Goal: Task Accomplishment & Management: Use online tool/utility

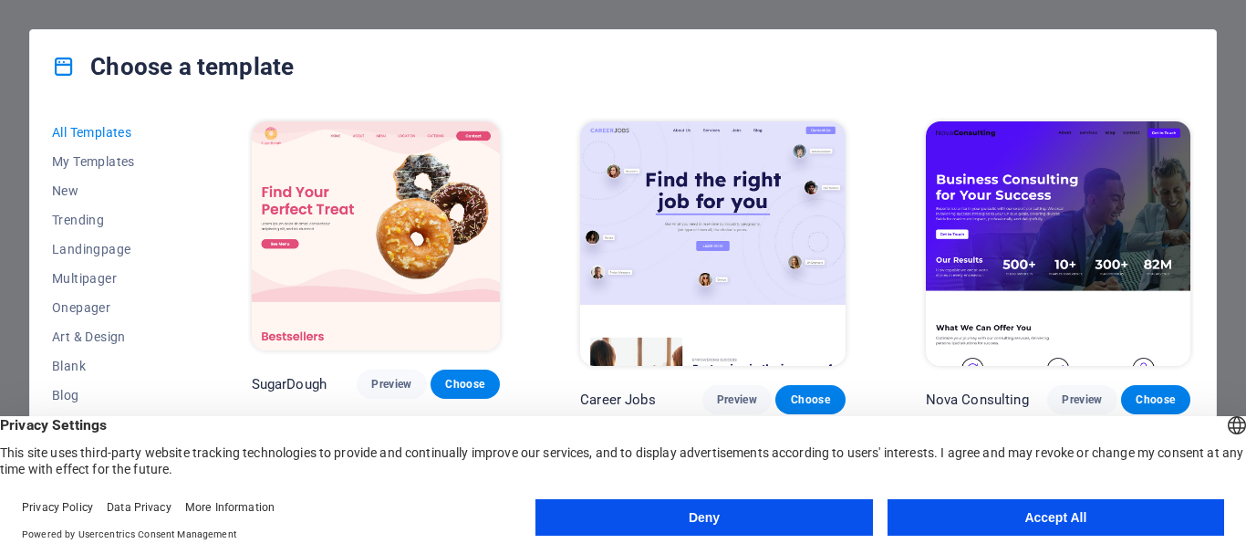
click at [940, 510] on button "Accept All" at bounding box center [1056, 517] width 337 height 36
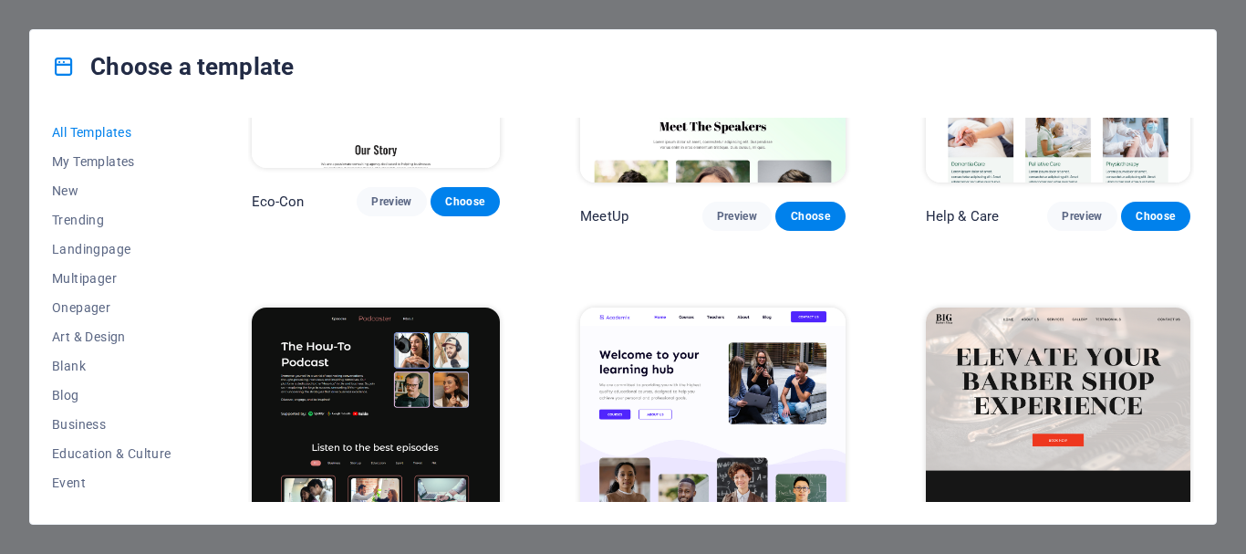
scroll to position [2098, 0]
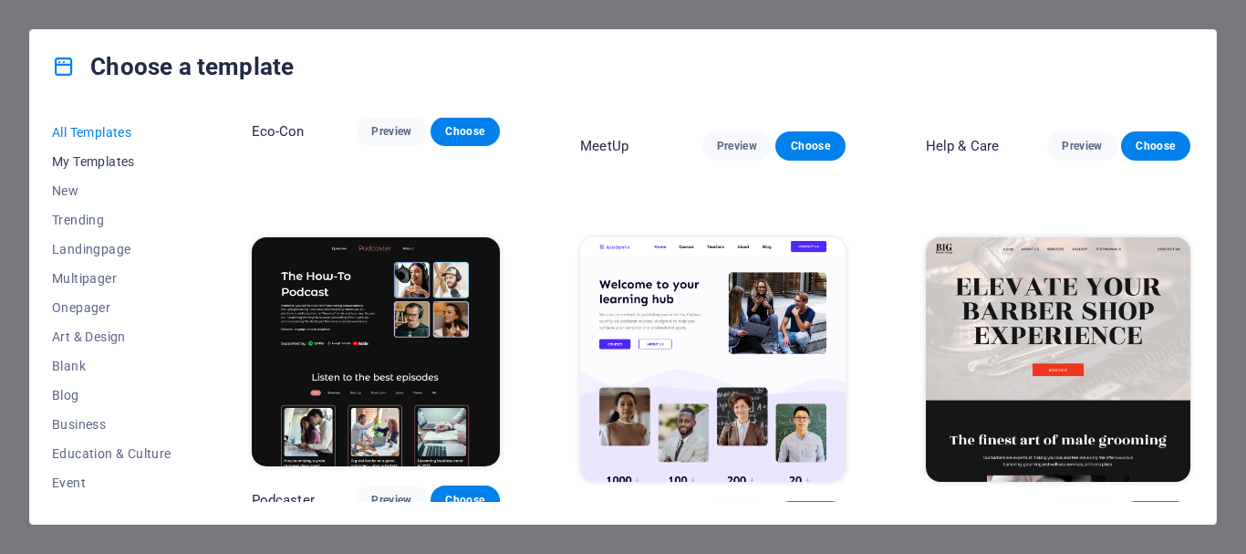
click at [101, 167] on span "My Templates" at bounding box center [112, 161] width 120 height 15
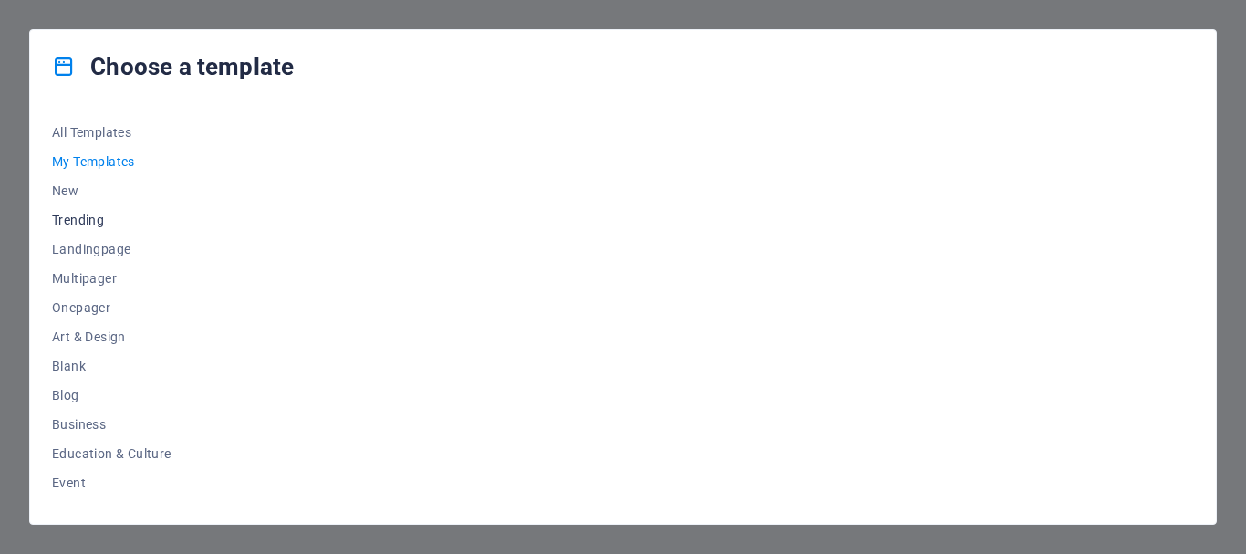
click at [105, 212] on button "Trending" at bounding box center [112, 219] width 120 height 29
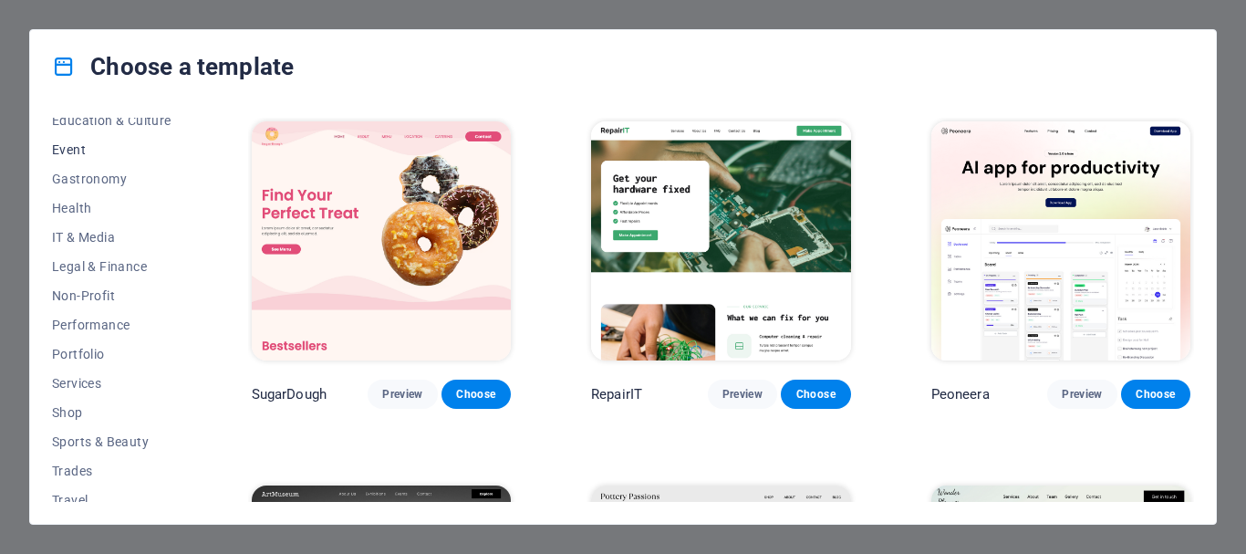
scroll to position [365, 0]
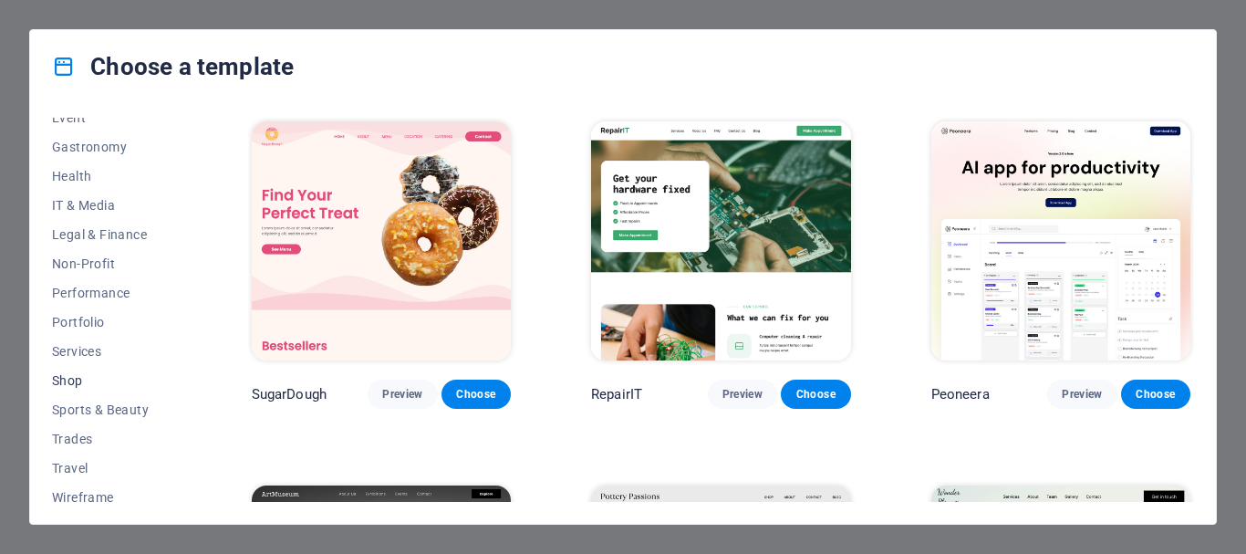
click at [85, 381] on span "Shop" at bounding box center [112, 380] width 120 height 15
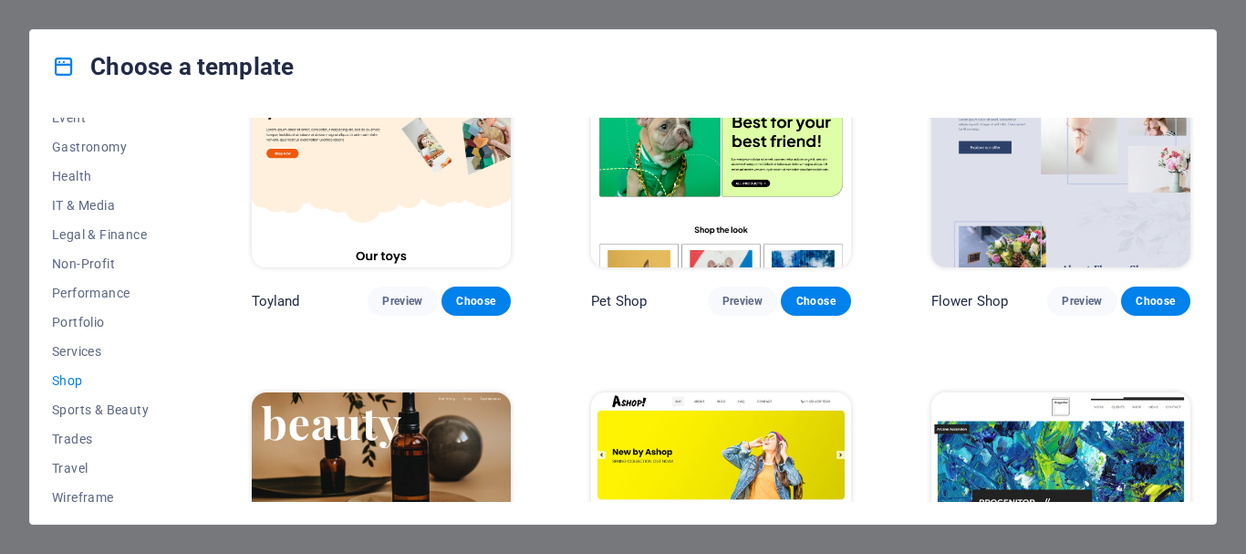
scroll to position [352, 0]
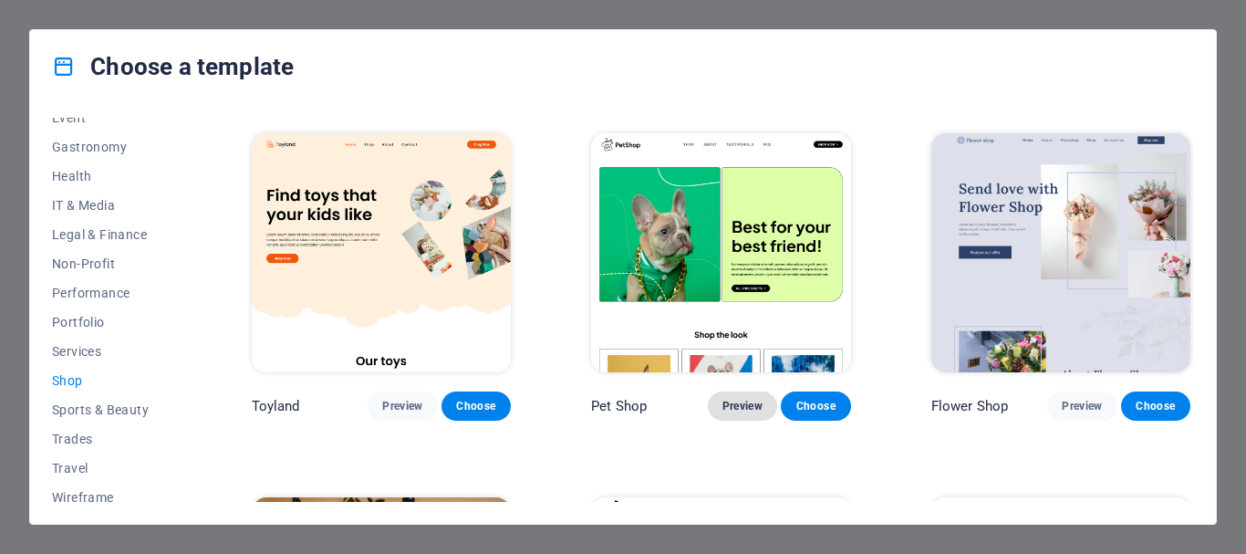
click at [735, 408] on span "Preview" at bounding box center [743, 406] width 40 height 15
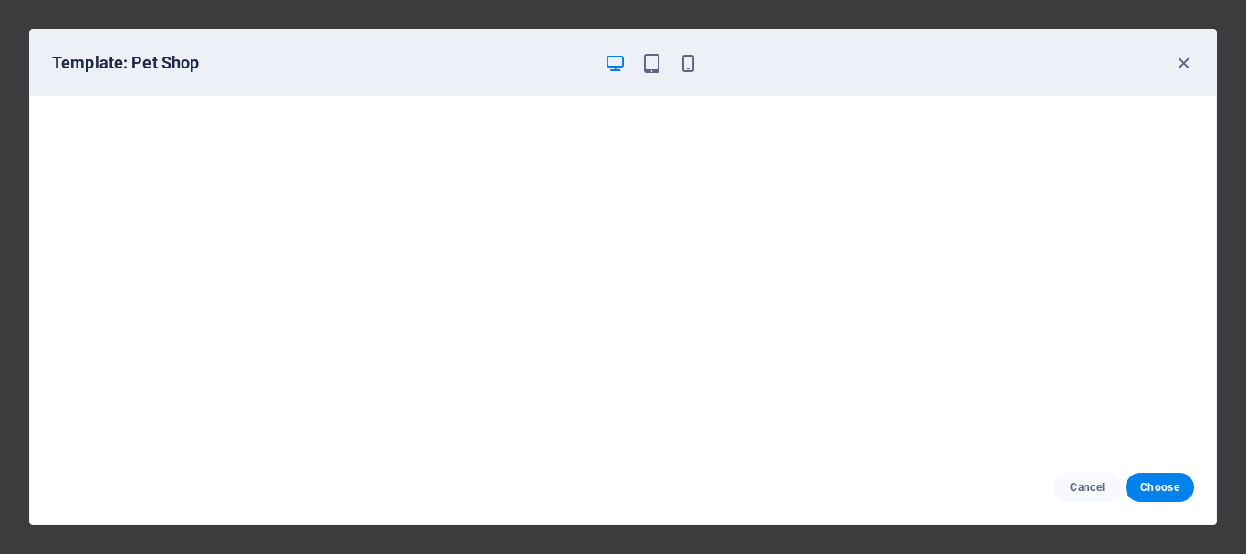
scroll to position [0, 0]
click at [1186, 58] on icon "button" at bounding box center [1183, 63] width 21 height 21
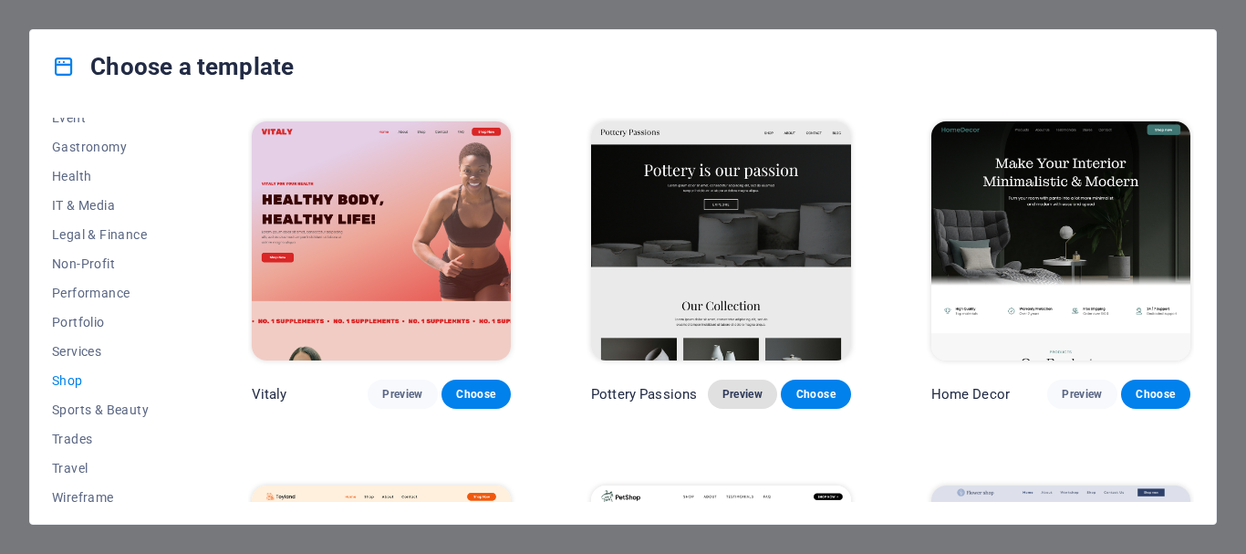
click at [739, 395] on span "Preview" at bounding box center [743, 394] width 40 height 15
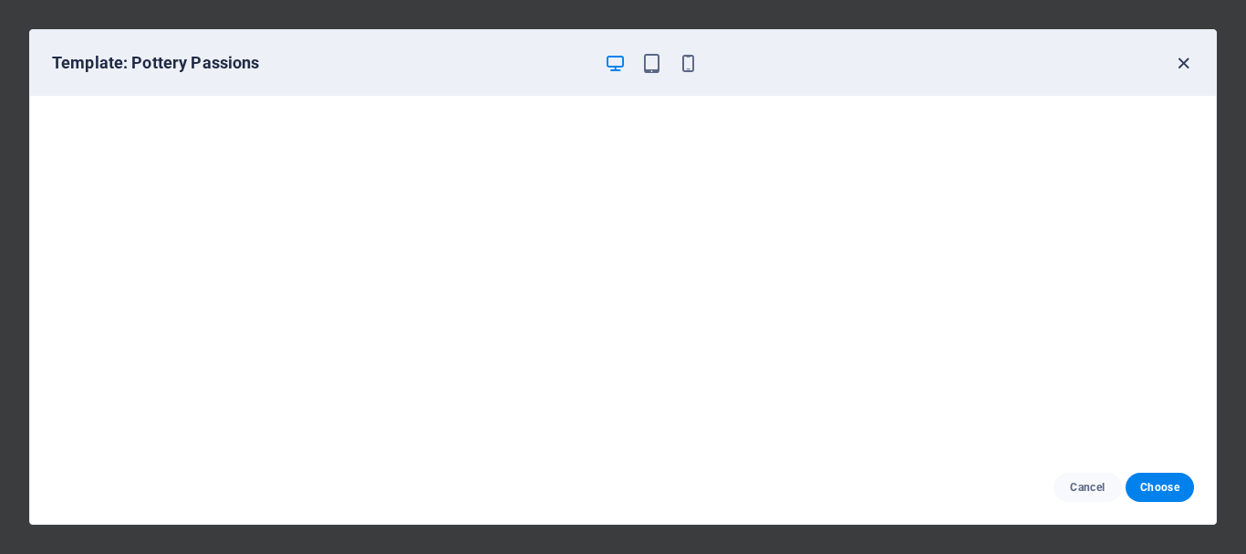
click at [1179, 62] on icon "button" at bounding box center [1183, 63] width 21 height 21
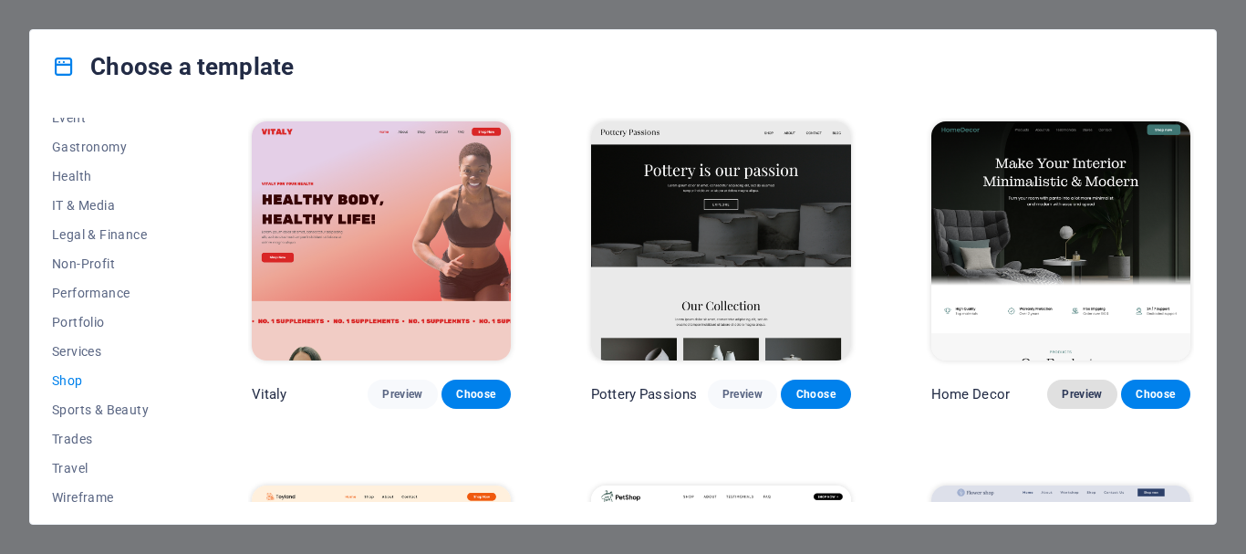
click at [1069, 391] on span "Preview" at bounding box center [1082, 394] width 40 height 15
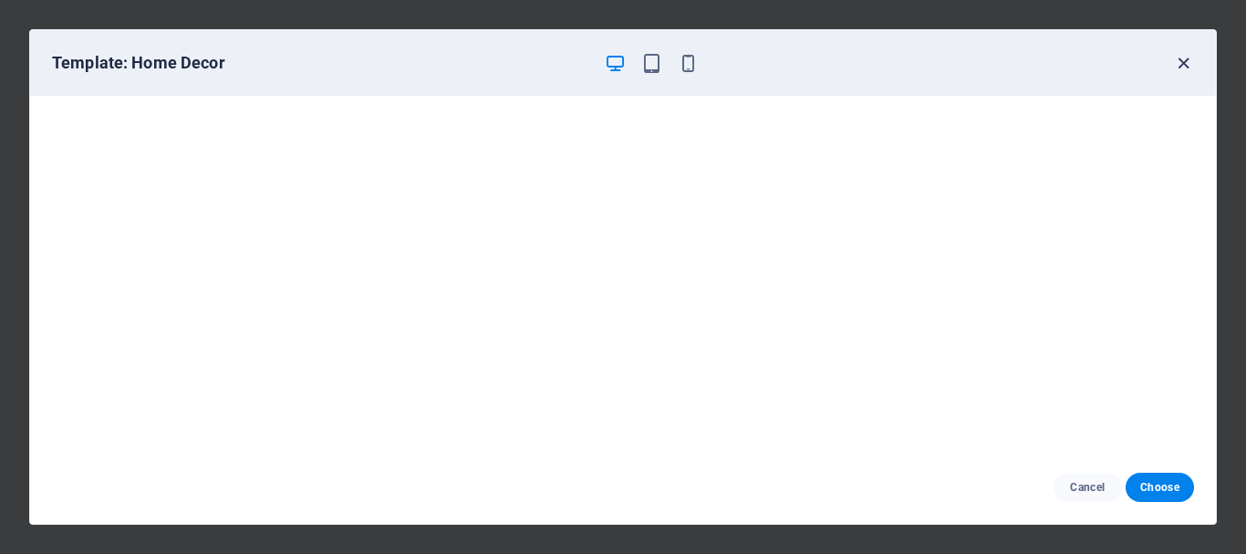
click at [1186, 57] on icon "button" at bounding box center [1183, 63] width 21 height 21
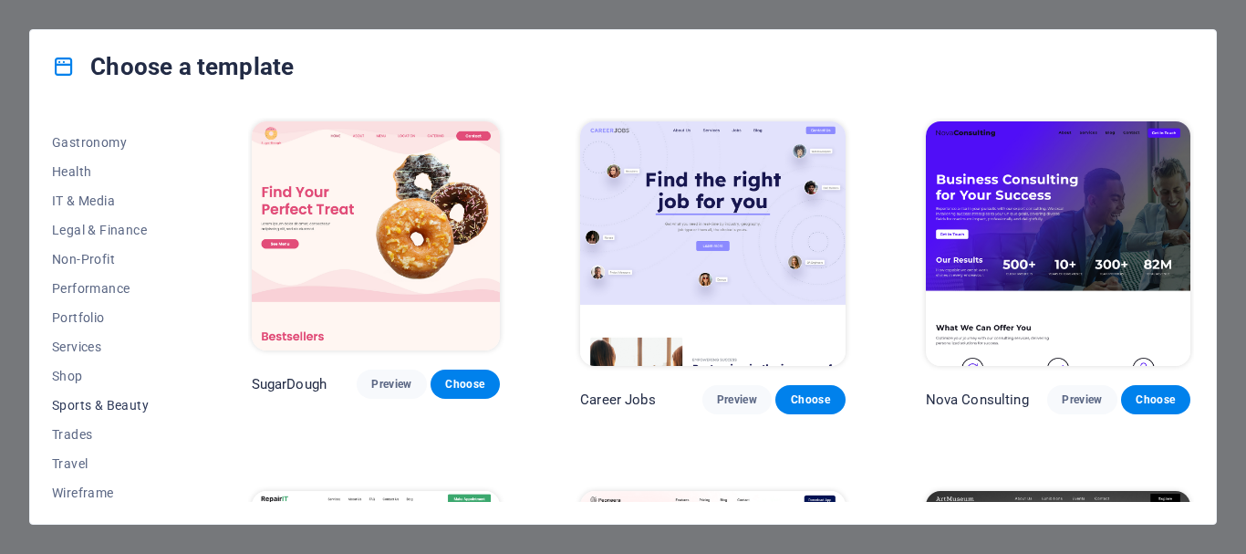
scroll to position [375, 0]
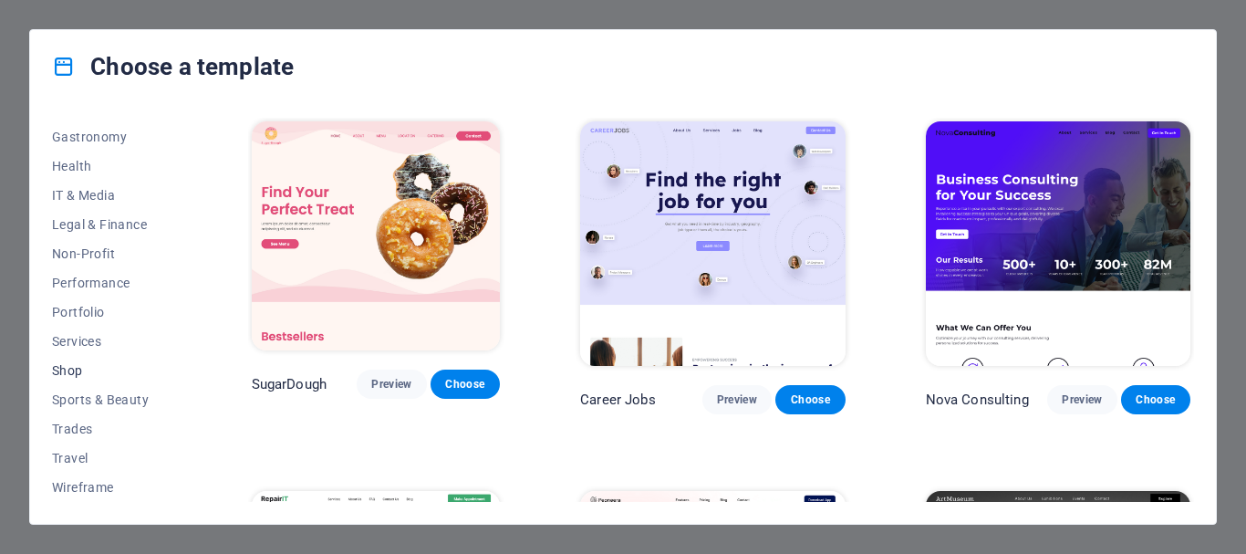
click at [109, 373] on span "Shop" at bounding box center [112, 370] width 120 height 15
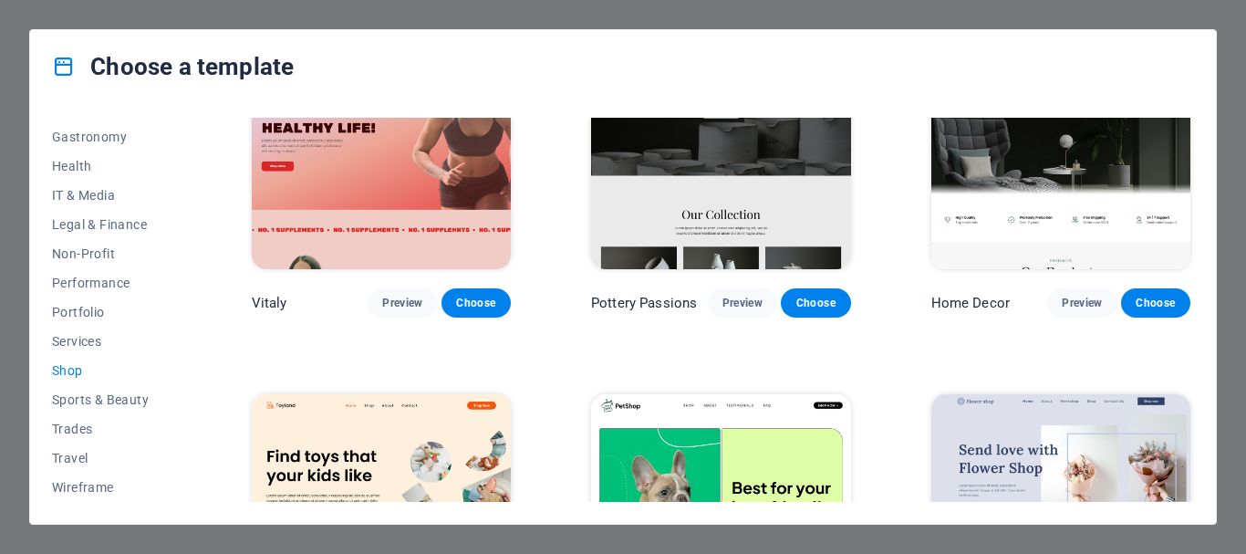
scroll to position [0, 0]
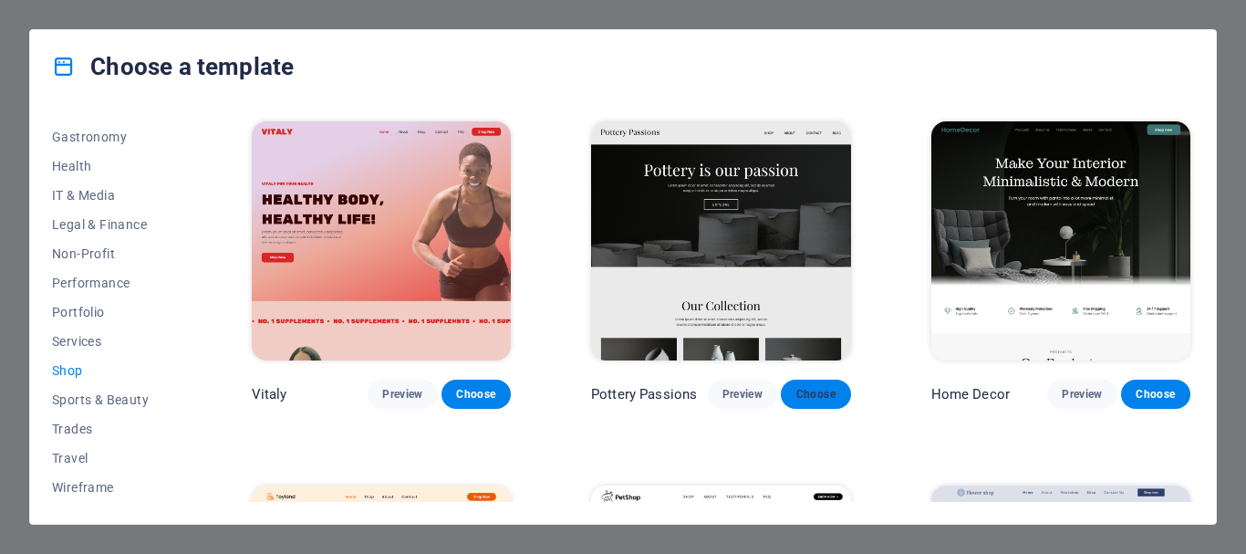
click at [829, 394] on span "Choose" at bounding box center [816, 394] width 40 height 15
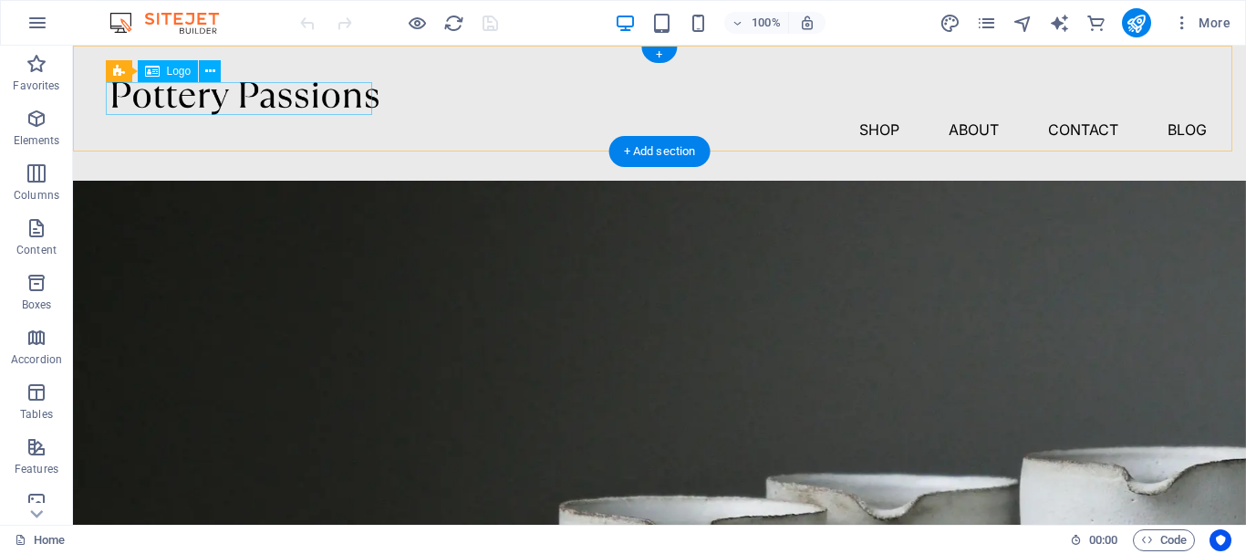
click at [359, 96] on div at bounding box center [659, 98] width 1095 height 33
select select "px"
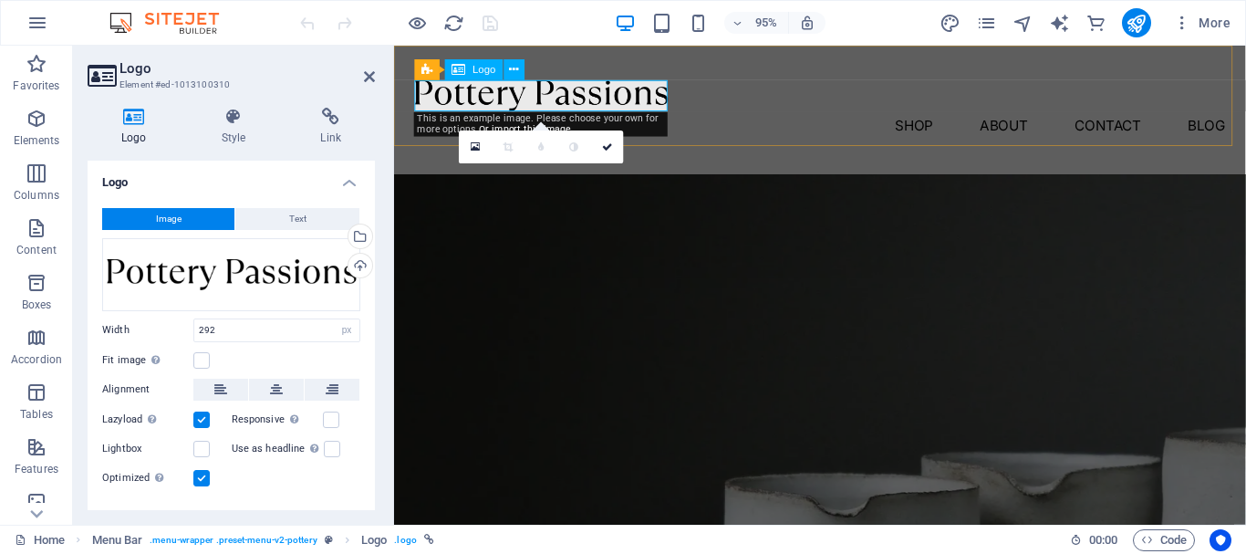
click at [670, 99] on div at bounding box center [842, 98] width 853 height 33
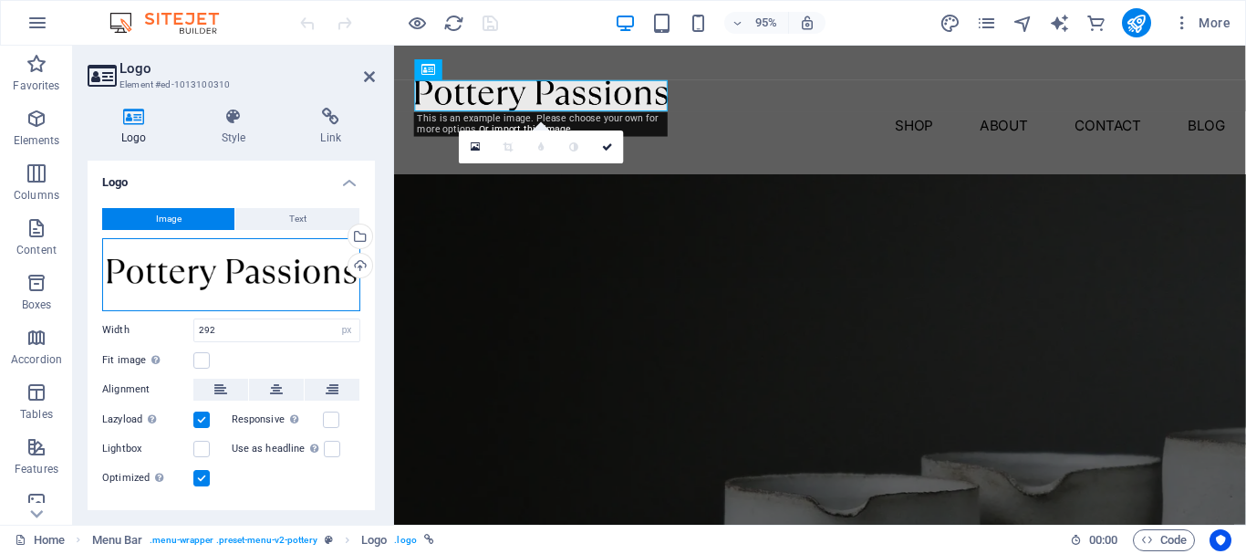
click at [284, 279] on div "Drag files here, click to choose files or select files from Files or our free s…" at bounding box center [231, 274] width 258 height 73
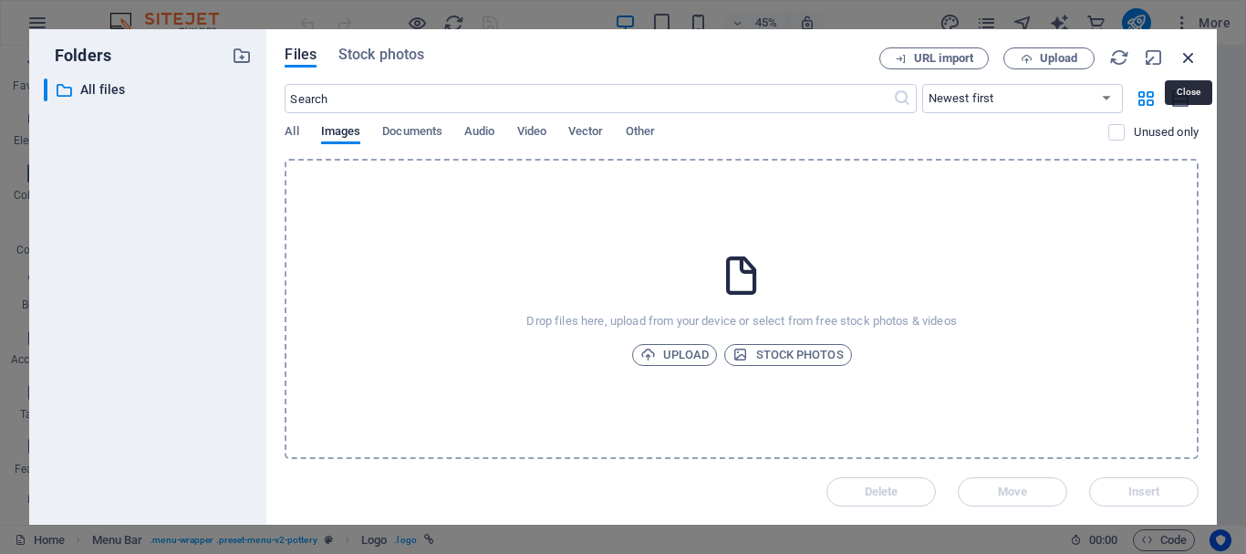
click at [1179, 60] on icon "button" at bounding box center [1189, 57] width 20 height 20
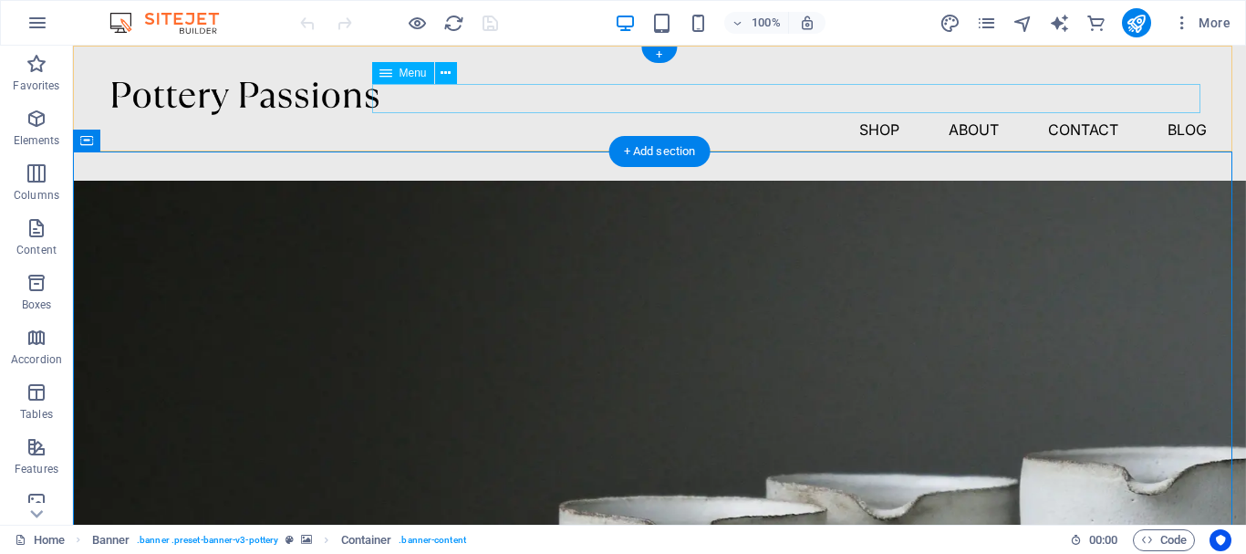
click at [590, 115] on nav "Shop About Contact Blog" at bounding box center [659, 129] width 1095 height 29
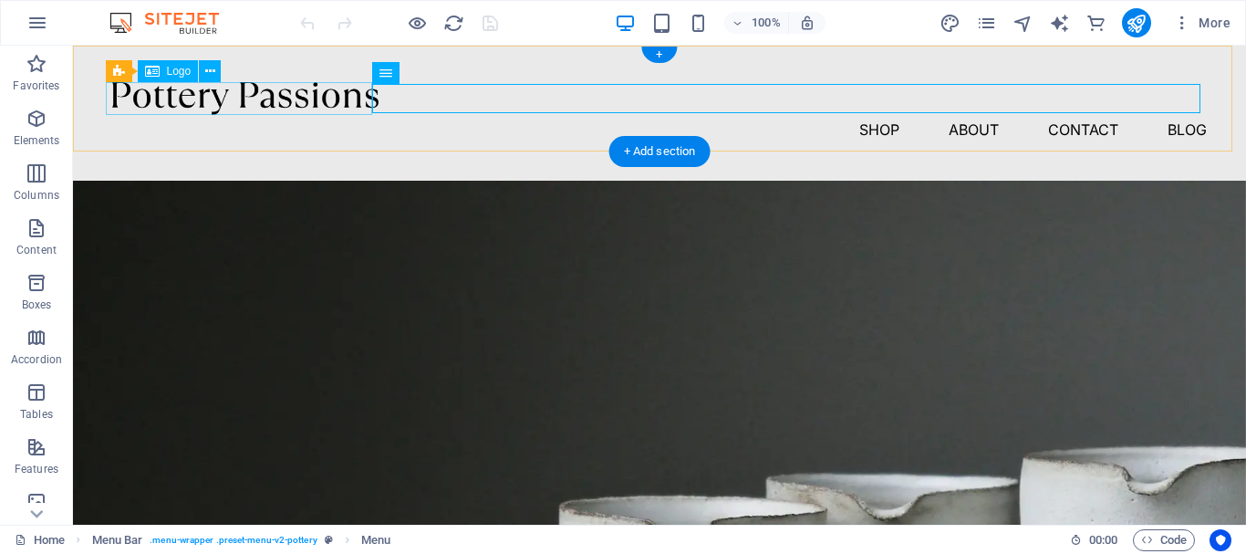
click at [315, 103] on div at bounding box center [659, 98] width 1095 height 33
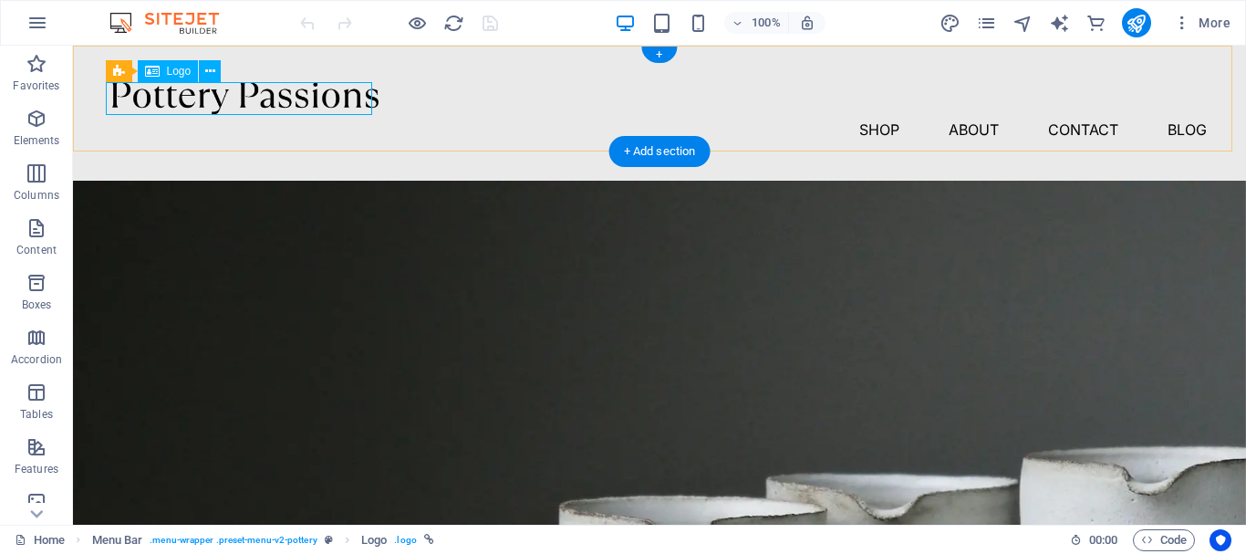
click at [270, 95] on div at bounding box center [659, 98] width 1095 height 33
select select "px"
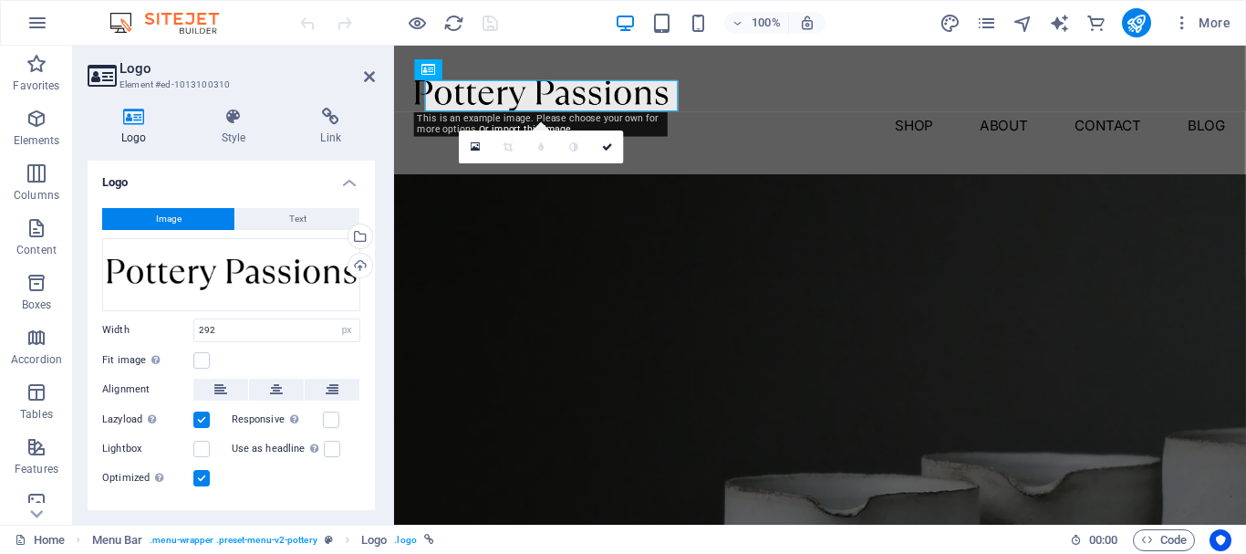
click at [270, 95] on div "Logo Style Link Logo Image Text Drag files here, click to choose files or selec…" at bounding box center [231, 309] width 317 height 432
click at [525, 104] on div at bounding box center [842, 98] width 853 height 33
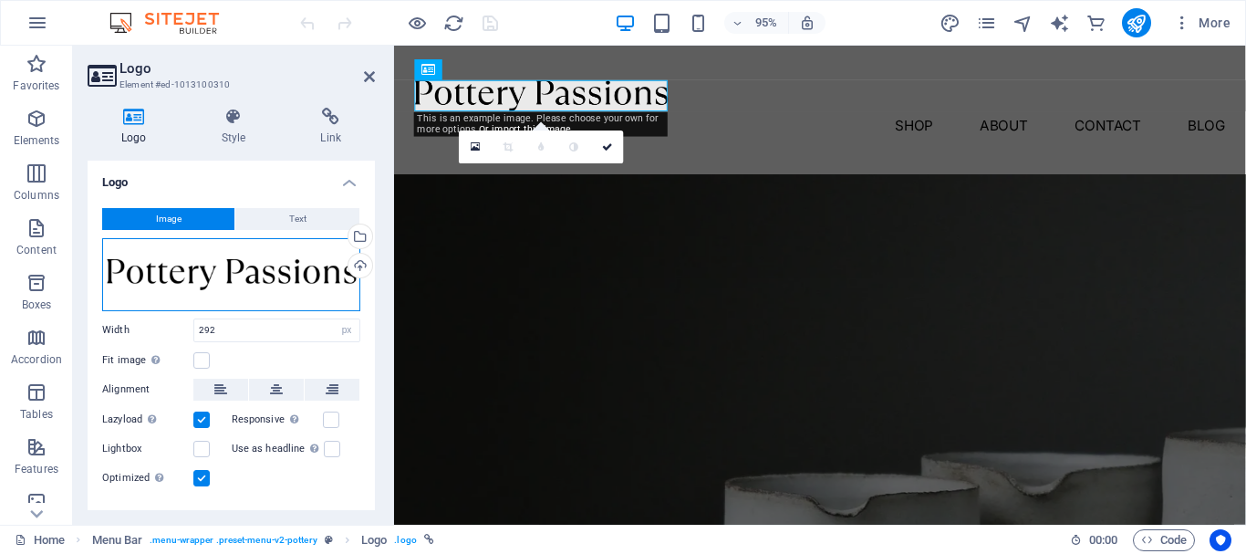
click at [273, 276] on div "Drag files here, click to choose files or select files from Files or our free s…" at bounding box center [231, 274] width 258 height 73
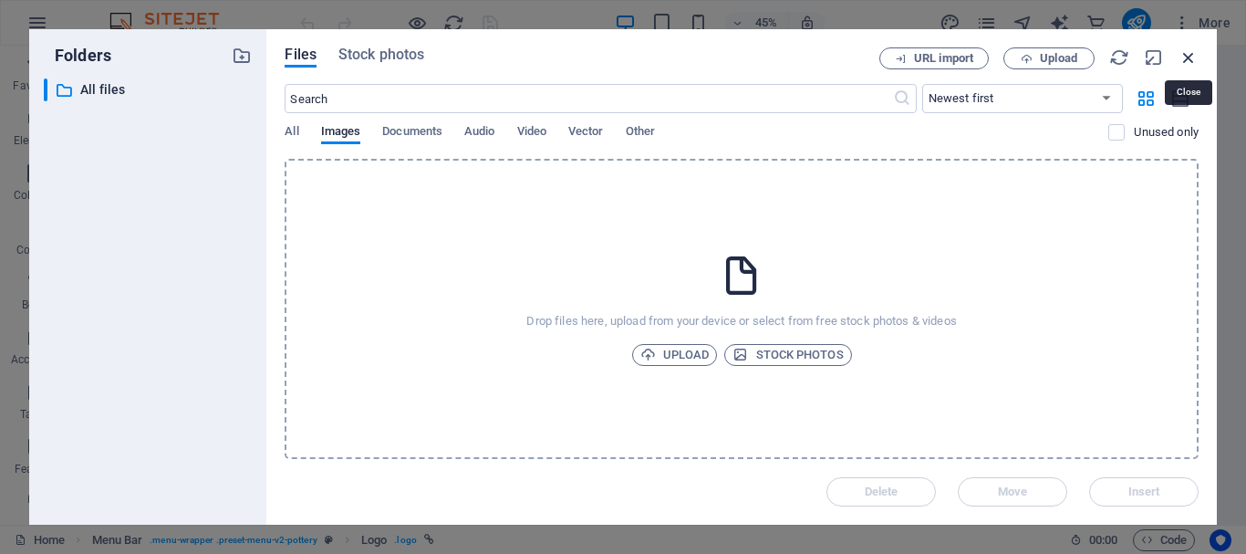
click at [1191, 58] on icon "button" at bounding box center [1189, 57] width 20 height 20
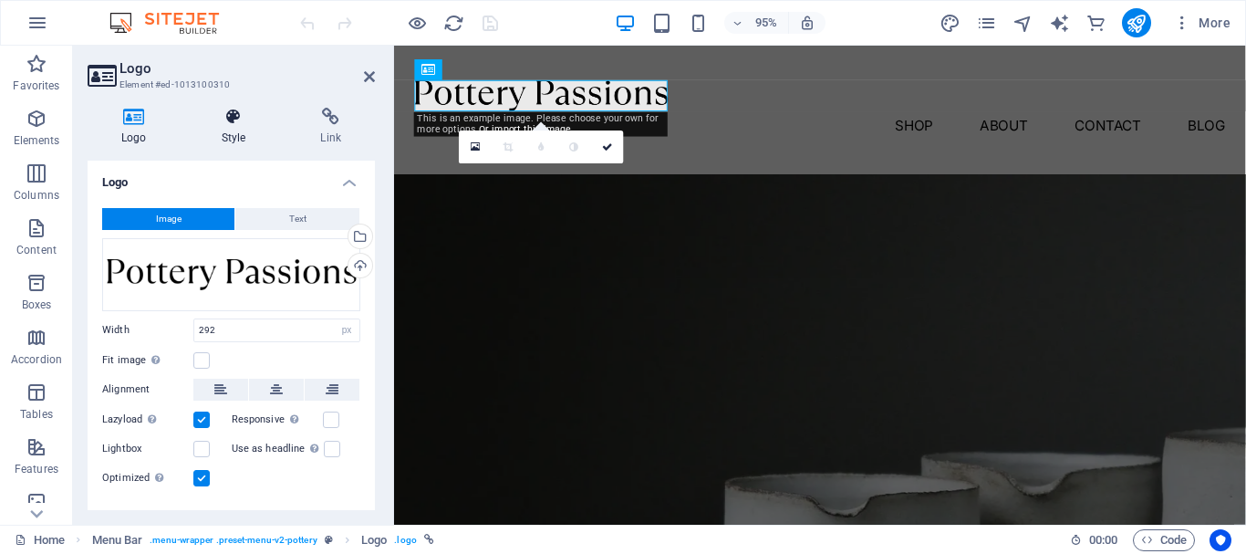
click at [241, 126] on h4 "Style" at bounding box center [237, 127] width 99 height 38
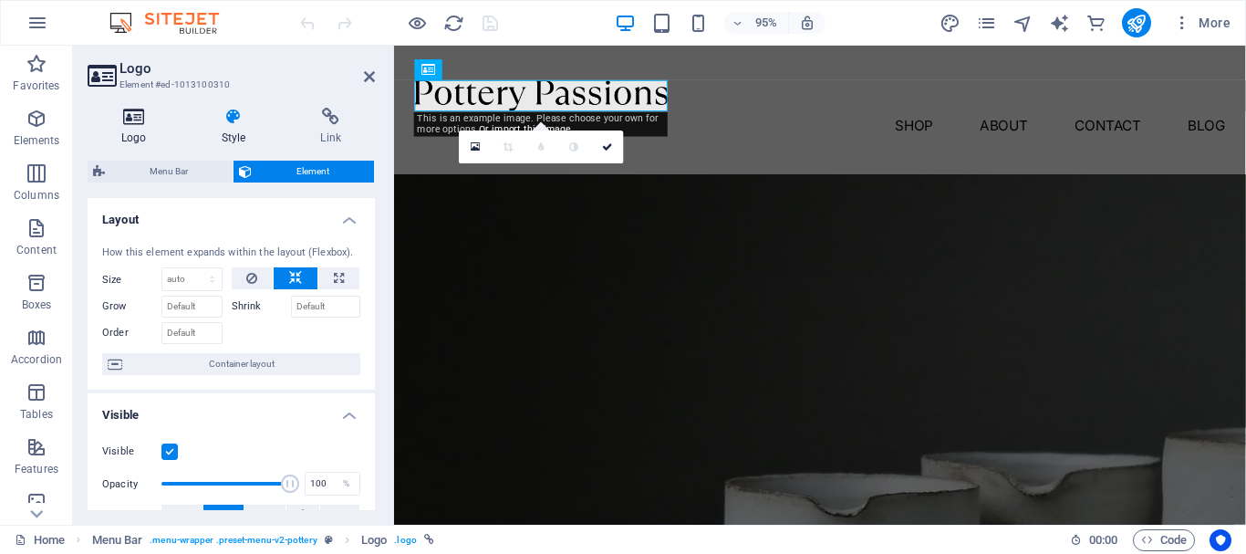
click at [135, 124] on icon at bounding box center [134, 117] width 93 height 18
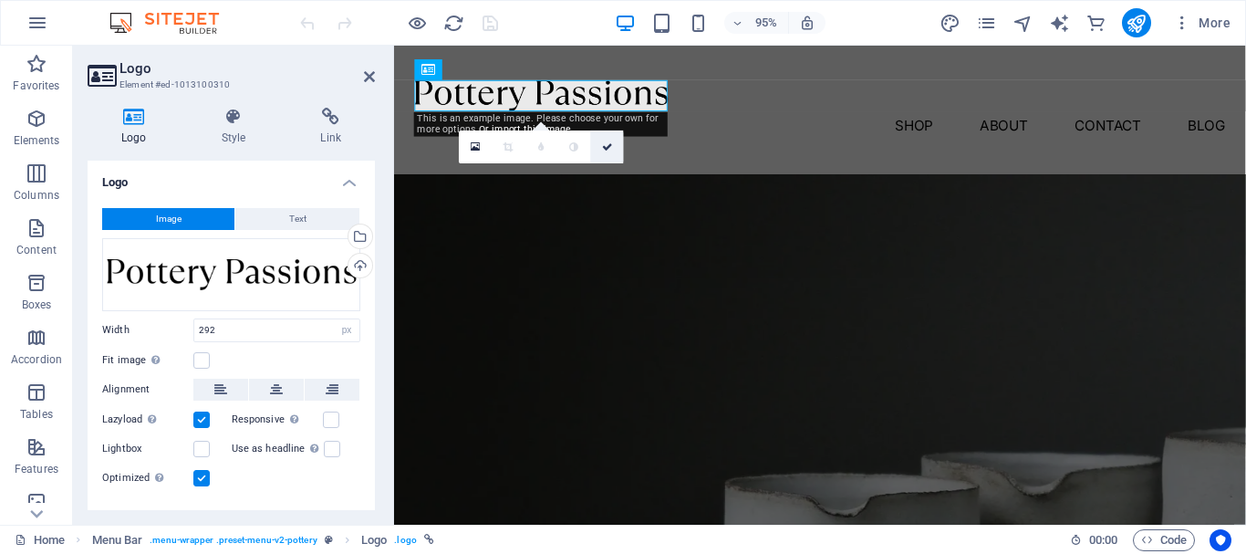
click at [605, 150] on icon at bounding box center [607, 146] width 11 height 10
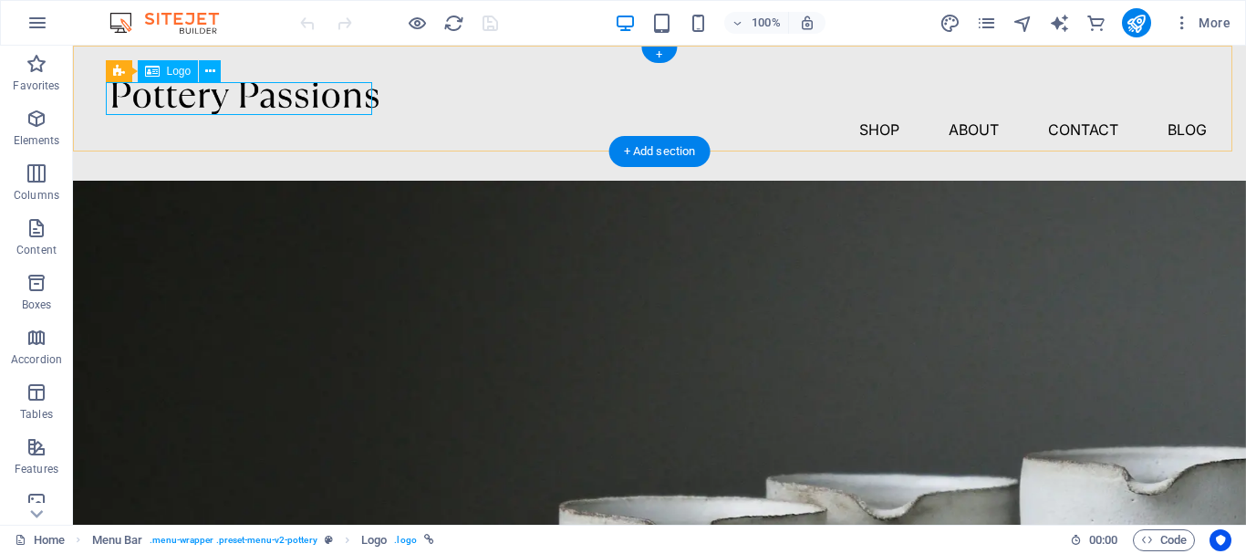
click at [309, 97] on div at bounding box center [659, 98] width 1095 height 33
select select "px"
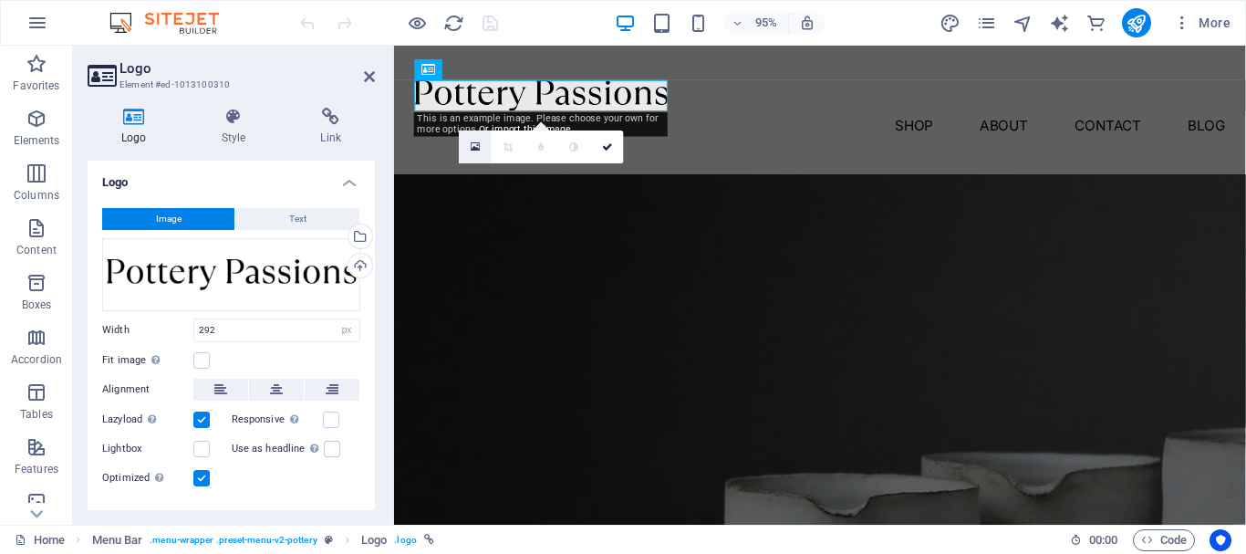
click at [480, 151] on link at bounding box center [475, 146] width 33 height 33
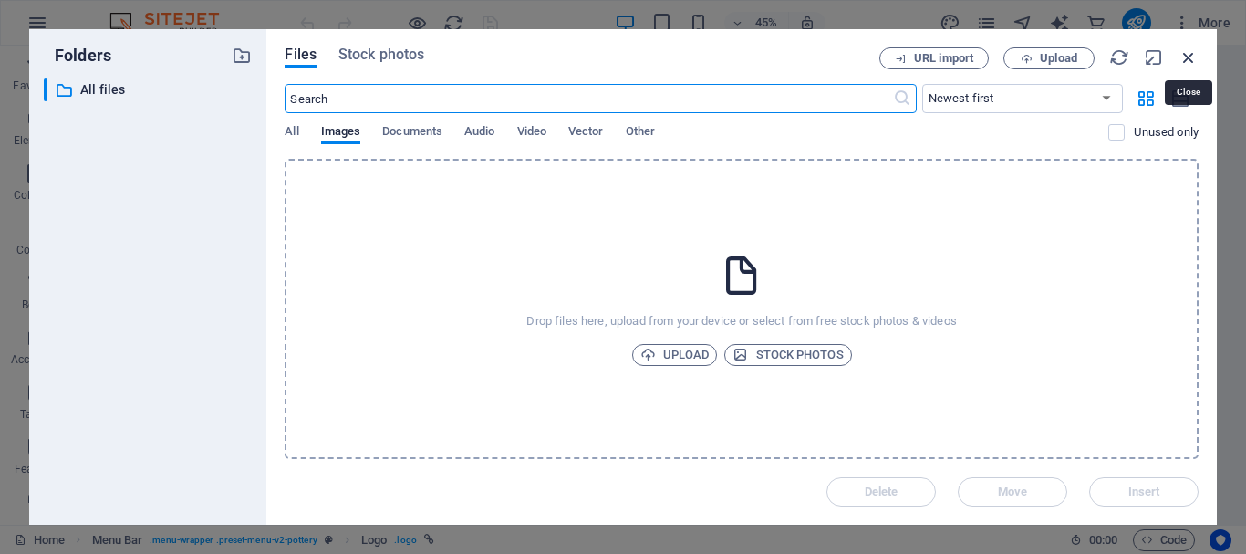
click at [1179, 58] on icon "button" at bounding box center [1189, 57] width 20 height 20
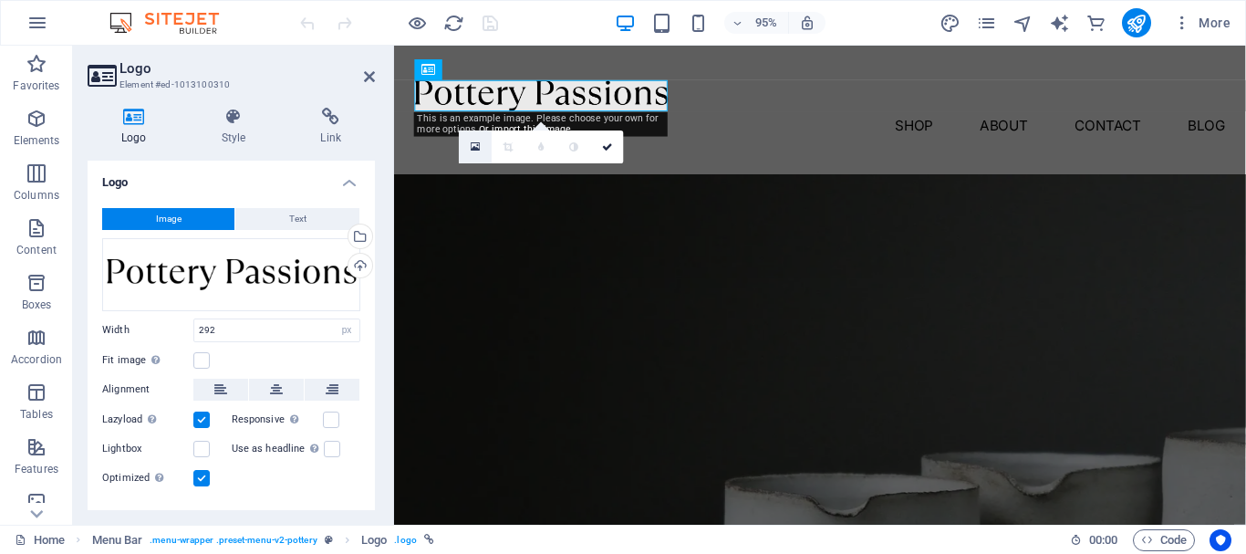
click at [471, 144] on icon at bounding box center [476, 147] width 10 height 12
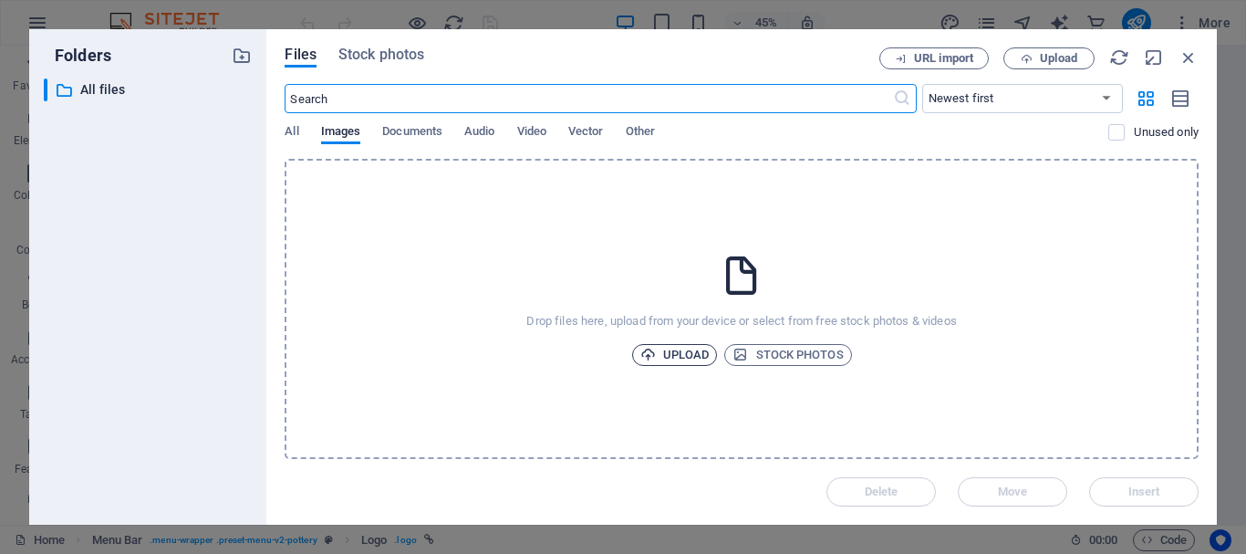
click at [672, 357] on span "Upload" at bounding box center [674, 355] width 69 height 22
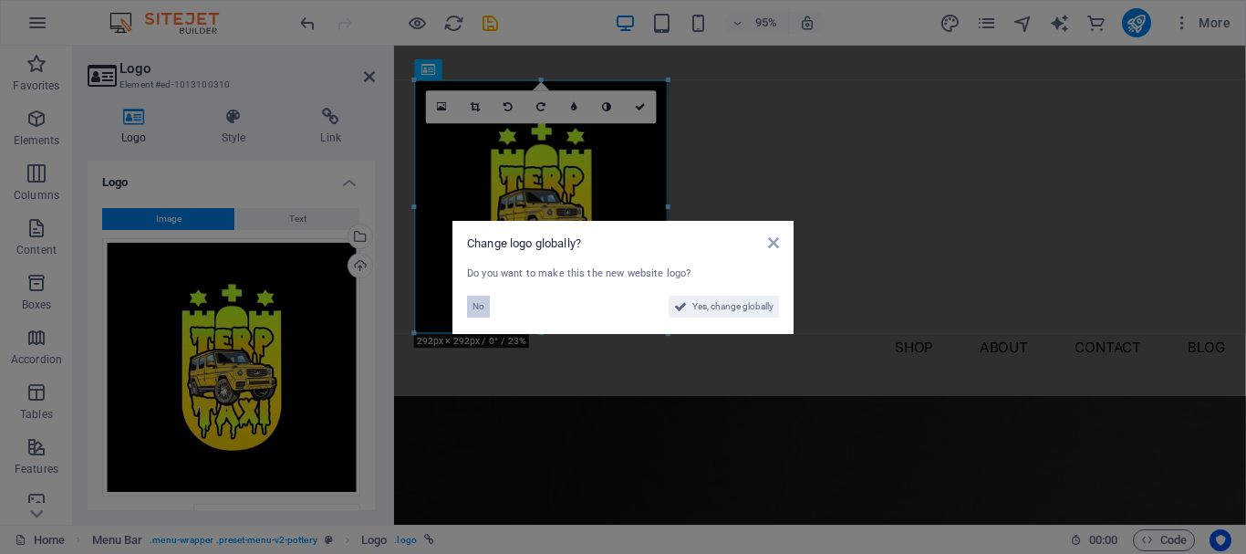
click at [482, 311] on span "No" at bounding box center [479, 307] width 12 height 22
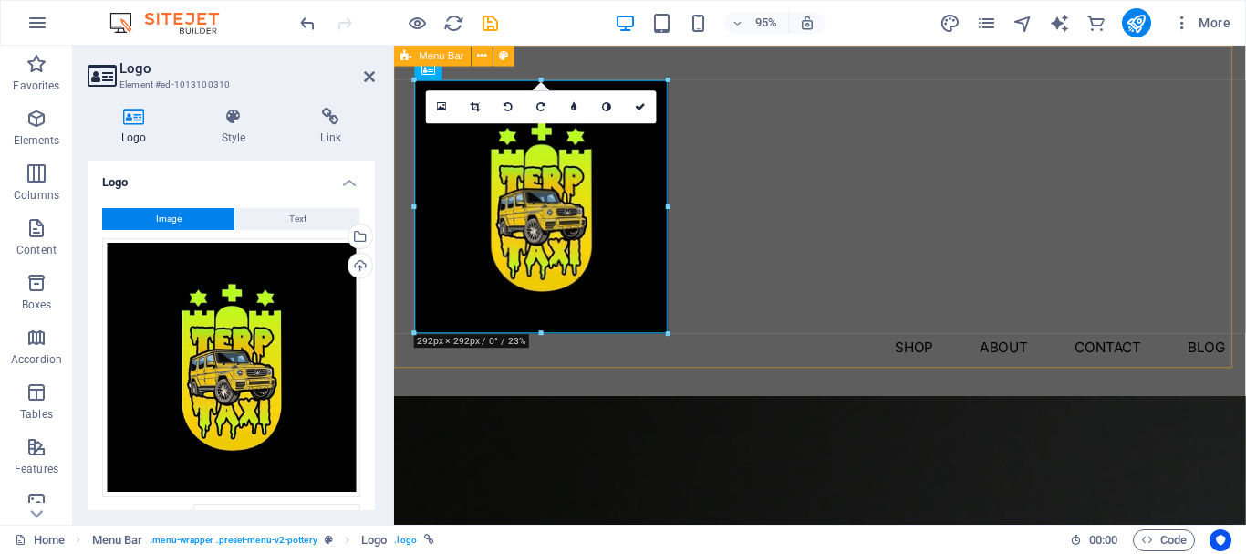
click at [969, 327] on div "Menu Shop About Contact Blog" at bounding box center [842, 230] width 897 height 369
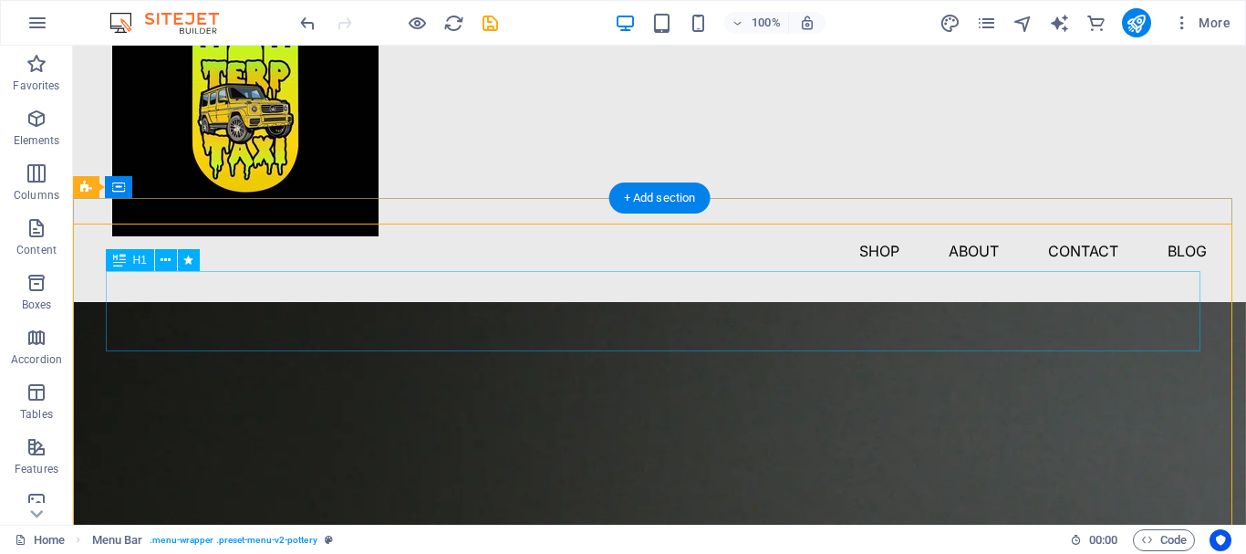
scroll to position [91, 0]
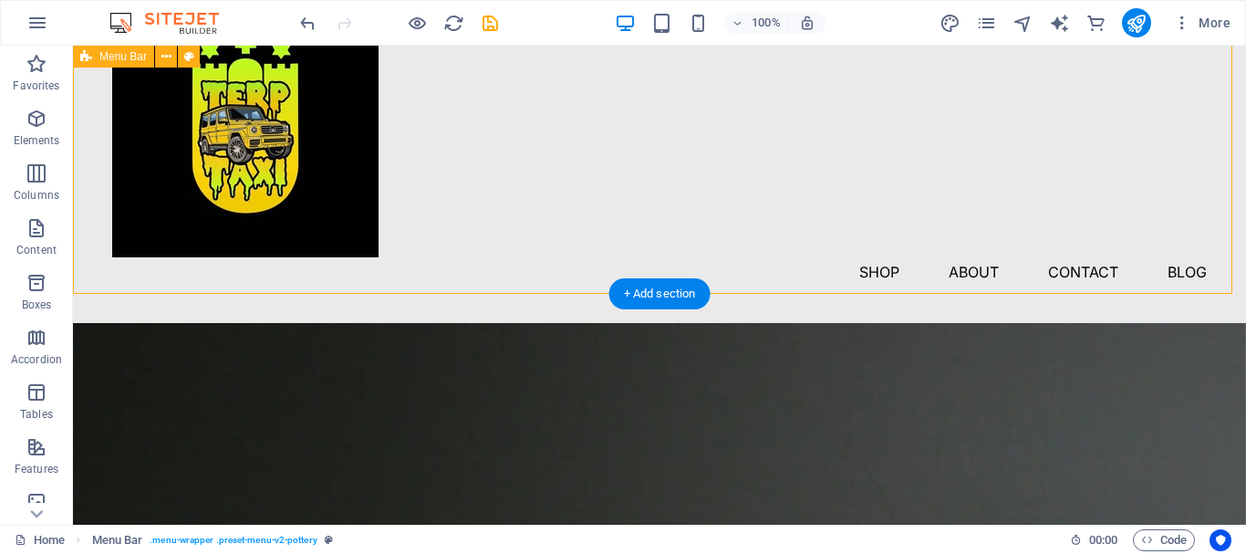
click at [763, 269] on div "Menu Shop About Contact Blog" at bounding box center [659, 138] width 1173 height 369
click at [701, 299] on div "+ Add section" at bounding box center [659, 293] width 101 height 31
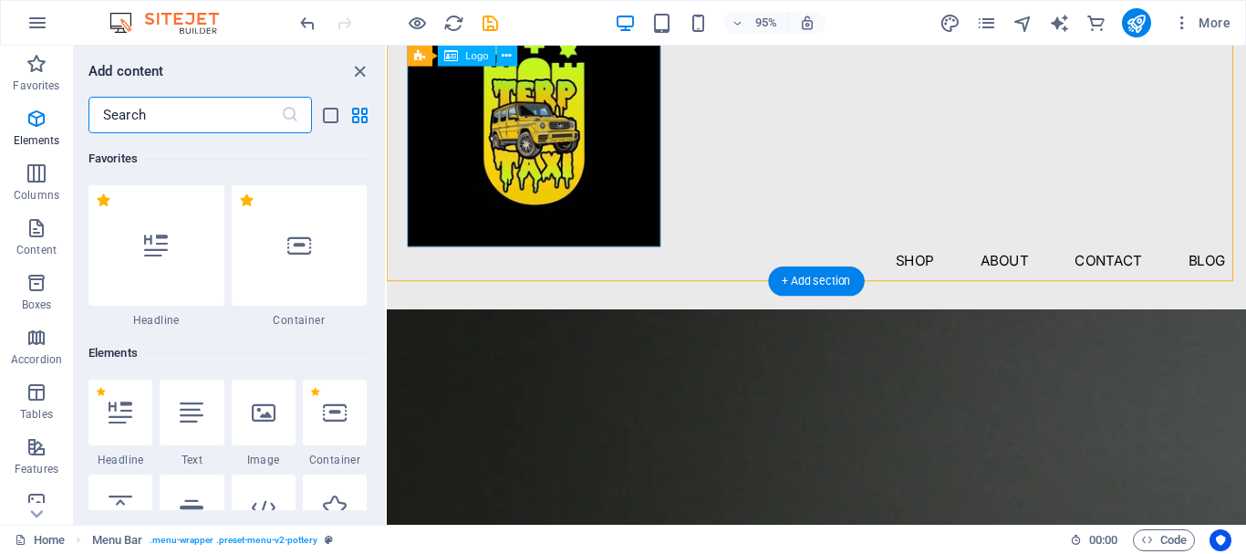
scroll to position [3192, 0]
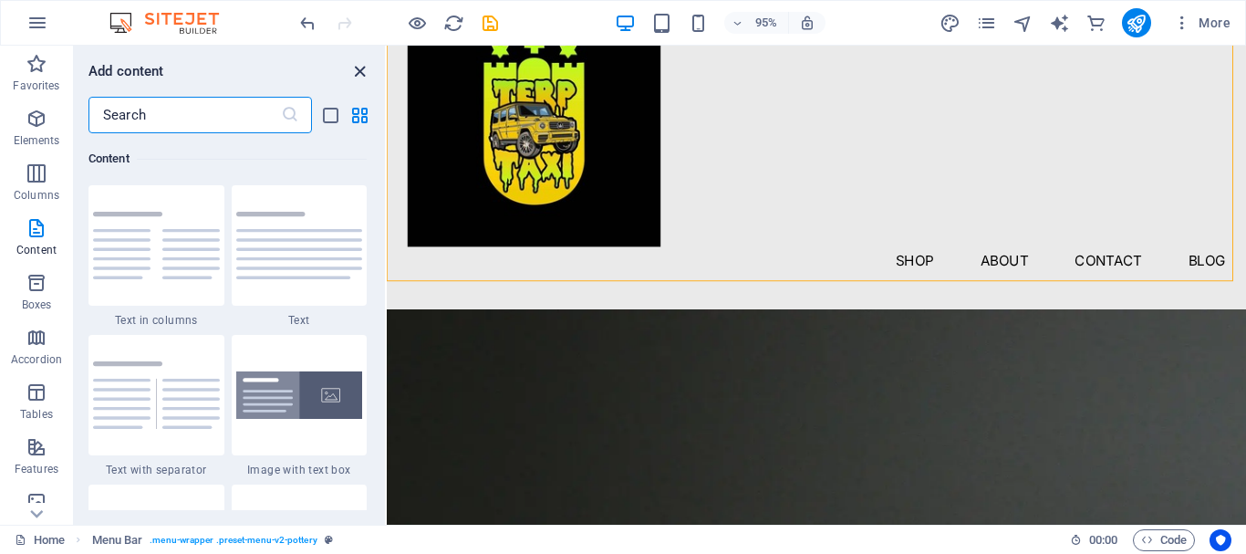
click at [365, 75] on icon "close panel" at bounding box center [359, 71] width 21 height 21
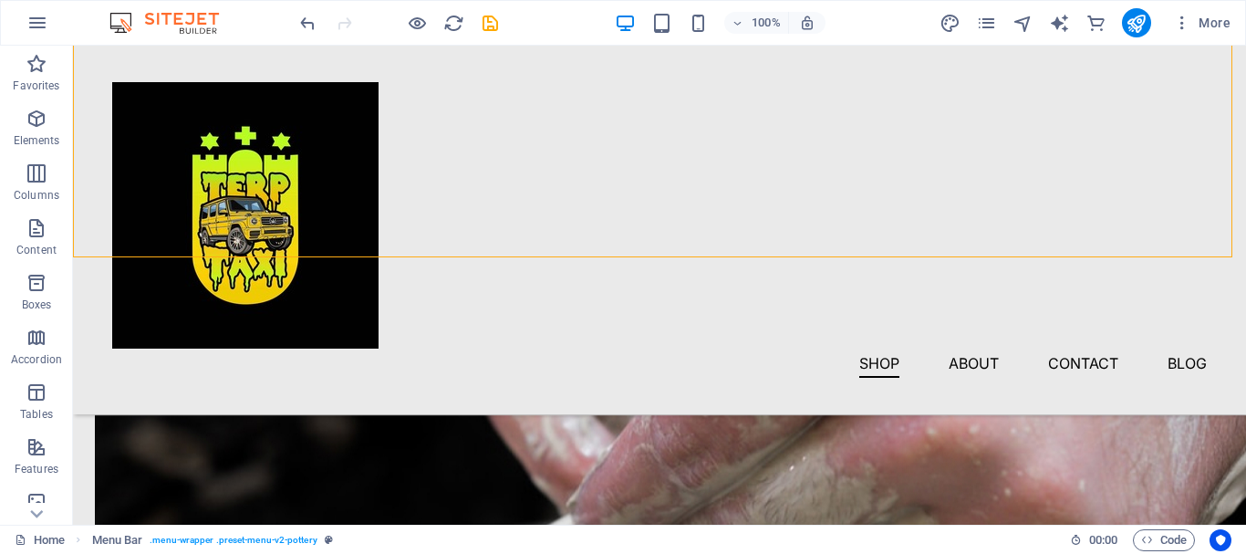
scroll to position [1460, 0]
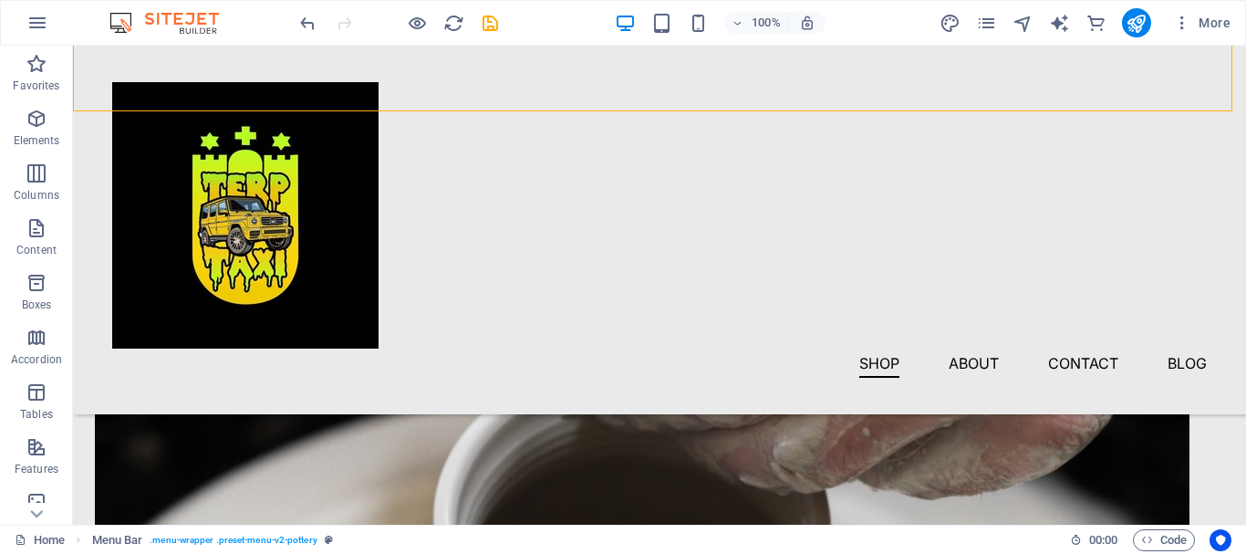
click at [79, 148] on div "Menu Shop About Contact Blog" at bounding box center [659, 230] width 1173 height 369
click at [282, 195] on div at bounding box center [659, 215] width 1095 height 266
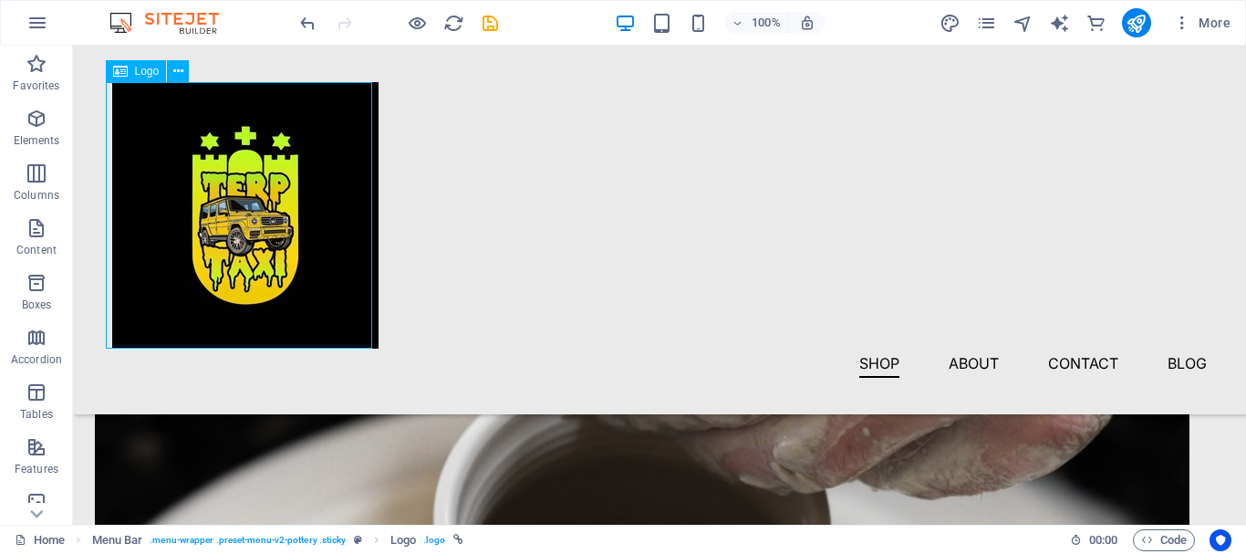
click at [292, 249] on div at bounding box center [659, 215] width 1095 height 266
select select "px"
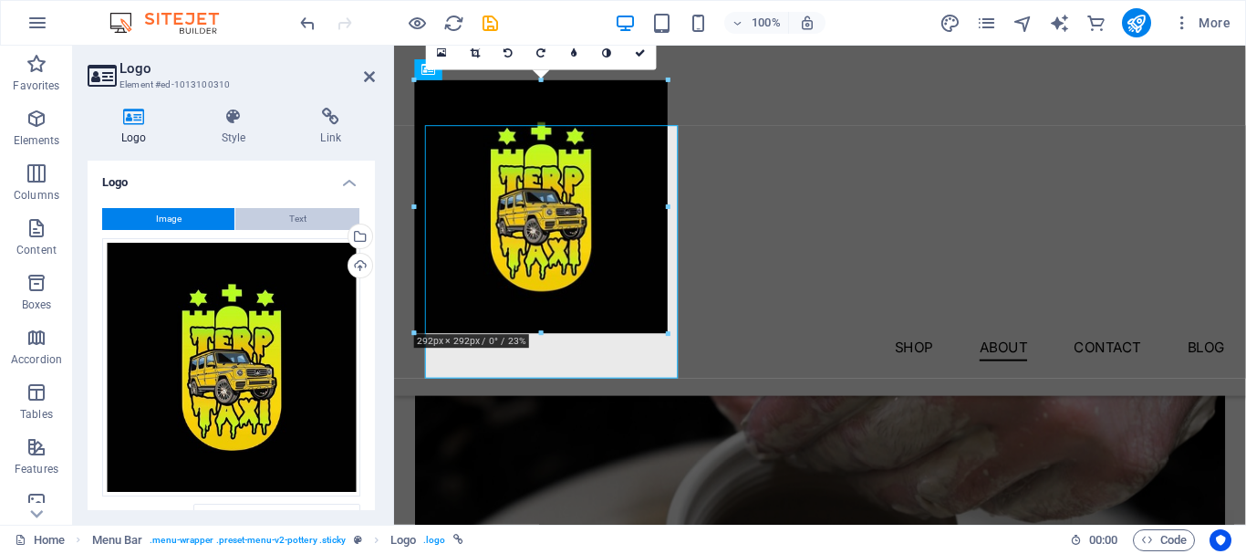
scroll to position [1412, 0]
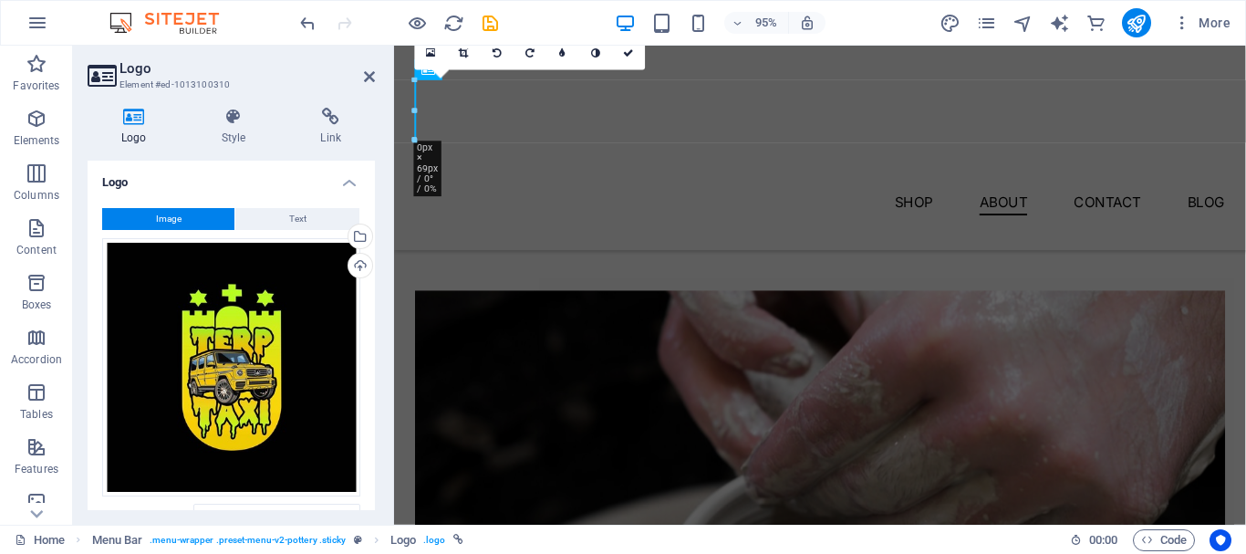
drag, startPoint x: 541, startPoint y: 335, endPoint x: 459, endPoint y: 182, distance: 173.9
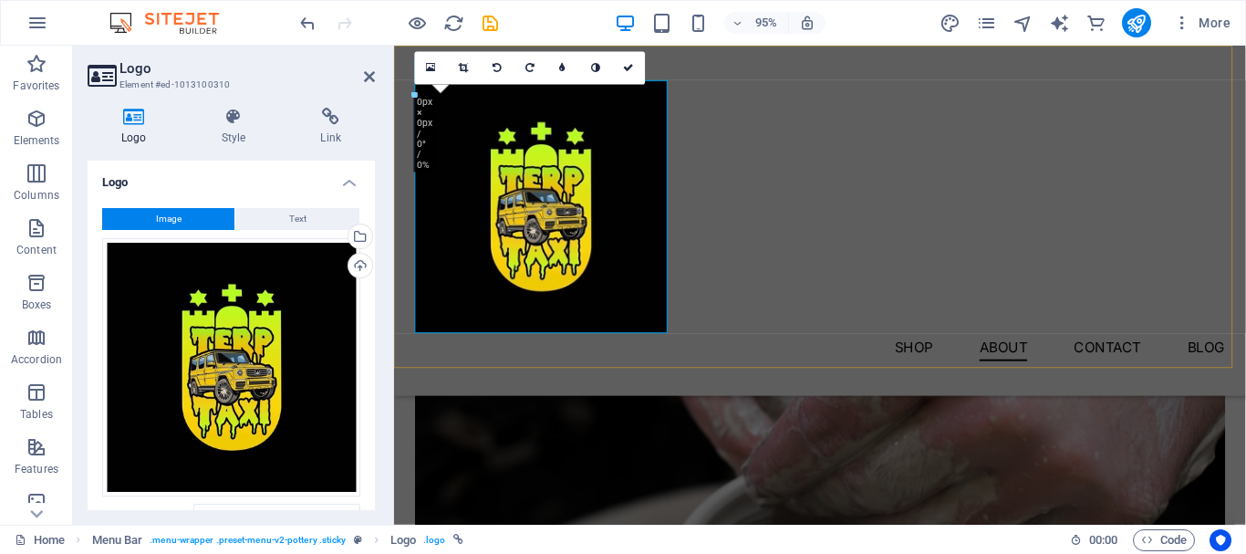
click at [570, 184] on div at bounding box center [842, 215] width 853 height 266
click at [695, 192] on div "Menu" at bounding box center [697, 182] width 59 height 21
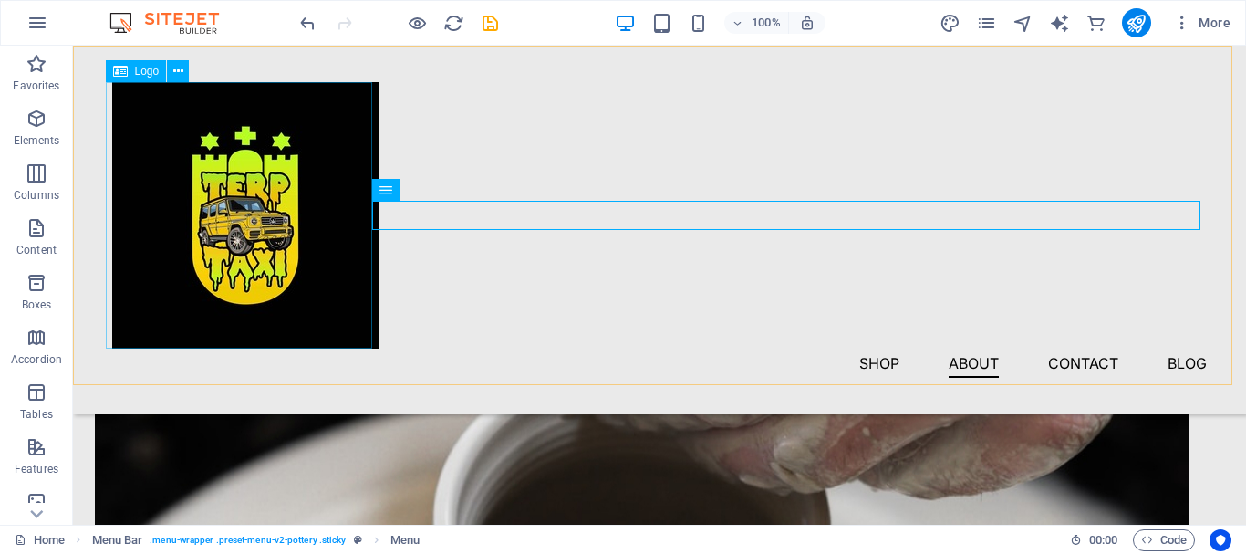
click at [278, 172] on div at bounding box center [659, 215] width 1095 height 266
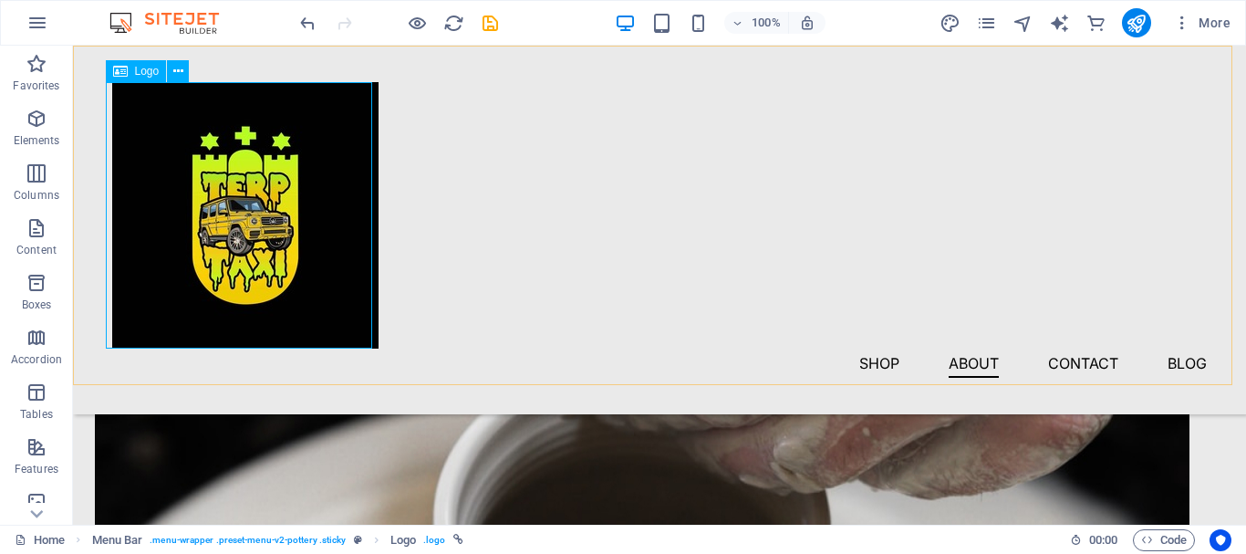
click at [284, 245] on div at bounding box center [659, 215] width 1095 height 266
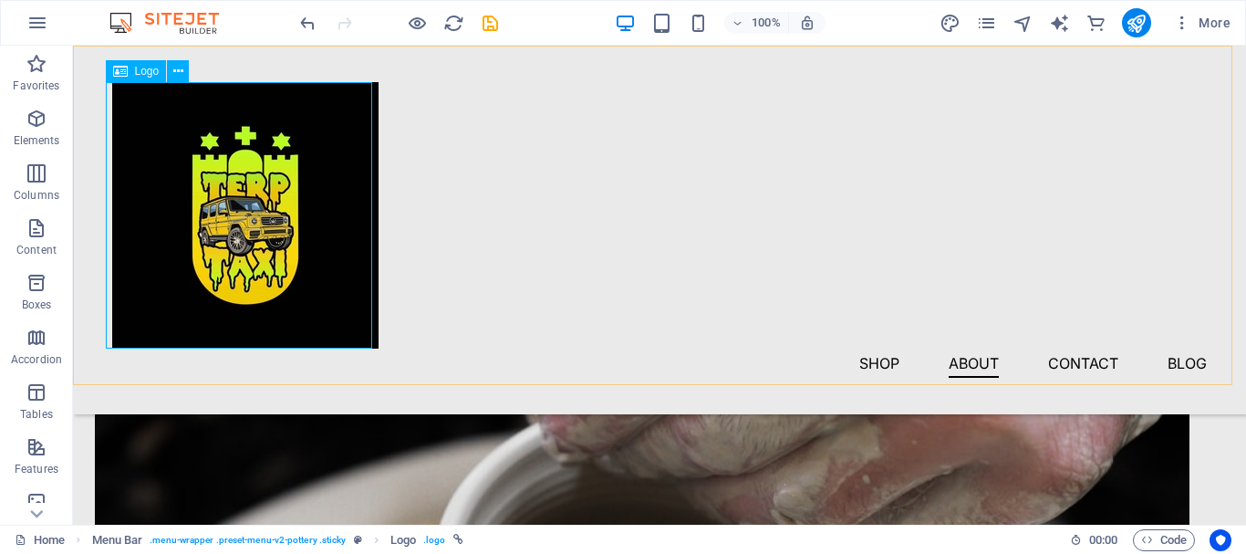
select select "px"
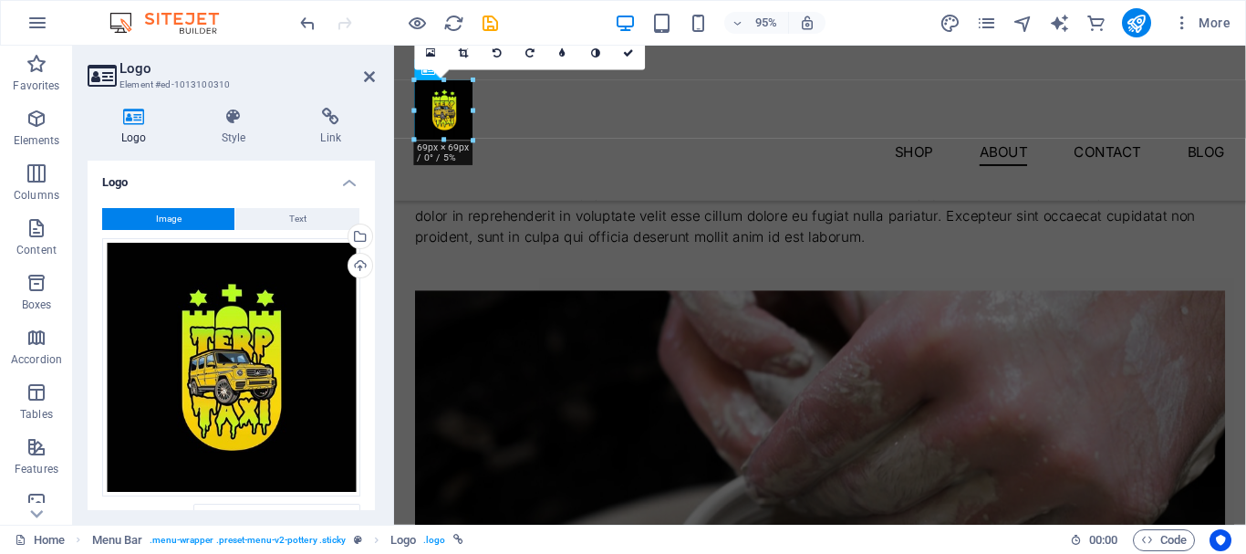
drag, startPoint x: 543, startPoint y: 336, endPoint x: 66, endPoint y: 88, distance: 537.4
type input "67"
click at [562, 159] on div "Menu Shop About Contact Blog" at bounding box center [842, 127] width 897 height 163
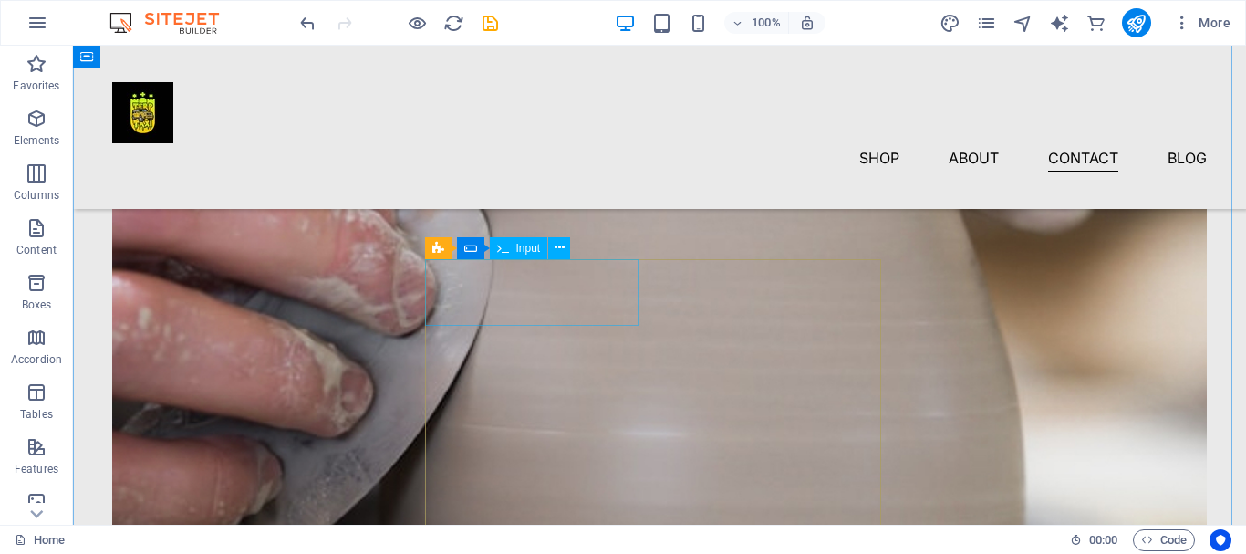
scroll to position [3011, 0]
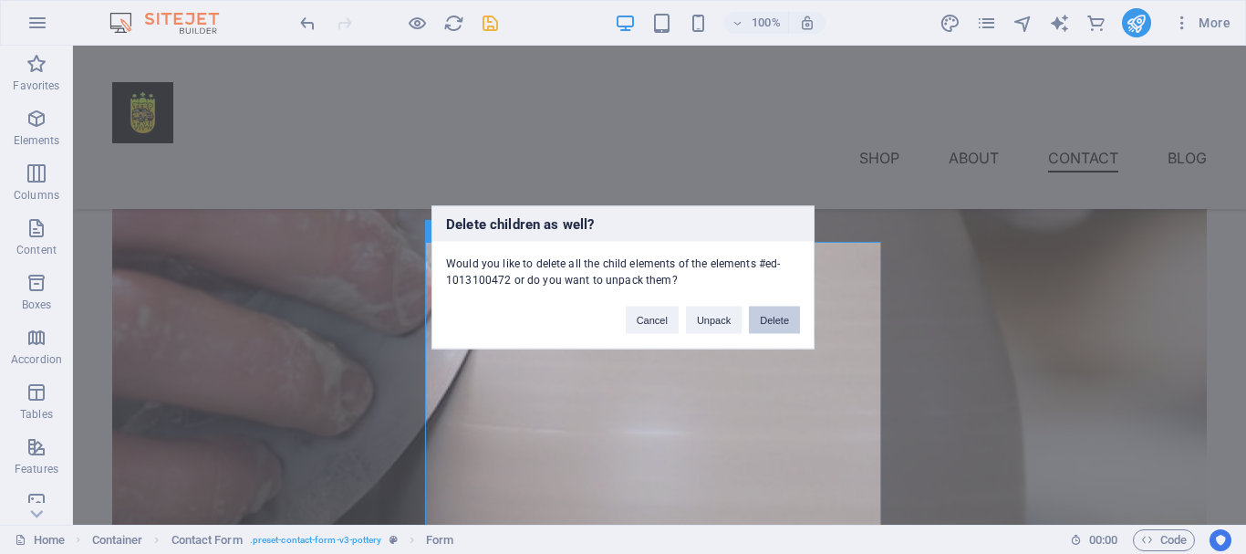
click at [771, 320] on button "Delete" at bounding box center [774, 319] width 51 height 27
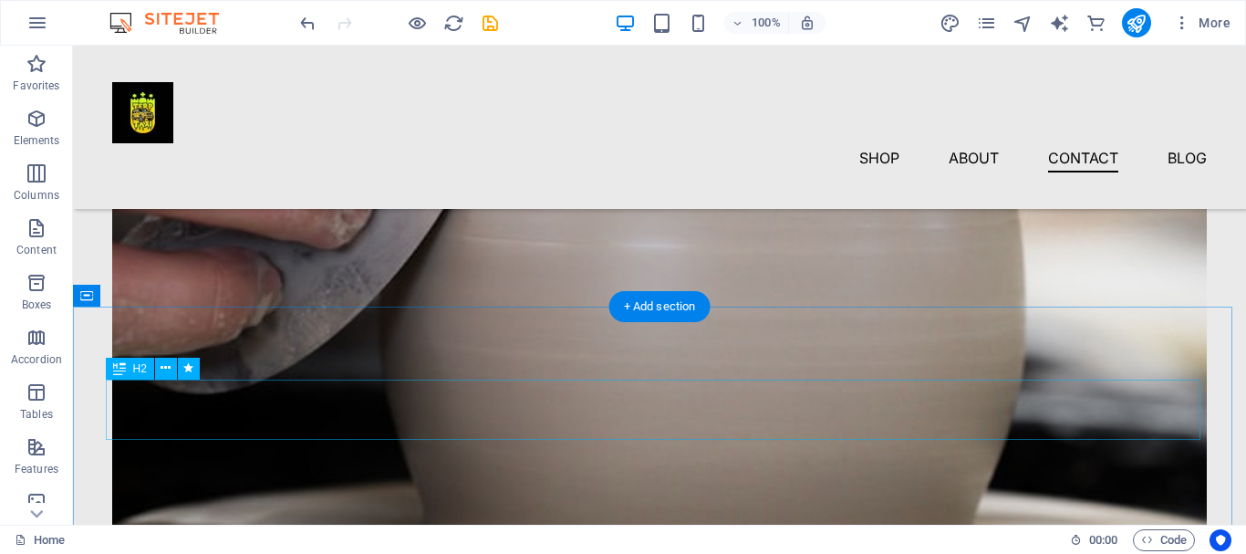
scroll to position [3284, 0]
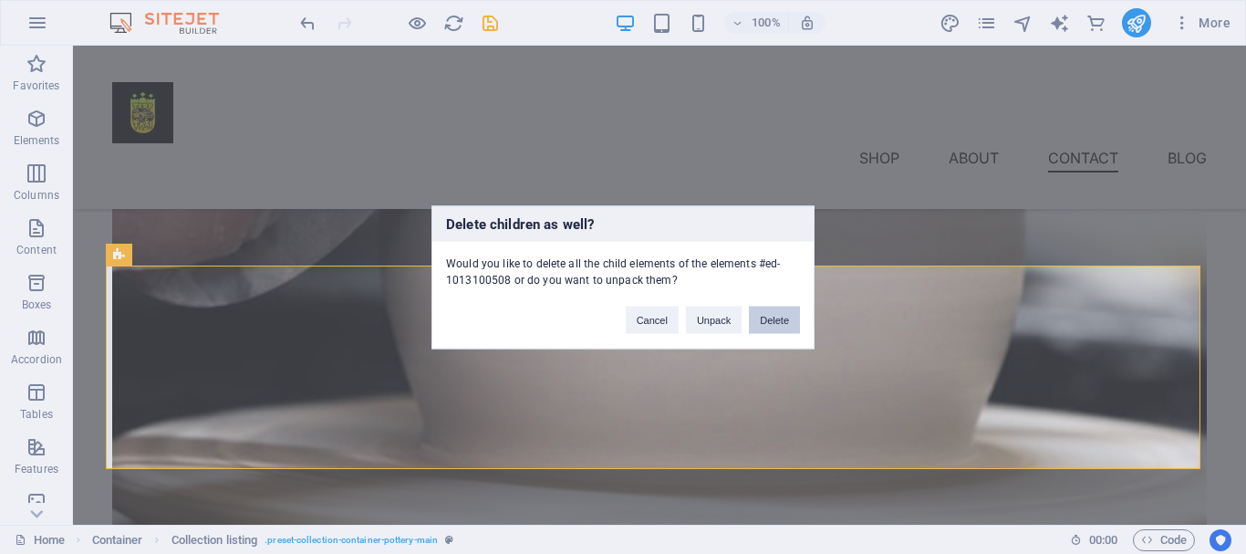
click at [780, 324] on button "Delete" at bounding box center [774, 319] width 51 height 27
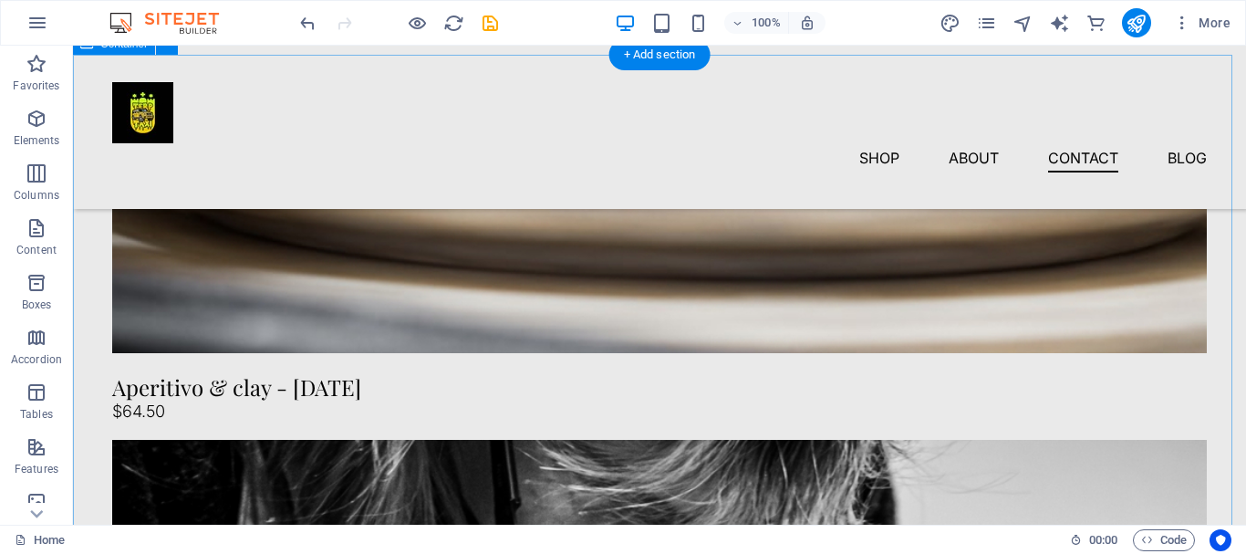
scroll to position [3623, 0]
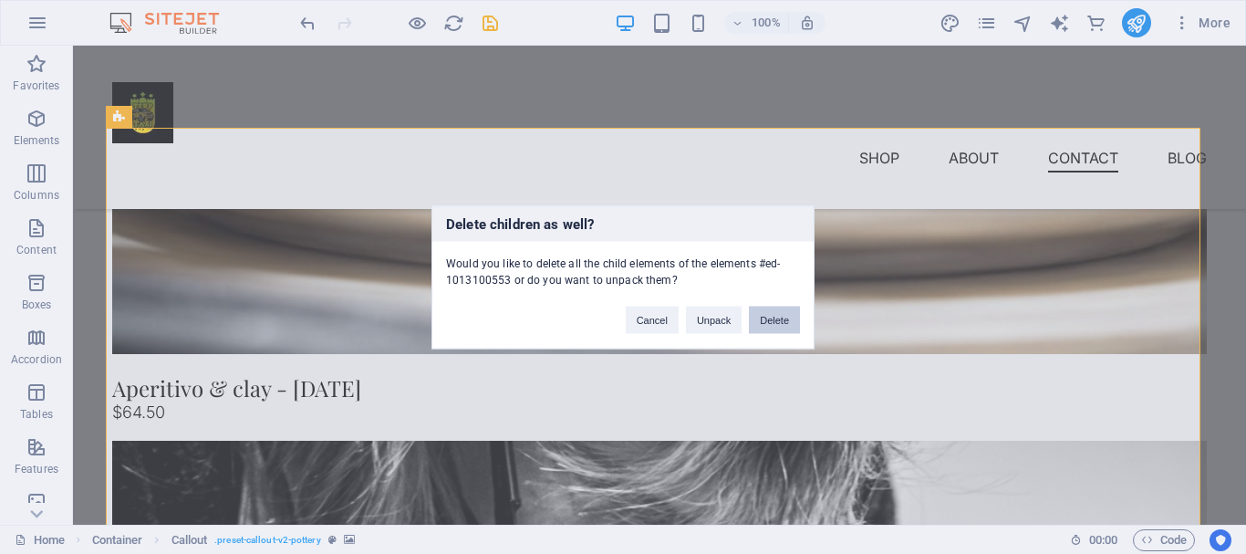
drag, startPoint x: 776, startPoint y: 324, endPoint x: 702, endPoint y: 278, distance: 86.8
click at [776, 324] on button "Delete" at bounding box center [774, 319] width 51 height 27
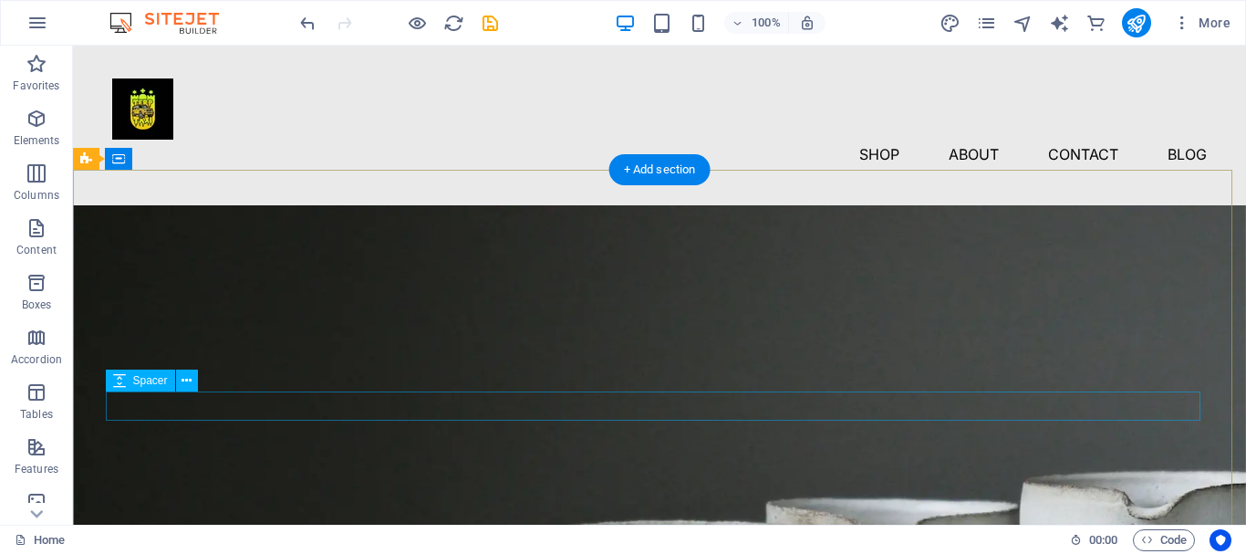
scroll to position [0, 0]
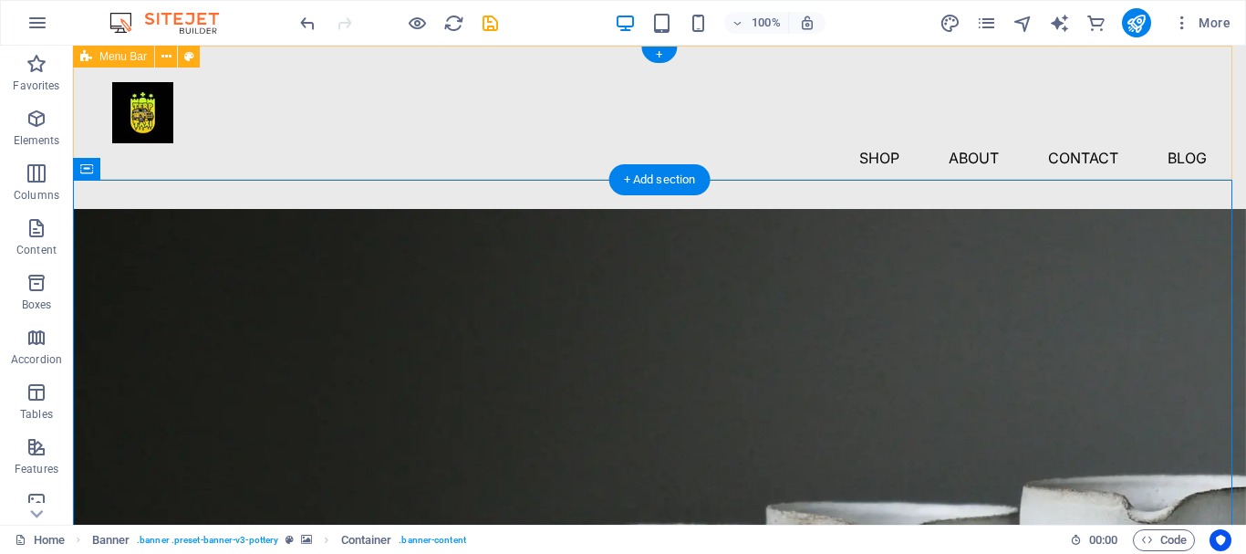
click at [415, 131] on div "Menu Shop About Contact Blog" at bounding box center [659, 127] width 1173 height 163
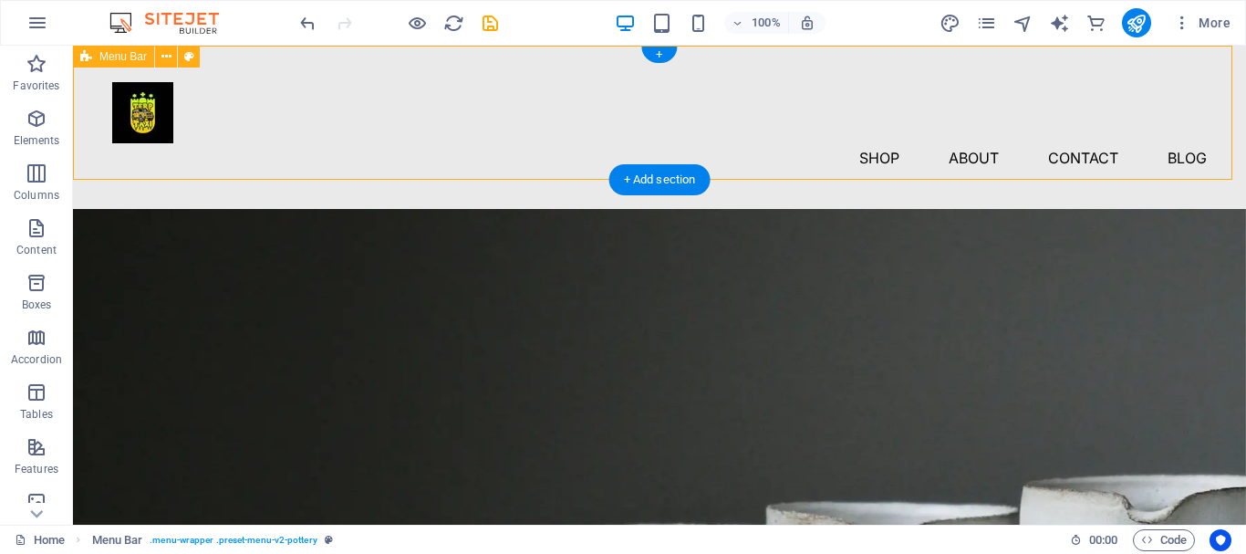
click at [419, 151] on div "Menu Shop About Contact Blog" at bounding box center [659, 127] width 1173 height 163
drag, startPoint x: 481, startPoint y: 175, endPoint x: 479, endPoint y: 146, distance: 29.3
click at [479, 146] on div "Menu Shop About Contact Blog" at bounding box center [659, 127] width 1173 height 163
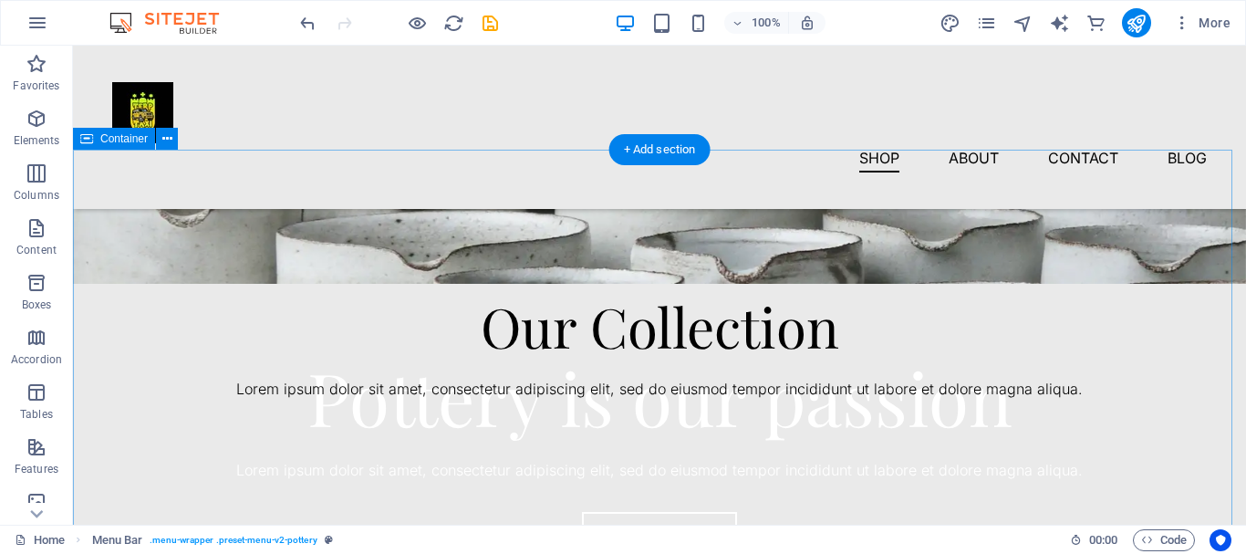
scroll to position [91, 0]
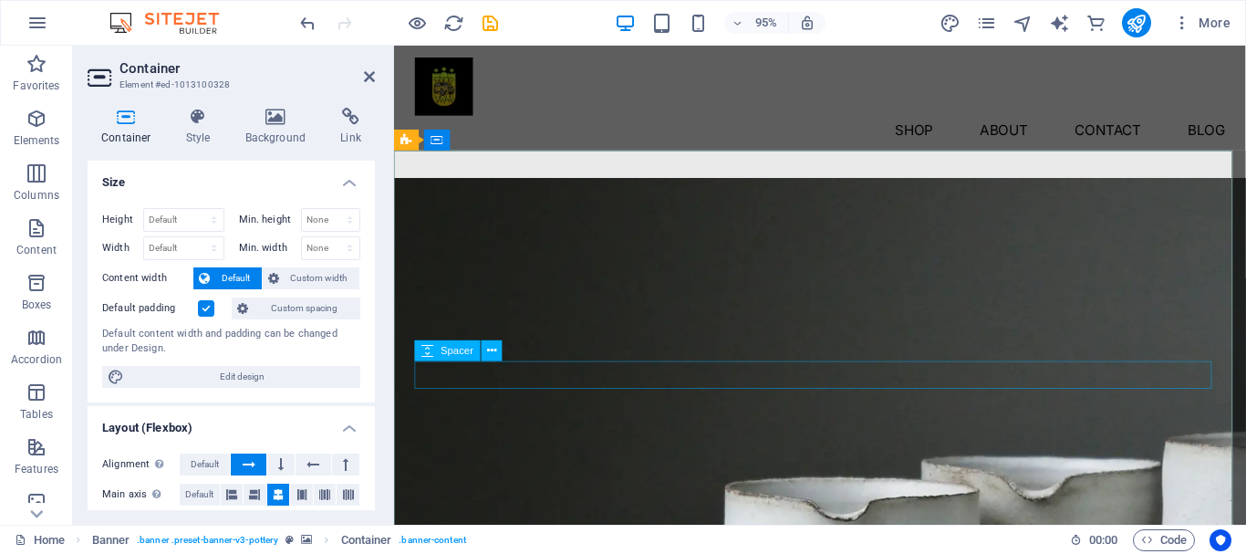
scroll to position [0, 0]
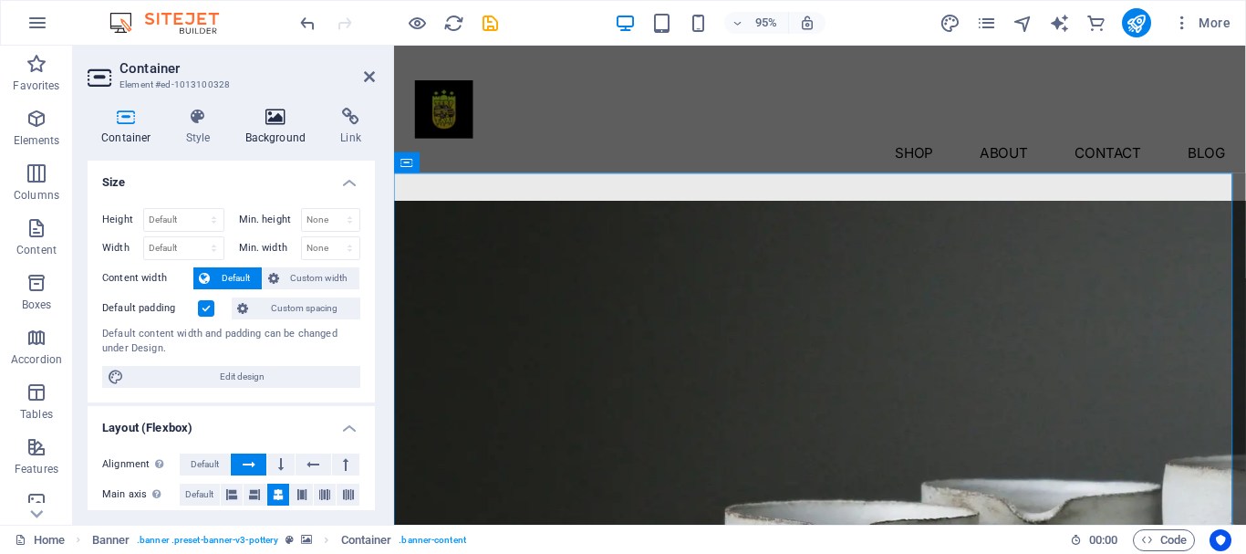
click at [274, 124] on icon at bounding box center [276, 117] width 88 height 18
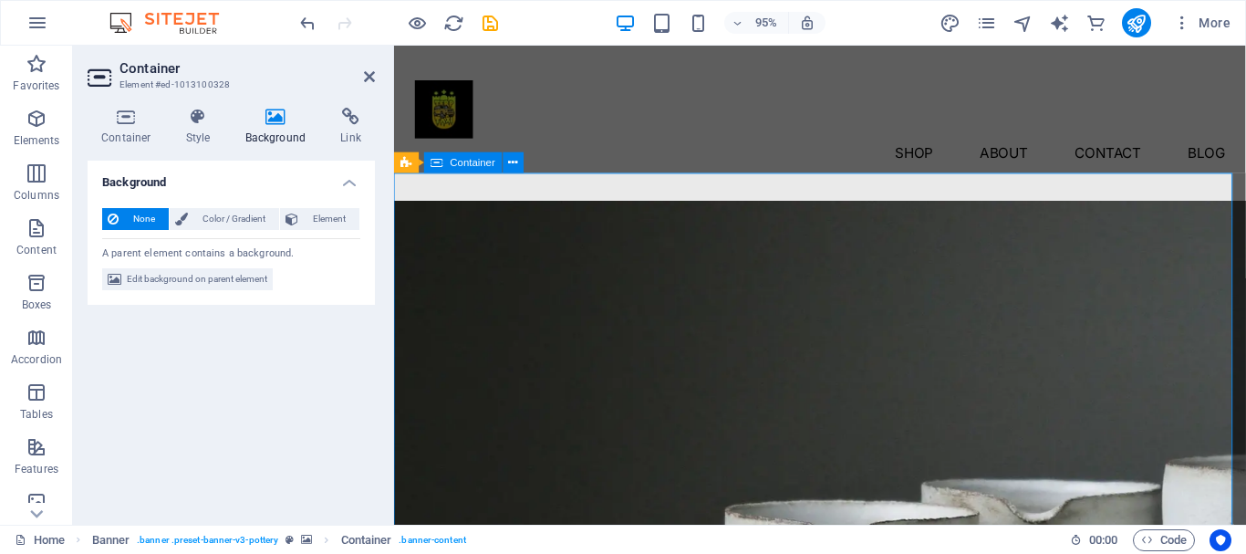
click at [224, 119] on h4 "Style" at bounding box center [201, 127] width 59 height 38
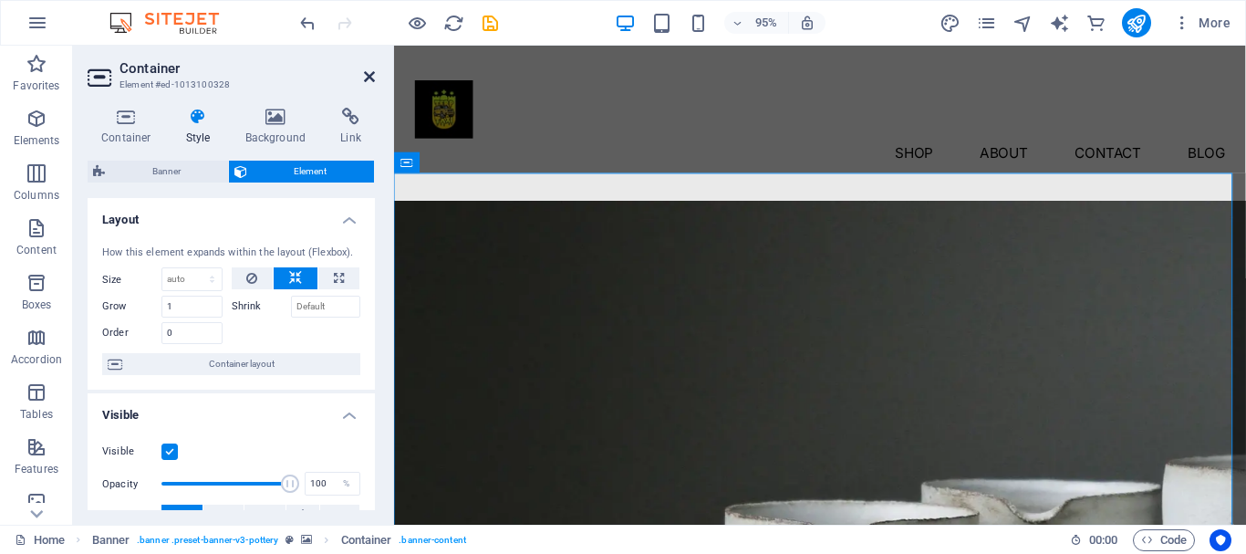
click at [369, 80] on icon at bounding box center [369, 76] width 11 height 15
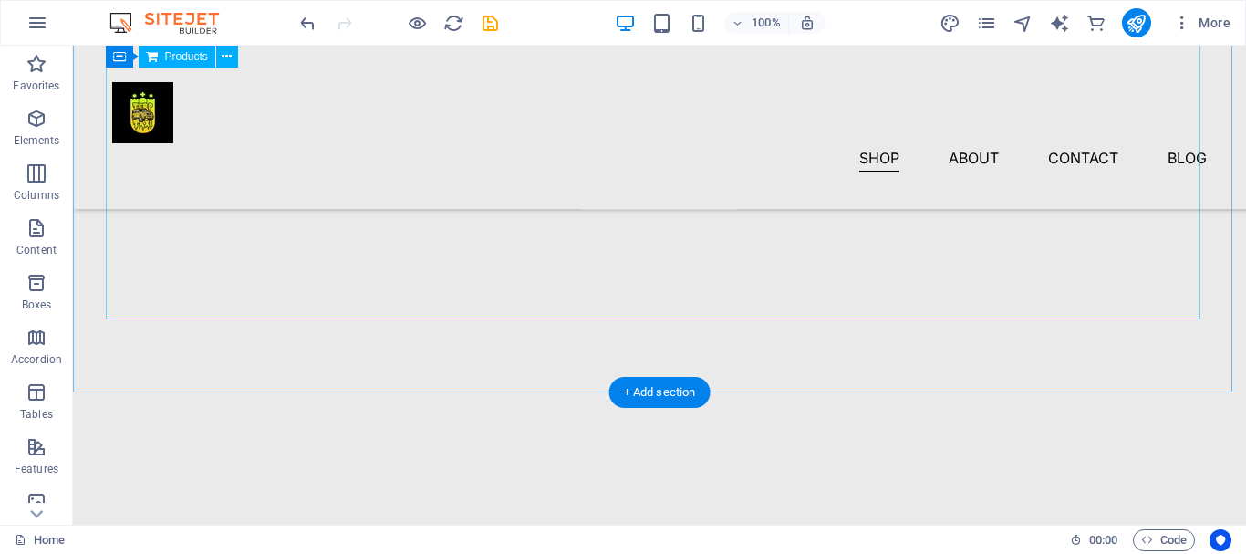
scroll to position [639, 0]
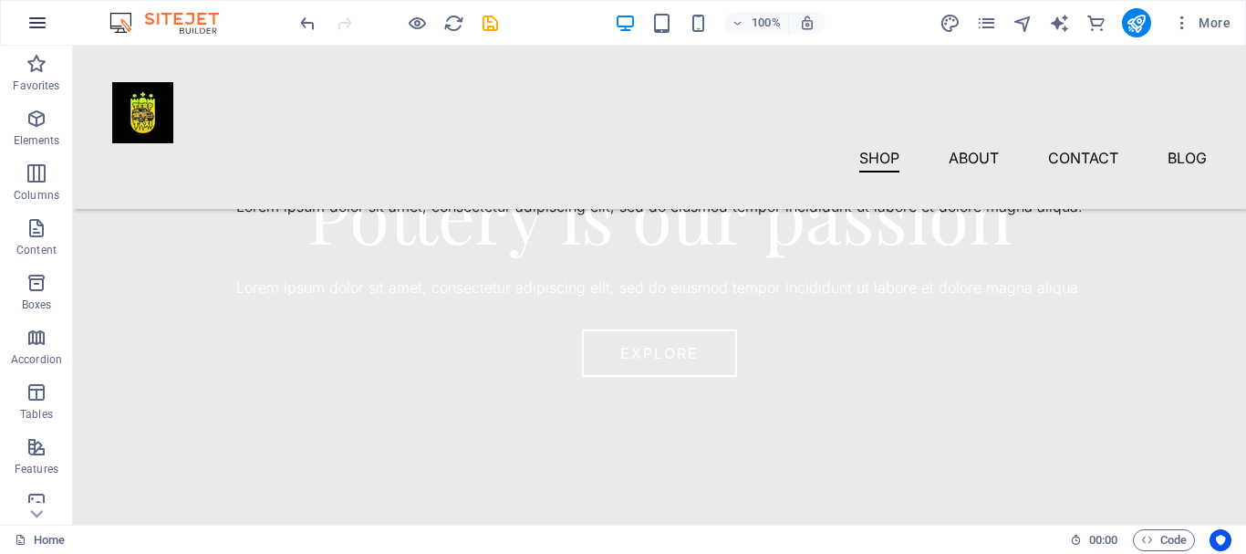
click at [35, 29] on icon "button" at bounding box center [37, 23] width 22 height 22
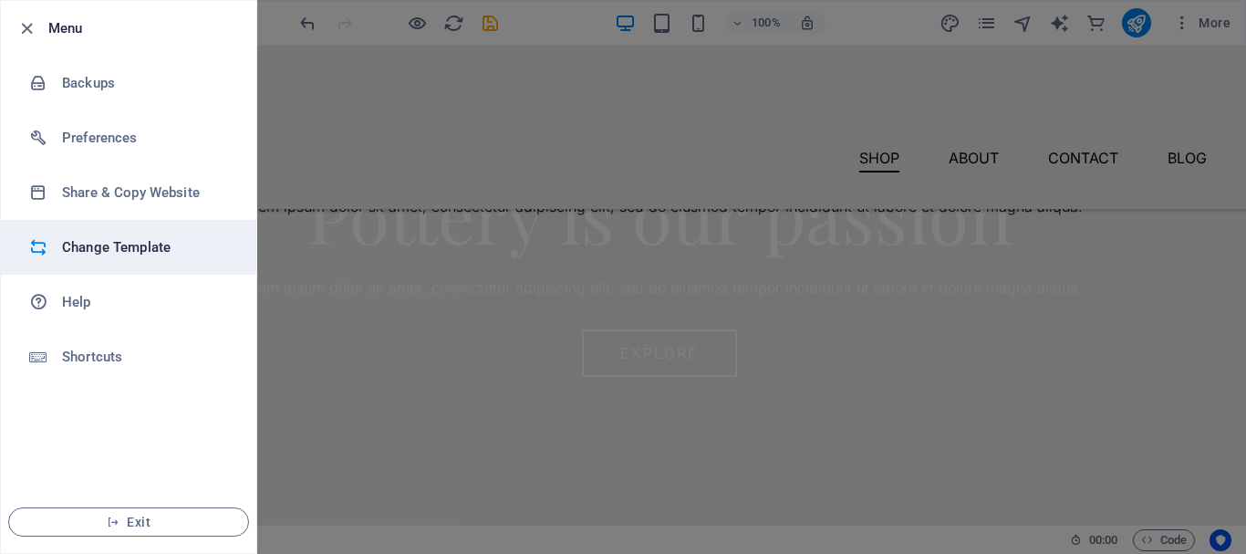
click at [102, 249] on h6 "Change Template" at bounding box center [146, 247] width 169 height 22
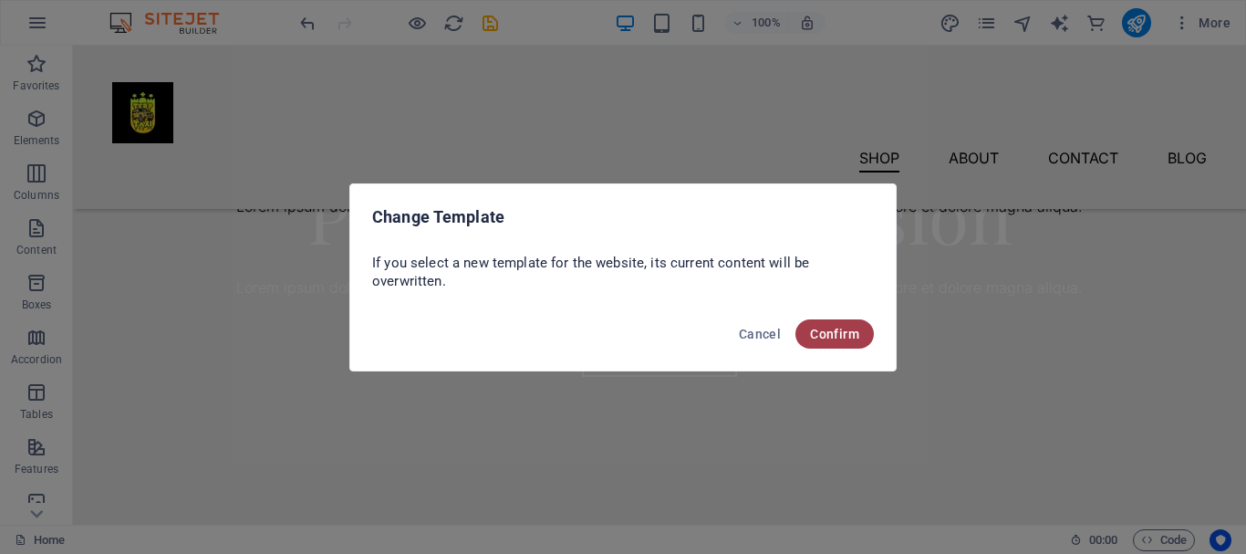
click at [853, 340] on span "Confirm" at bounding box center [834, 334] width 49 height 15
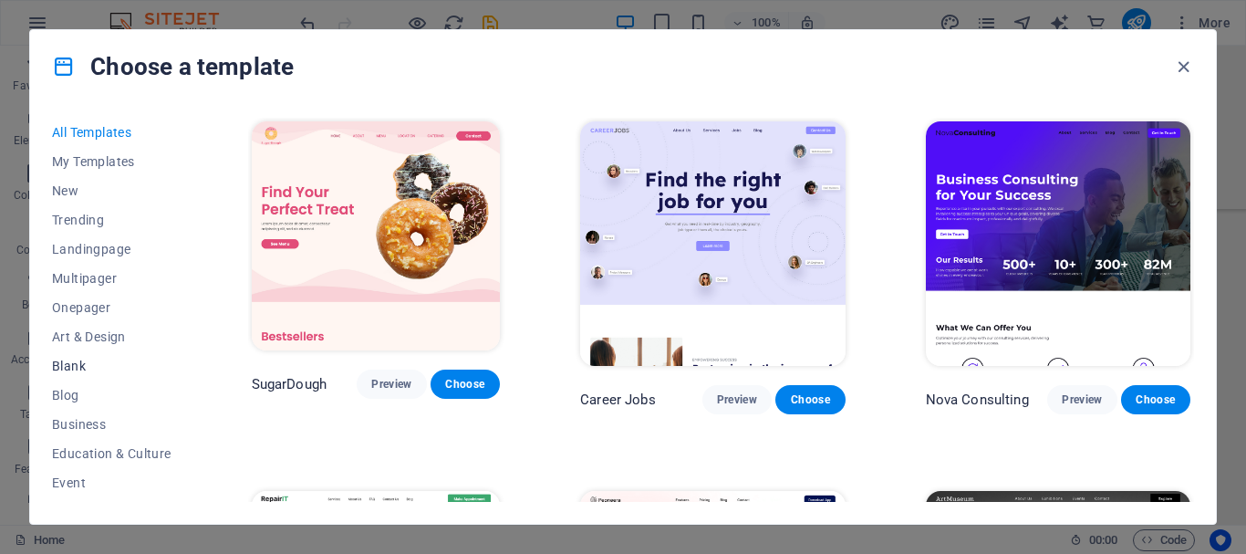
scroll to position [375, 0]
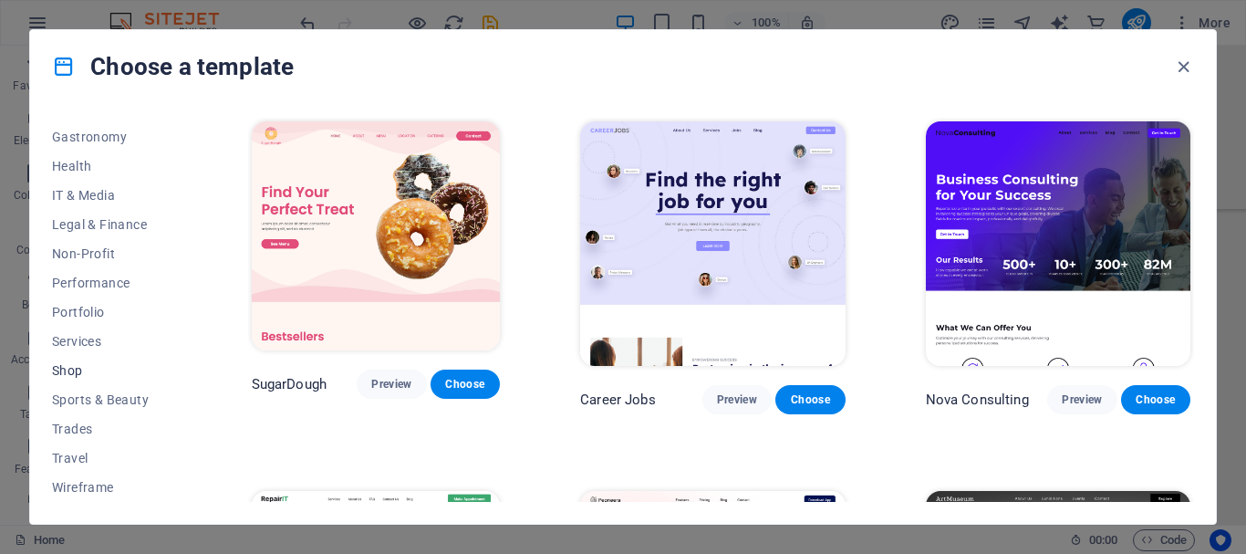
click at [116, 371] on span "Shop" at bounding box center [112, 370] width 120 height 15
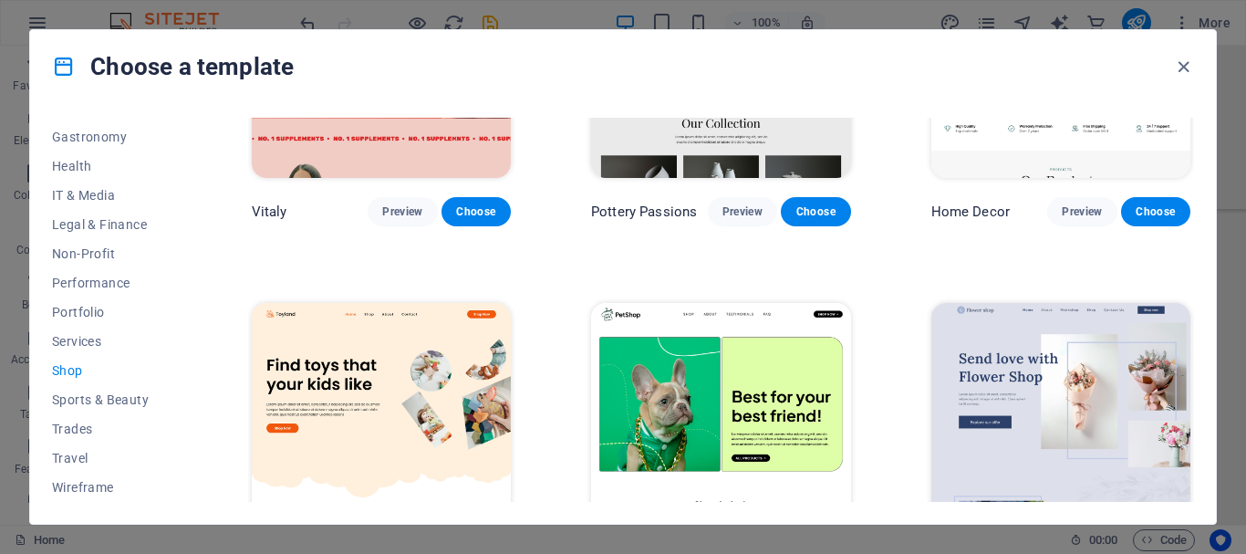
scroll to position [274, 0]
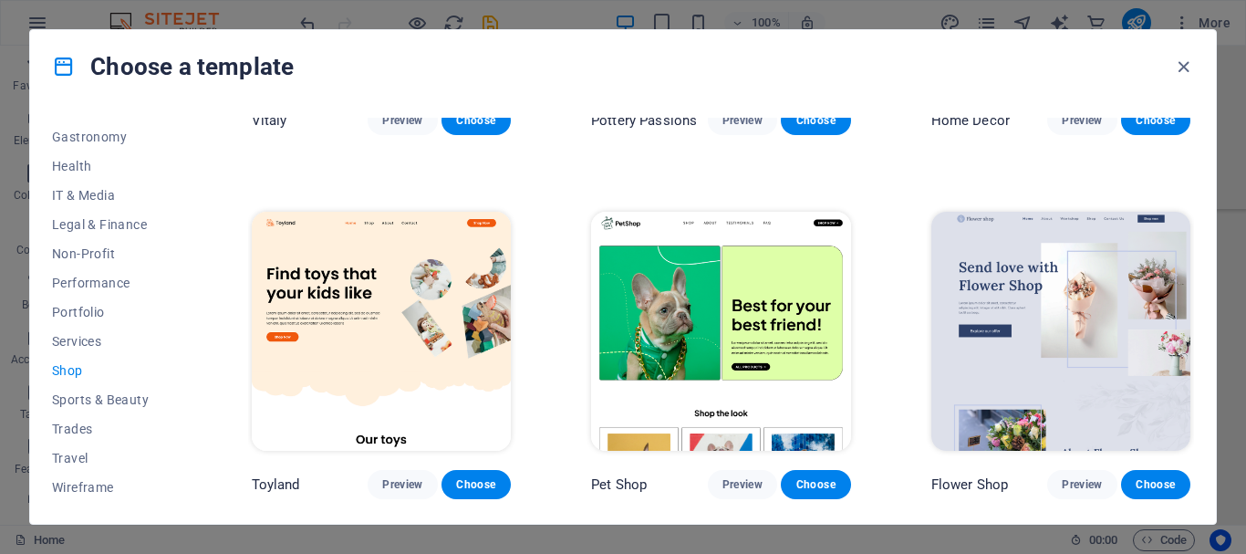
click at [689, 318] on img at bounding box center [720, 331] width 259 height 239
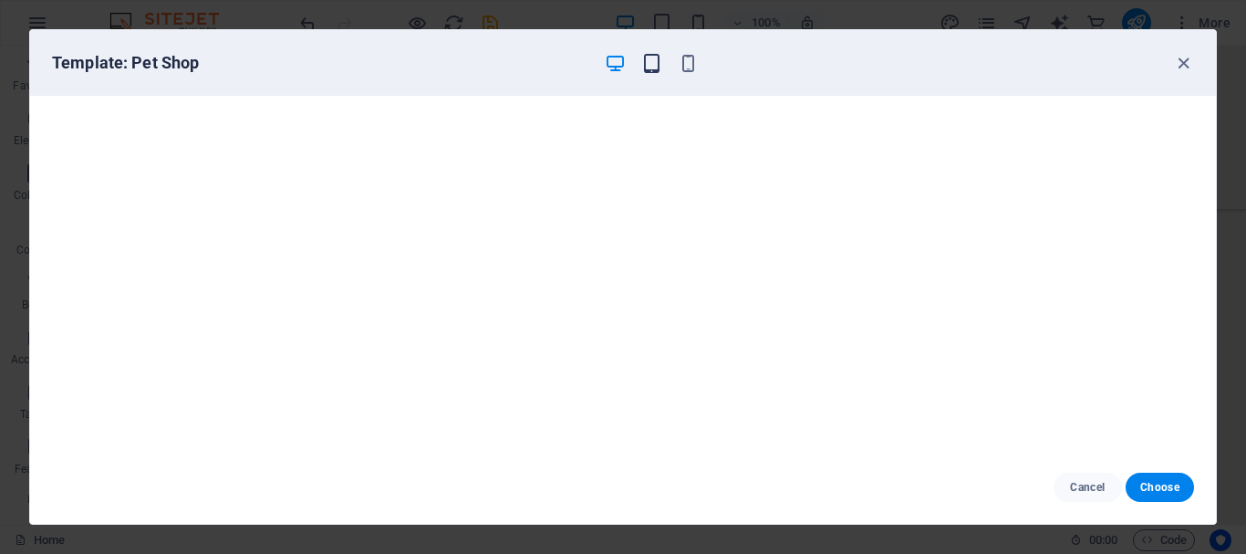
click at [659, 67] on icon "button" at bounding box center [651, 63] width 21 height 21
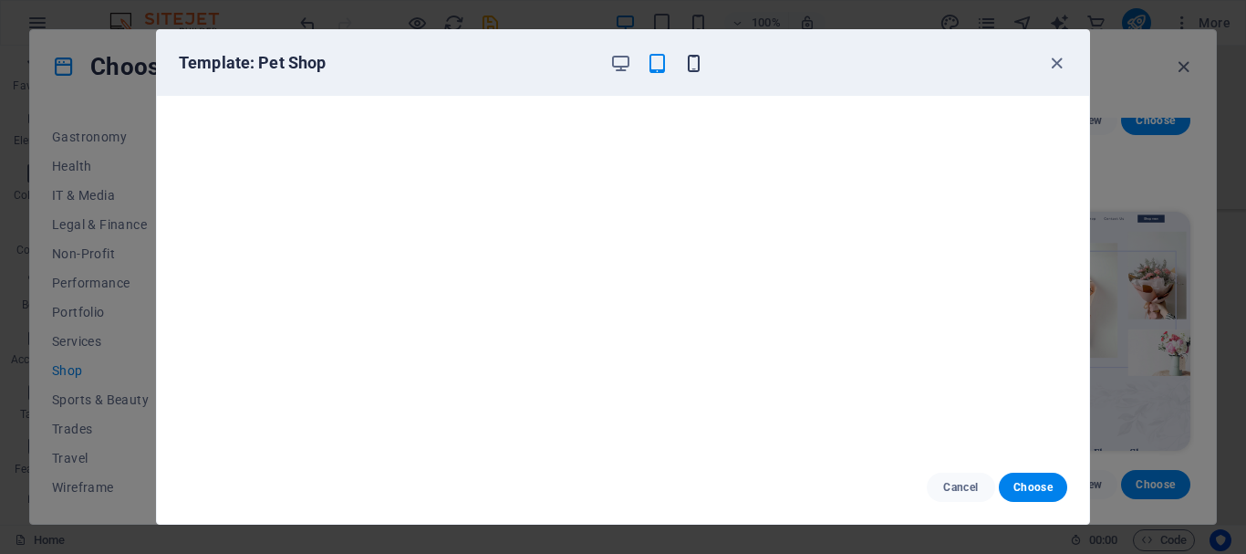
click at [697, 63] on icon "button" at bounding box center [693, 63] width 21 height 21
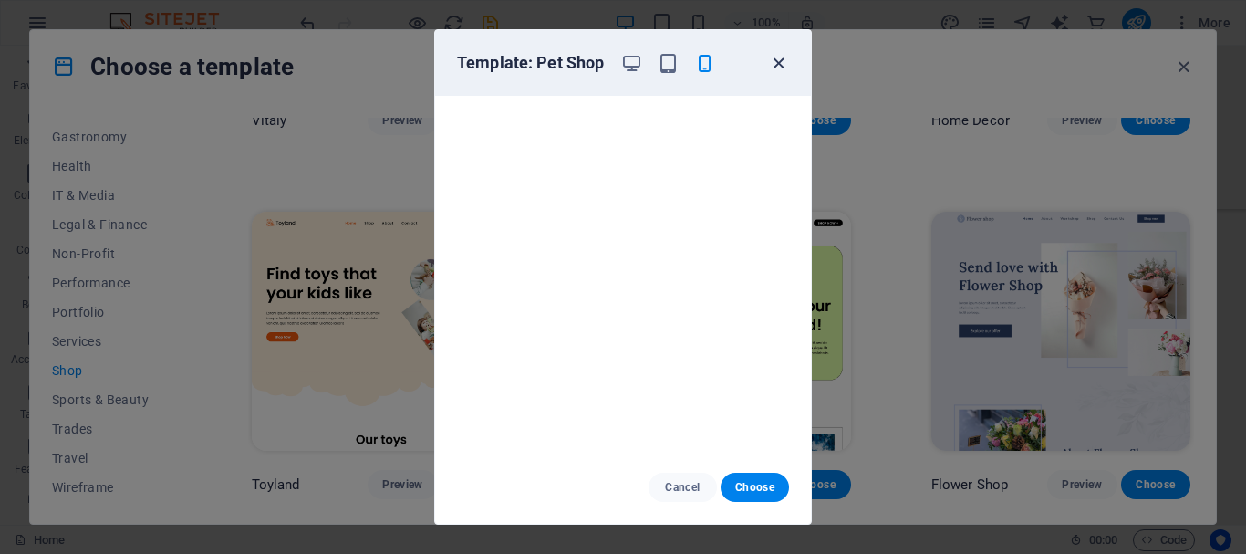
click at [776, 61] on icon "button" at bounding box center [778, 63] width 21 height 21
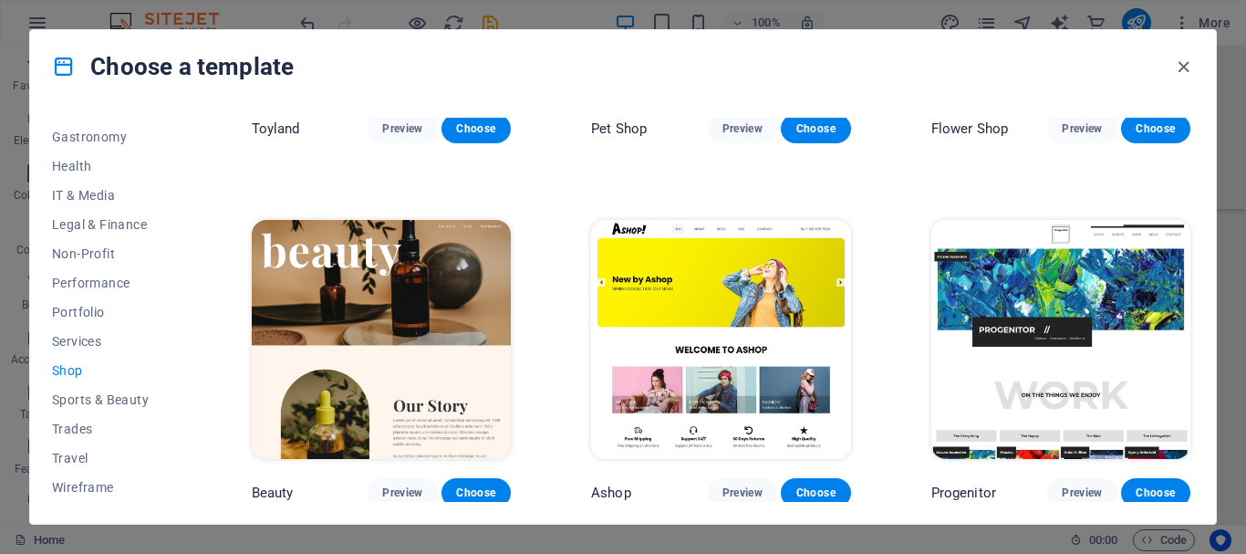
scroll to position [639, 0]
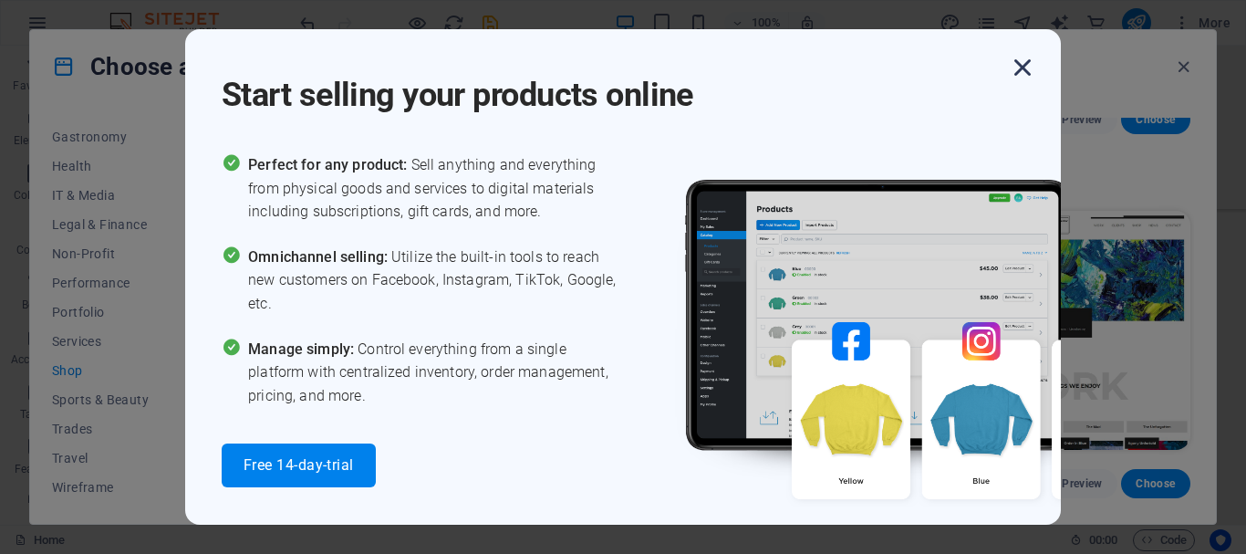
click at [1024, 77] on icon "button" at bounding box center [1022, 67] width 33 height 33
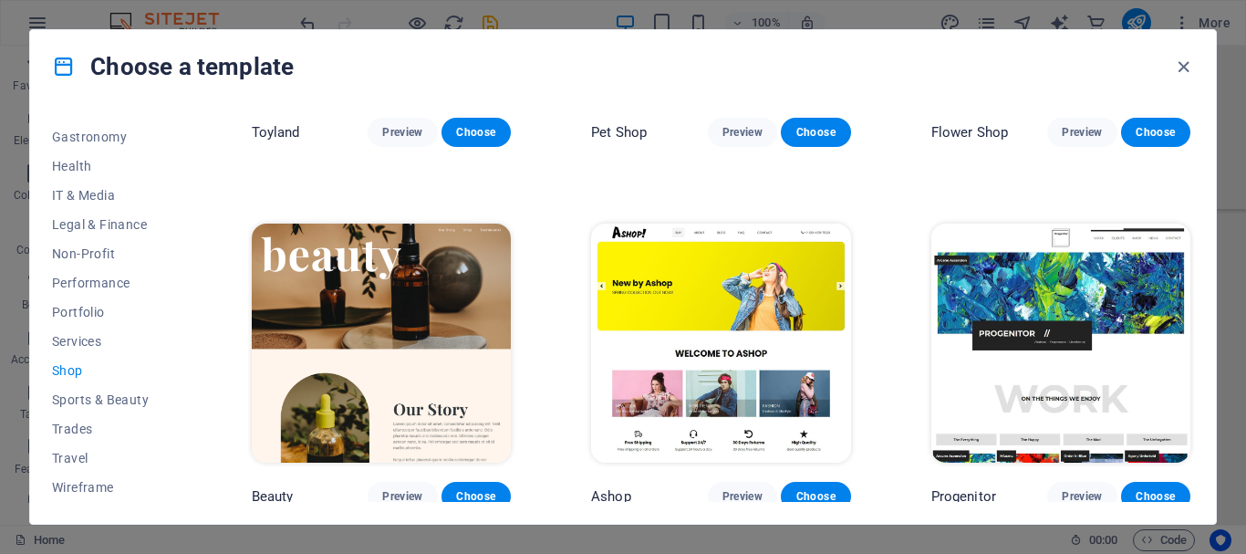
scroll to position [991, 0]
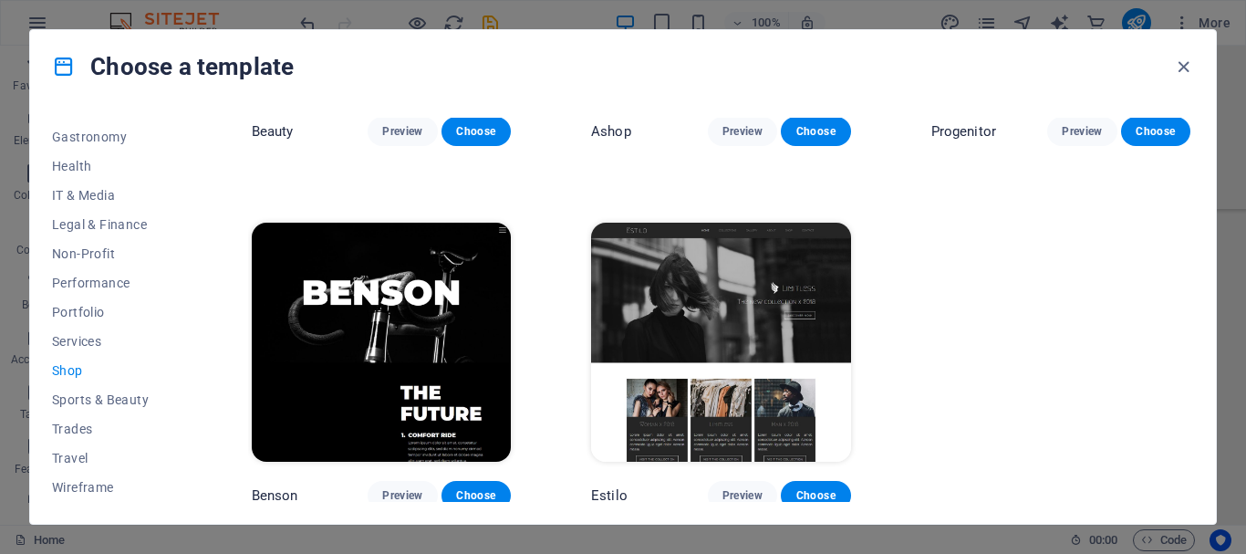
click at [725, 371] on img at bounding box center [720, 342] width 259 height 239
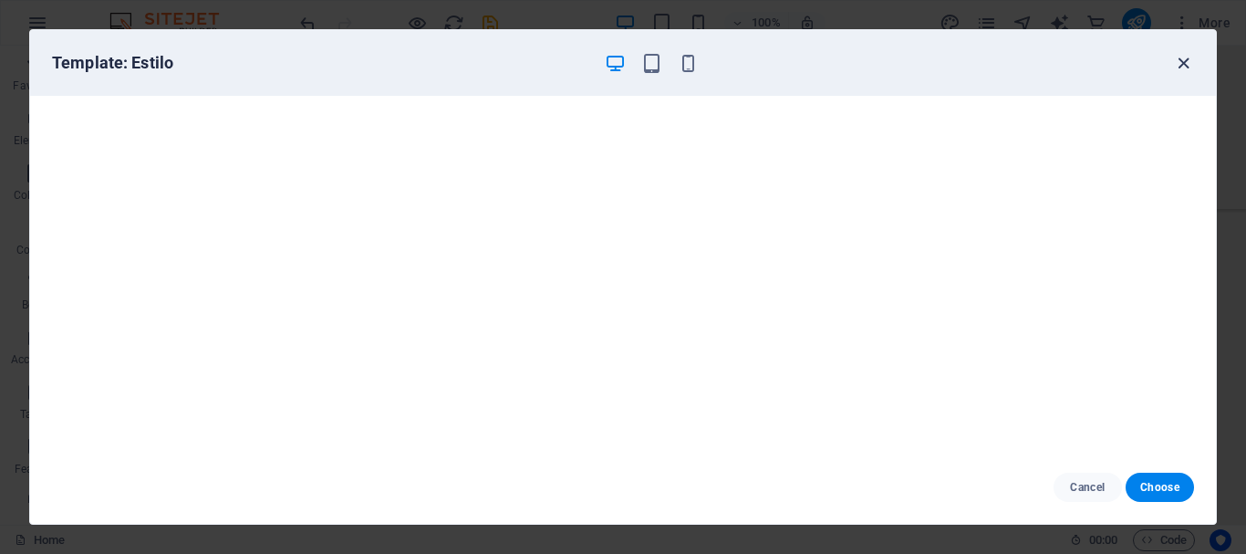
click at [1177, 63] on icon "button" at bounding box center [1183, 63] width 21 height 21
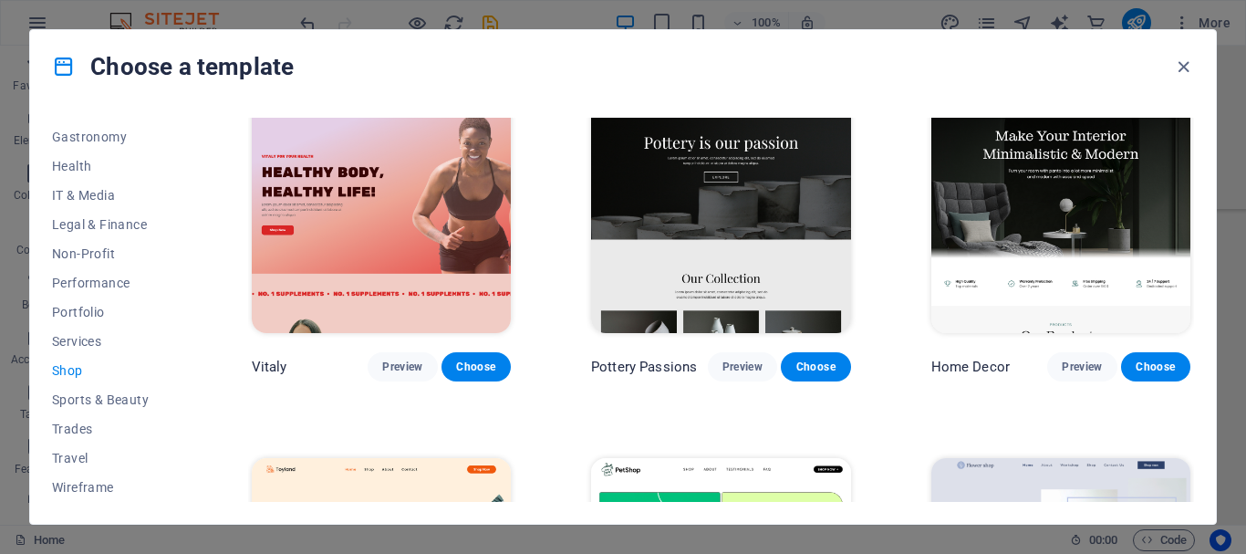
scroll to position [0, 0]
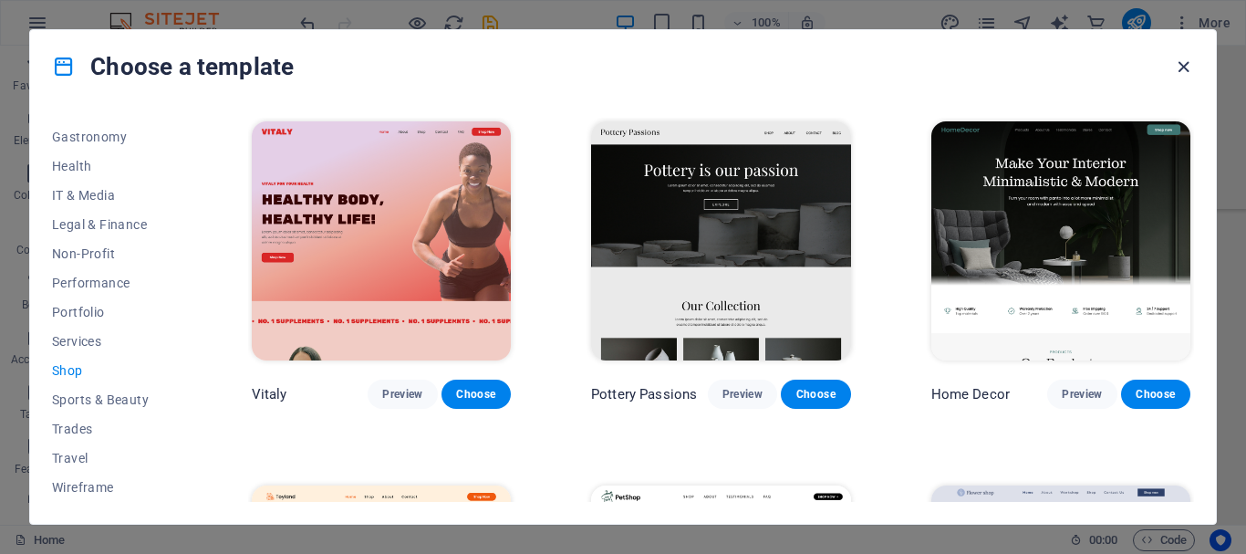
click at [1187, 64] on icon "button" at bounding box center [1183, 67] width 21 height 21
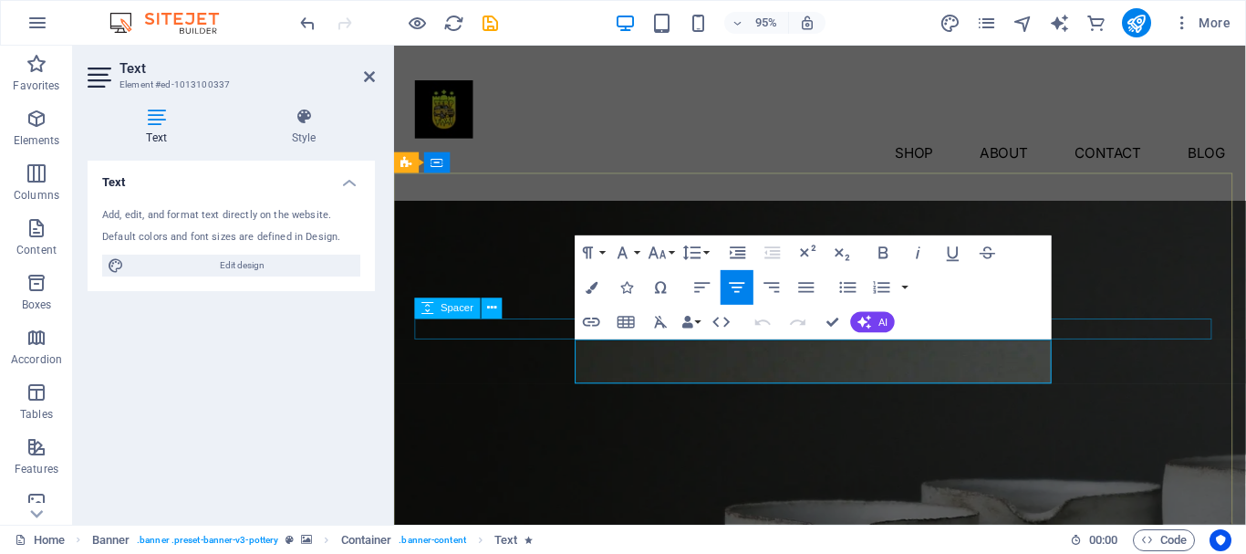
drag, startPoint x: 1043, startPoint y: 393, endPoint x: 590, endPoint y: 353, distance: 454.3
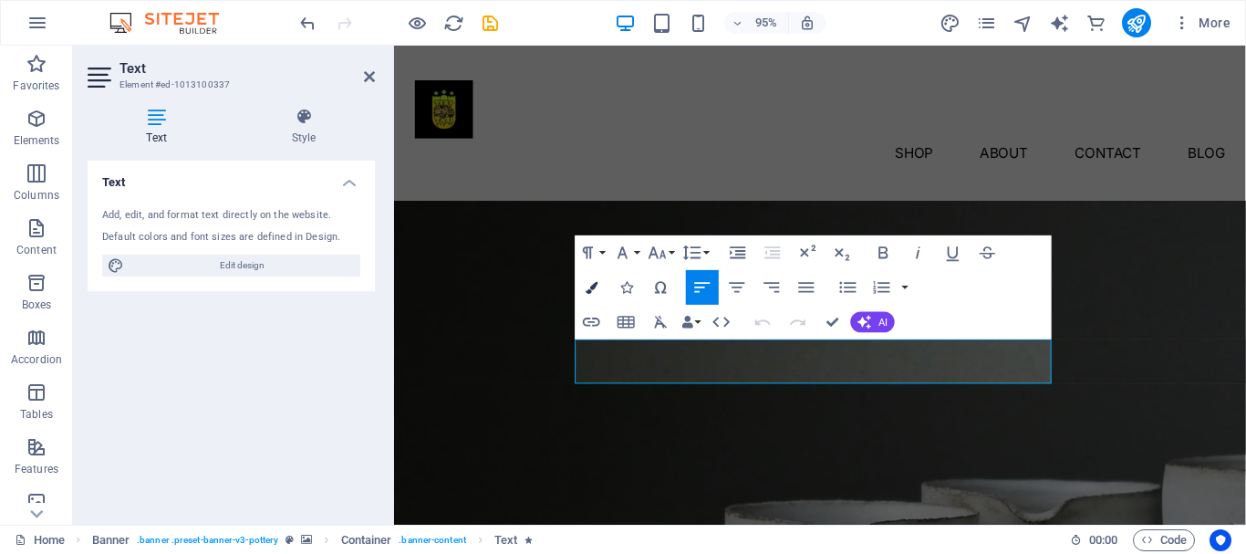
click at [596, 287] on icon "button" at bounding box center [592, 287] width 12 height 12
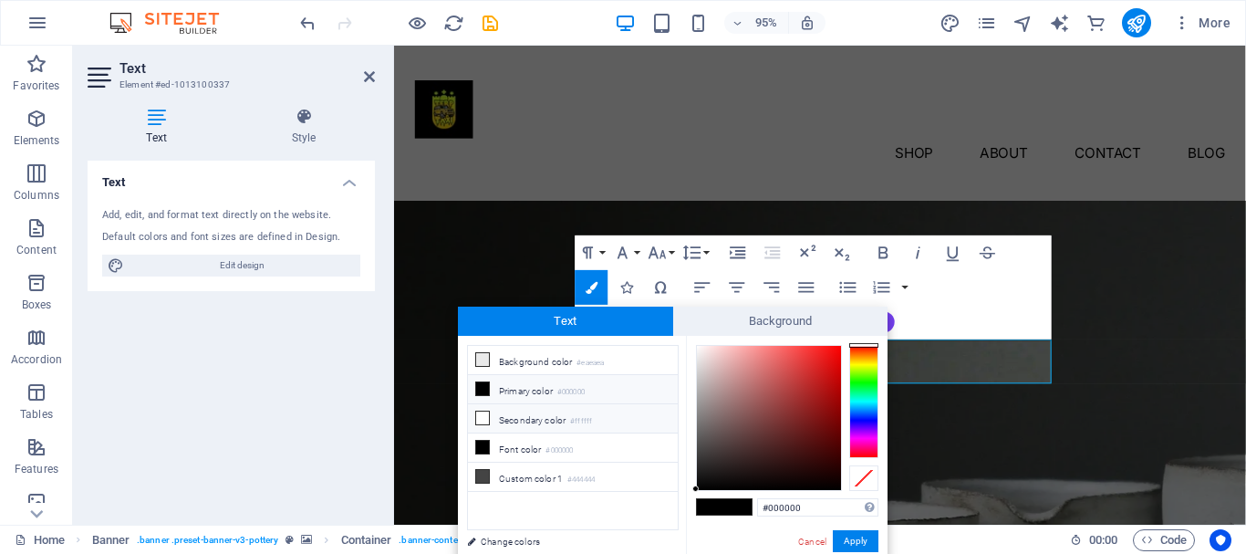
click at [541, 419] on li "Secondary color #ffffff" at bounding box center [573, 418] width 210 height 29
type input "#ffffff"
click at [848, 538] on button "Apply" at bounding box center [856, 541] width 46 height 22
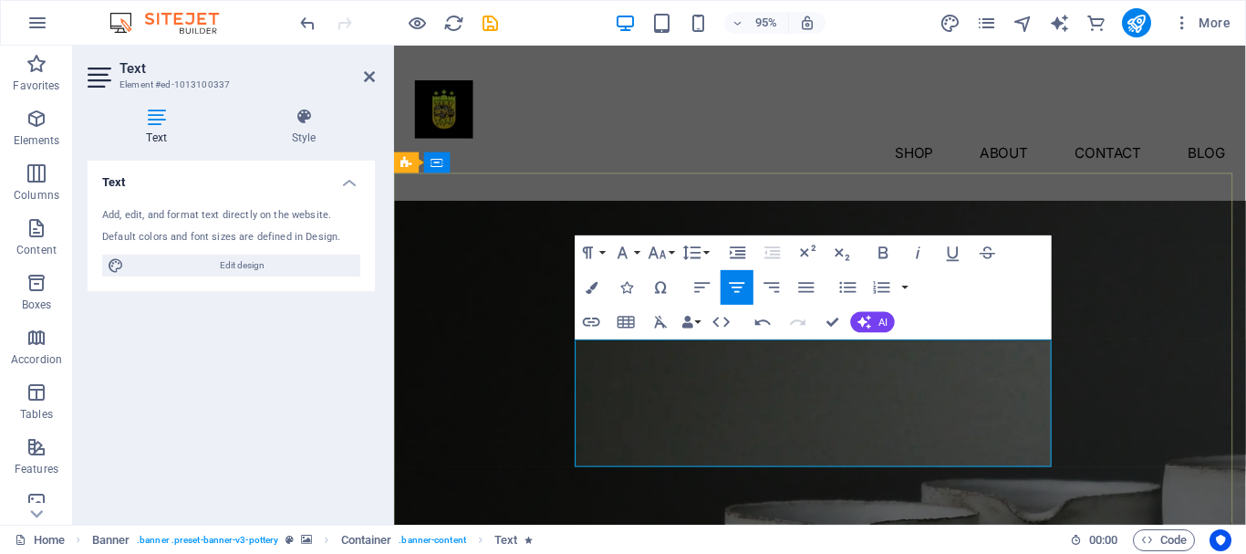
drag, startPoint x: 855, startPoint y: 427, endPoint x: 924, endPoint y: 445, distance: 71.7
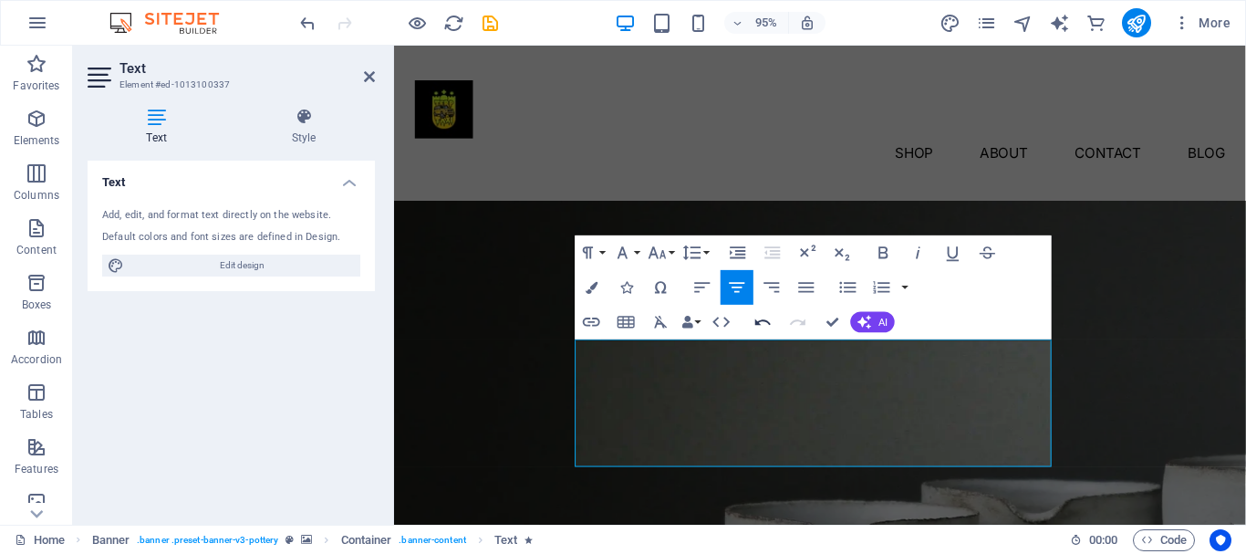
scroll to position [1109, 3]
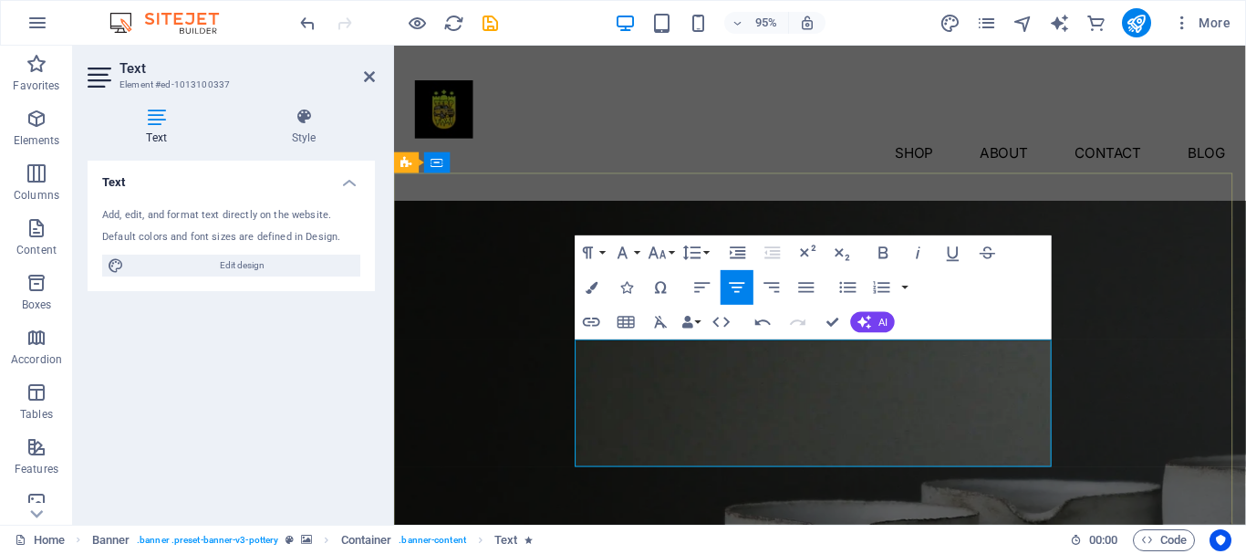
click at [882, 319] on span "AI" at bounding box center [883, 322] width 9 height 10
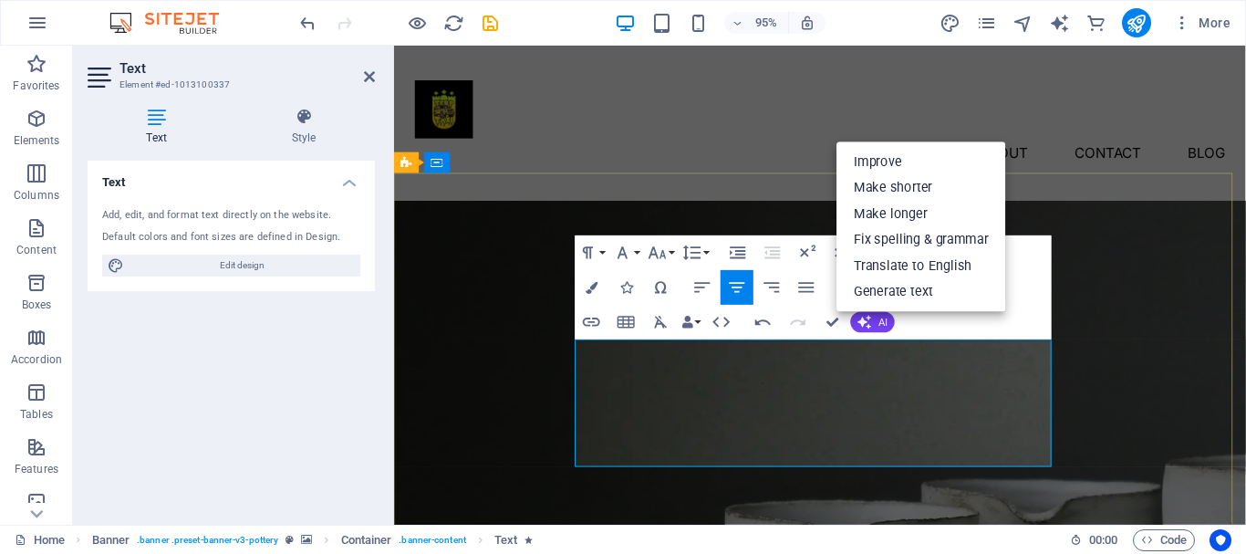
click at [972, 324] on div "Paragraph Format Normal Heading 1 Heading 2 Heading 3 Heading 4 Heading 5 Headi…" at bounding box center [814, 287] width 477 height 104
click at [886, 319] on span "AI" at bounding box center [883, 322] width 9 height 10
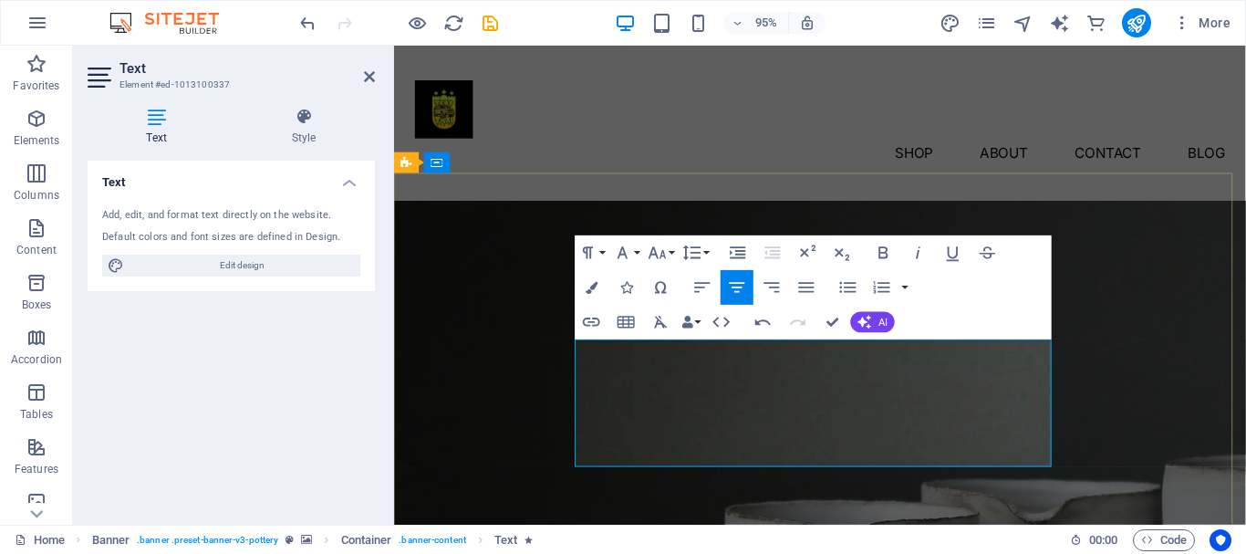
drag, startPoint x: 738, startPoint y: 419, endPoint x: 795, endPoint y: 441, distance: 60.7
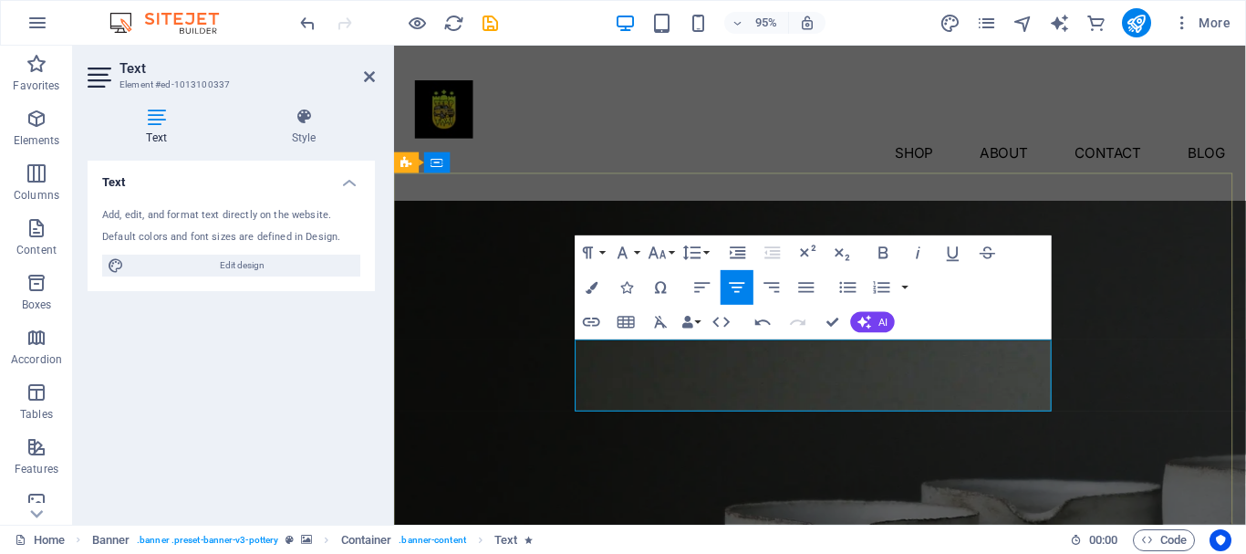
click at [744, 287] on icon "button" at bounding box center [737, 287] width 21 height 21
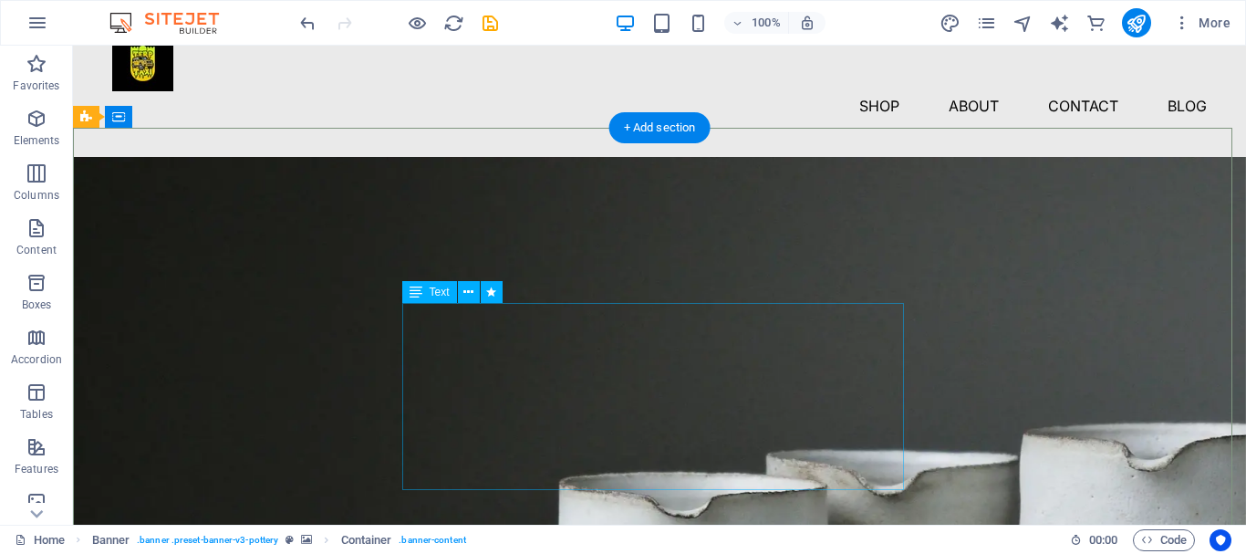
scroll to position [91, 0]
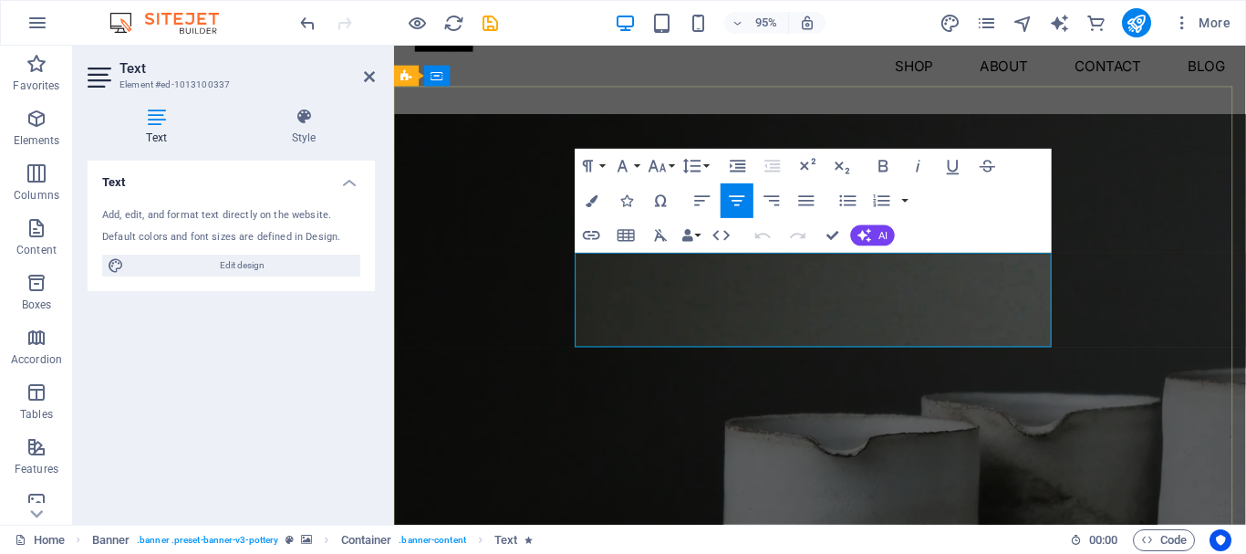
click at [743, 205] on icon "button" at bounding box center [737, 201] width 21 height 21
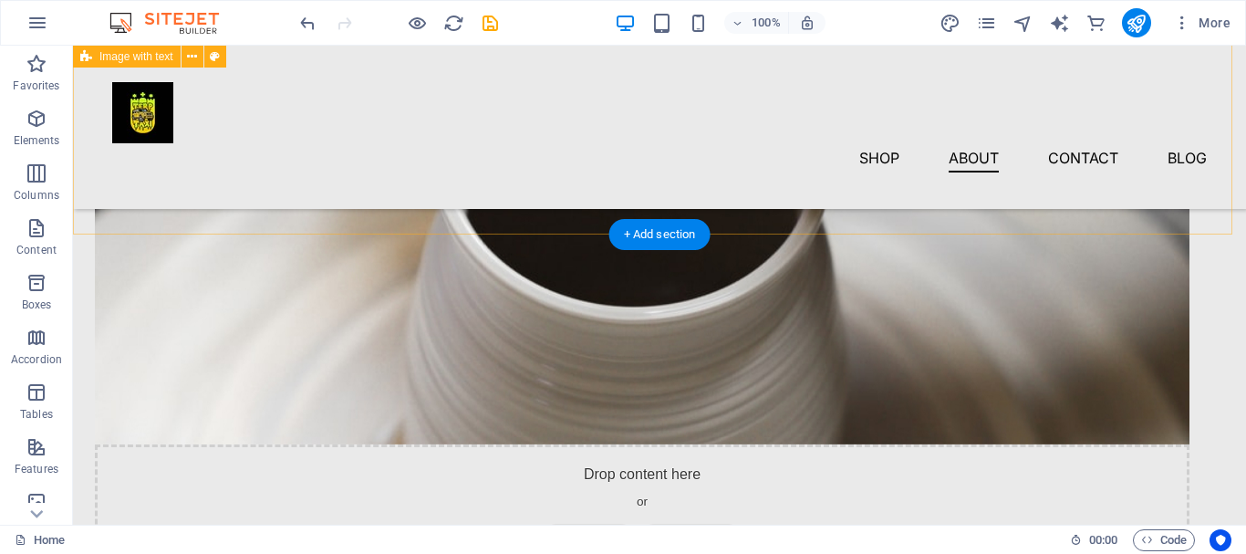
scroll to position [1733, 0]
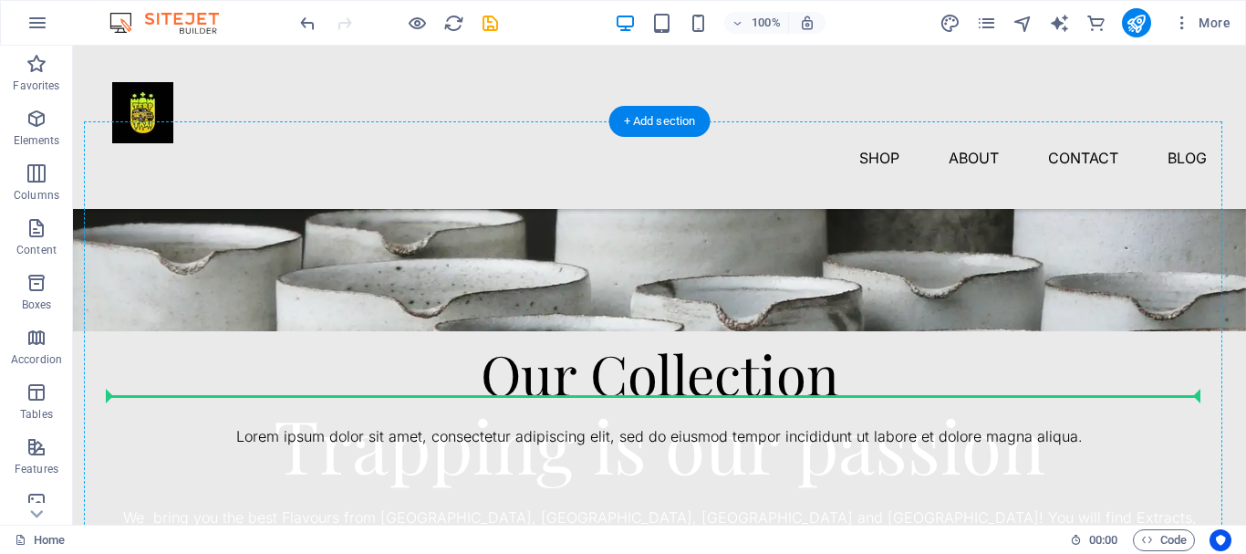
scroll to position [274, 0]
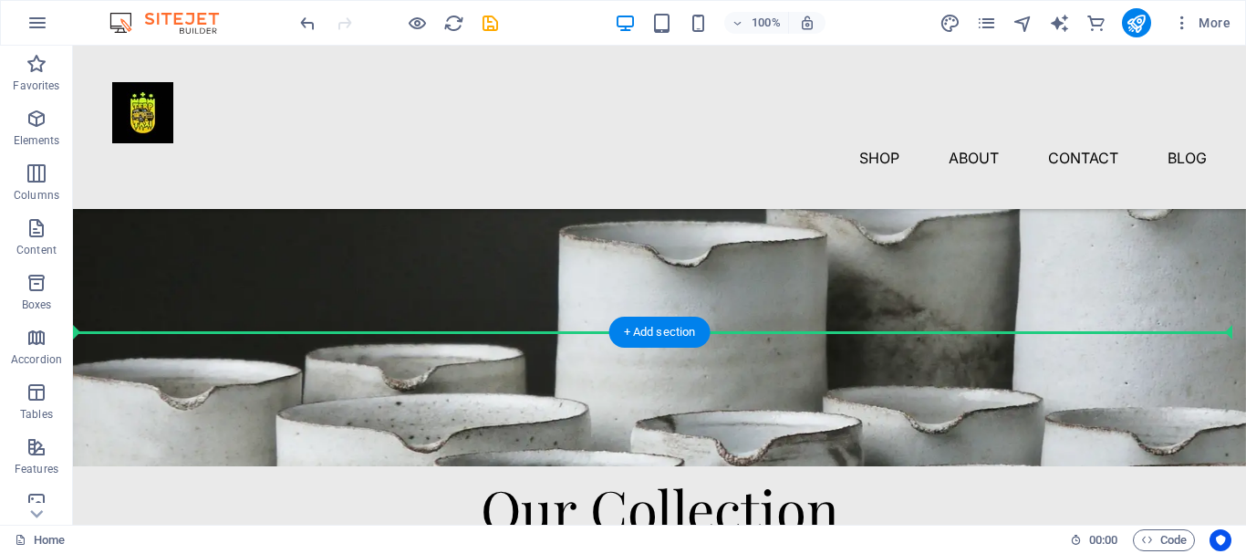
drag, startPoint x: 396, startPoint y: 391, endPoint x: 433, endPoint y: 339, distance: 64.1
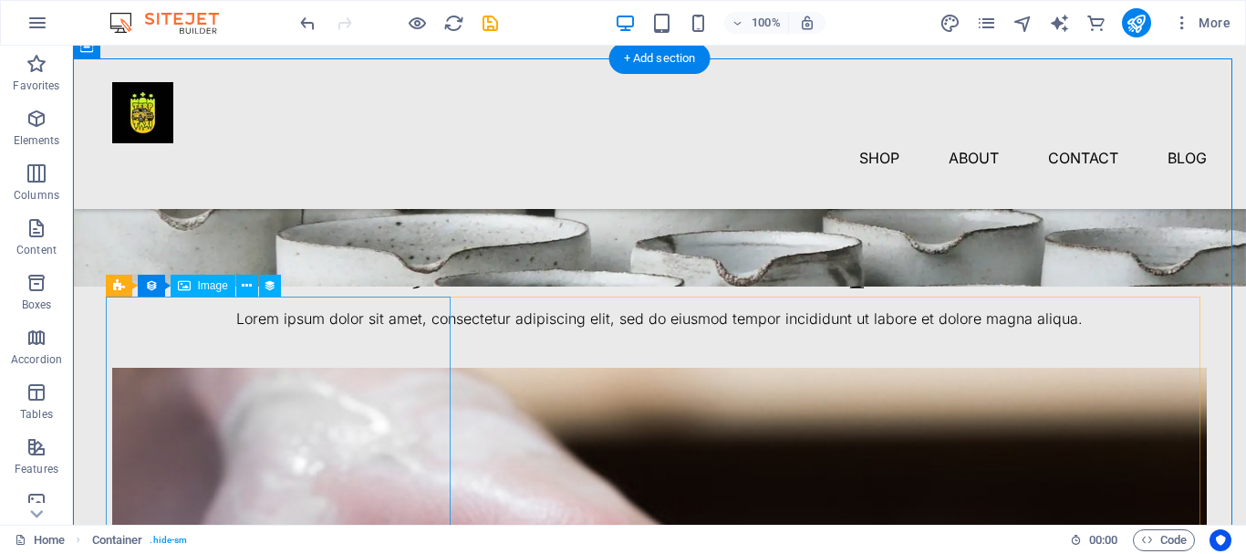
scroll to position [365, 0]
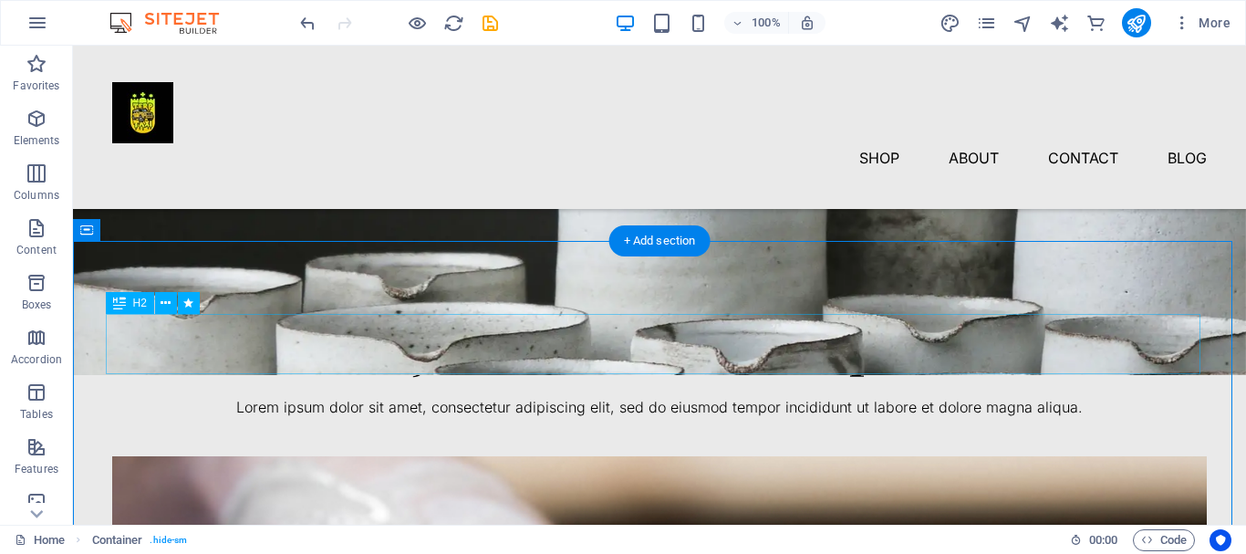
click at [532, 347] on div "Join Our Workshops" at bounding box center [659, 344] width 1095 height 60
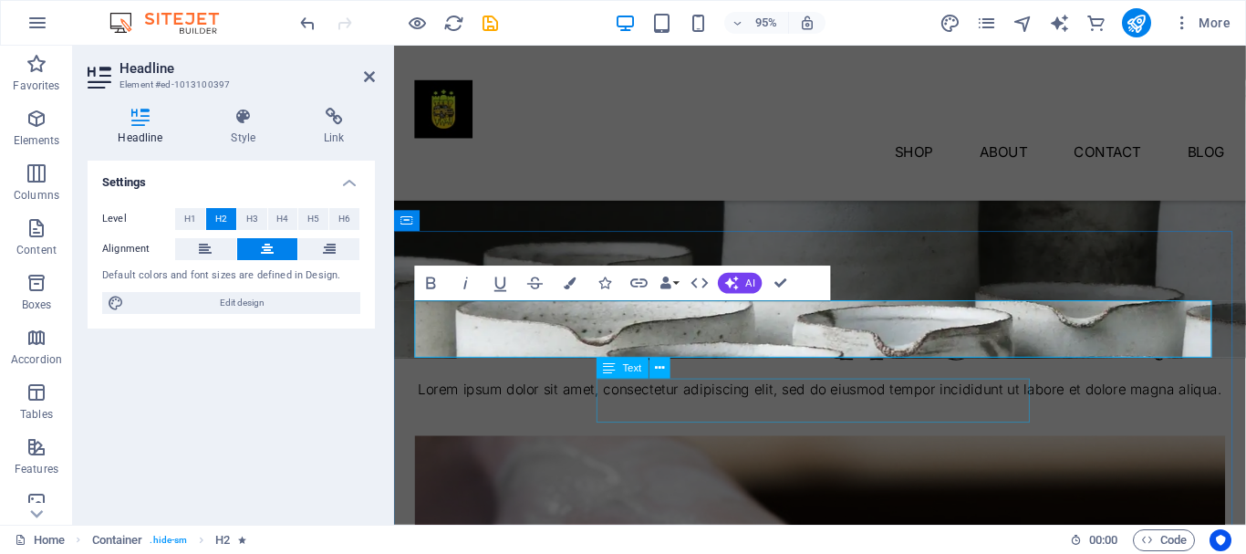
click at [720, 406] on div "Lorem ipsum dolor sit amet, consectetur adipiscing elit, sed do eiusmod tempor …" at bounding box center [842, 408] width 853 height 24
click at [720, 407] on div "Lorem ipsum dolor sit amet, consectetur adipiscing elit, sed do eiusmod tempor …" at bounding box center [842, 408] width 853 height 24
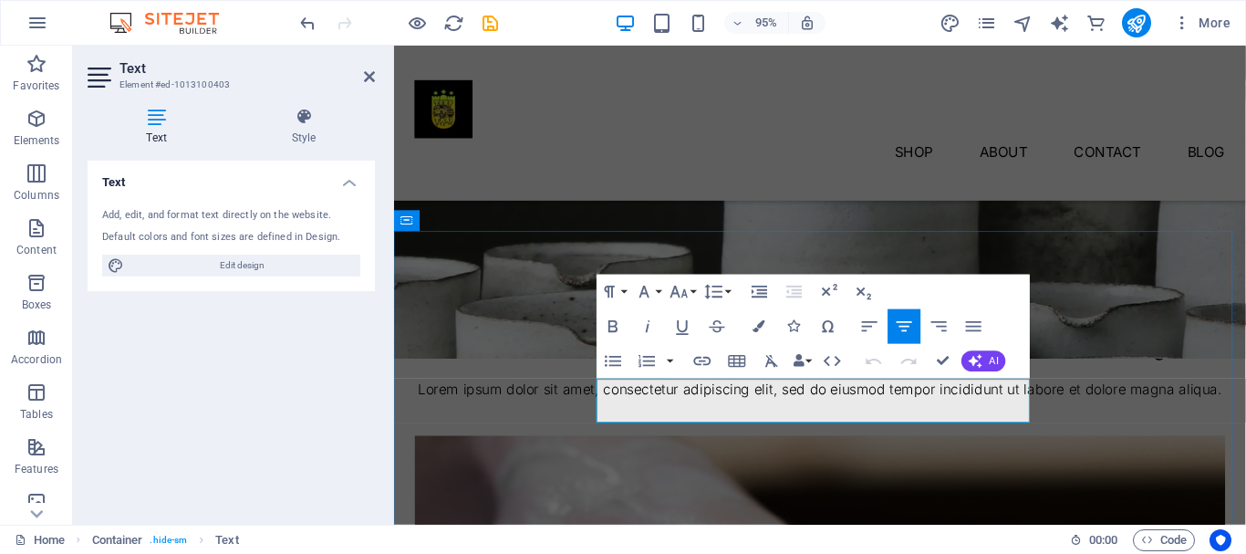
click at [743, 406] on p "Lorem ipsum dolor sit amet, consectetur adipiscing elit, sed do eiusmod tempor …" at bounding box center [842, 408] width 853 height 24
click at [743, 405] on p "Lorem ipsum dolor sit amet, consectetur adipiscing elit, sed do eiusmod tempor …" at bounding box center [842, 408] width 853 height 24
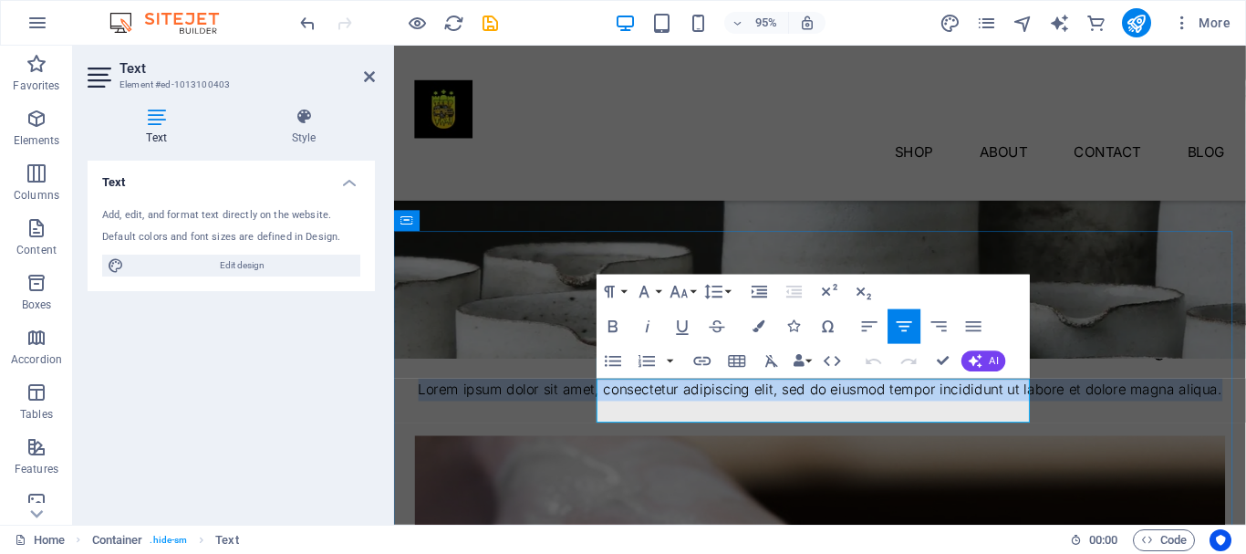
click at [743, 405] on p "Lorem ipsum dolor sit amet, consectetur adipiscing elit, sed do eiusmod tempor …" at bounding box center [842, 408] width 853 height 24
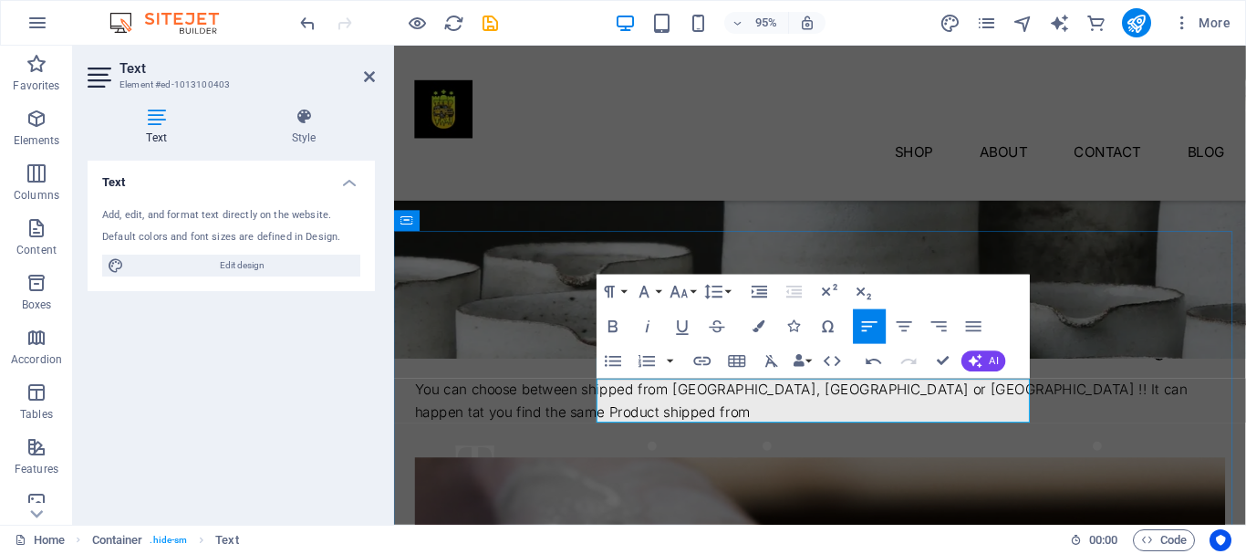
click at [692, 433] on p "You can choose between shipped from Germany, Spain or USA !! It can happen tat …" at bounding box center [842, 419] width 853 height 47
click at [997, 428] on p "You can choose between shipped from Germany, Spain or USA !! It can happen that…" at bounding box center [842, 419] width 853 height 47
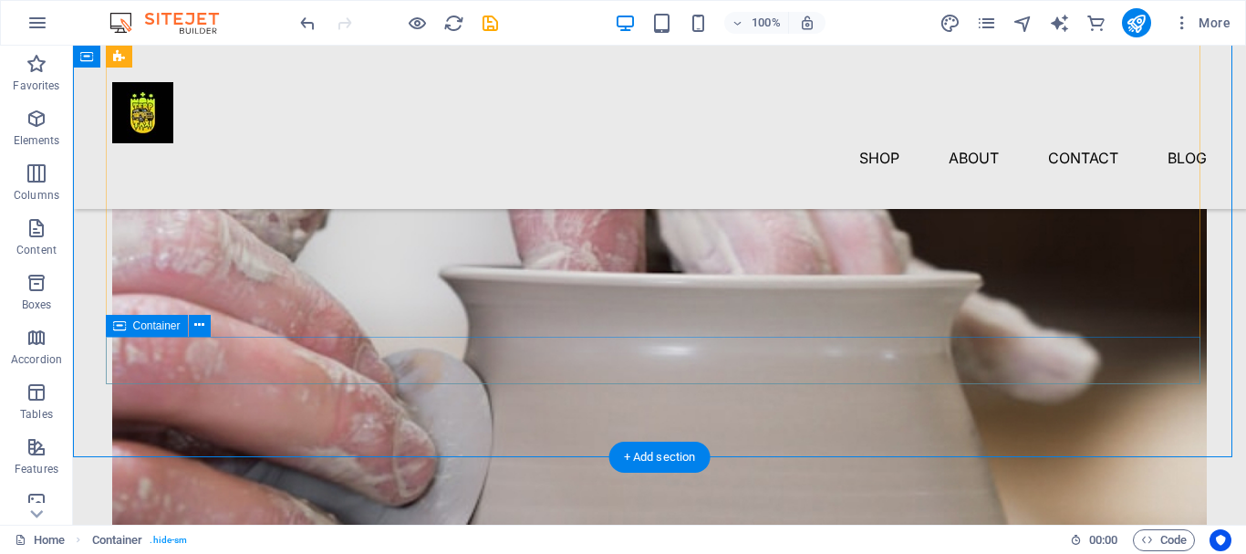
scroll to position [1004, 0]
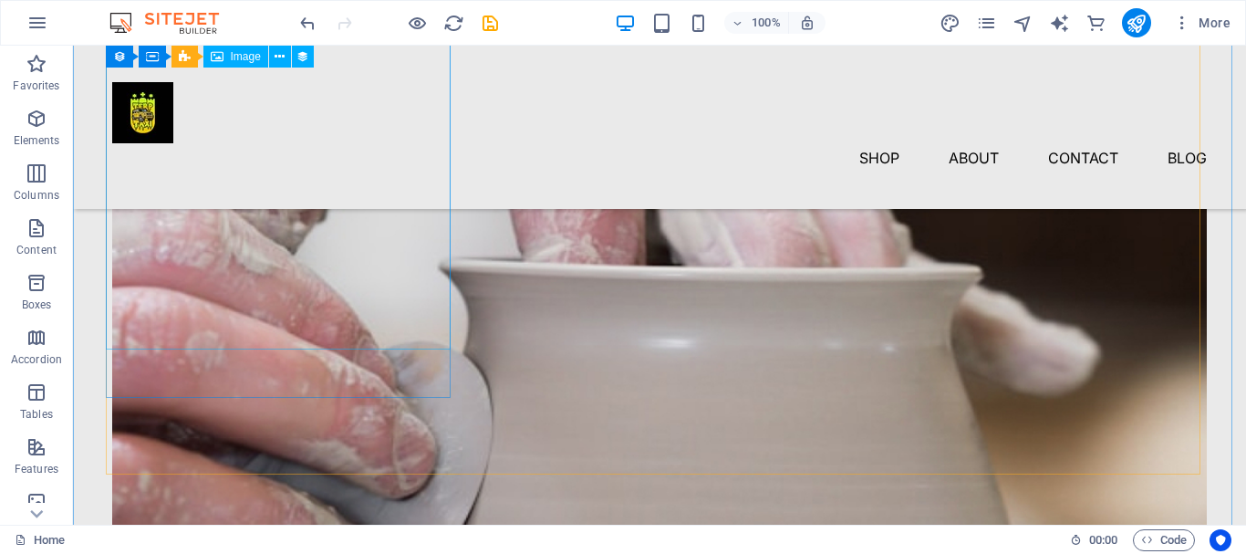
scroll to position [1095, 0]
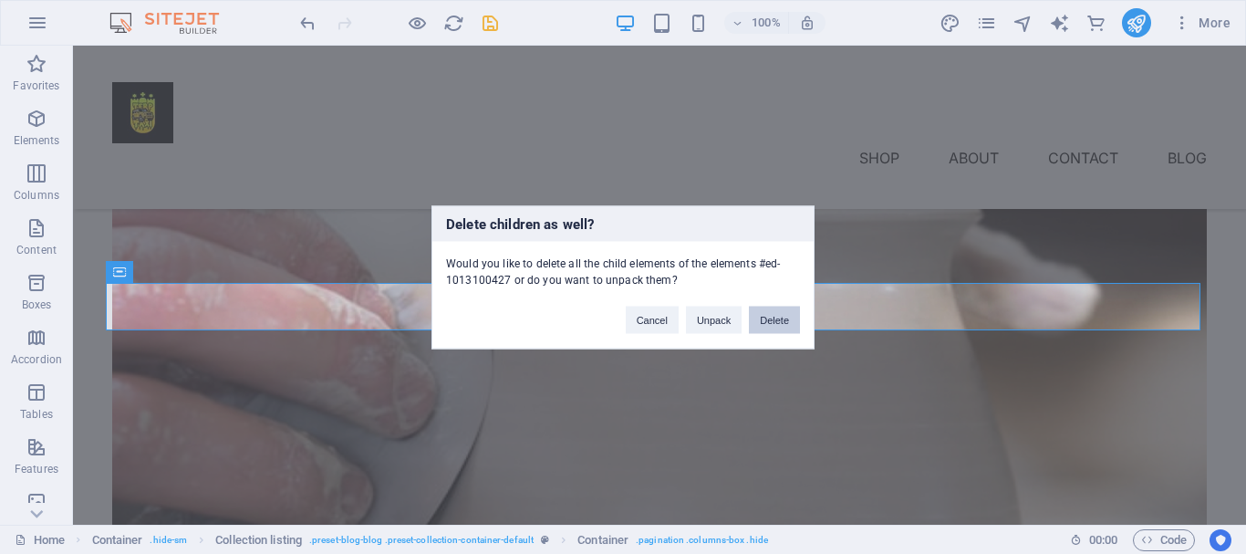
click at [765, 318] on button "Delete" at bounding box center [774, 319] width 51 height 27
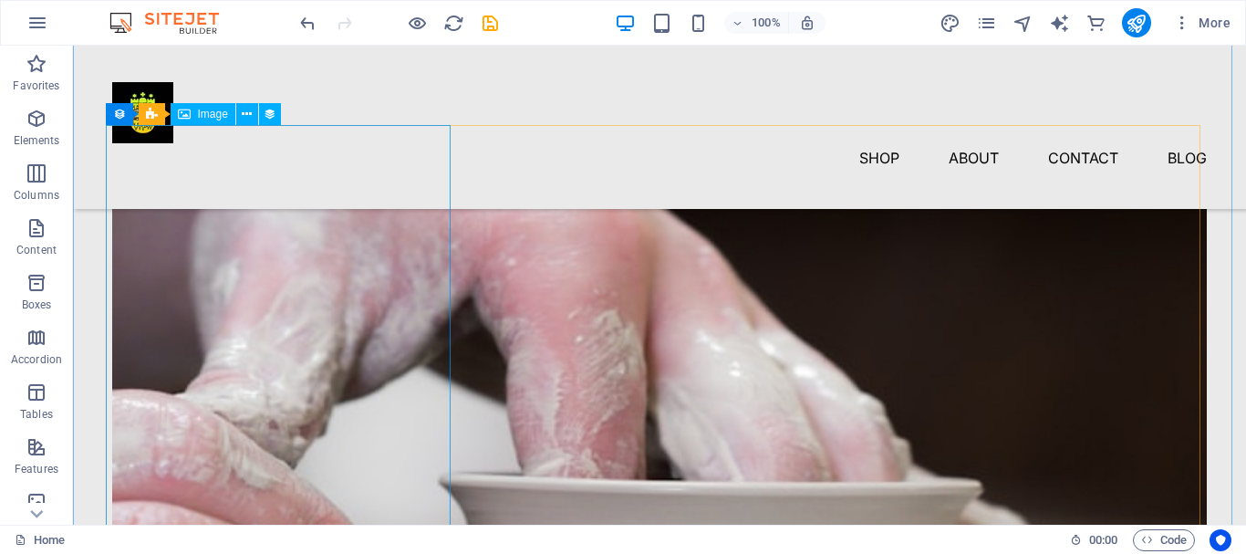
scroll to position [821, 0]
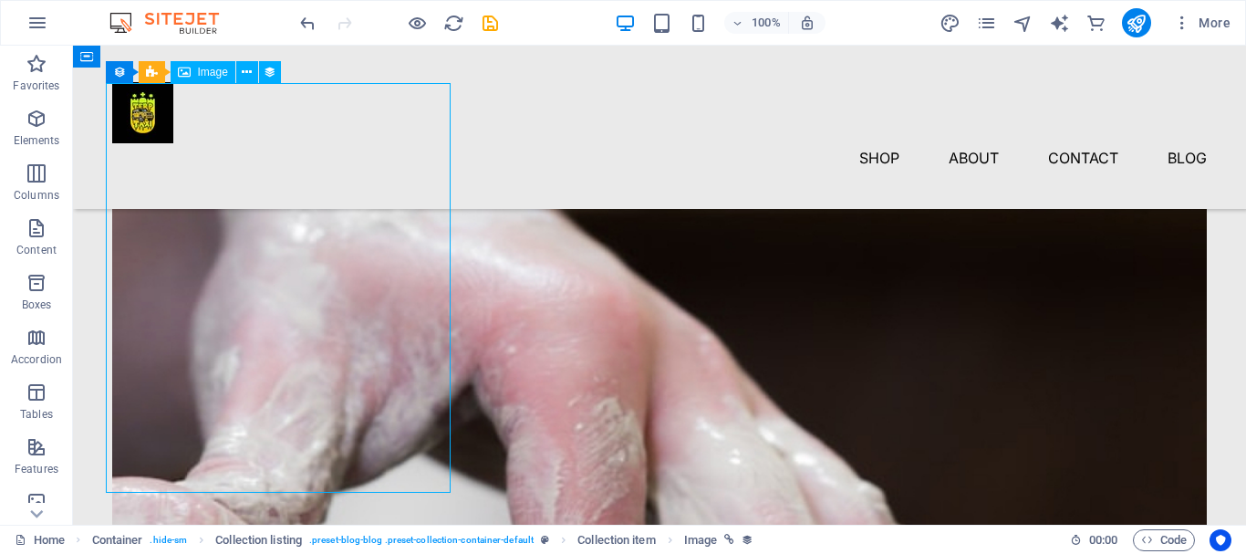
scroll to position [639, 0]
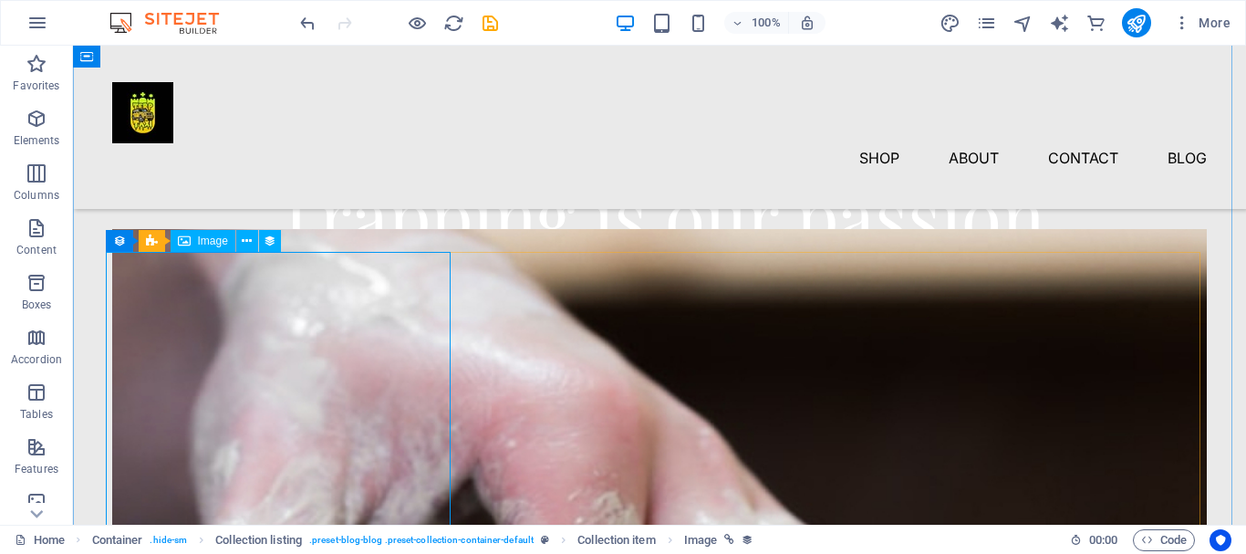
click at [198, 243] on span "Image" at bounding box center [213, 240] width 30 height 11
select select "%"
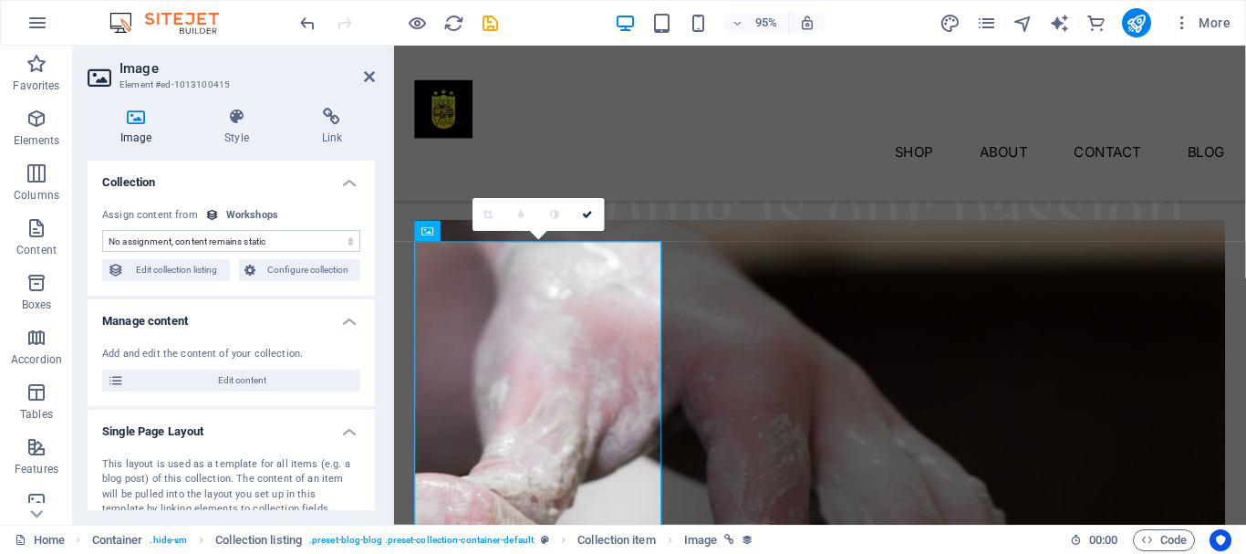
select select "workshop-image"
click at [213, 238] on select "No assignment, content remains static Created at (Date) Updated at (Date) Works…" at bounding box center [231, 241] width 258 height 22
click at [205, 267] on span "Edit collection listing" at bounding box center [177, 270] width 95 height 22
select select "68e182cf8f75bd9e8e0774ac"
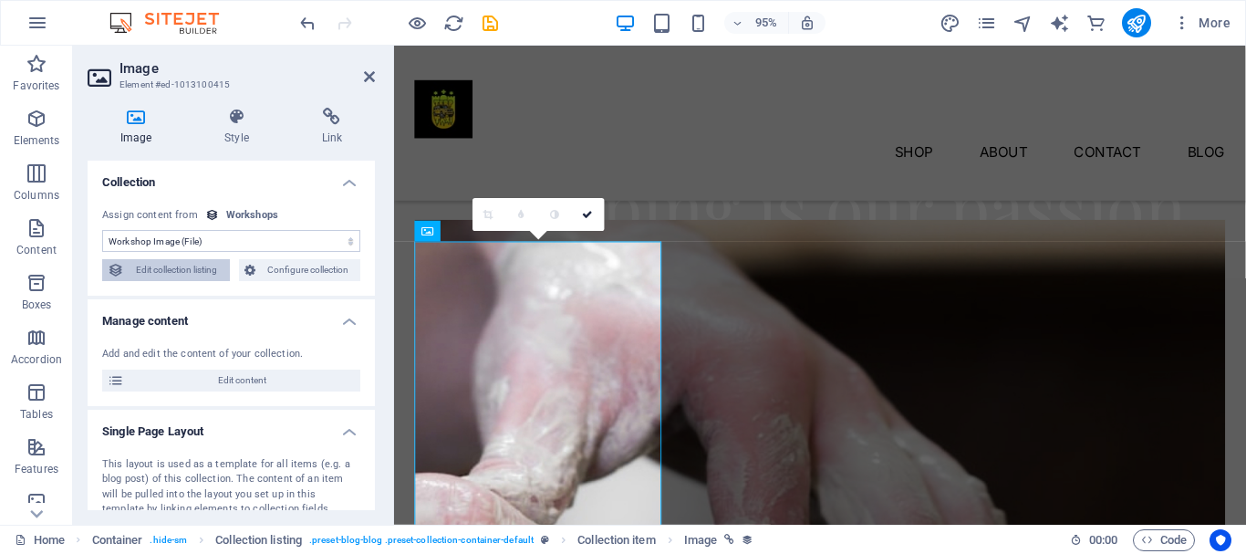
select select "createdAt_DESC"
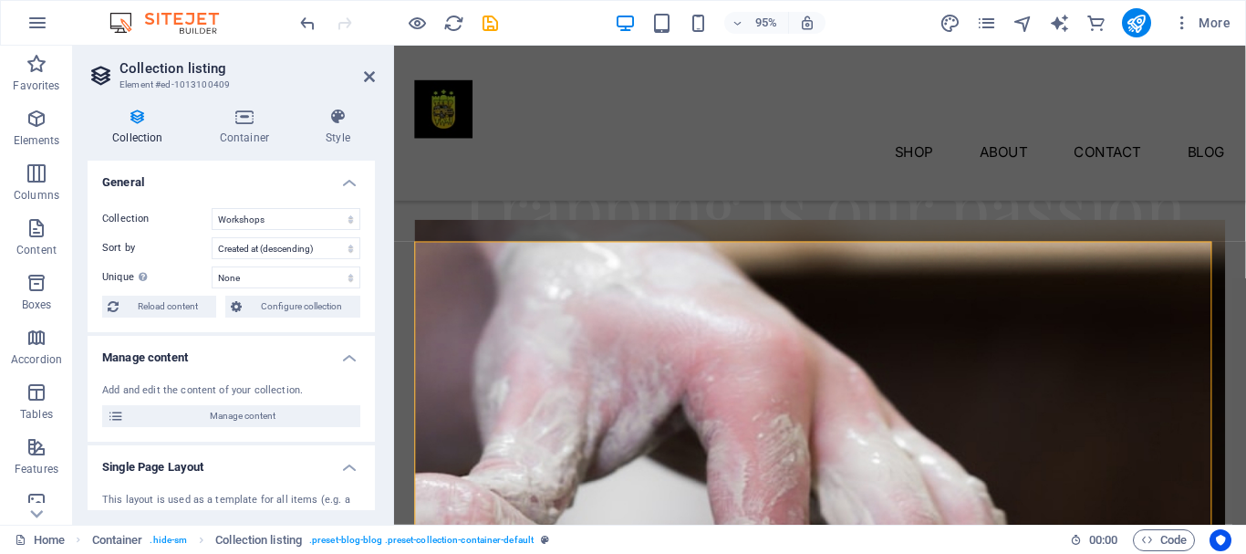
click at [133, 132] on h4 "Collection" at bounding box center [142, 127] width 108 height 38
click at [375, 82] on aside "Collection listing Element #ed-1013100409 Collection Container Style General Co…" at bounding box center [233, 285] width 321 height 479
click at [369, 80] on icon at bounding box center [369, 76] width 11 height 15
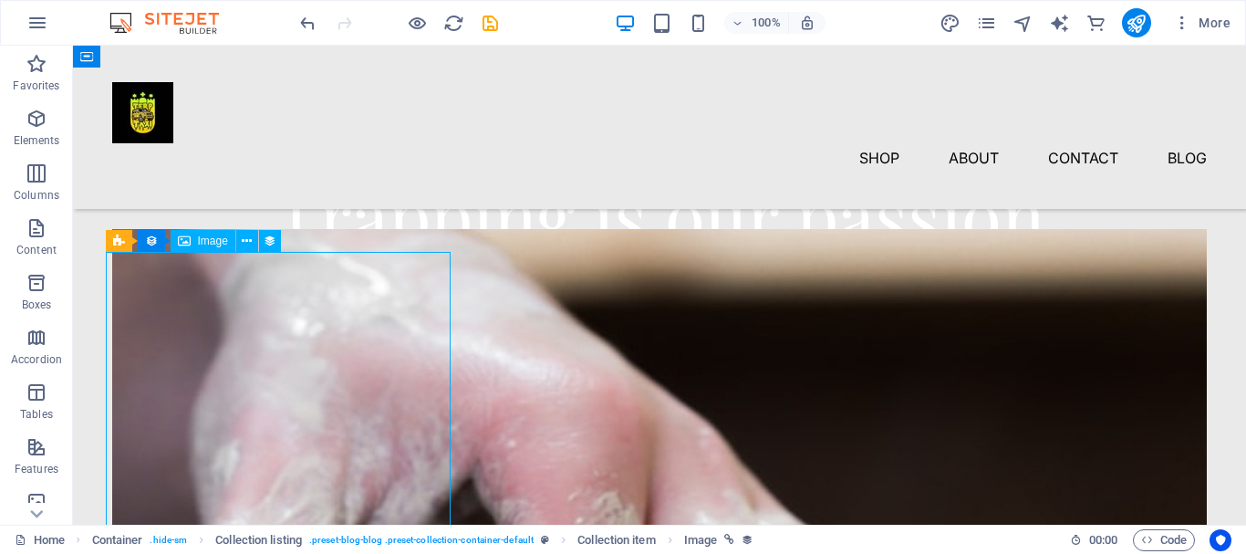
select select "workshop-image"
select select "%"
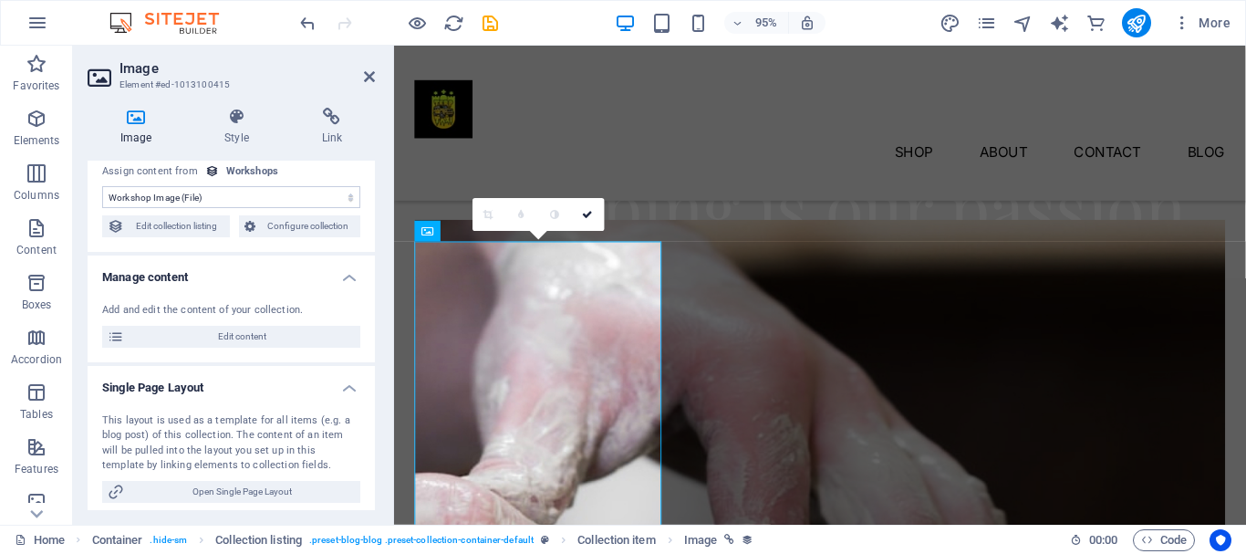
scroll to position [0, 0]
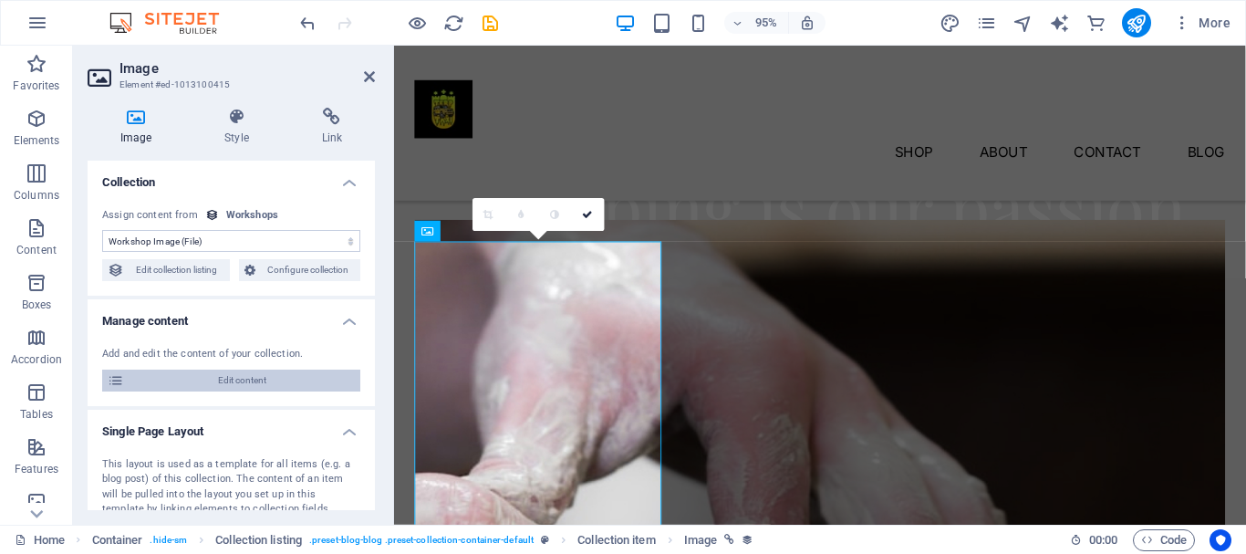
click at [213, 380] on span "Edit content" at bounding box center [242, 380] width 225 height 22
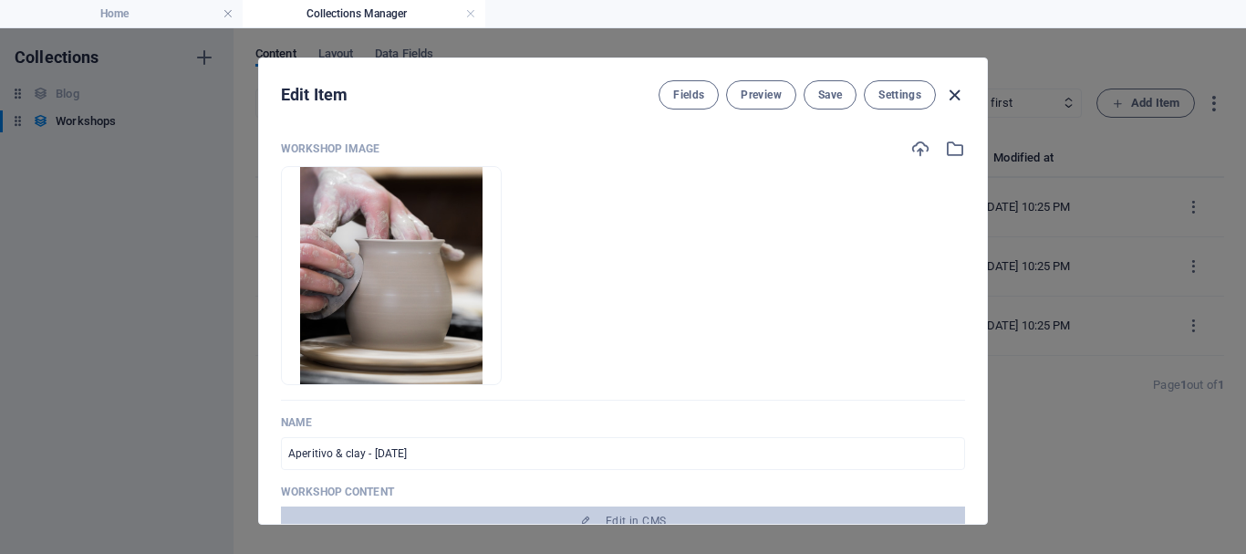
click at [952, 103] on icon "button" at bounding box center [954, 95] width 21 height 21
type input "aperitivo-clay-17-10-24"
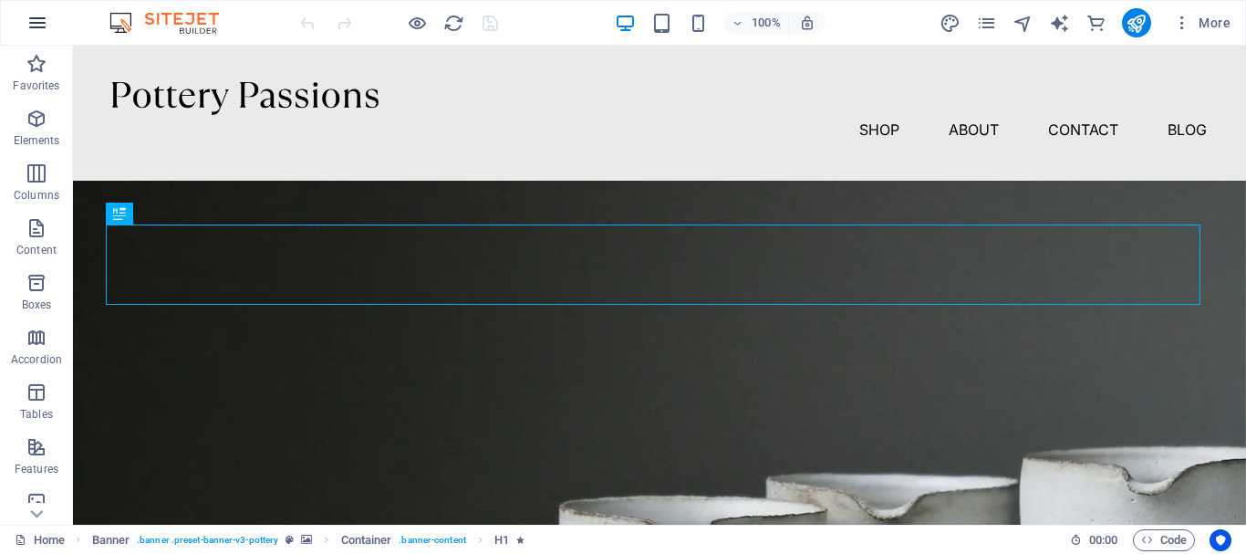
click at [38, 21] on icon "button" at bounding box center [37, 23] width 22 height 22
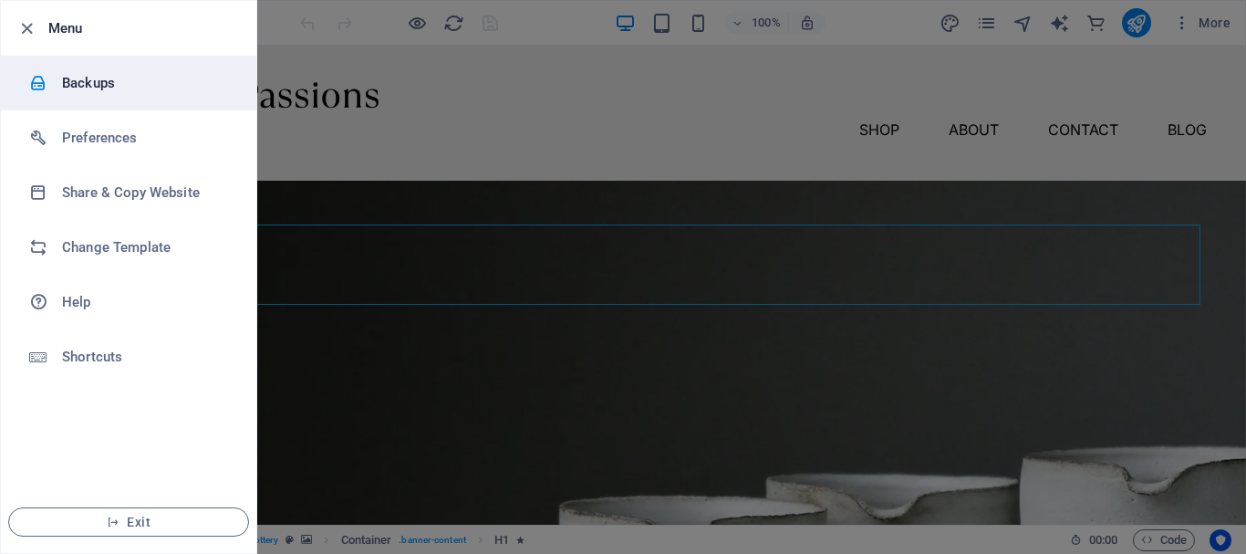
click at [83, 78] on h6 "Backups" at bounding box center [146, 83] width 169 height 22
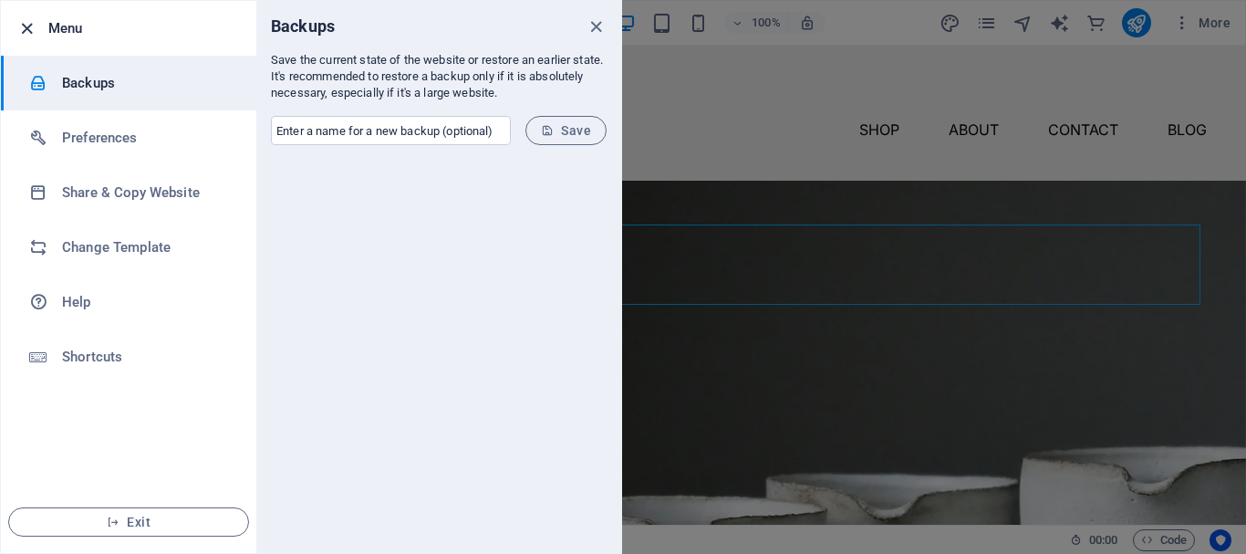
click at [26, 26] on icon "button" at bounding box center [26, 28] width 21 height 21
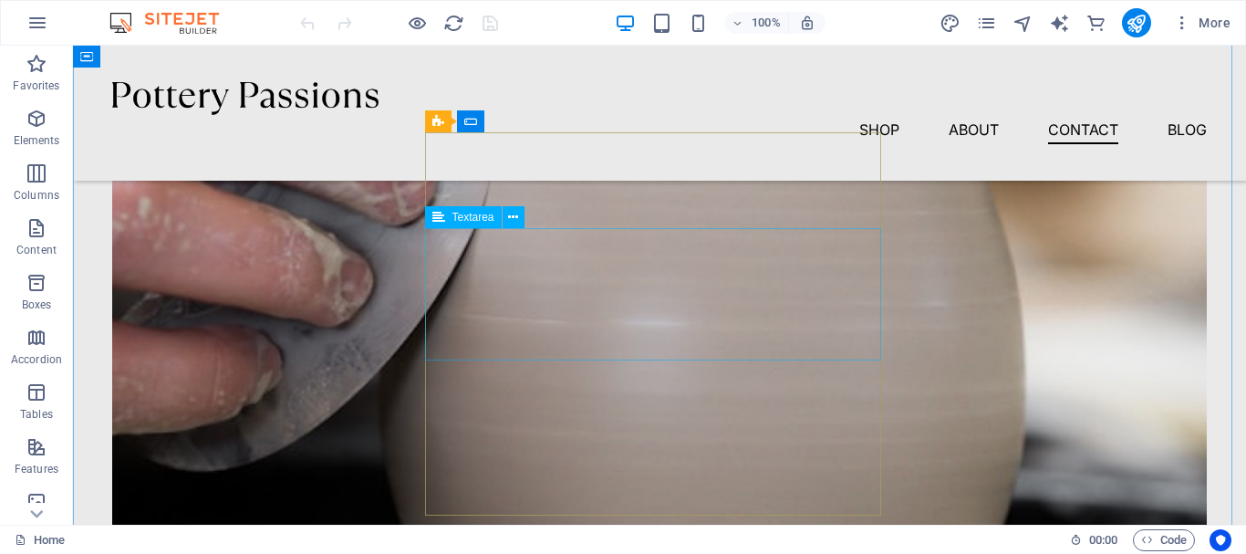
scroll to position [2829, 0]
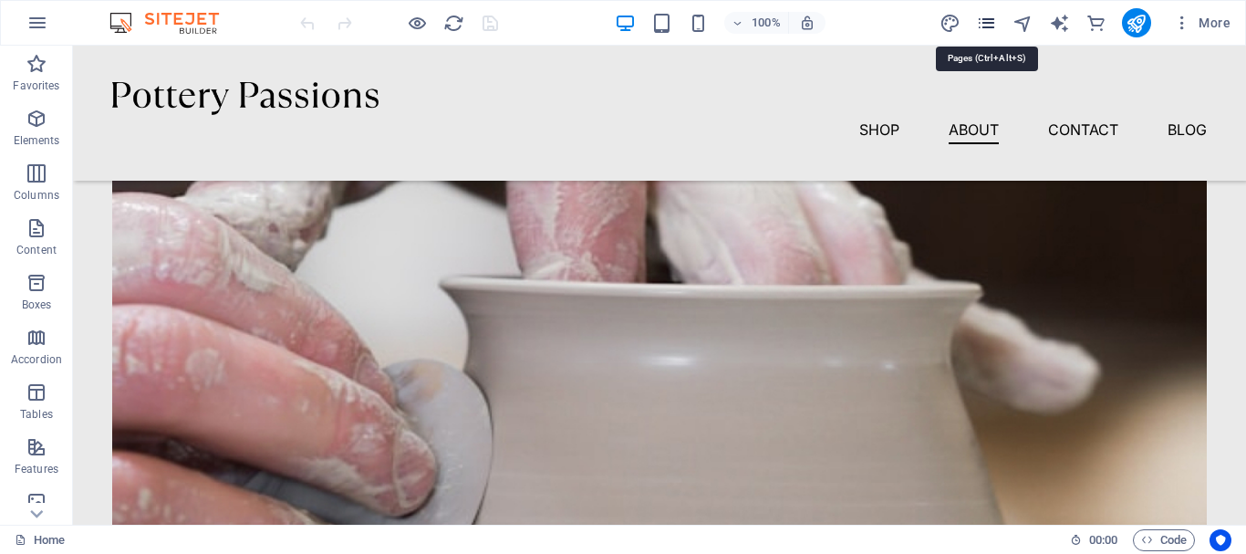
click at [983, 23] on icon "pages" at bounding box center [986, 23] width 21 height 21
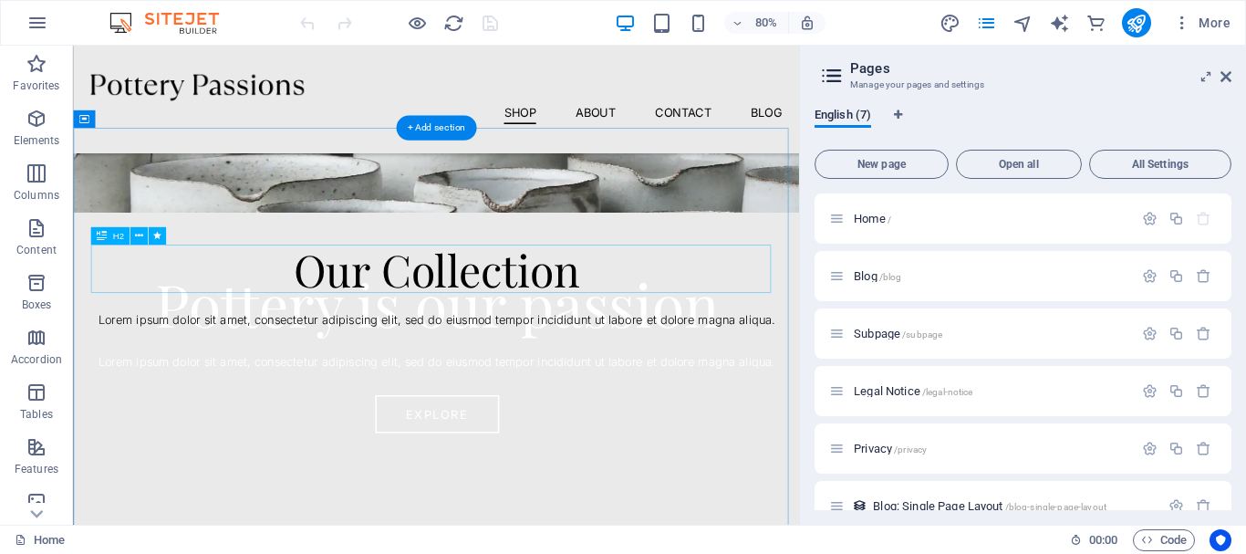
scroll to position [1, 0]
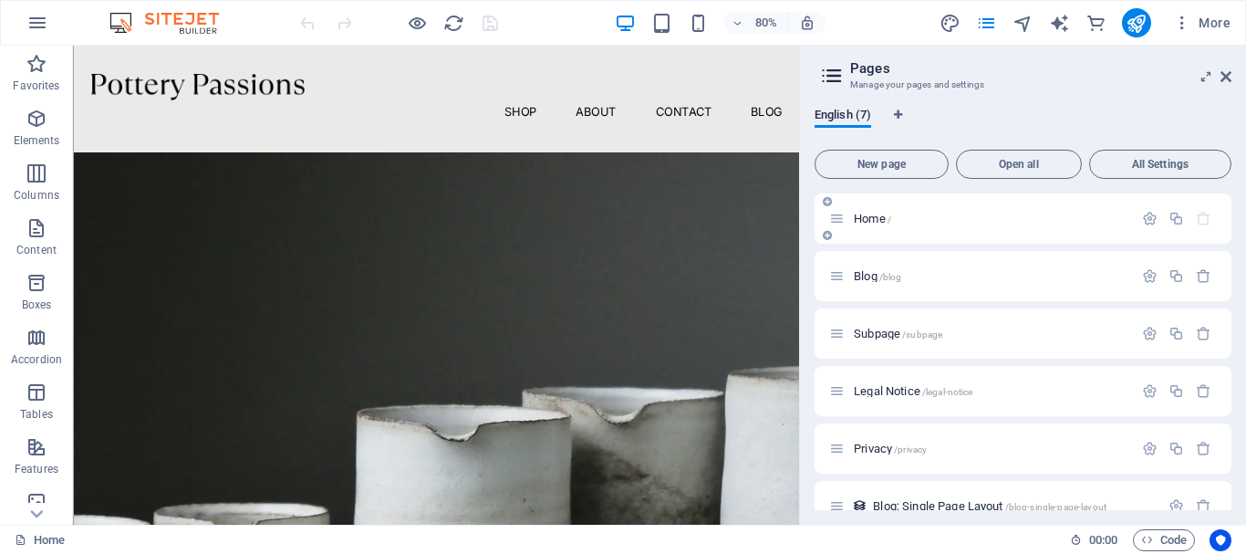
click at [869, 211] on div "Home /" at bounding box center [981, 218] width 304 height 21
click at [873, 278] on span "Blog /blog" at bounding box center [877, 276] width 47 height 14
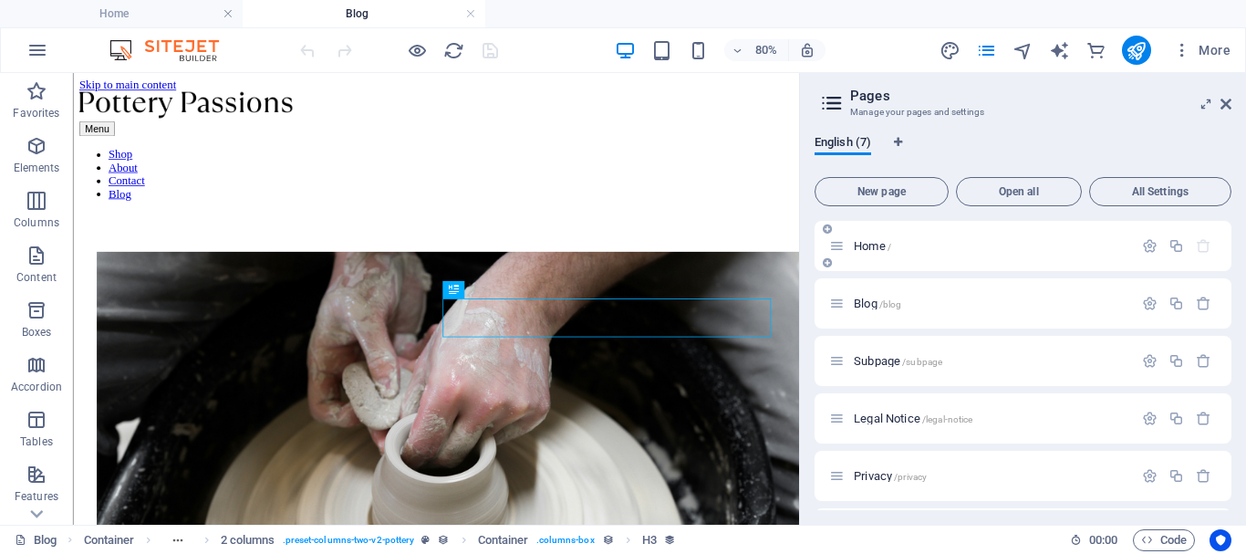
scroll to position [0, 0]
click at [877, 356] on span "Subpage /subpage" at bounding box center [898, 361] width 88 height 14
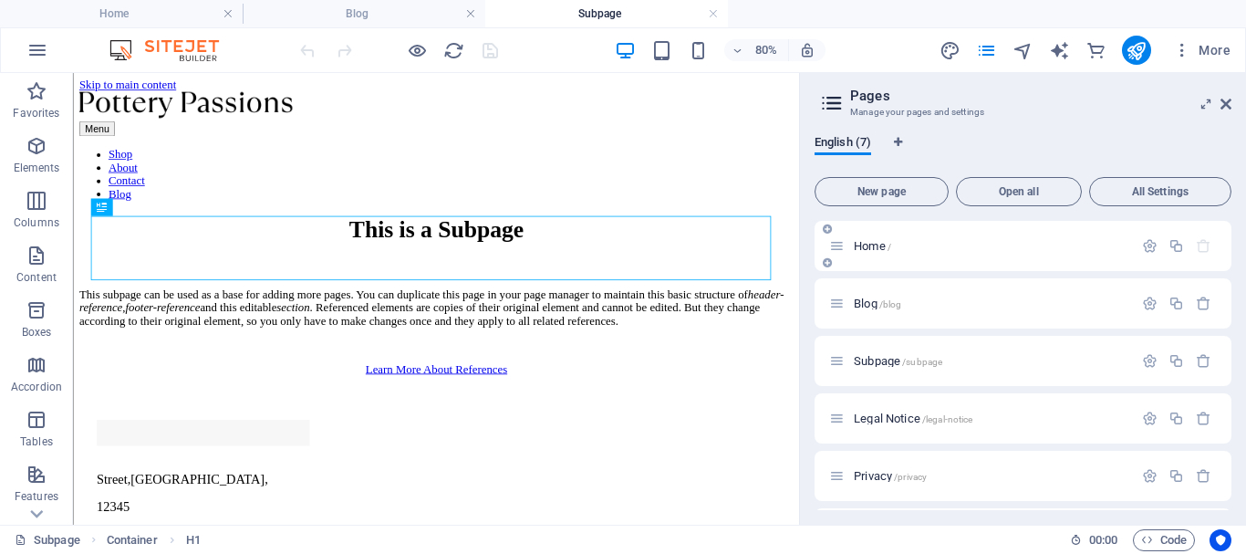
click at [867, 245] on span "Home /" at bounding box center [872, 246] width 37 height 14
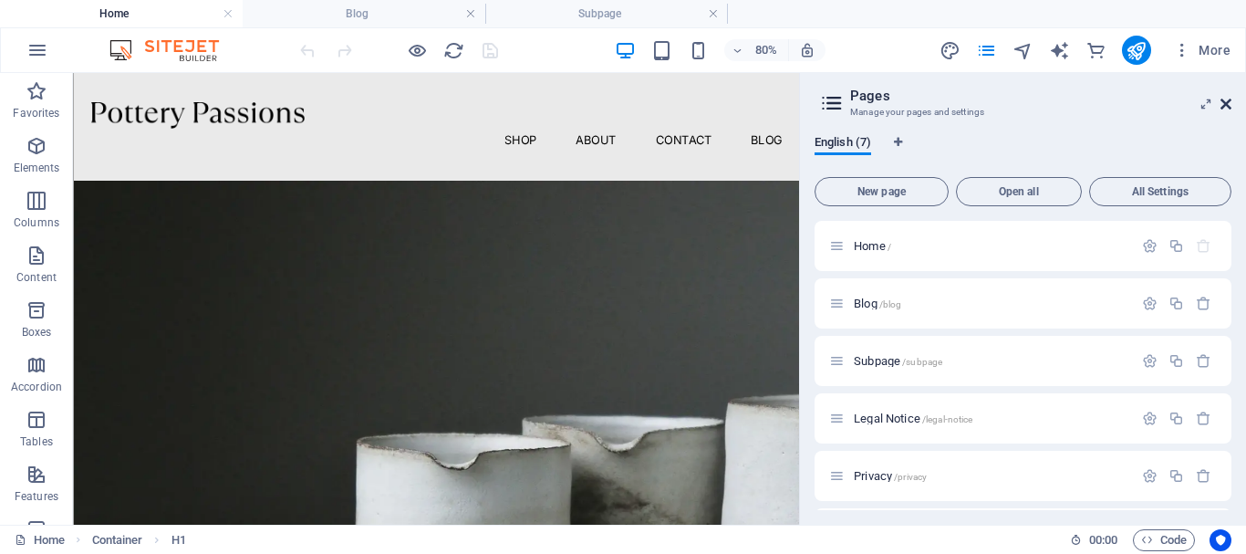
click at [1228, 108] on icon at bounding box center [1226, 104] width 11 height 15
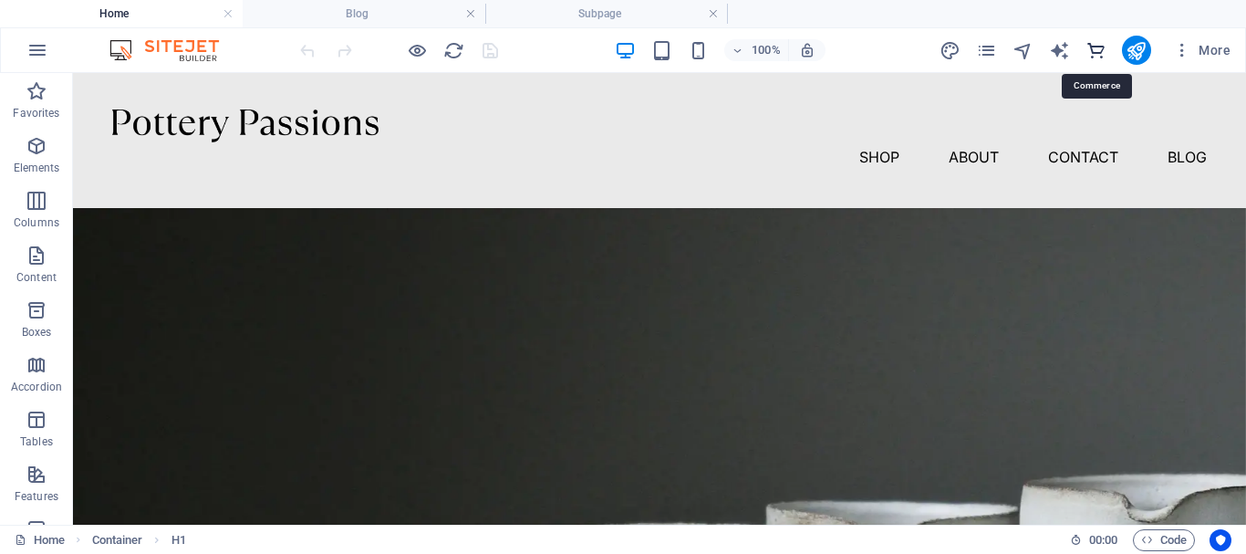
drag, startPoint x: 1098, startPoint y: 41, endPoint x: 736, endPoint y: 23, distance: 361.7
click at [1098, 41] on icon "commerce" at bounding box center [1096, 50] width 21 height 21
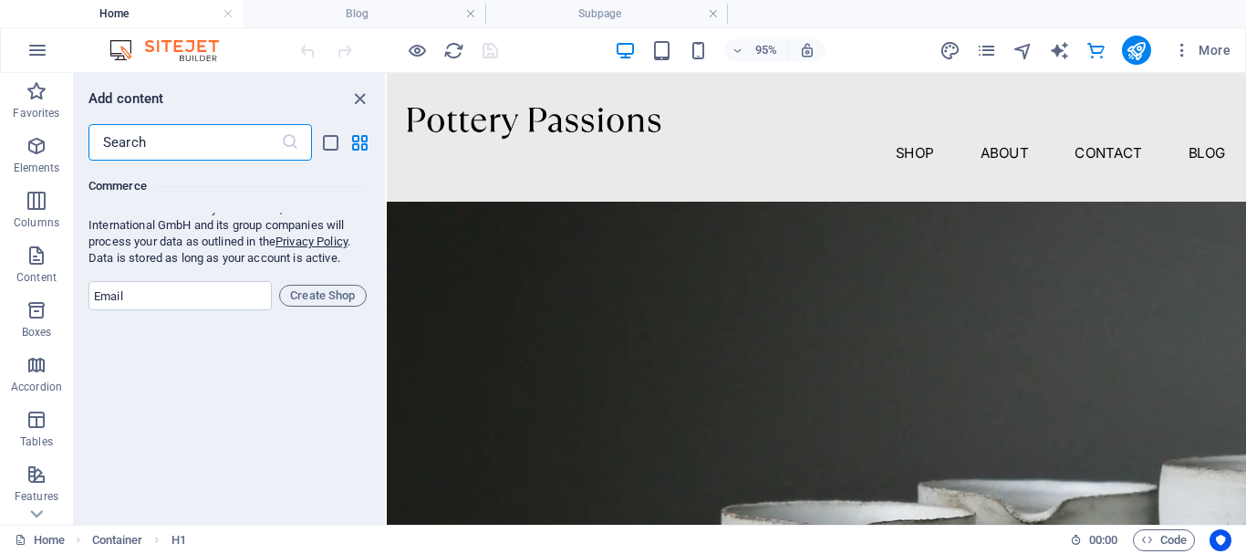
scroll to position [17611, 0]
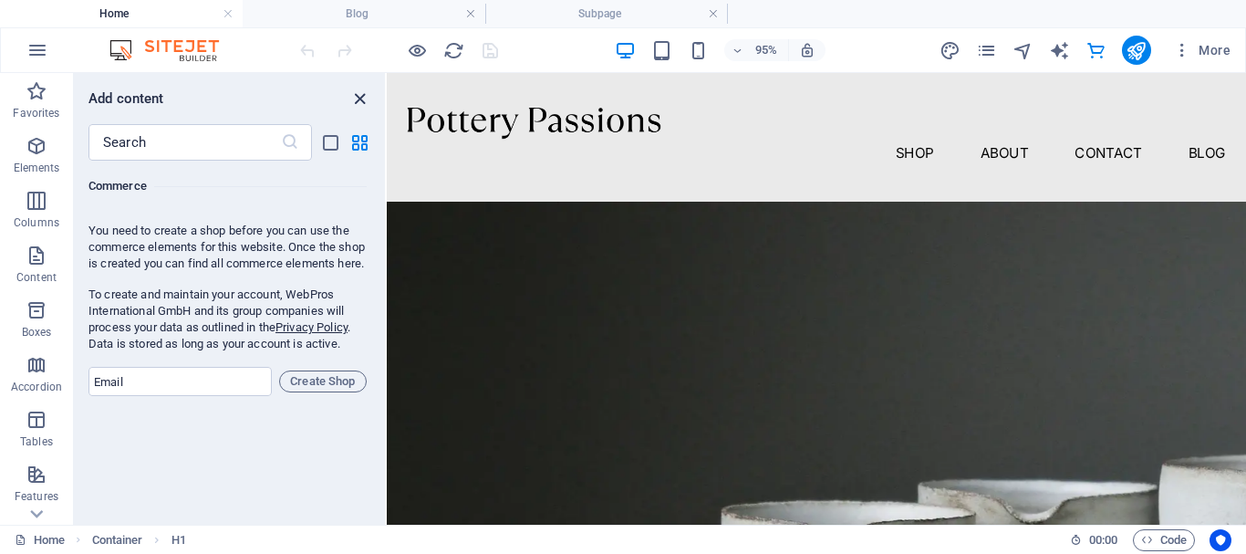
click at [351, 106] on icon "close panel" at bounding box center [359, 98] width 21 height 21
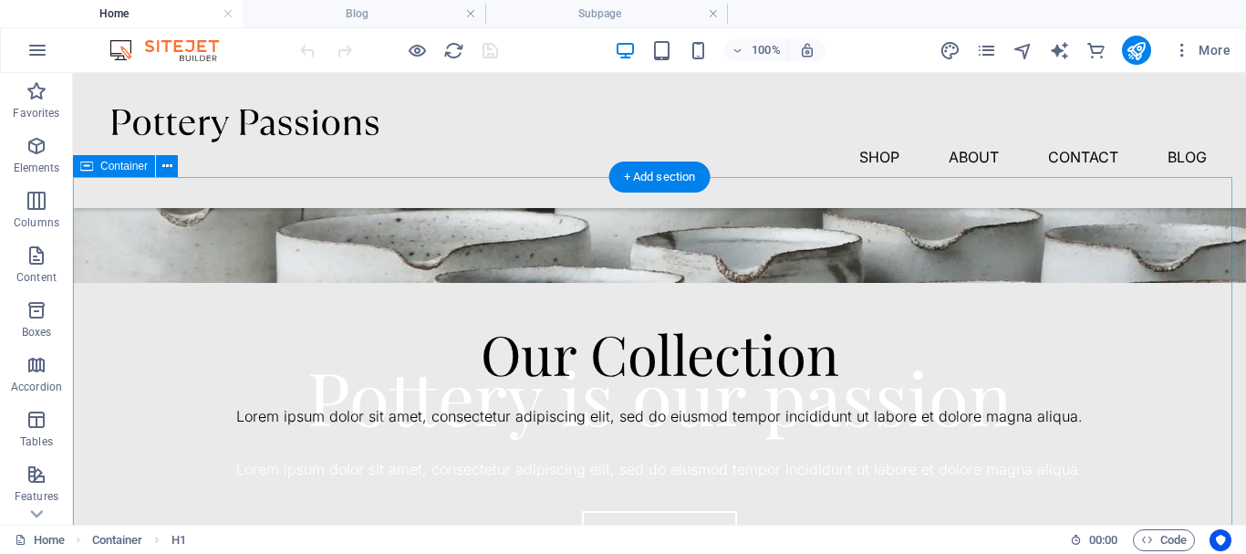
scroll to position [0, 0]
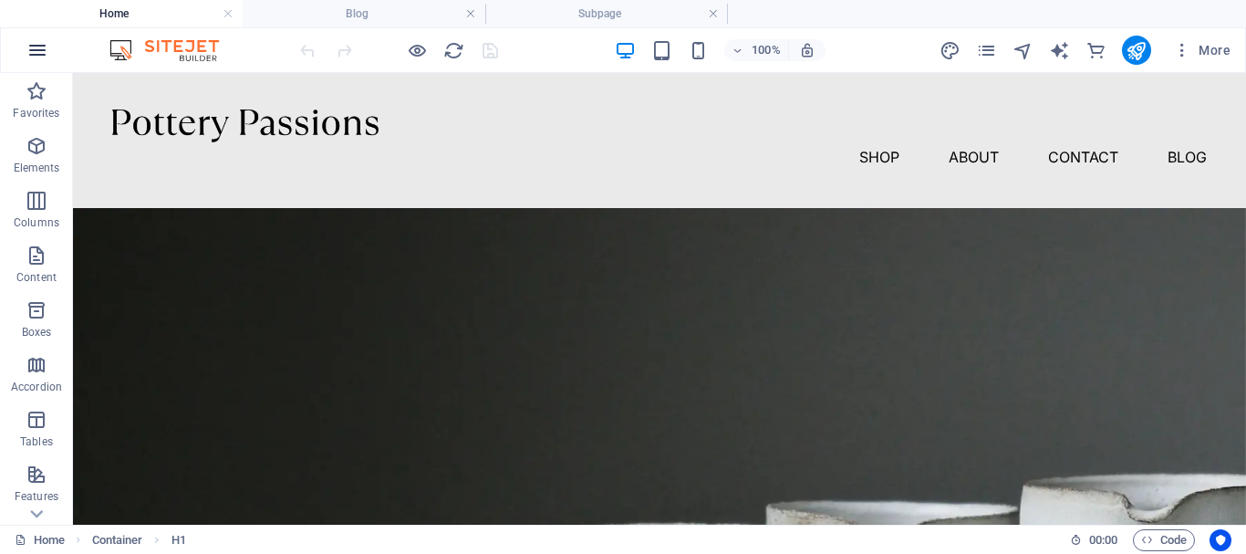
click at [17, 55] on button "button" at bounding box center [38, 50] width 44 height 44
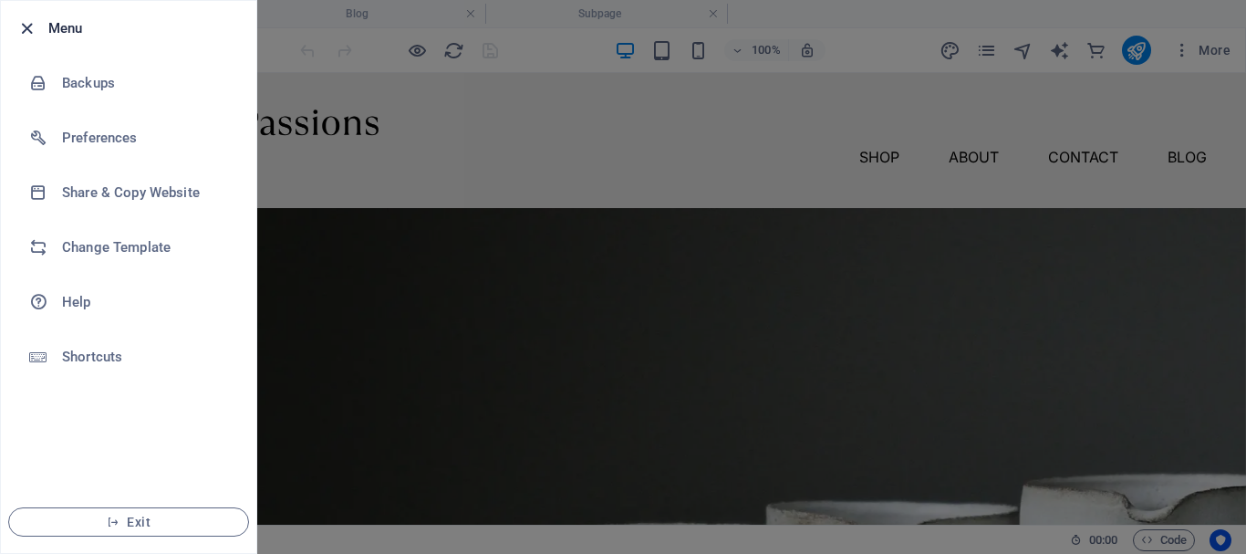
click at [24, 23] on icon "button" at bounding box center [26, 28] width 21 height 21
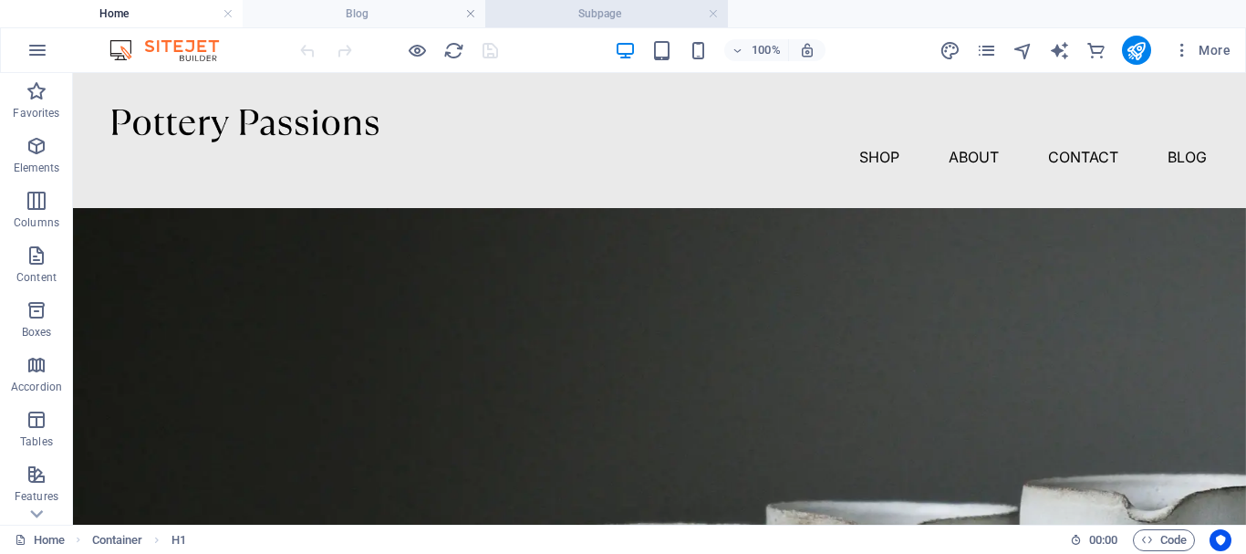
click at [622, 15] on h4 "Subpage" at bounding box center [606, 14] width 243 height 20
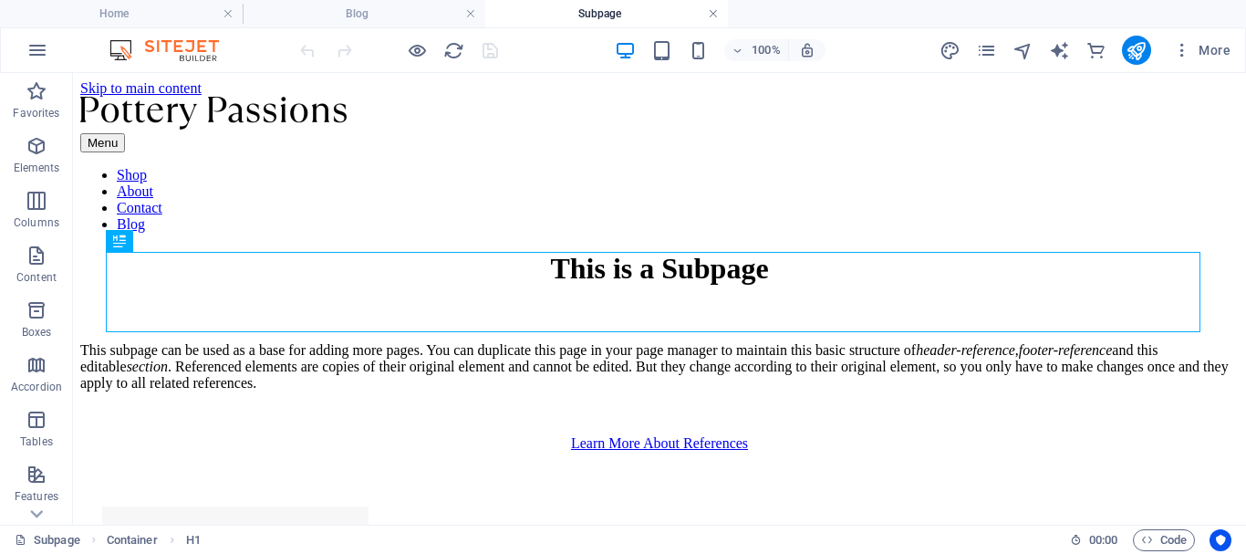
click at [713, 13] on link at bounding box center [713, 13] width 11 height 17
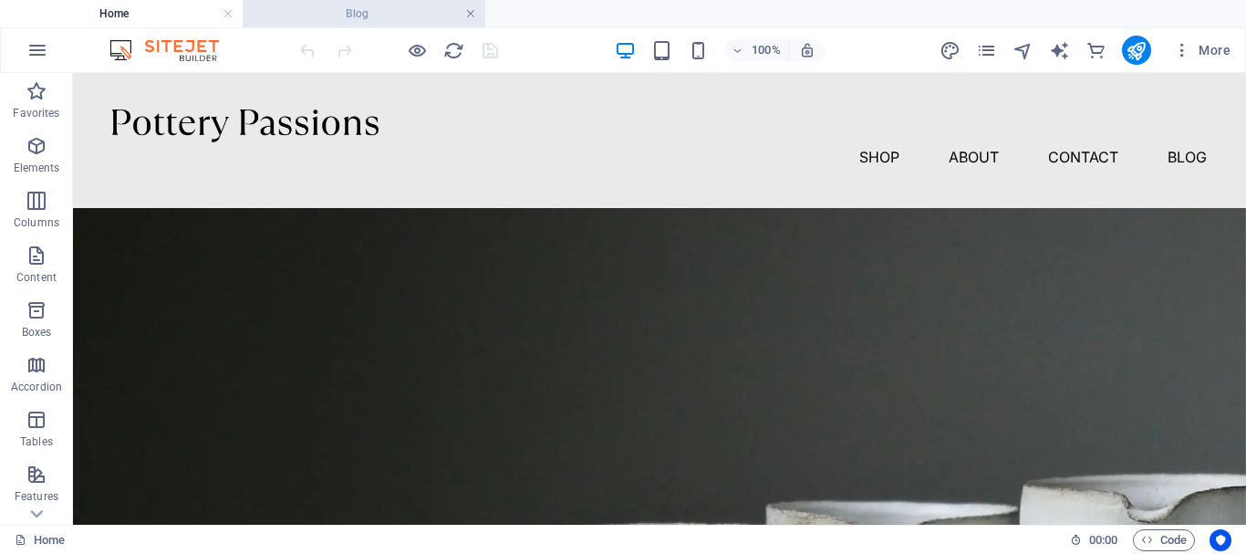
click at [469, 13] on link at bounding box center [470, 13] width 11 height 17
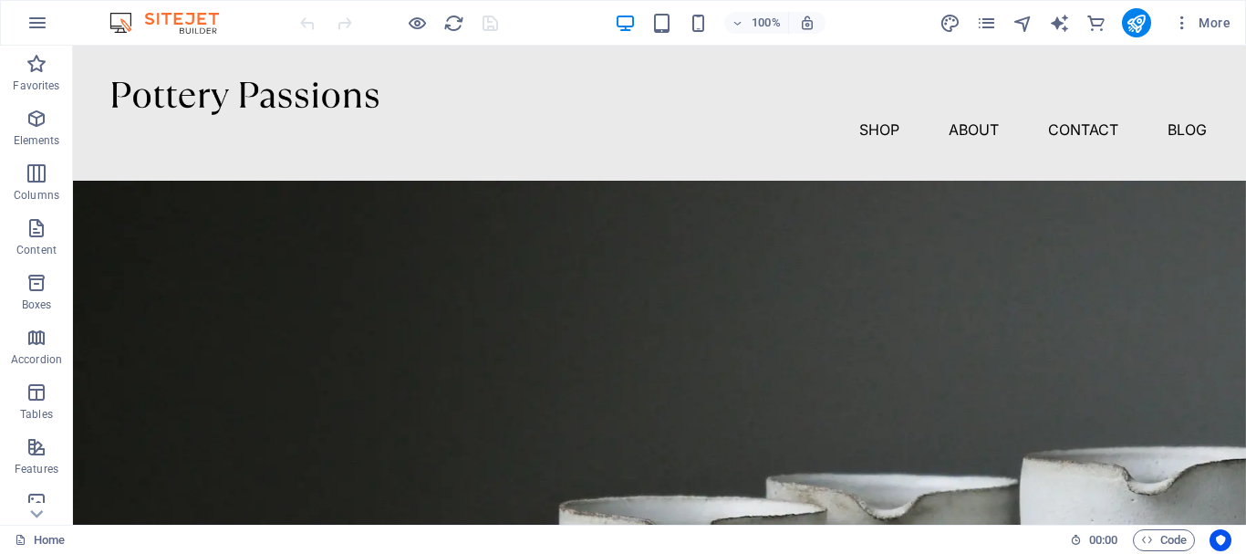
click at [492, 24] on div at bounding box center [399, 22] width 204 height 29
click at [192, 10] on div "100% More" at bounding box center [623, 23] width 1244 height 44
click at [50, 22] on button "button" at bounding box center [38, 23] width 44 height 44
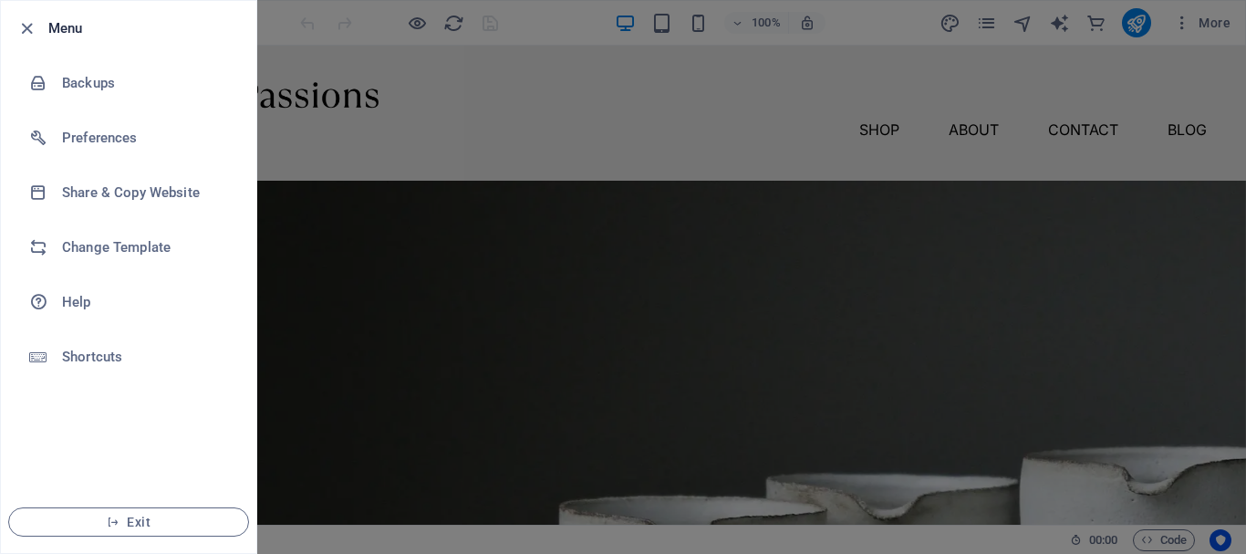
click at [523, 213] on div at bounding box center [623, 277] width 1246 height 554
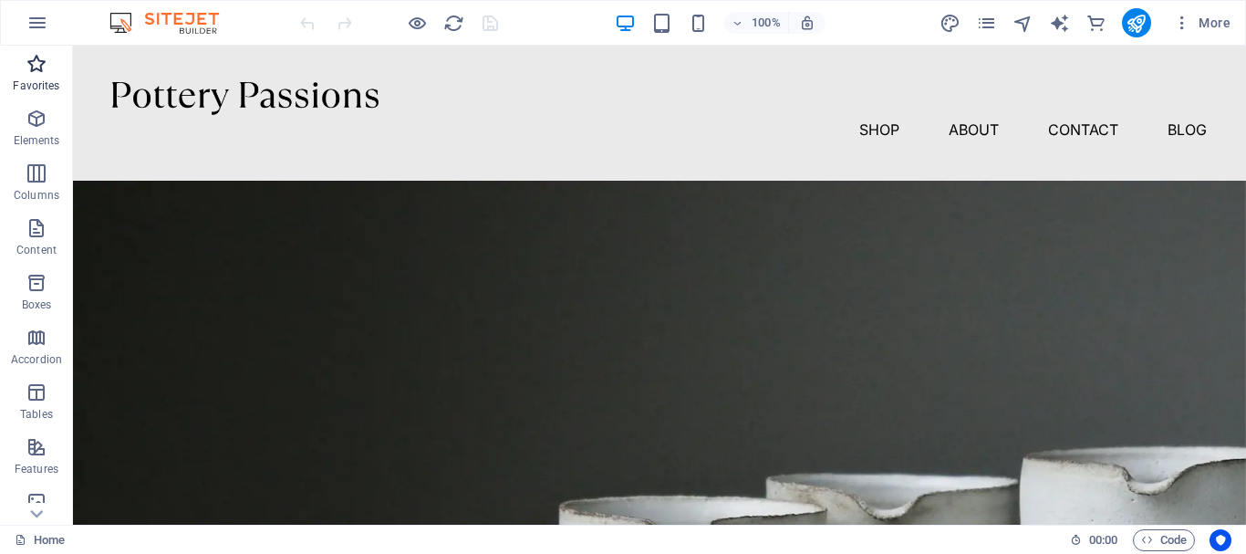
click at [31, 81] on p "Favorites" at bounding box center [36, 85] width 47 height 15
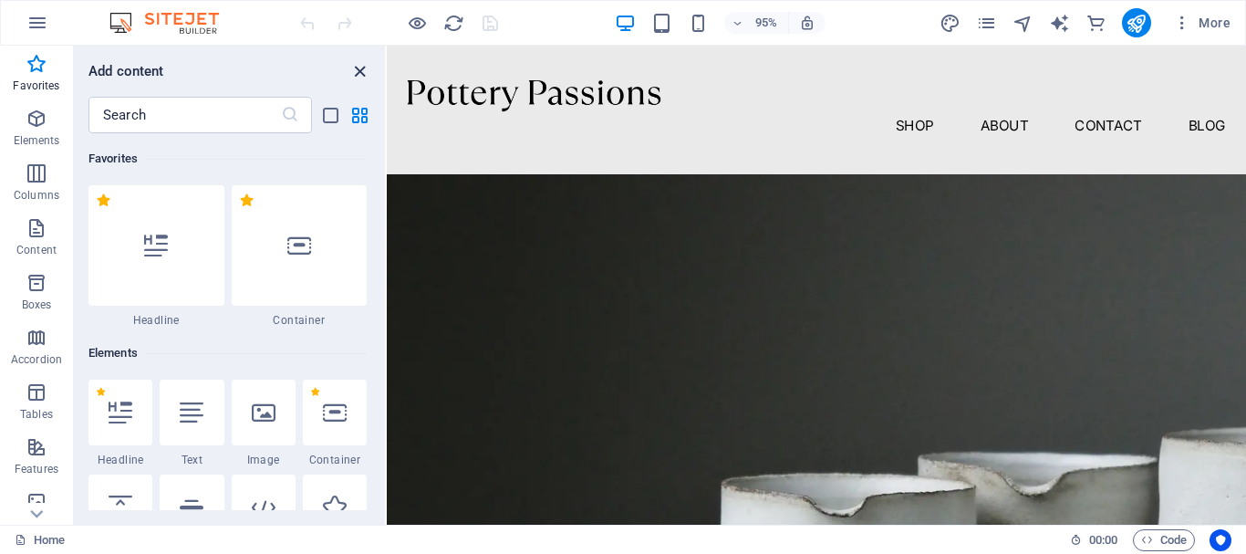
click at [358, 70] on icon "close panel" at bounding box center [359, 71] width 21 height 21
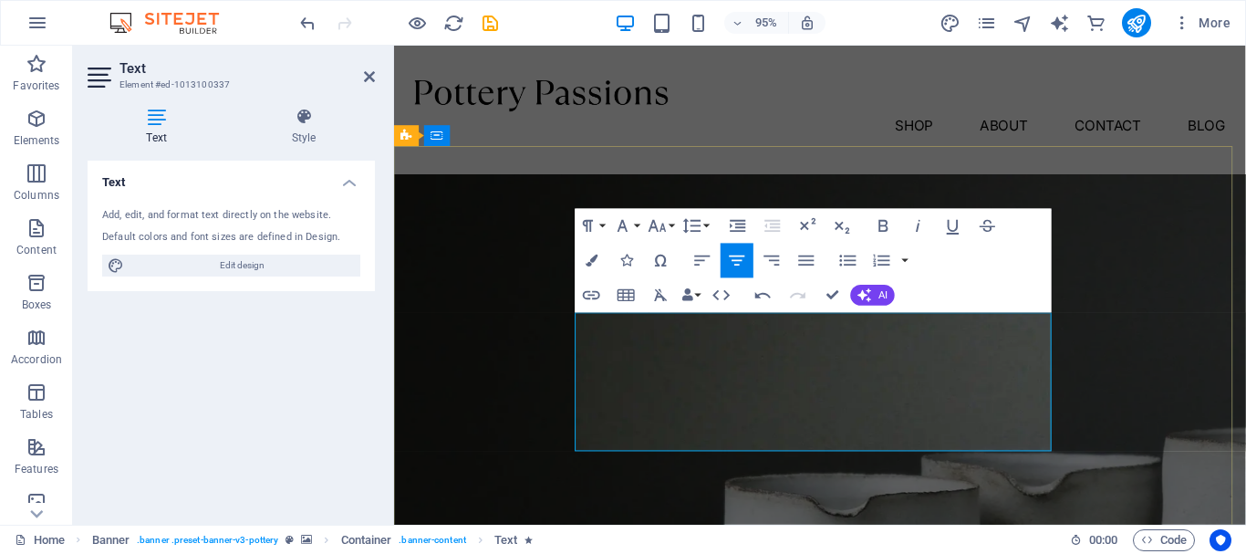
click at [597, 264] on icon "button" at bounding box center [592, 261] width 12 height 12
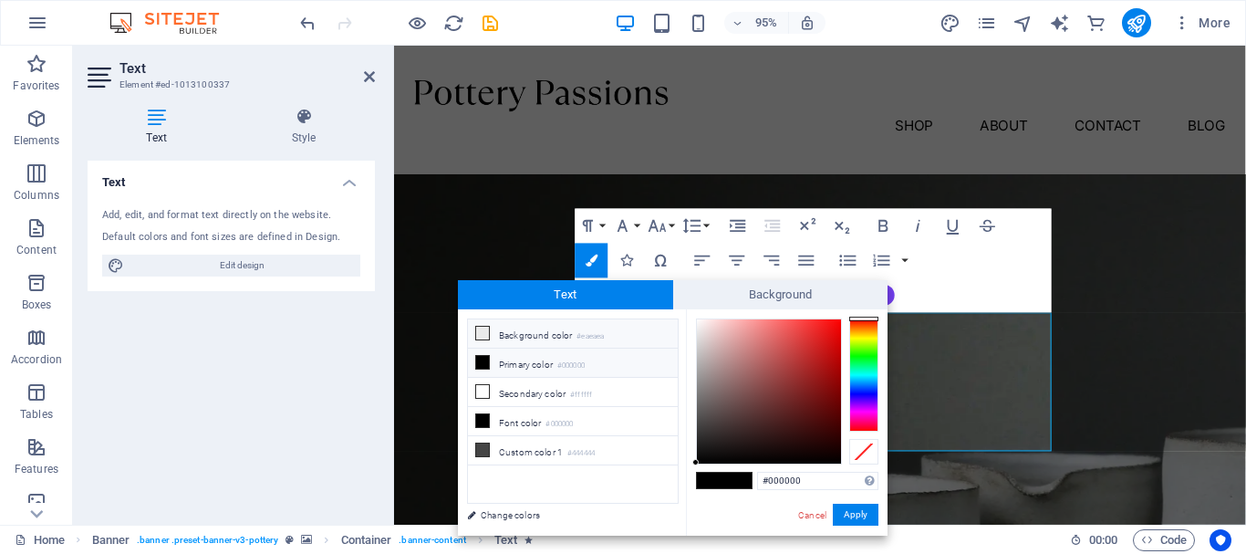
click at [555, 337] on li "Background color #eaeaea" at bounding box center [573, 333] width 210 height 29
type input "#eaeaea"
drag, startPoint x: 847, startPoint y: 515, endPoint x: 476, endPoint y: 492, distance: 371.2
click at [847, 515] on button "Apply" at bounding box center [856, 515] width 46 height 22
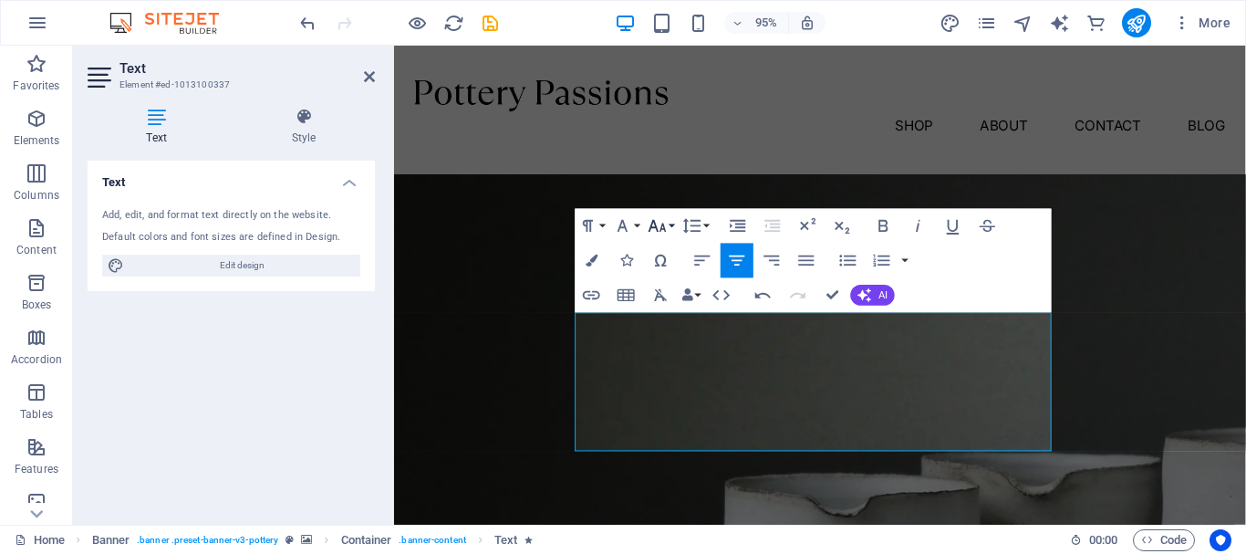
click at [656, 224] on icon "button" at bounding box center [657, 225] width 21 height 21
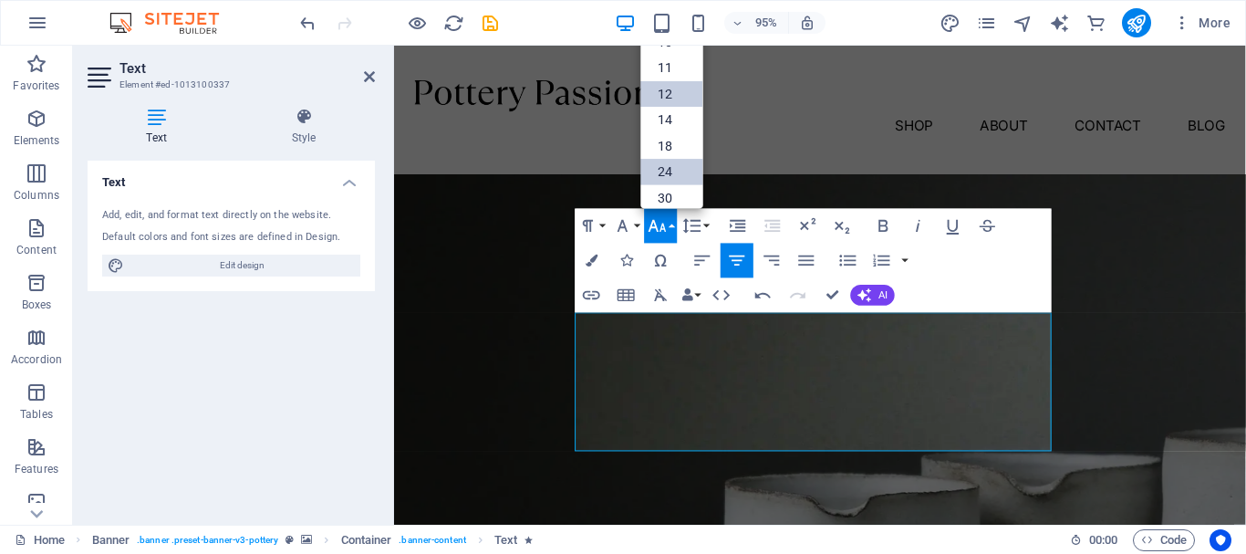
click at [678, 104] on link "12" at bounding box center [672, 94] width 62 height 26
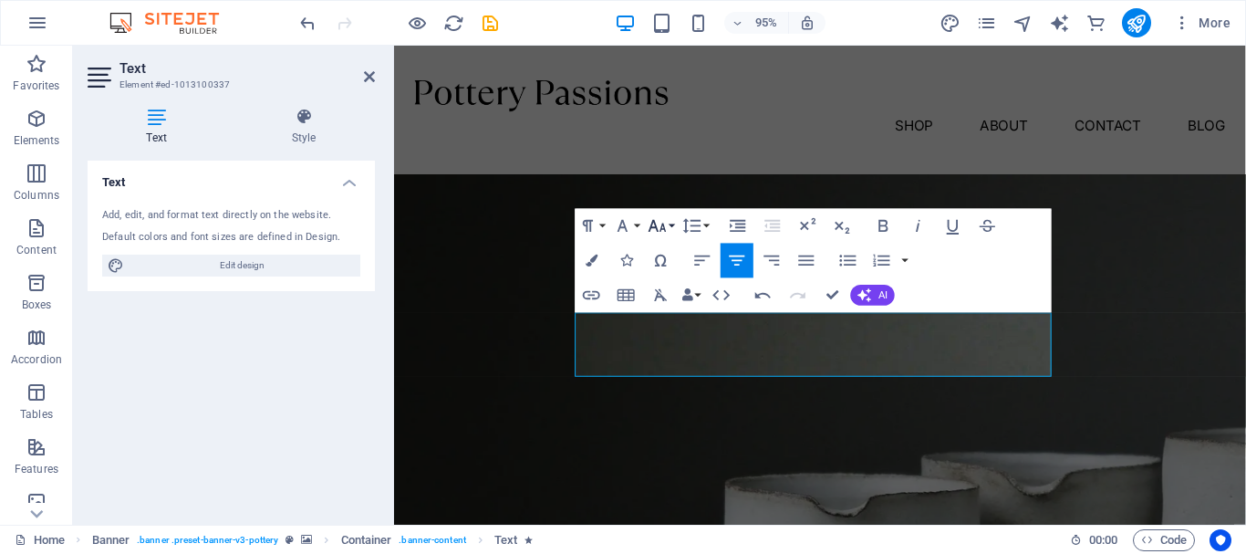
click at [670, 224] on button "Font Size" at bounding box center [661, 226] width 33 height 35
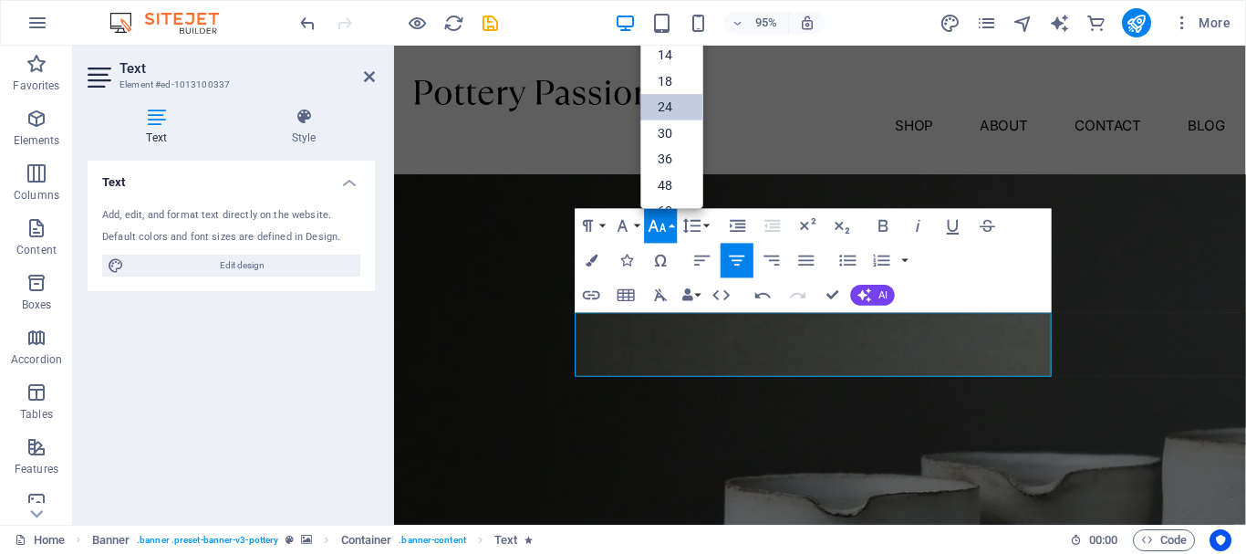
scroll to position [39, 0]
click at [677, 111] on link "18" at bounding box center [672, 109] width 62 height 26
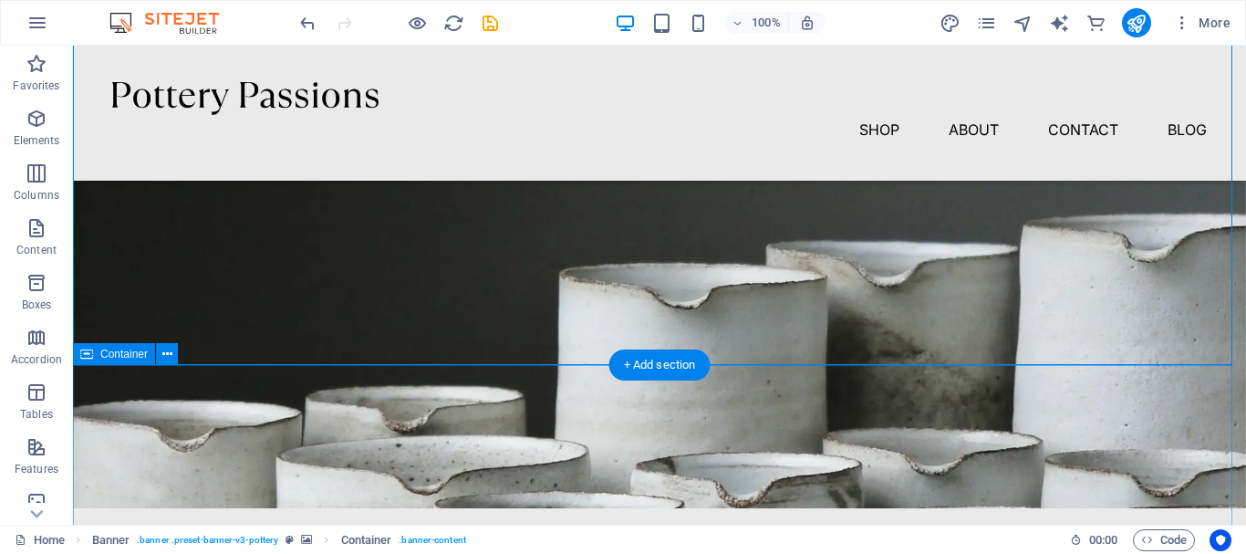
scroll to position [182, 0]
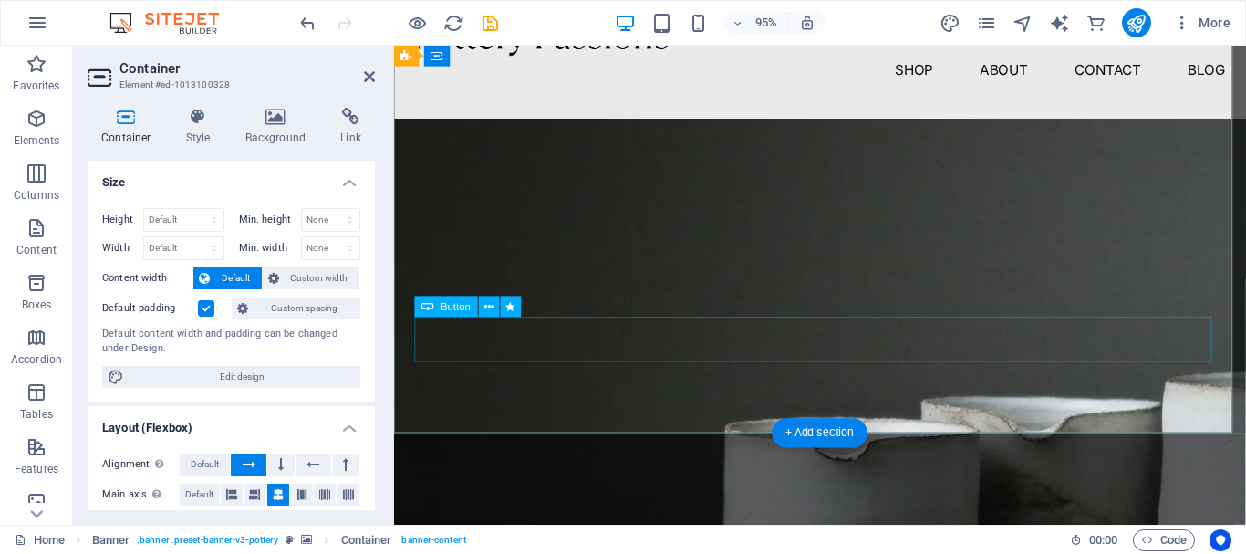
scroll to position [0, 0]
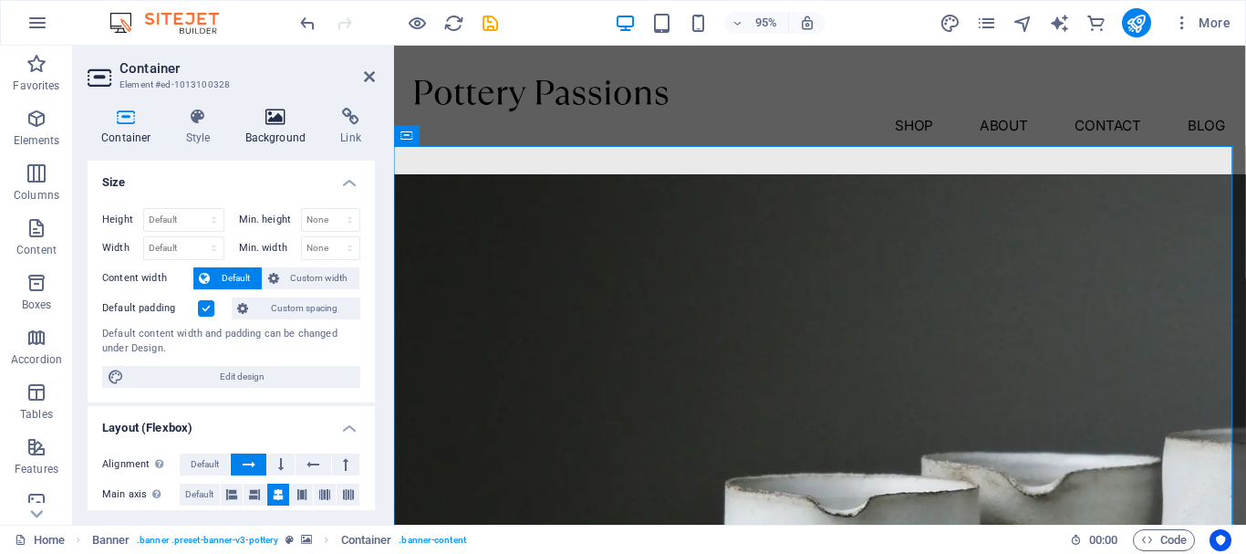
click at [285, 131] on h4 "Background" at bounding box center [280, 127] width 96 height 38
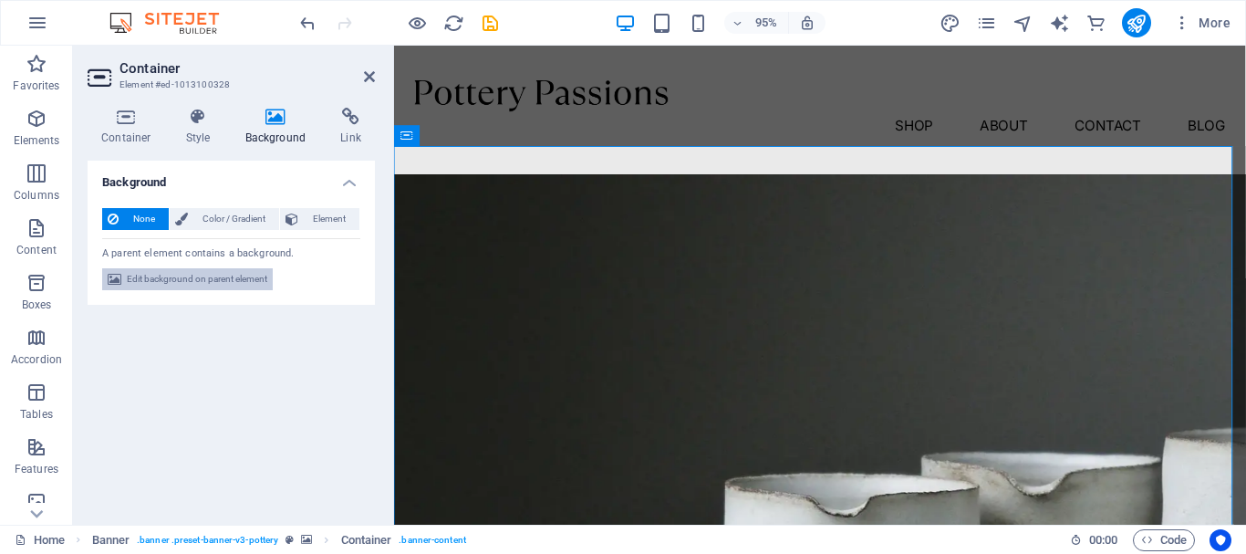
click at [254, 280] on span "Edit background on parent element" at bounding box center [197, 279] width 140 height 22
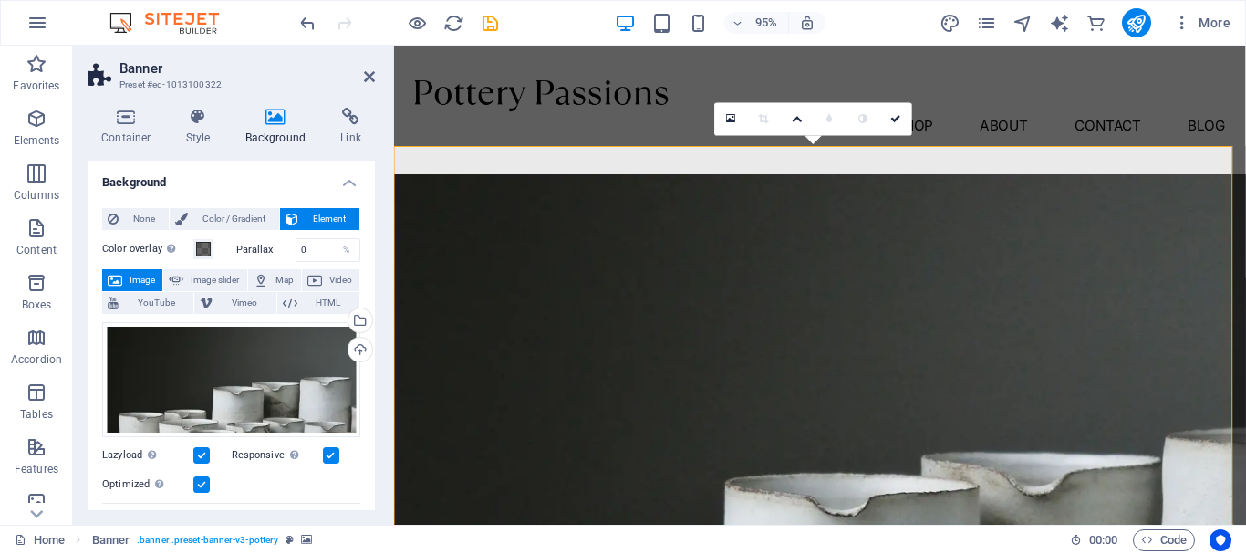
scroll to position [182, 0]
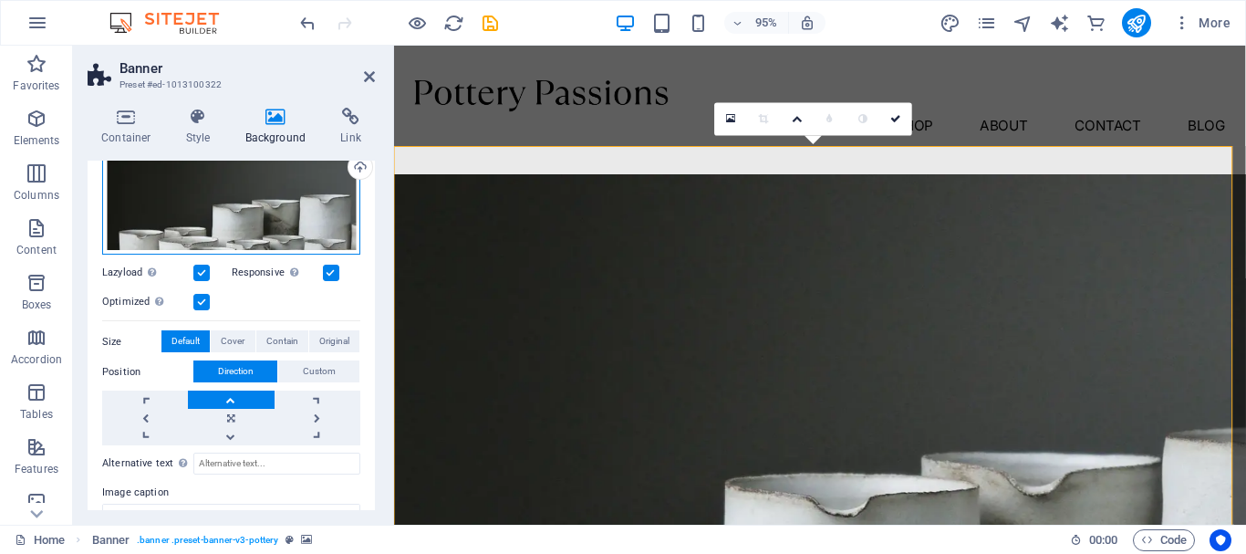
click at [275, 209] on div "Drag files here, click to choose files or select files from Files or our free s…" at bounding box center [231, 198] width 258 height 116
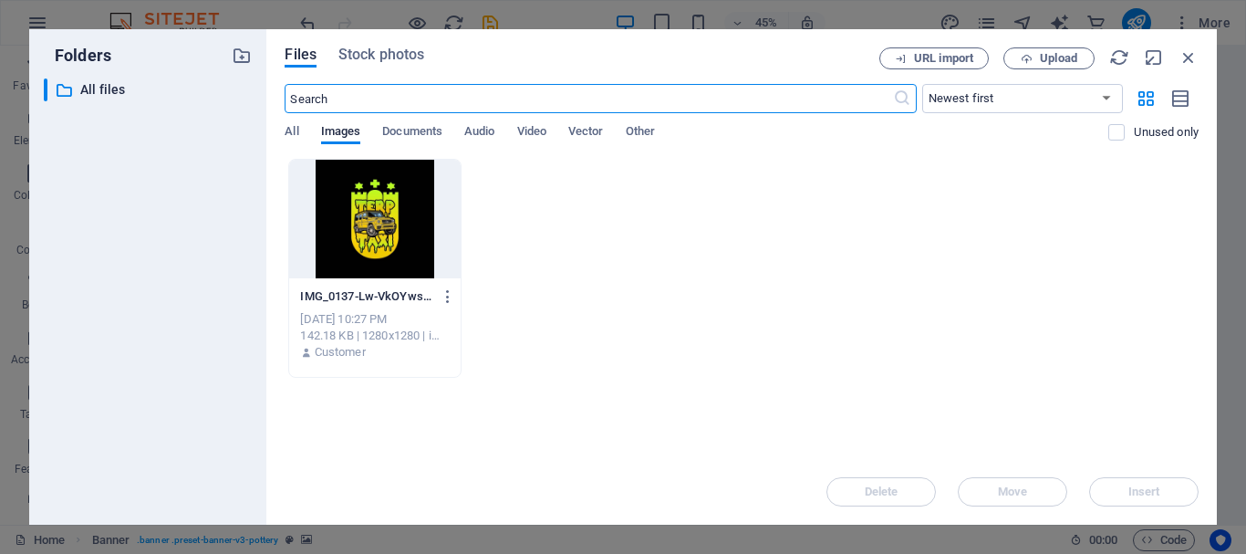
click at [399, 211] on div at bounding box center [374, 219] width 171 height 119
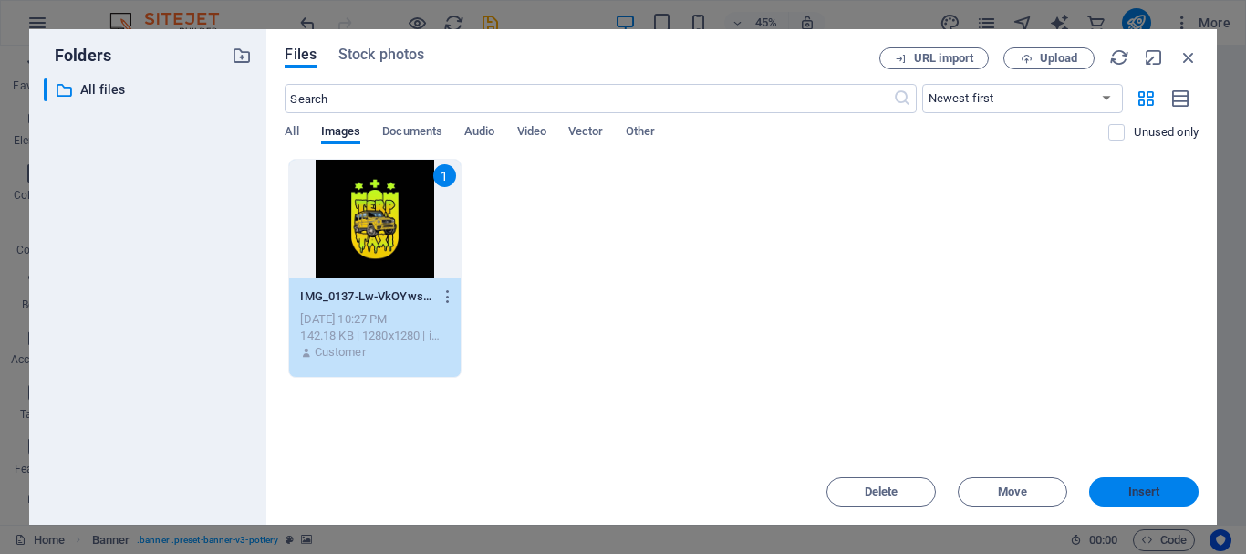
click at [1156, 486] on span "Insert" at bounding box center [1145, 491] width 32 height 11
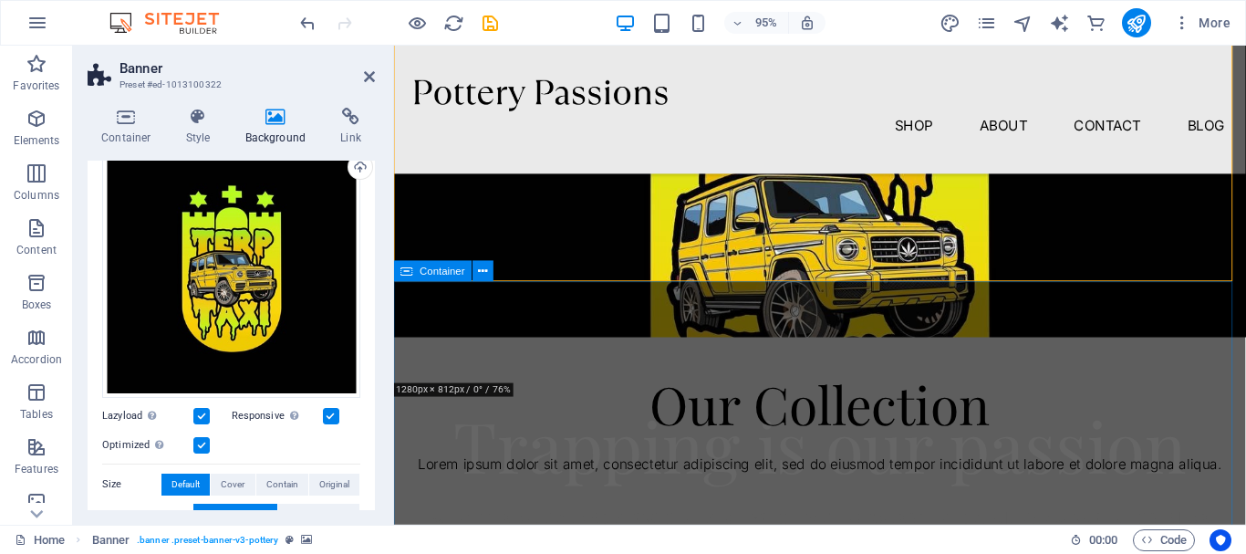
scroll to position [365, 0]
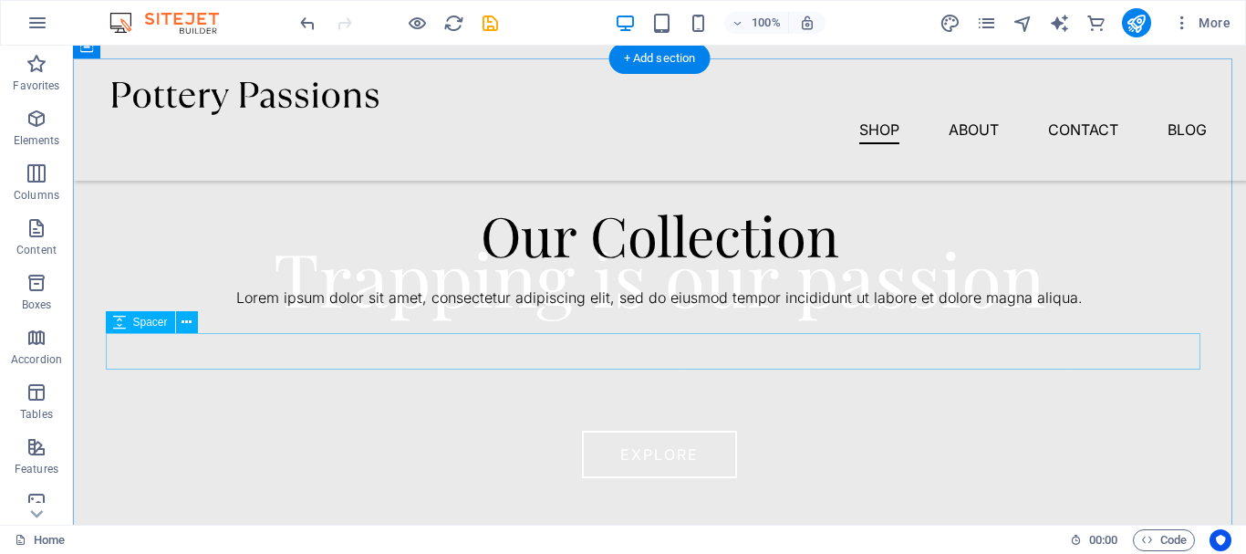
scroll to position [274, 0]
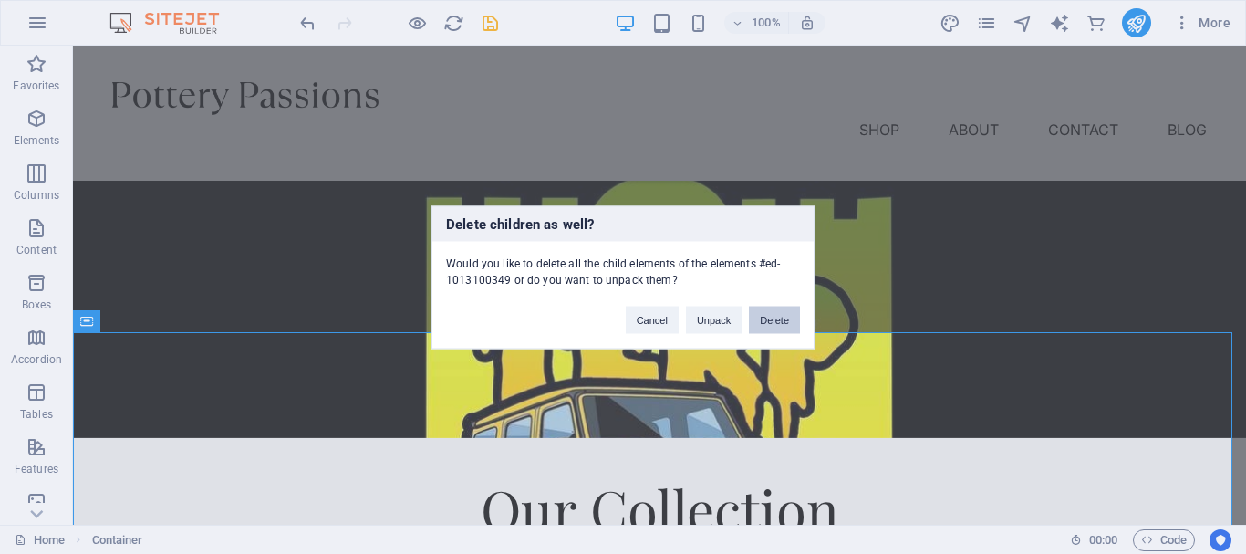
drag, startPoint x: 784, startPoint y: 322, endPoint x: 711, endPoint y: 276, distance: 86.6
click at [784, 322] on button "Delete" at bounding box center [774, 319] width 51 height 27
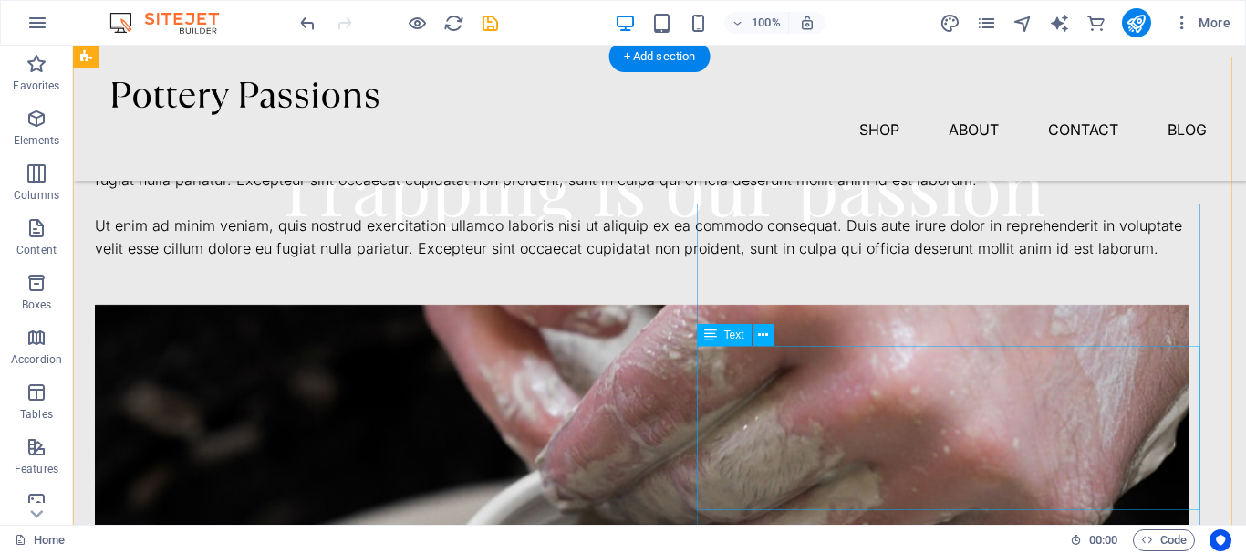
scroll to position [456, 0]
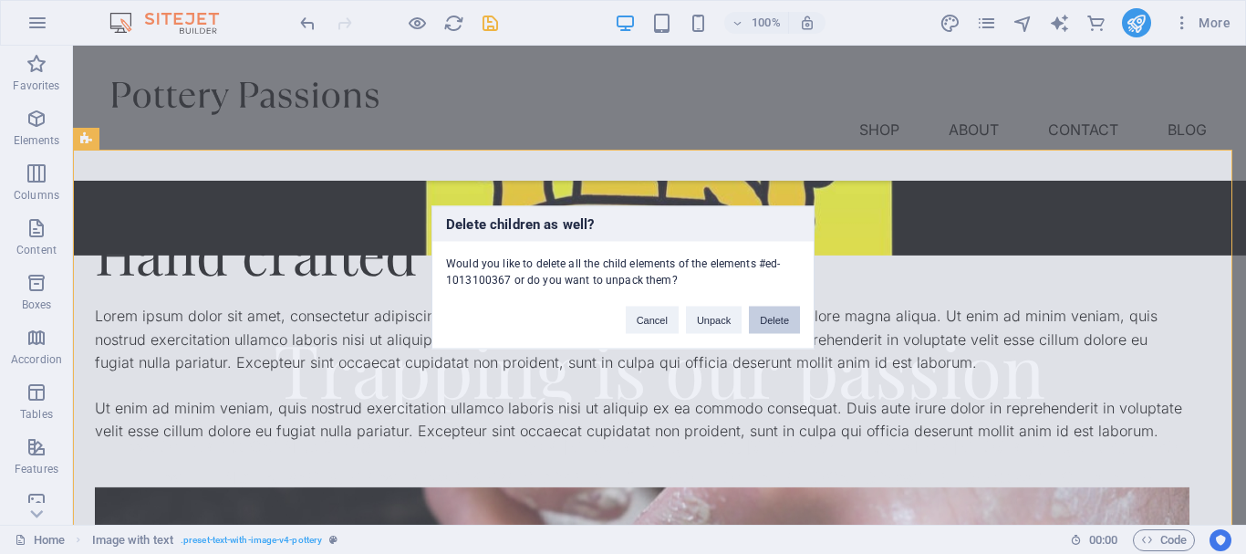
click at [780, 317] on button "Delete" at bounding box center [774, 319] width 51 height 27
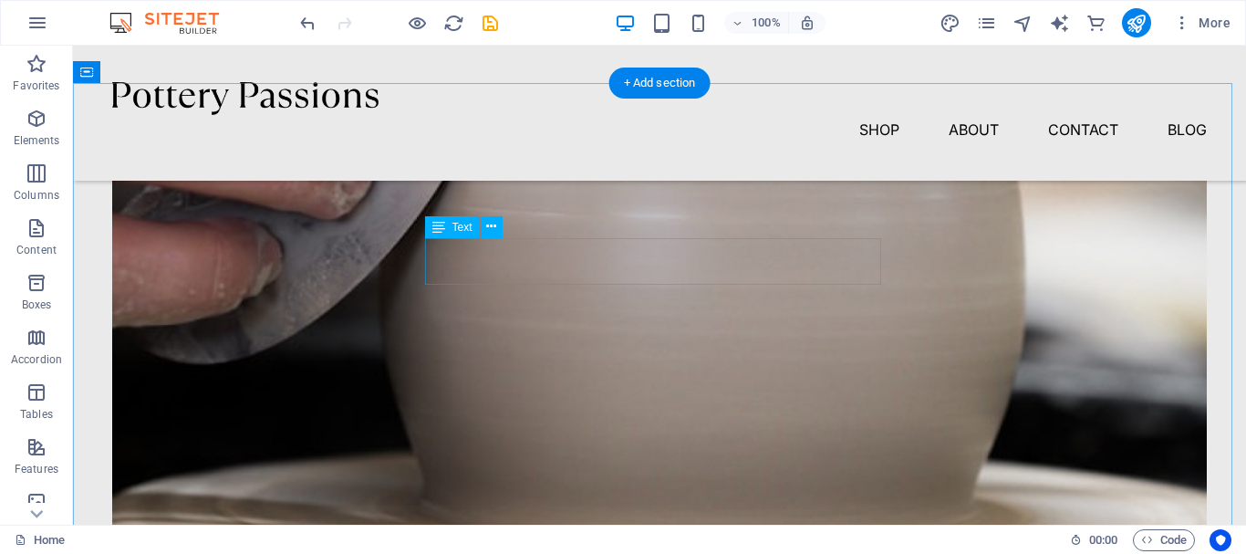
scroll to position [1095, 0]
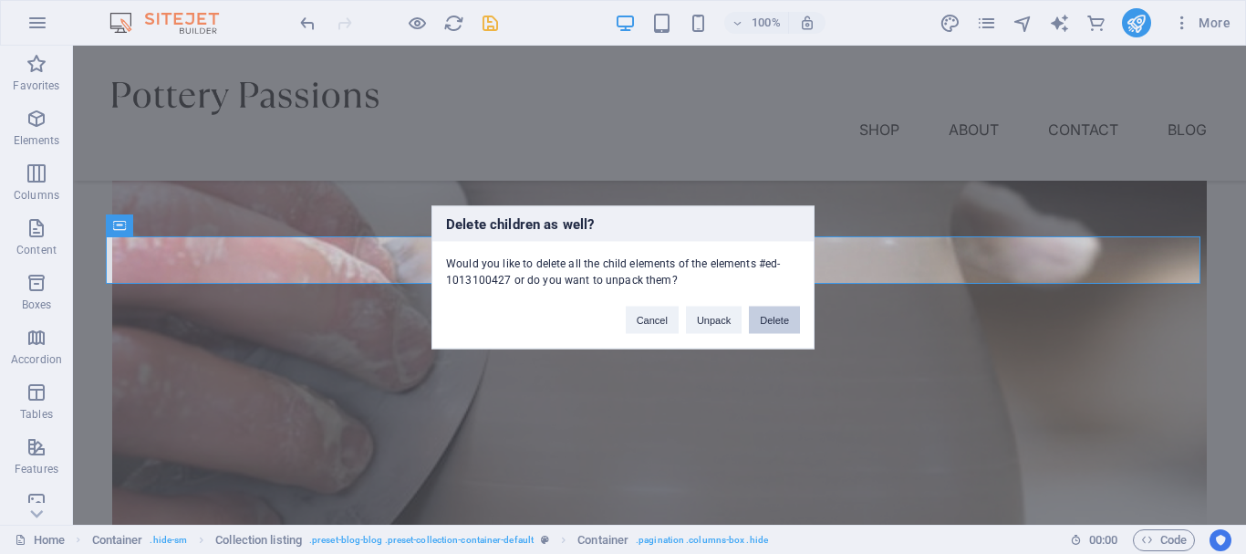
click at [779, 311] on button "Delete" at bounding box center [774, 319] width 51 height 27
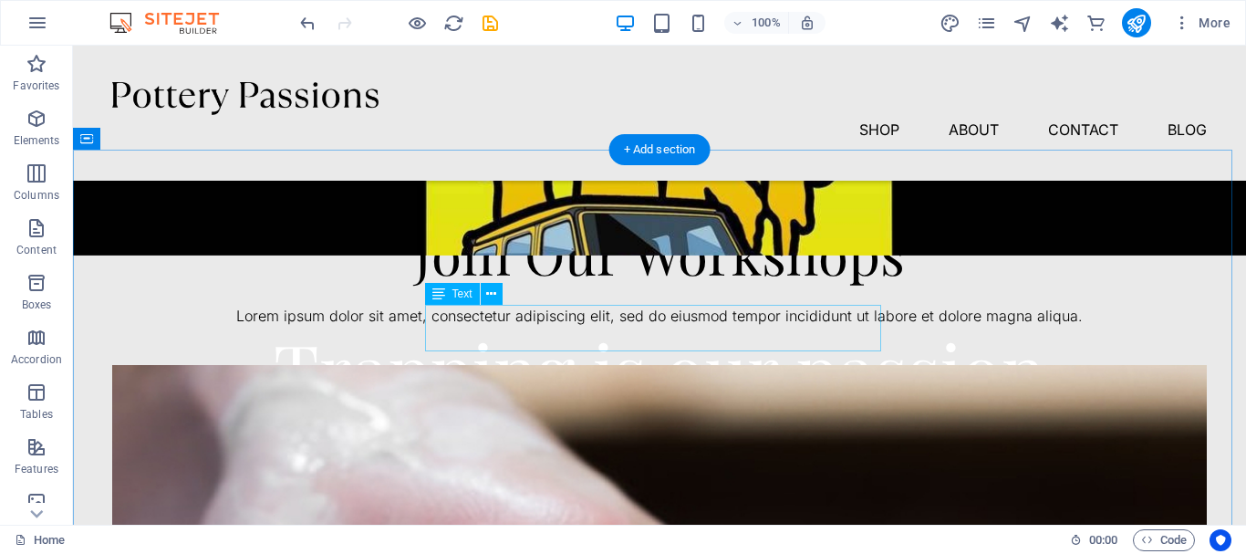
scroll to position [274, 0]
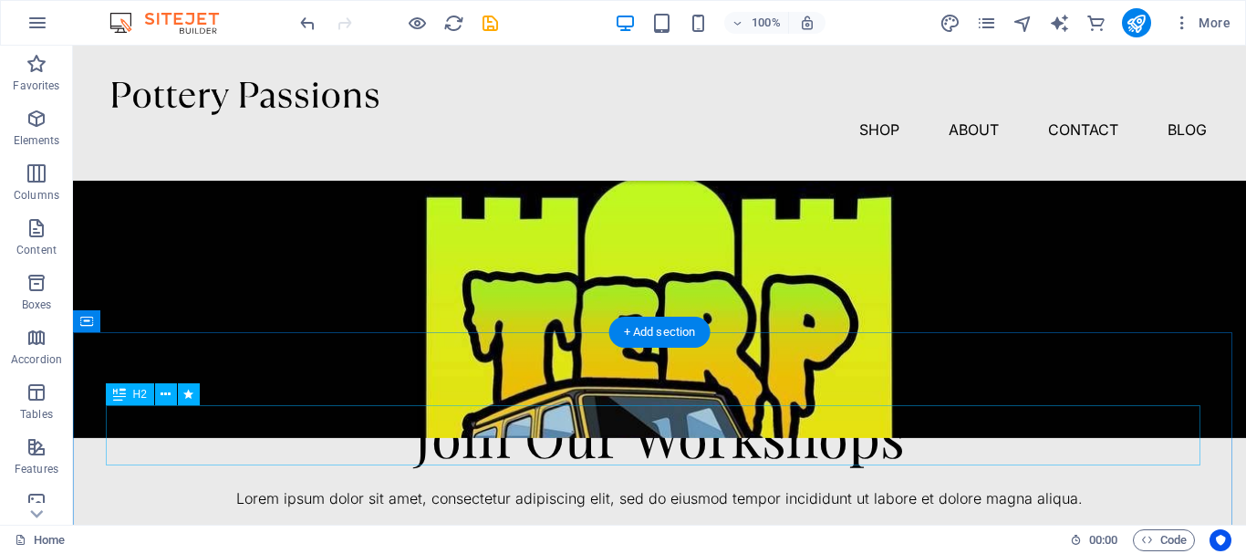
click at [603, 441] on div "Join Our Workshops" at bounding box center [659, 435] width 1095 height 60
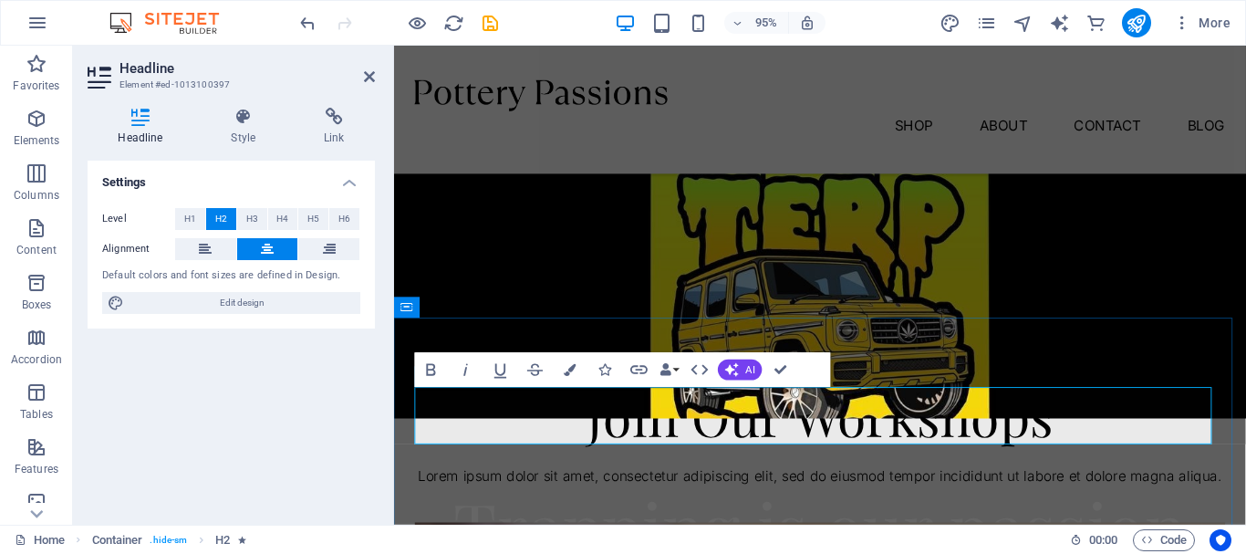
click at [667, 449] on h2 "Join Our Workshops" at bounding box center [842, 435] width 853 height 60
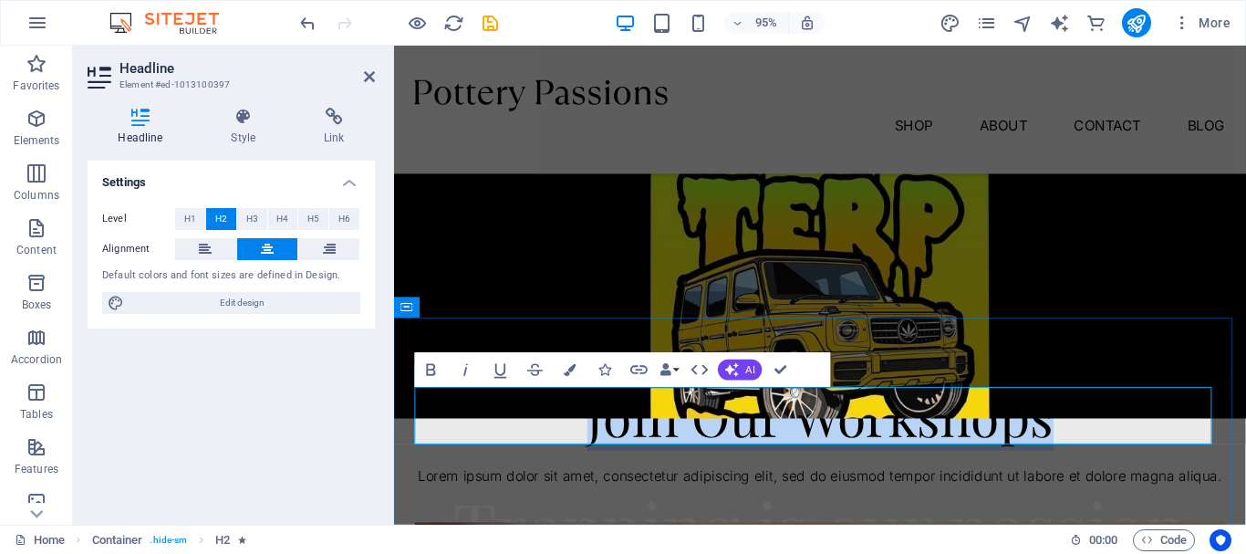
click at [667, 449] on h2 "Join Our Workshops" at bounding box center [842, 435] width 853 height 60
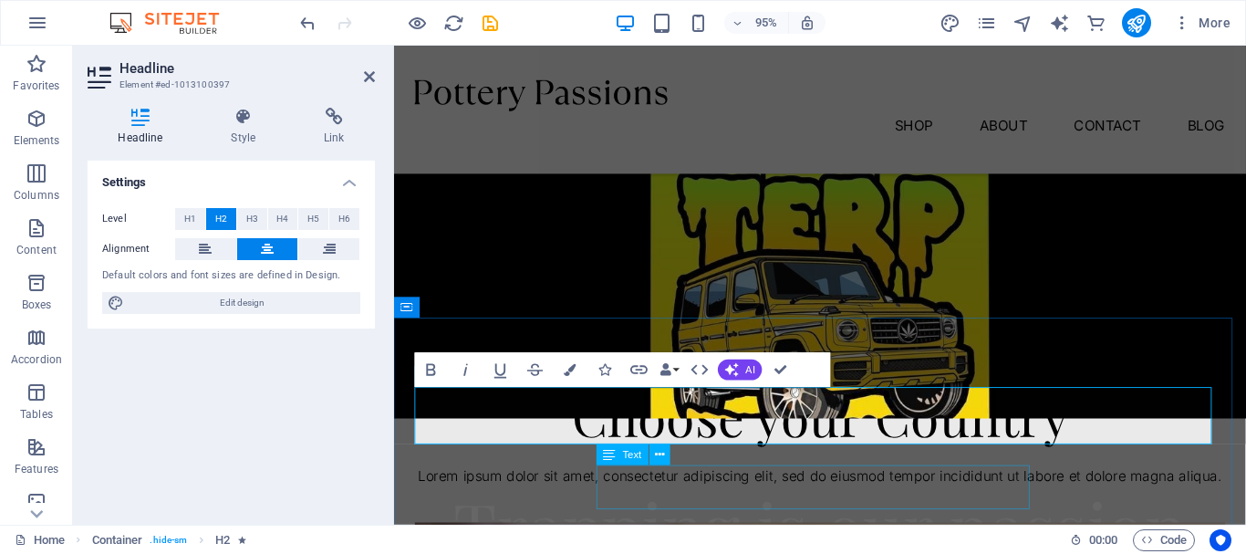
click at [875, 487] on div "Lorem ipsum dolor sit amet, consectetur adipiscing elit, sed do eiusmod tempor …" at bounding box center [842, 499] width 853 height 24
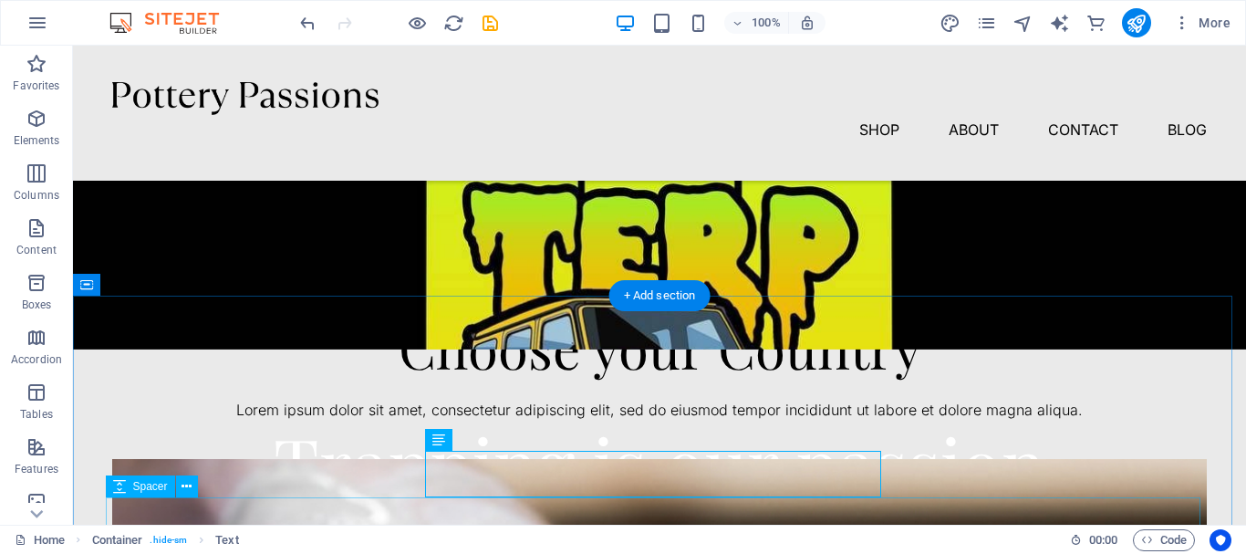
scroll to position [365, 0]
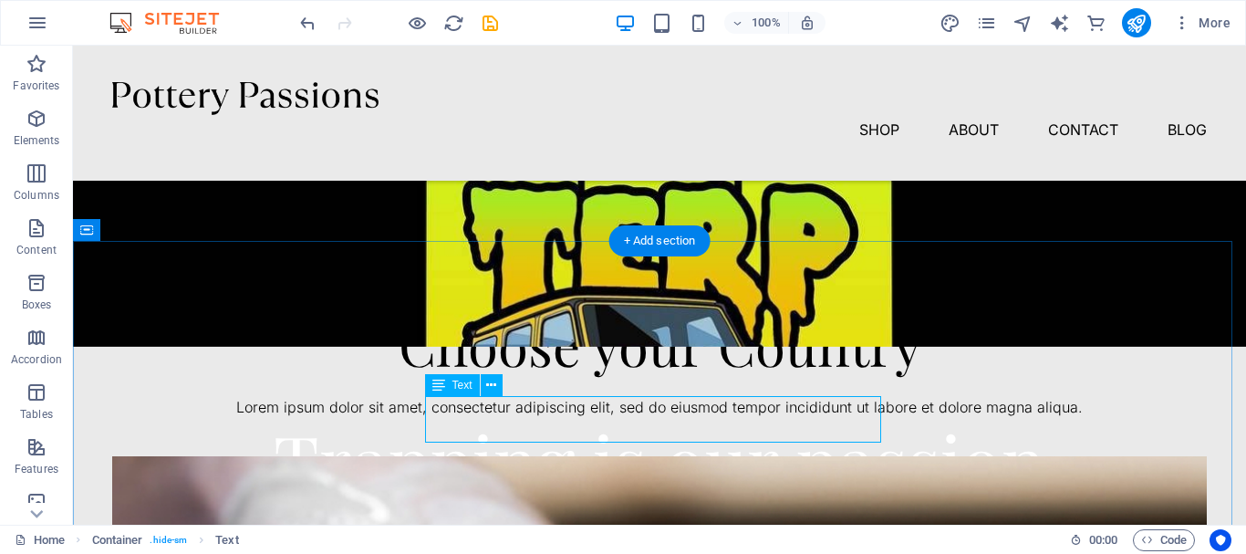
click at [691, 412] on div "Lorem ipsum dolor sit amet, consectetur adipiscing elit, sed do eiusmod tempor …" at bounding box center [659, 408] width 1095 height 24
click at [691, 411] on div "Lorem ipsum dolor sit amet, consectetur adipiscing elit, sed do eiusmod tempor …" at bounding box center [659, 408] width 1095 height 24
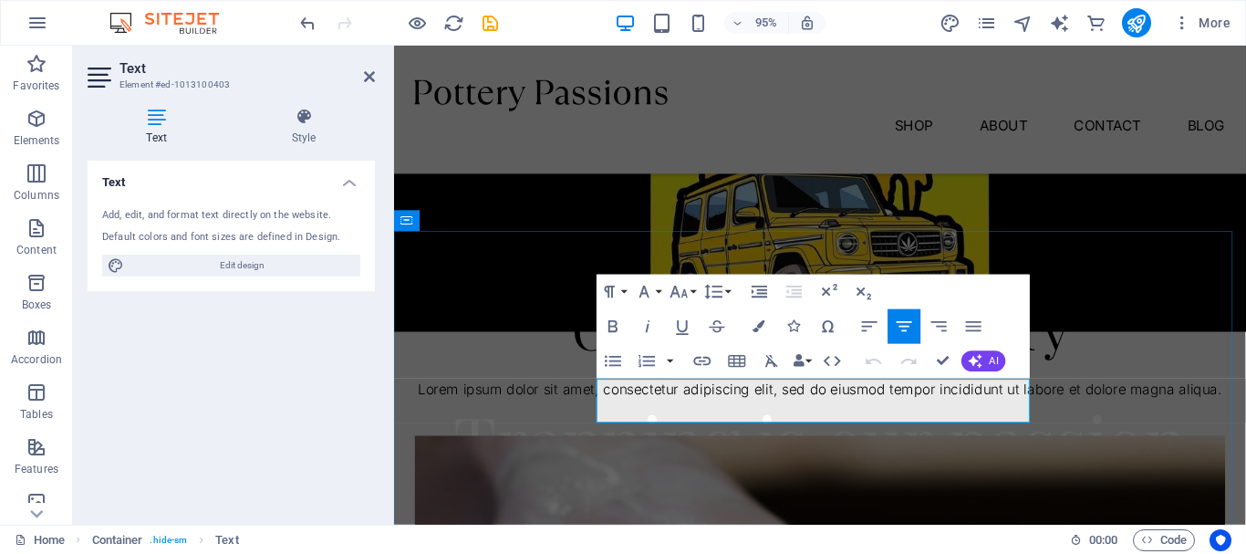
click at [762, 419] on p "Lorem ipsum dolor sit amet, consectetur adipiscing elit, sed do eiusmod tempor …" at bounding box center [842, 408] width 853 height 24
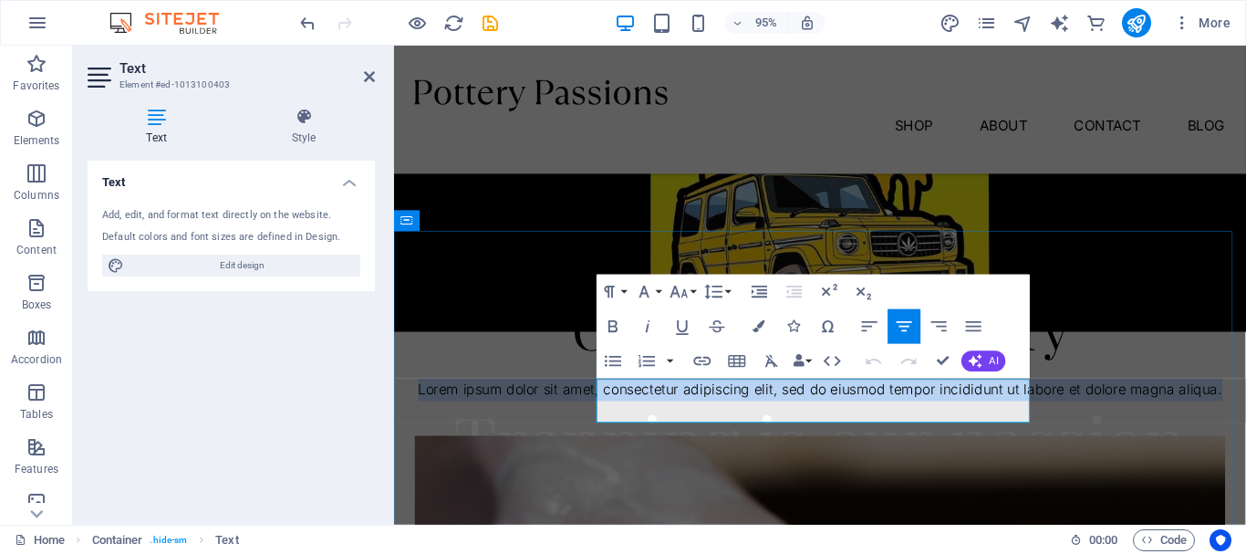
click at [762, 419] on p "Lorem ipsum dolor sit amet, consectetur adipiscing elit, sed do eiusmod tempor …" at bounding box center [842, 408] width 853 height 24
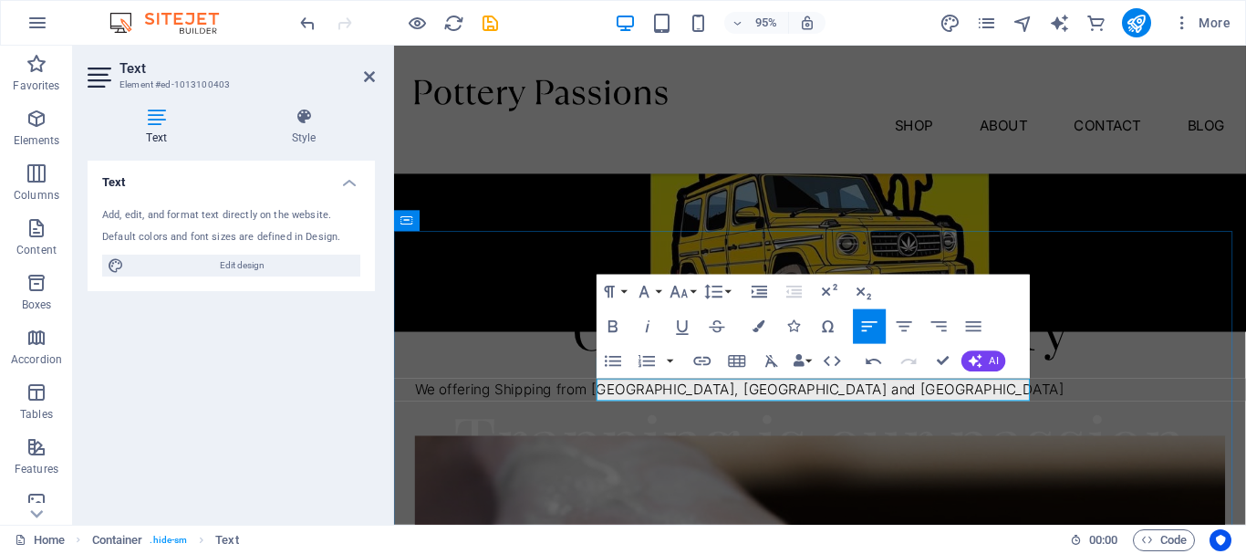
scroll to position [456, 0]
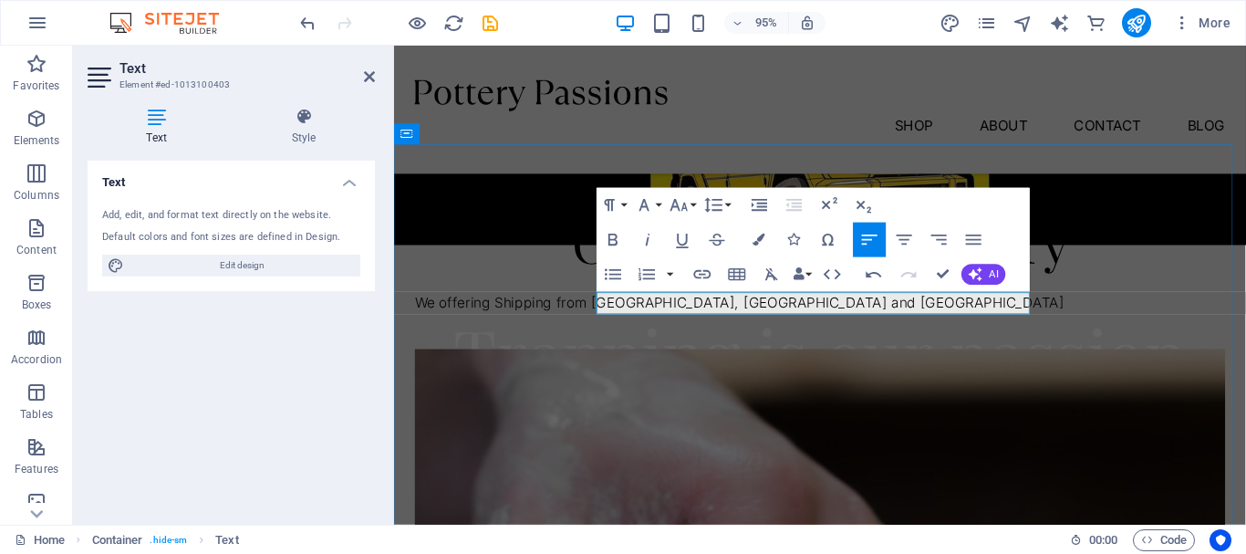
click at [701, 316] on p "We offering Shipping from [GEOGRAPHIC_DATA], [GEOGRAPHIC_DATA] and [GEOGRAPHIC_…" at bounding box center [842, 317] width 853 height 24
click at [983, 321] on p "We offering shipping from [GEOGRAPHIC_DATA], [GEOGRAPHIC_DATA] and [GEOGRAPHIC_…" at bounding box center [842, 317] width 853 height 24
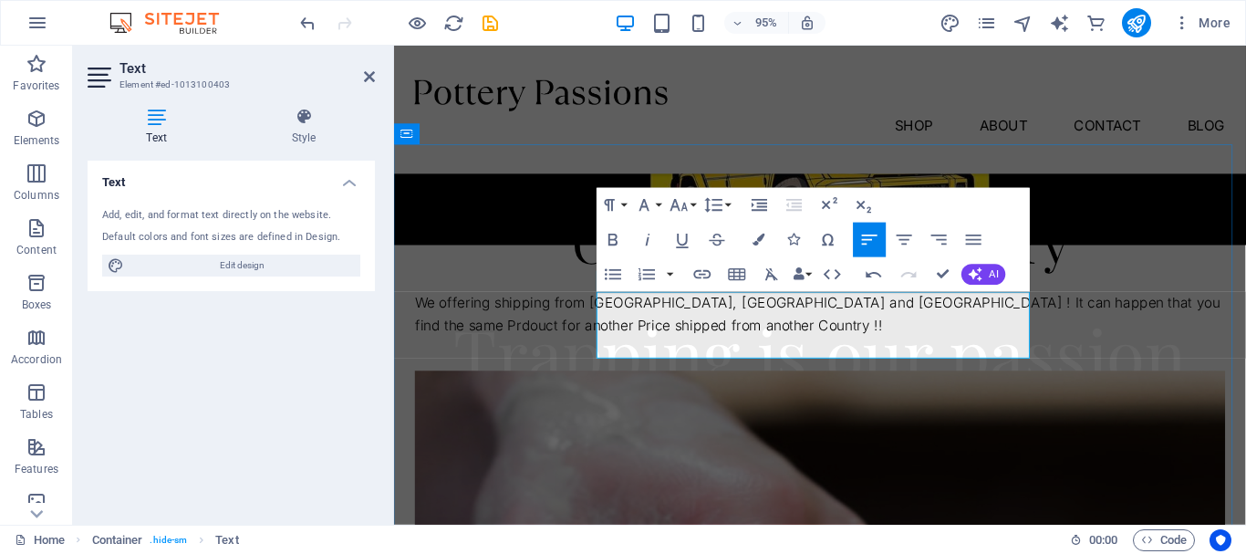
click at [847, 343] on p "We offering shipping from [GEOGRAPHIC_DATA], [GEOGRAPHIC_DATA] and [GEOGRAPHIC_…" at bounding box center [842, 328] width 853 height 47
click at [792, 351] on p "We offering shipping from [GEOGRAPHIC_DATA], [GEOGRAPHIC_DATA] and [GEOGRAPHIC_…" at bounding box center [842, 328] width 853 height 47
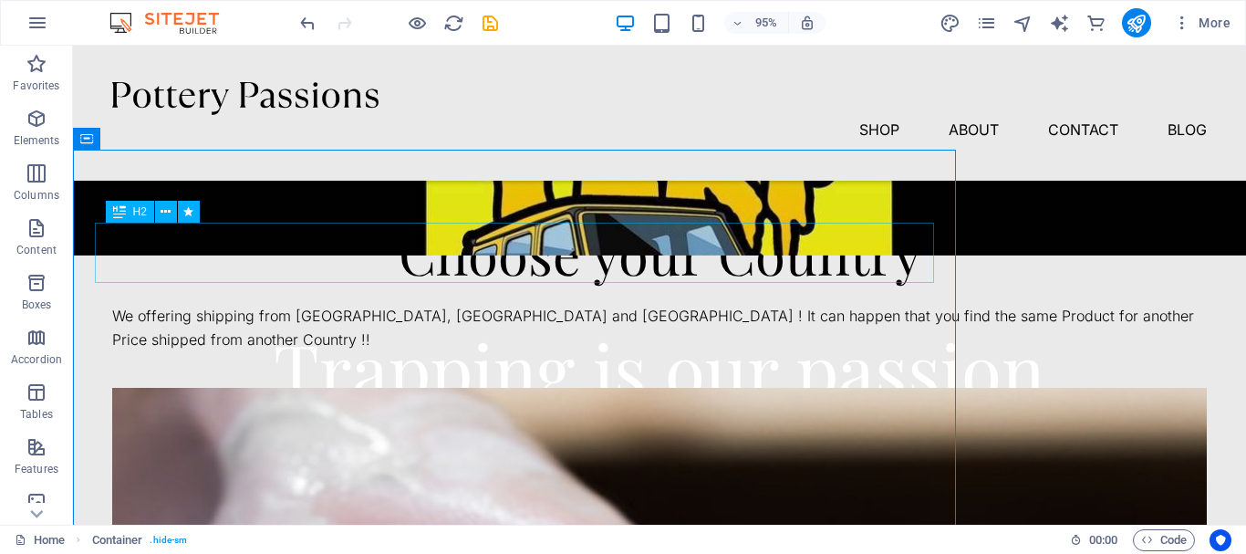
click at [1136, 255] on div "Choose your Country" at bounding box center [659, 253] width 1095 height 60
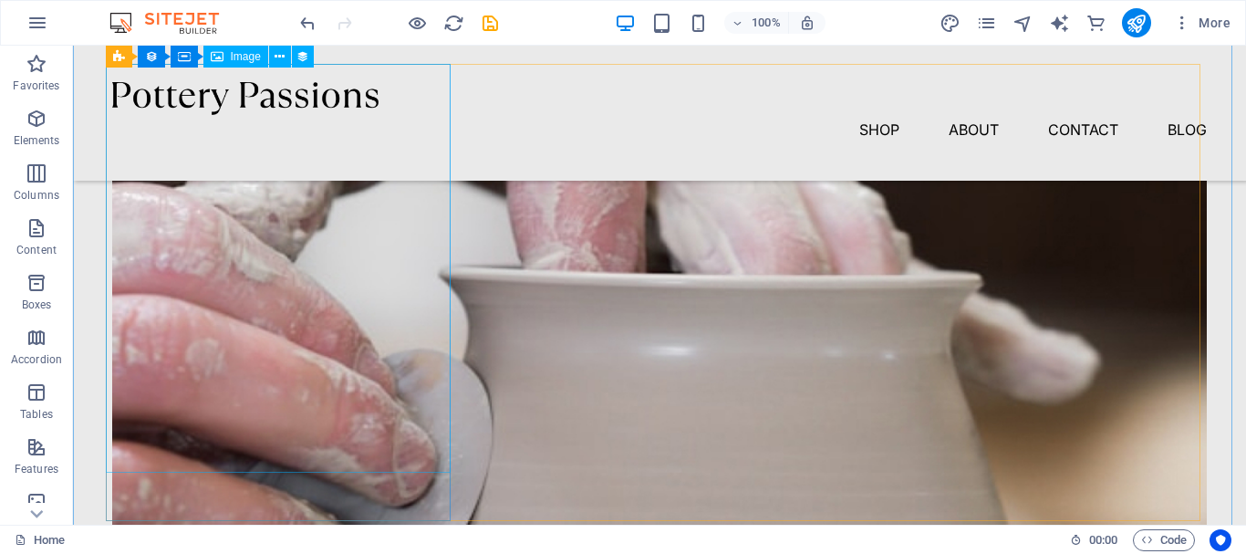
scroll to position [730, 0]
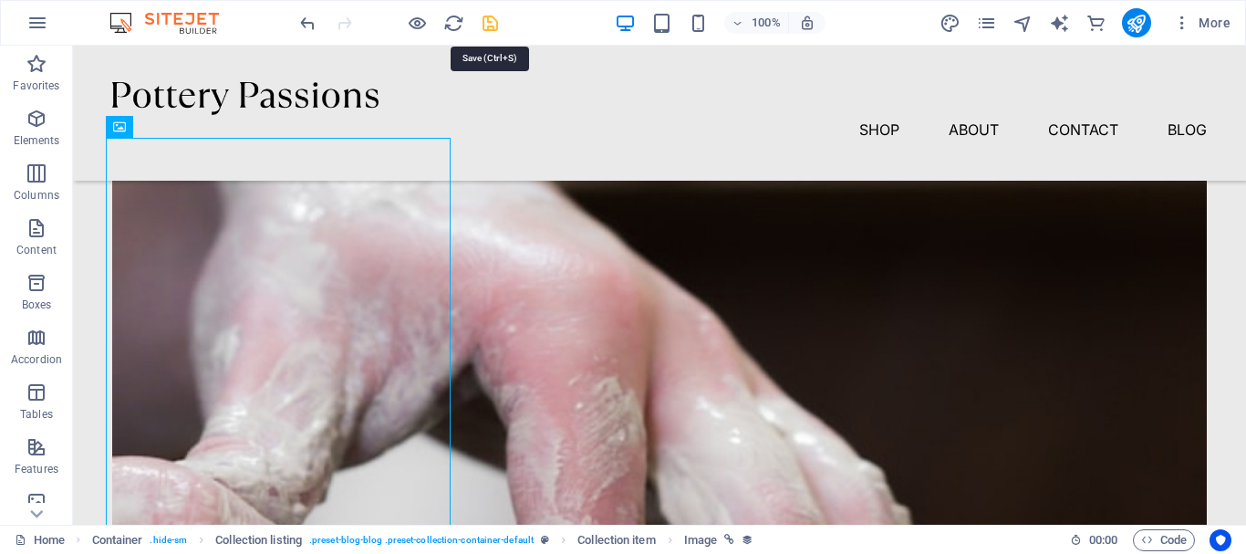
click at [491, 27] on icon "save" at bounding box center [490, 23] width 21 height 21
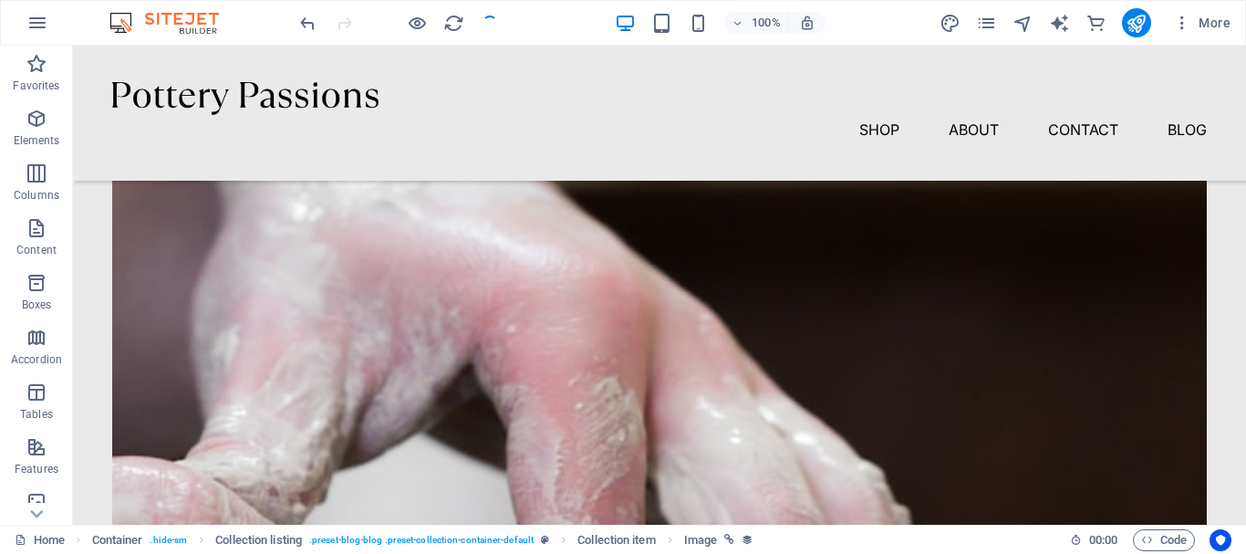
checkbox input "false"
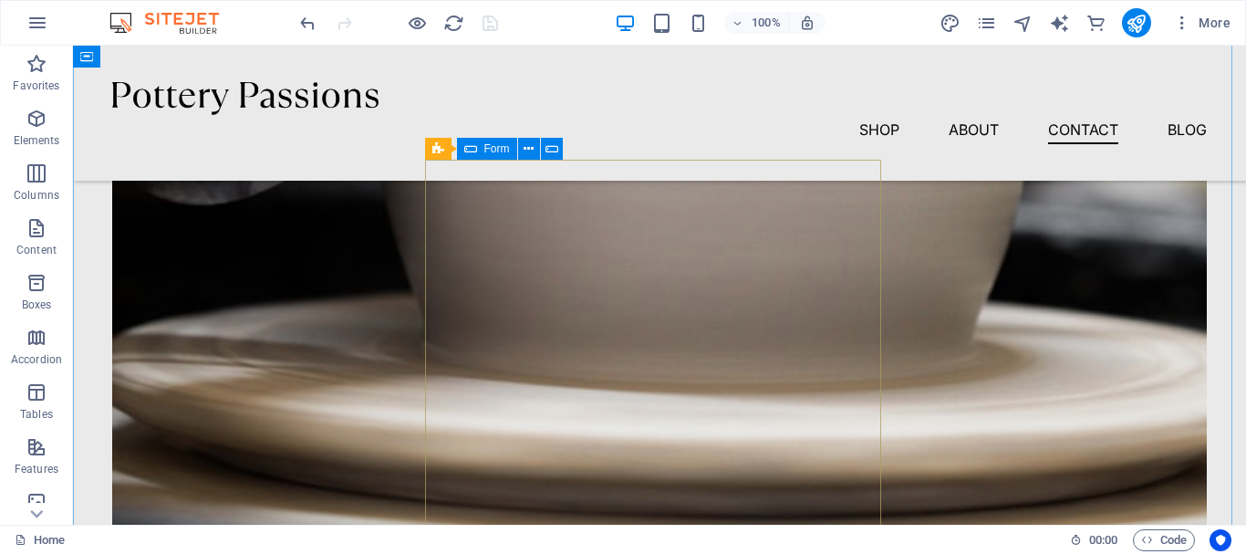
scroll to position [1368, 0]
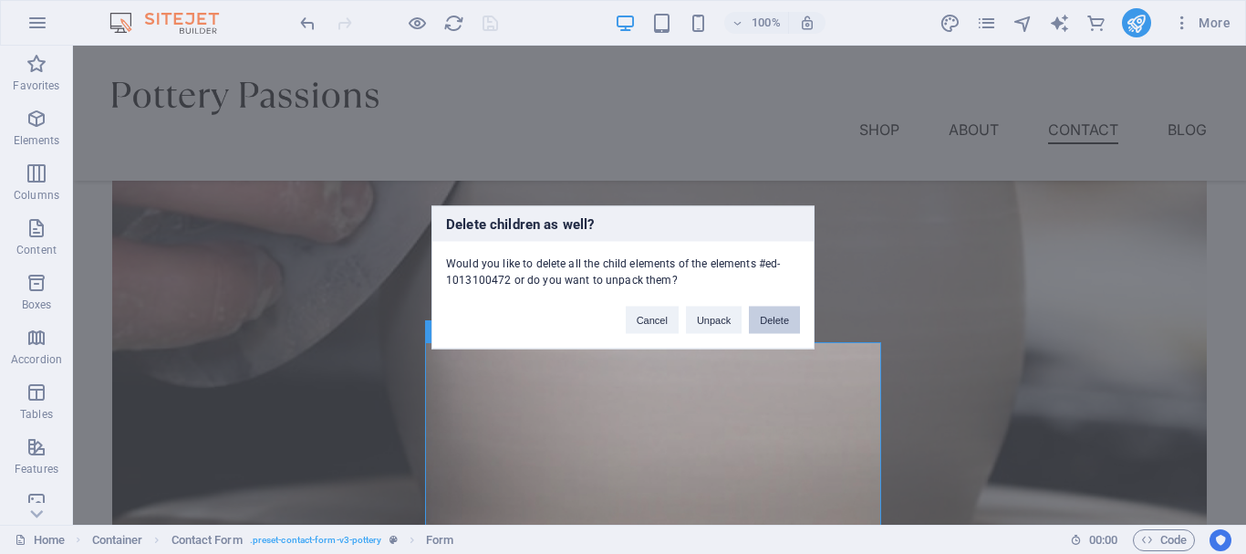
click at [764, 325] on button "Delete" at bounding box center [774, 319] width 51 height 27
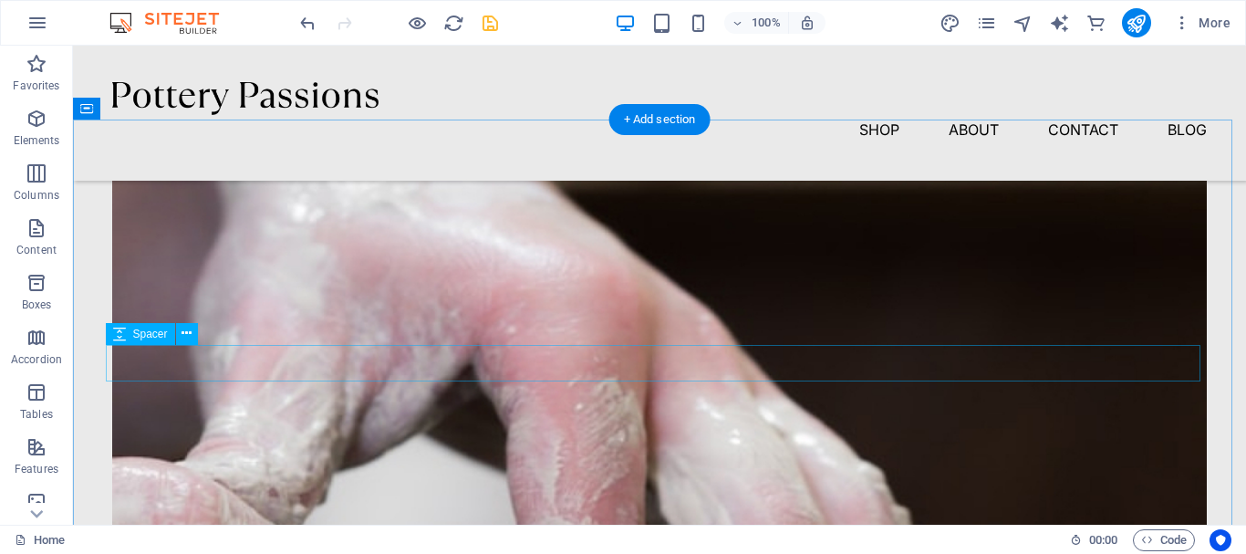
scroll to position [821, 0]
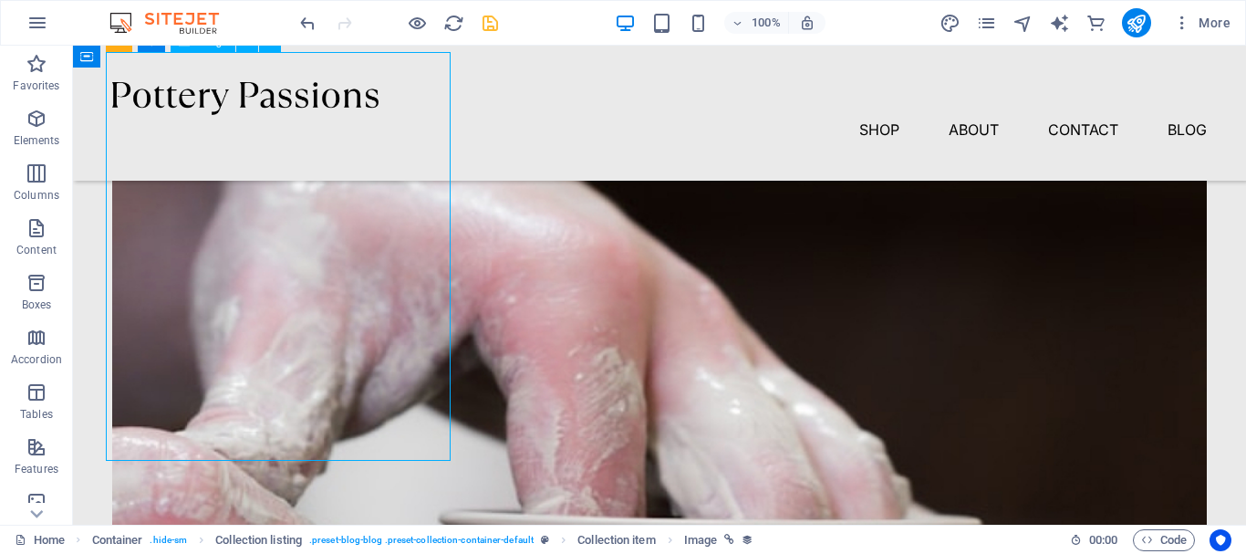
scroll to position [730, 0]
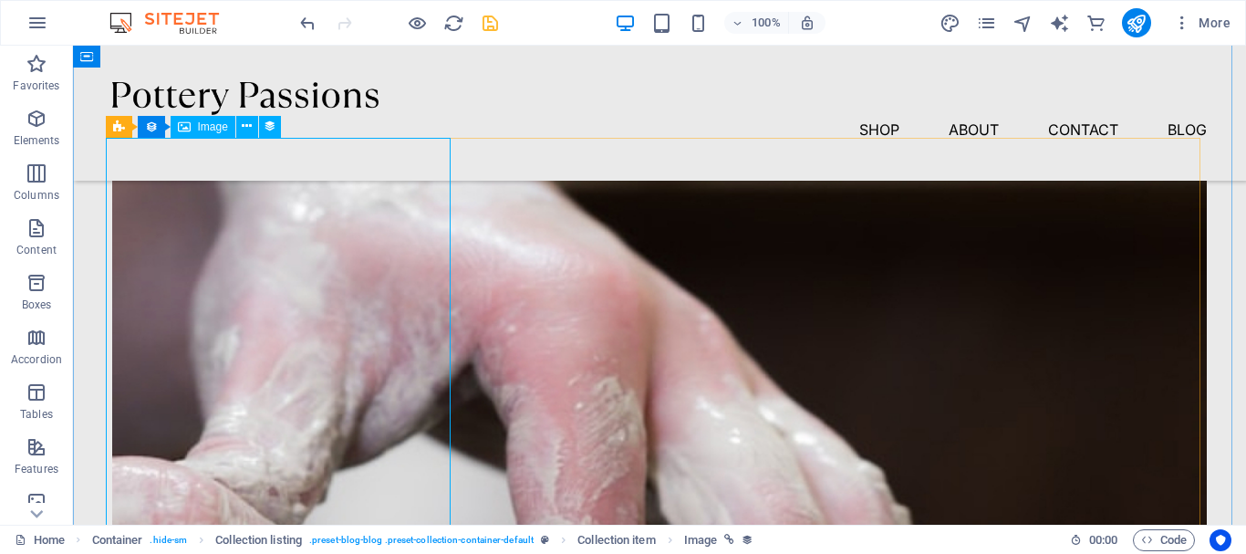
select select "%"
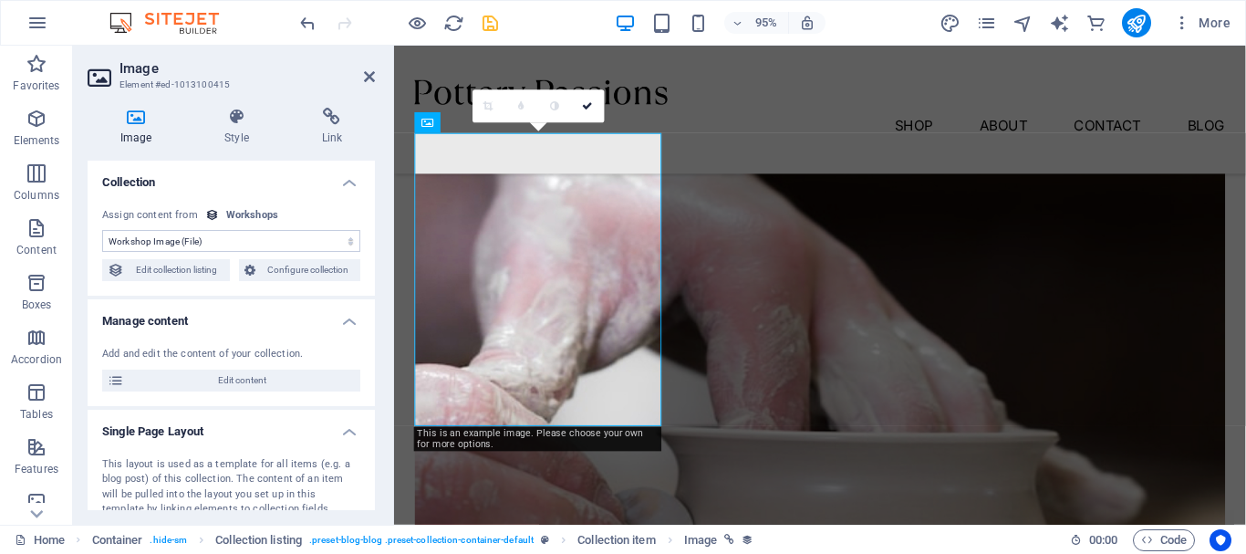
click at [307, 243] on select "No assignment, content remains static Created at (Date) Updated at (Date) Works…" at bounding box center [231, 241] width 258 height 22
click at [102, 230] on select "No assignment, content remains static Created at (Date) Updated at (Date) Works…" at bounding box center [231, 241] width 258 height 22
click at [248, 130] on h4 "Style" at bounding box center [240, 127] width 97 height 38
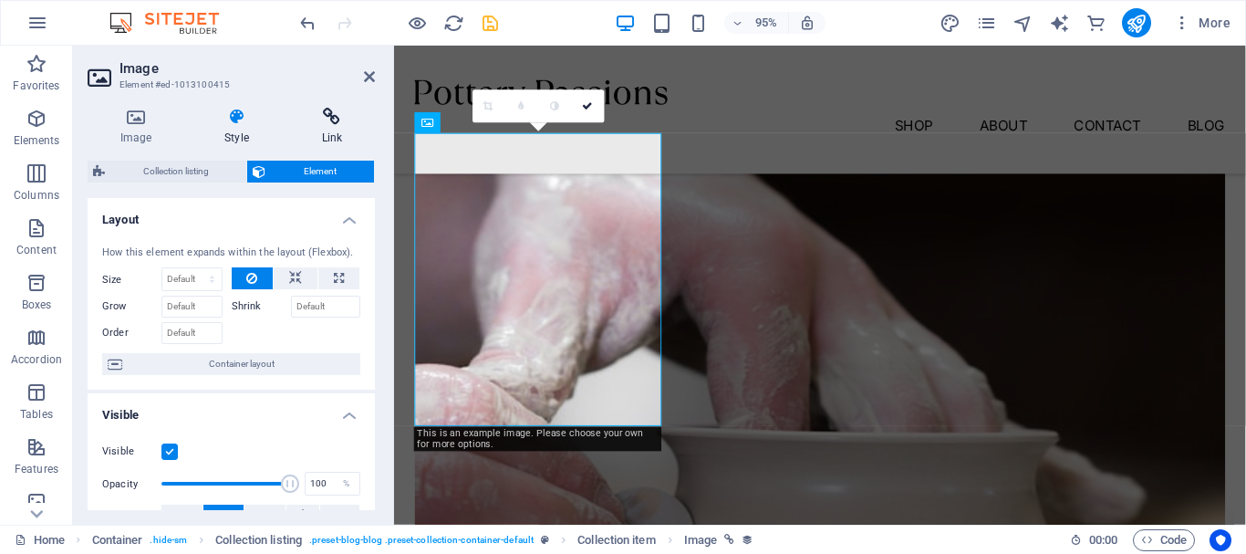
click at [339, 130] on h4 "Link" at bounding box center [332, 127] width 86 height 38
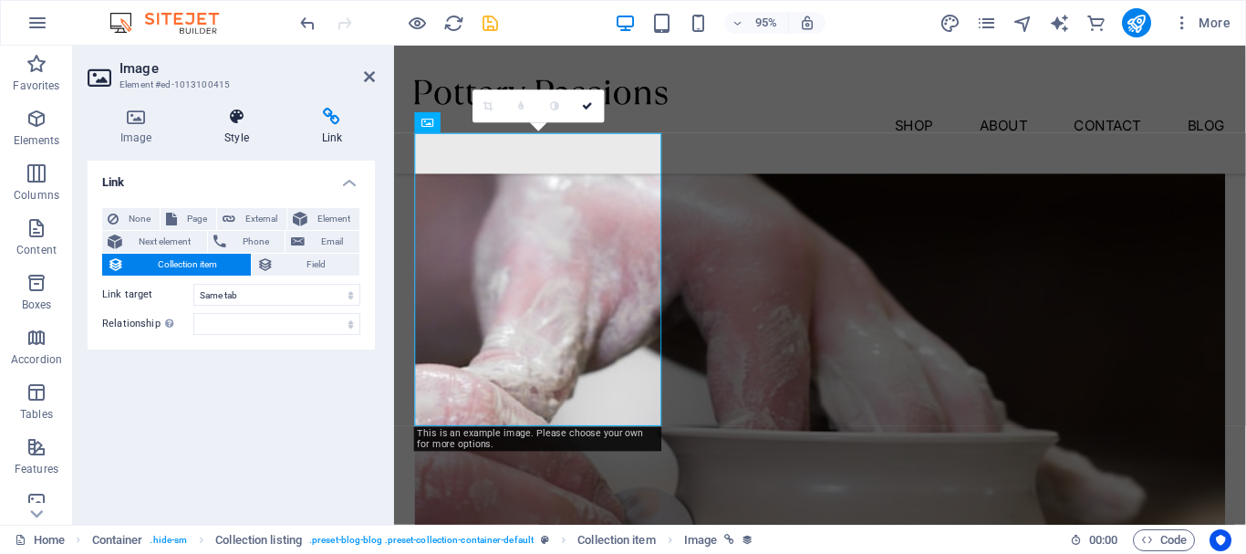
click at [227, 129] on h4 "Style" at bounding box center [240, 127] width 97 height 38
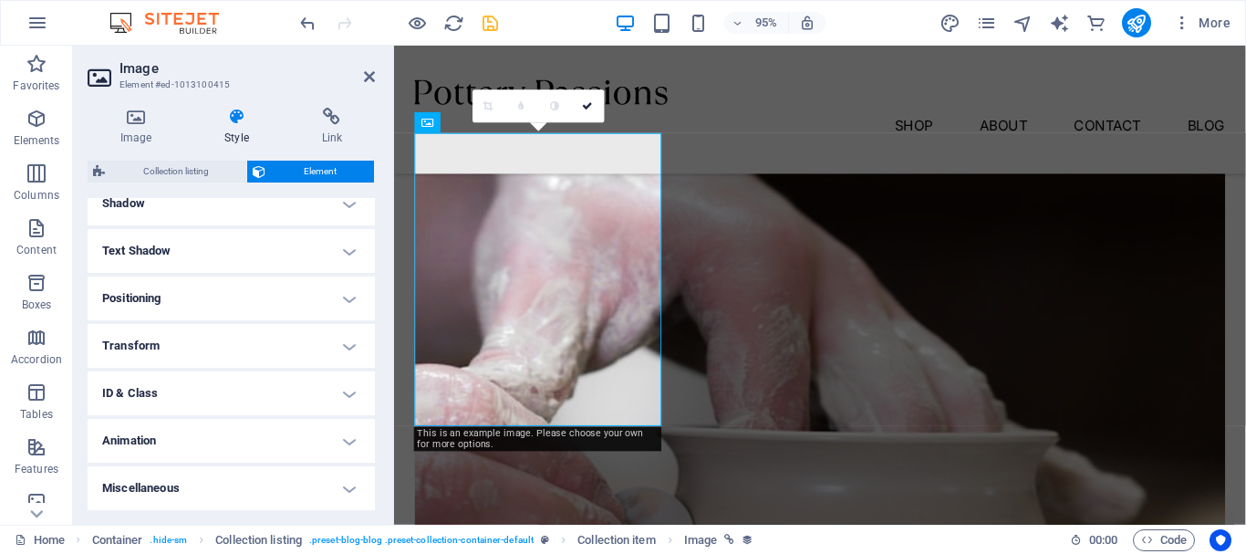
scroll to position [0, 0]
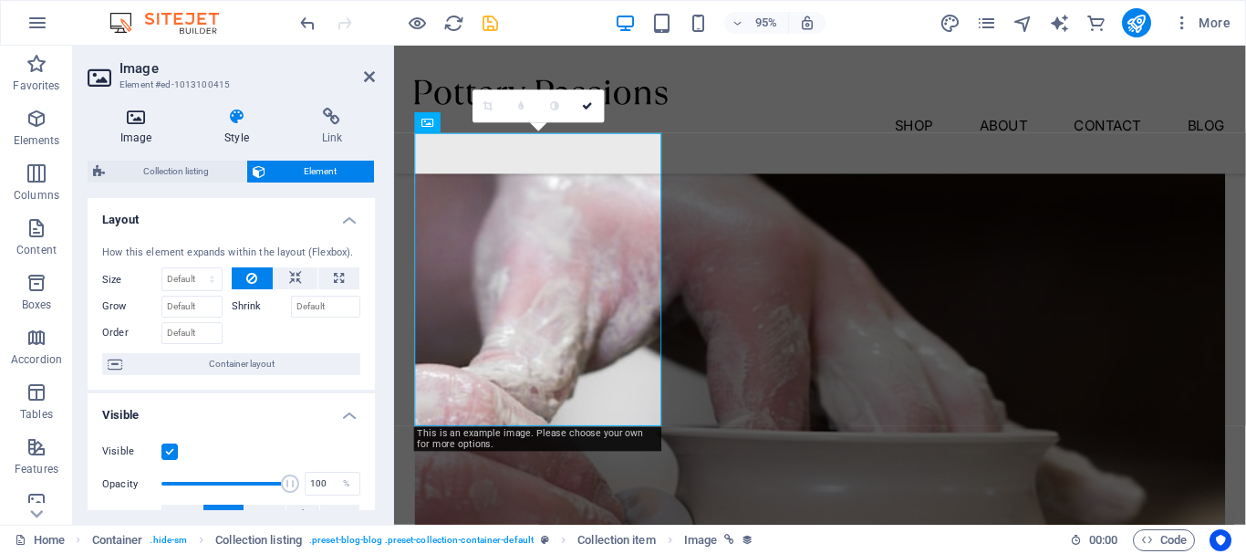
click at [140, 130] on h4 "Image" at bounding box center [140, 127] width 104 height 38
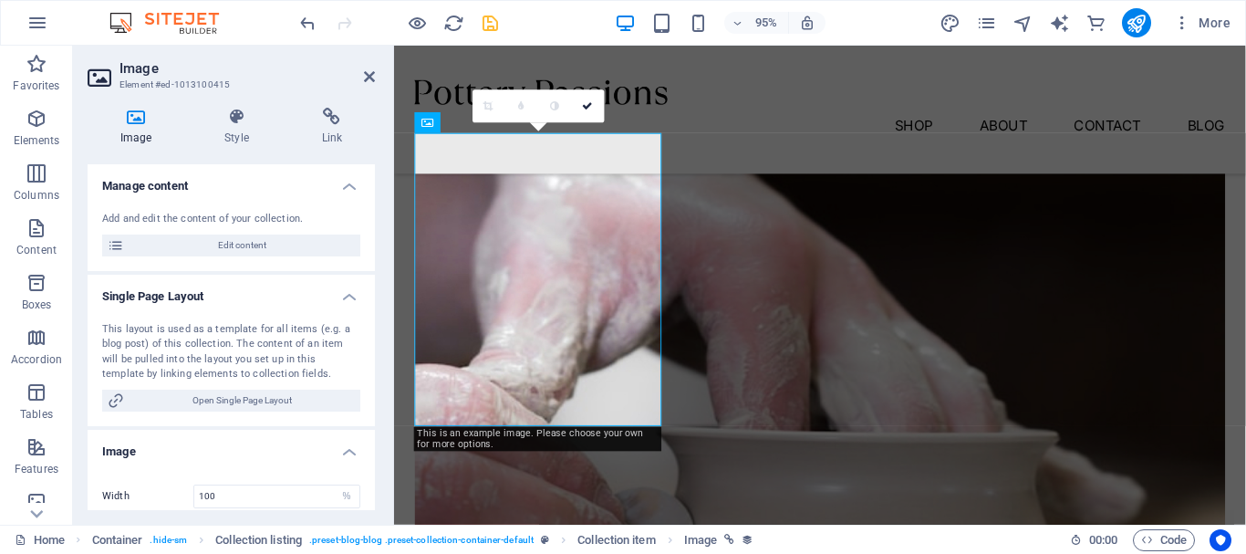
scroll to position [44, 0]
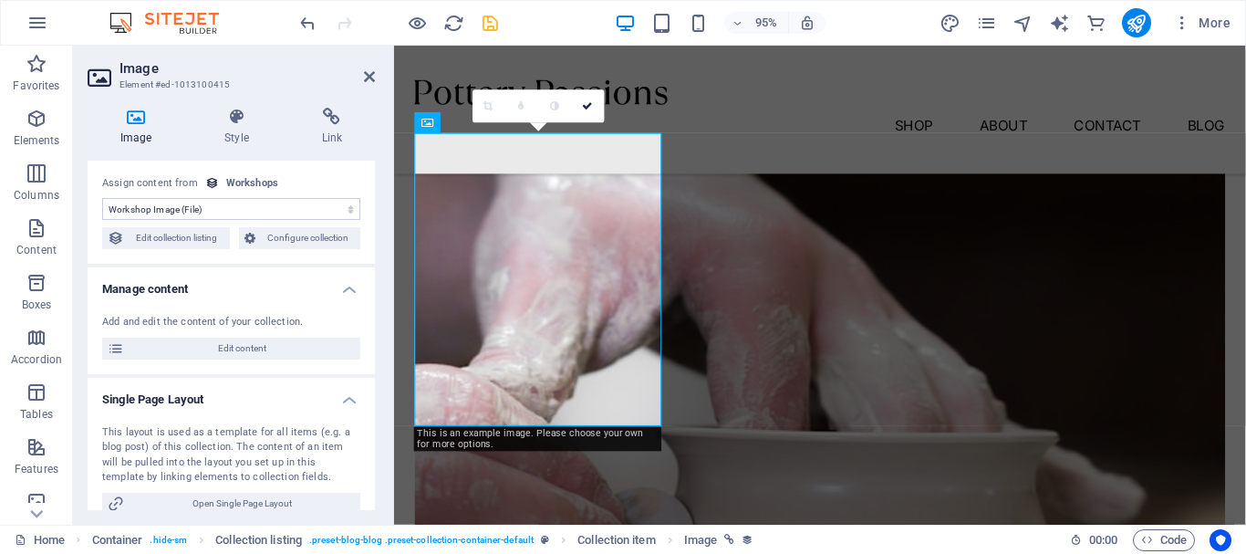
scroll to position [0, 0]
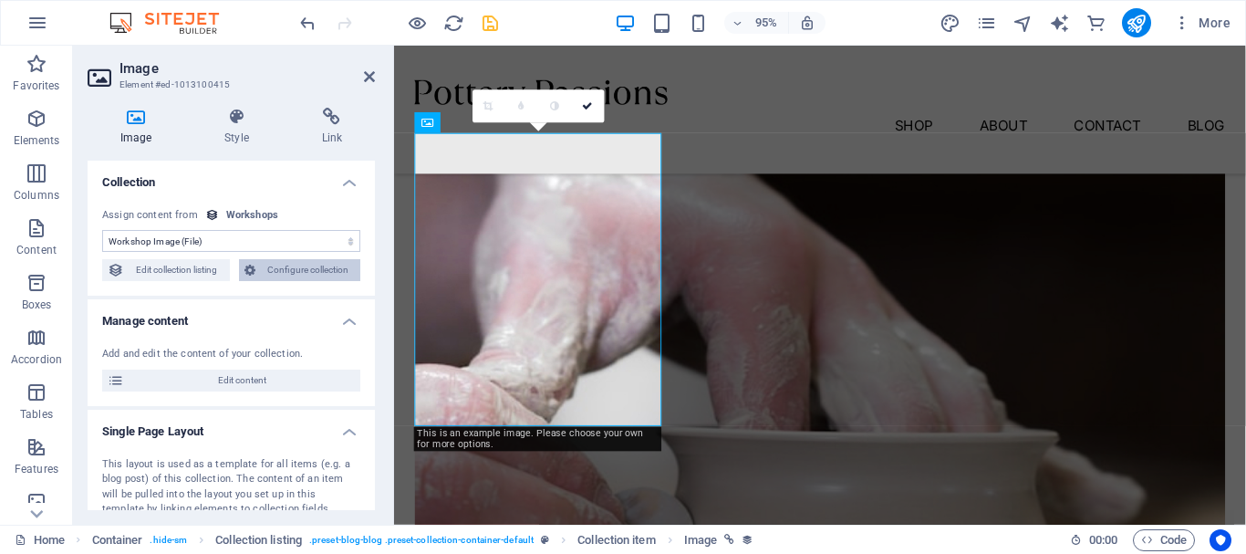
click at [316, 274] on span "Configure collection" at bounding box center [308, 270] width 95 height 22
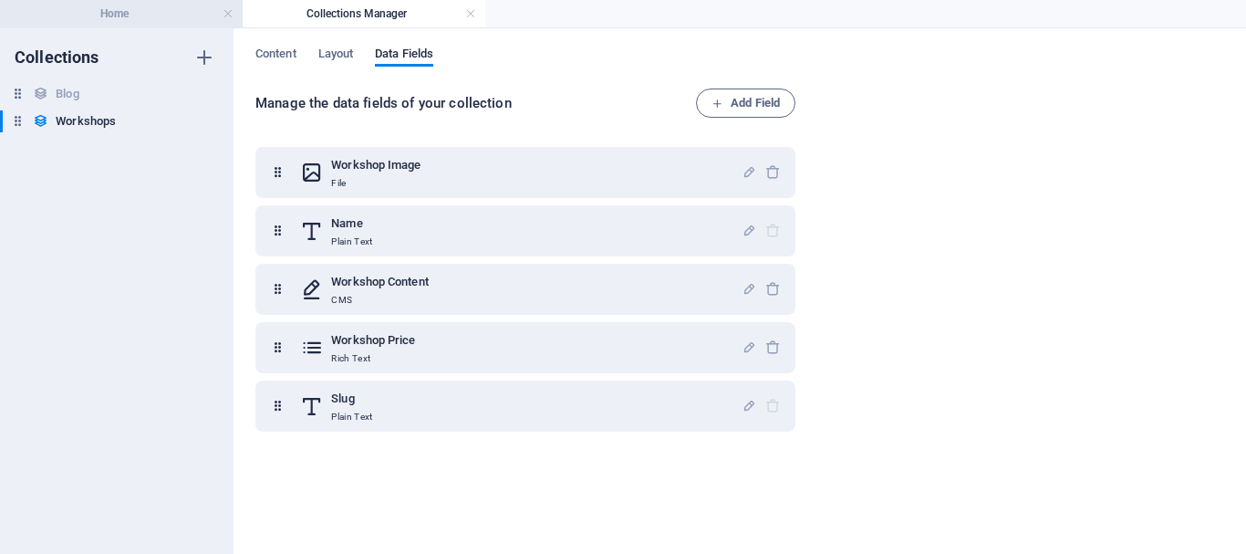
click at [120, 19] on h4 "Home" at bounding box center [121, 14] width 243 height 20
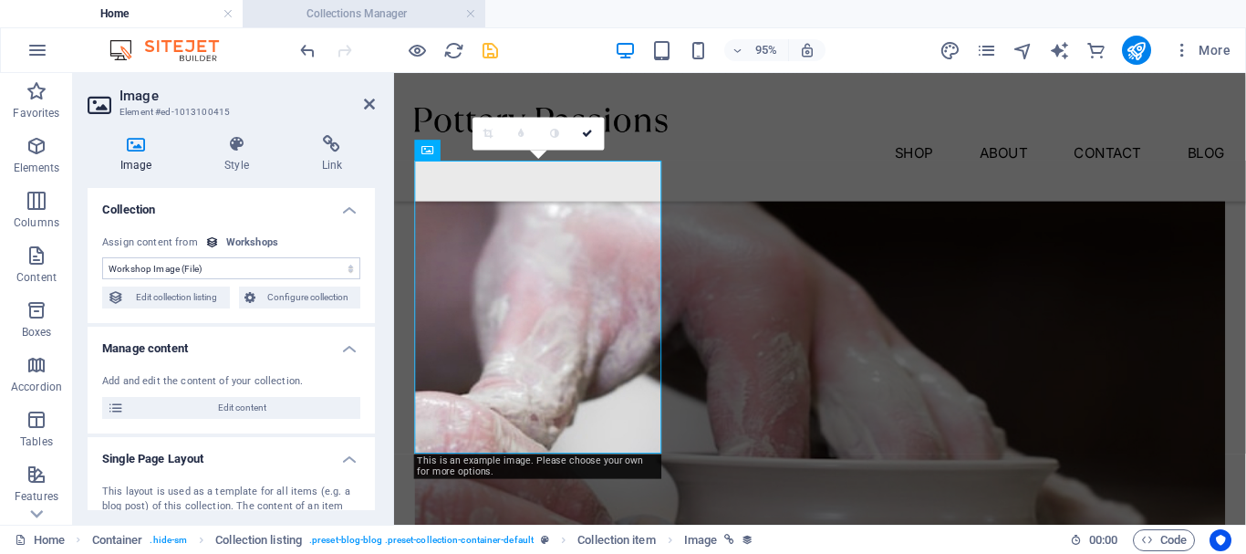
click at [398, 12] on h4 "Collections Manager" at bounding box center [364, 14] width 243 height 20
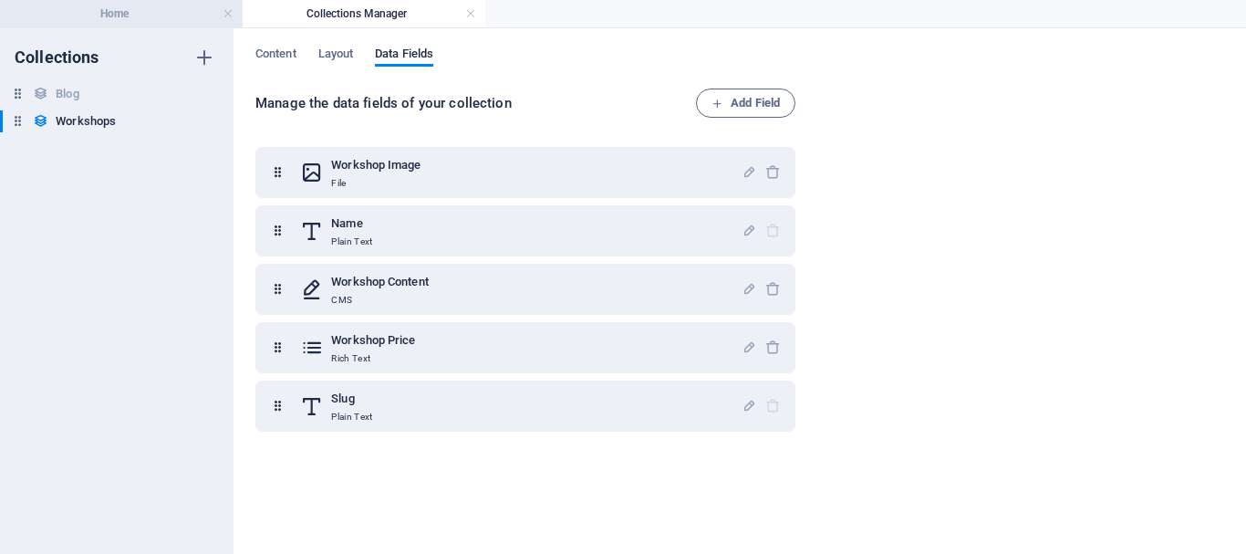
click at [146, 22] on h4 "Home" at bounding box center [121, 14] width 243 height 20
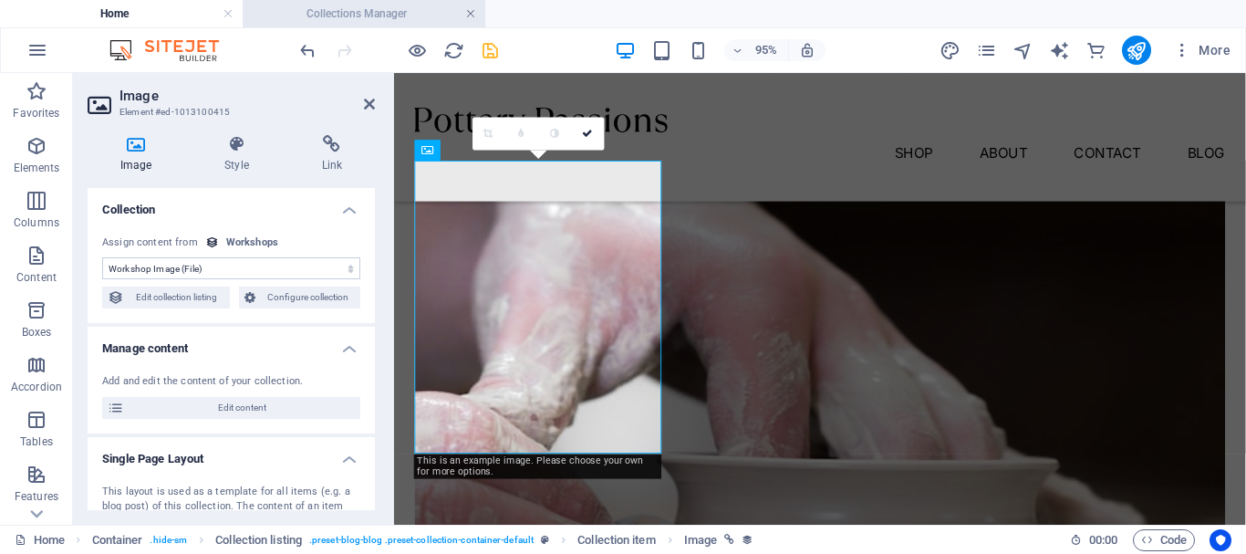
click at [471, 15] on link at bounding box center [470, 13] width 11 height 17
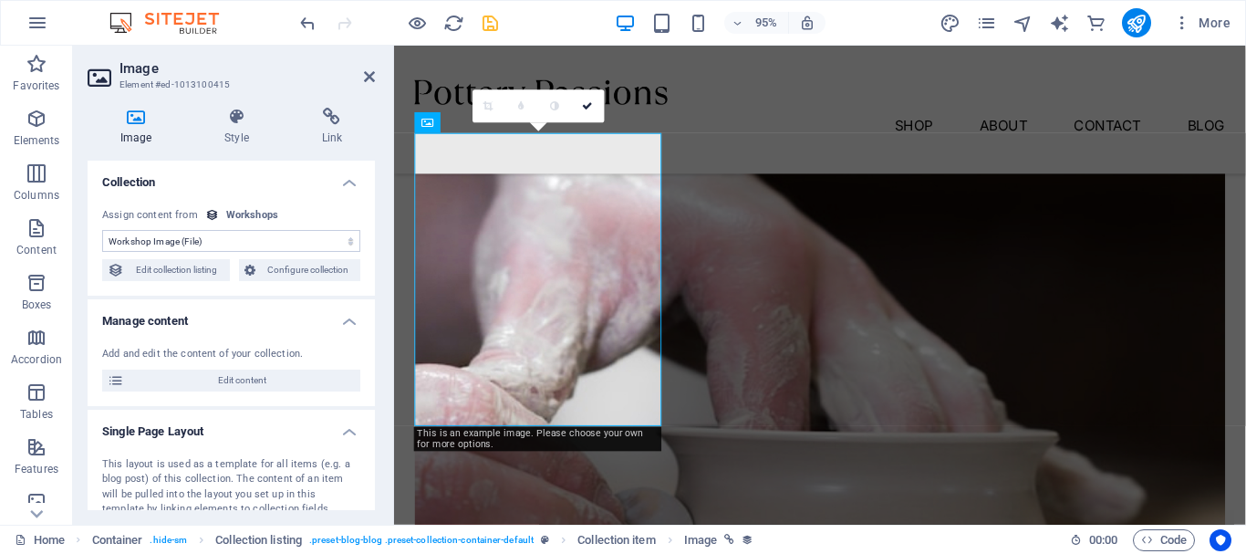
click at [172, 215] on div "Assign content from" at bounding box center [150, 216] width 96 height 16
click at [264, 213] on div "Workshops" at bounding box center [252, 216] width 52 height 16
click at [224, 244] on select "No assignment, content remains static Created at (Date) Updated at (Date) Works…" at bounding box center [231, 241] width 258 height 22
click at [102, 230] on select "No assignment, content remains static Created at (Date) Updated at (Date) Works…" at bounding box center [231, 241] width 258 height 22
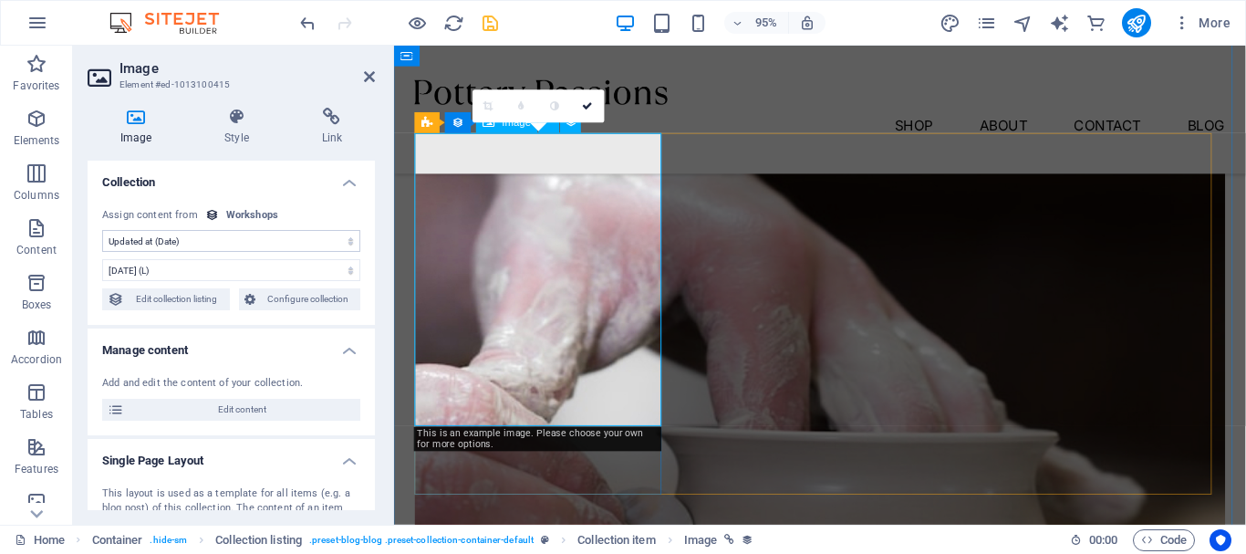
click at [213, 244] on select "No assignment, content remains static Created at (Date) Updated at (Date) Works…" at bounding box center [231, 241] width 258 height 22
click at [102, 230] on select "No assignment, content remains static Created at (Date) Updated at (Date) Works…" at bounding box center [231, 241] width 258 height 22
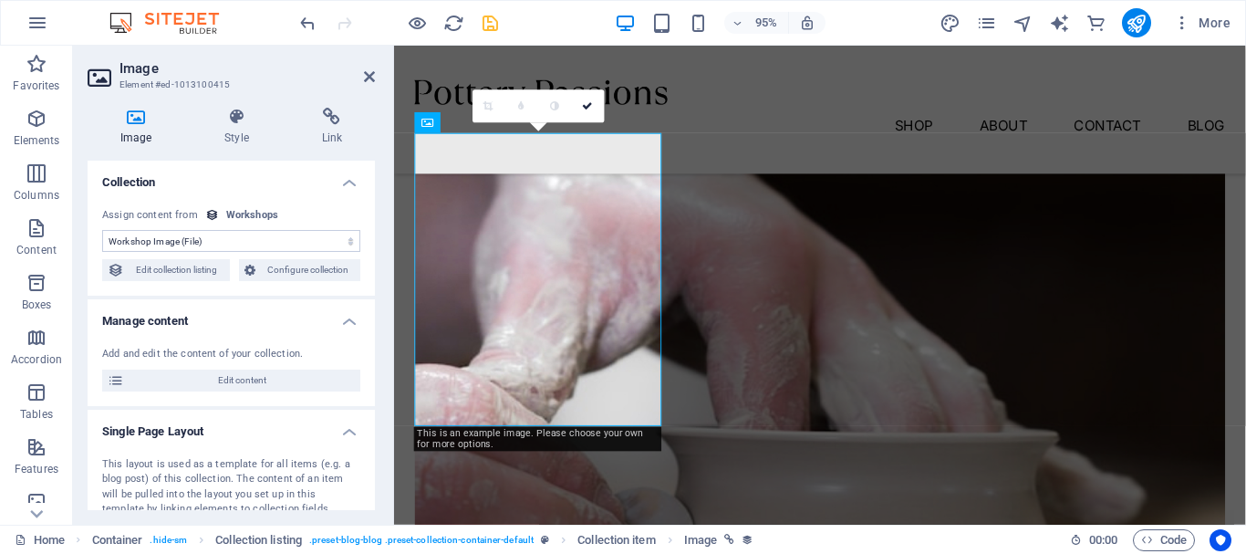
click at [253, 247] on select "No assignment, content remains static Created at (Date) Updated at (Date) Works…" at bounding box center [231, 241] width 258 height 22
select select "remainStatic"
click at [102, 230] on select "No assignment, content remains static Created at (Date) Updated at (Date) Works…" at bounding box center [231, 241] width 258 height 22
click at [266, 206] on div "No assignment, content remains static Created at (Date) Updated at (Date) Works…" at bounding box center [231, 244] width 287 height 103
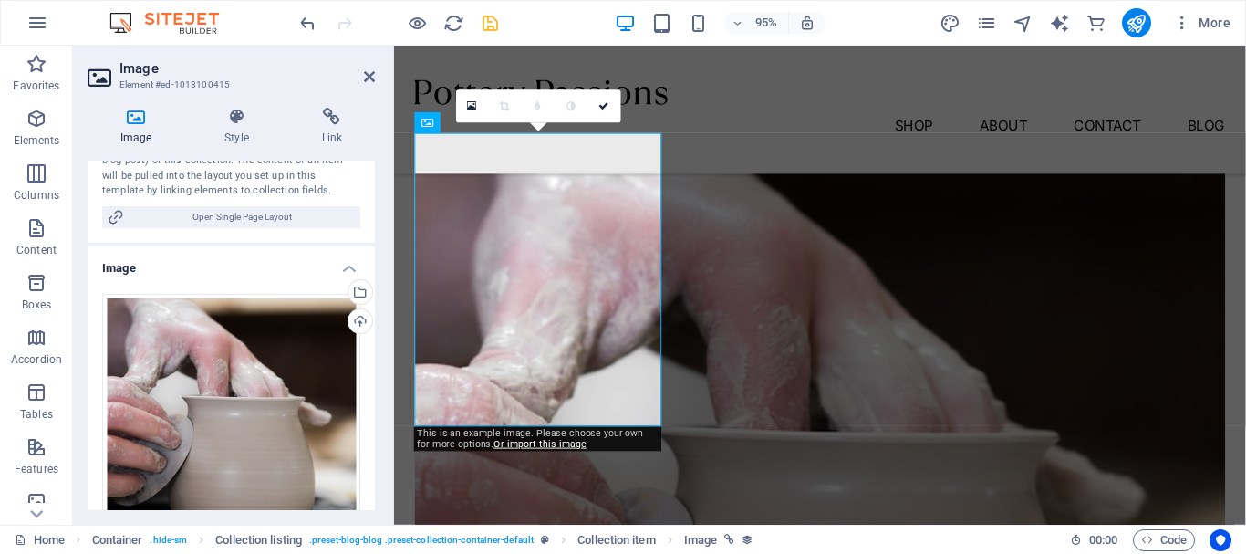
scroll to position [456, 0]
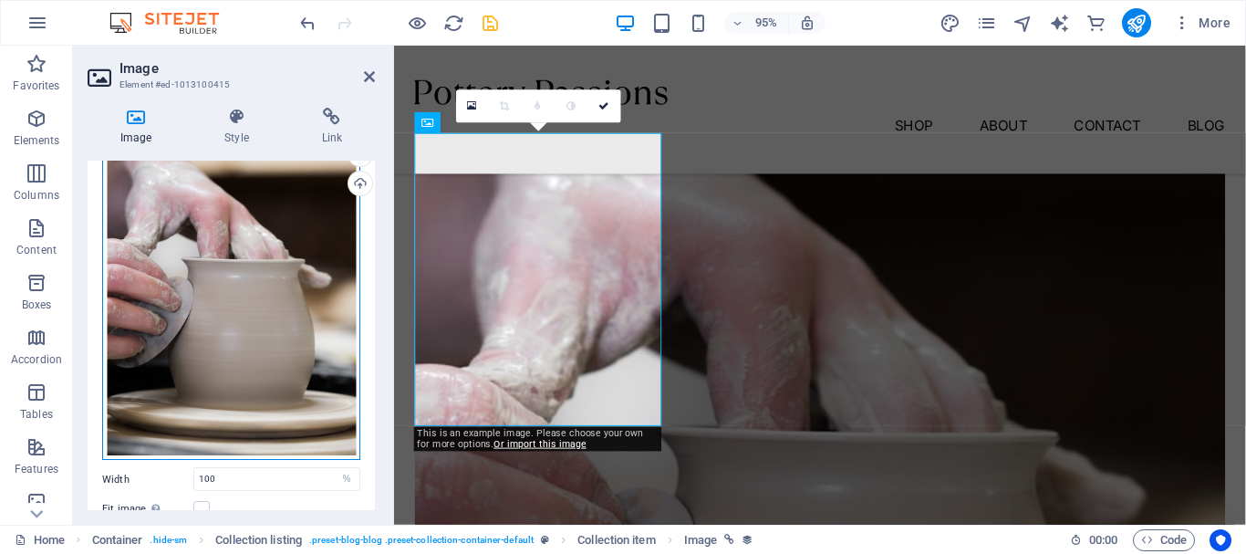
click at [230, 292] on div "Drag files here, click to choose files or select files from Files or our free s…" at bounding box center [231, 308] width 258 height 305
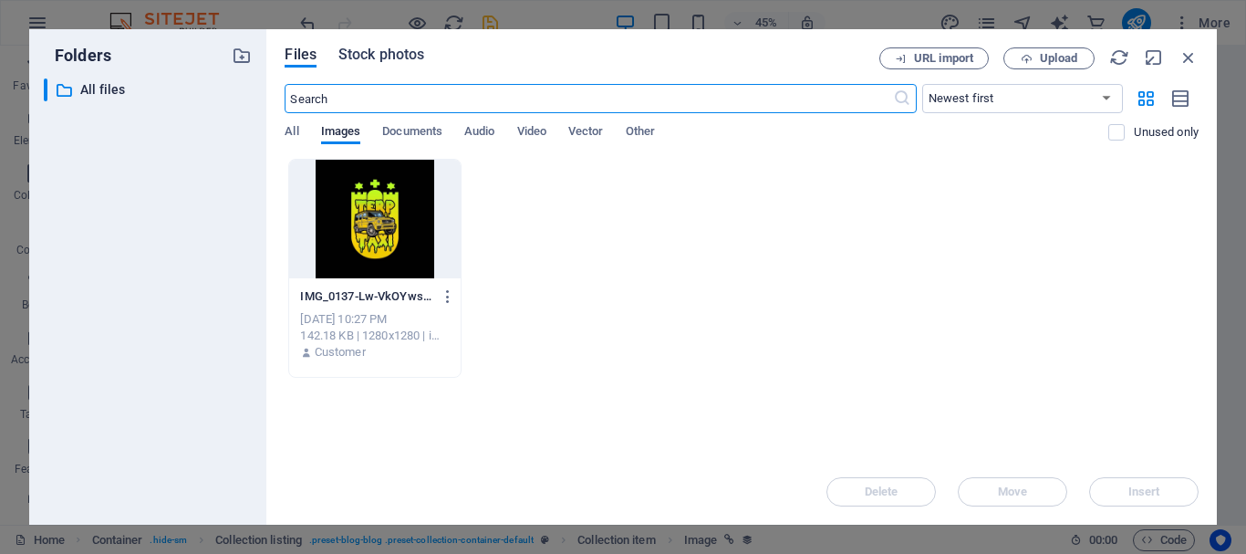
click at [379, 61] on span "Stock photos" at bounding box center [381, 55] width 86 height 22
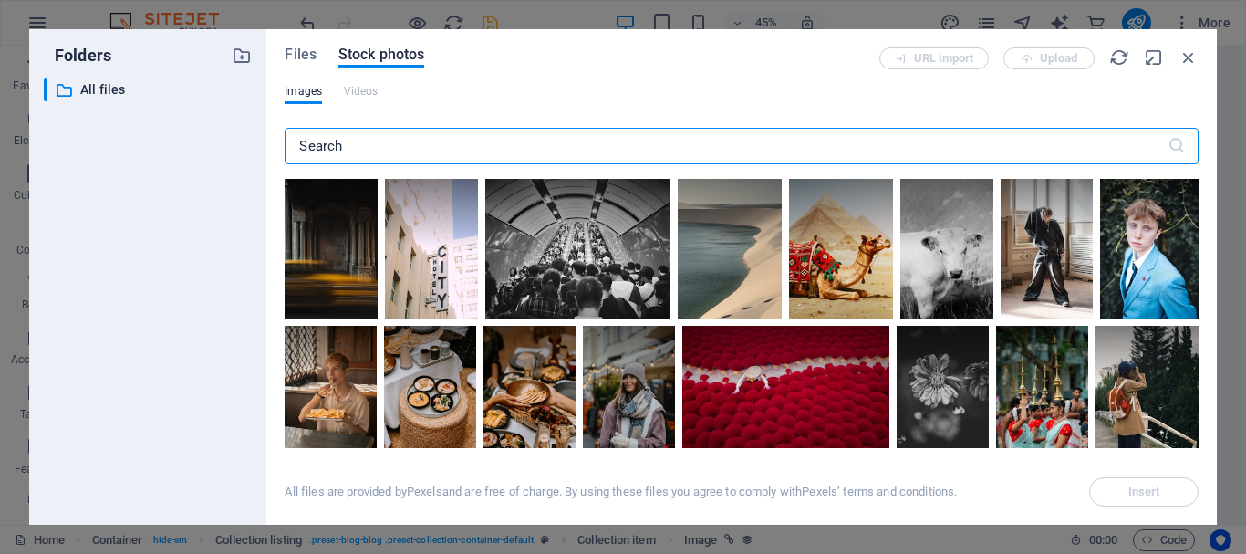
click at [414, 142] on input "text" at bounding box center [726, 146] width 882 height 36
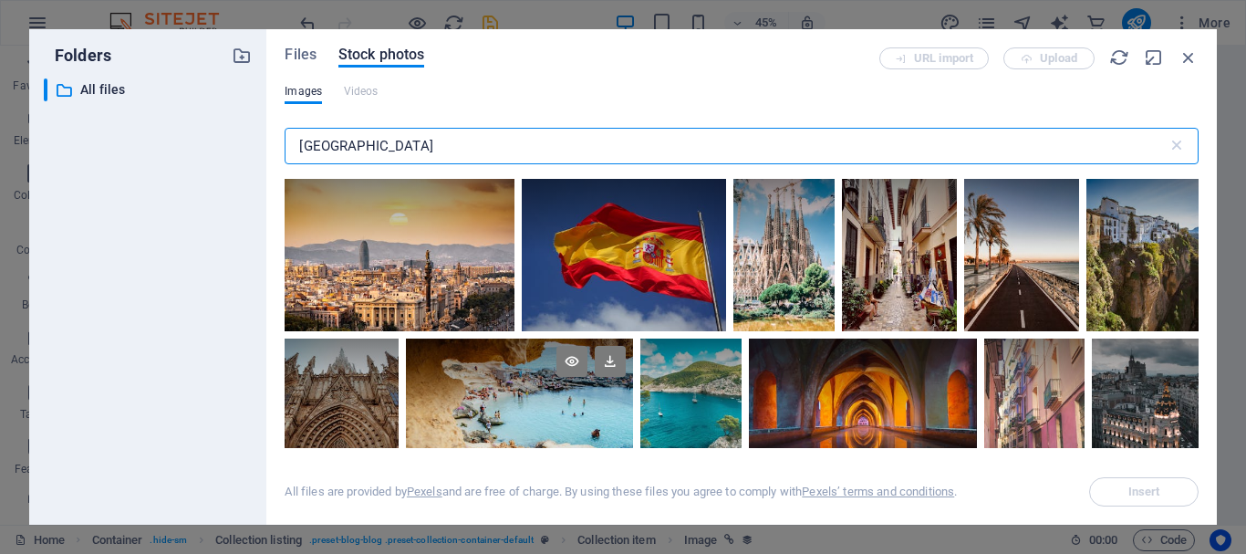
scroll to position [0, 0]
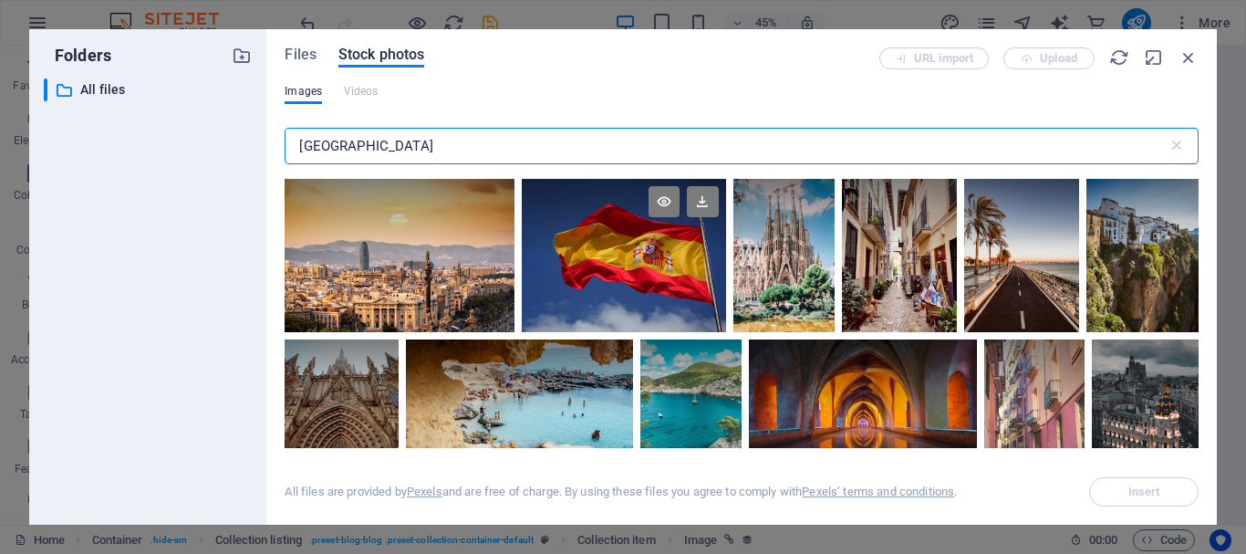
type input "[GEOGRAPHIC_DATA]"
click at [663, 268] on div at bounding box center [624, 255] width 204 height 153
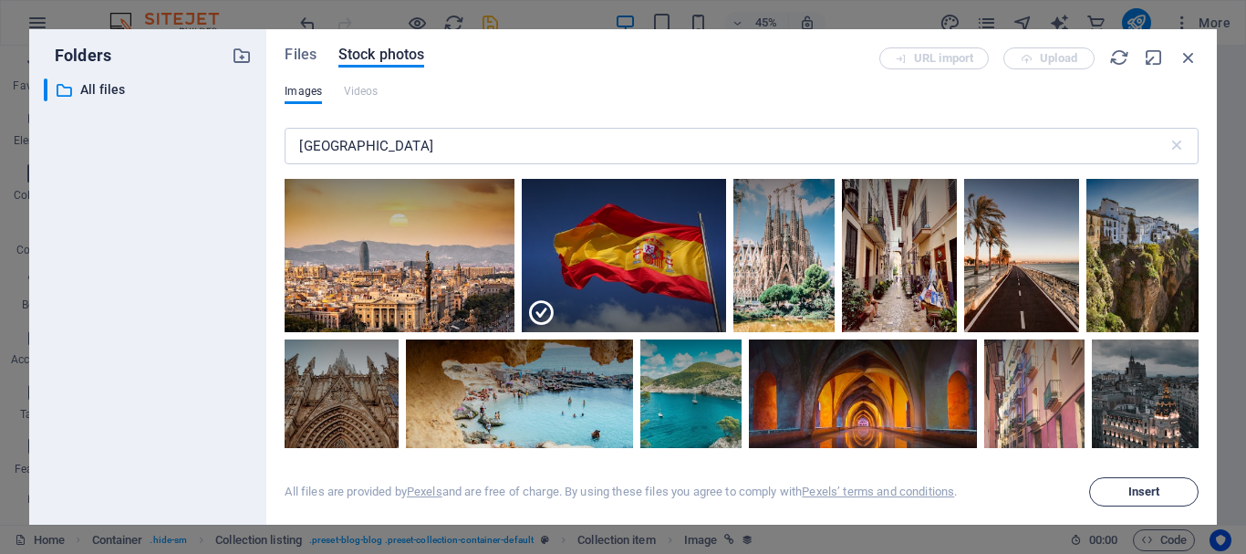
click at [1150, 497] on span "Insert" at bounding box center [1145, 491] width 32 height 11
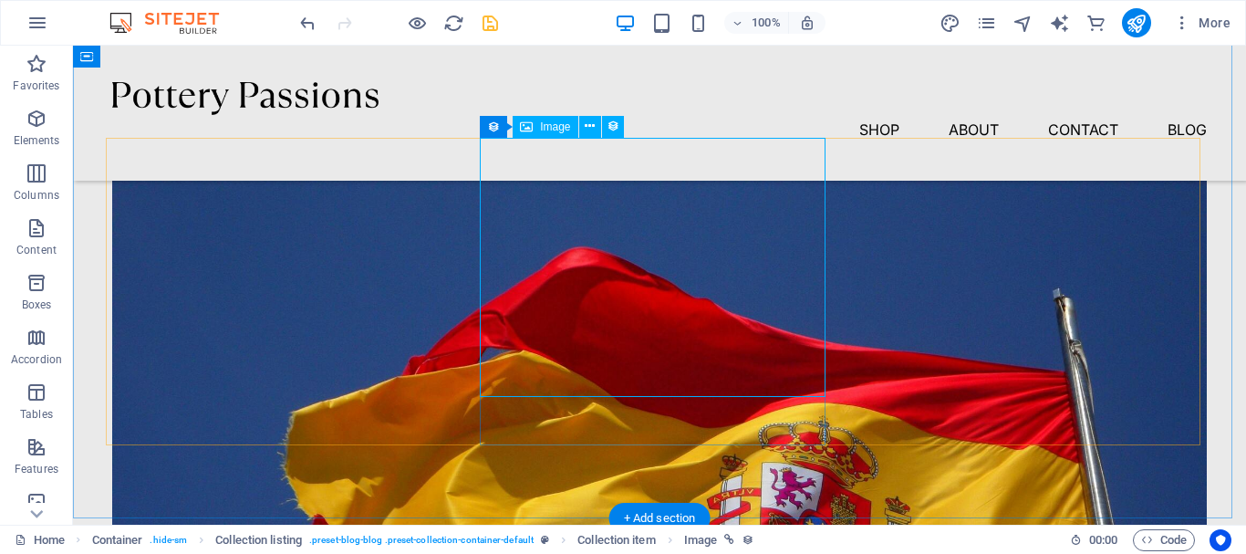
select select "%"
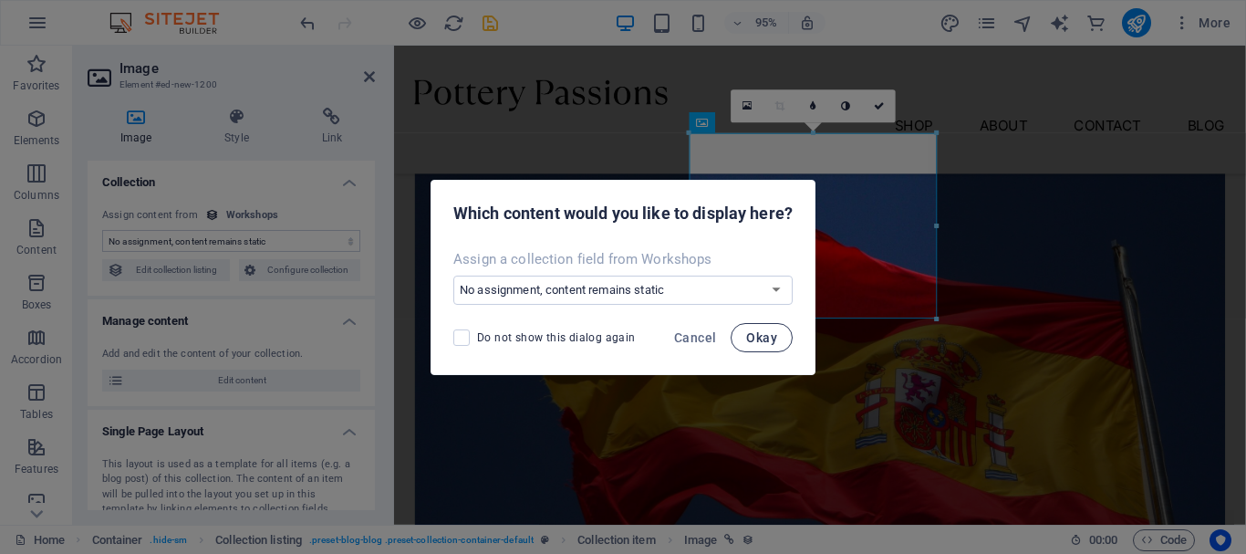
click at [753, 335] on span "Okay" at bounding box center [761, 337] width 31 height 15
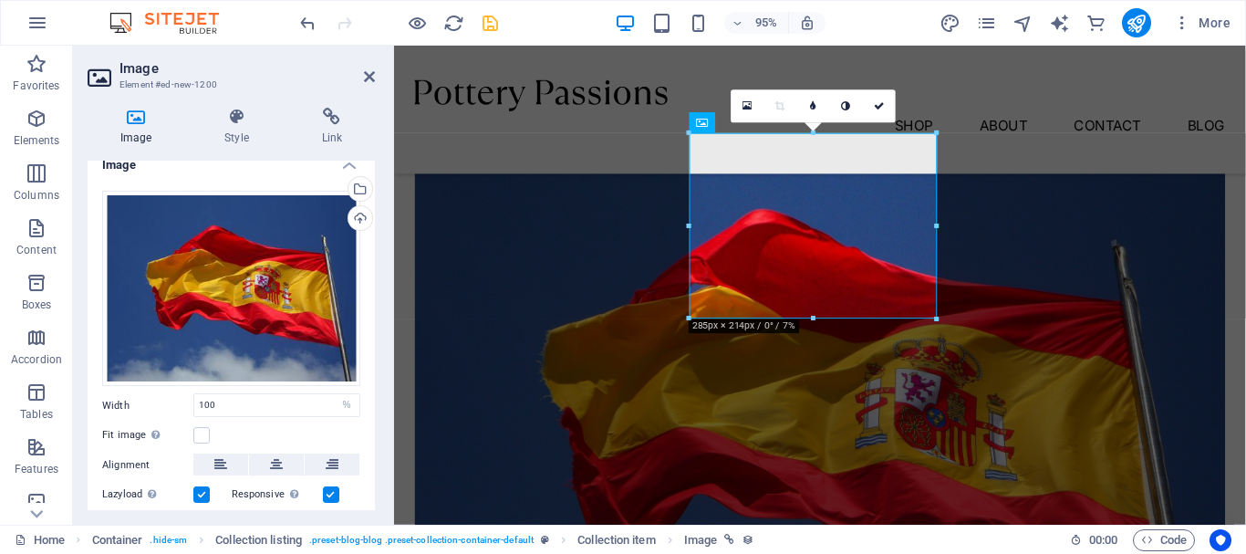
scroll to position [547, 0]
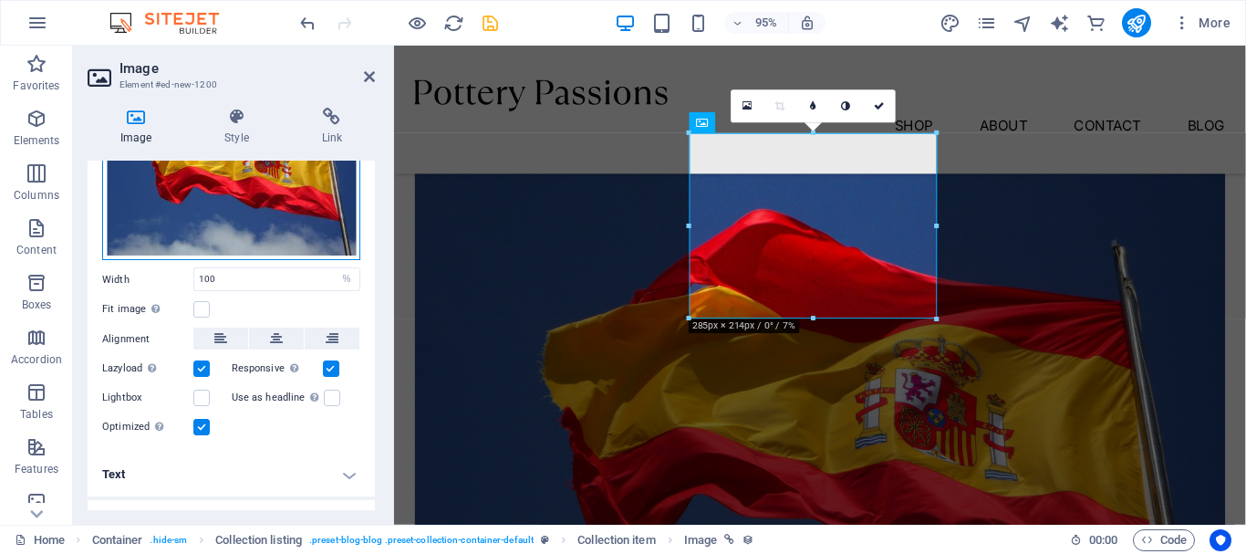
click at [268, 228] on div "Drag files here, click to choose files or select files from Files or our free s…" at bounding box center [231, 163] width 258 height 196
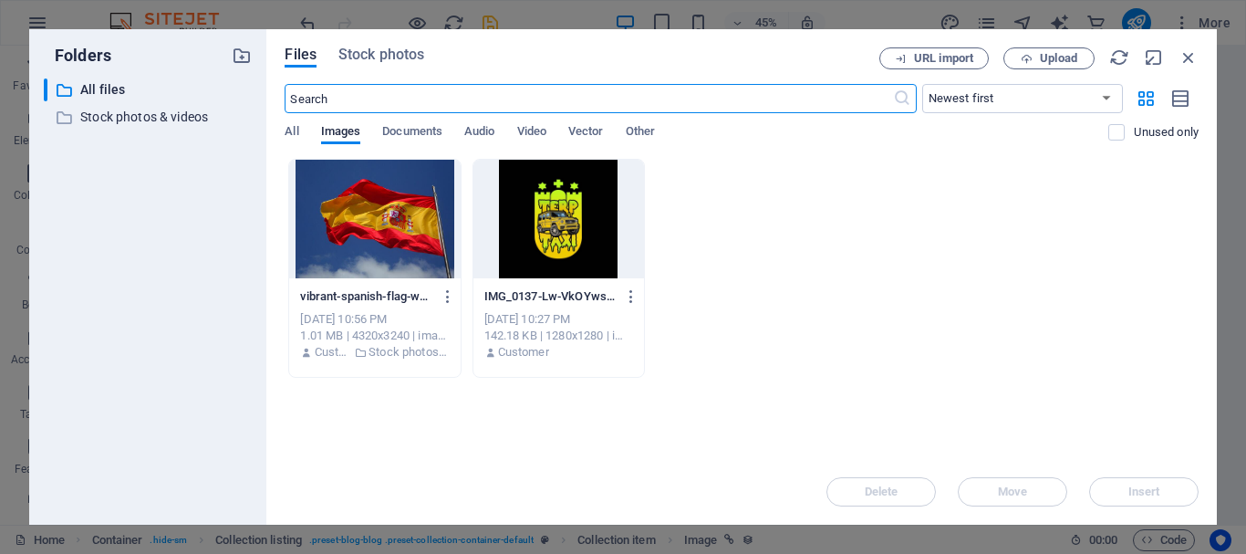
click at [400, 106] on input "text" at bounding box center [589, 98] width 608 height 29
type input "[GEOGRAPHIC_DATA]"
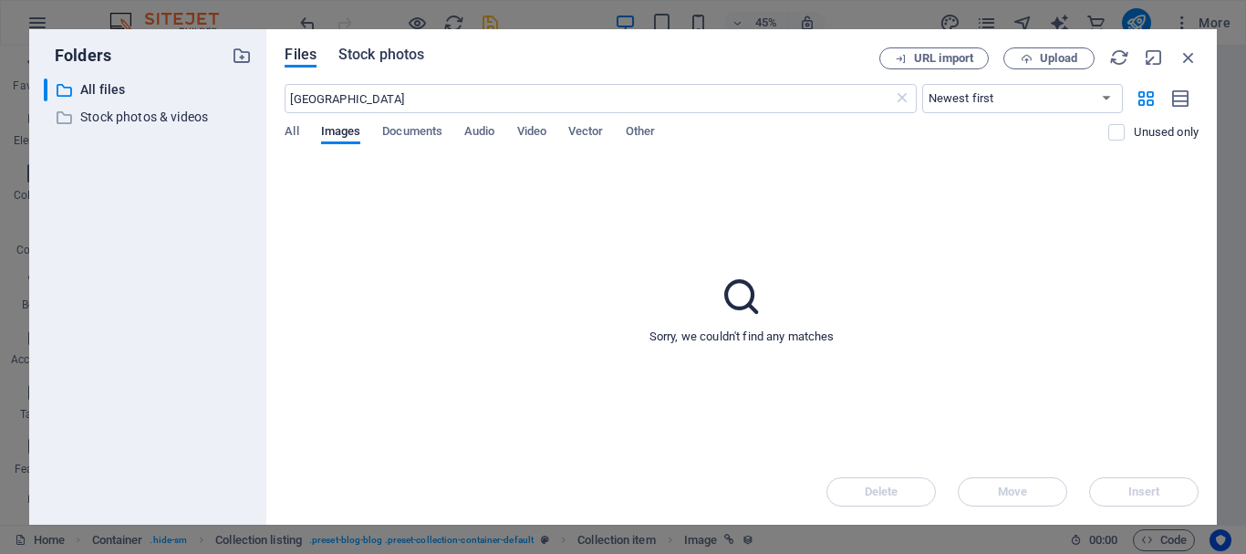
click at [399, 63] on span "Stock photos" at bounding box center [381, 55] width 86 height 22
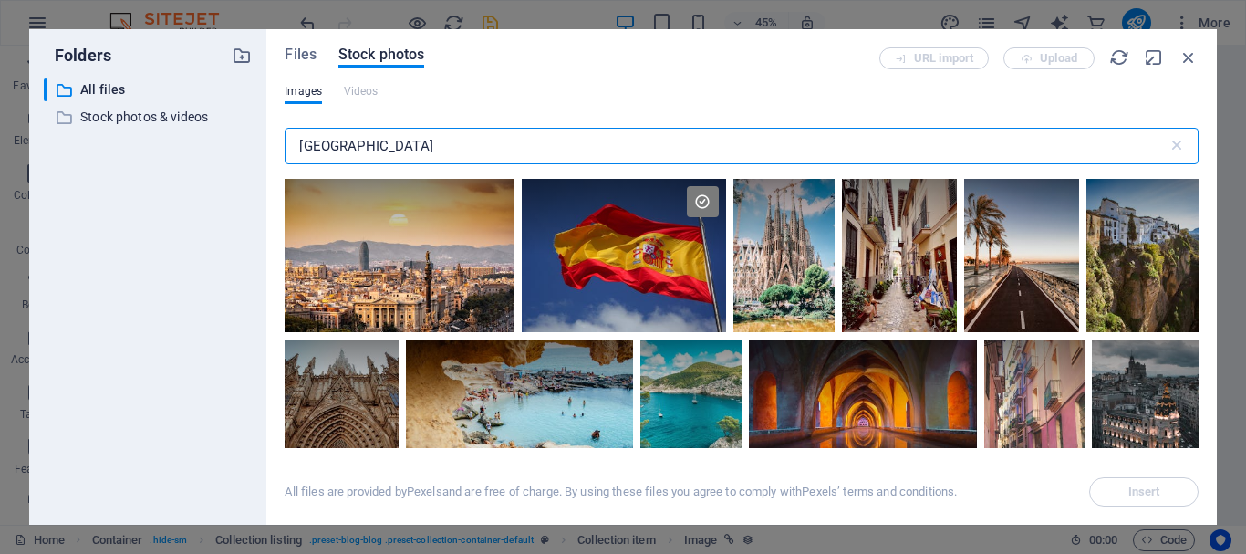
drag, startPoint x: 368, startPoint y: 157, endPoint x: 175, endPoint y: 145, distance: 192.9
click at [175, 145] on div "Folders ​ All files All files ​ Stock photos & videos Stock photos & videos Fil…" at bounding box center [623, 276] width 1188 height 495
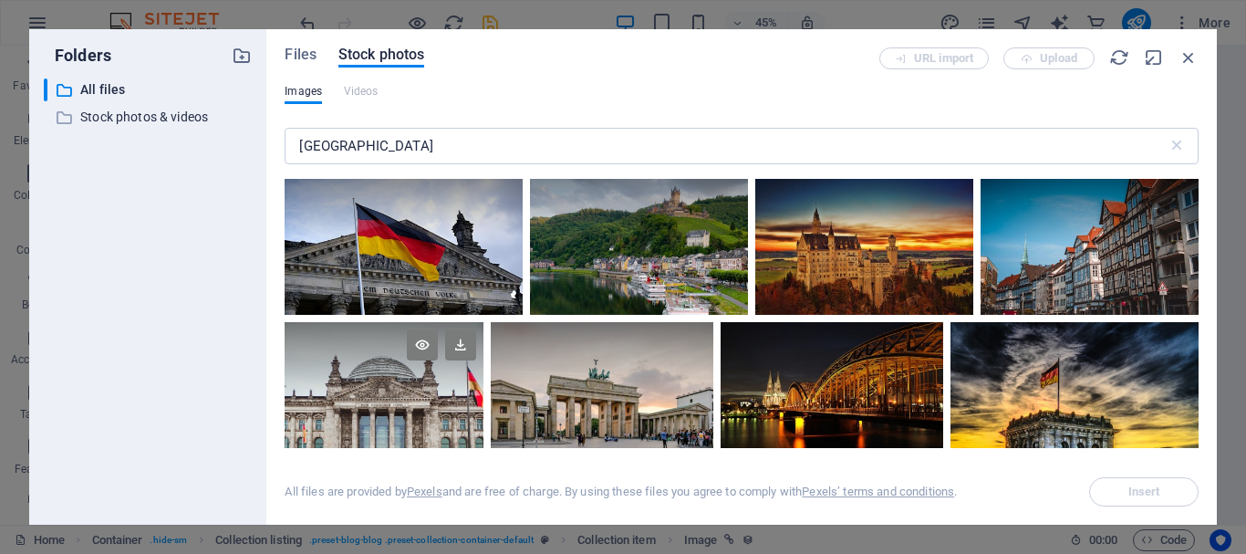
scroll to position [0, 0]
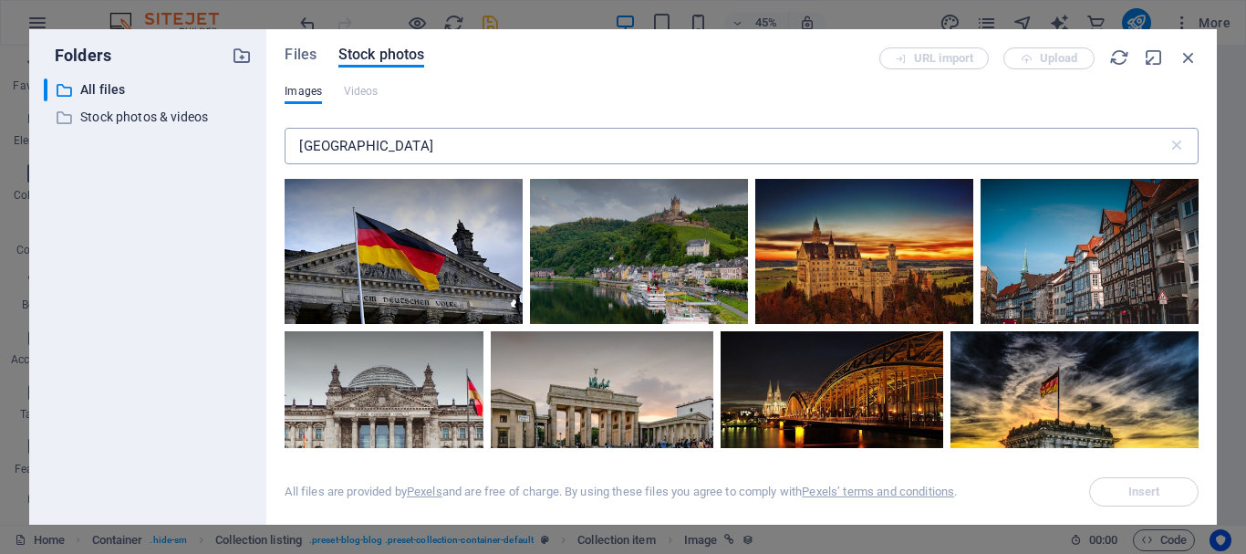
click at [471, 146] on input "[GEOGRAPHIC_DATA]" at bounding box center [726, 146] width 882 height 36
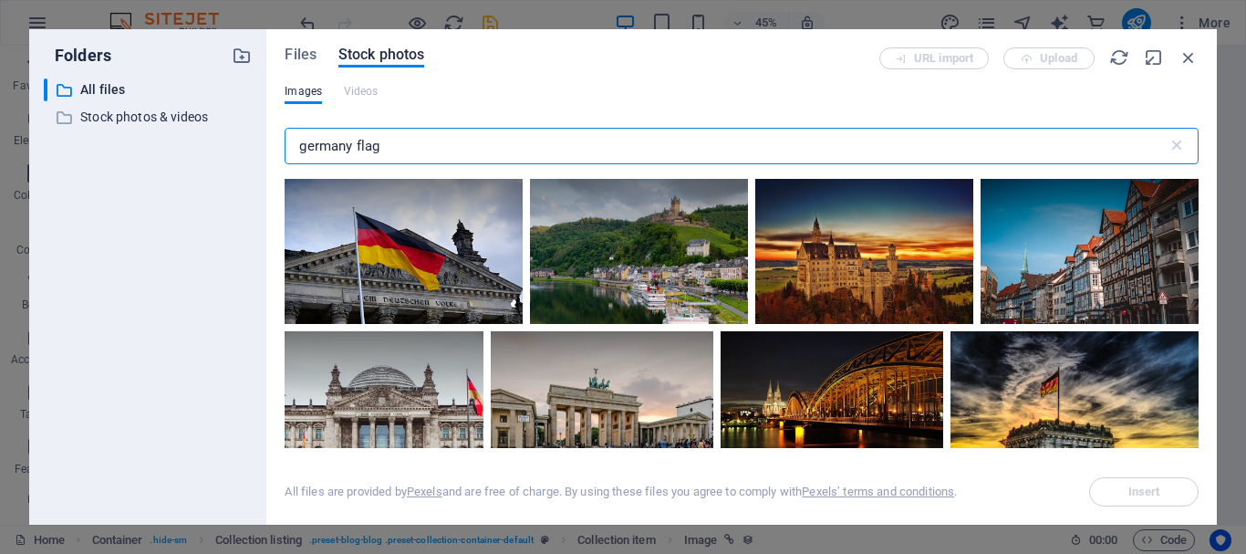
type input "germany flag"
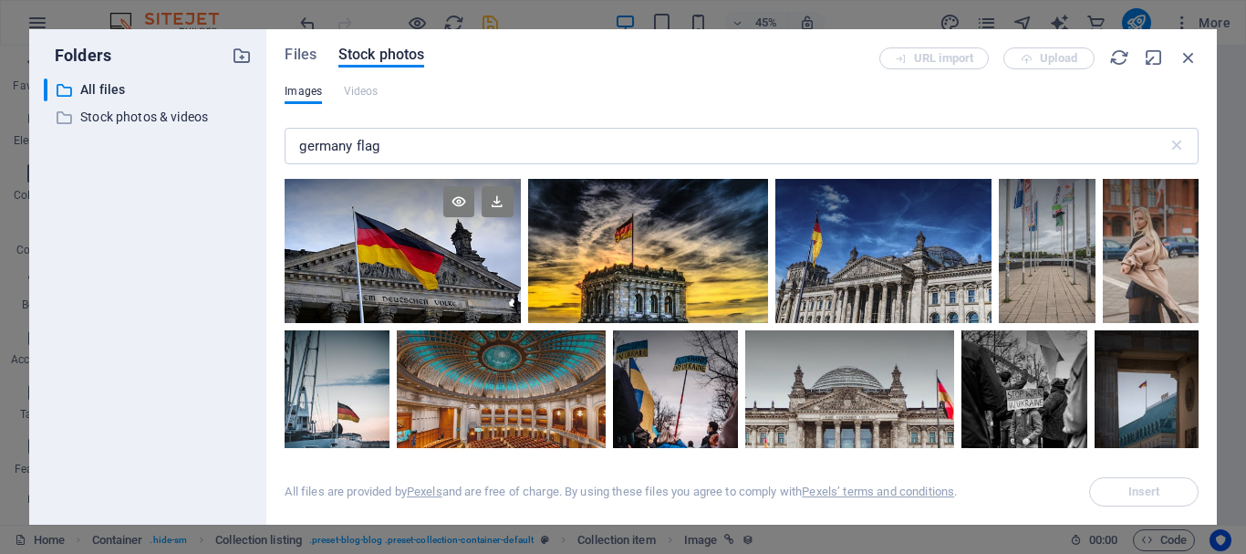
click at [445, 259] on div at bounding box center [402, 251] width 235 height 144
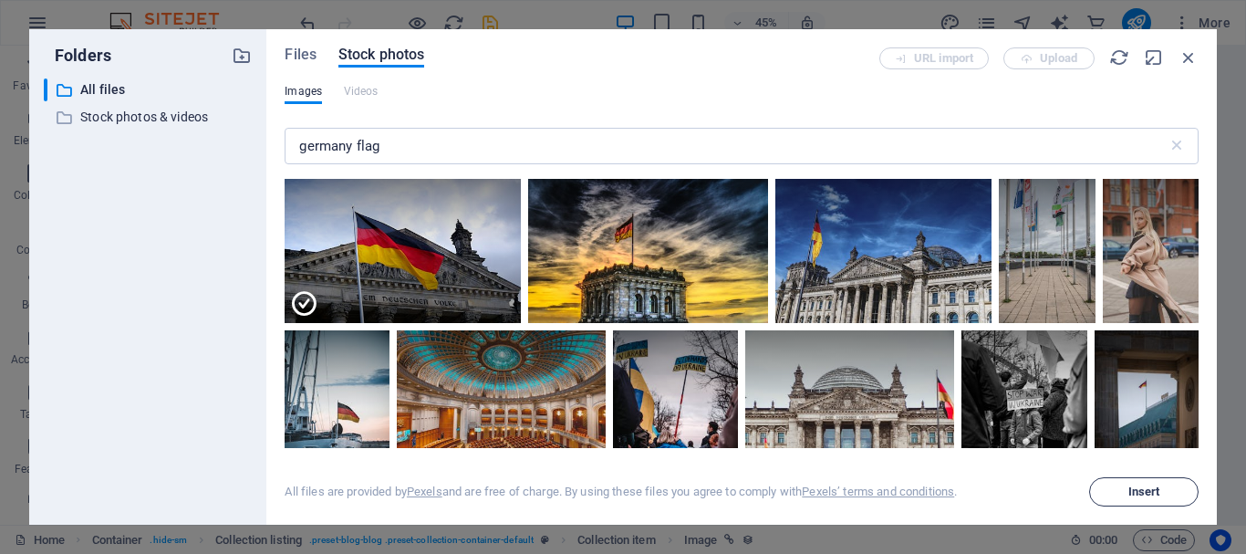
click at [1154, 492] on span "Insert" at bounding box center [1145, 491] width 32 height 11
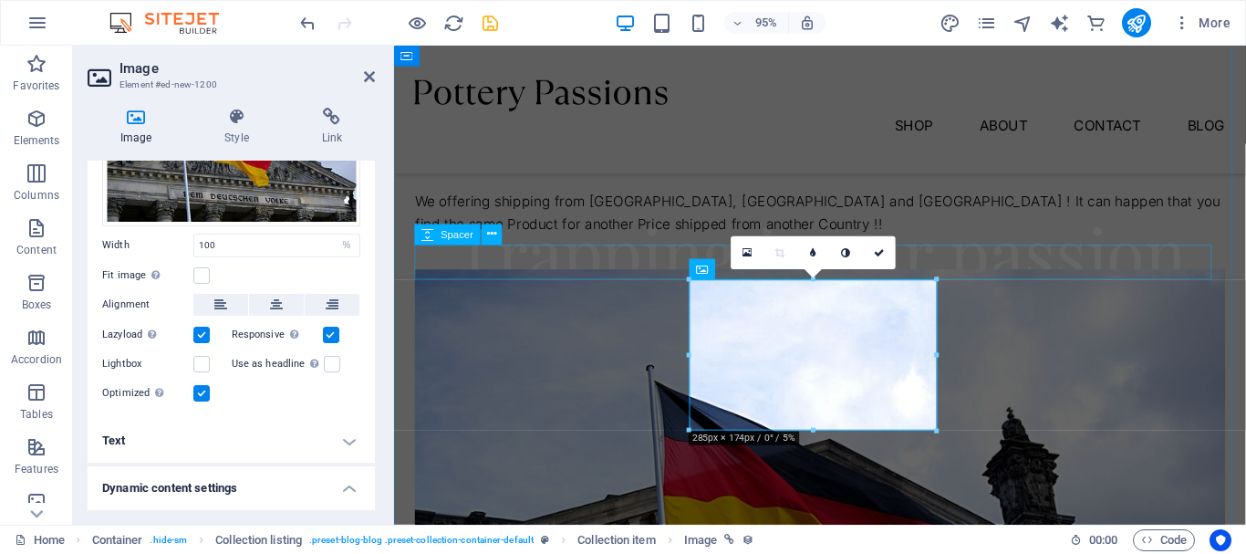
scroll to position [547, 0]
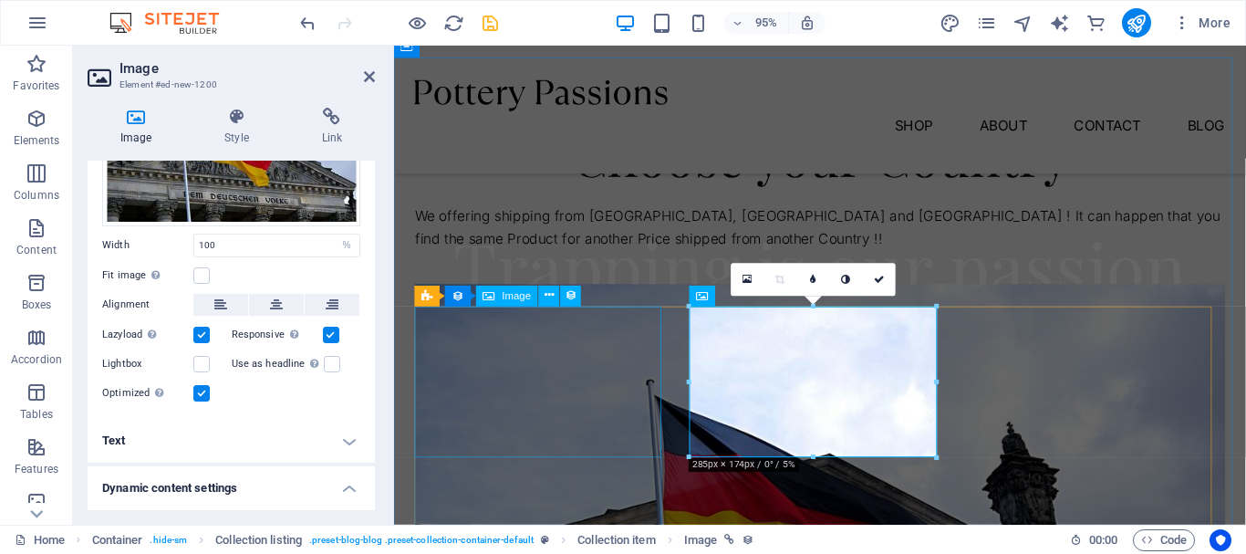
click at [546, 387] on figure "[DATE]" at bounding box center [842, 558] width 853 height 522
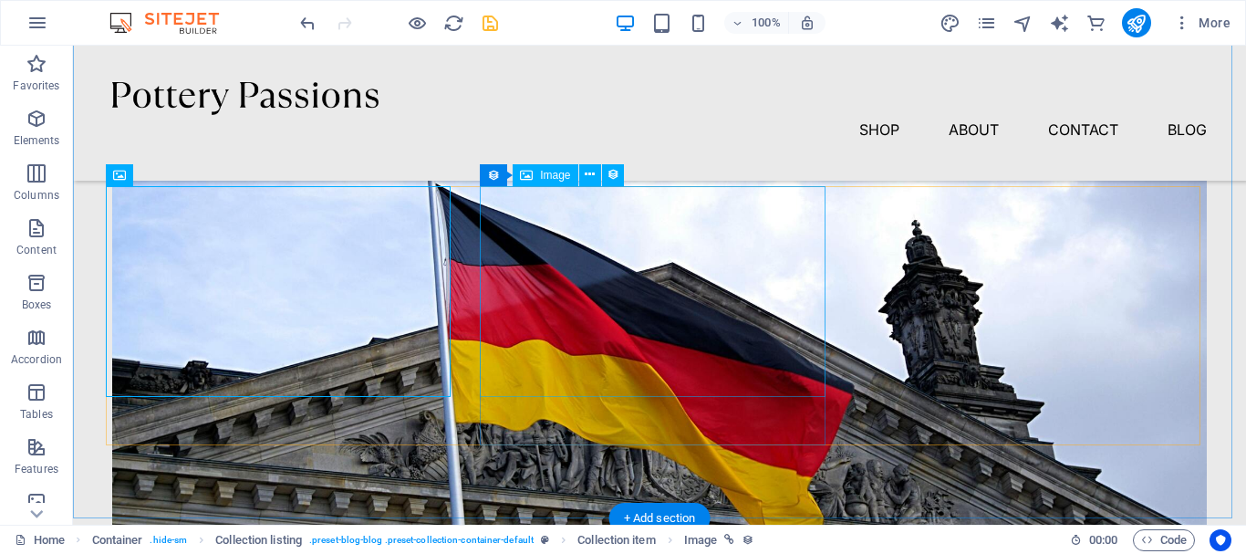
scroll to position [821, 0]
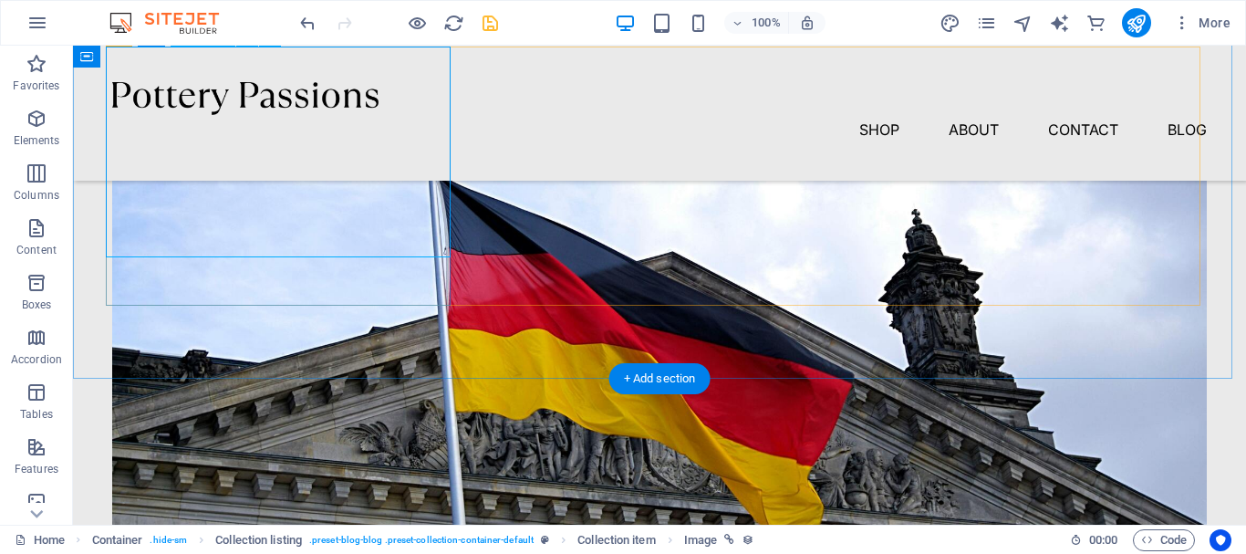
click at [378, 224] on figure "[DATE]" at bounding box center [659, 358] width 1095 height 670
select select "%"
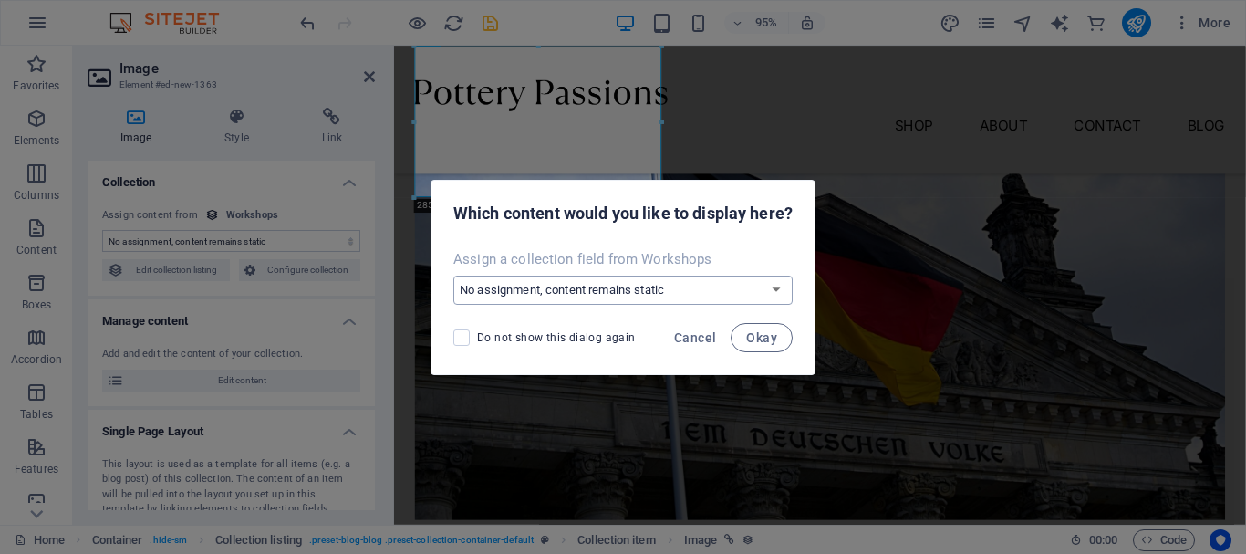
click at [585, 296] on select "No assignment, content remains static Create a new field Created at (Date) Upda…" at bounding box center [622, 290] width 339 height 29
select select "createNew"
click at [453, 276] on select "No assignment, content remains static Create a new field Created at (Date) Upda…" at bounding box center [622, 290] width 339 height 29
click at [776, 340] on span "Okay" at bounding box center [761, 337] width 31 height 15
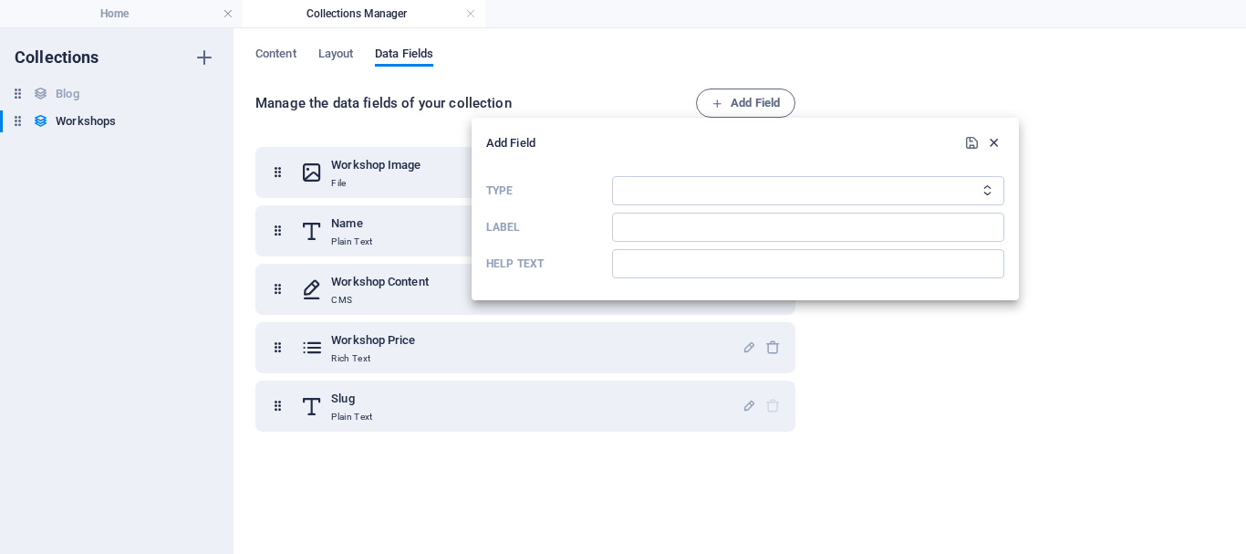
click at [997, 144] on icon "button" at bounding box center [994, 143] width 16 height 16
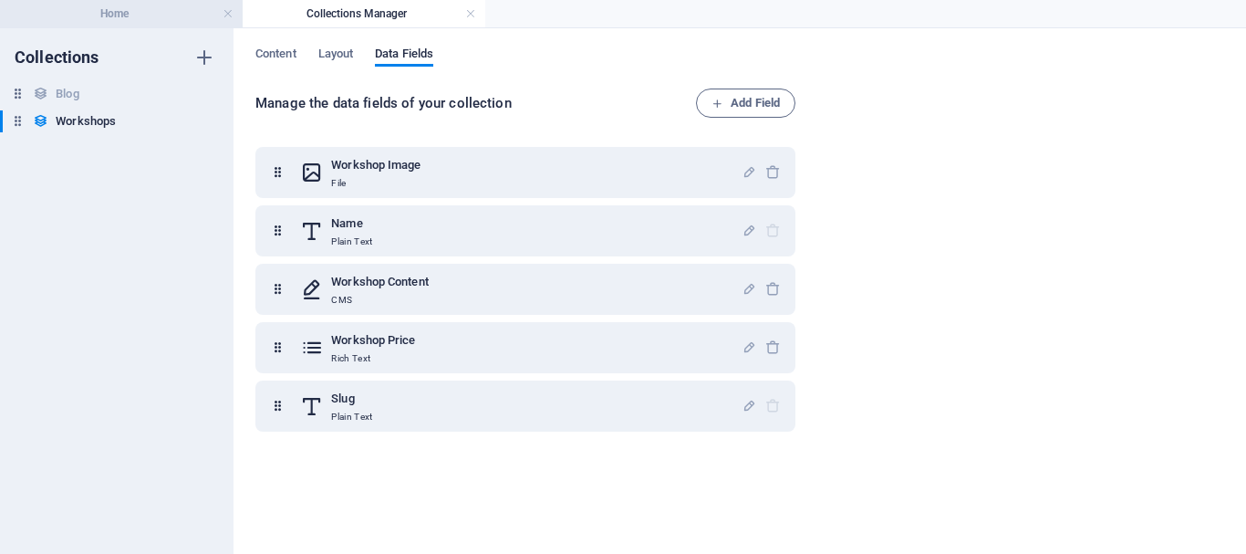
click at [163, 16] on h4 "Home" at bounding box center [121, 14] width 243 height 20
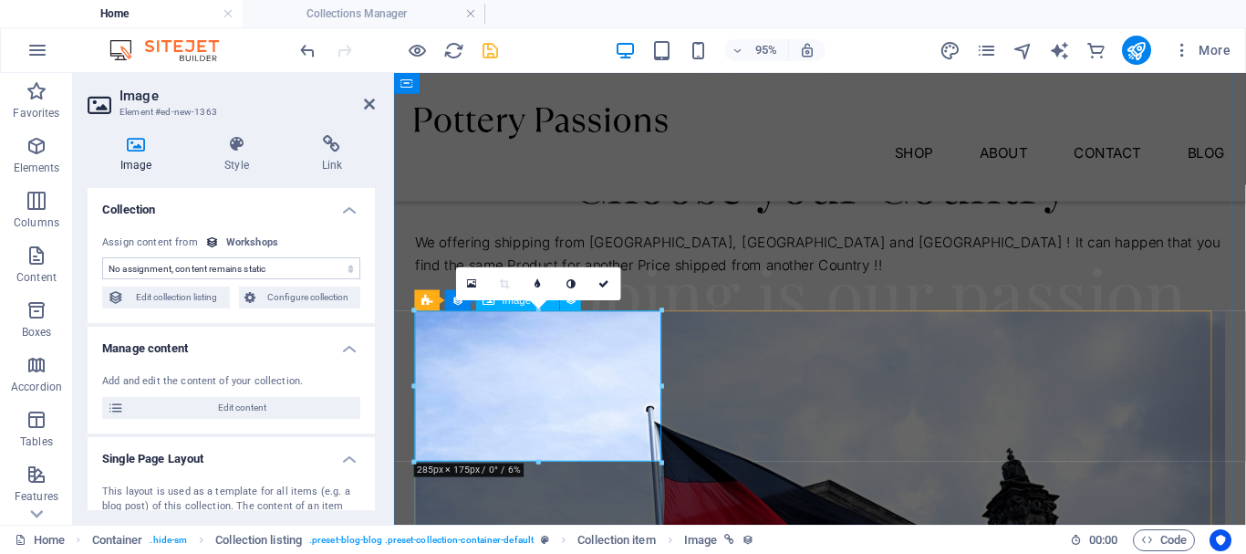
scroll to position [547, 0]
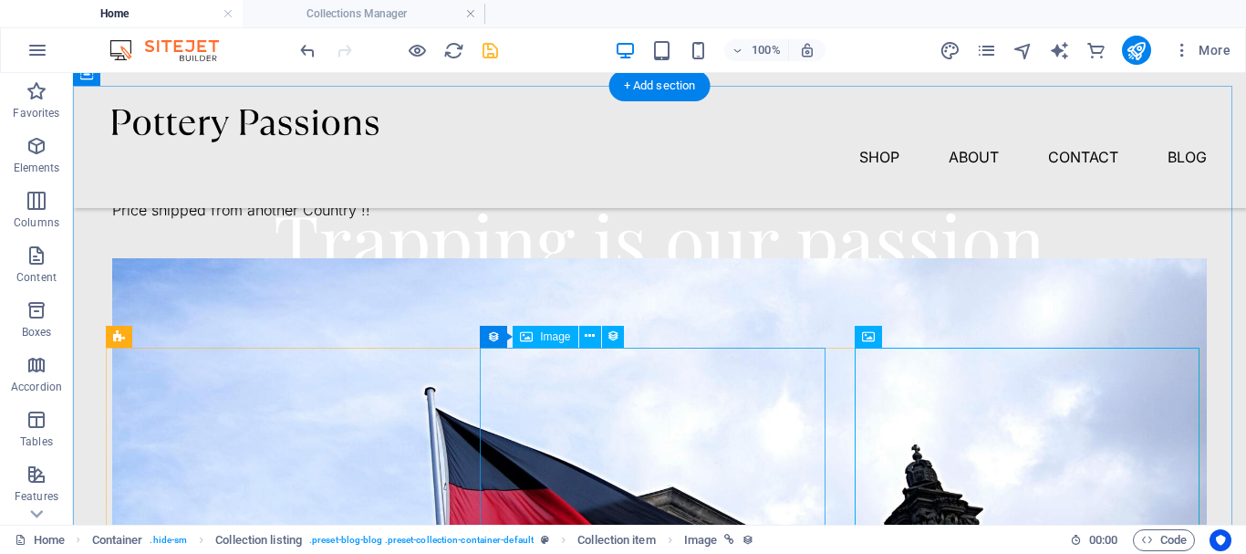
scroll to position [639, 0]
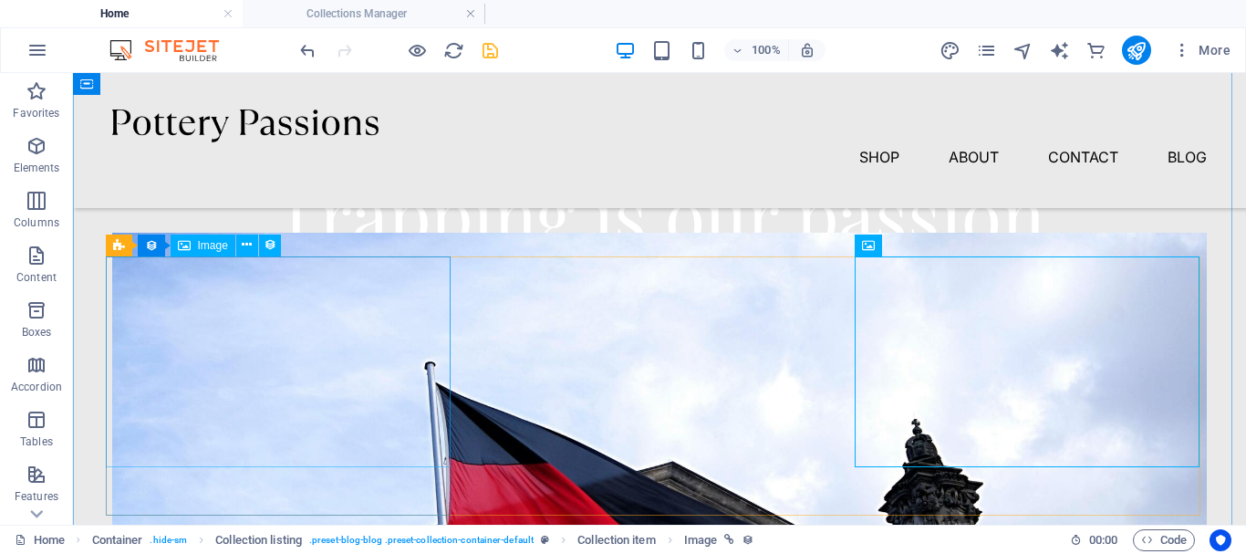
select select "%"
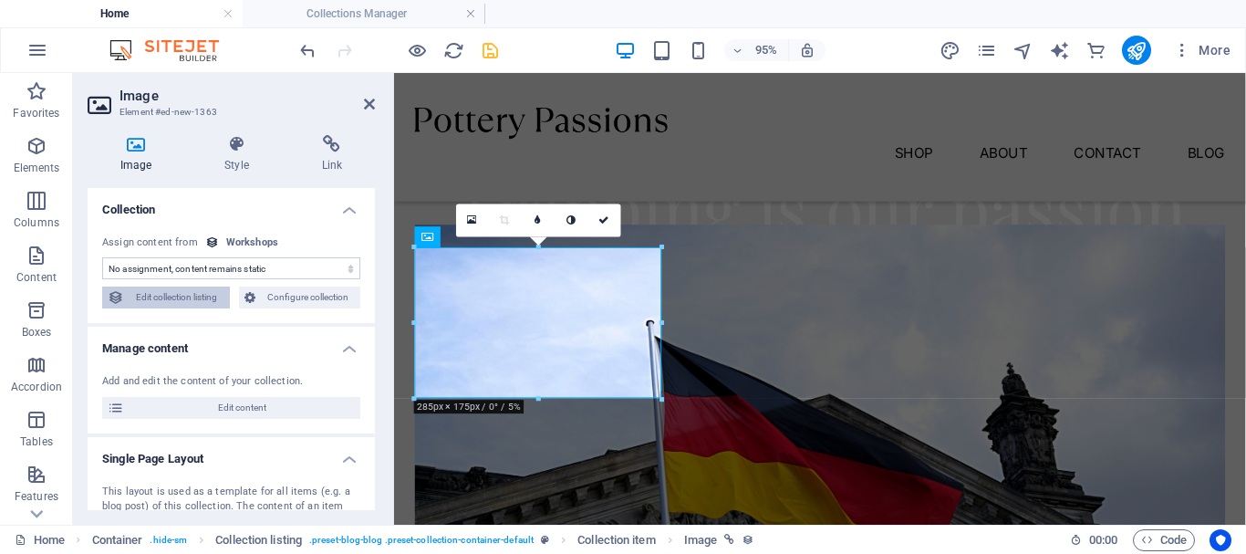
click at [208, 305] on span "Edit collection listing" at bounding box center [177, 297] width 95 height 22
select select "68e182cf8f75bd9e8e0774ac"
select select "createdAt_DESC"
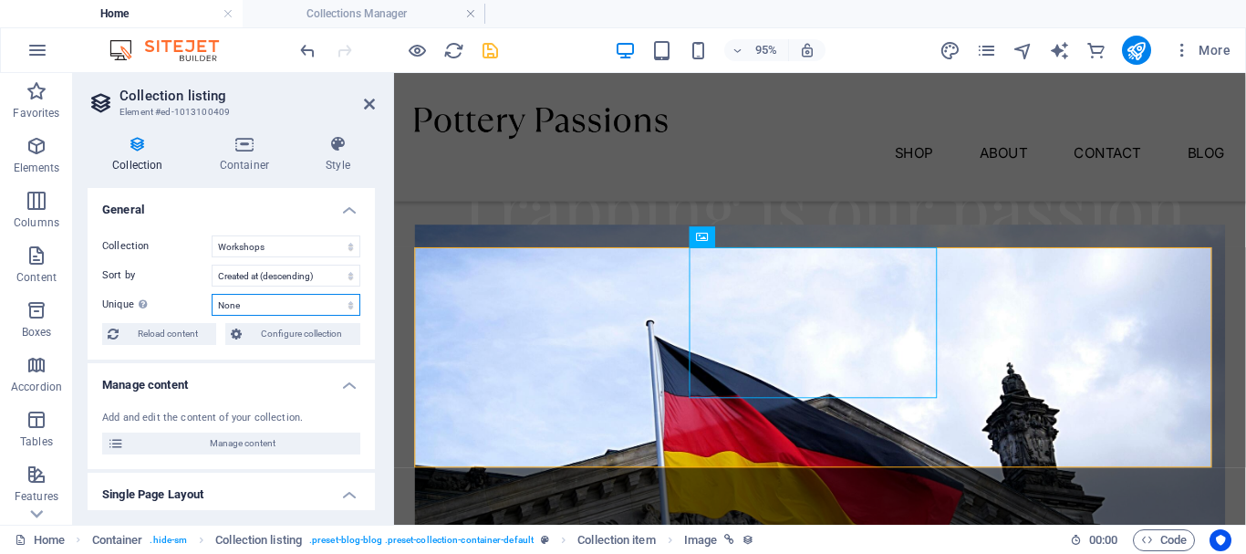
click at [323, 295] on select "None Workshop Image Name Workshop Content Workshop Price Slug" at bounding box center [286, 305] width 149 height 22
select select "columns.workshop-image"
click at [212, 294] on select "None Workshop Image Name Workshop Content Workshop Price Slug" at bounding box center [286, 305] width 149 height 22
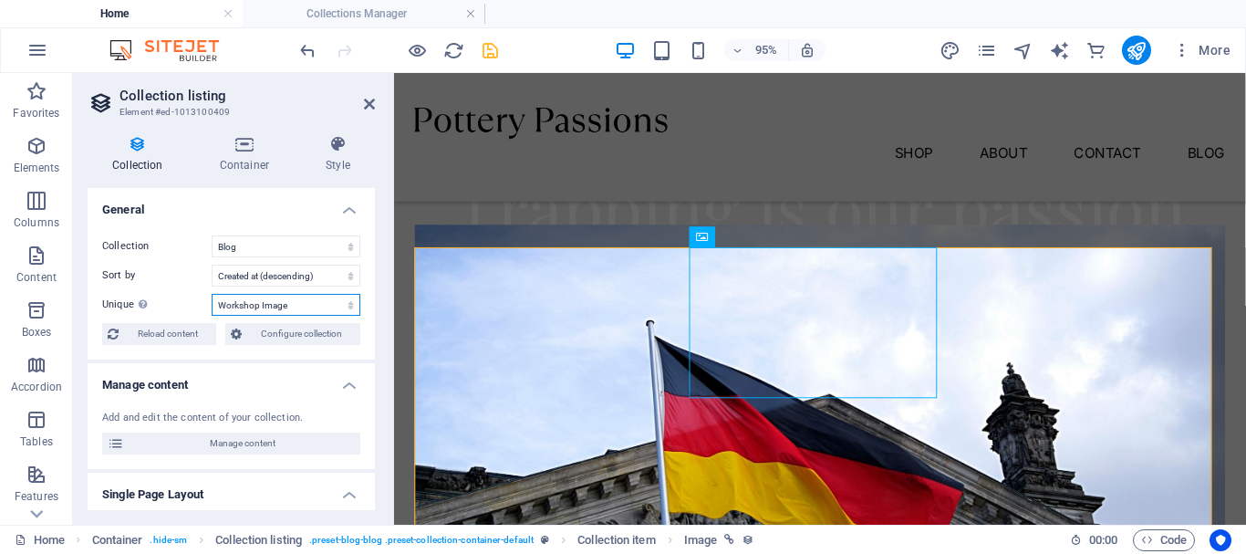
click at [297, 307] on select "None Workshop Image Name Workshop Content Workshop Price Slug" at bounding box center [286, 305] width 149 height 22
select select
click at [212, 294] on select "None Workshop Image Name Workshop Content Workshop Price Slug" at bounding box center [286, 305] width 149 height 22
click at [279, 339] on span "Configure collection" at bounding box center [301, 334] width 108 height 22
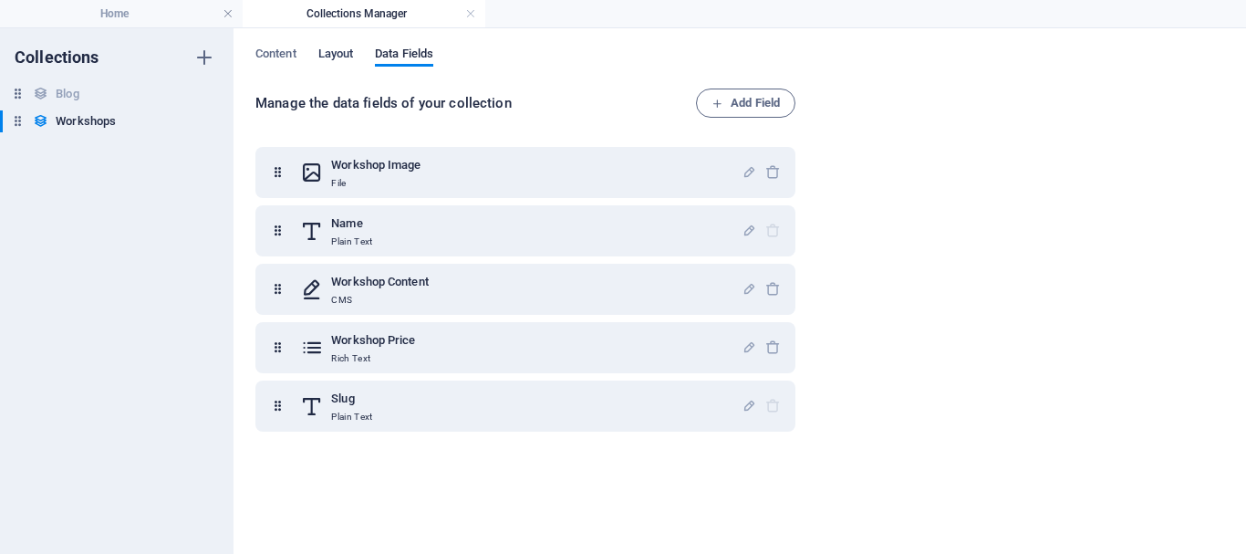
click at [349, 47] on span "Layout" at bounding box center [336, 56] width 36 height 26
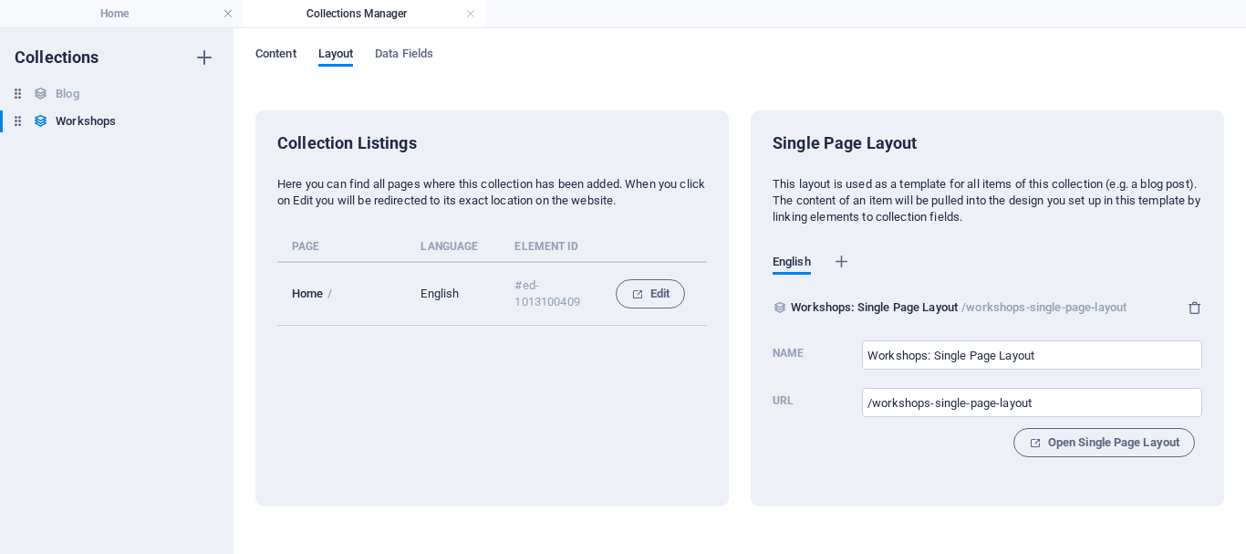
click at [282, 54] on span "Content" at bounding box center [275, 56] width 41 height 26
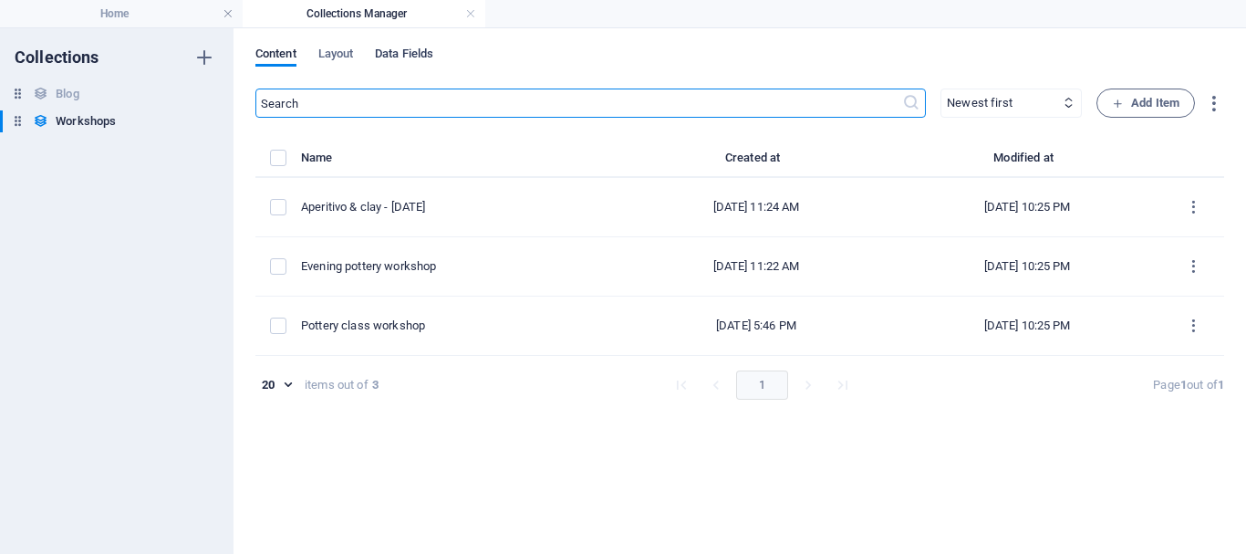
click at [395, 55] on span "Data Fields" at bounding box center [404, 56] width 58 height 26
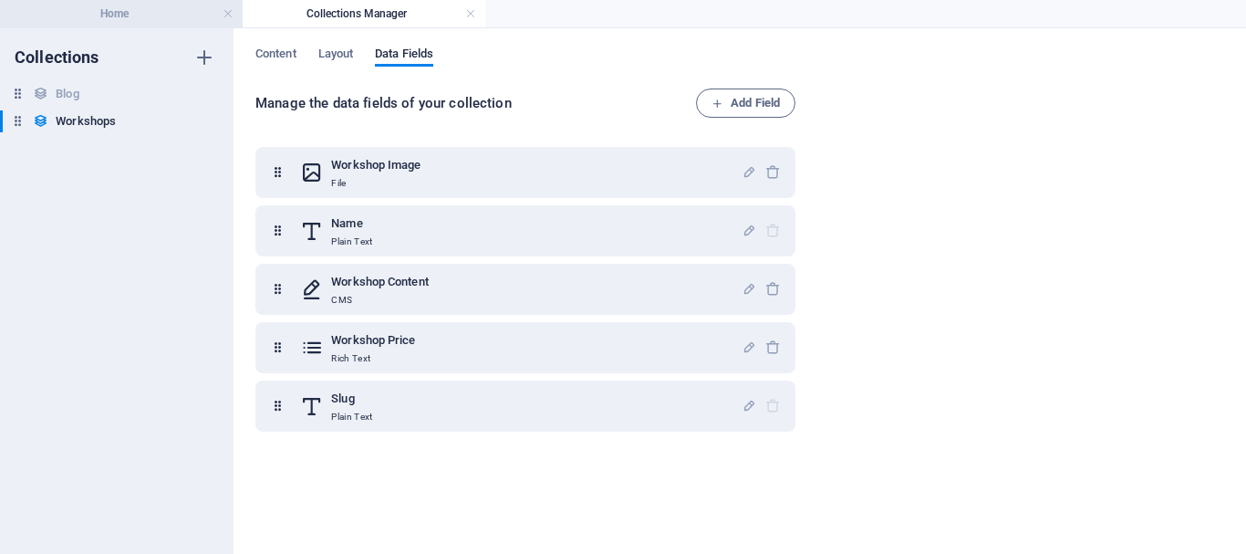
click at [145, 19] on h4 "Home" at bounding box center [121, 14] width 243 height 20
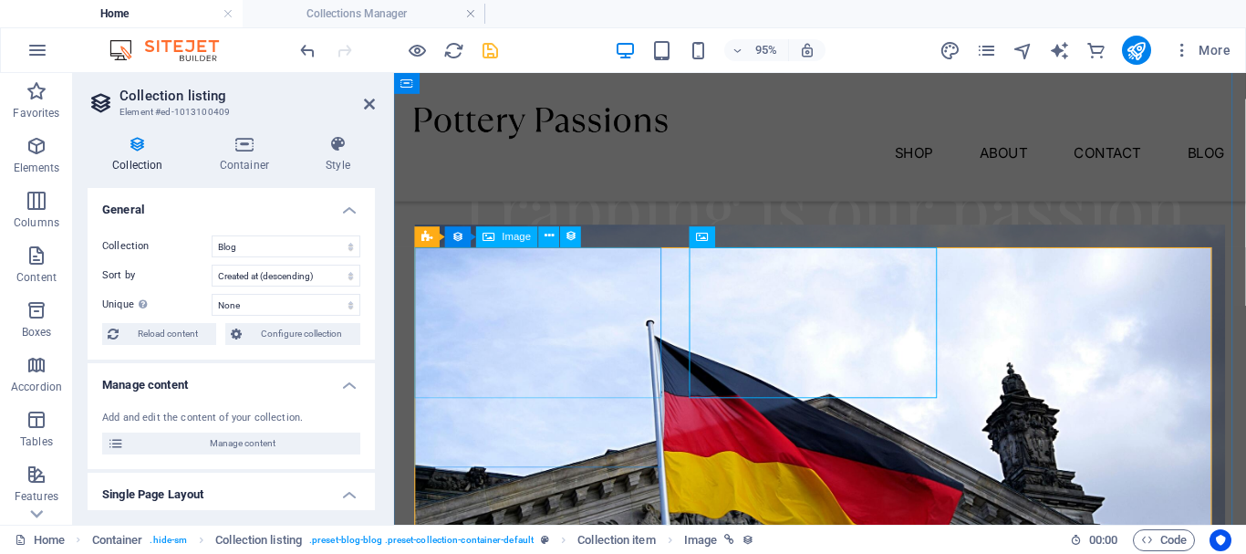
click at [499, 329] on figure "[DATE]" at bounding box center [842, 494] width 853 height 522
click at [534, 317] on figure "[DATE]" at bounding box center [842, 494] width 853 height 522
select select "%"
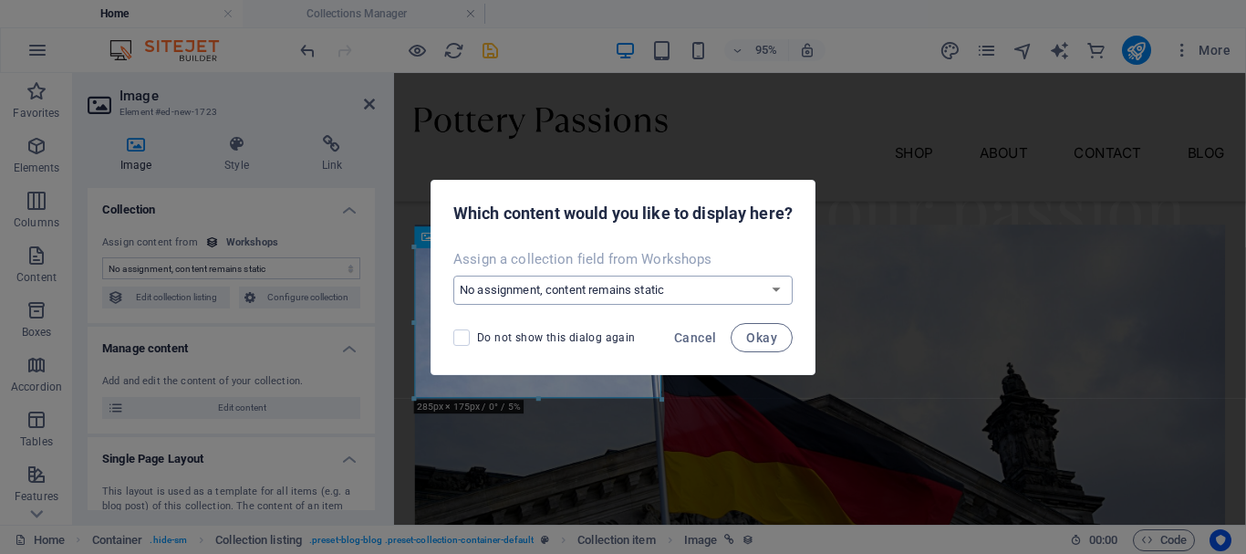
click at [553, 297] on select "No assignment, content remains static Create a new field Created at (Date) Upda…" at bounding box center [622, 290] width 339 height 29
click at [771, 346] on button "Okay" at bounding box center [762, 337] width 62 height 29
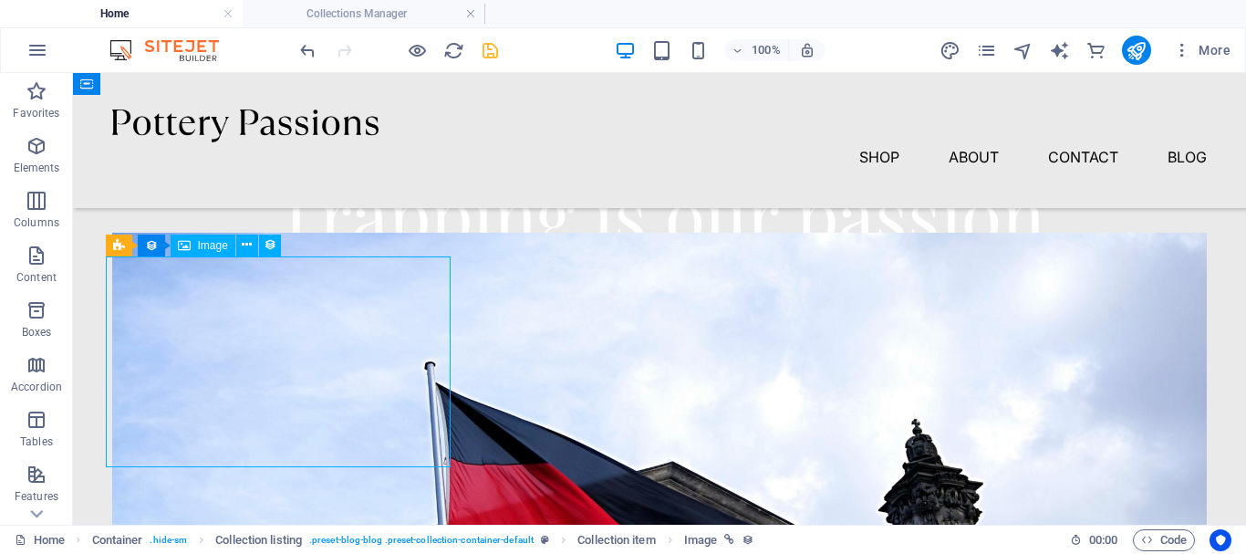
select select "%"
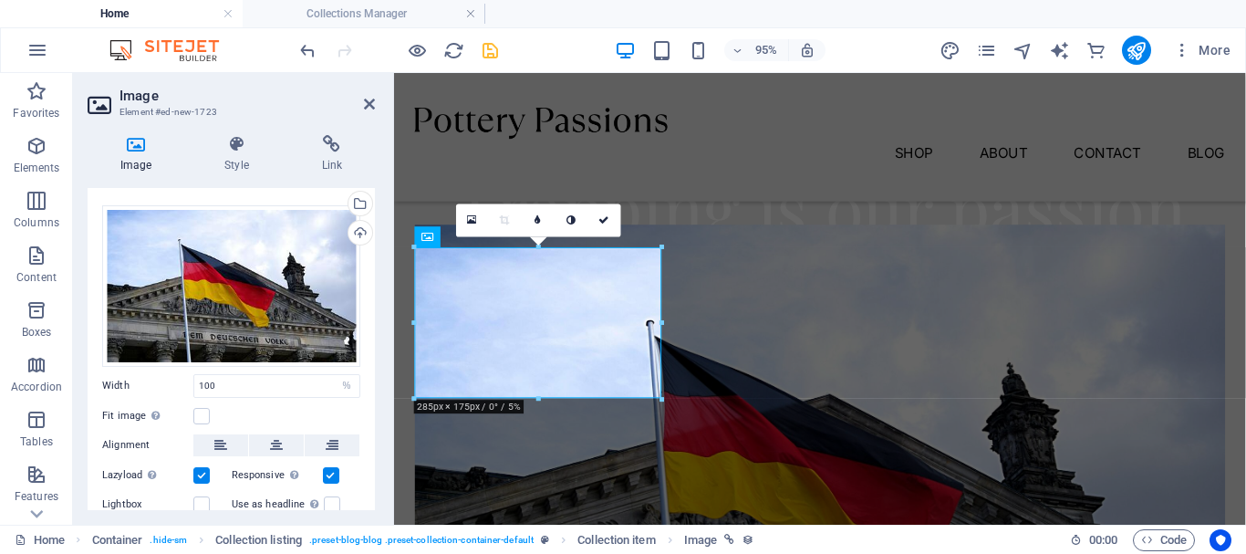
scroll to position [456, 0]
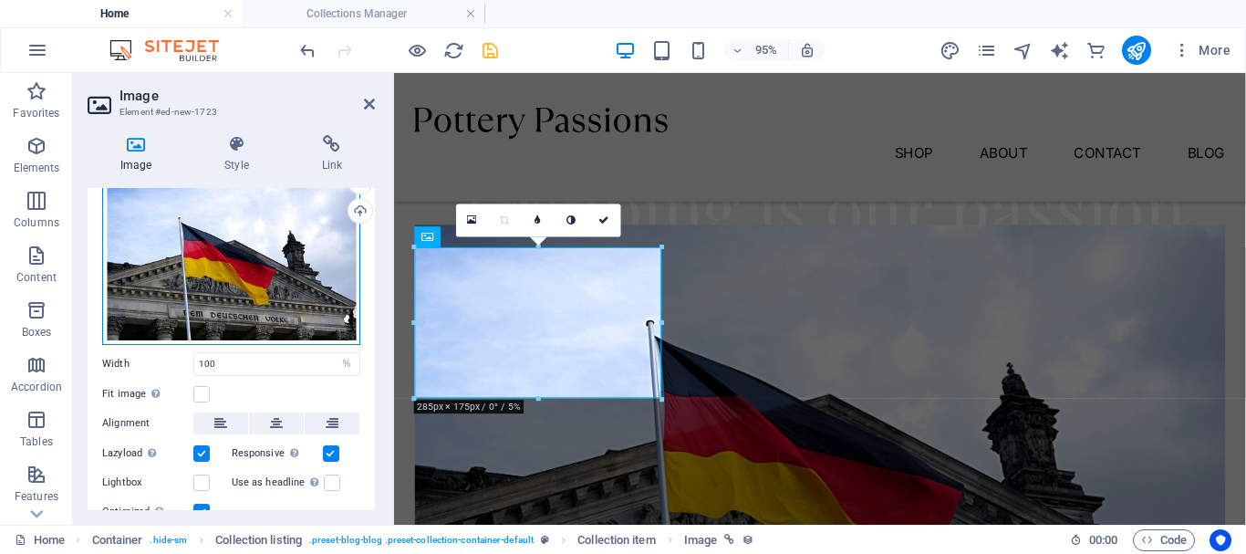
click at [254, 298] on div "Drag files here, click to choose files or select files from Files or our free s…" at bounding box center [231, 263] width 258 height 161
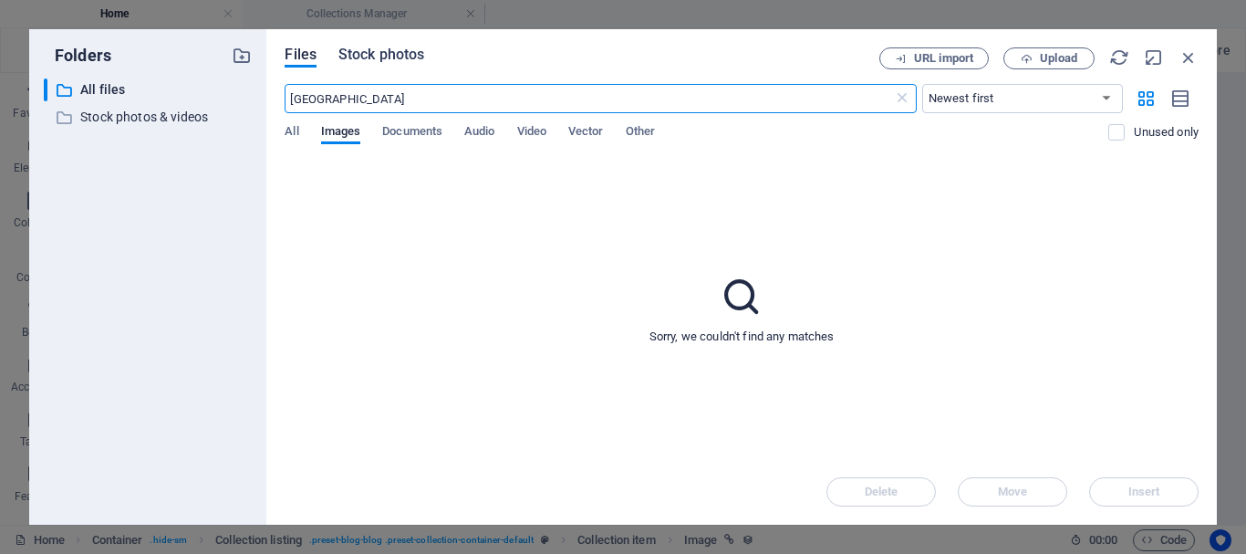
click at [399, 61] on span "Stock photos" at bounding box center [381, 55] width 86 height 22
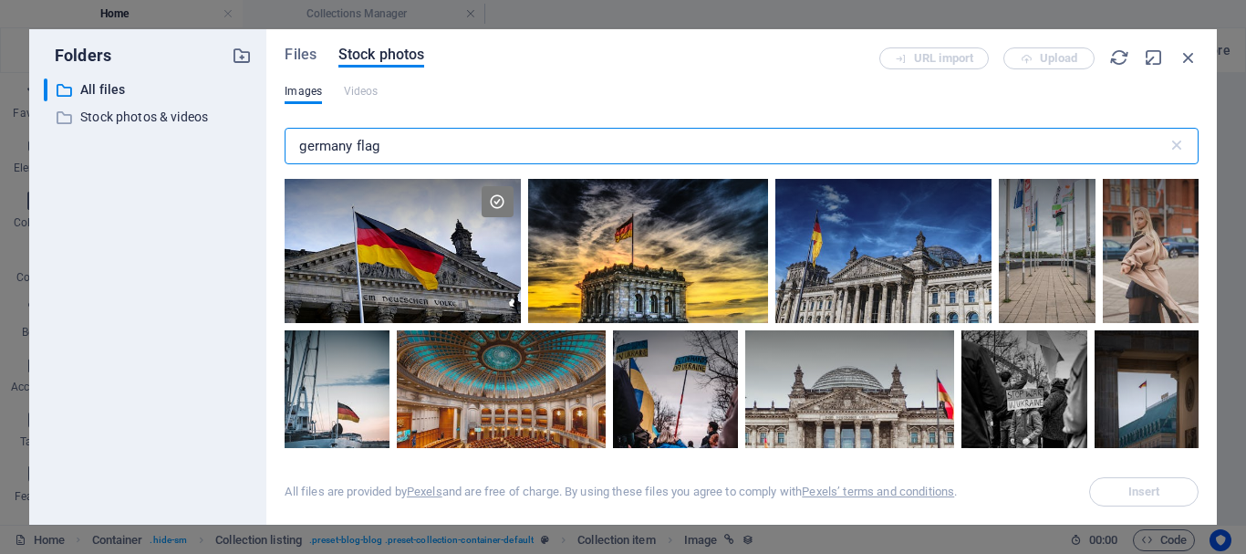
drag, startPoint x: 400, startPoint y: 141, endPoint x: 255, endPoint y: 134, distance: 145.2
click at [255, 134] on div "Folders ​ All files All files ​ Stock photos & videos Stock photos & videos Fil…" at bounding box center [623, 276] width 1188 height 495
type input "[GEOGRAPHIC_DATA]"
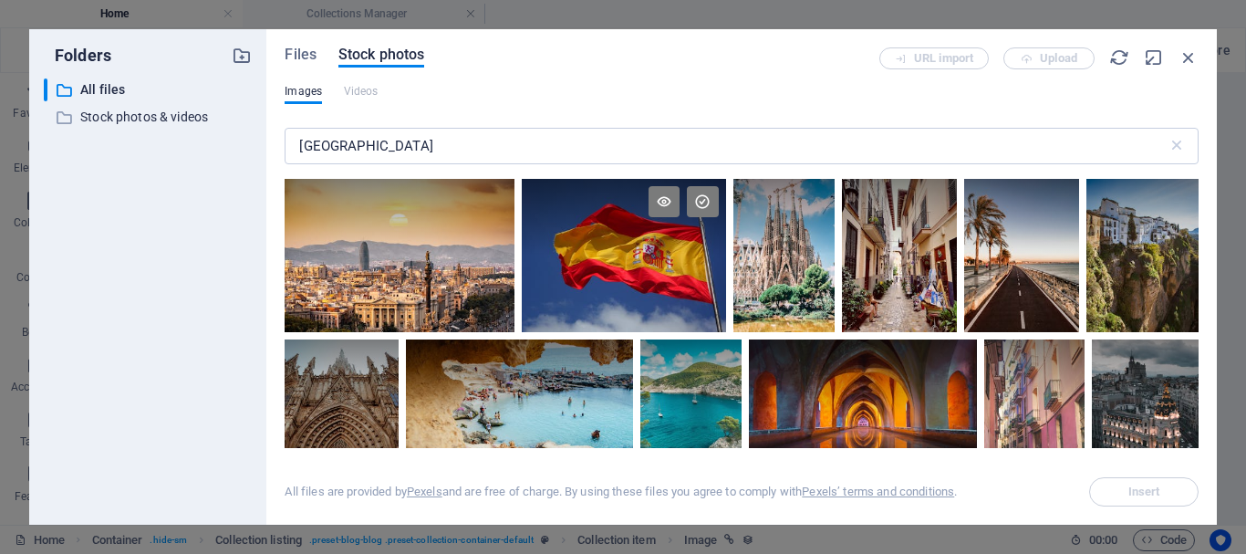
click at [624, 276] on div at bounding box center [624, 255] width 204 height 153
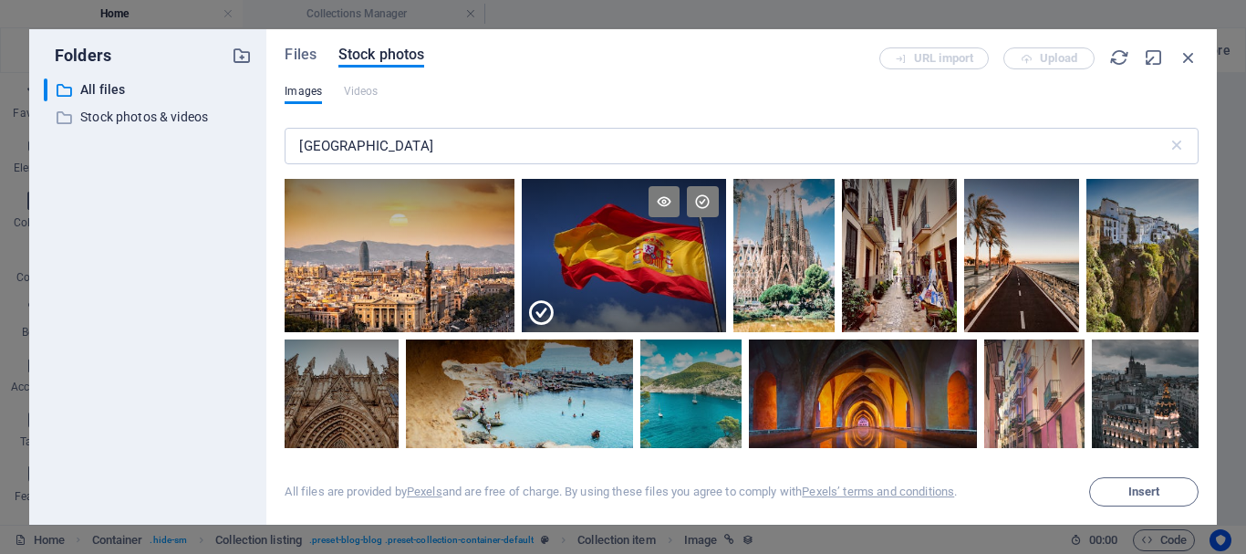
click at [624, 276] on div at bounding box center [624, 293] width 204 height 77
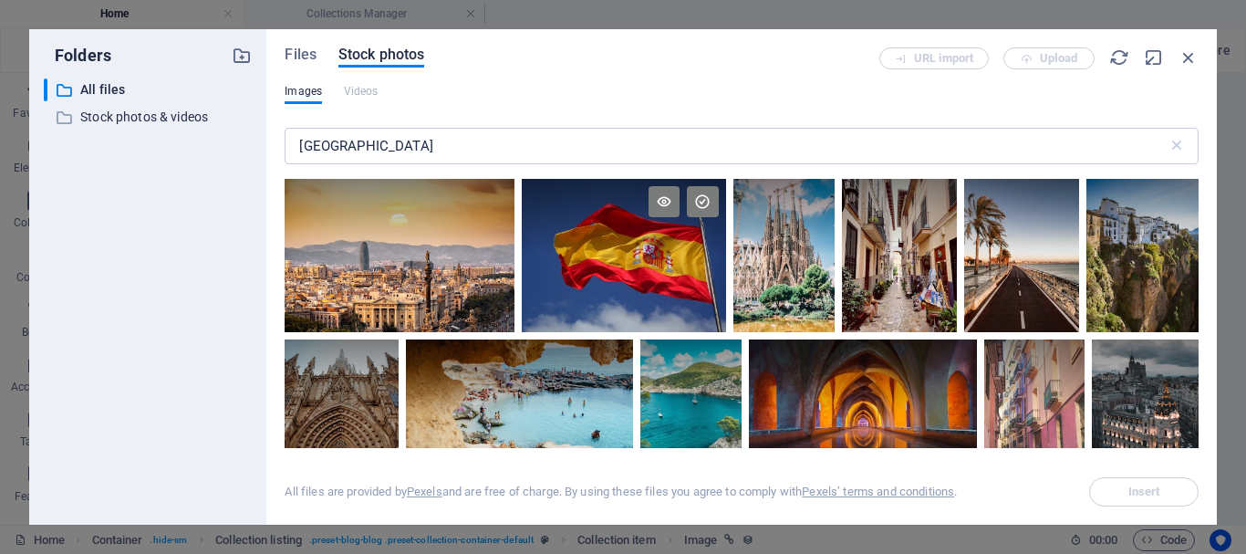
click at [624, 276] on div at bounding box center [624, 255] width 204 height 153
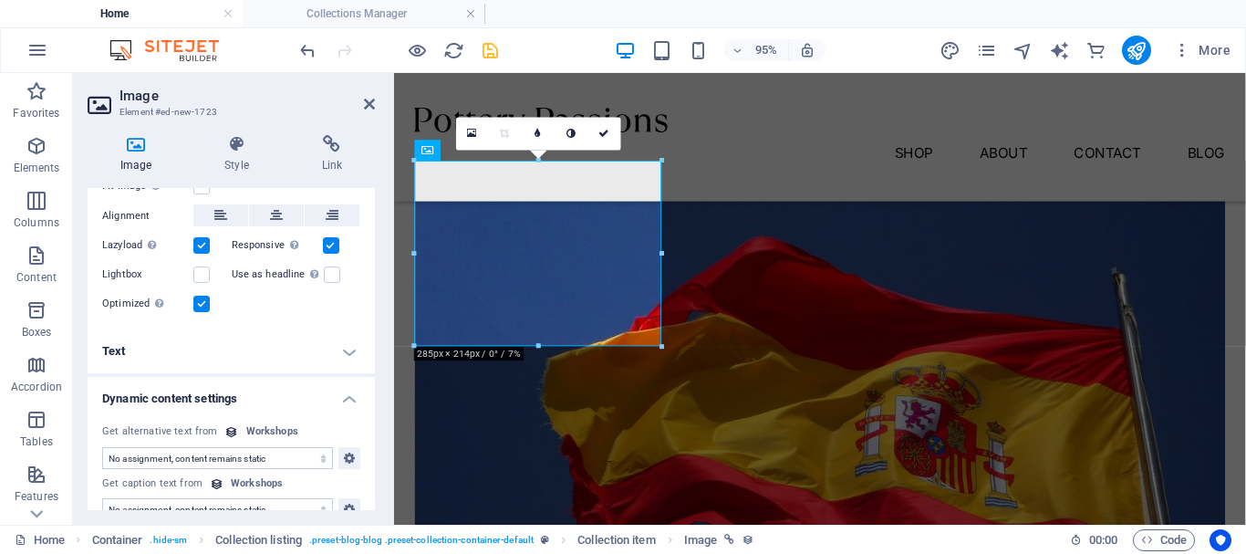
scroll to position [720, 0]
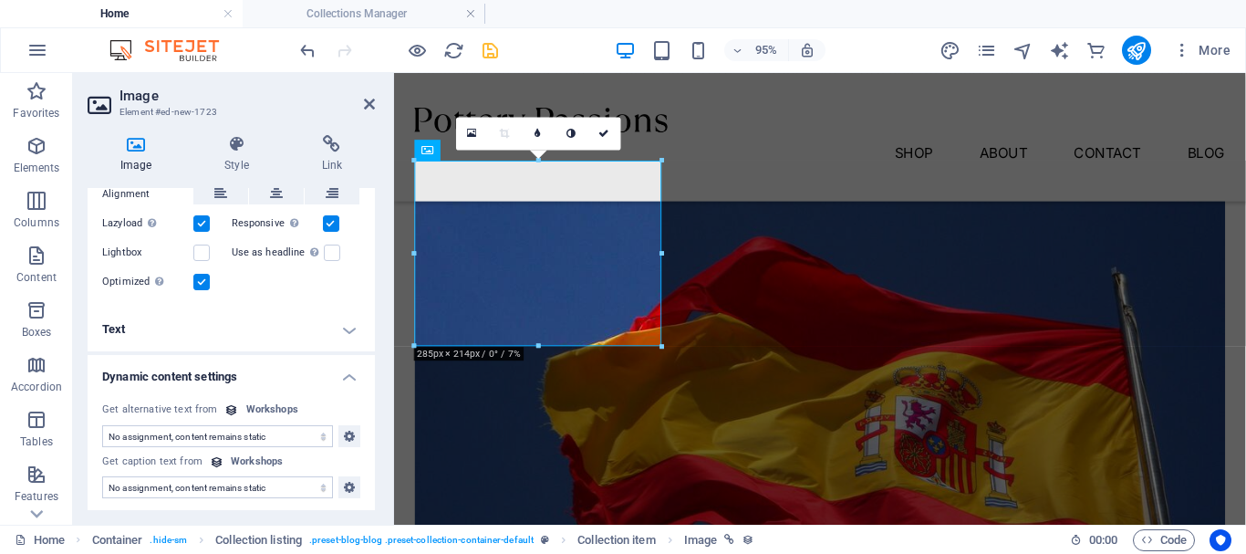
click at [276, 432] on select "No assignment, content remains static Created at (Date) Updated at (Date) Works…" at bounding box center [217, 436] width 231 height 22
click at [348, 431] on icon at bounding box center [349, 436] width 11 height 22
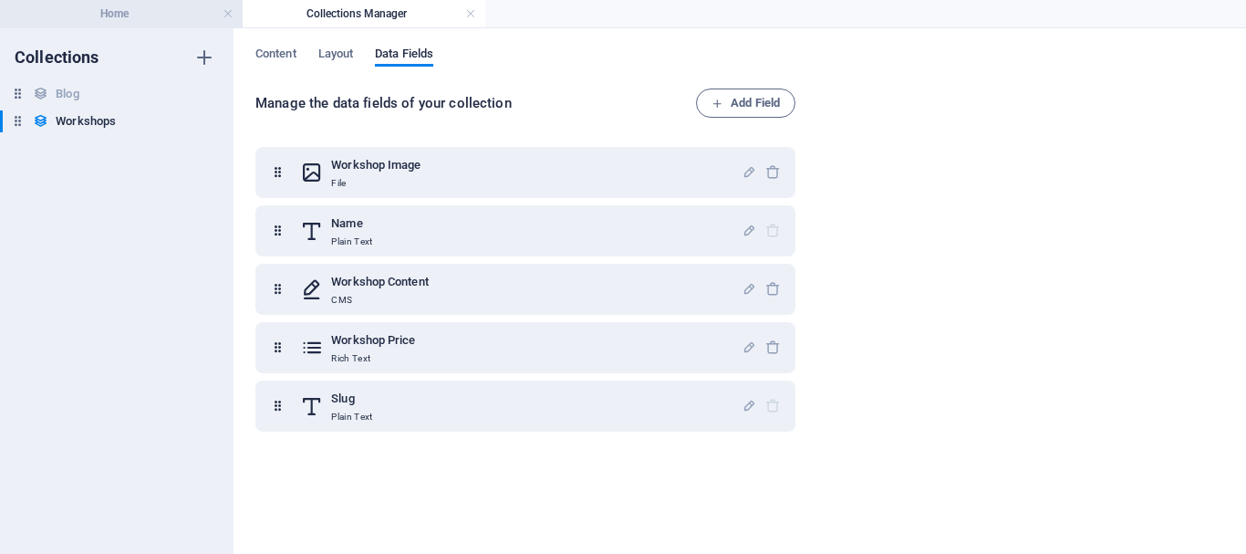
click at [161, 21] on h4 "Home" at bounding box center [121, 14] width 243 height 20
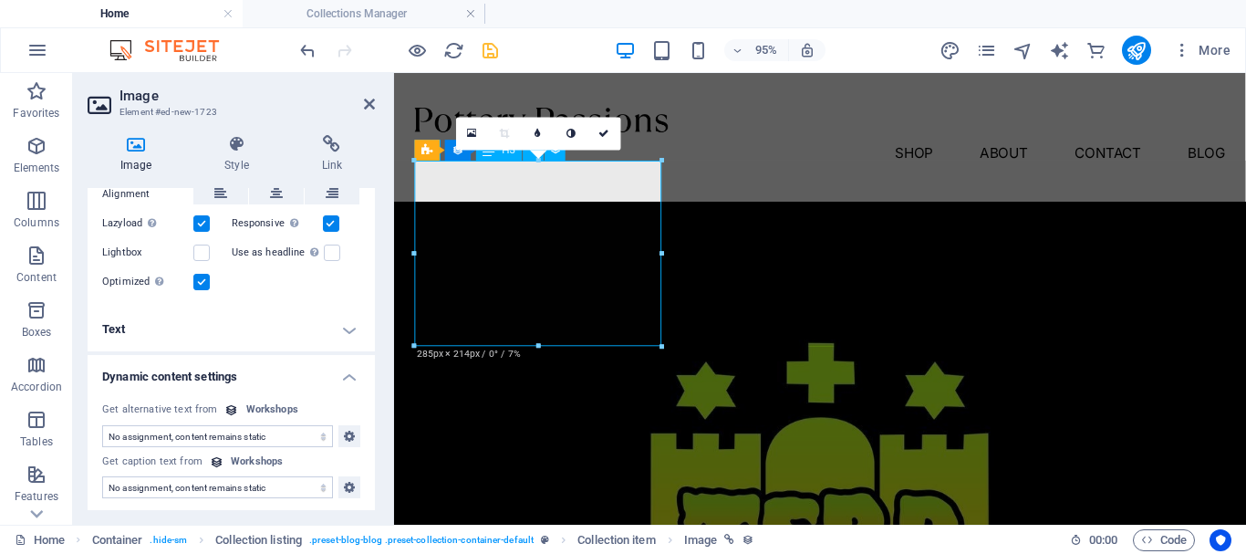
scroll to position [730, 0]
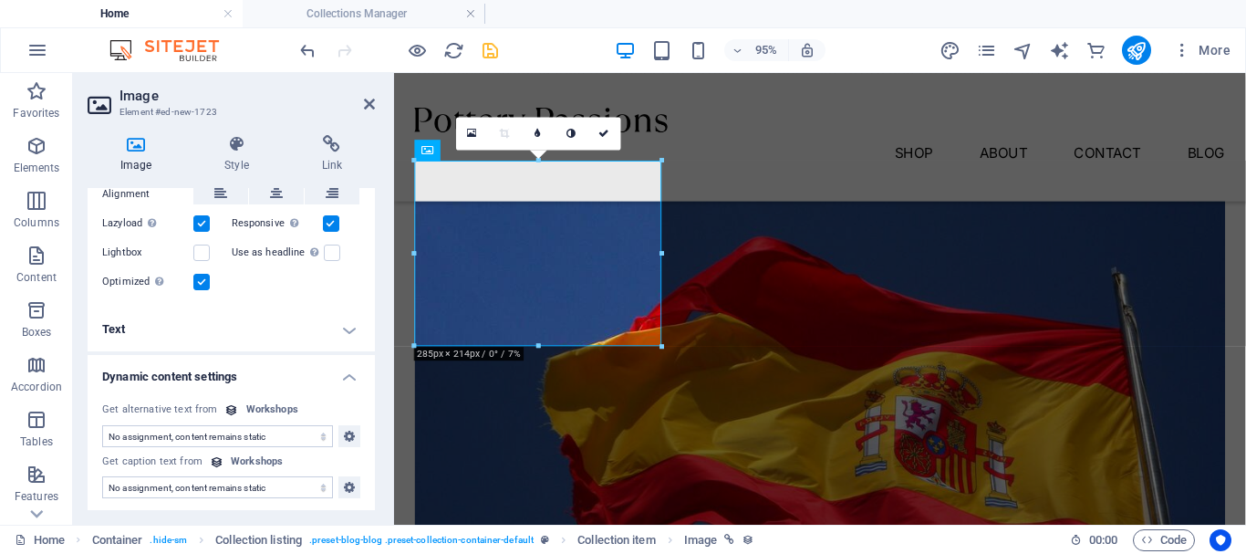
click at [269, 457] on div "Workshops" at bounding box center [257, 462] width 52 height 16
click at [269, 408] on div "Workshops" at bounding box center [272, 410] width 52 height 16
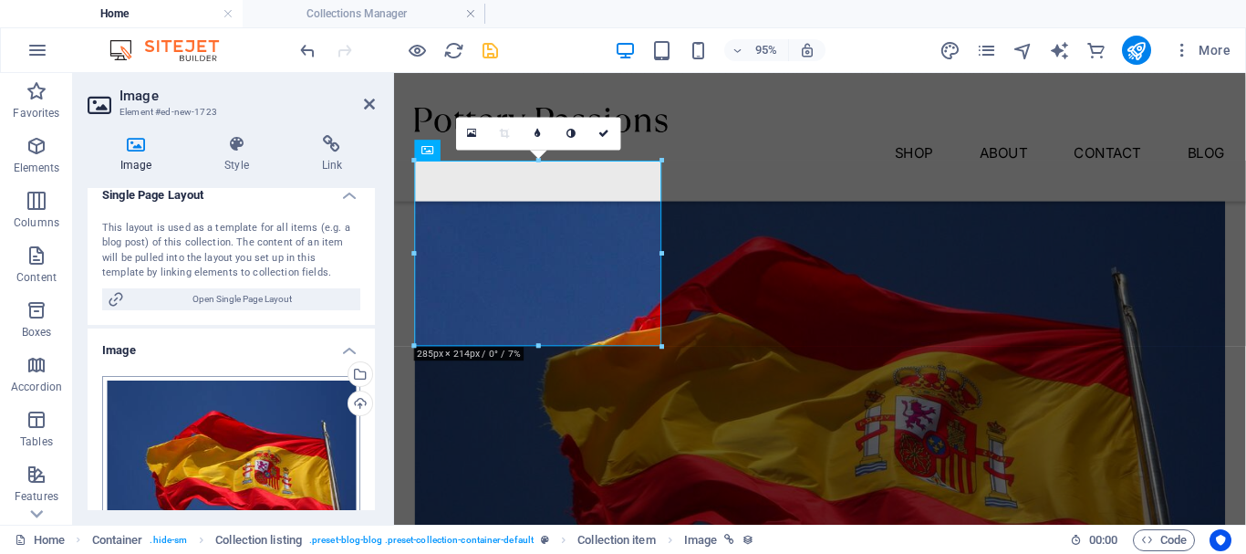
scroll to position [0, 0]
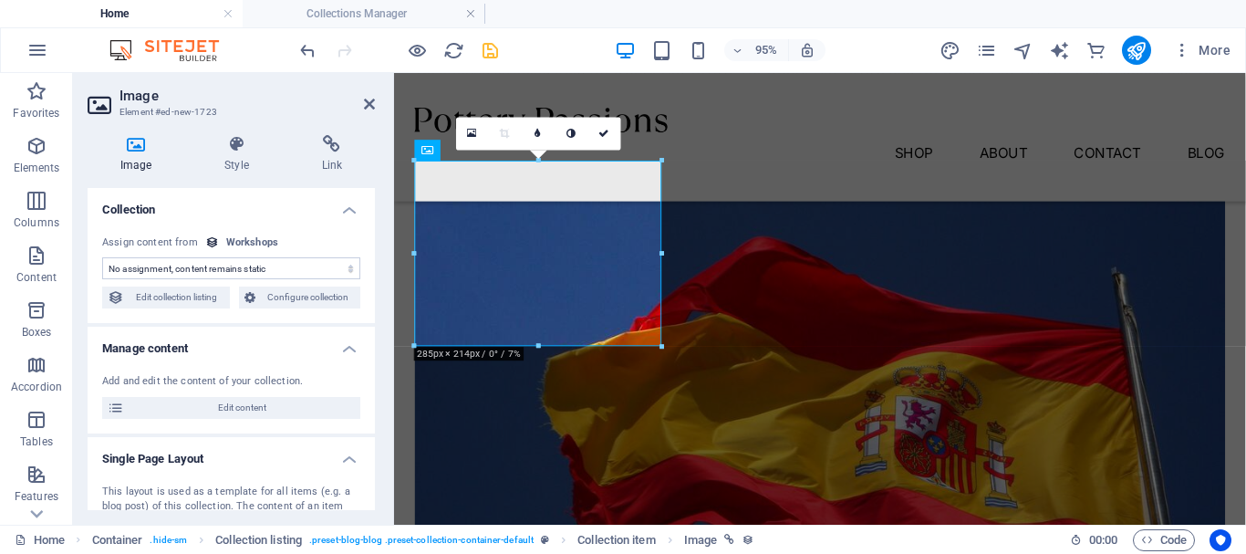
click at [253, 266] on select "No assignment, content remains static Created at (Date) Updated at (Date) Works…" at bounding box center [231, 268] width 258 height 22
select select "createdAt"
click at [102, 257] on select "No assignment, content remains static Created at (Date) Updated at (Date) Works…" at bounding box center [231, 268] width 258 height 22
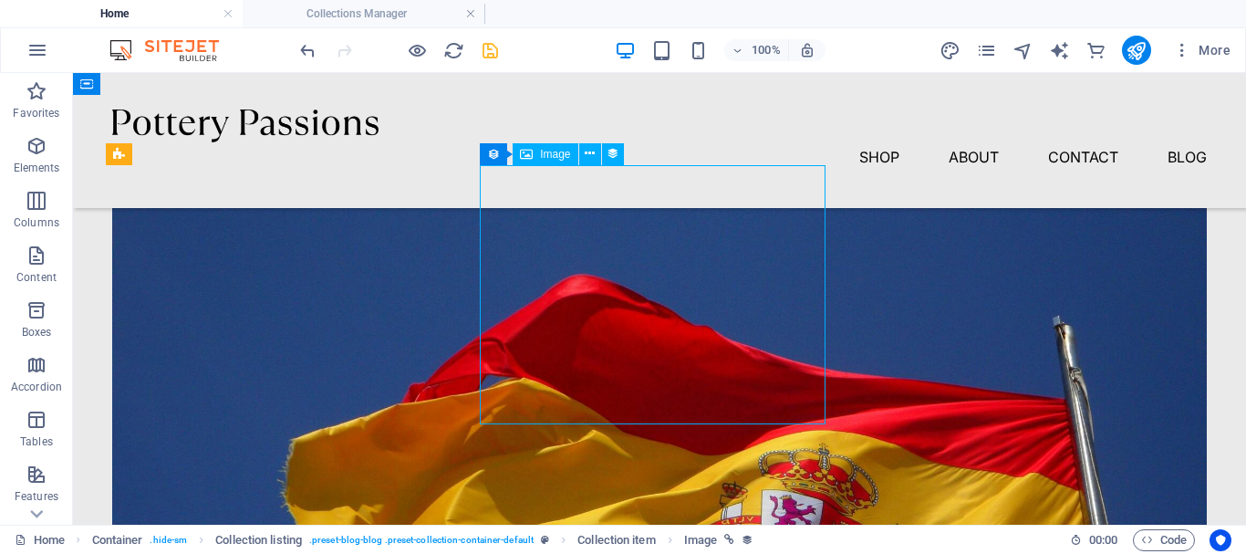
select select "createdAt"
select select "1"
select select "%"
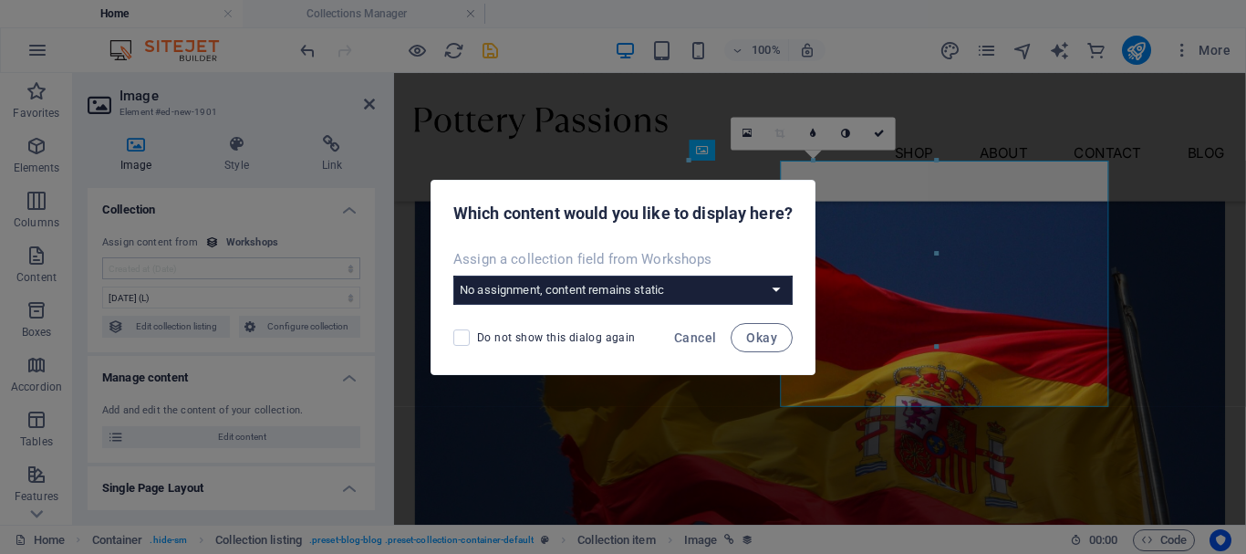
select select "1"
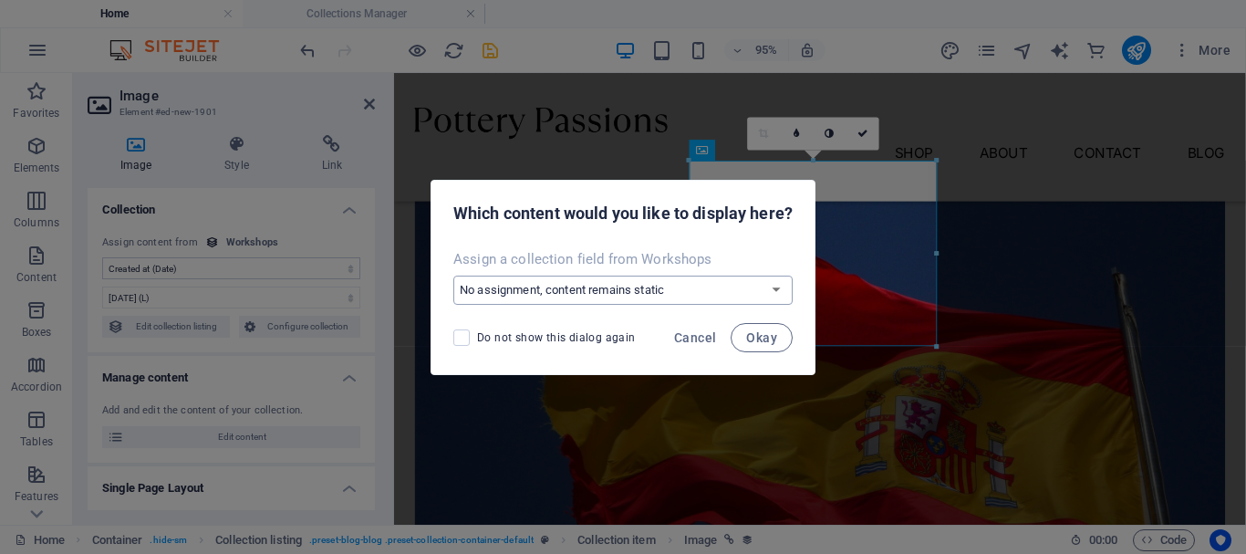
click at [702, 297] on select "No assignment, content remains static Create a new field Created at (Date) Upda…" at bounding box center [622, 290] width 339 height 29
select select "createNew"
click at [453, 276] on select "No assignment, content remains static Create a new field Created at (Date) Upda…" at bounding box center [622, 290] width 339 height 29
click at [745, 329] on button "Okay" at bounding box center [762, 337] width 62 height 29
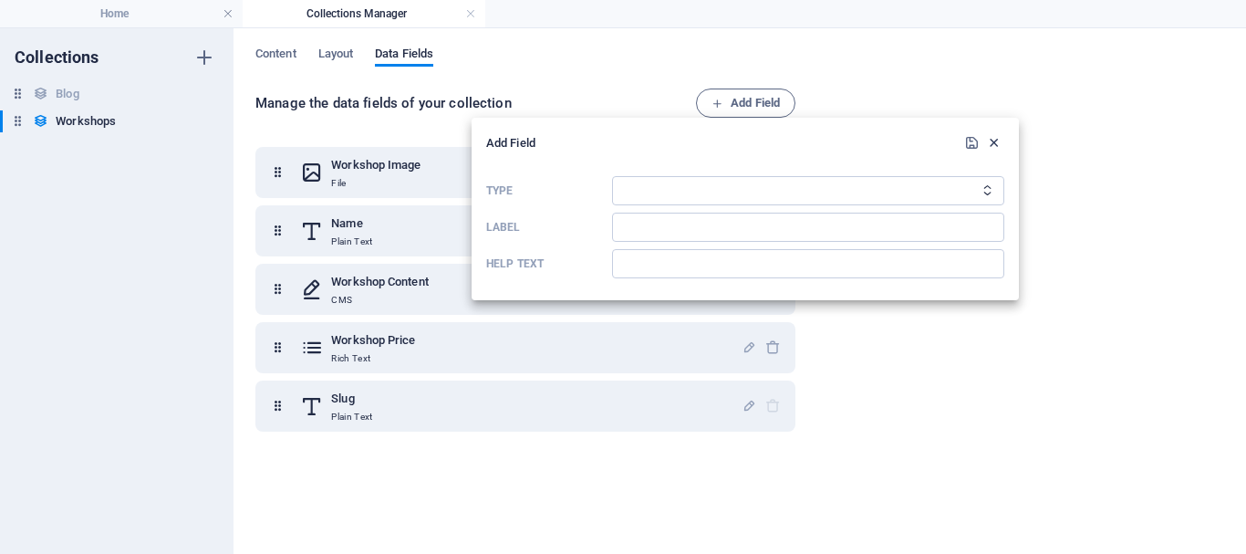
click at [995, 147] on icon "button" at bounding box center [994, 143] width 16 height 16
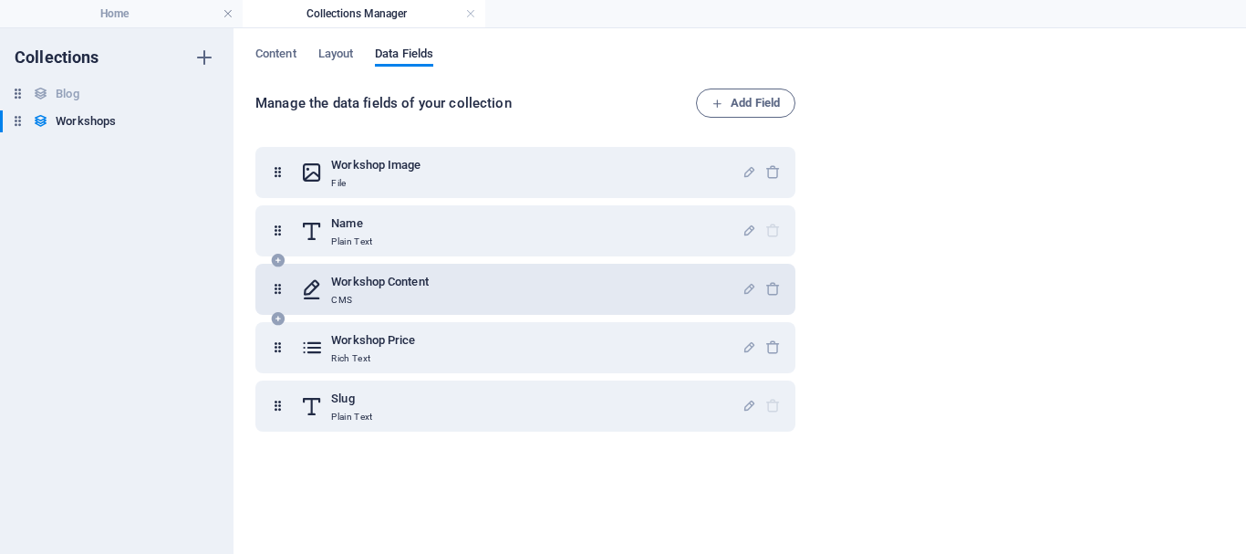
click at [493, 285] on div "Workshop Content CMS" at bounding box center [521, 289] width 442 height 36
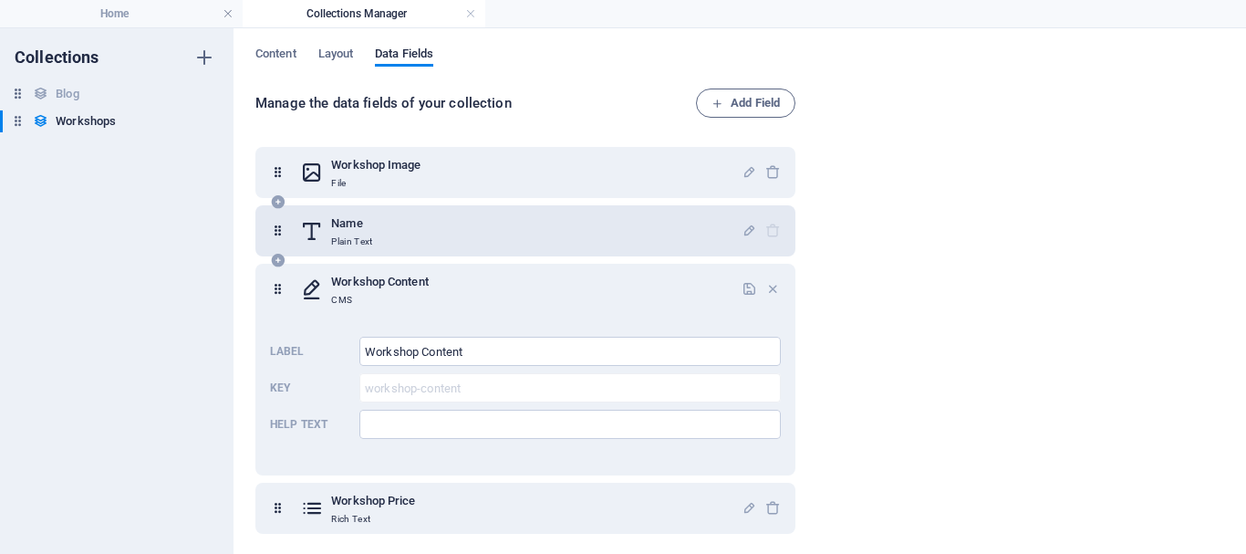
click at [481, 254] on div "Name Plain Text" at bounding box center [525, 230] width 540 height 51
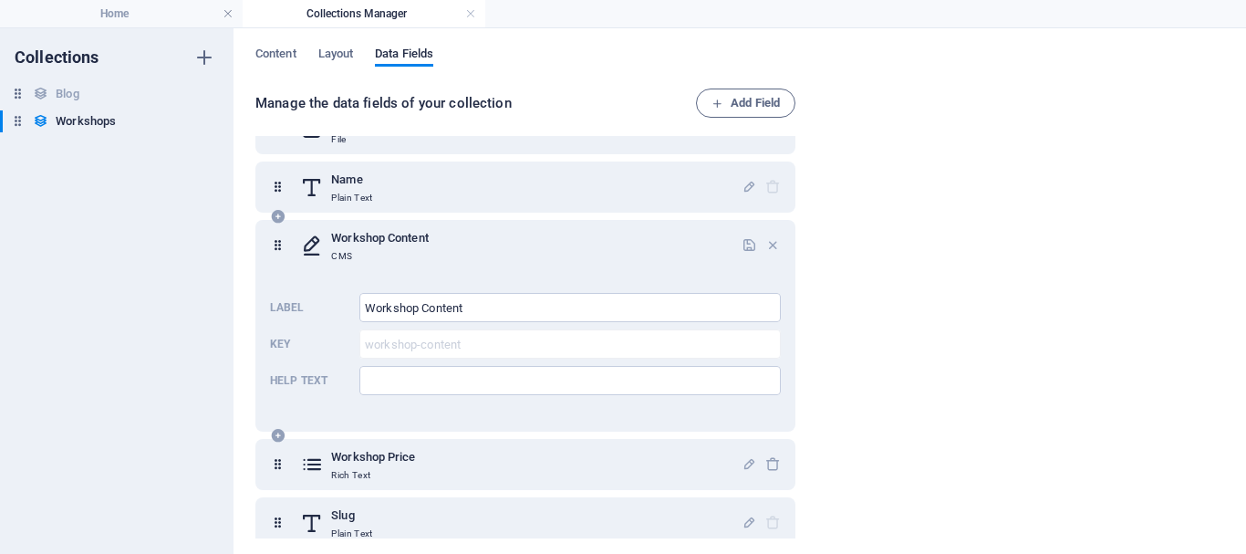
scroll to position [61, 0]
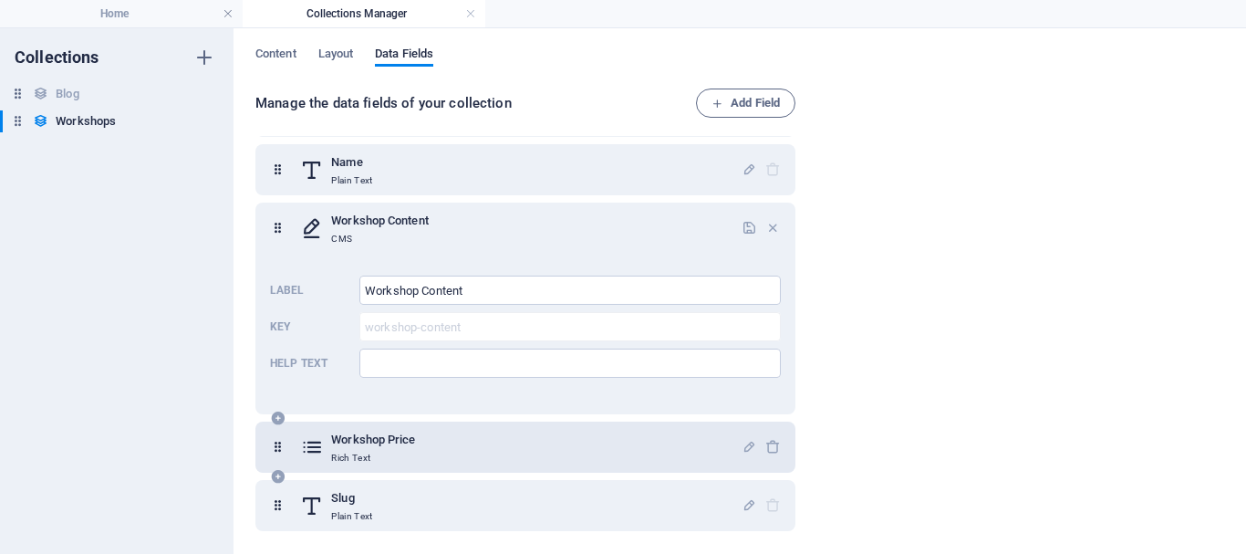
click at [400, 438] on h6 "Workshop Price" at bounding box center [373, 440] width 84 height 22
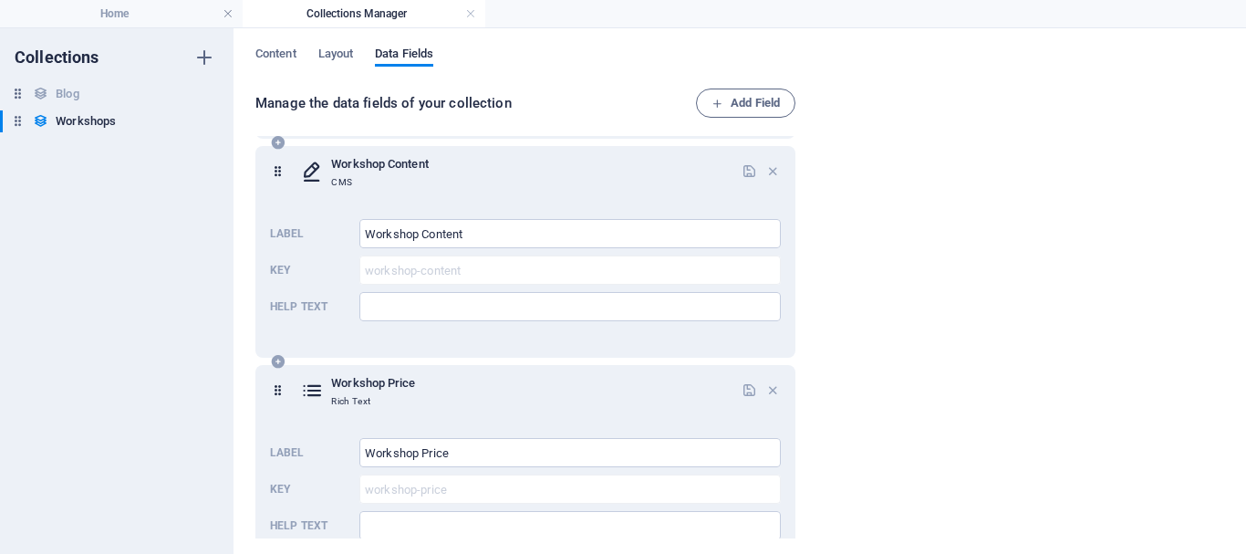
scroll to position [0, 0]
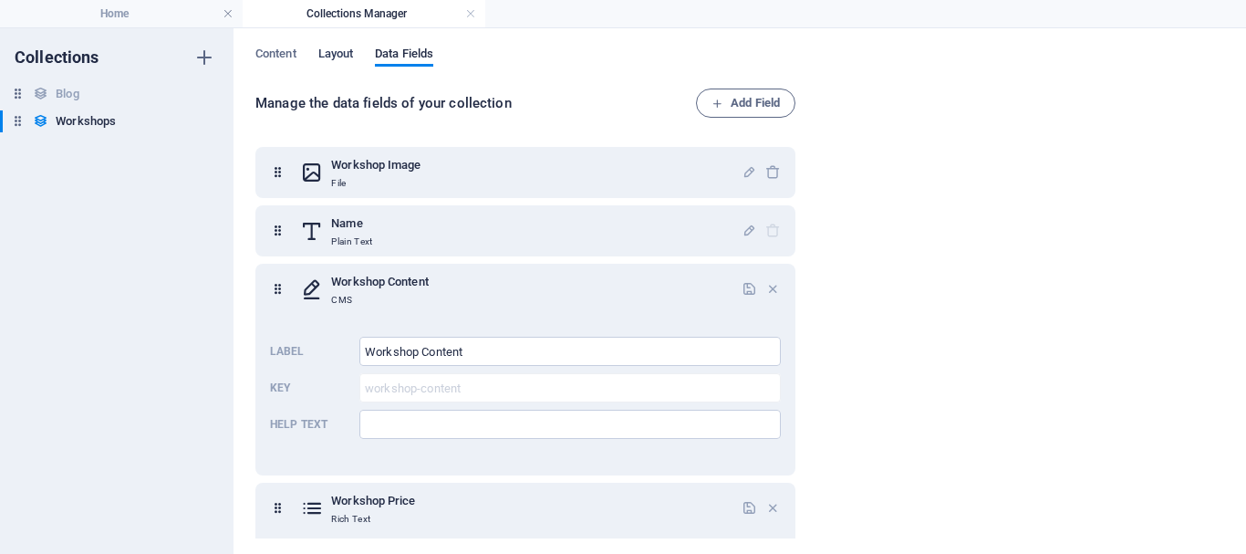
click at [324, 61] on span "Layout" at bounding box center [336, 56] width 36 height 26
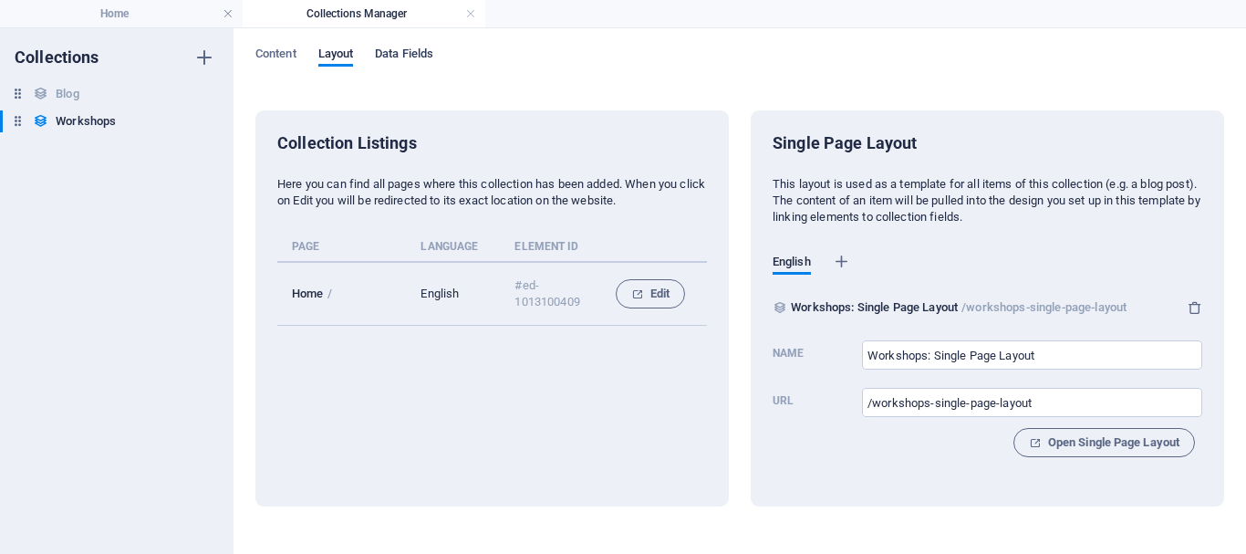
click at [393, 57] on span "Data Fields" at bounding box center [404, 56] width 58 height 26
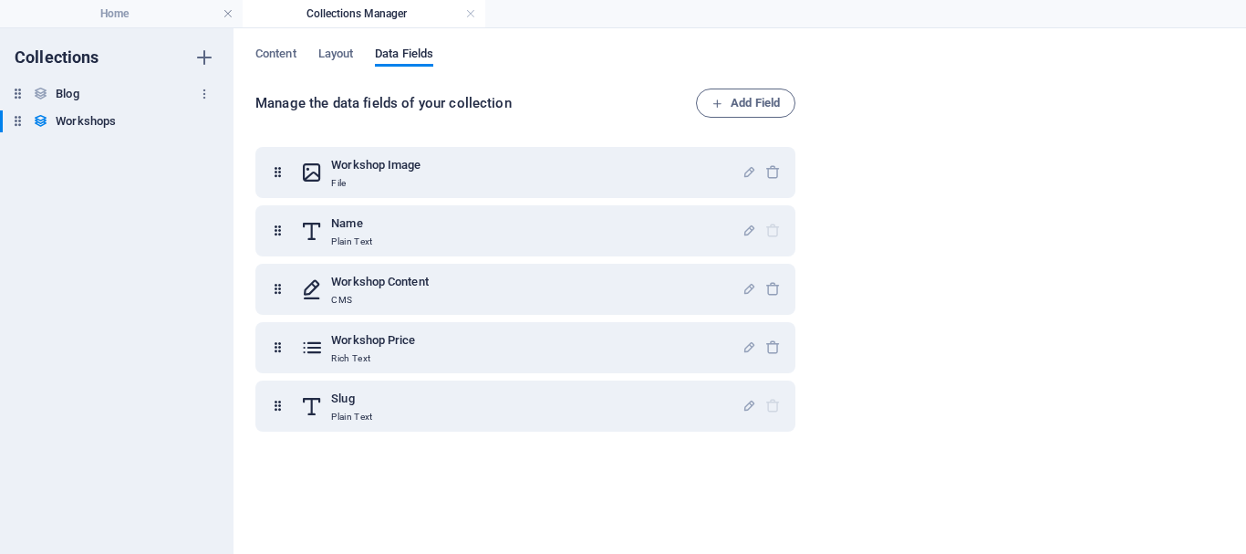
click at [99, 95] on div "Blog Blog" at bounding box center [107, 94] width 215 height 22
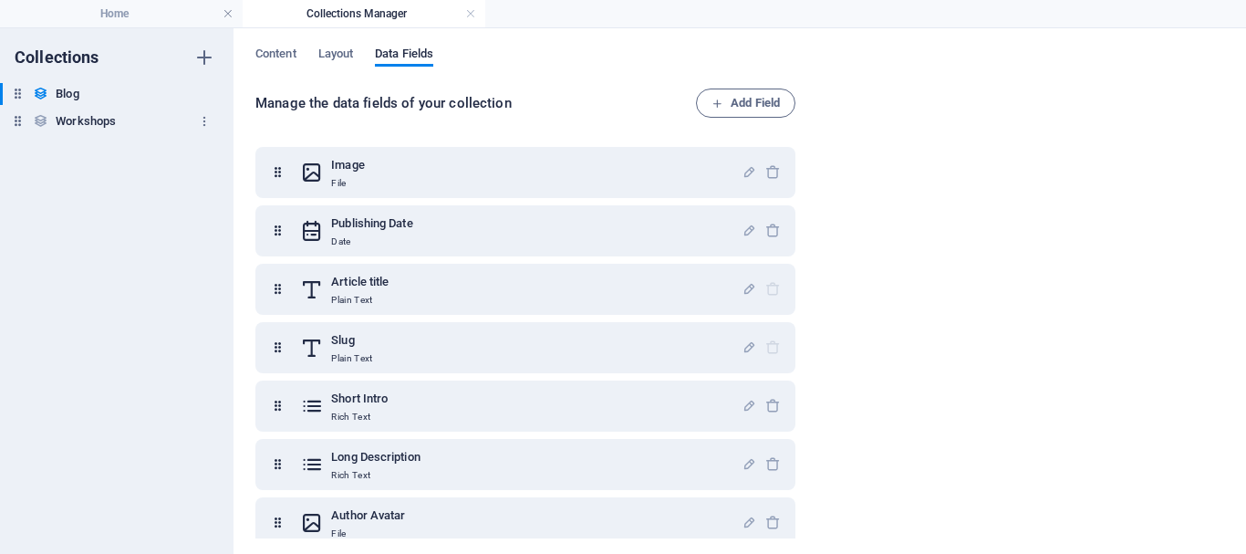
click at [104, 129] on h6 "Workshops" at bounding box center [86, 121] width 60 height 22
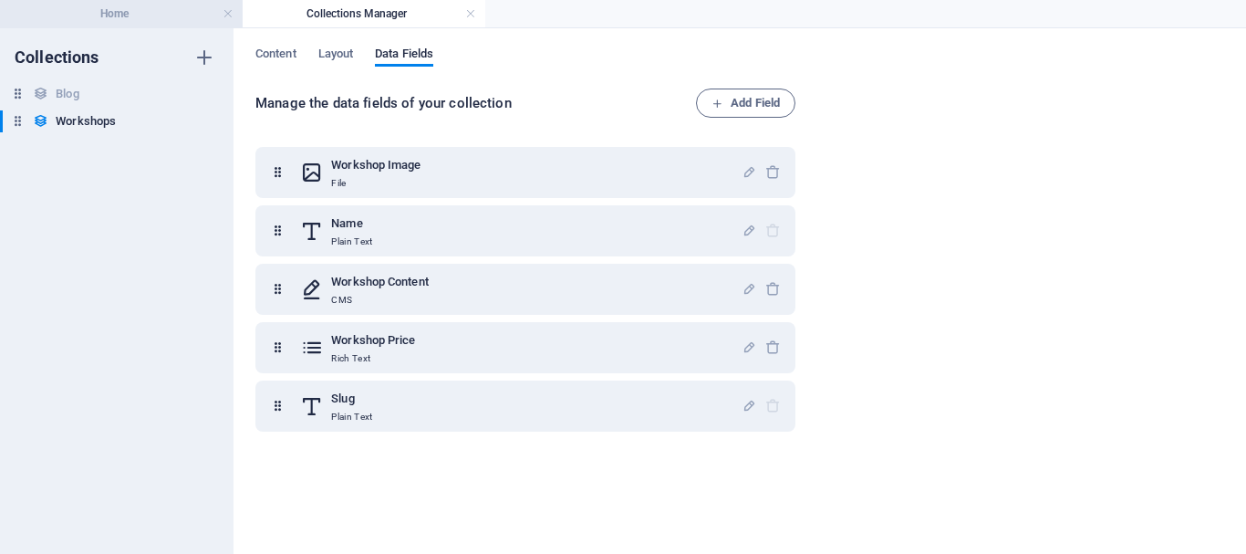
click at [140, 15] on h4 "Home" at bounding box center [121, 14] width 243 height 20
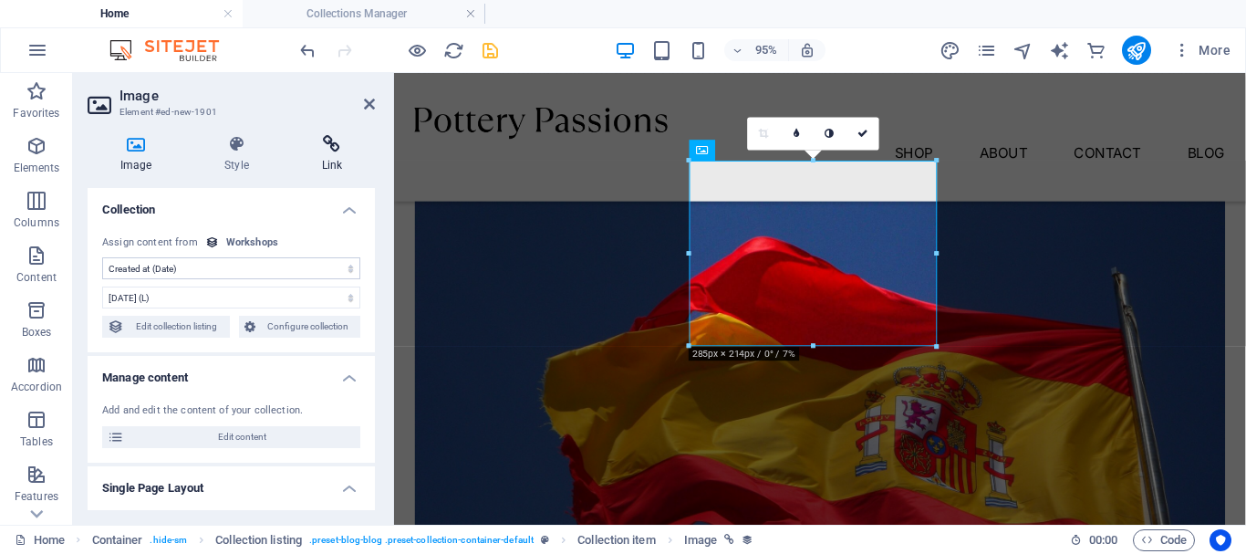
click at [337, 151] on icon at bounding box center [332, 144] width 86 height 18
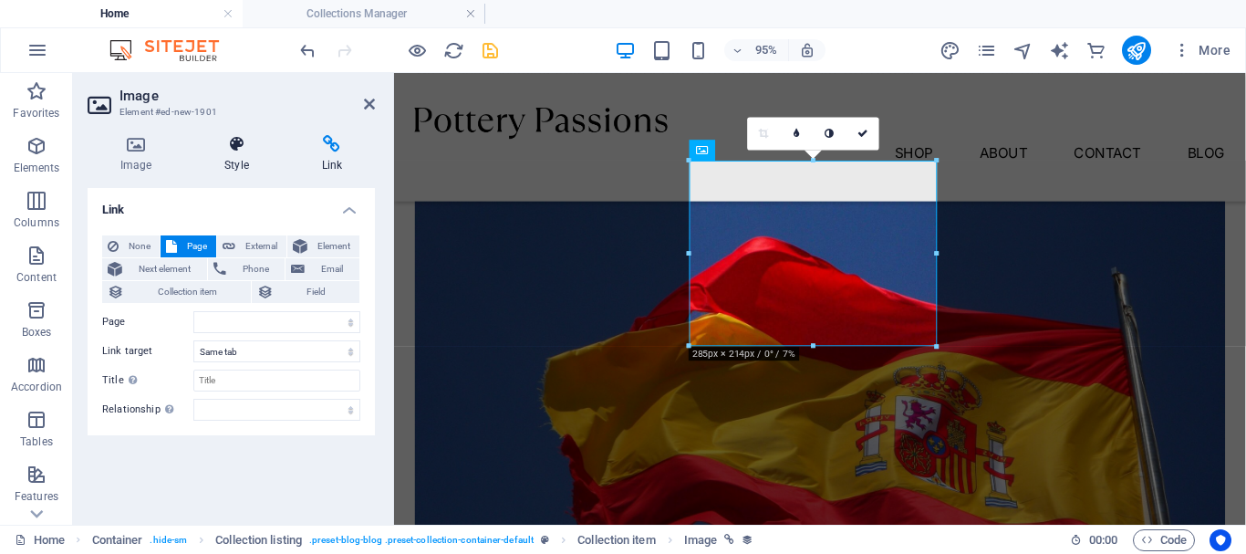
click at [237, 159] on h4 "Style" at bounding box center [240, 154] width 97 height 38
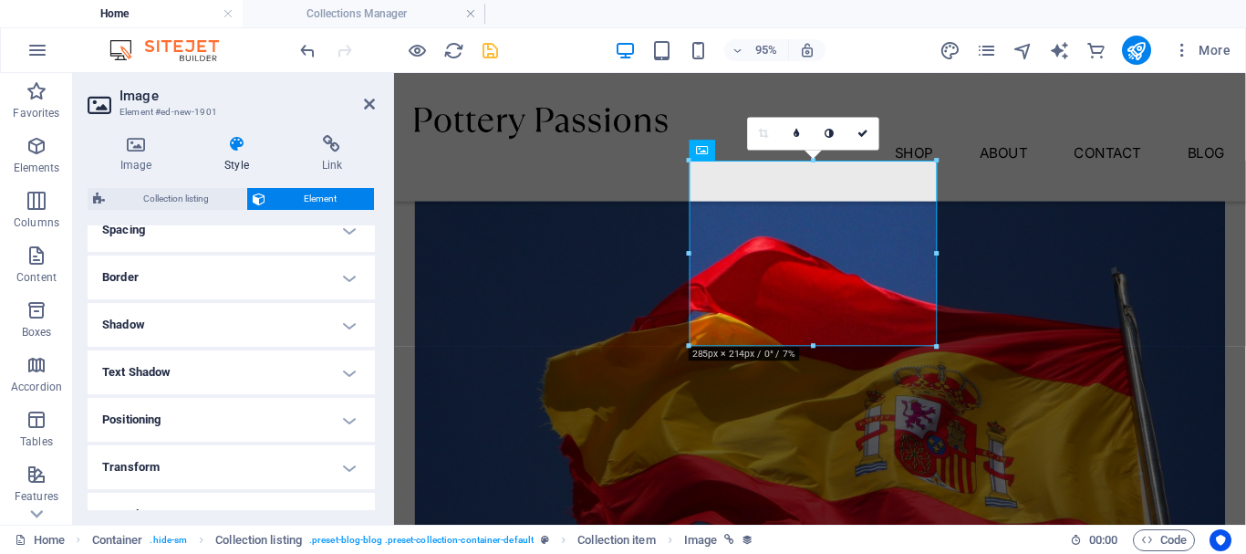
scroll to position [486, 0]
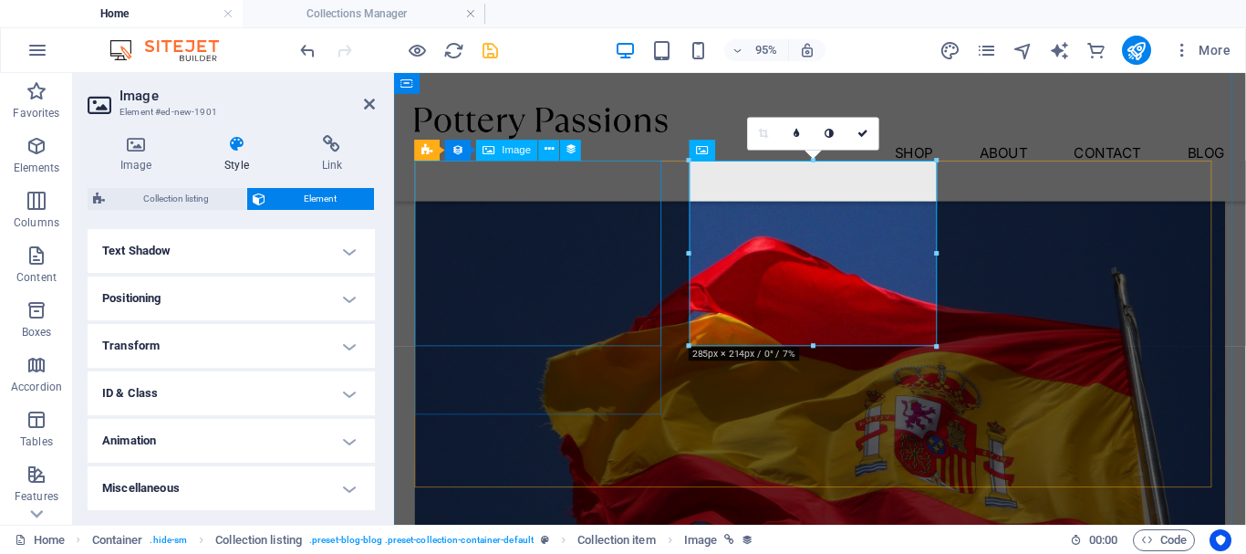
click at [587, 298] on figure "[DATE]" at bounding box center [842, 461] width 853 height 640
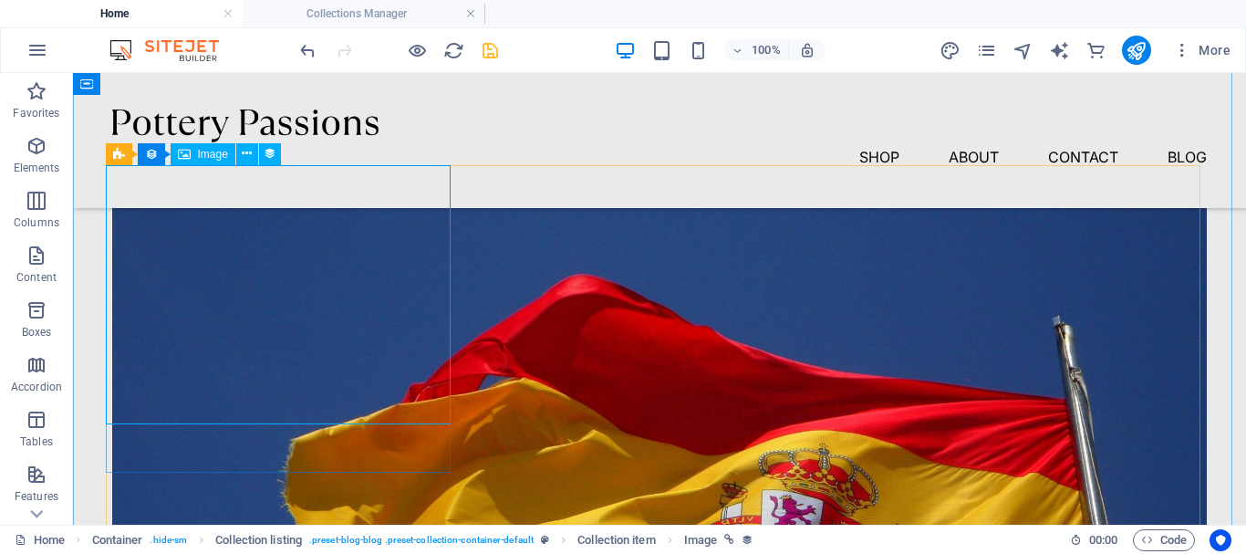
click at [253, 268] on figure "[DATE]" at bounding box center [659, 551] width 1095 height 821
select select "createdAt"
select select "1"
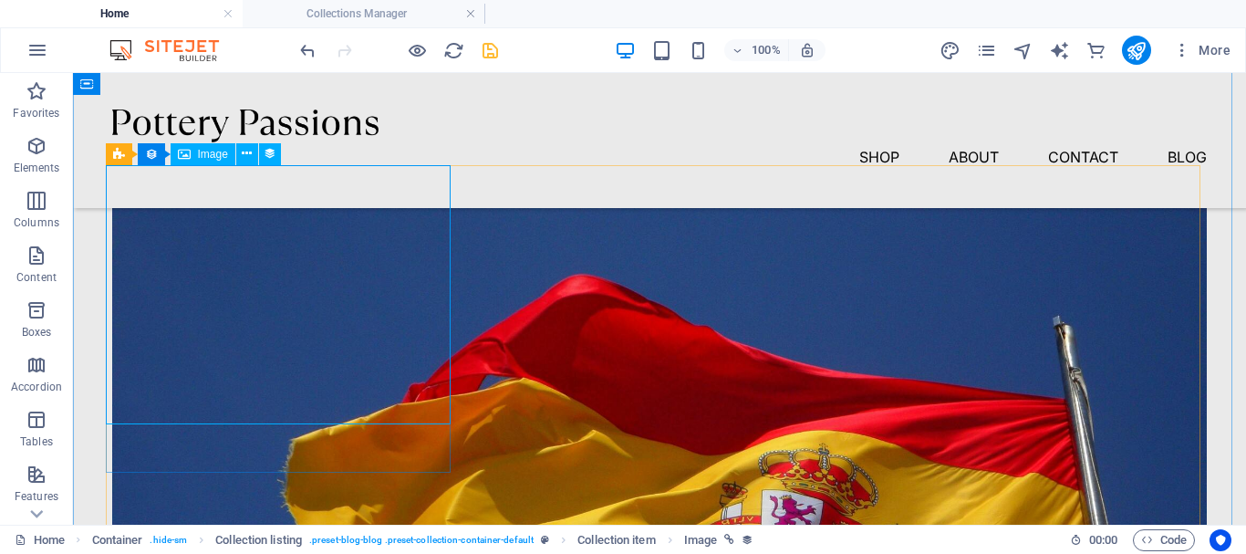
select select "%"
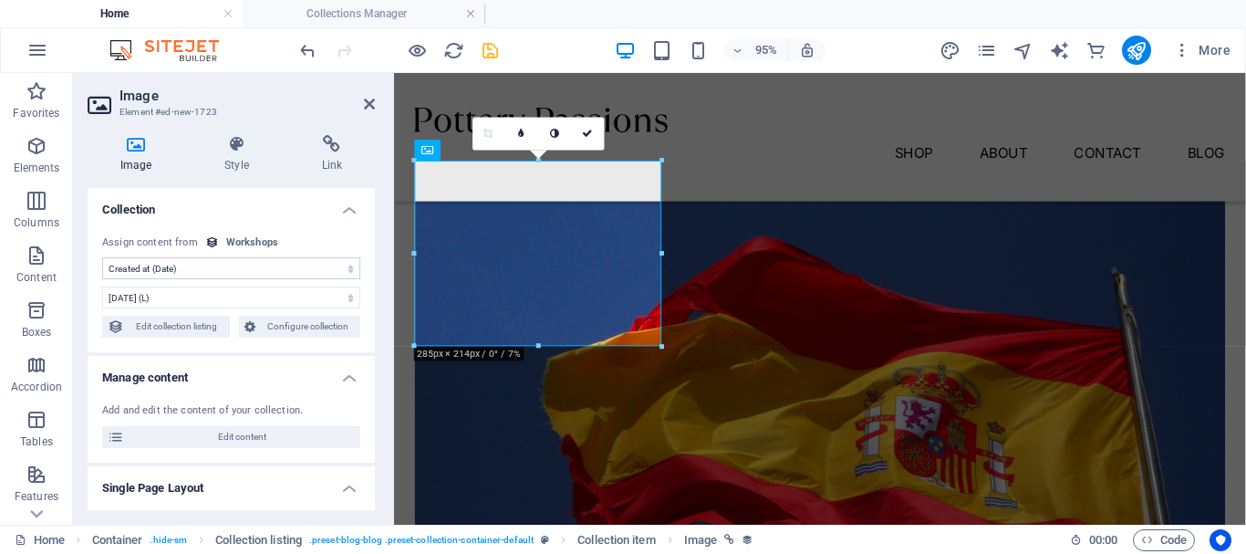
drag, startPoint x: 180, startPoint y: 195, endPoint x: 253, endPoint y: 268, distance: 103.2
click at [253, 268] on select "No assignment, content remains static Created at (Date) Updated at (Date) Works…" at bounding box center [231, 268] width 258 height 22
select select "remainStatic"
click at [102, 257] on select "No assignment, content remains static Created at (Date) Updated at (Date) Works…" at bounding box center [231, 268] width 258 height 22
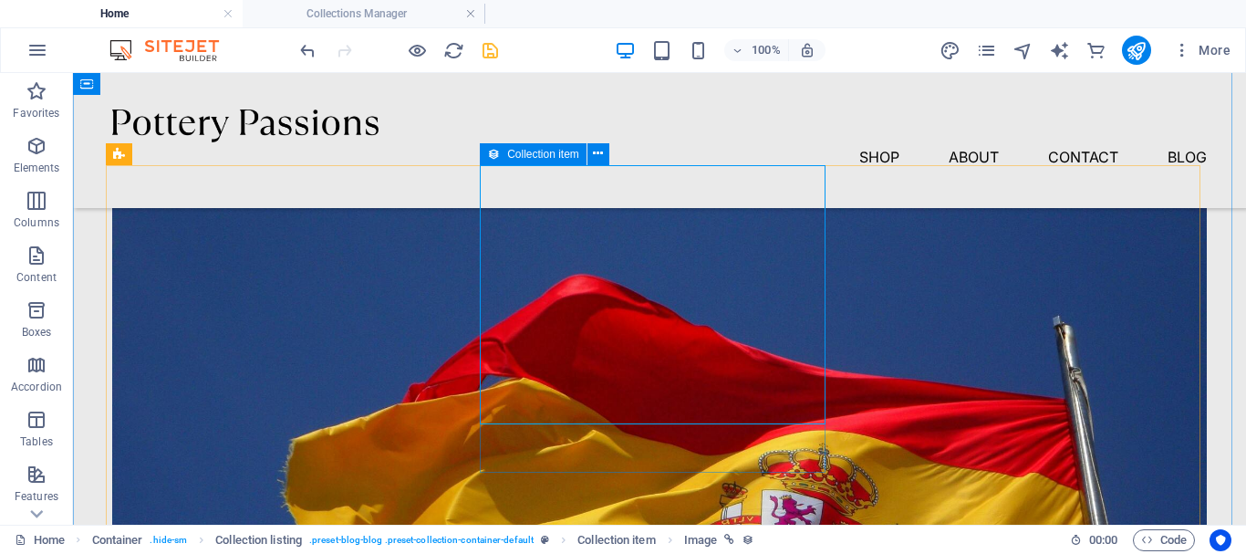
click at [510, 157] on span "Collection item" at bounding box center [543, 154] width 72 height 11
click at [607, 152] on button at bounding box center [599, 154] width 22 height 22
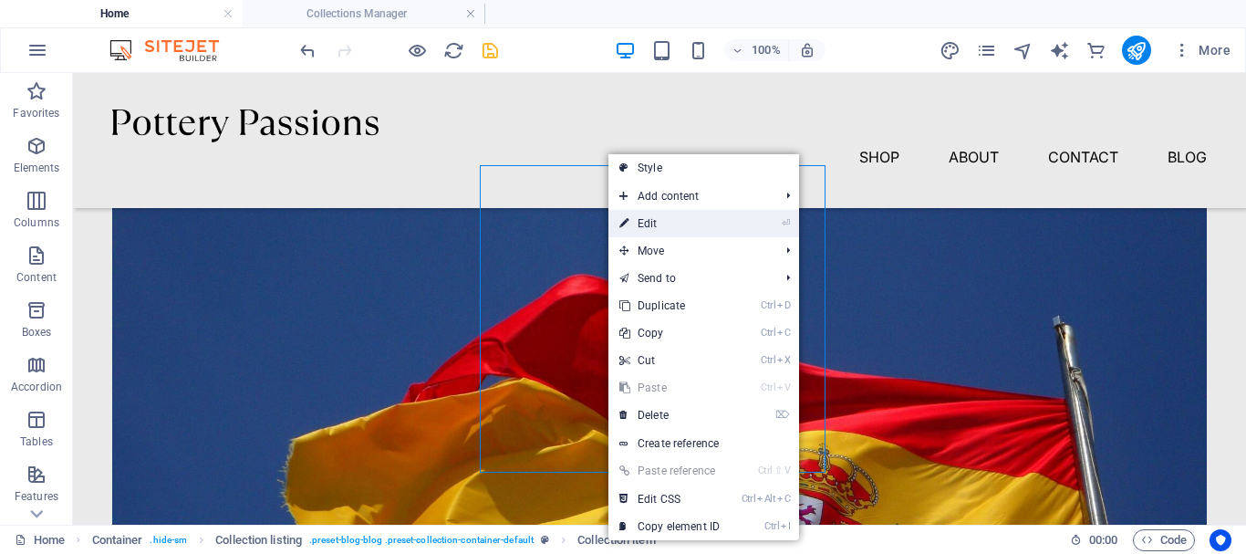
click at [678, 215] on link "⏎ Edit" at bounding box center [670, 223] width 122 height 27
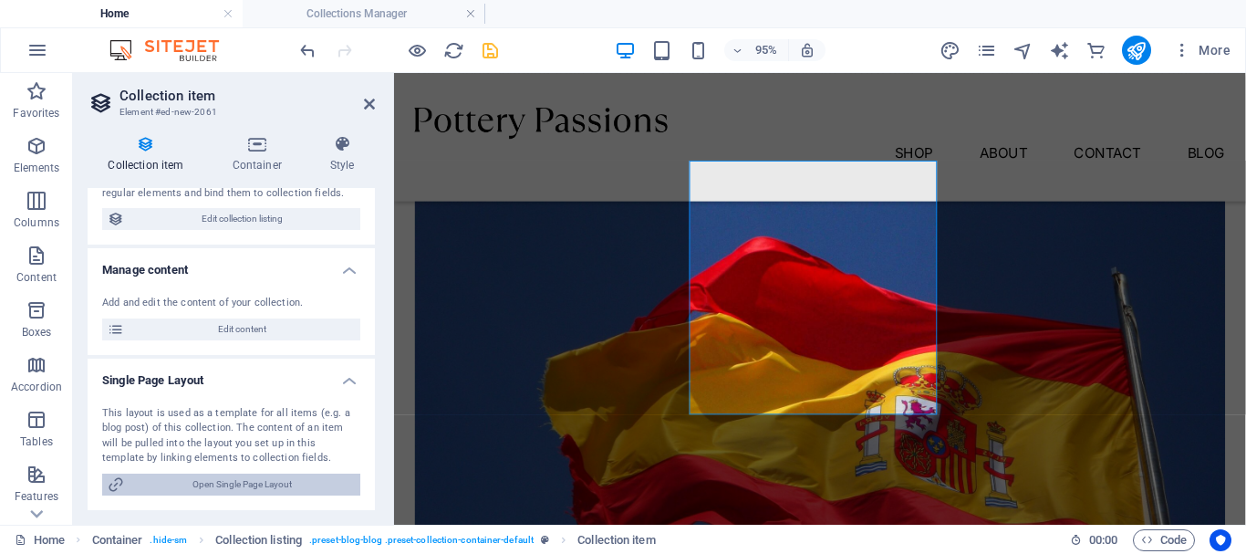
scroll to position [0, 0]
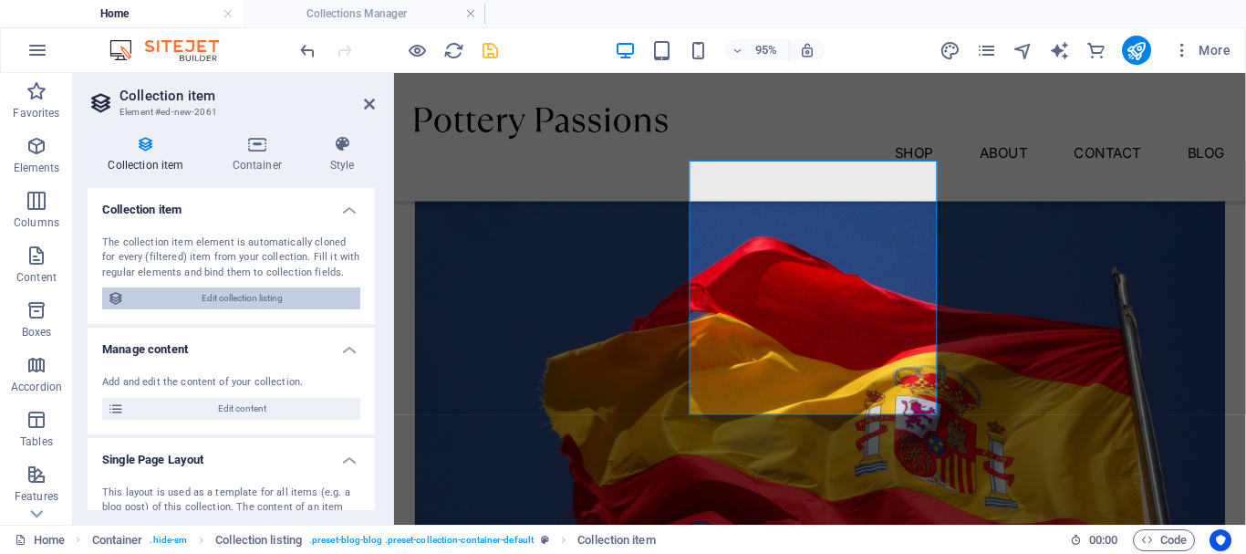
click at [212, 293] on span "Edit collection listing" at bounding box center [242, 298] width 225 height 22
select select "68e182cf8f75bd9e8e0774ac"
select select "createdAt_DESC"
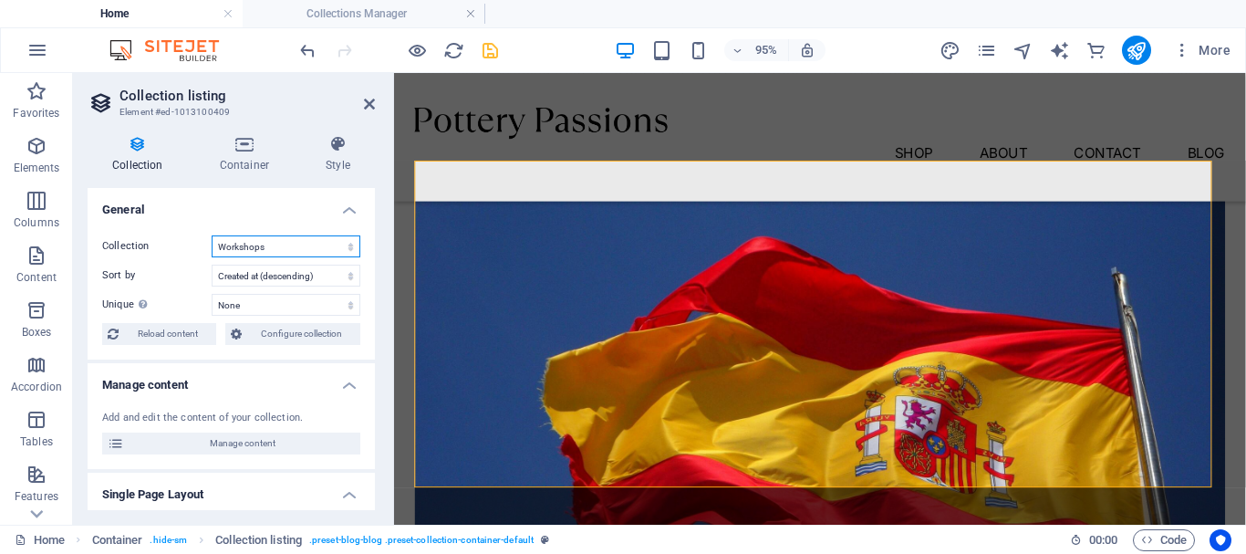
click at [276, 247] on select "Blog Workshops" at bounding box center [286, 246] width 149 height 22
click at [212, 235] on select "Blog Workshops" at bounding box center [286, 246] width 149 height 22
click at [245, 169] on h4 "Container" at bounding box center [248, 154] width 106 height 38
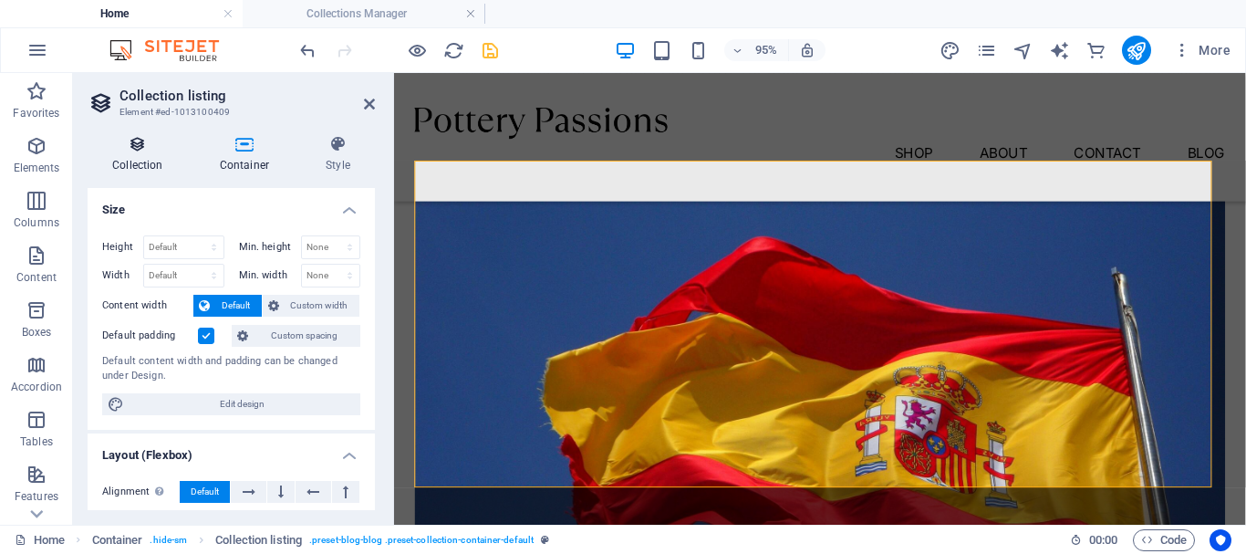
click at [143, 156] on h4 "Collection" at bounding box center [142, 154] width 108 height 38
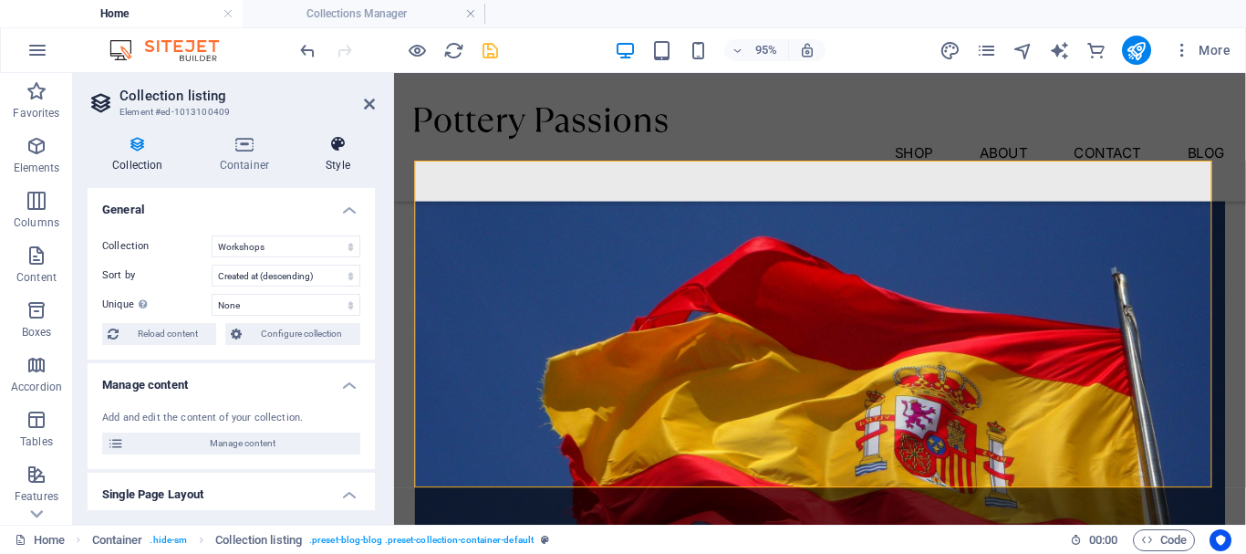
click at [323, 149] on icon at bounding box center [338, 144] width 74 height 18
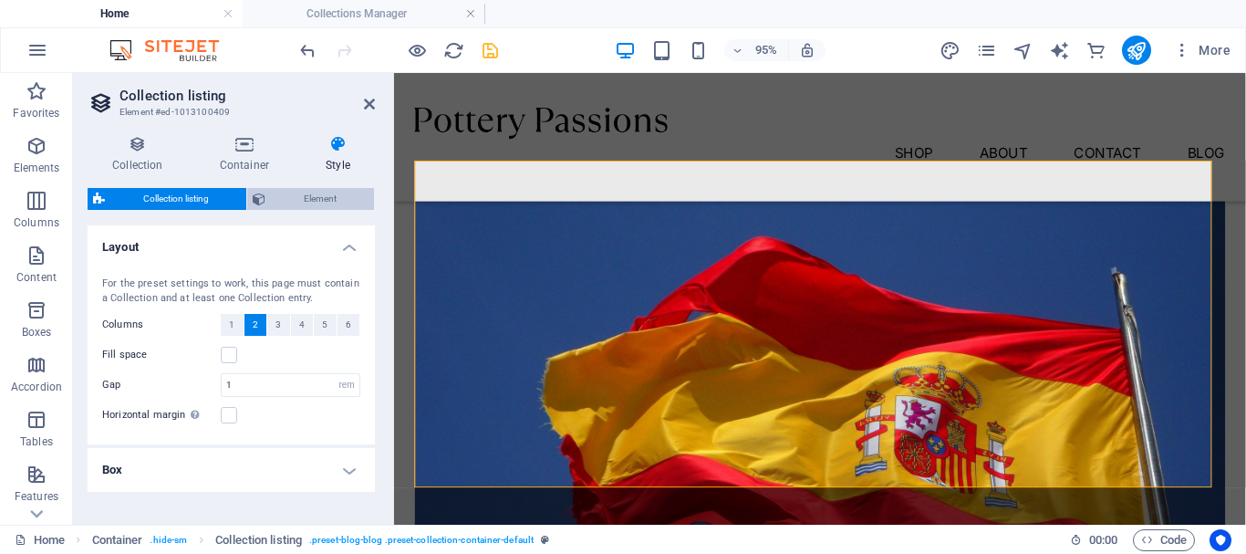
click at [308, 193] on span "Element" at bounding box center [320, 199] width 98 height 22
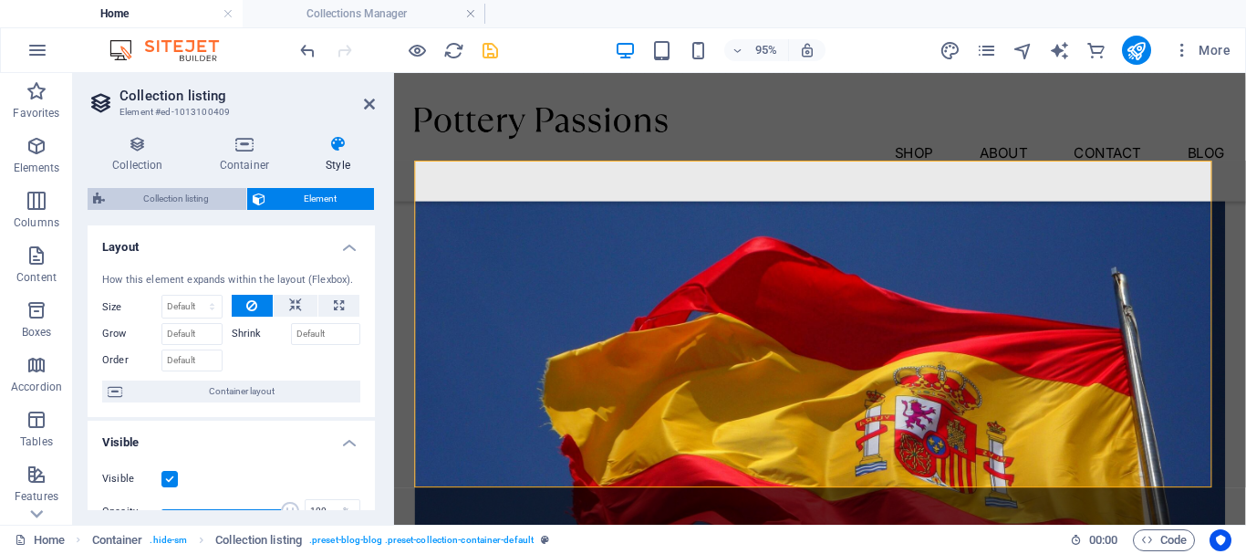
click at [220, 197] on span "Collection listing" at bounding box center [175, 199] width 130 height 22
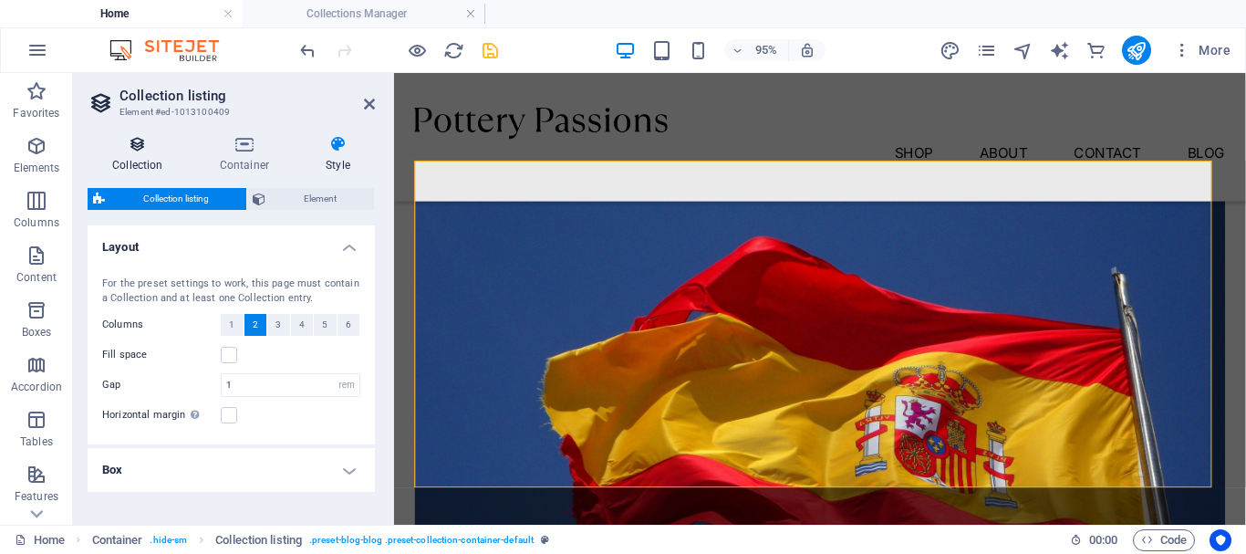
click at [135, 137] on icon at bounding box center [138, 144] width 100 height 18
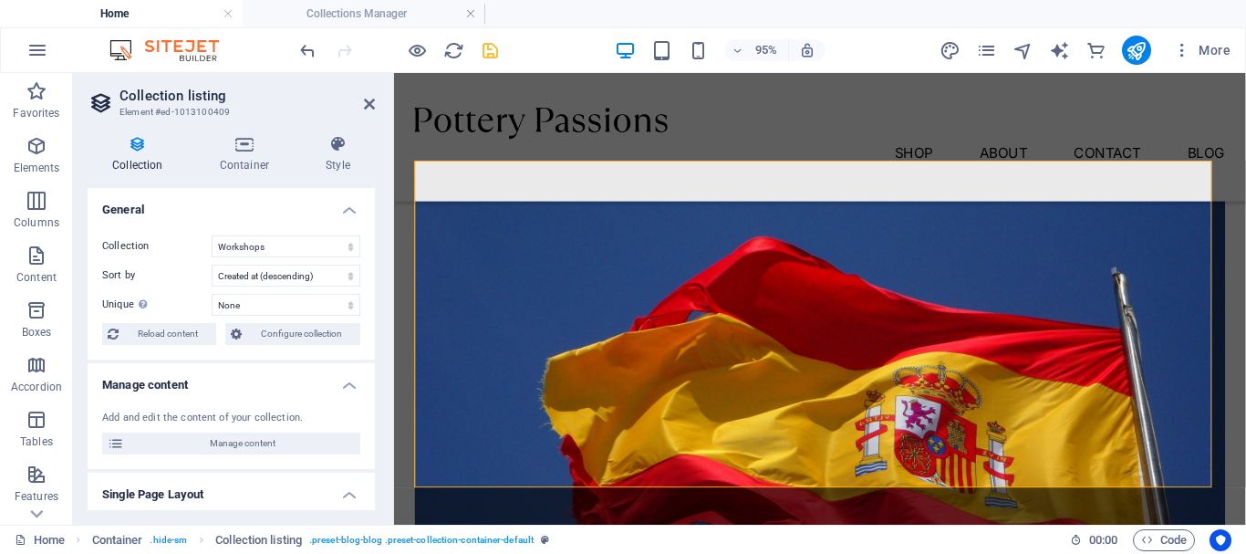
click at [588, 51] on div "95% More" at bounding box center [768, 50] width 942 height 29
click at [510, 88] on div "Menu Shop About Contact Blog" at bounding box center [842, 140] width 897 height 135
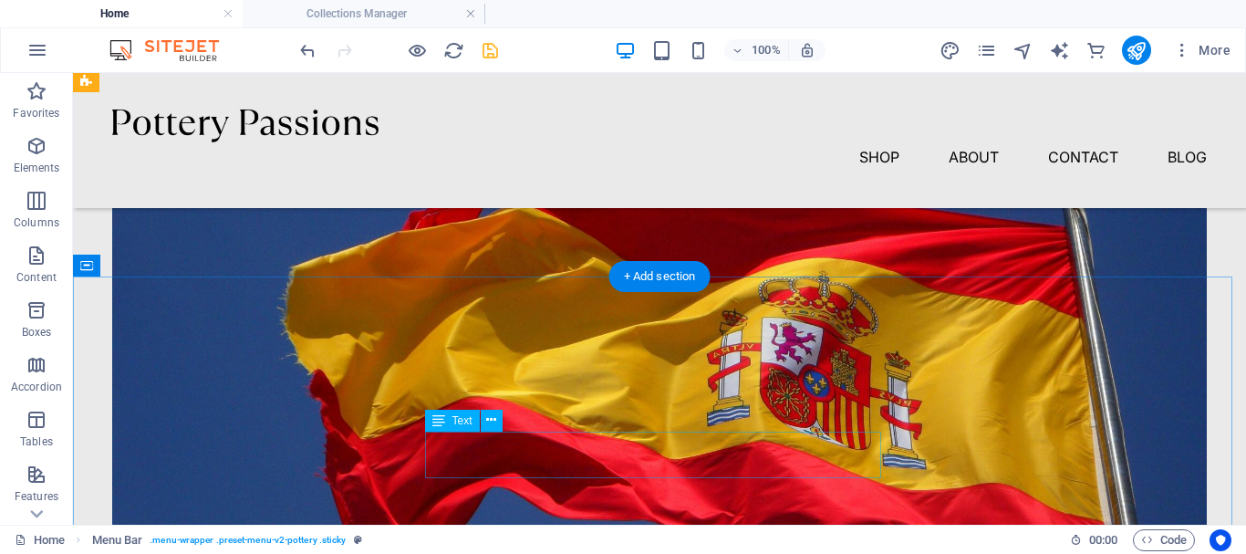
scroll to position [821, 0]
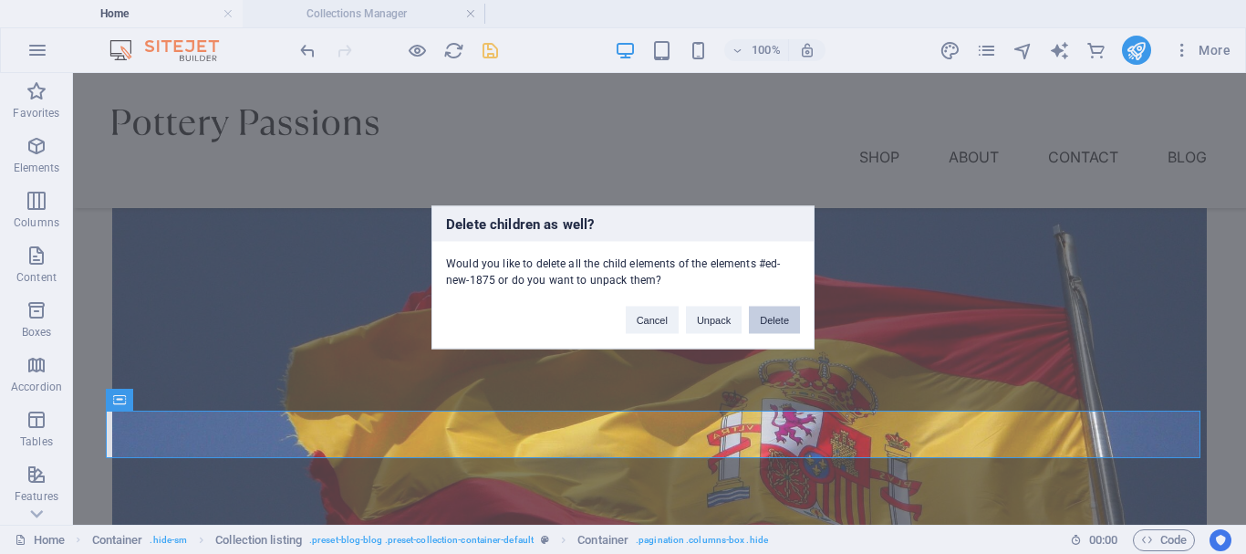
click at [790, 322] on button "Delete" at bounding box center [774, 319] width 51 height 27
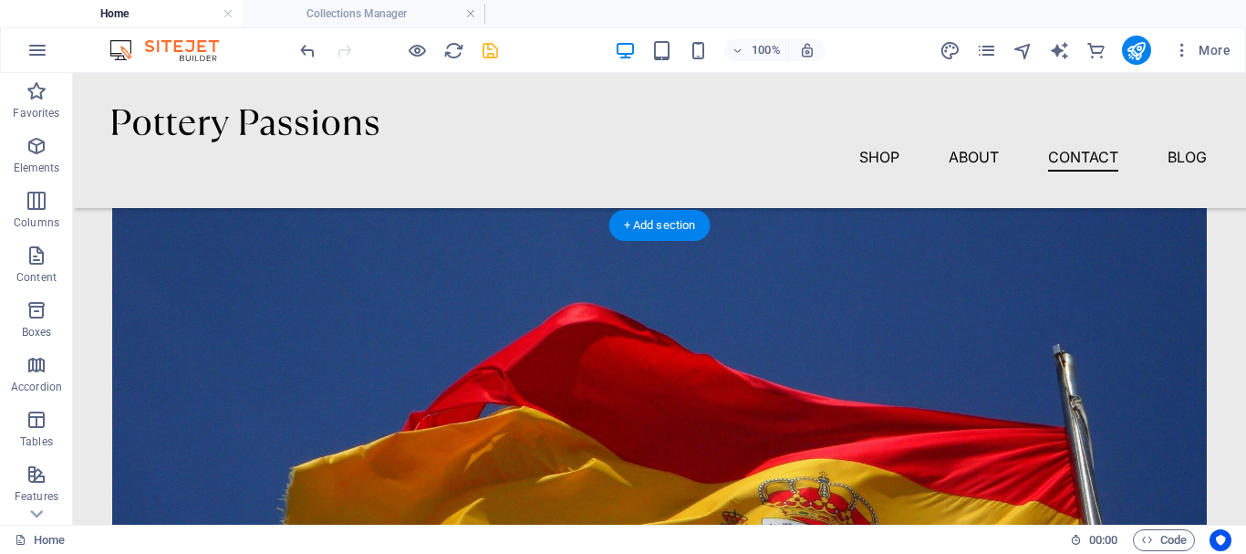
scroll to position [2645, 0]
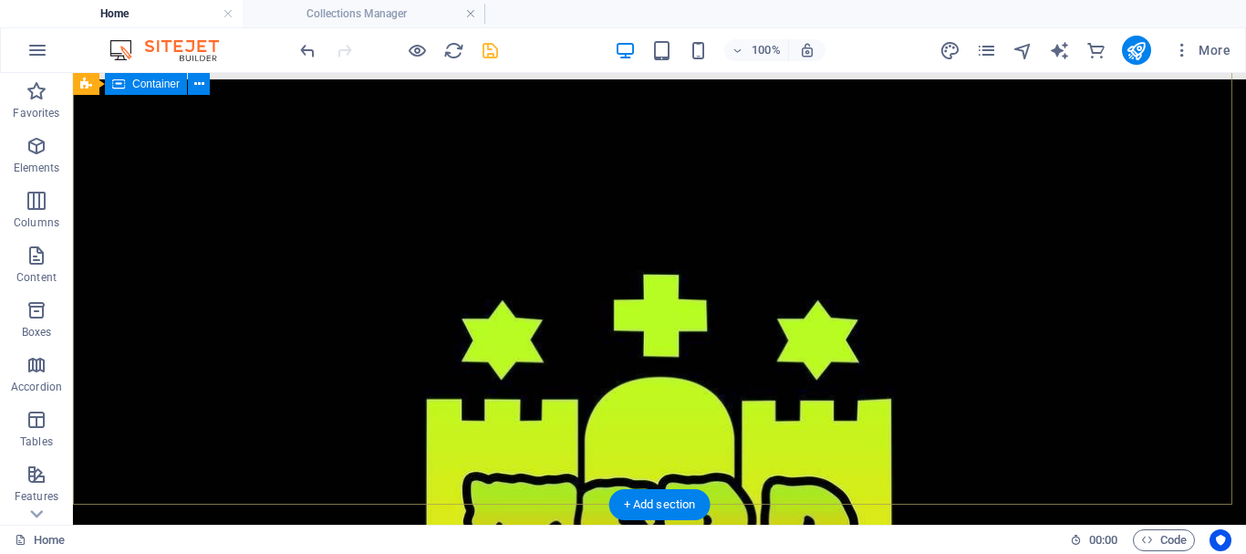
scroll to position [0, 0]
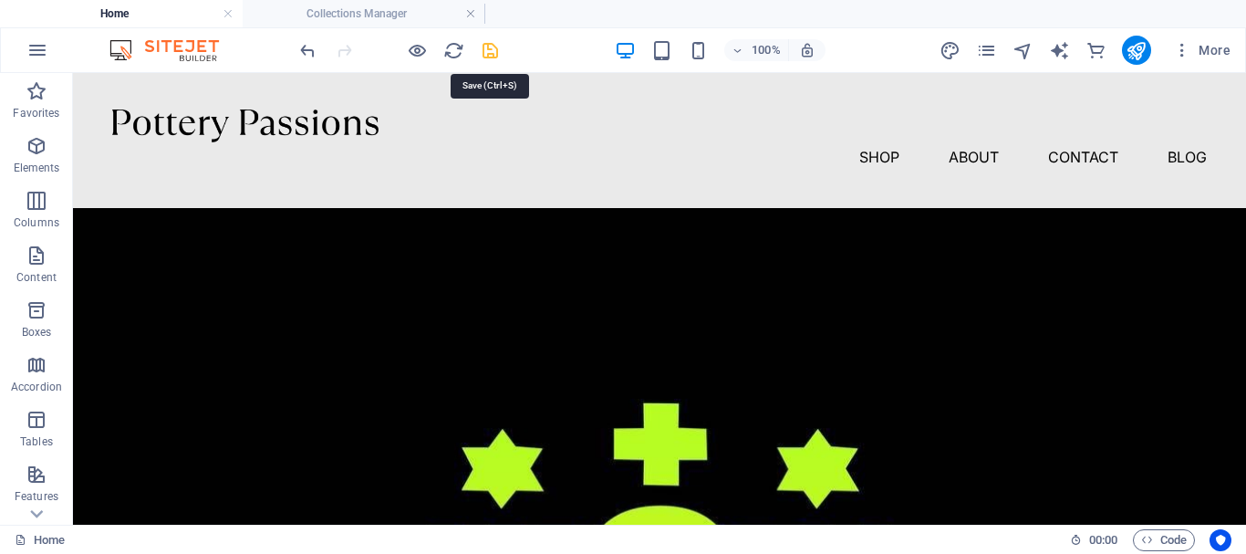
click at [499, 52] on icon "save" at bounding box center [490, 50] width 21 height 21
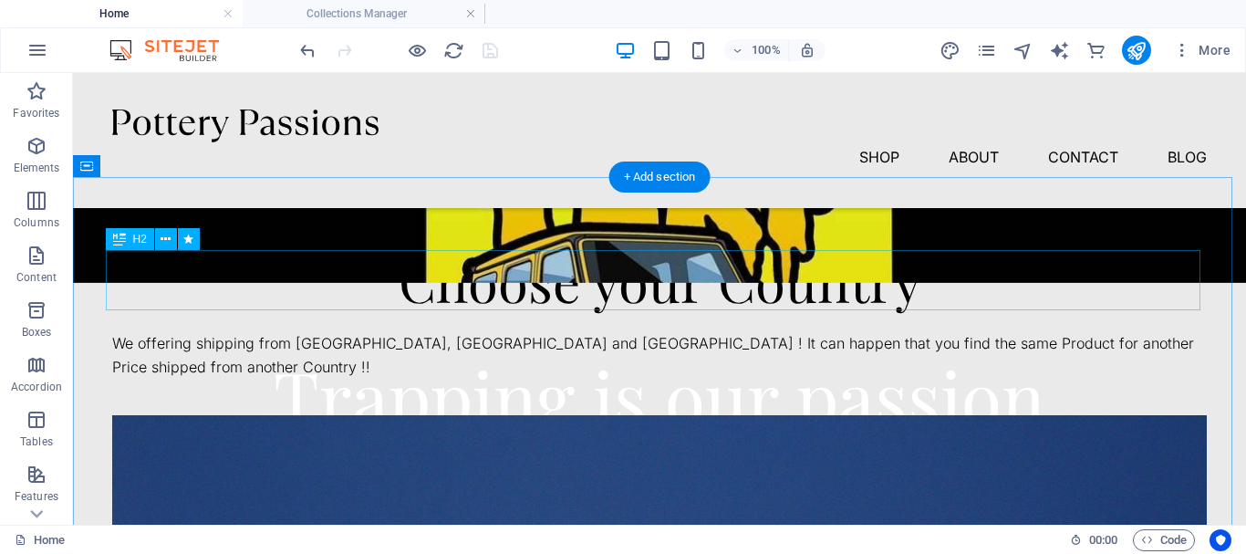
scroll to position [639, 0]
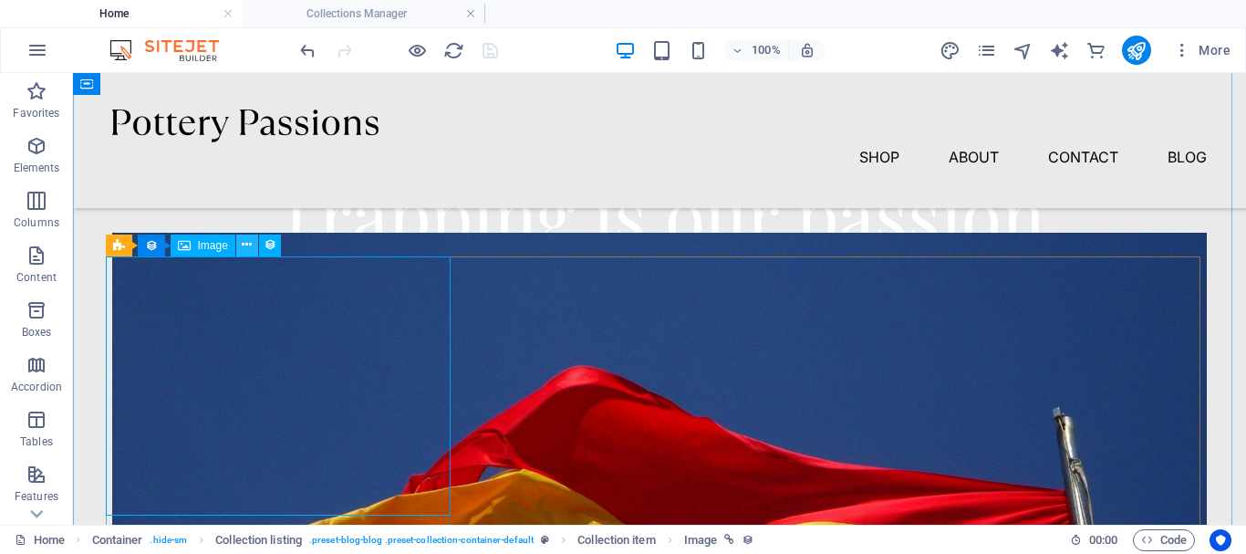
click at [251, 240] on icon at bounding box center [247, 244] width 10 height 19
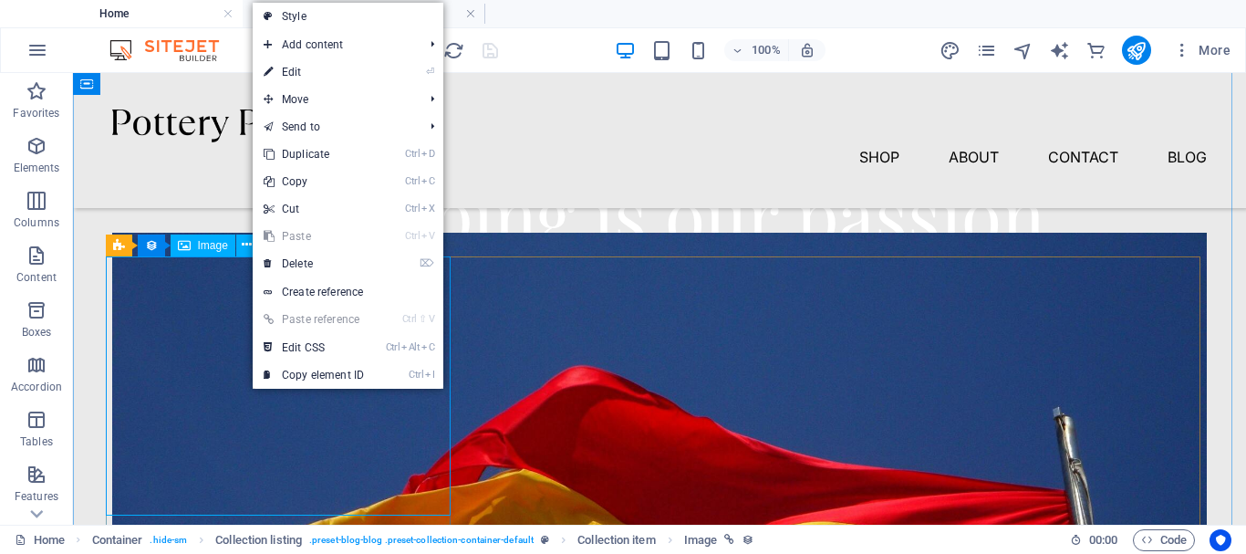
click at [226, 240] on span "Image" at bounding box center [213, 245] width 30 height 11
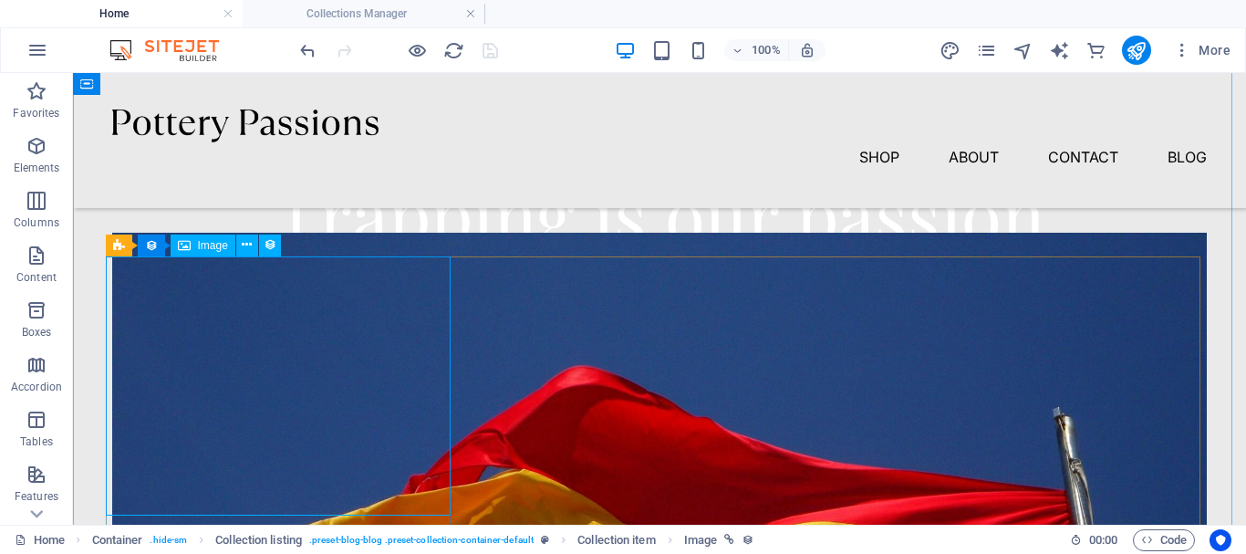
click at [211, 242] on span "Image" at bounding box center [213, 245] width 30 height 11
click at [266, 247] on icon at bounding box center [270, 244] width 13 height 19
select select "%"
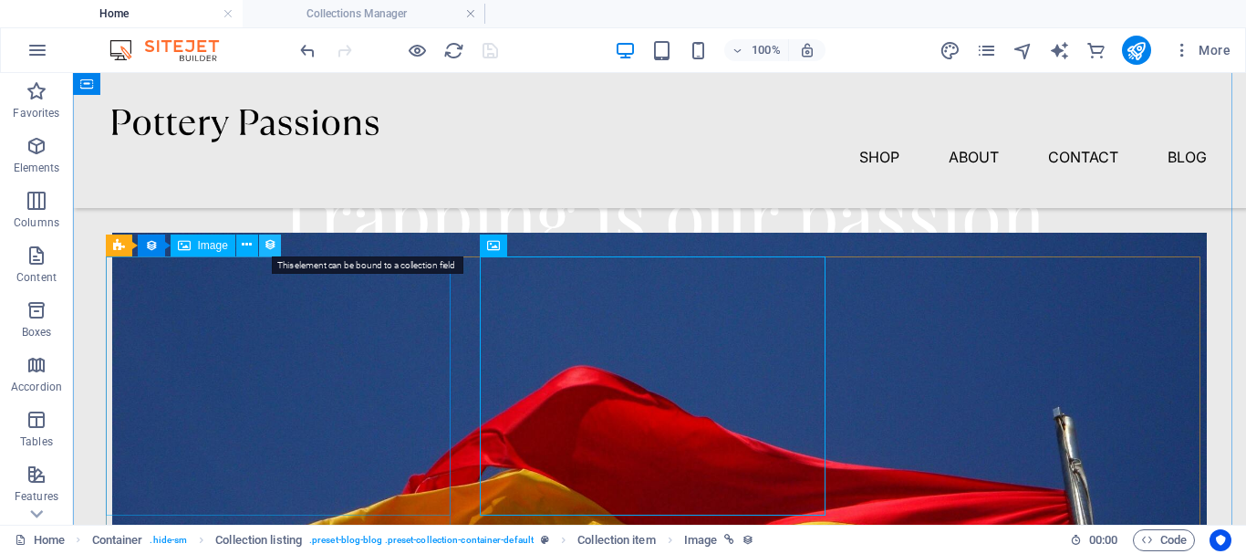
click at [264, 246] on icon at bounding box center [270, 244] width 13 height 19
select select "%"
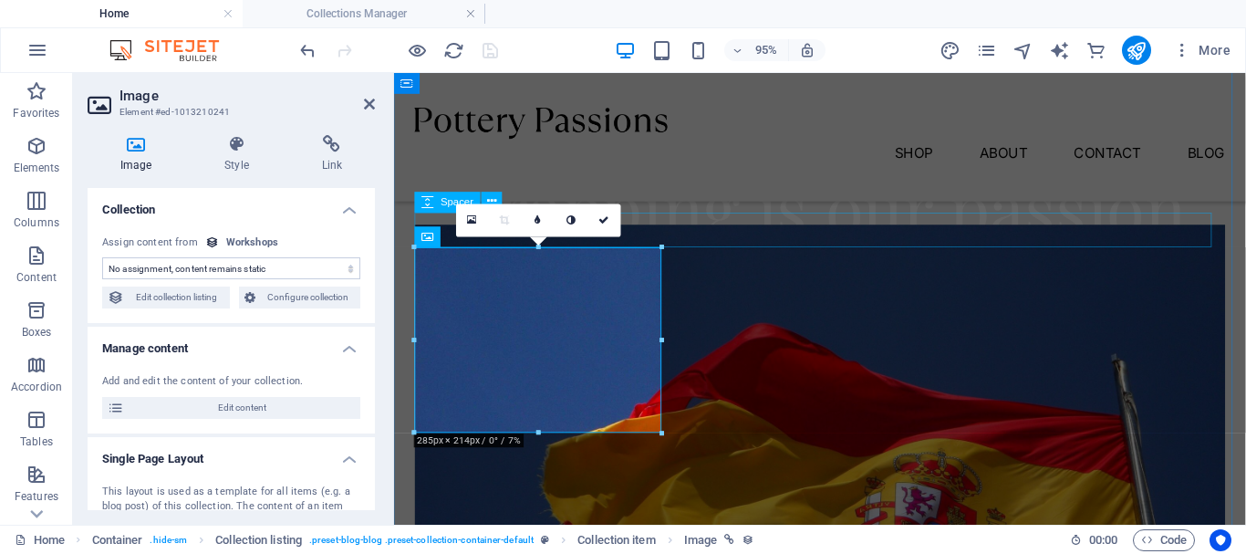
click at [726, 233] on div at bounding box center [842, 214] width 853 height 36
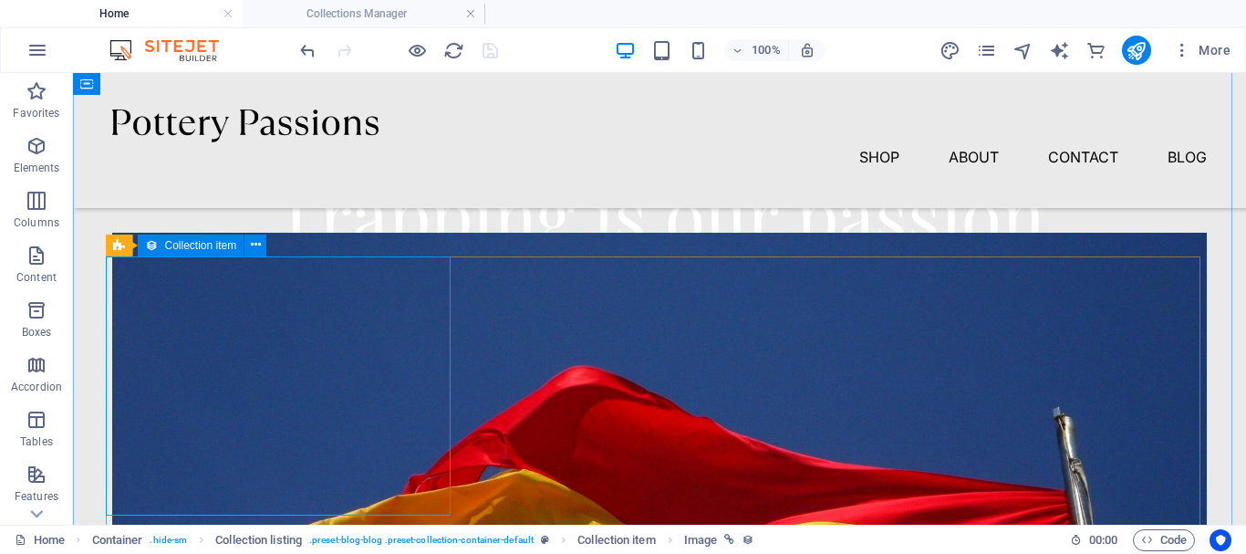
click at [158, 246] on div "Collection item" at bounding box center [191, 245] width 107 height 22
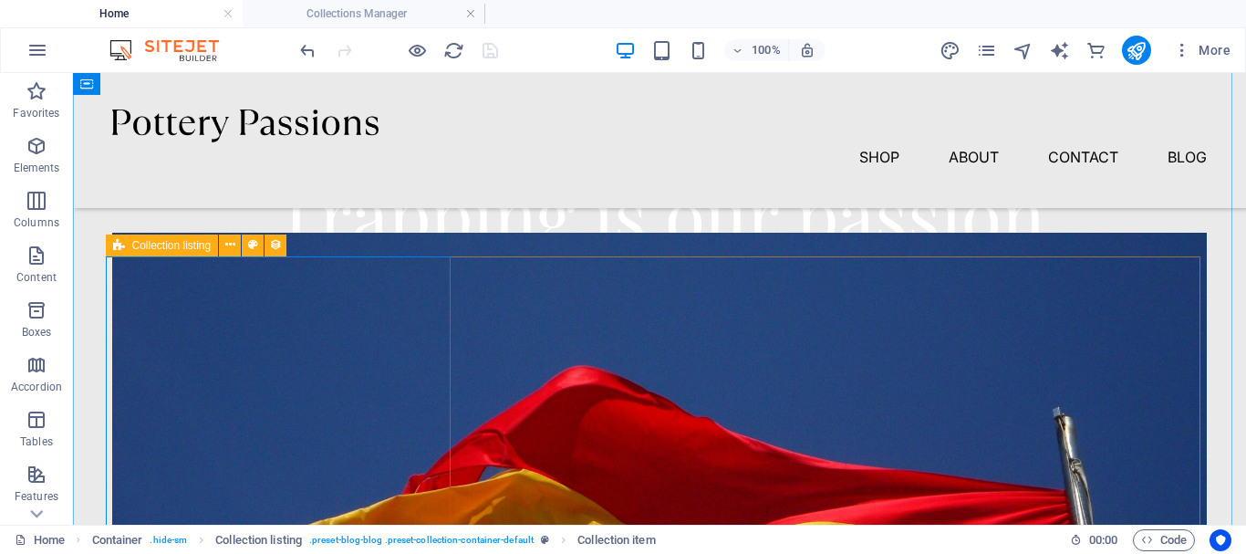
click at [121, 243] on icon at bounding box center [119, 245] width 12 height 22
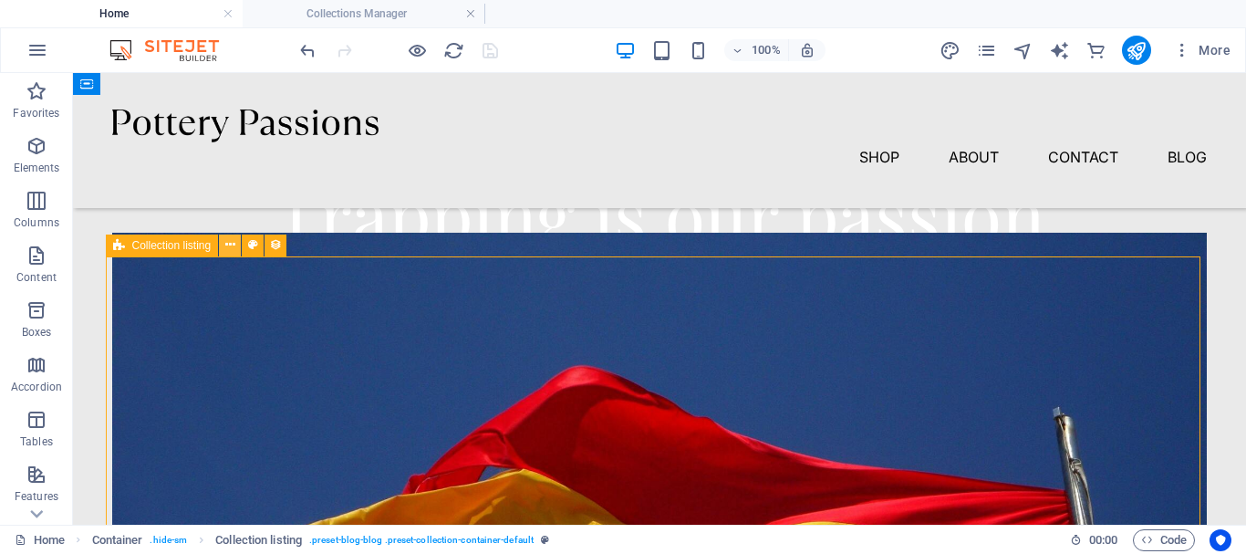
click at [232, 241] on icon at bounding box center [230, 244] width 10 height 19
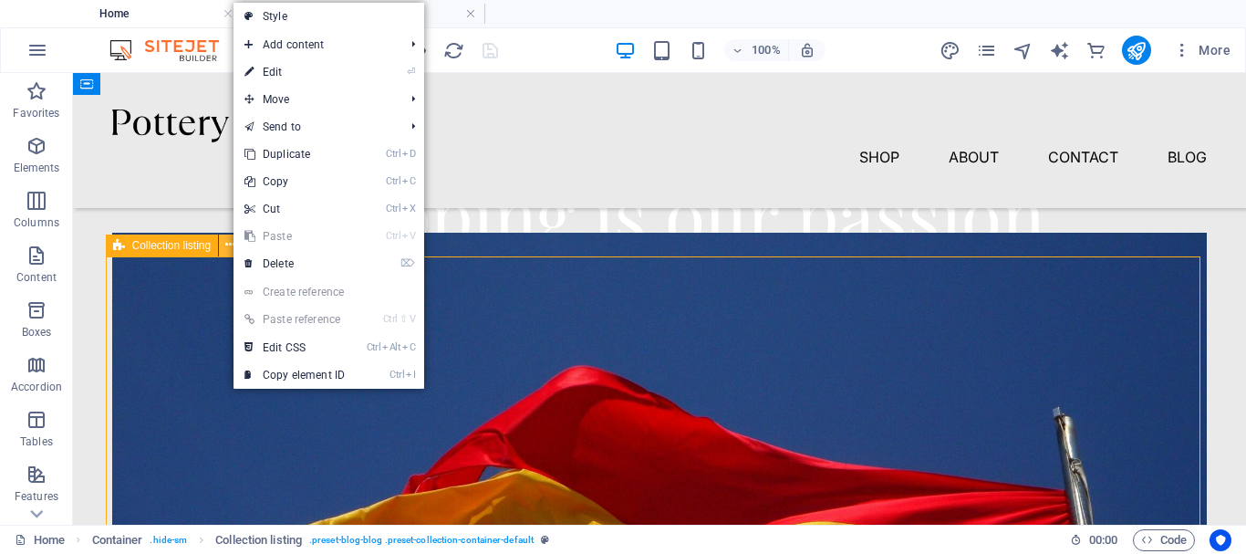
click at [232, 241] on icon at bounding box center [230, 244] width 10 height 19
click at [214, 249] on div "Collection listing" at bounding box center [162, 245] width 113 height 22
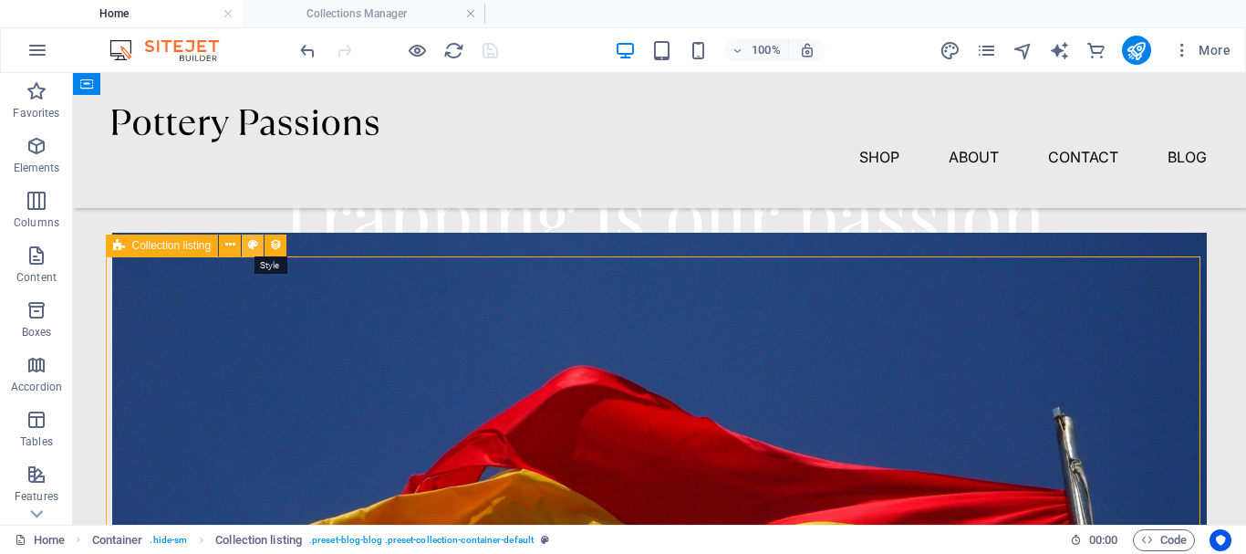
click at [255, 247] on icon at bounding box center [253, 244] width 10 height 19
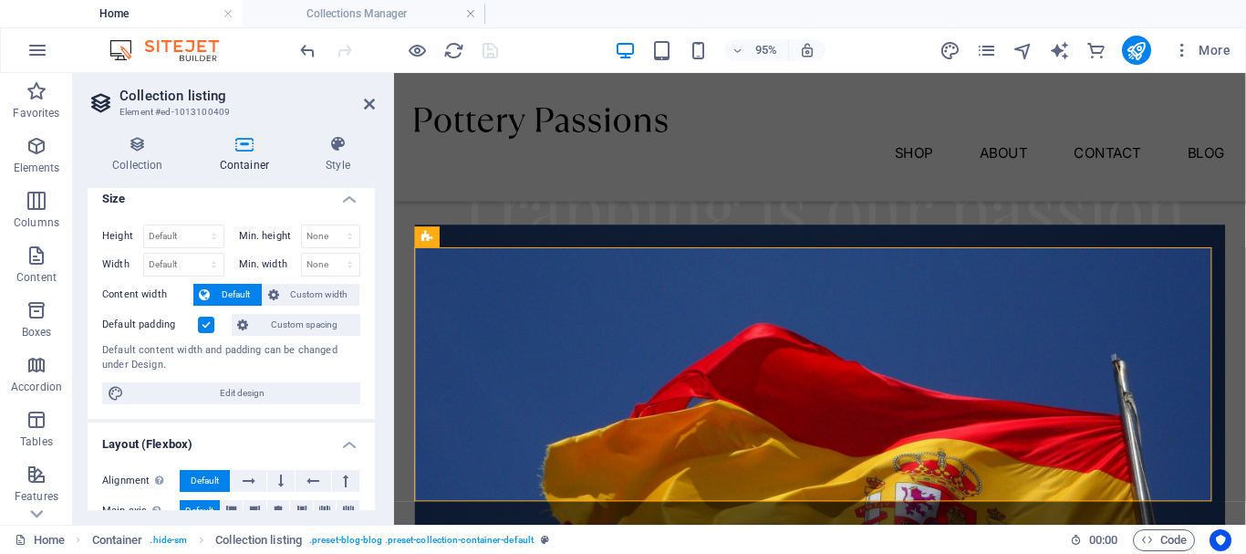
scroll to position [0, 0]
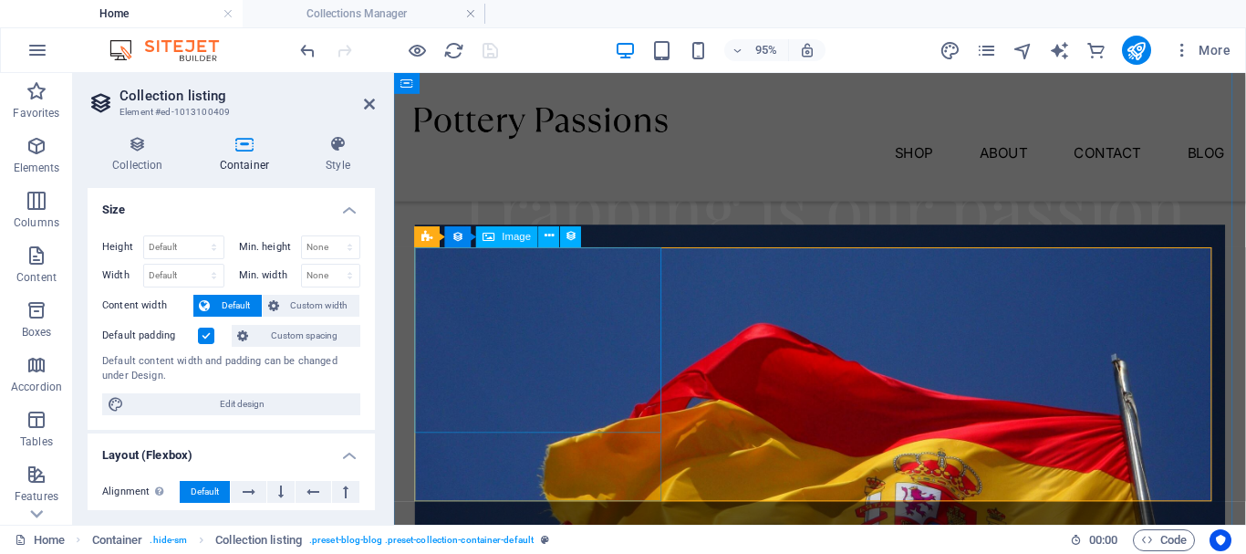
click at [546, 387] on figure "[DATE]" at bounding box center [842, 553] width 853 height 640
click at [543, 386] on figure "[DATE]" at bounding box center [842, 553] width 853 height 640
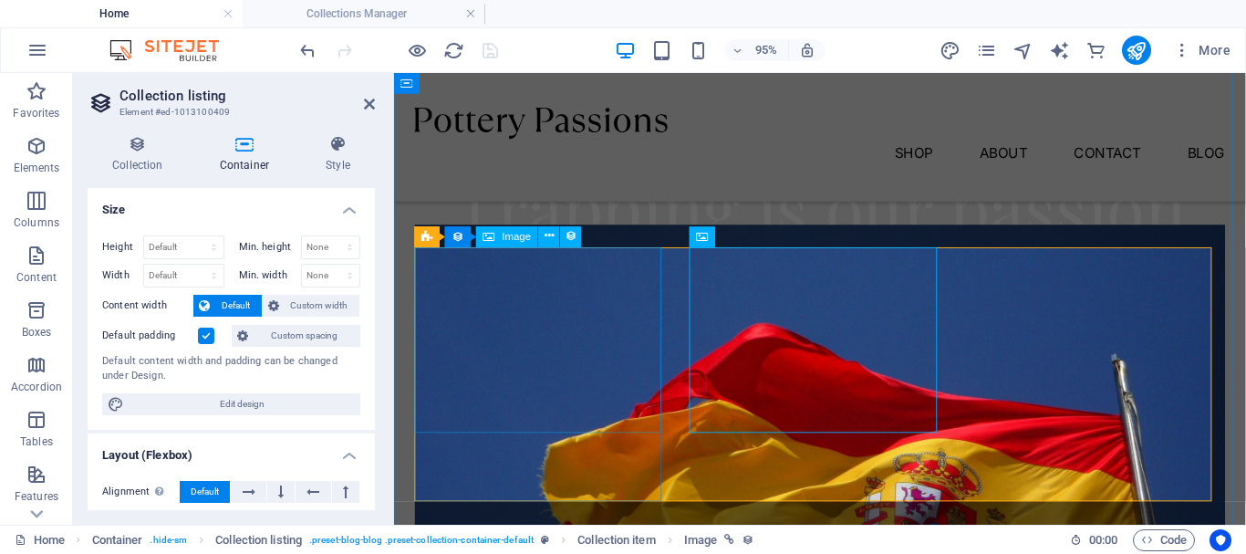
click at [527, 299] on figure "[DATE]" at bounding box center [842, 553] width 853 height 640
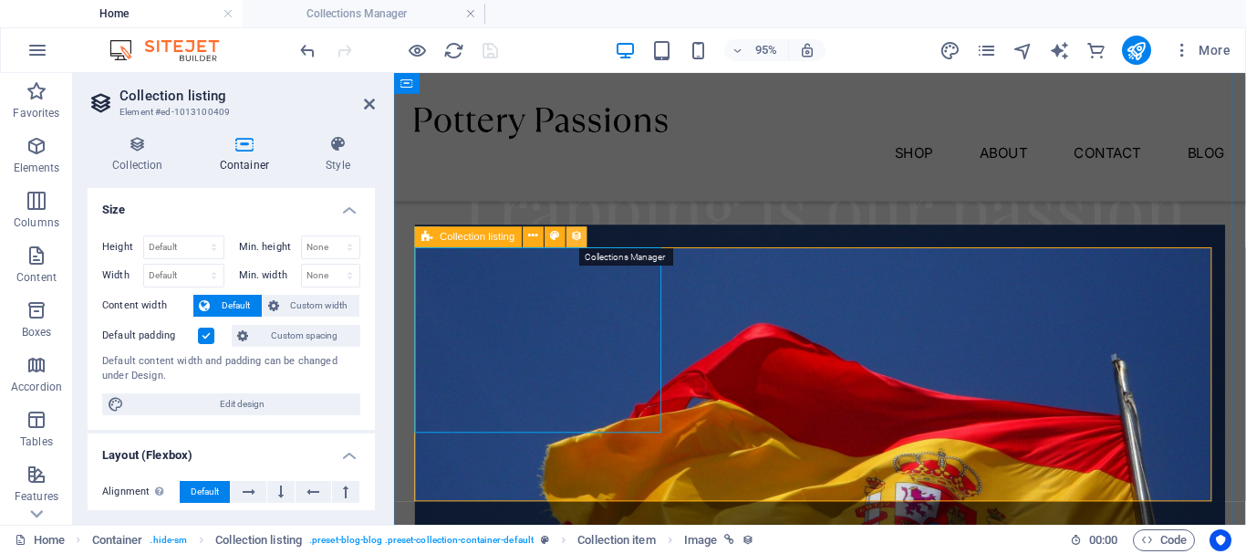
click at [577, 236] on icon at bounding box center [577, 236] width 12 height 18
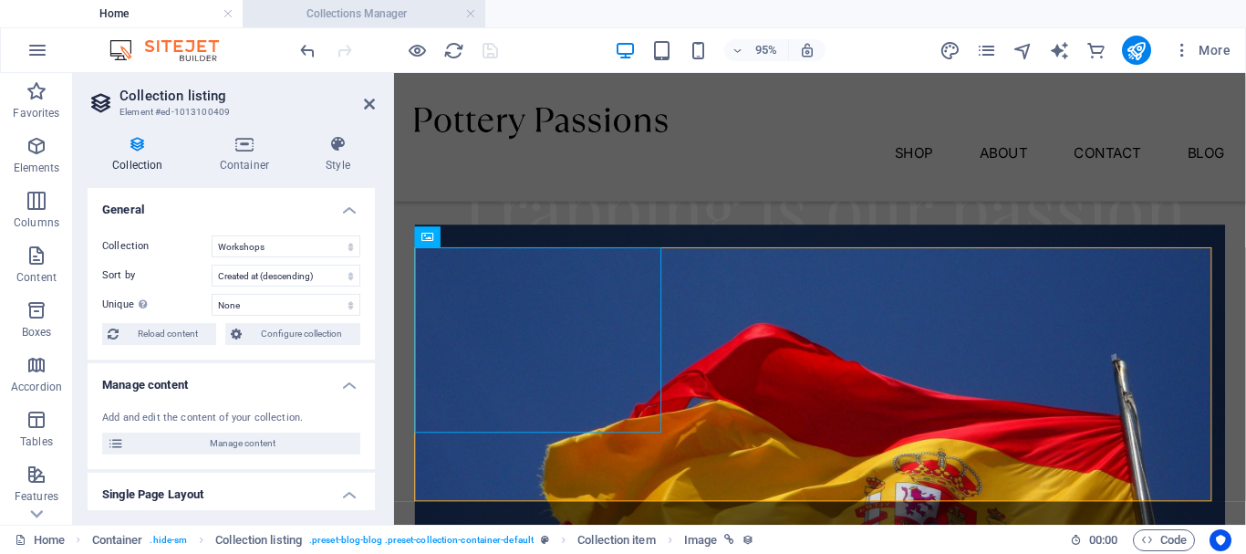
click at [373, 16] on h4 "Collections Manager" at bounding box center [364, 14] width 243 height 20
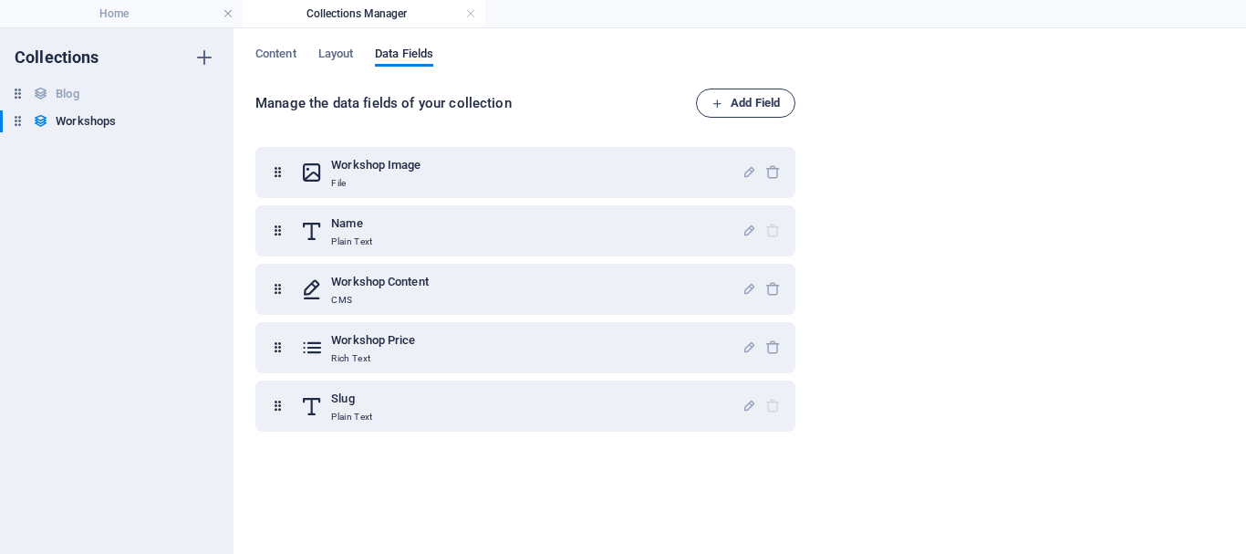
click at [751, 95] on span "Add Field" at bounding box center [746, 103] width 68 height 22
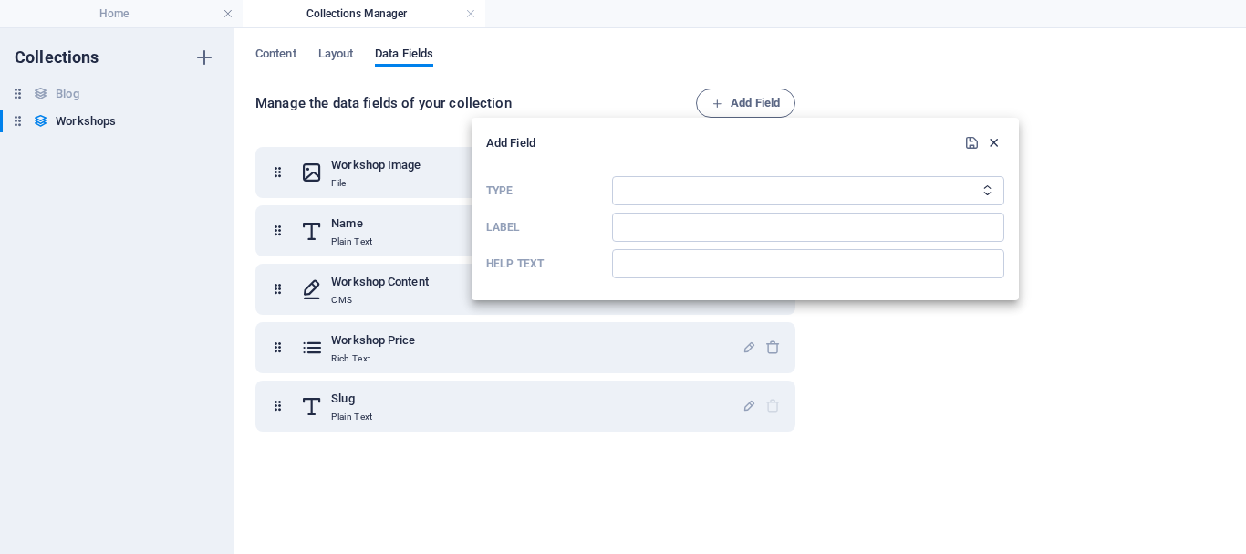
click at [996, 146] on icon "button" at bounding box center [994, 143] width 16 height 16
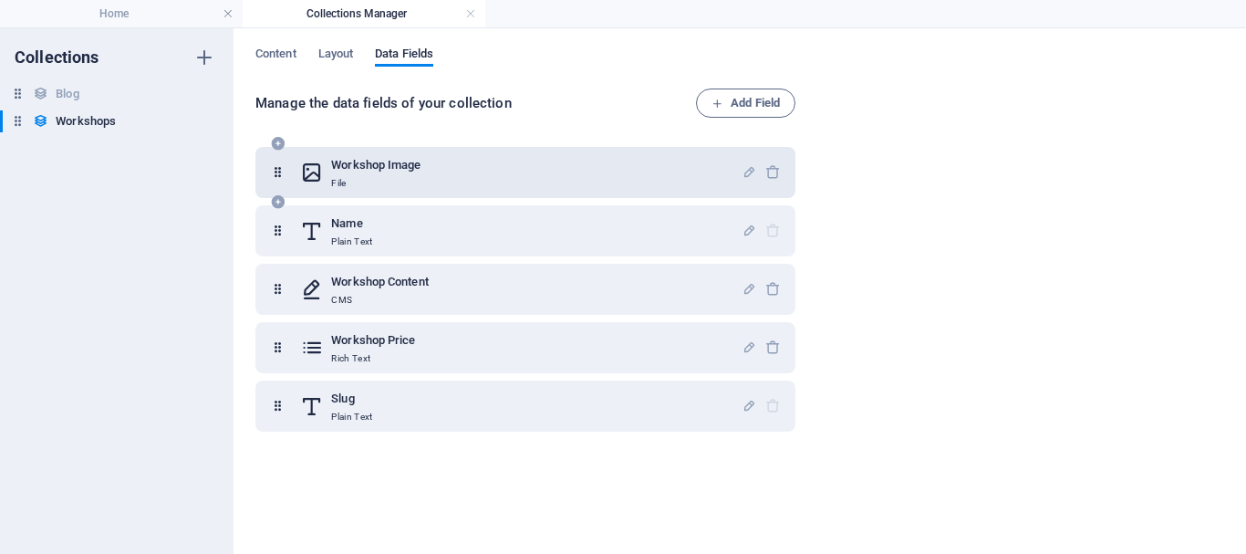
click at [375, 192] on div "Workshop Image File" at bounding box center [525, 172] width 540 height 51
click at [371, 171] on h6 "Workshop Image" at bounding box center [375, 165] width 89 height 22
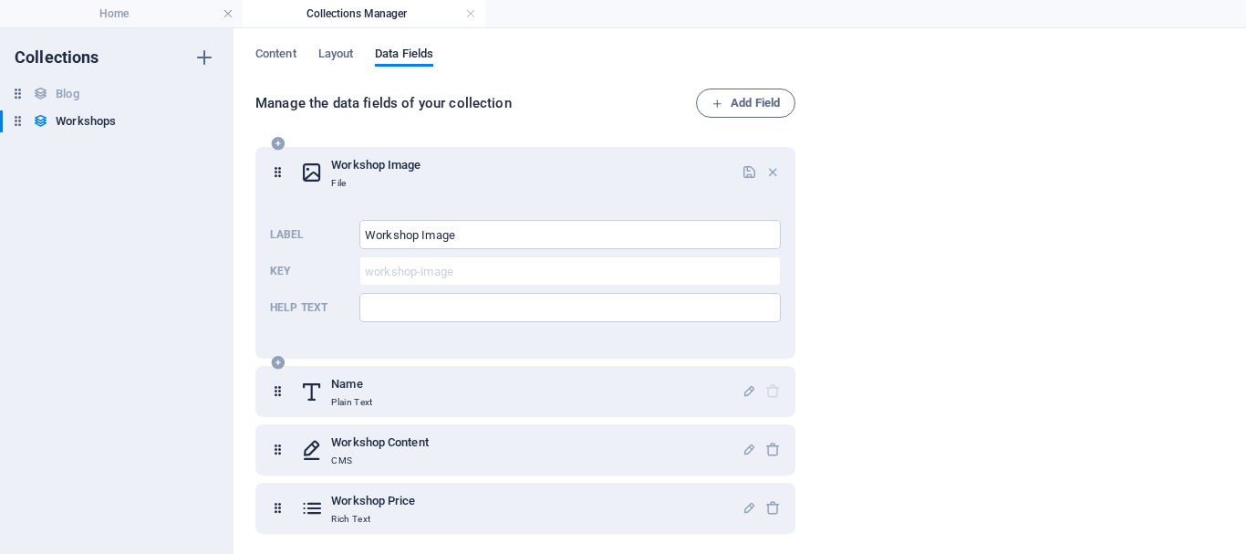
click at [416, 169] on h6 "Workshop Image" at bounding box center [375, 165] width 89 height 22
click at [439, 120] on div "Manage the data fields of your collection Add Field Workshop Image File Label W…" at bounding box center [528, 314] width 547 height 453
click at [345, 54] on span "Layout" at bounding box center [336, 56] width 36 height 26
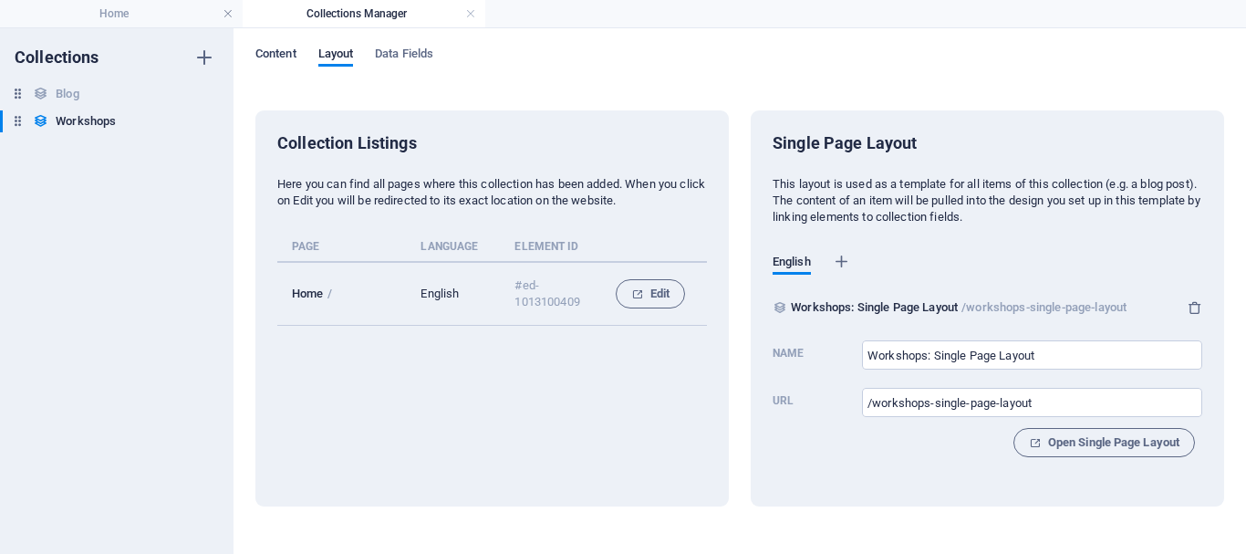
click at [276, 54] on span "Content" at bounding box center [275, 56] width 41 height 26
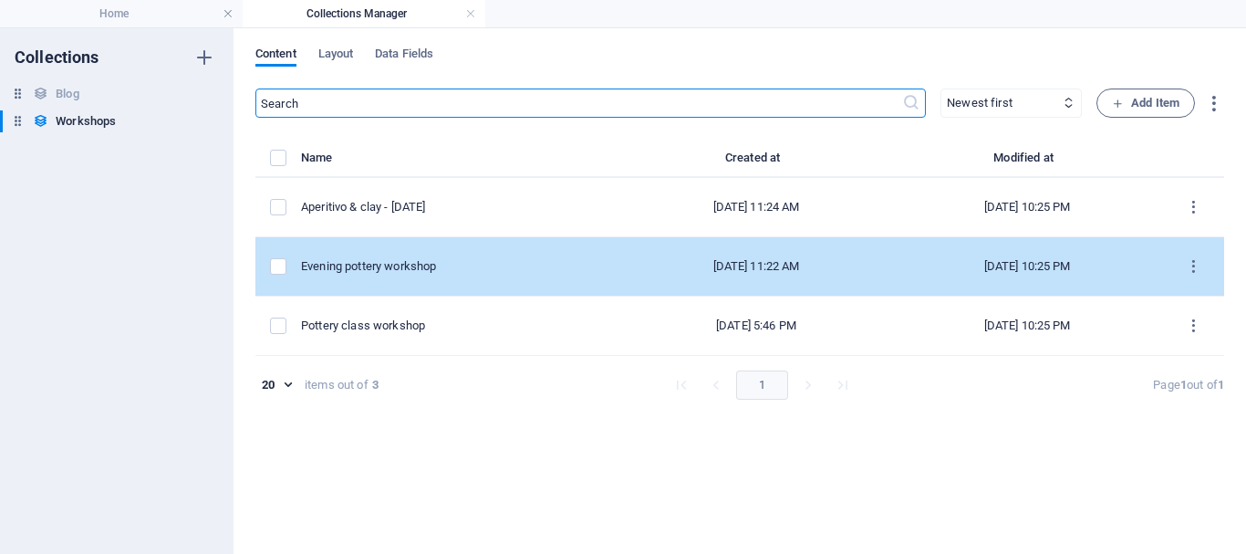
click at [525, 256] on td "Evening pottery workshop" at bounding box center [461, 266] width 320 height 59
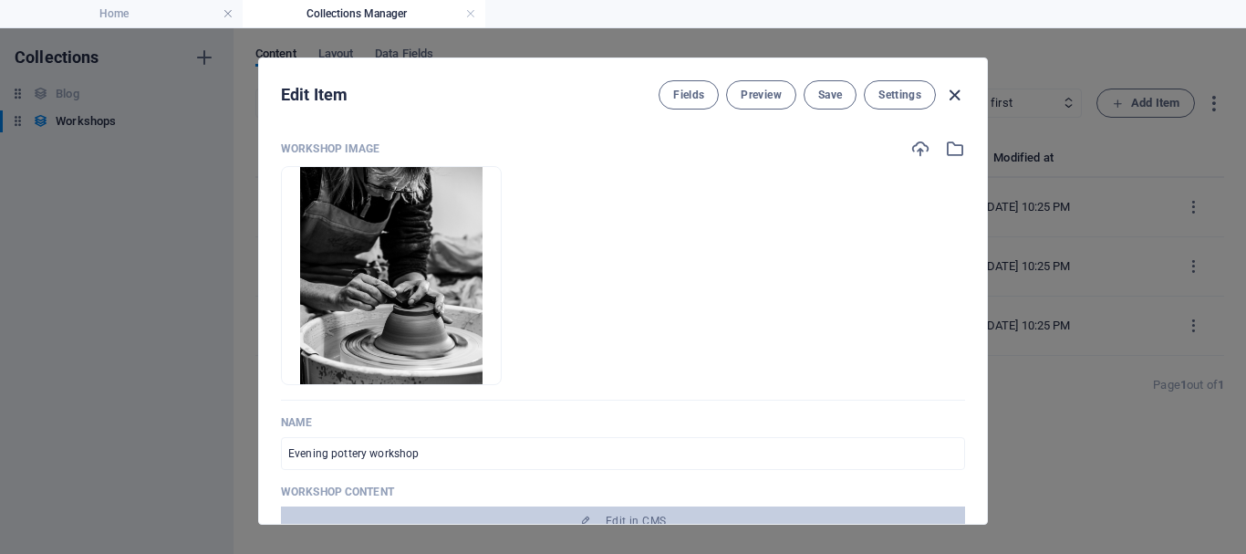
click at [958, 96] on icon "button" at bounding box center [954, 95] width 21 height 21
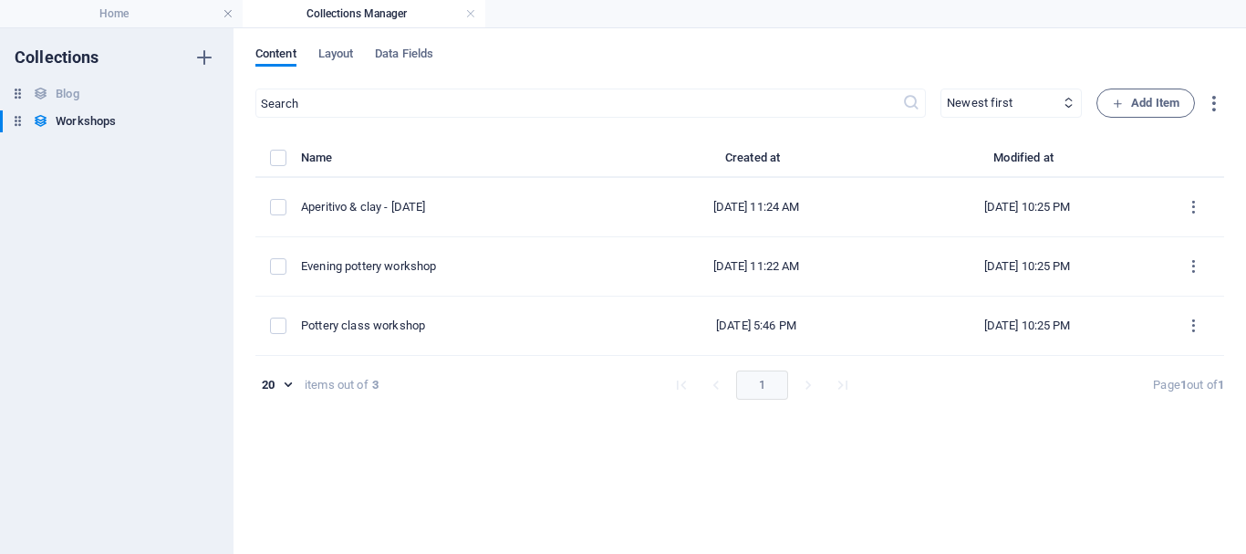
type input "evening-pottery-workshop"
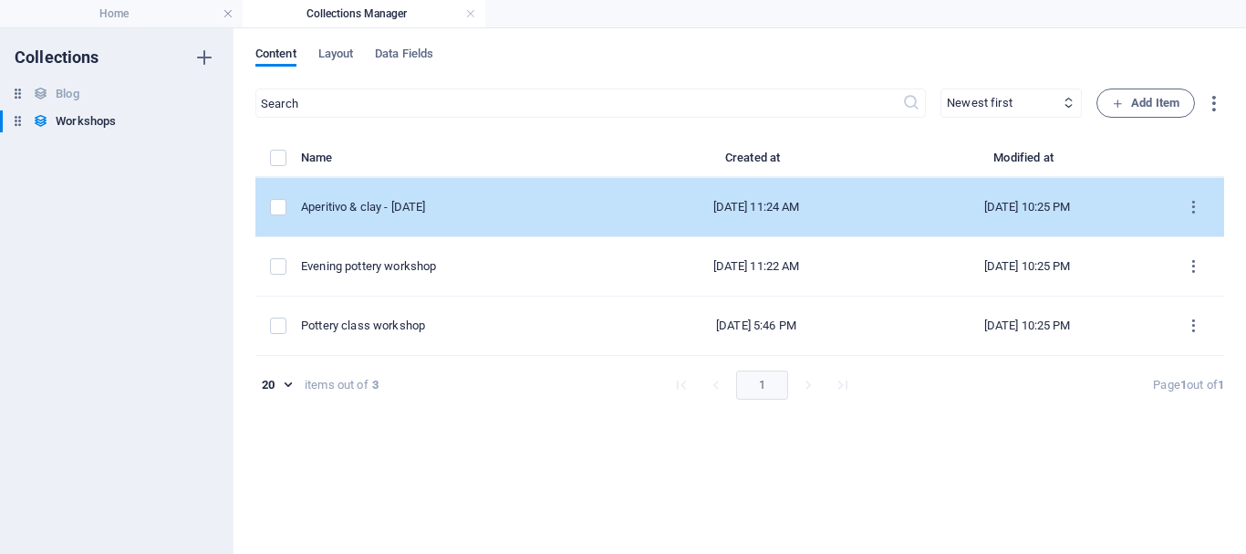
click at [531, 216] on td "Aperitivo & clay - [DATE]" at bounding box center [461, 207] width 320 height 59
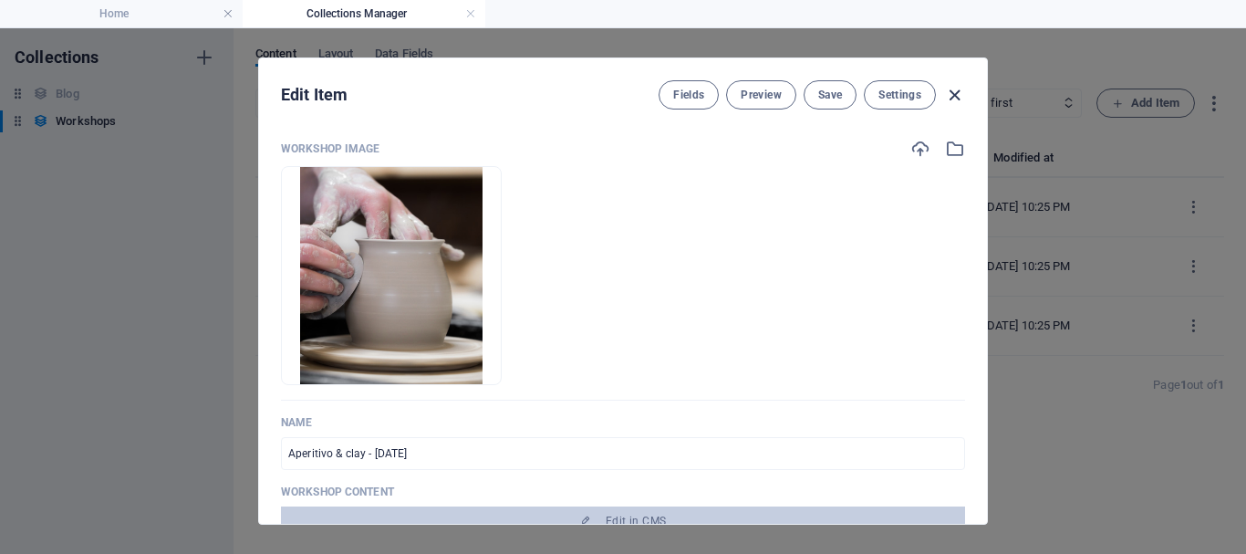
click at [954, 103] on icon "button" at bounding box center [954, 95] width 21 height 21
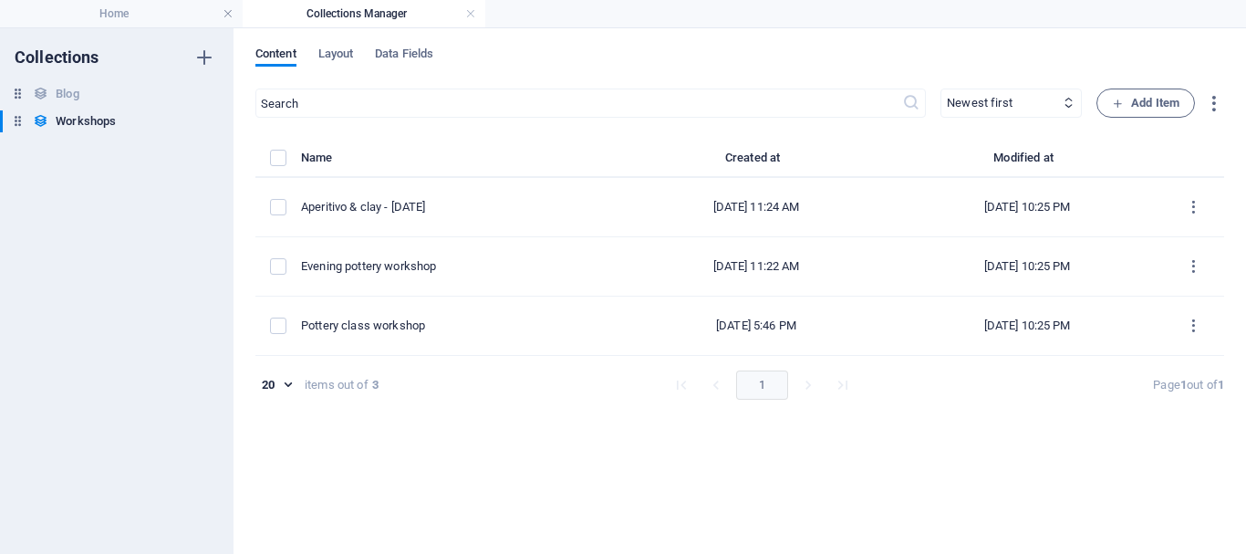
type input "aperitivo-clay-17-10-24"
click at [279, 158] on label "items list" at bounding box center [278, 158] width 16 height 16
click at [0, 0] on input "items list" at bounding box center [0, 0] width 0 height 0
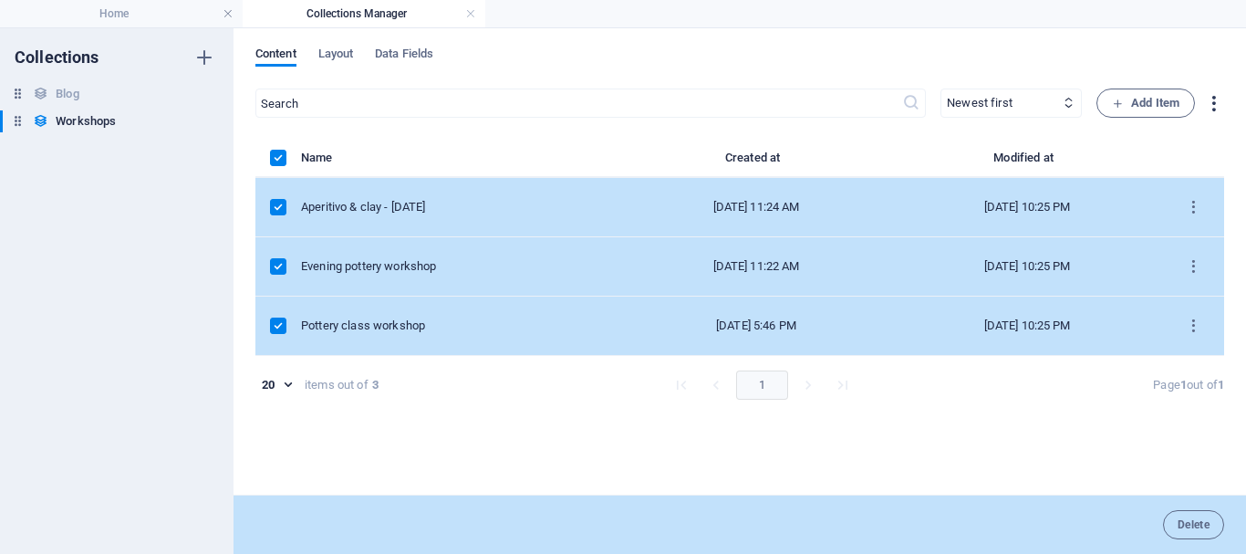
click at [1215, 106] on icon "button" at bounding box center [1213, 103] width 21 height 21
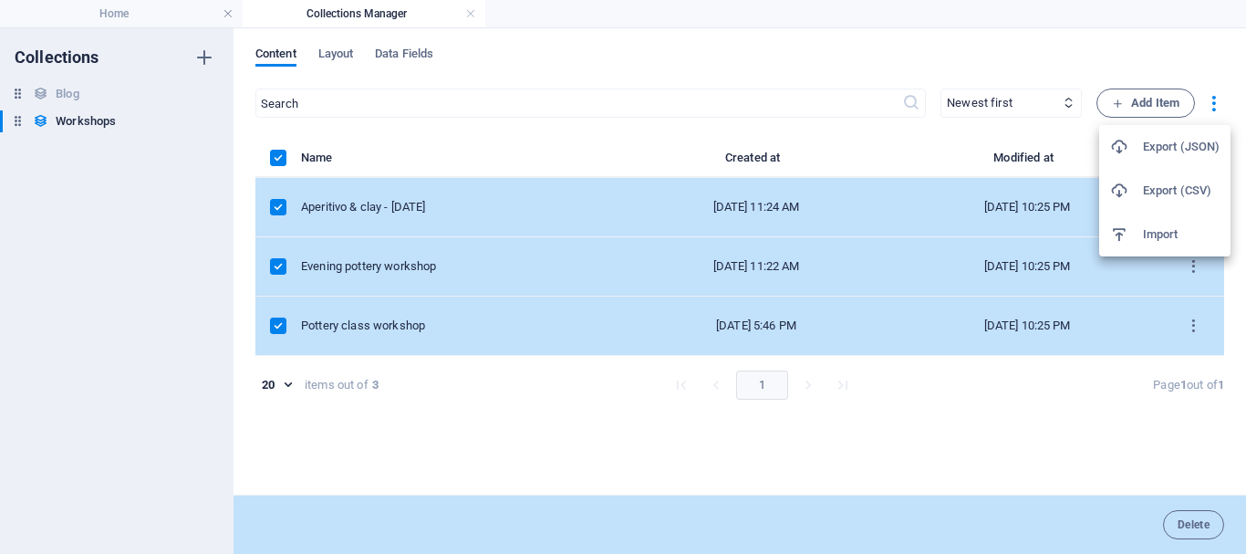
click at [657, 142] on div at bounding box center [623, 277] width 1246 height 554
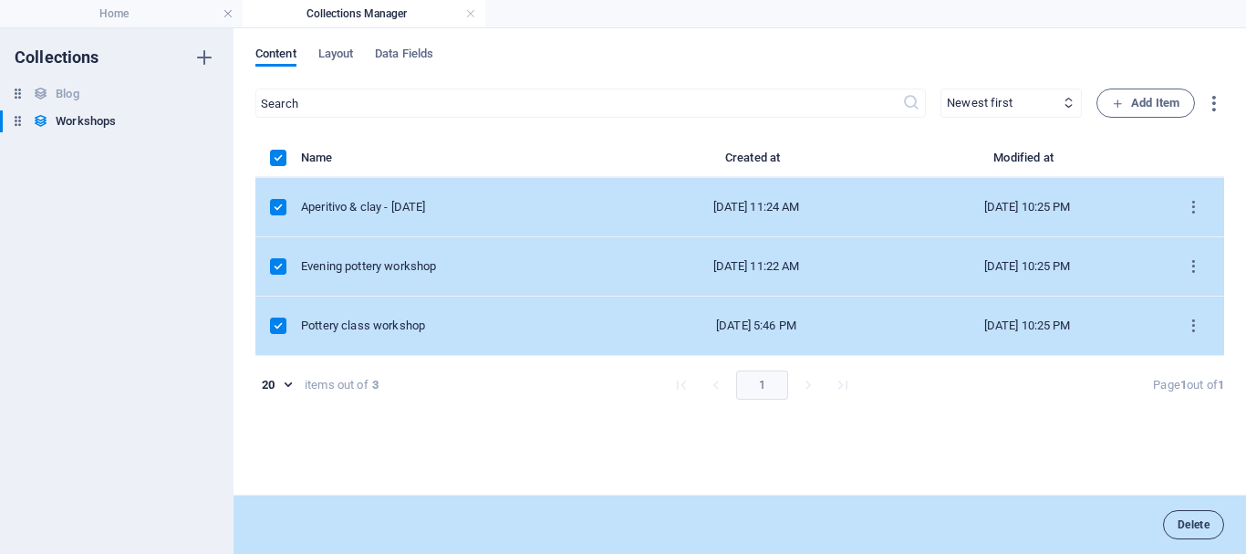
click at [1182, 523] on span "Delete" at bounding box center [1194, 524] width 32 height 11
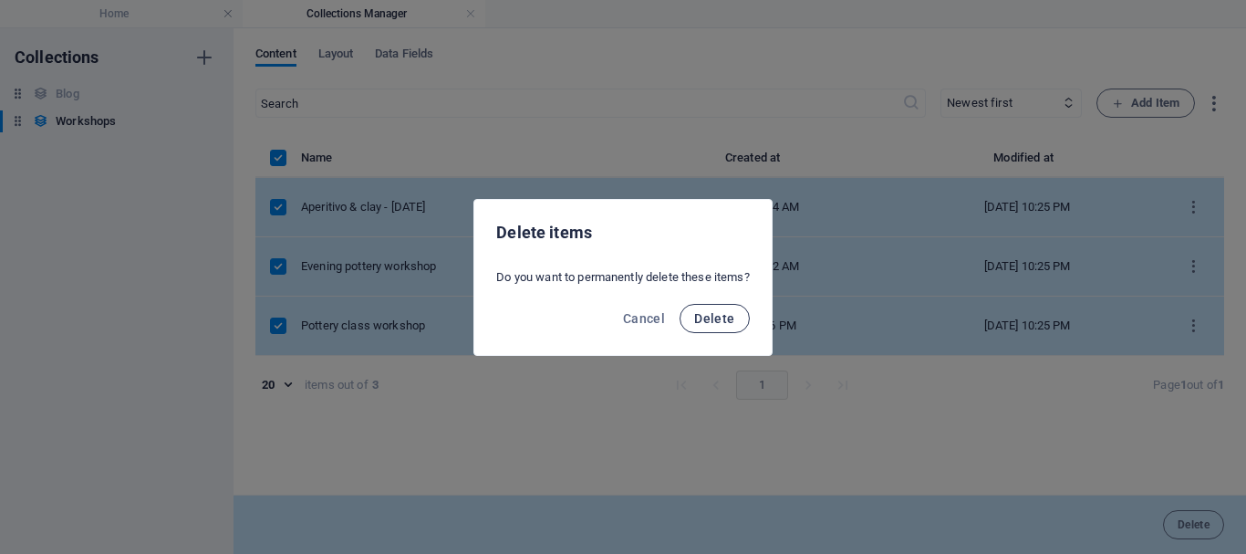
click at [734, 314] on span "Delete" at bounding box center [714, 318] width 40 height 15
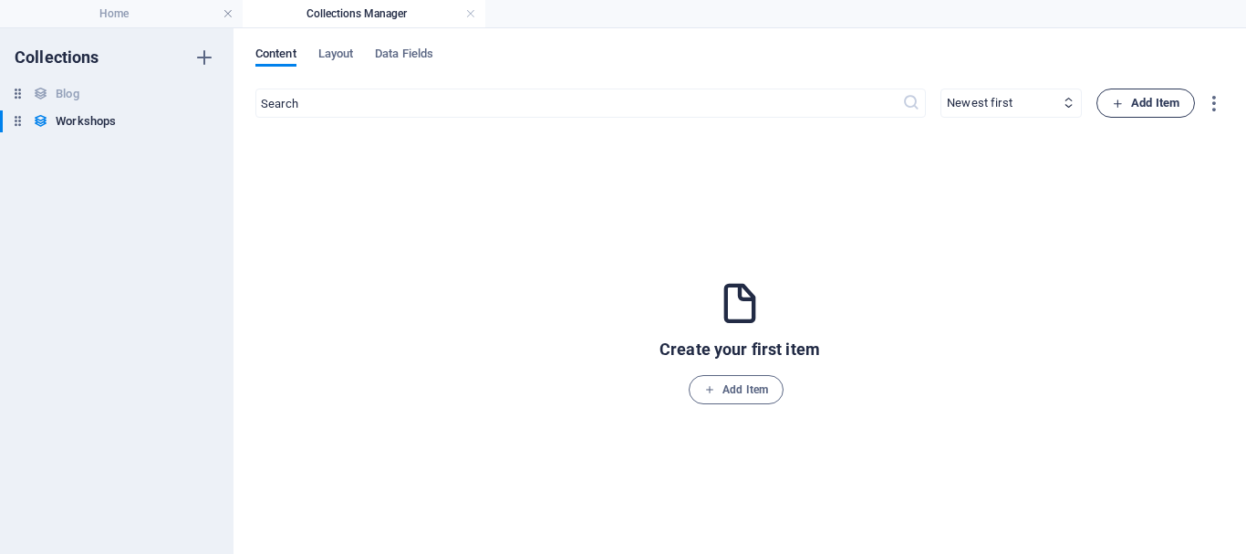
click at [1171, 97] on span "Add Item" at bounding box center [1146, 103] width 68 height 22
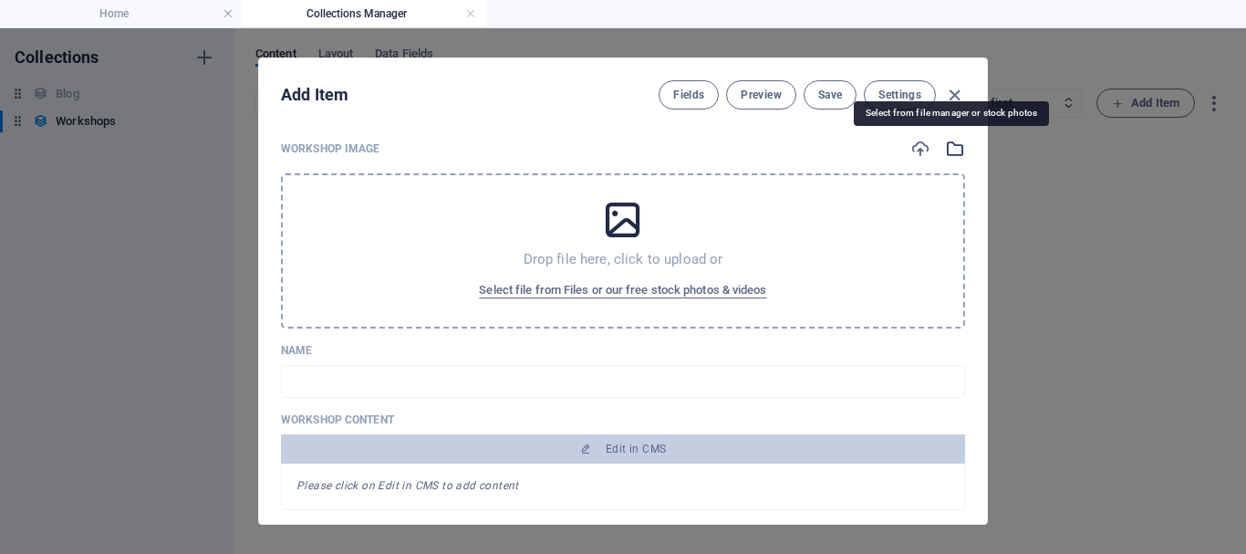
click at [945, 149] on icon "button" at bounding box center [955, 149] width 20 height 20
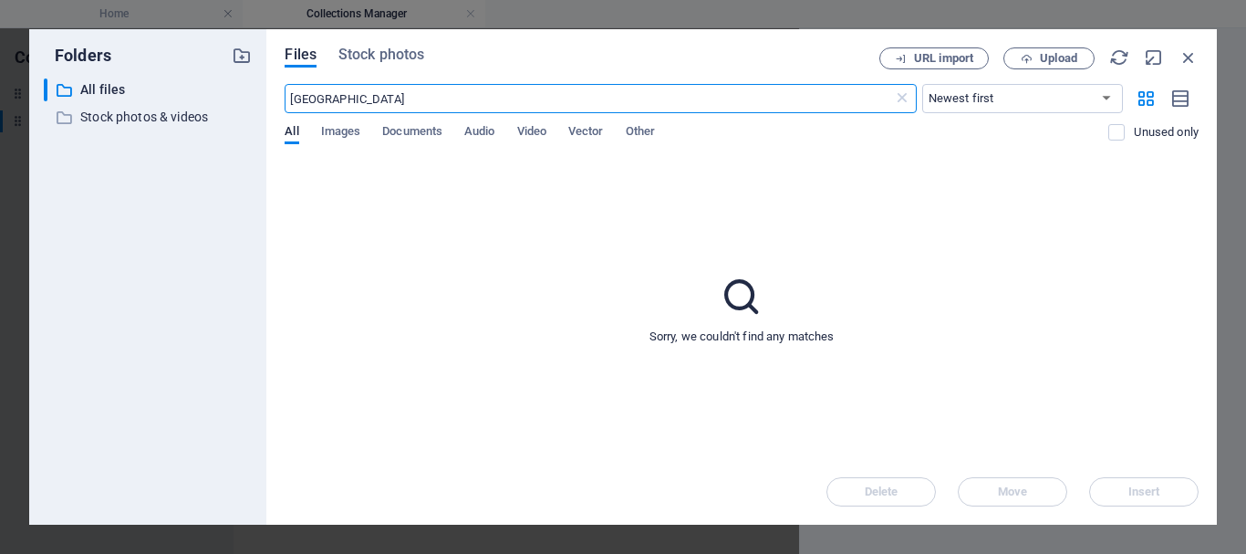
click at [523, 96] on input "[GEOGRAPHIC_DATA]" at bounding box center [589, 98] width 608 height 29
click at [459, 101] on input "[GEOGRAPHIC_DATA]" at bounding box center [589, 98] width 608 height 29
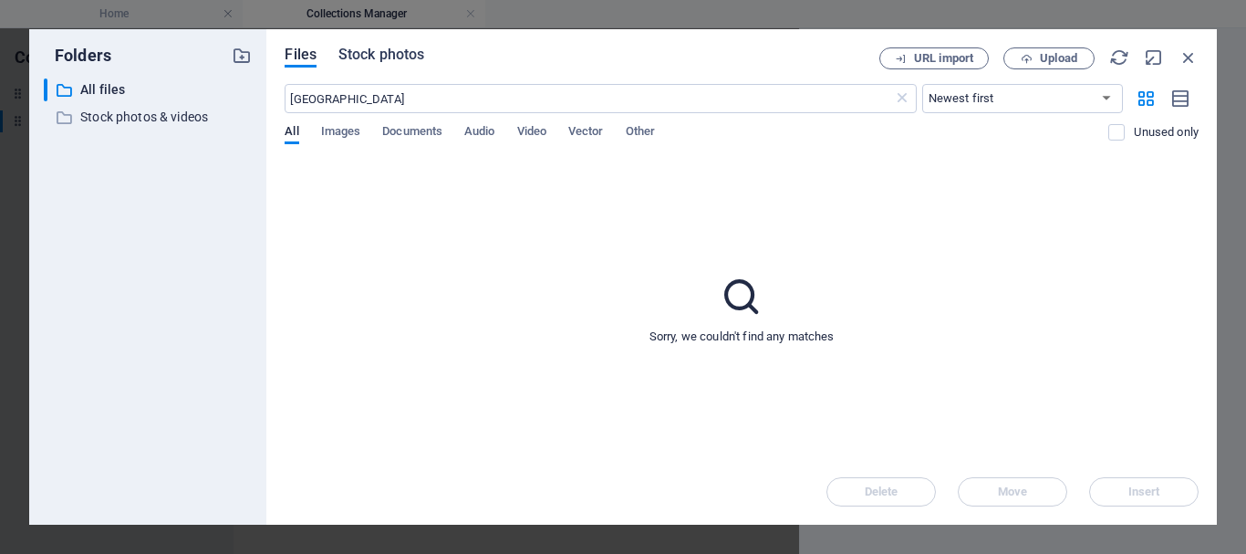
click at [412, 62] on span "Stock photos" at bounding box center [381, 55] width 86 height 22
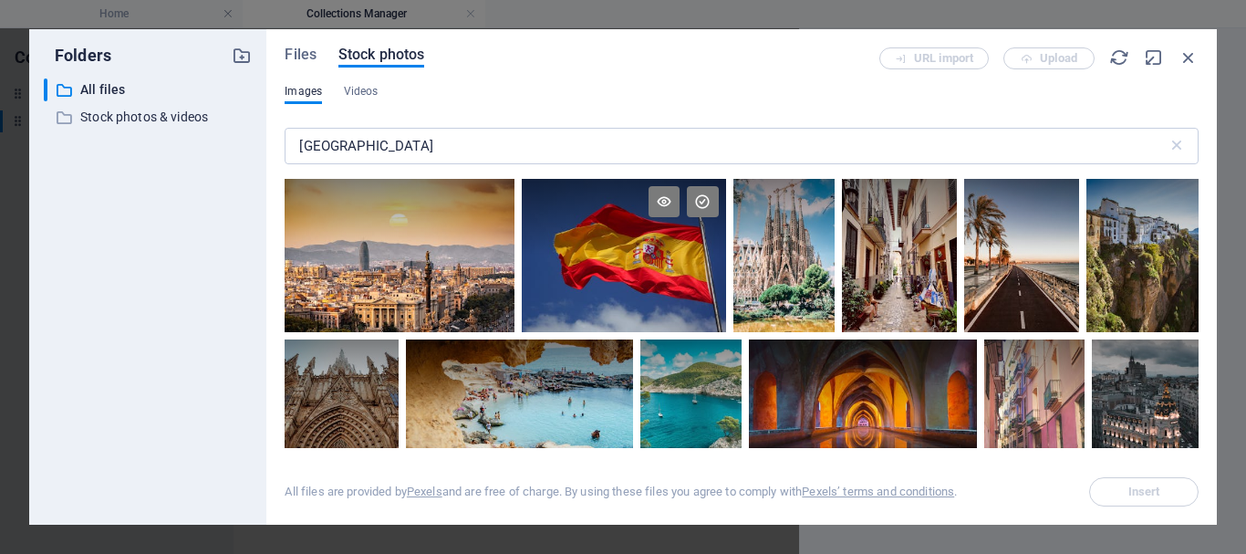
drag, startPoint x: 668, startPoint y: 235, endPoint x: 698, endPoint y: 244, distance: 31.2
click at [667, 235] on div at bounding box center [624, 217] width 204 height 77
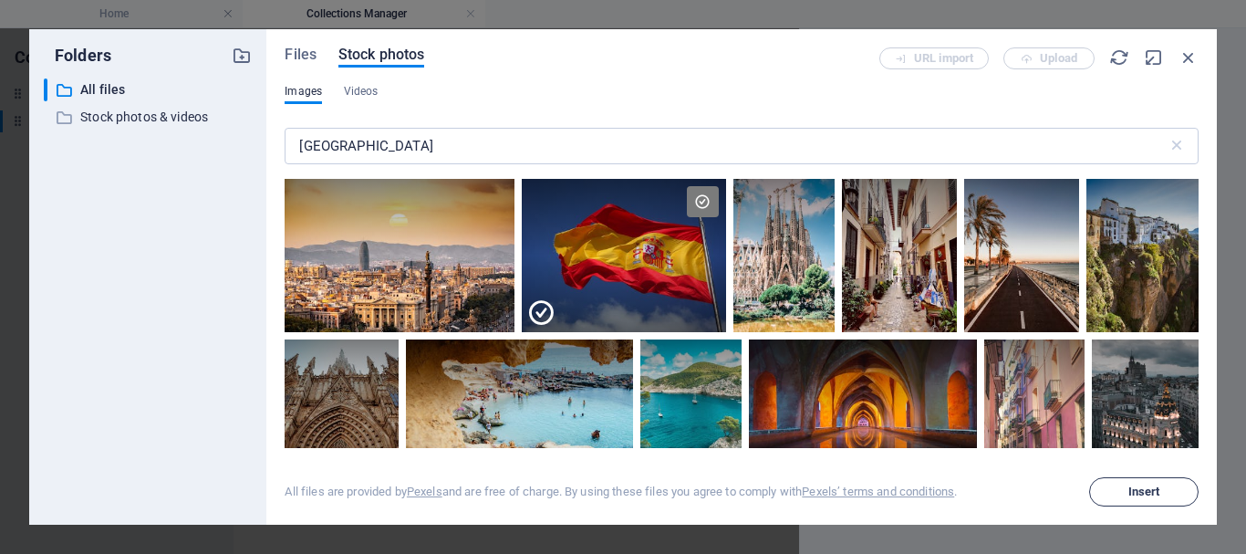
click at [1151, 502] on button "Insert" at bounding box center [1143, 491] width 109 height 29
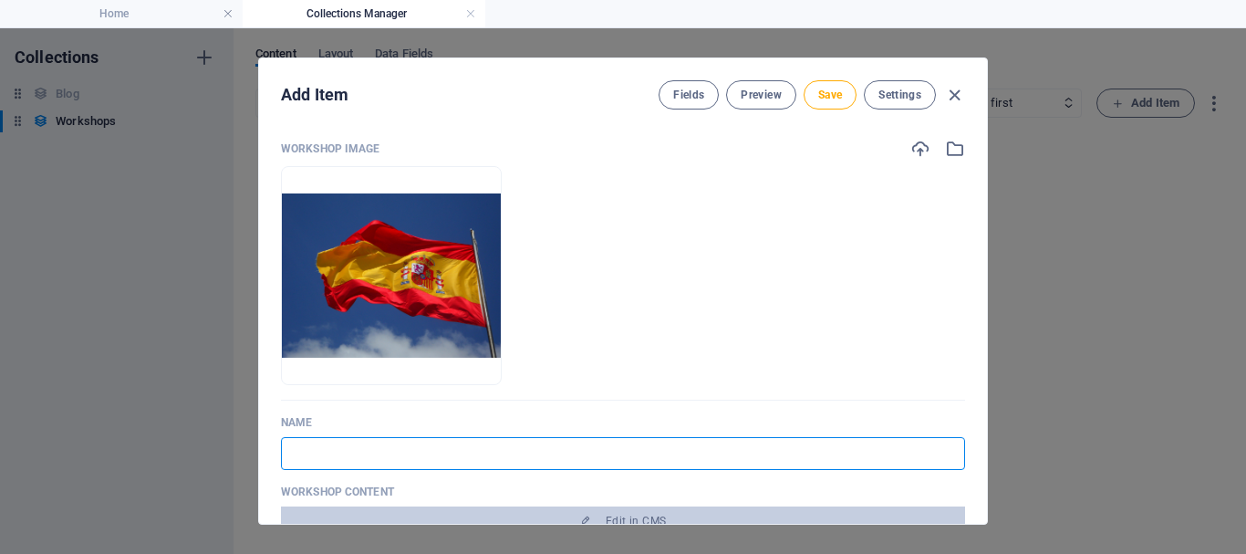
click at [525, 462] on input "text" at bounding box center [623, 453] width 684 height 33
type input "s"
type input "sp"
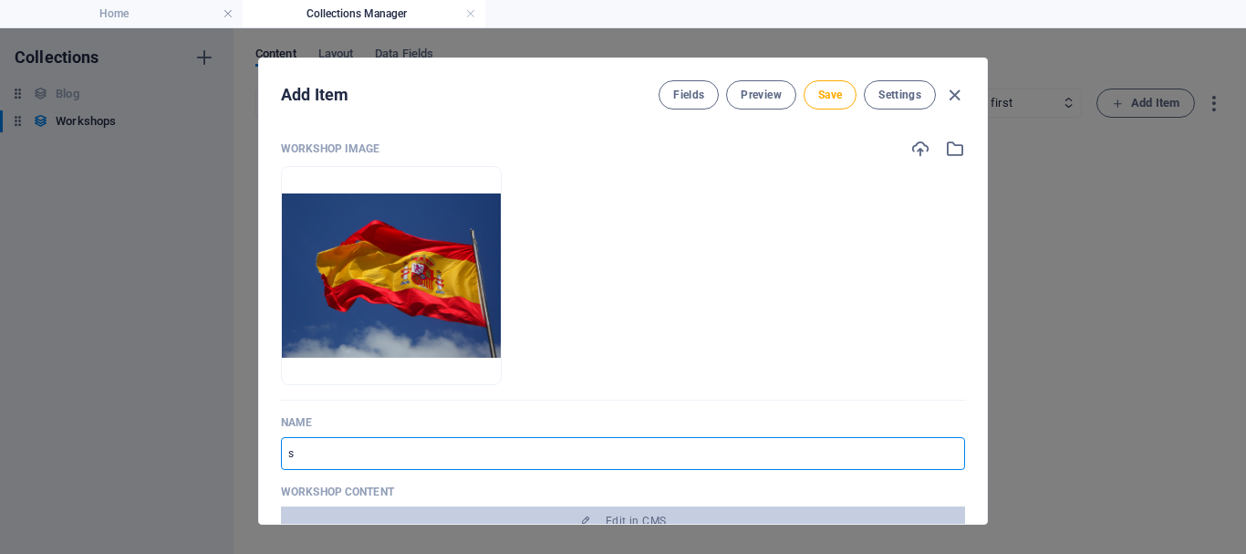
type input "sp"
type input "spa"
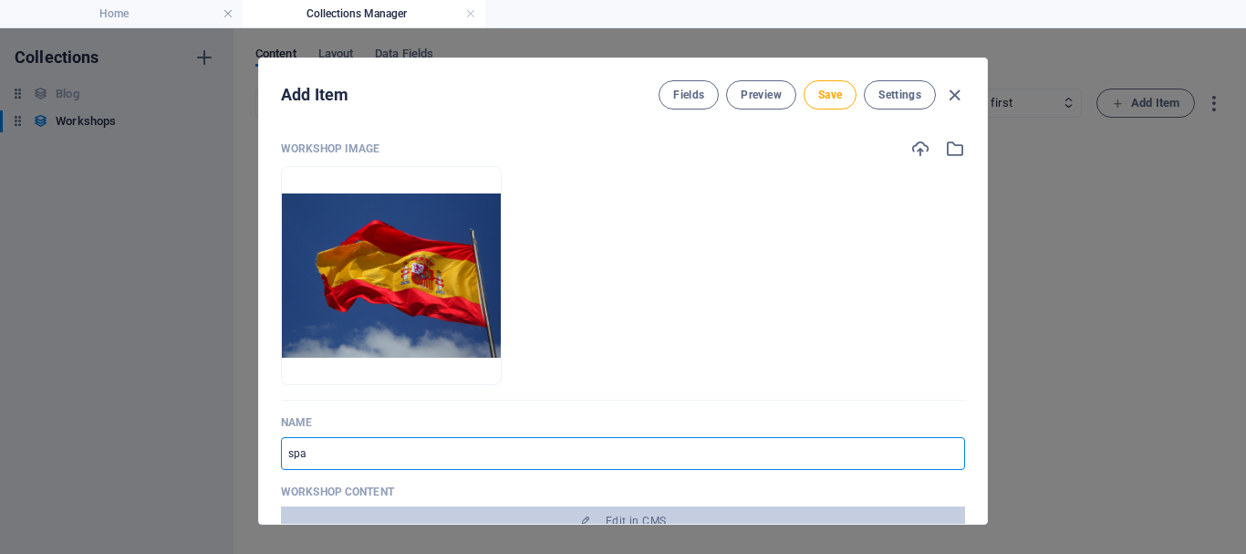
type input "spai"
type input "[GEOGRAPHIC_DATA]"
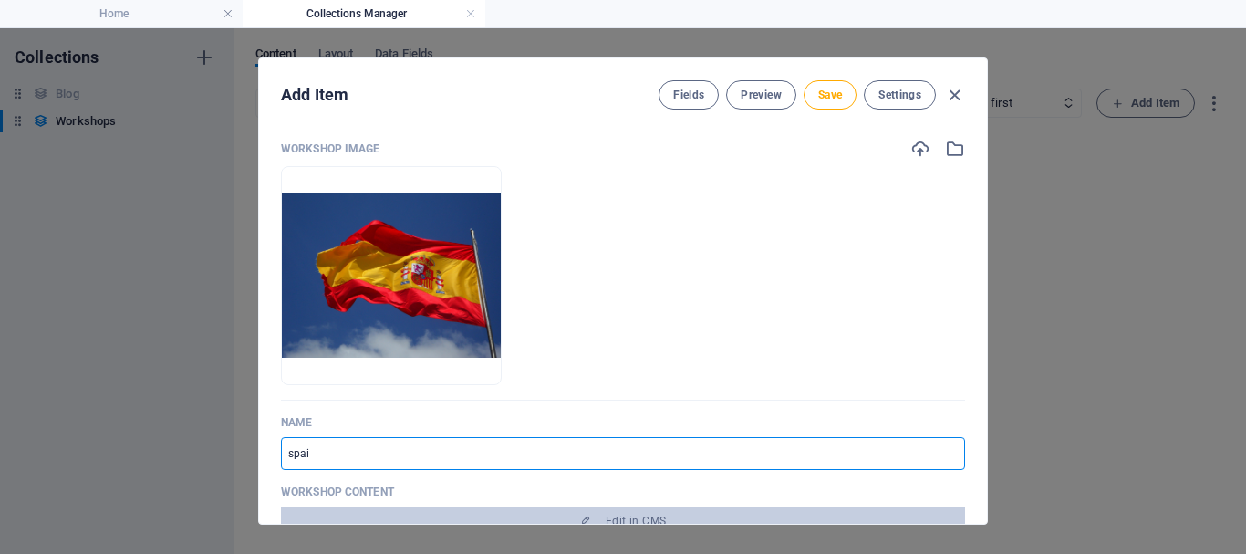
type input "[GEOGRAPHIC_DATA]"
type input "spainf"
type input "spainfl"
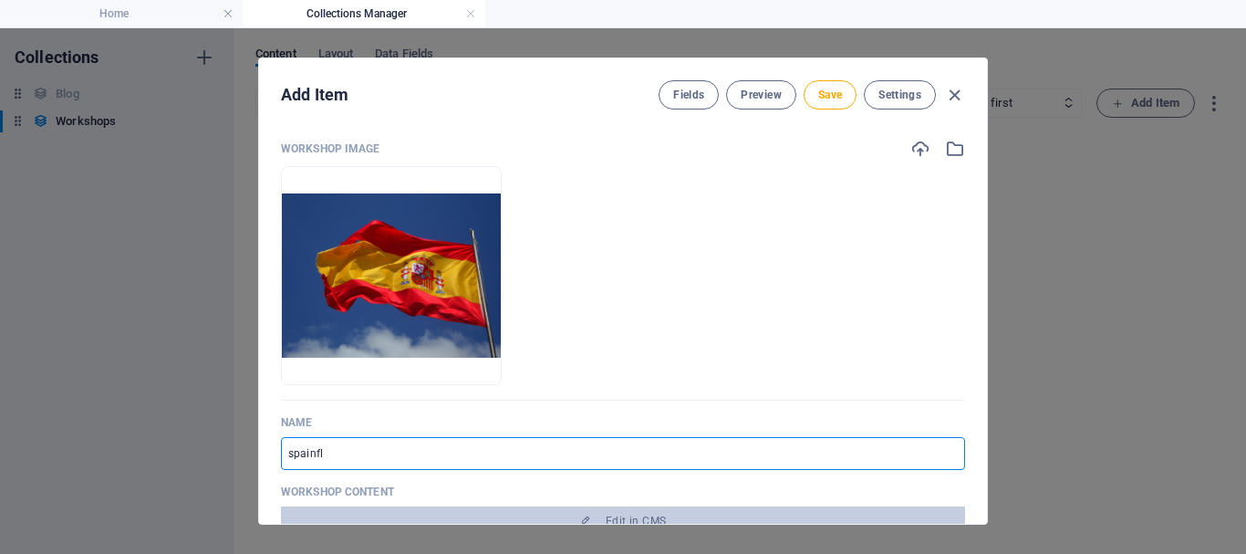
type input "spainfl"
type input "spainfla"
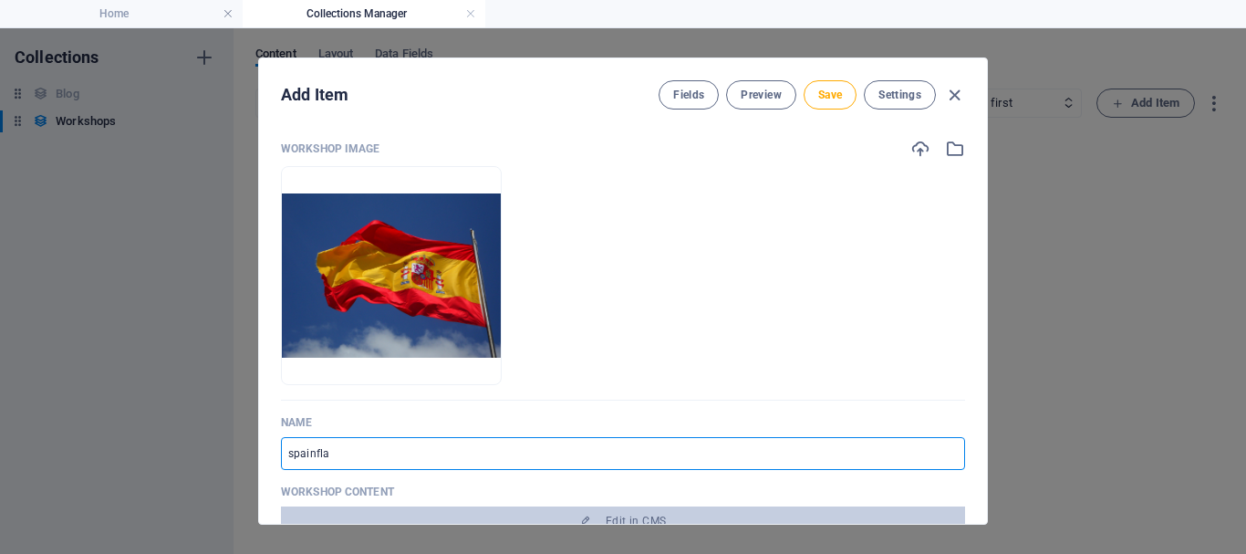
type input "spainflag"
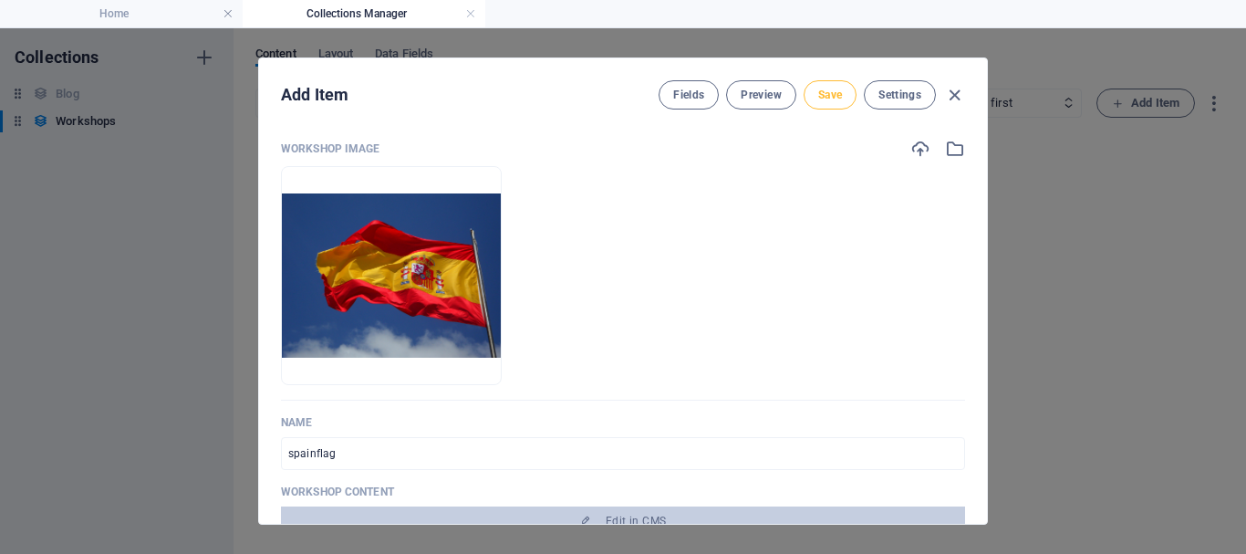
click at [828, 95] on span "Save" at bounding box center [830, 95] width 24 height 15
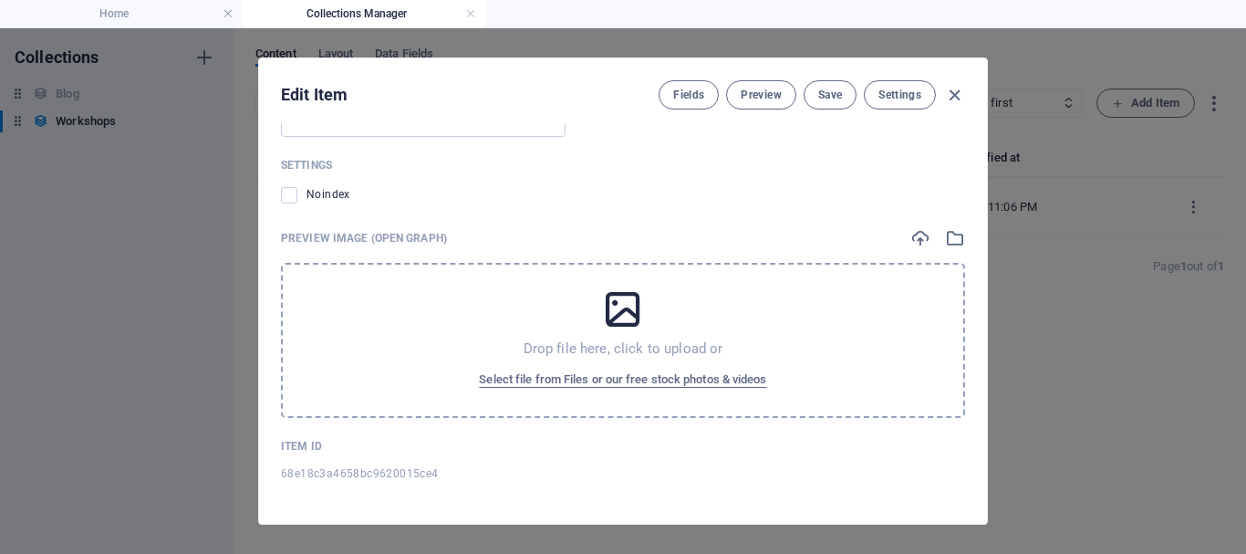
scroll to position [734, 0]
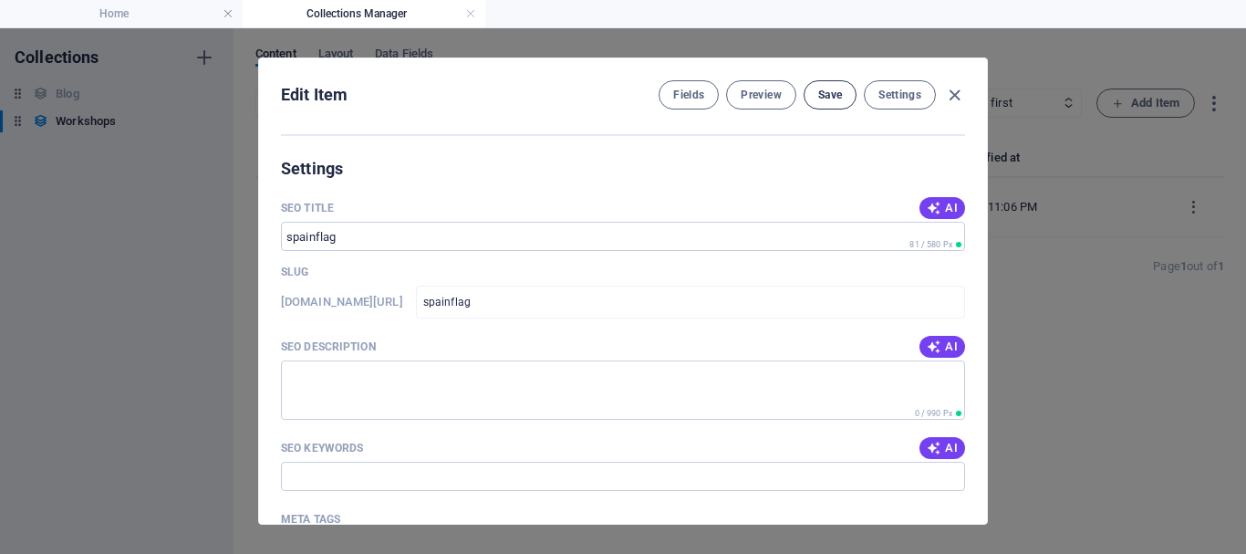
click at [839, 101] on span "Save" at bounding box center [830, 95] width 24 height 15
click at [956, 93] on icon "button" at bounding box center [954, 95] width 21 height 21
type input "spainflag"
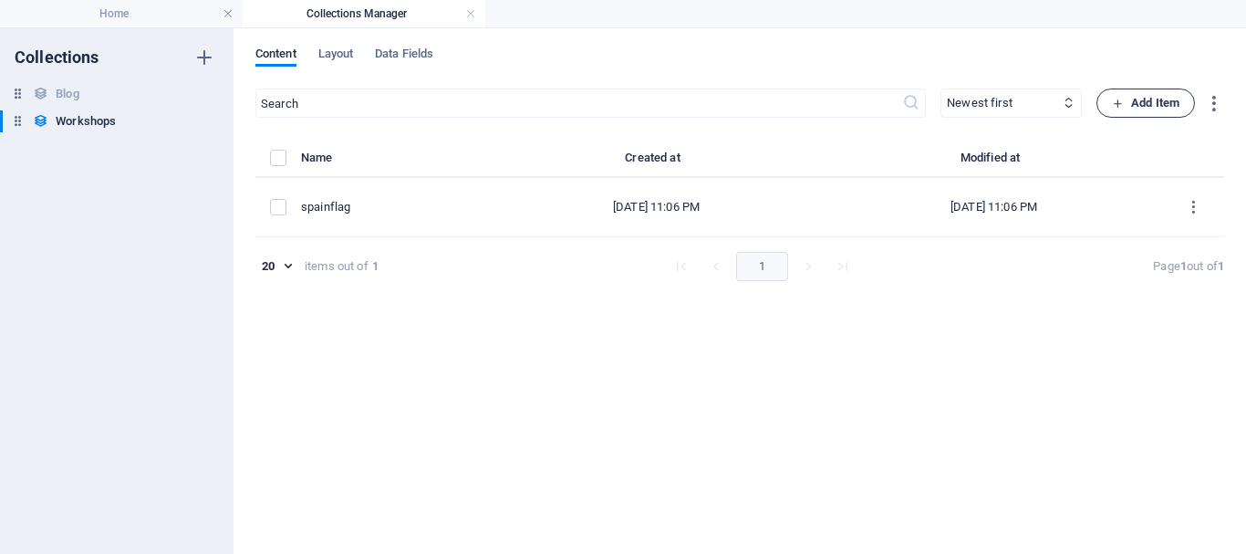
click at [1161, 100] on span "Add Item" at bounding box center [1146, 103] width 68 height 22
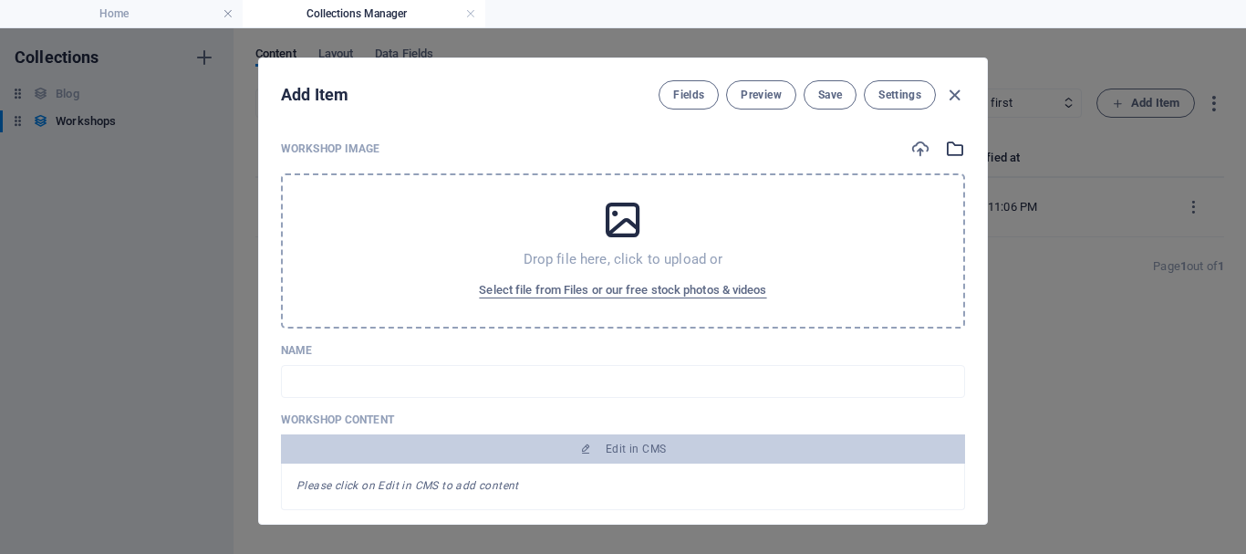
click at [953, 143] on icon "button" at bounding box center [955, 149] width 20 height 20
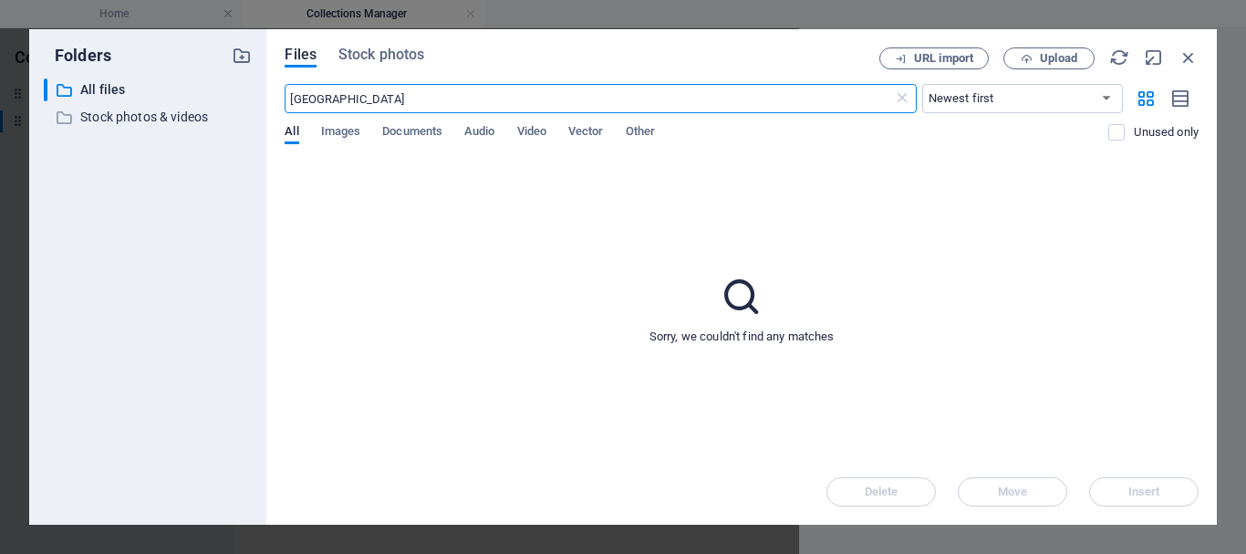
click at [450, 103] on input "[GEOGRAPHIC_DATA]" at bounding box center [589, 98] width 608 height 29
type input "[GEOGRAPHIC_DATA]"
click at [393, 47] on div "Files Stock photos URL import Upload [GEOGRAPHIC_DATA] ​ Newest first Oldest fi…" at bounding box center [741, 276] width 951 height 495
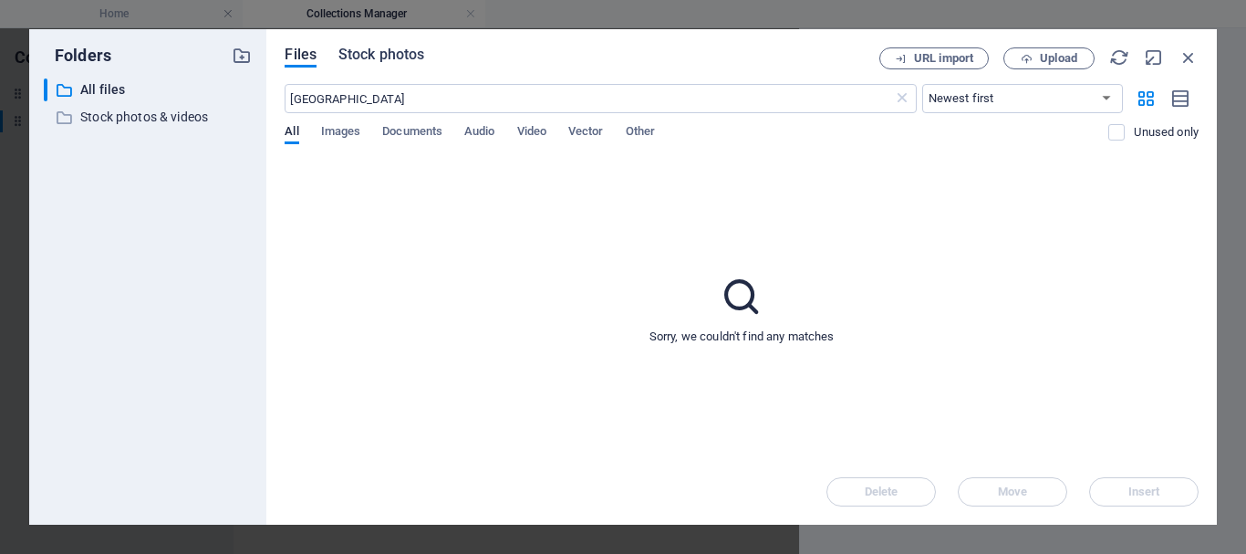
click at [386, 67] on button "Stock photos" at bounding box center [381, 57] width 86 height 20
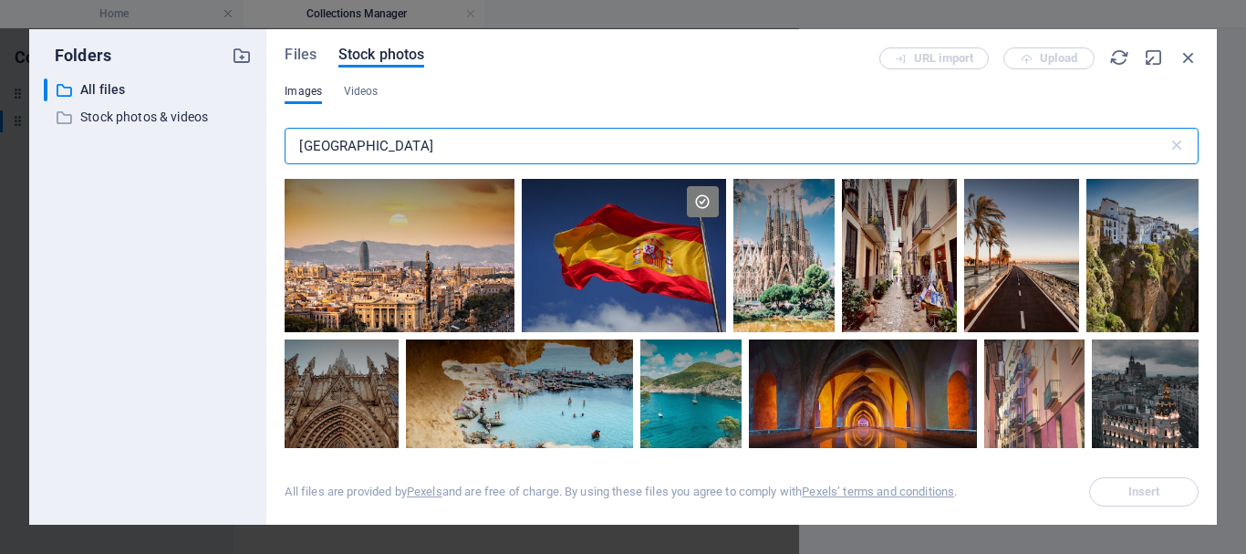
drag, startPoint x: 380, startPoint y: 138, endPoint x: 243, endPoint y: 146, distance: 138.0
click at [243, 146] on div "Folders ​ All files All files ​ Stock photos & videos Stock photos & videos Fil…" at bounding box center [623, 276] width 1188 height 495
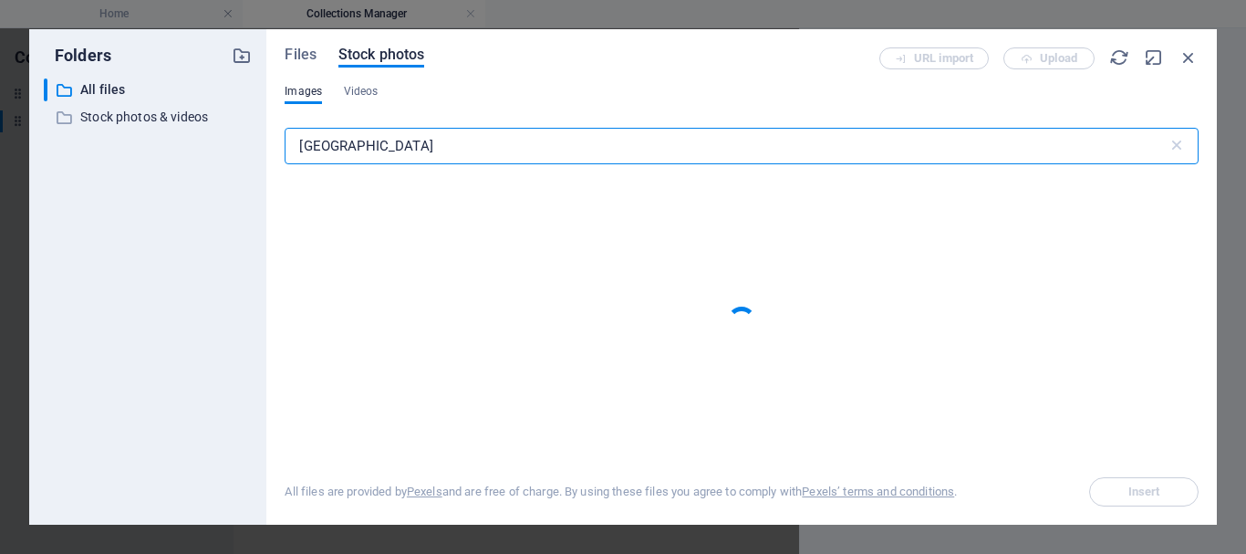
type input "[GEOGRAPHIC_DATA]"
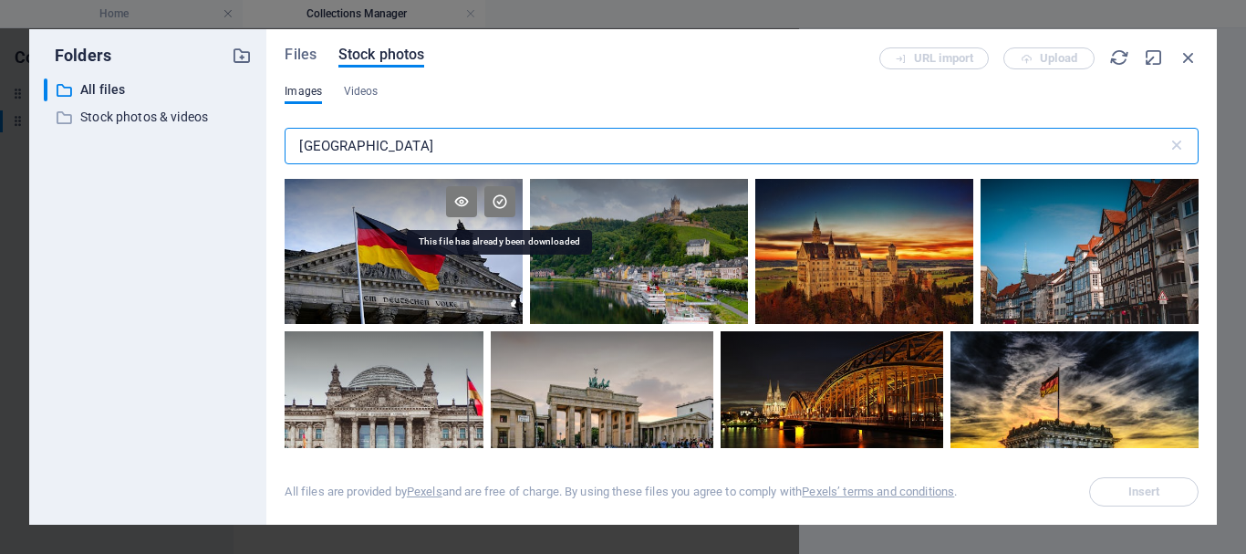
click at [500, 202] on icon at bounding box center [499, 201] width 31 height 31
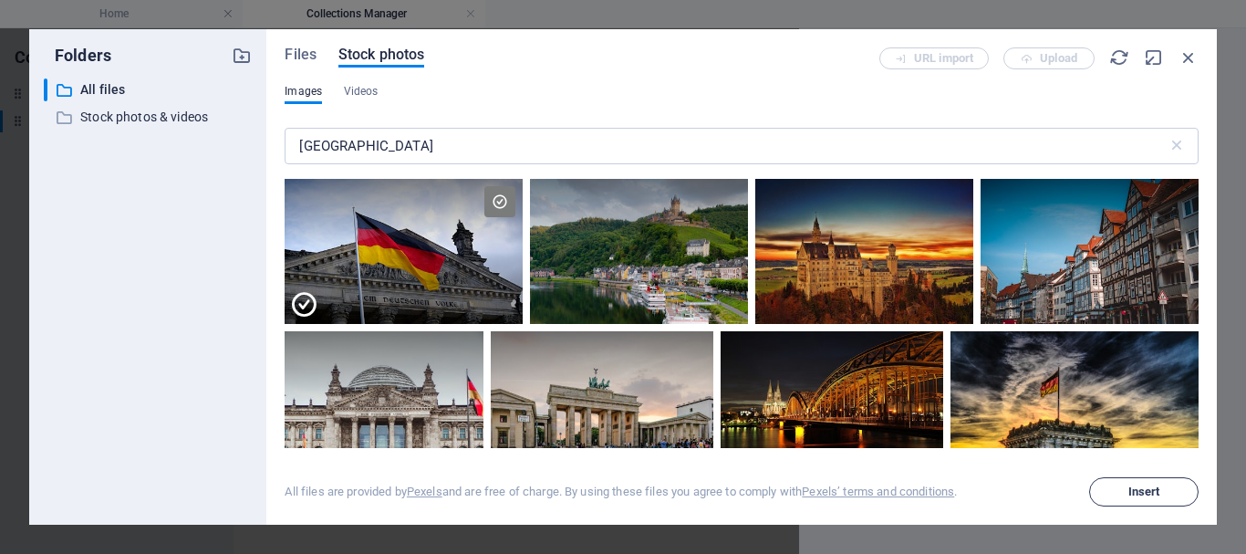
click at [1135, 491] on span "Insert" at bounding box center [1145, 491] width 32 height 11
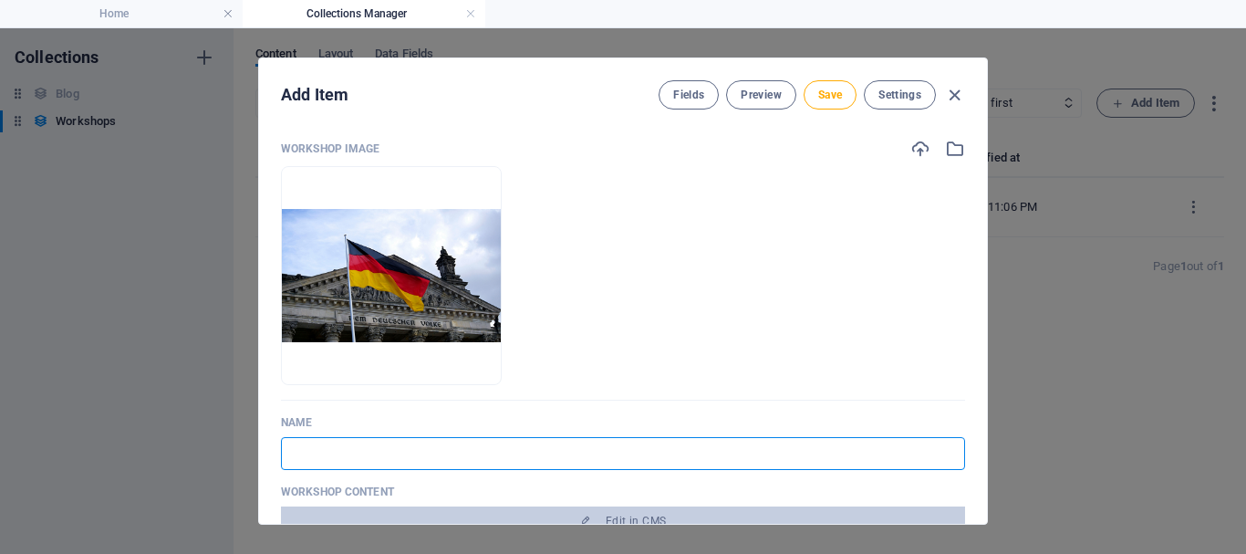
click at [383, 461] on input "text" at bounding box center [623, 453] width 684 height 33
type input "g"
type input "ge"
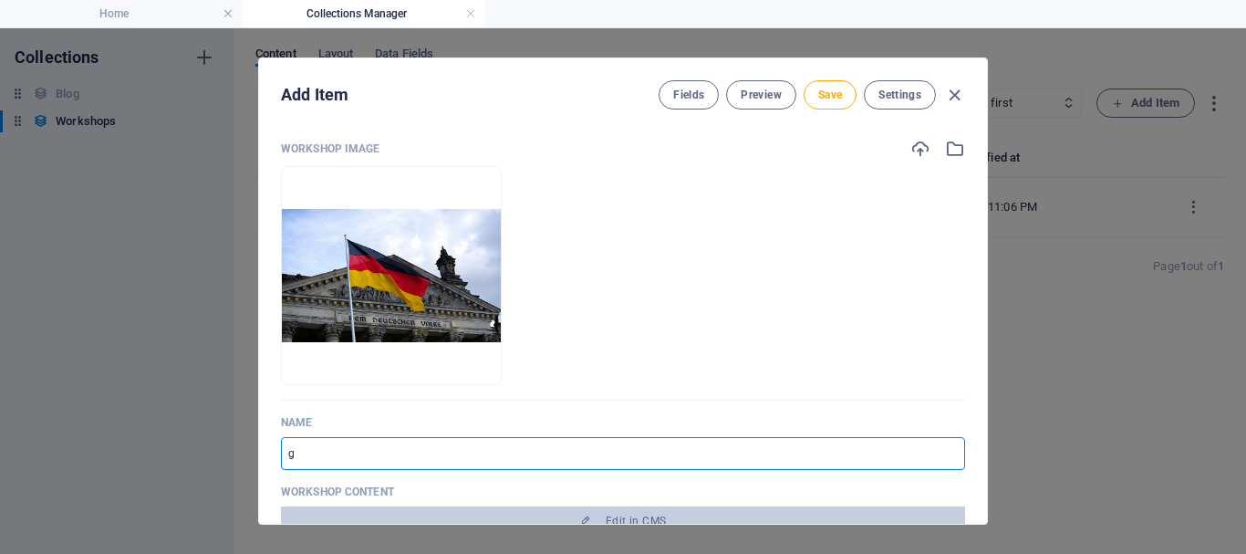
type input "ge"
type input "ger"
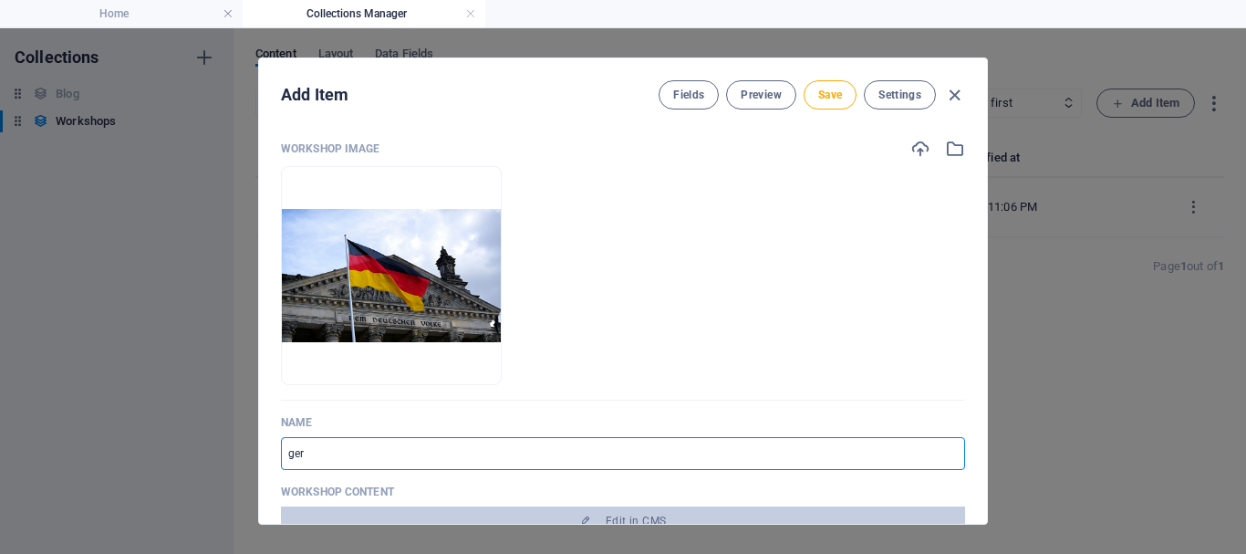
type input "germ"
type input "germa"
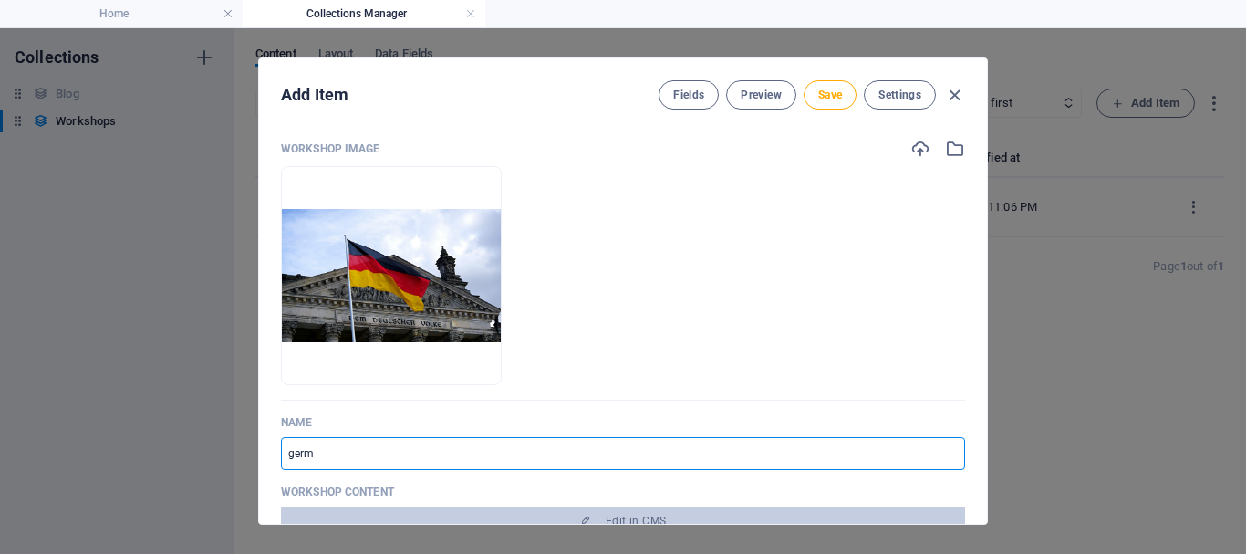
type input "germa"
type input "german"
type input "[GEOGRAPHIC_DATA]"
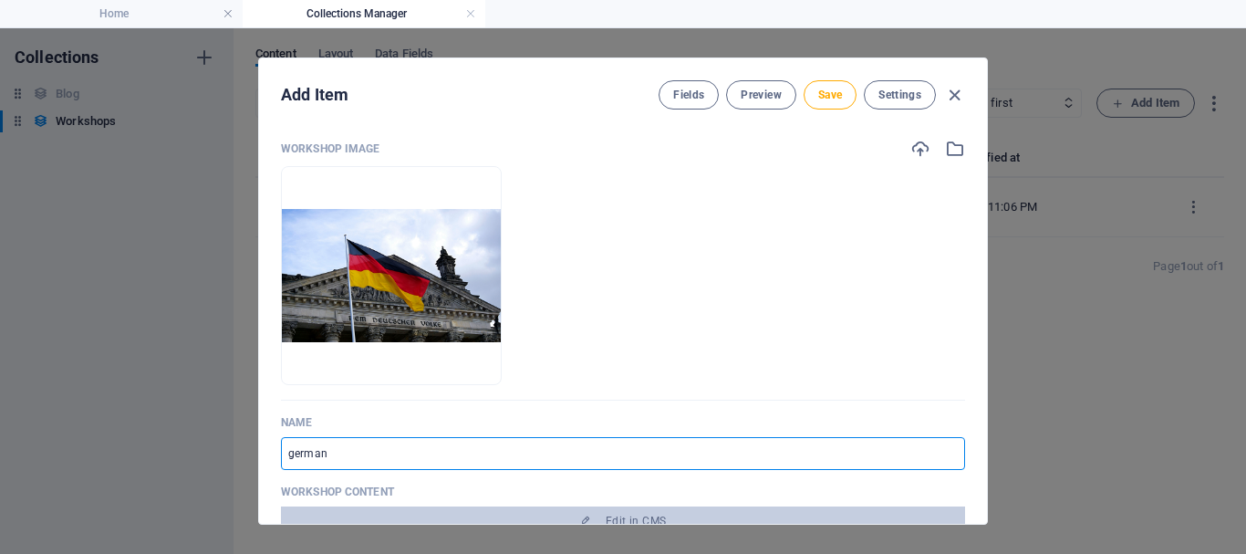
type input "[GEOGRAPHIC_DATA]"
click at [815, 88] on button "Save" at bounding box center [830, 94] width 53 height 29
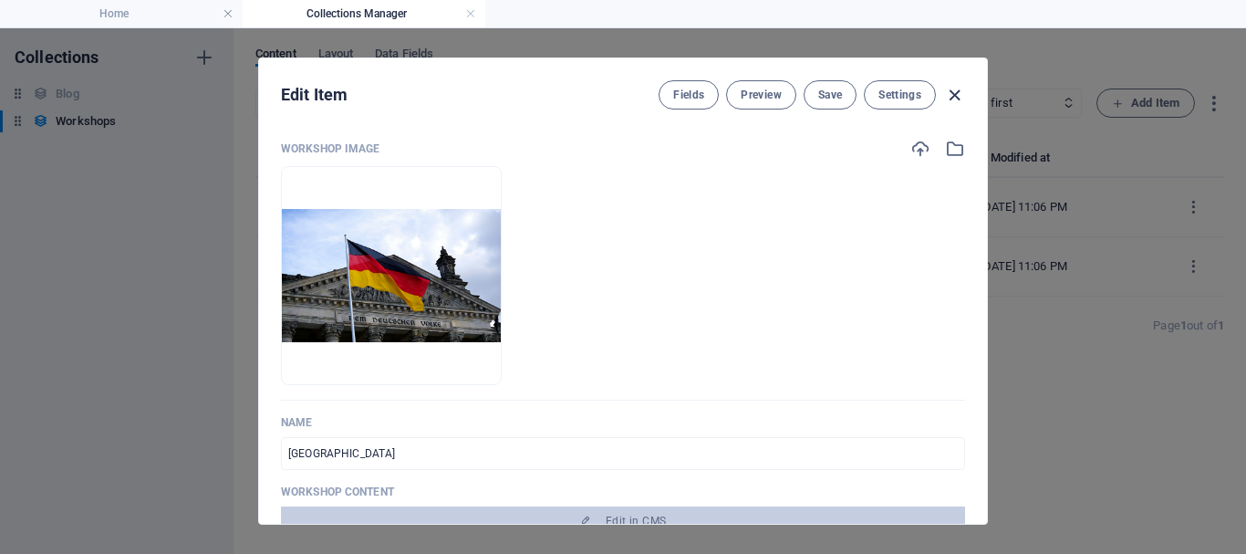
click at [951, 98] on icon "button" at bounding box center [954, 95] width 21 height 21
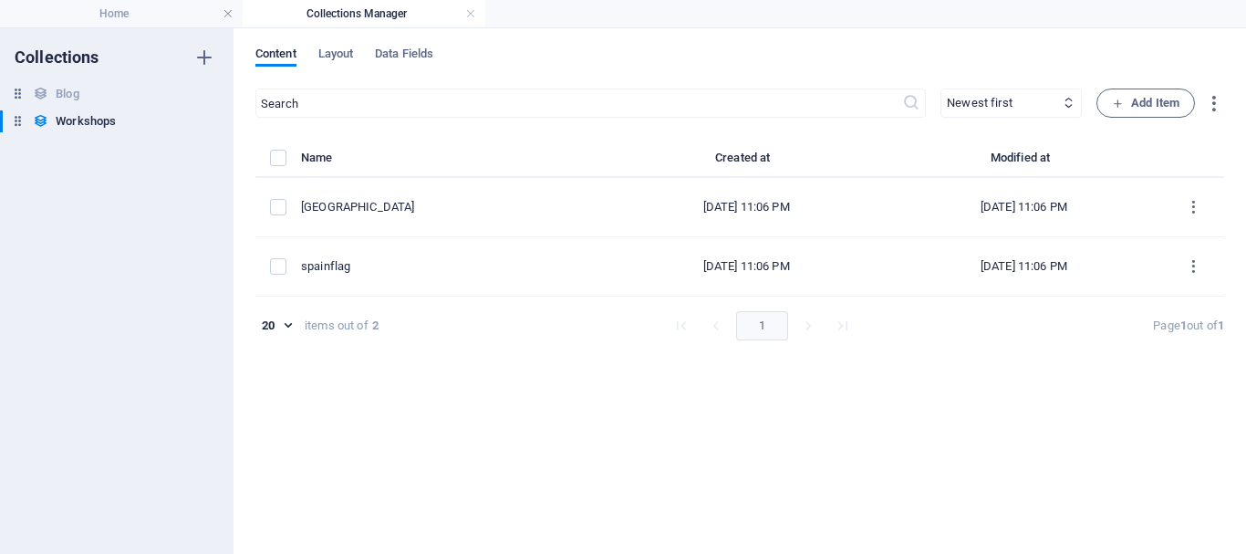
type input "[GEOGRAPHIC_DATA]"
click at [1135, 93] on span "Add Item" at bounding box center [1146, 103] width 68 height 22
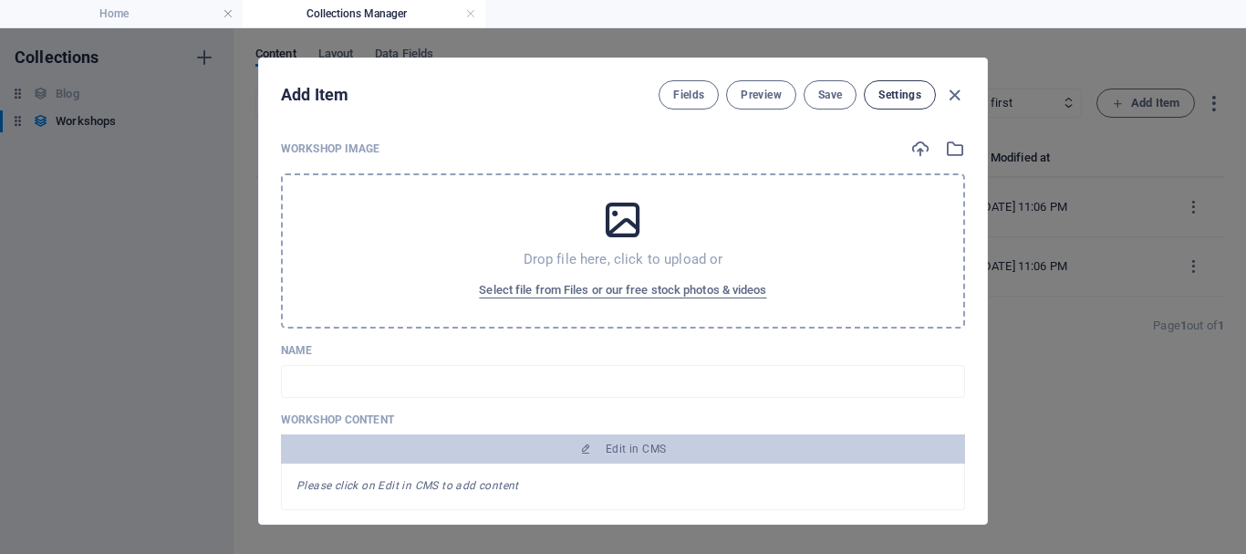
click at [918, 96] on span "Settings" at bounding box center [900, 95] width 43 height 15
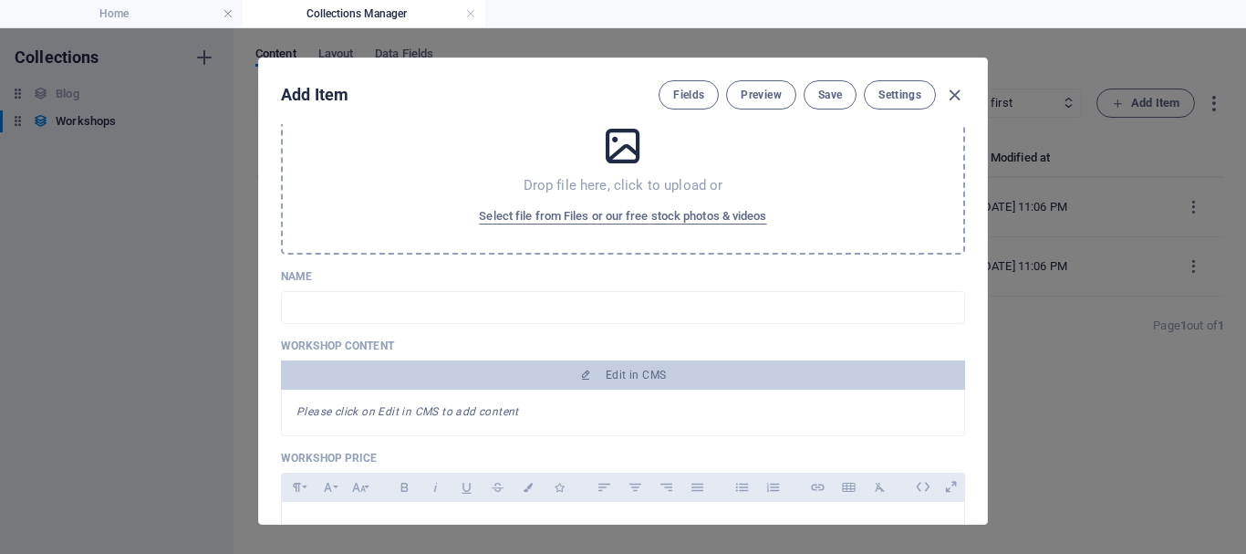
scroll to position [0, 0]
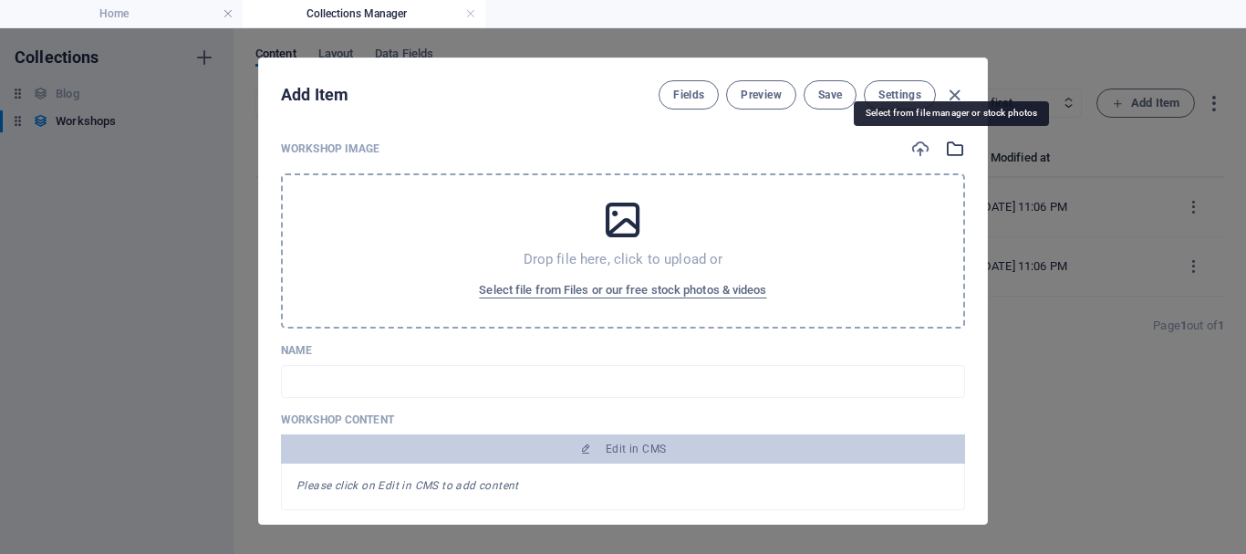
click at [957, 147] on icon "button" at bounding box center [955, 149] width 20 height 20
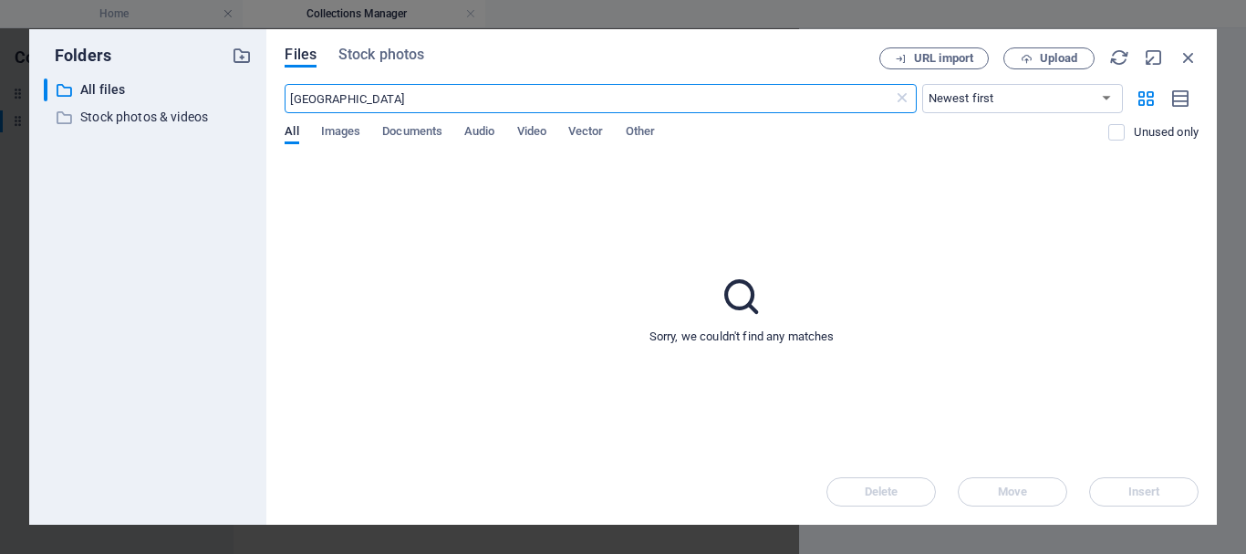
drag, startPoint x: 396, startPoint y: 101, endPoint x: 304, endPoint y: 100, distance: 92.1
click at [304, 100] on input "[GEOGRAPHIC_DATA]" at bounding box center [589, 98] width 608 height 29
click at [303, 100] on input "[GEOGRAPHIC_DATA]" at bounding box center [589, 98] width 608 height 29
click at [399, 45] on div "Files Stock photos URL import Upload [GEOGRAPHIC_DATA] ​ Newest first Oldest fi…" at bounding box center [741, 276] width 951 height 495
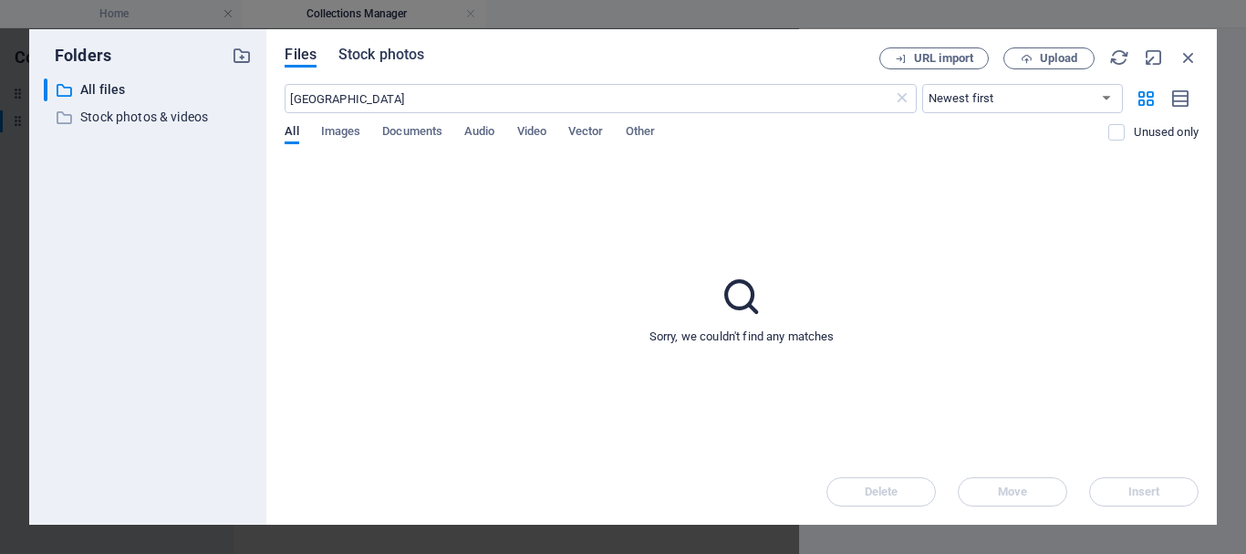
click at [393, 52] on span "Stock photos" at bounding box center [381, 55] width 86 height 22
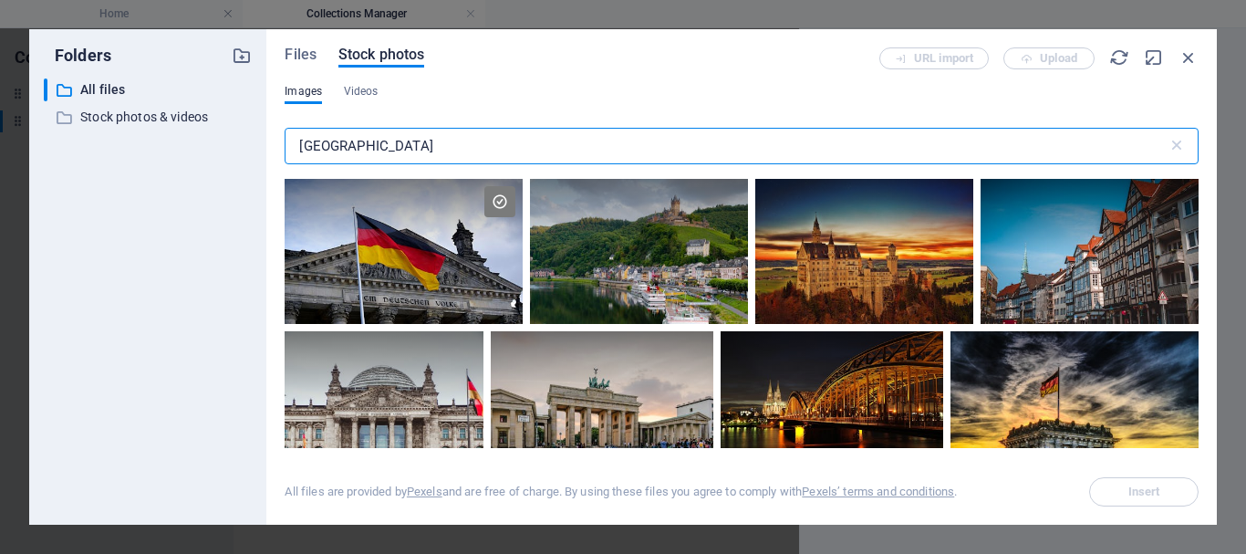
drag, startPoint x: 378, startPoint y: 147, endPoint x: 242, endPoint y: 161, distance: 136.7
click at [242, 161] on div "Folders ​ All files All files ​ Stock photos & videos Stock photos & videos Fil…" at bounding box center [623, 276] width 1188 height 495
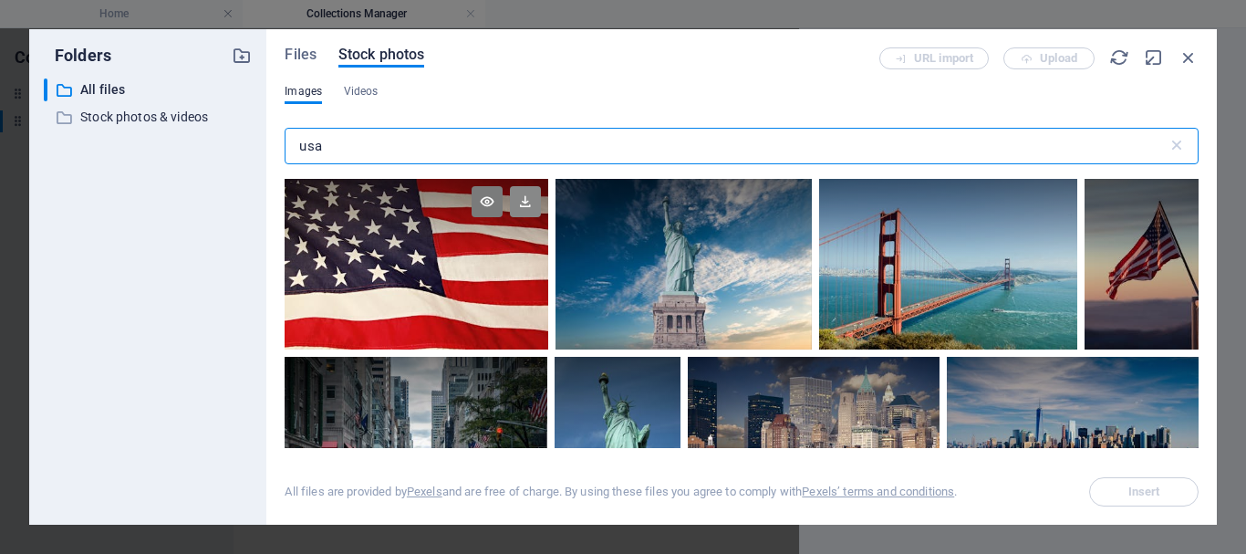
type input "usa"
click at [527, 208] on icon at bounding box center [525, 201] width 31 height 31
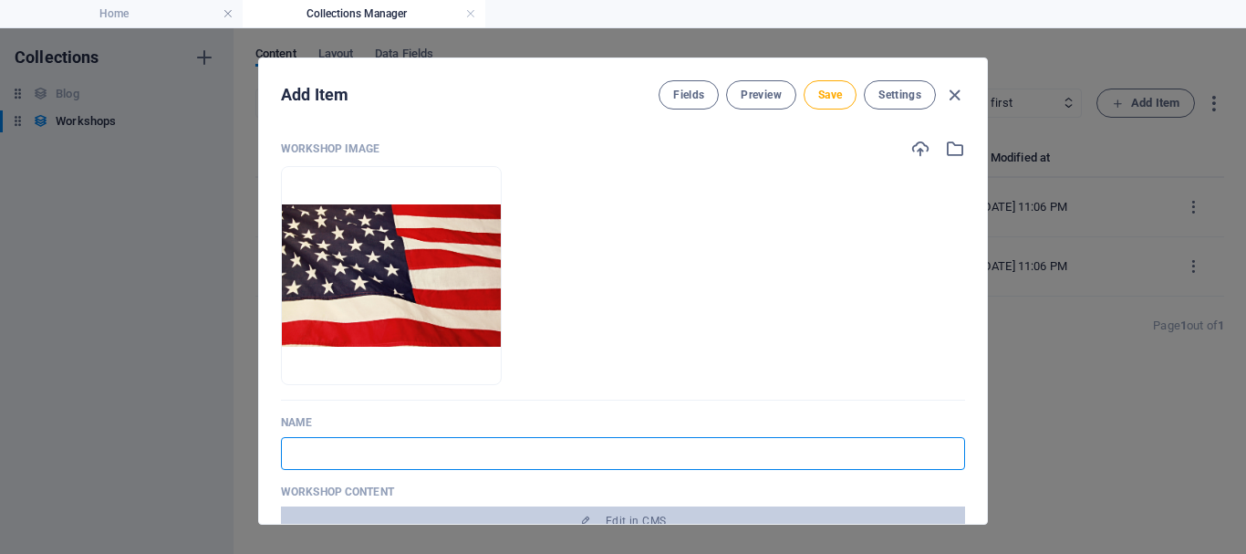
click at [440, 462] on input "text" at bounding box center [623, 453] width 684 height 33
type input "u"
type input "us"
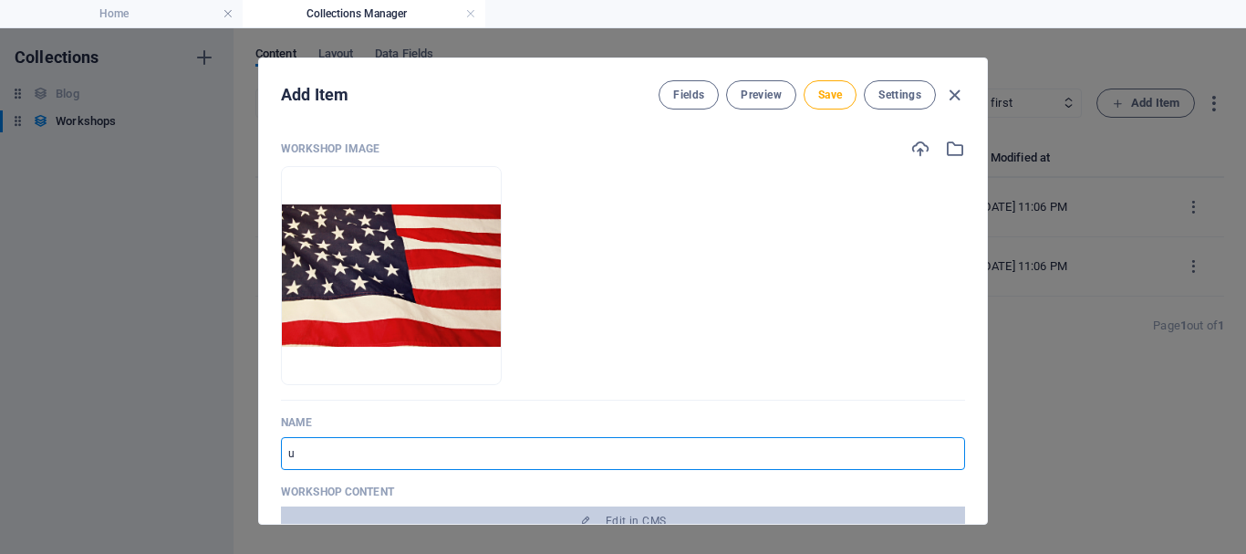
type input "us"
type input "usa"
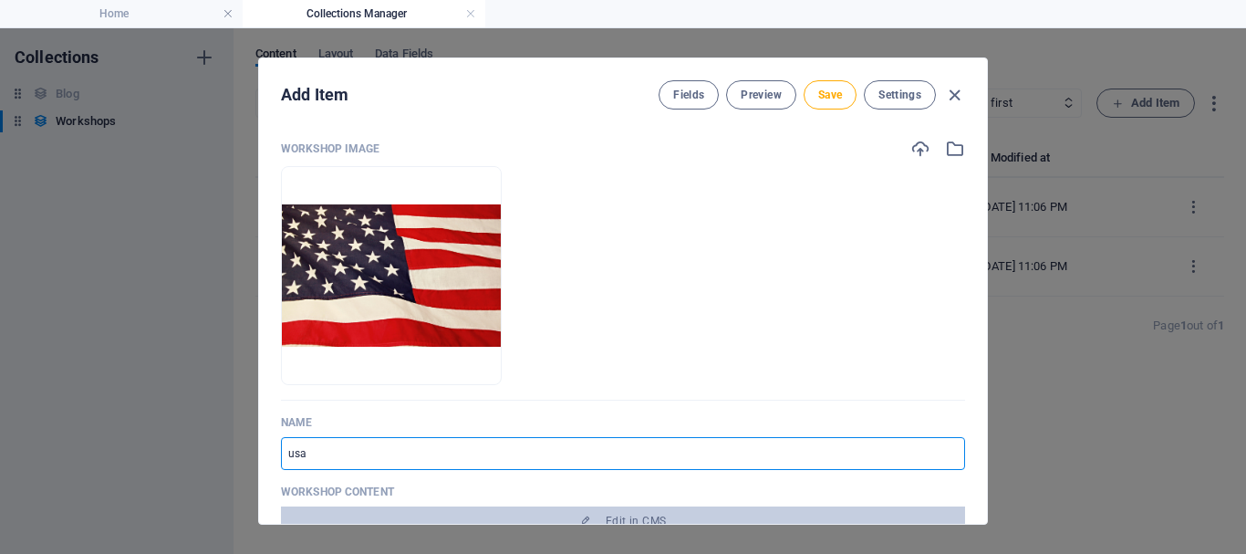
type input "usa"
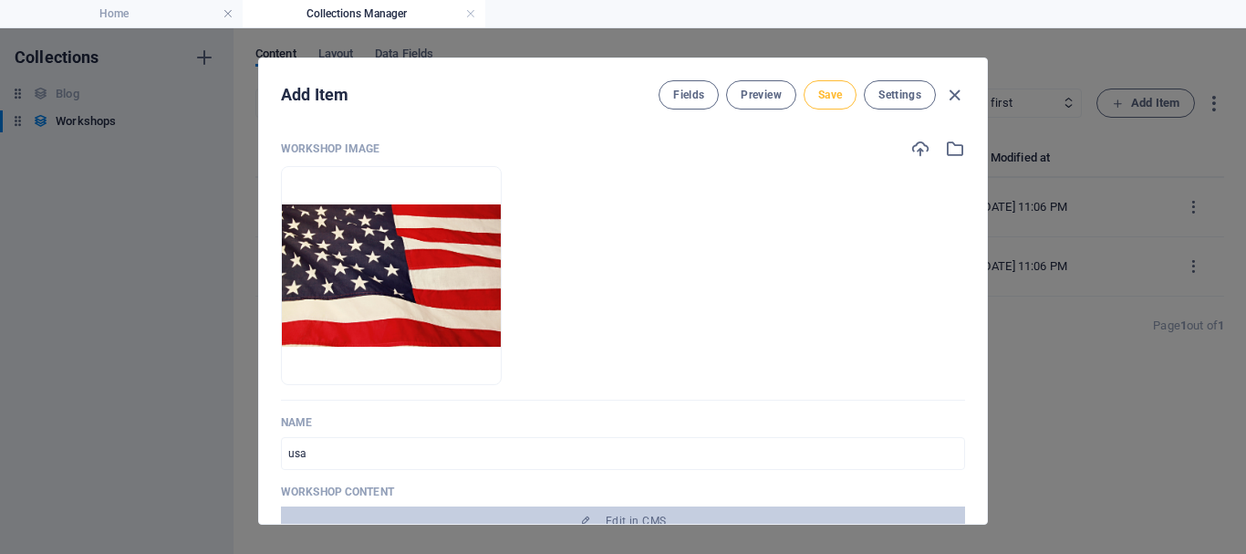
click at [834, 90] on span "Save" at bounding box center [830, 95] width 24 height 15
click at [956, 99] on icon "button" at bounding box center [954, 95] width 21 height 21
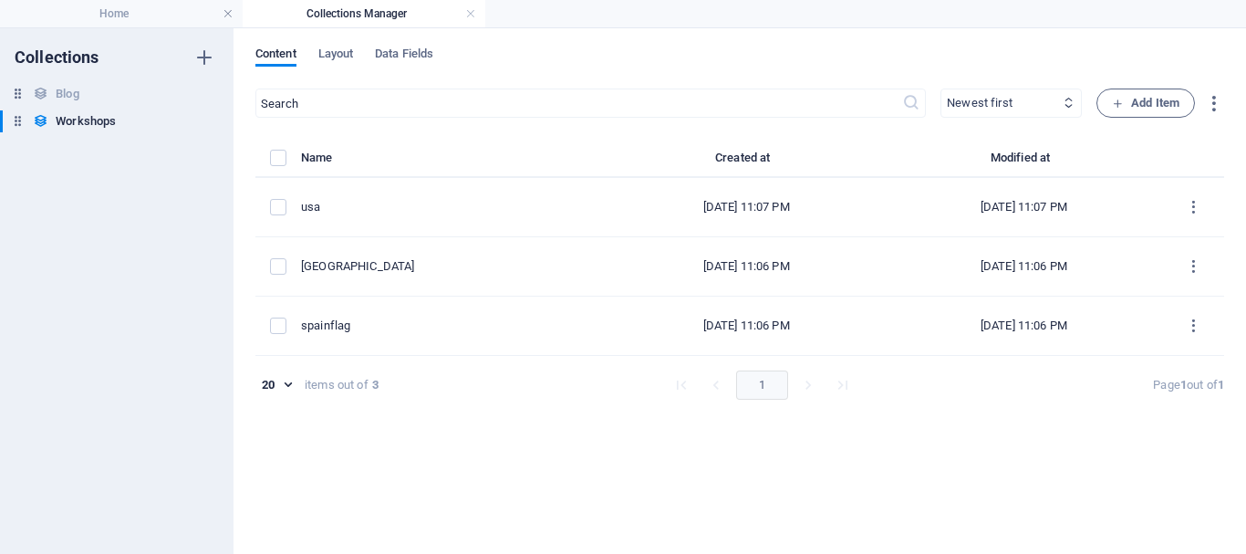
type input "usa"
click at [147, 15] on h4 "Home" at bounding box center [121, 14] width 243 height 20
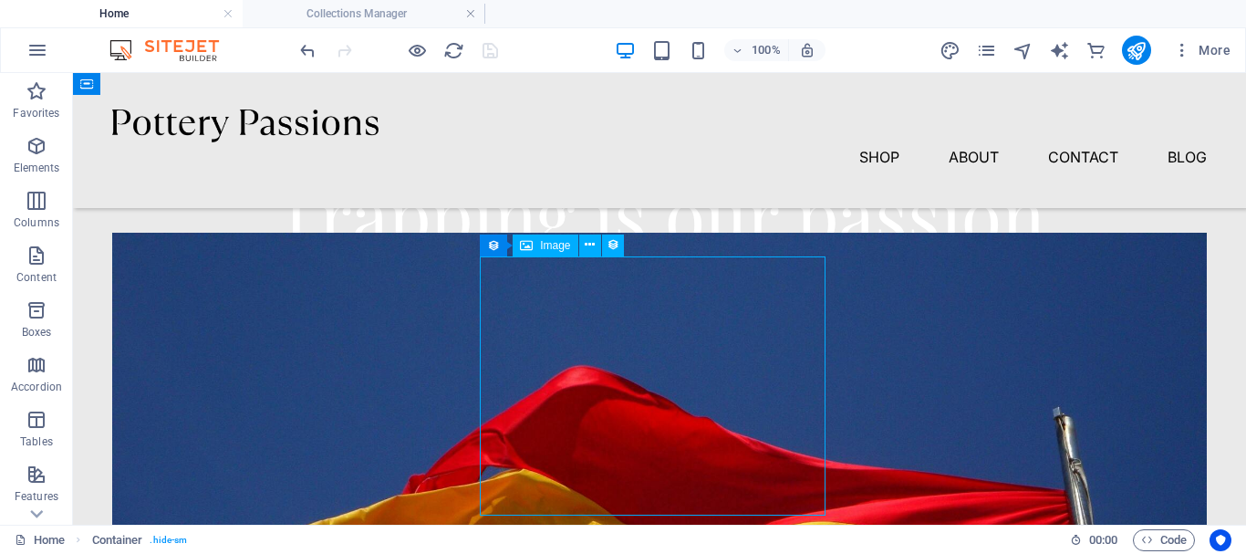
select select "%"
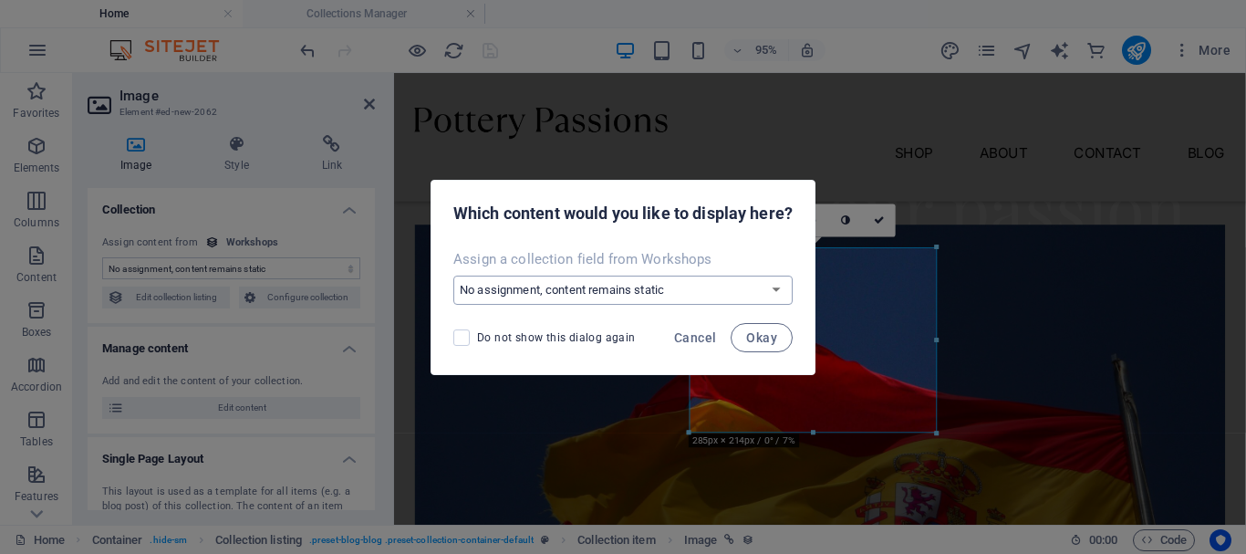
click at [700, 284] on select "No assignment, content remains static Create a new field Created at (Date) Upda…" at bounding box center [622, 290] width 339 height 29
select select "workshop-image"
click at [453, 276] on select "No assignment, content remains static Create a new field Created at (Date) Upda…" at bounding box center [622, 290] width 339 height 29
click at [755, 338] on span "Okay" at bounding box center [761, 337] width 31 height 15
select select "workshop-image"
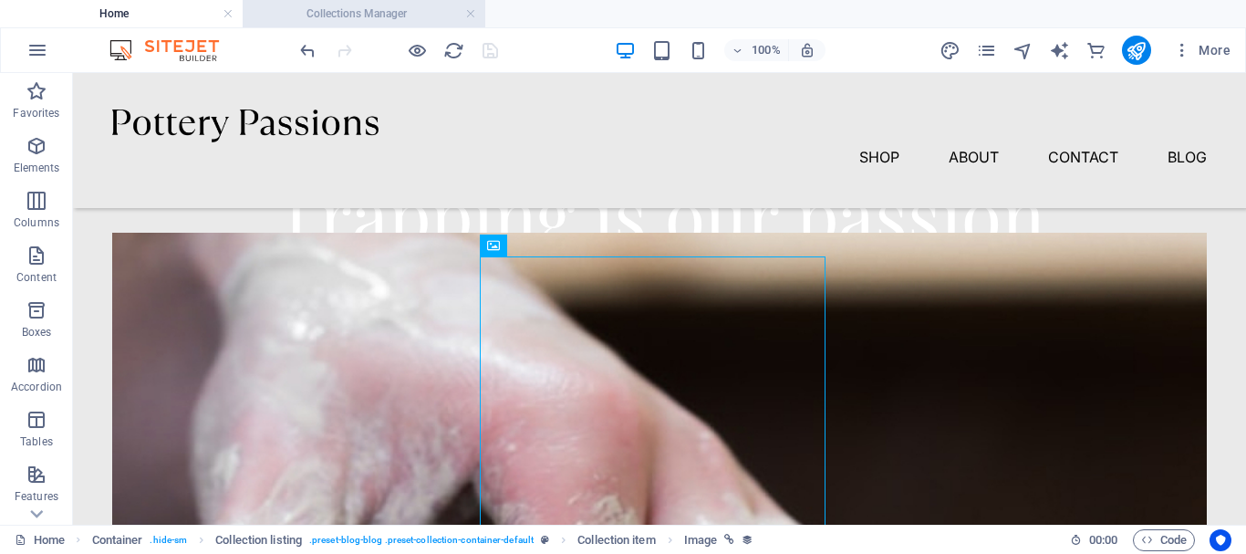
click at [347, 16] on h4 "Collections Manager" at bounding box center [364, 14] width 243 height 20
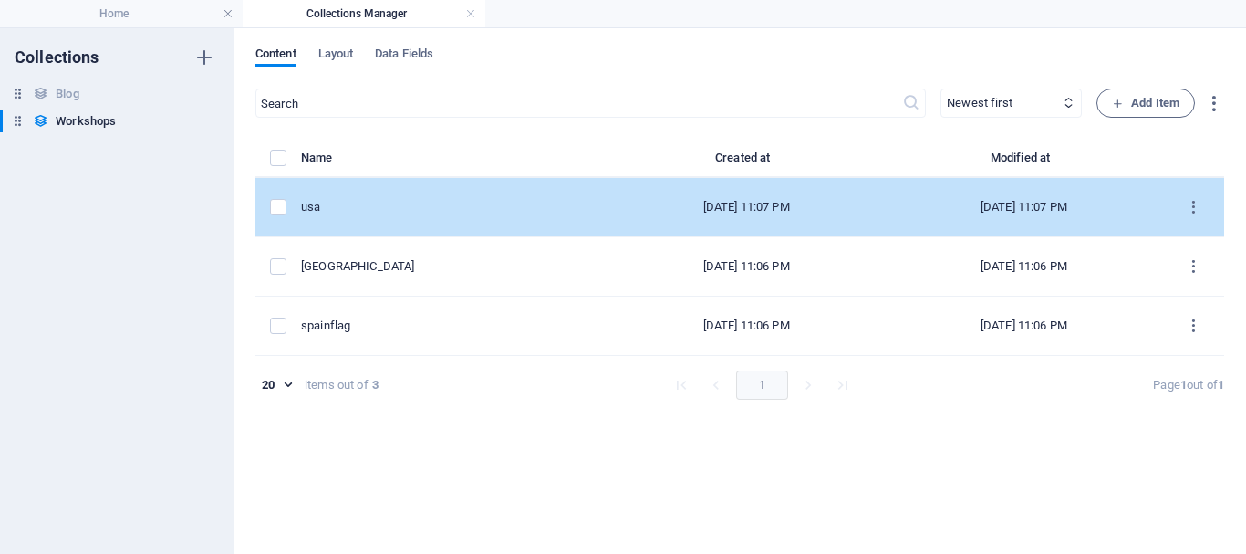
click at [407, 188] on td "usa" at bounding box center [454, 207] width 307 height 59
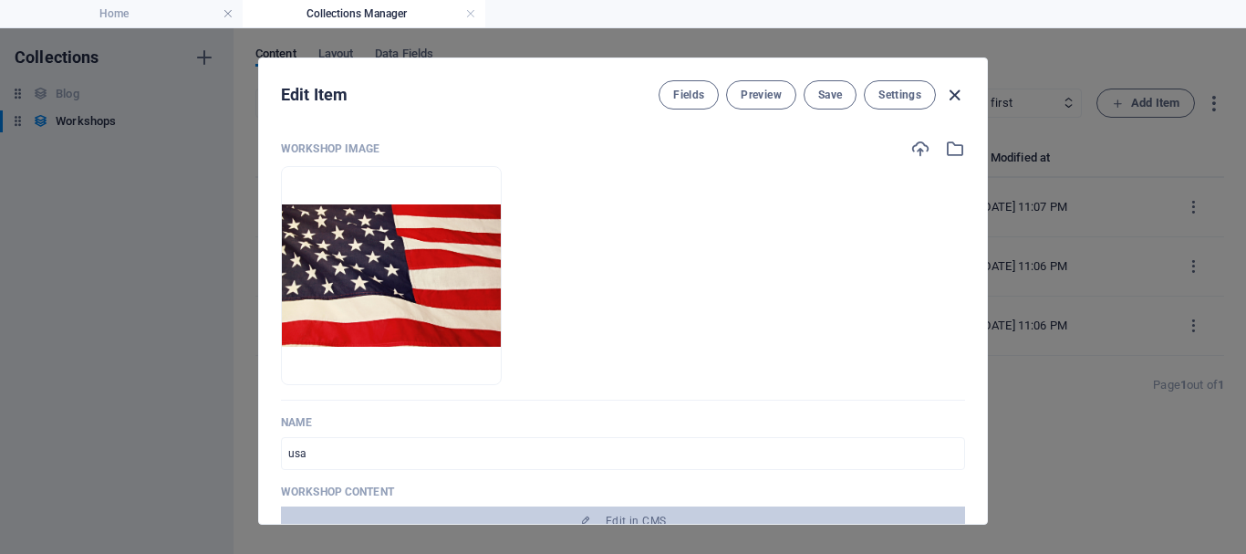
click at [959, 94] on icon "button" at bounding box center [954, 95] width 21 height 21
type input "usa"
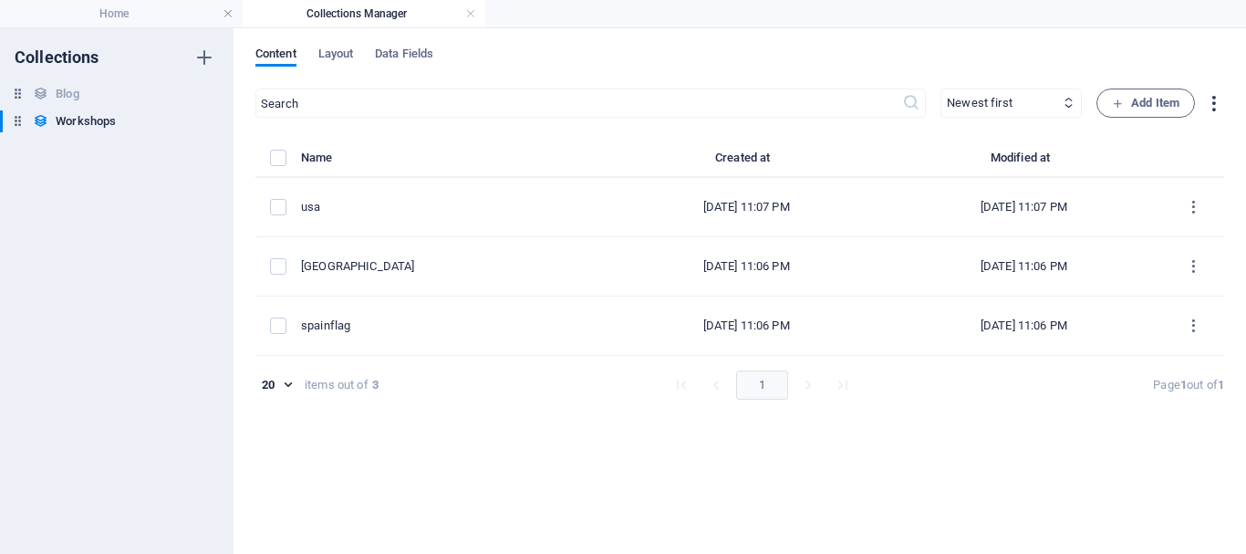
click at [1212, 106] on icon "button" at bounding box center [1213, 103] width 21 height 21
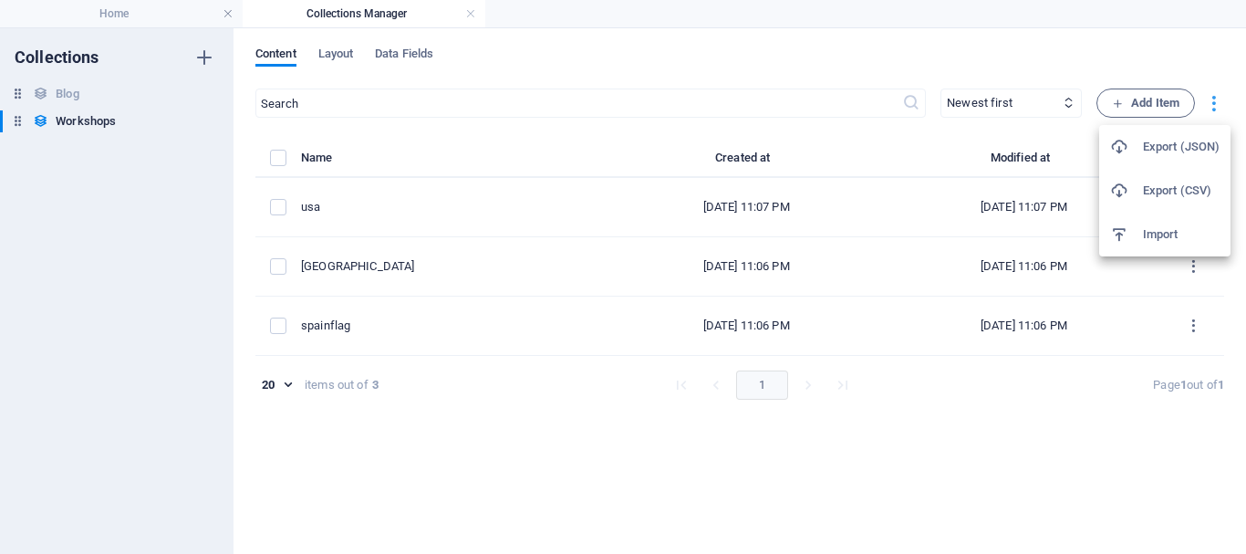
click at [1212, 106] on div at bounding box center [623, 277] width 1246 height 554
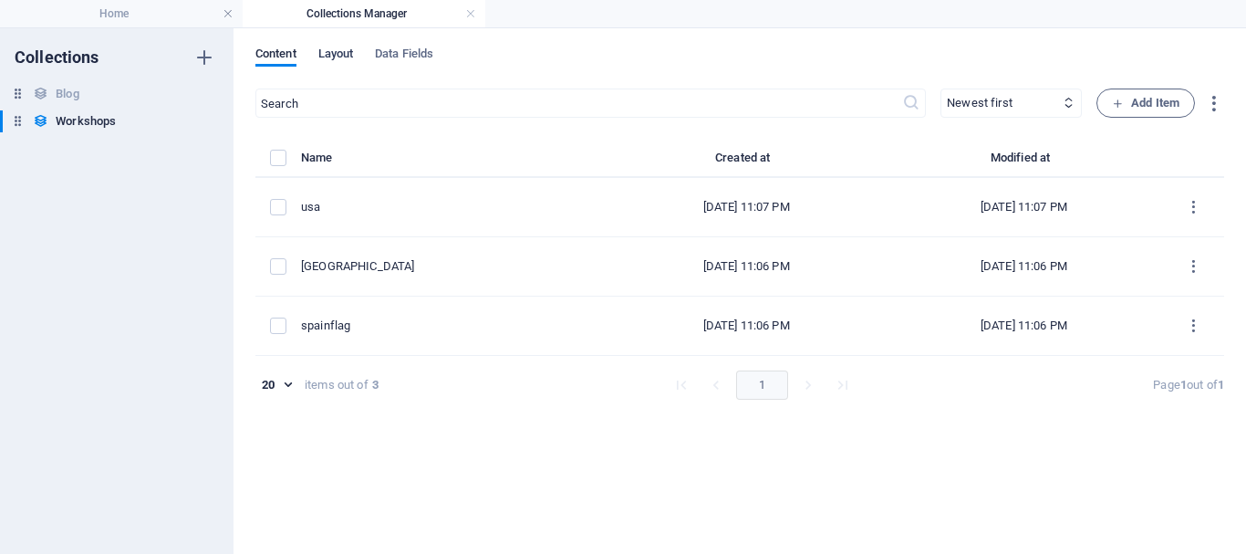
click at [338, 54] on span "Layout" at bounding box center [336, 56] width 36 height 26
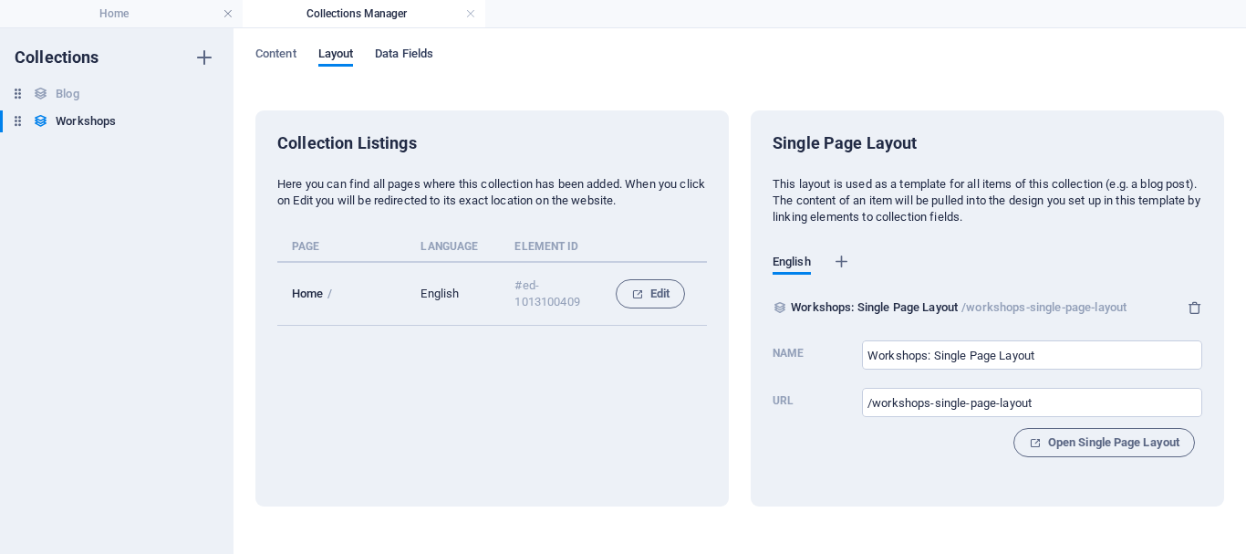
click at [419, 56] on span "Data Fields" at bounding box center [404, 56] width 58 height 26
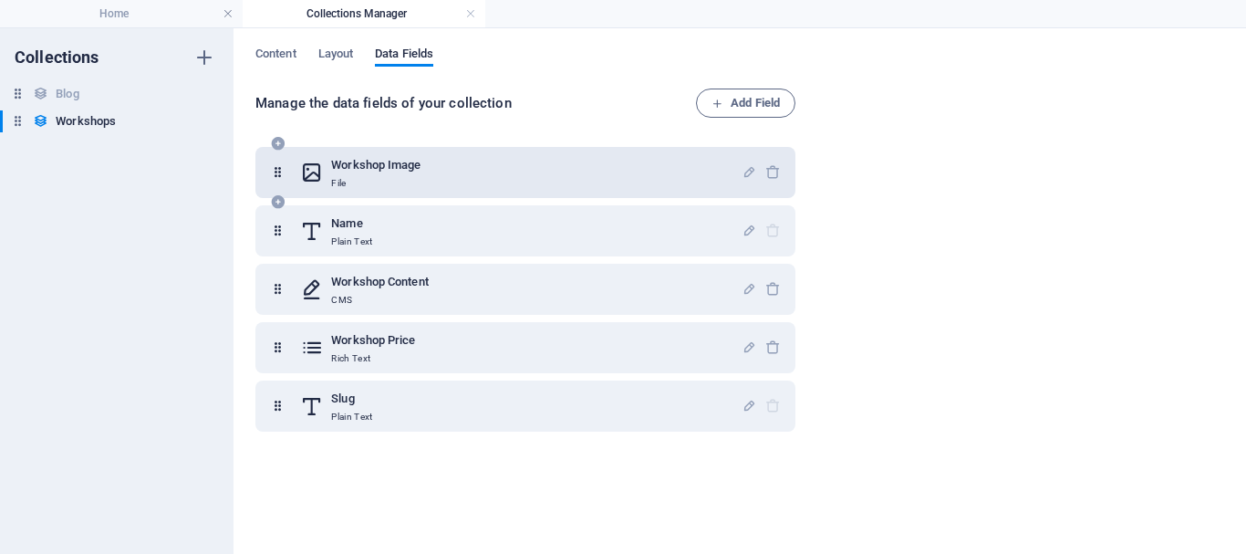
click at [406, 153] on div "Workshop Image File" at bounding box center [525, 172] width 540 height 51
click at [406, 167] on h6 "Workshop Image" at bounding box center [375, 165] width 89 height 22
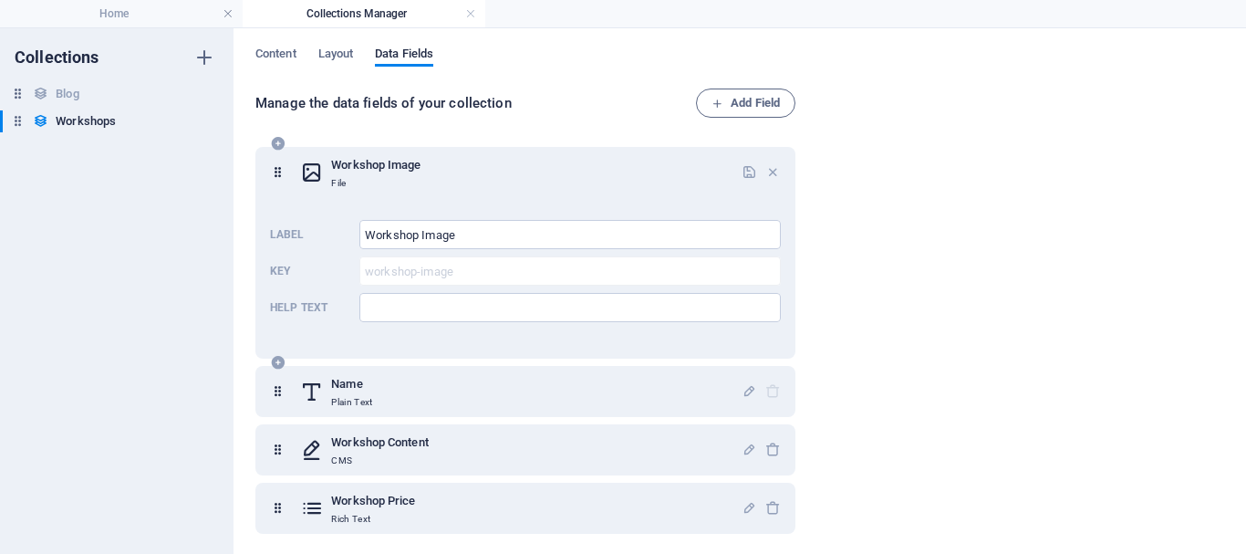
click at [435, 291] on div "Label Workshop Image ​ Key workshop-image ​ Help text ​" at bounding box center [525, 271] width 511 height 117
click at [281, 60] on span "Content" at bounding box center [275, 56] width 41 height 26
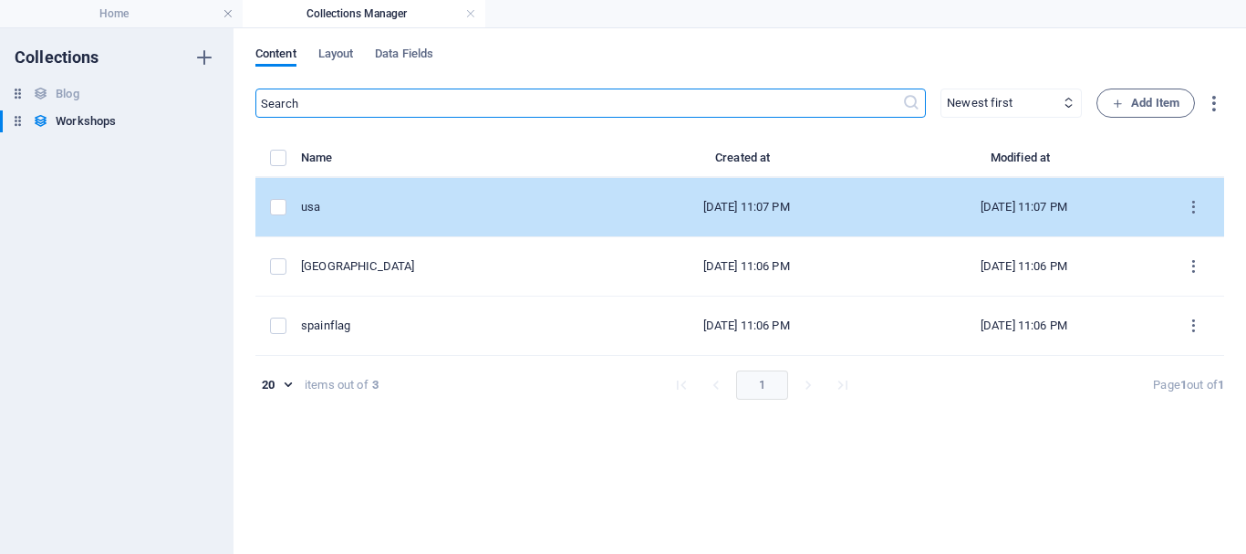
click at [360, 212] on div "usa" at bounding box center [447, 207] width 292 height 16
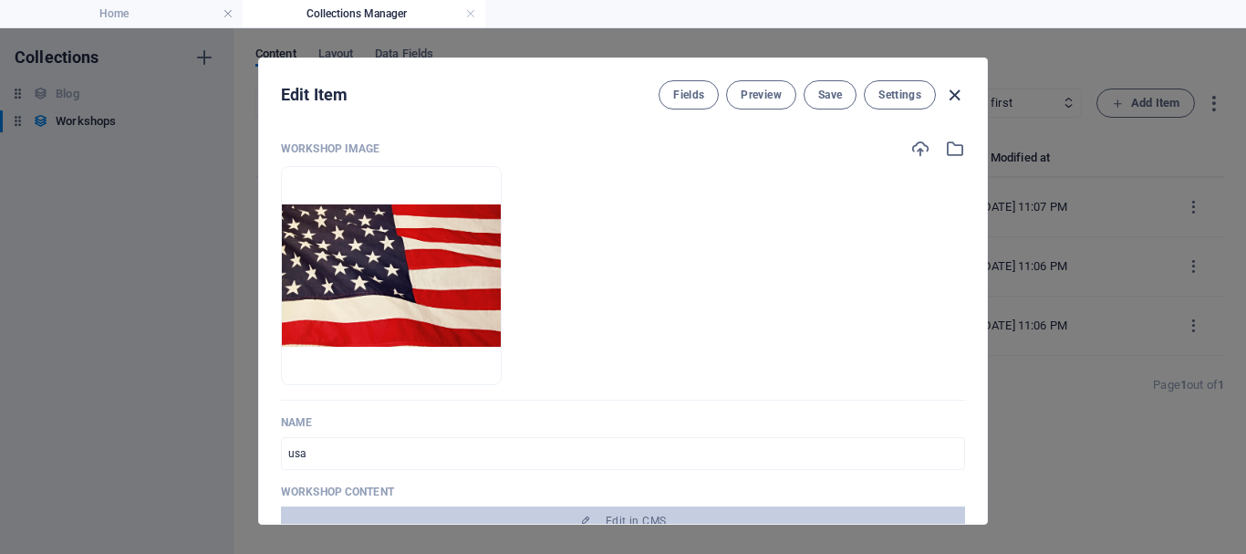
click at [950, 98] on icon "button" at bounding box center [954, 95] width 21 height 21
type input "usa"
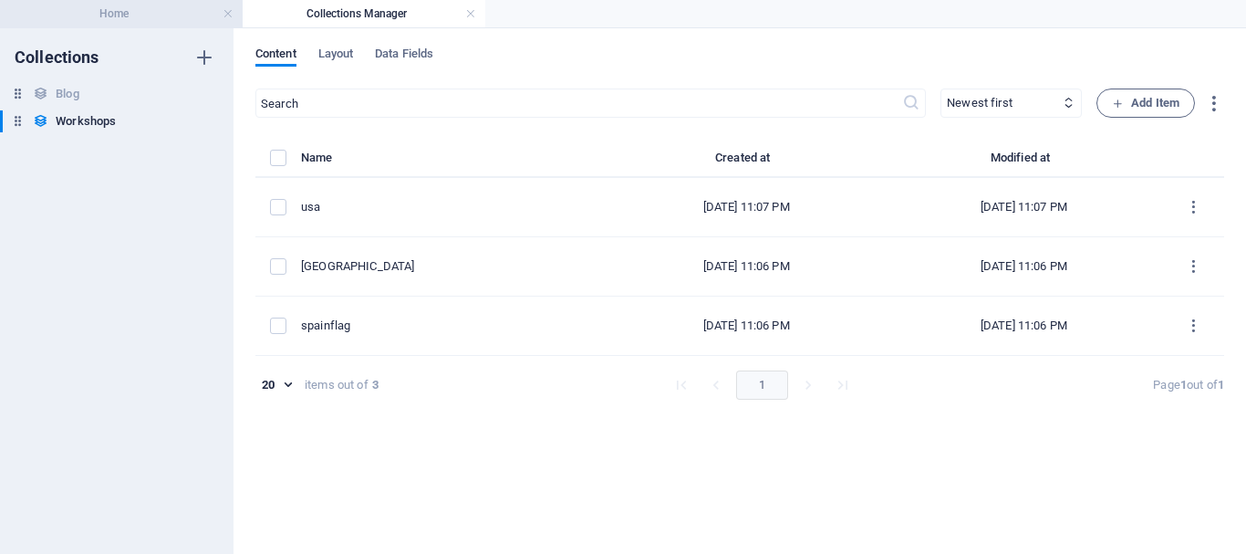
click at [124, 16] on h4 "Home" at bounding box center [121, 14] width 243 height 20
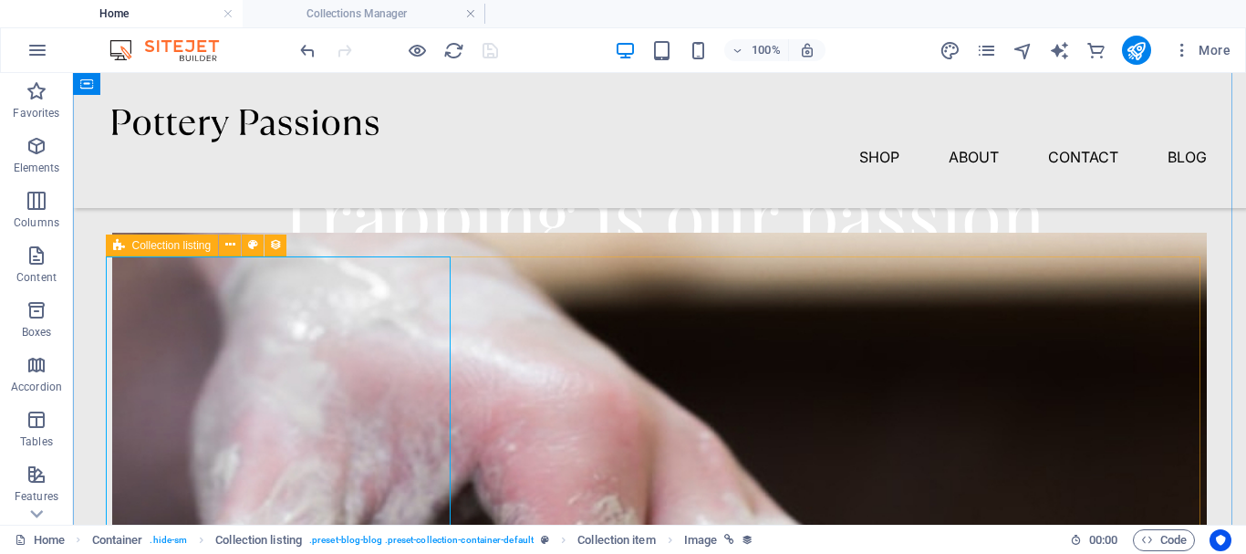
click at [200, 243] on span "Collection listing" at bounding box center [171, 245] width 79 height 11
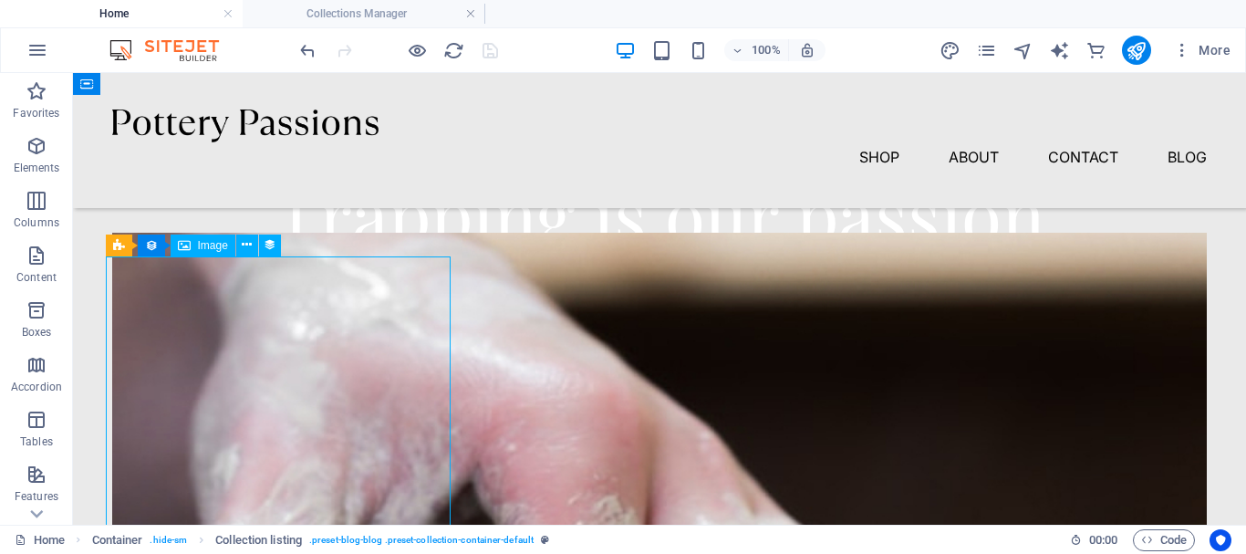
select select "workshop-image"
select select "%"
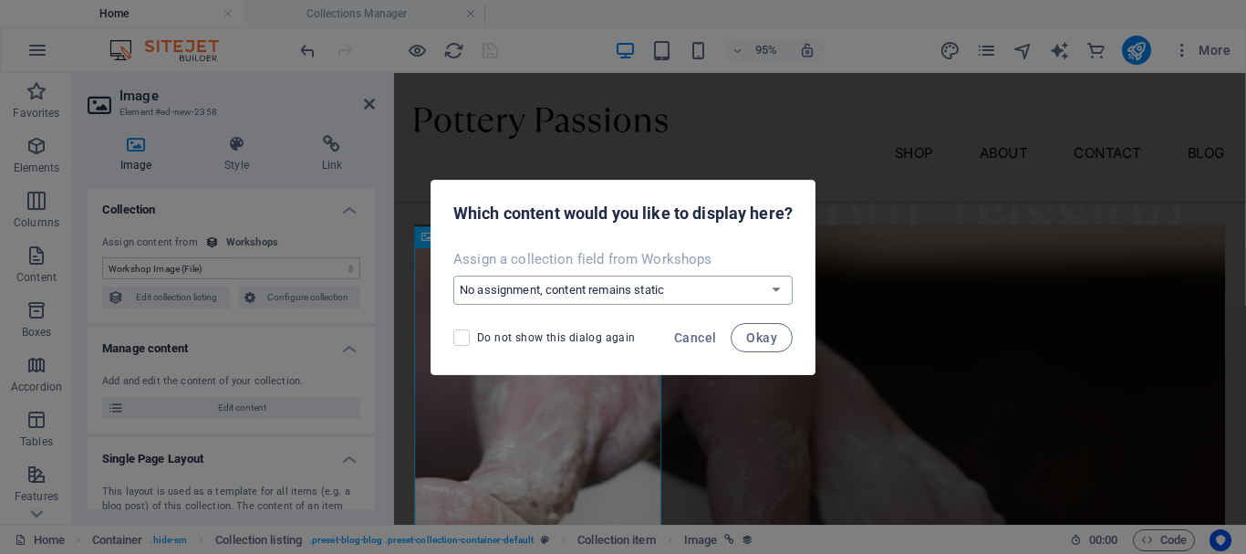
click at [636, 295] on select "No assignment, content remains static Create a new field Created at (Date) Upda…" at bounding box center [622, 290] width 339 height 29
select select "workshop-image"
click at [453, 276] on select "No assignment, content remains static Create a new field Created at (Date) Upda…" at bounding box center [622, 290] width 339 height 29
click at [769, 342] on span "Okay" at bounding box center [761, 337] width 31 height 15
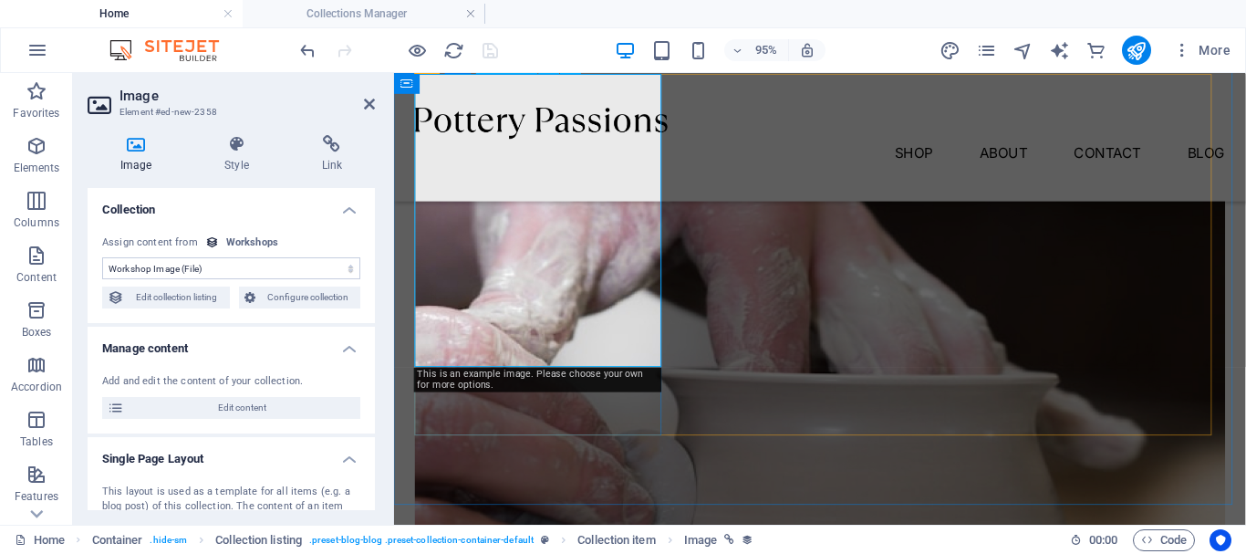
scroll to position [821, 0]
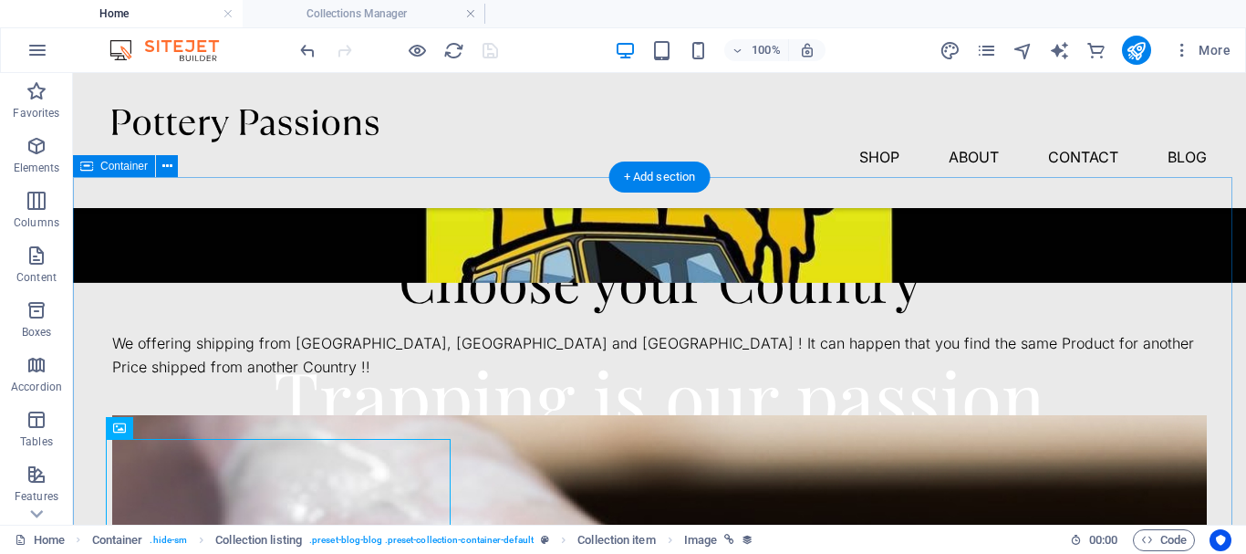
scroll to position [639, 0]
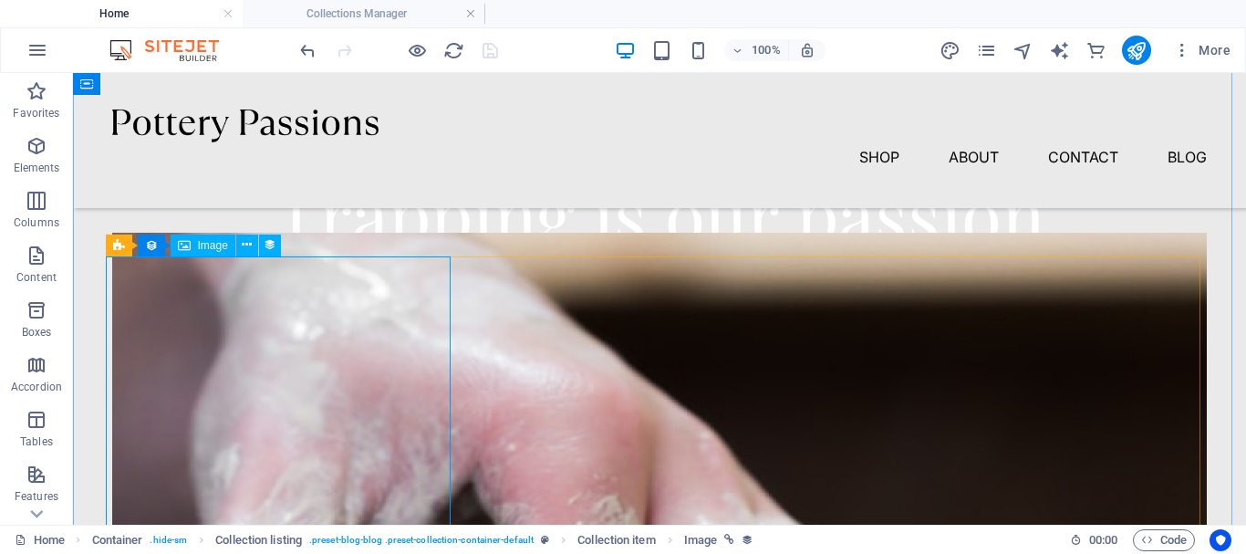
select select "workshop-image"
select select "%"
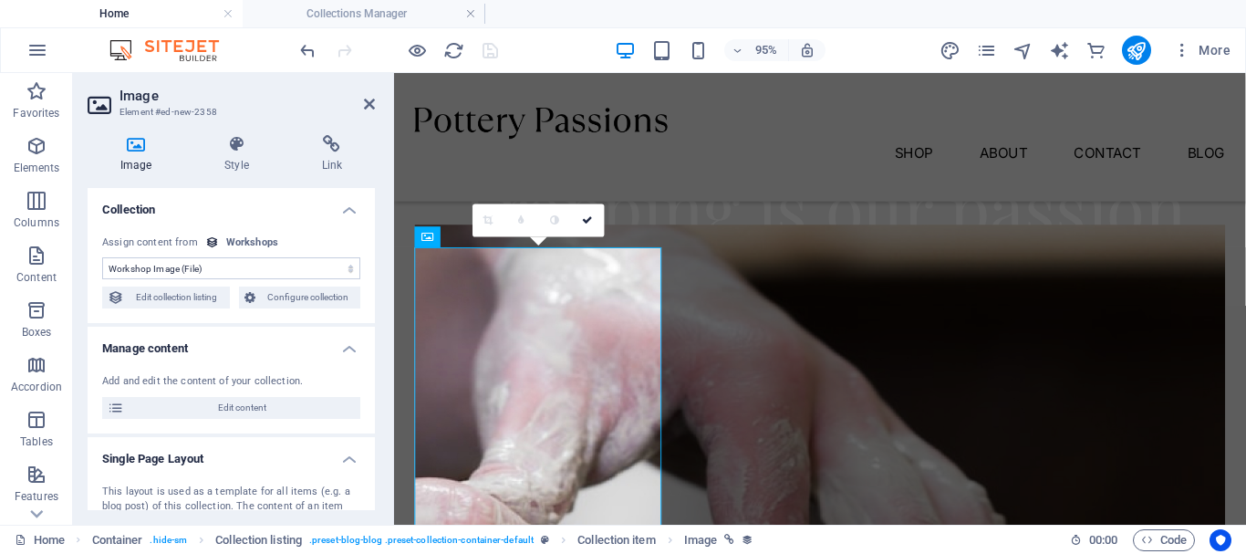
click at [233, 266] on select "No assignment, content remains static Created at (Date) Updated at (Date) Works…" at bounding box center [231, 268] width 258 height 22
click at [268, 224] on div "No assignment, content remains static Created at (Date) Updated at (Date) Works…" at bounding box center [231, 272] width 287 height 103
click at [257, 240] on div "Workshops" at bounding box center [252, 243] width 52 height 16
click at [287, 297] on span "Configure collection" at bounding box center [308, 297] width 95 height 22
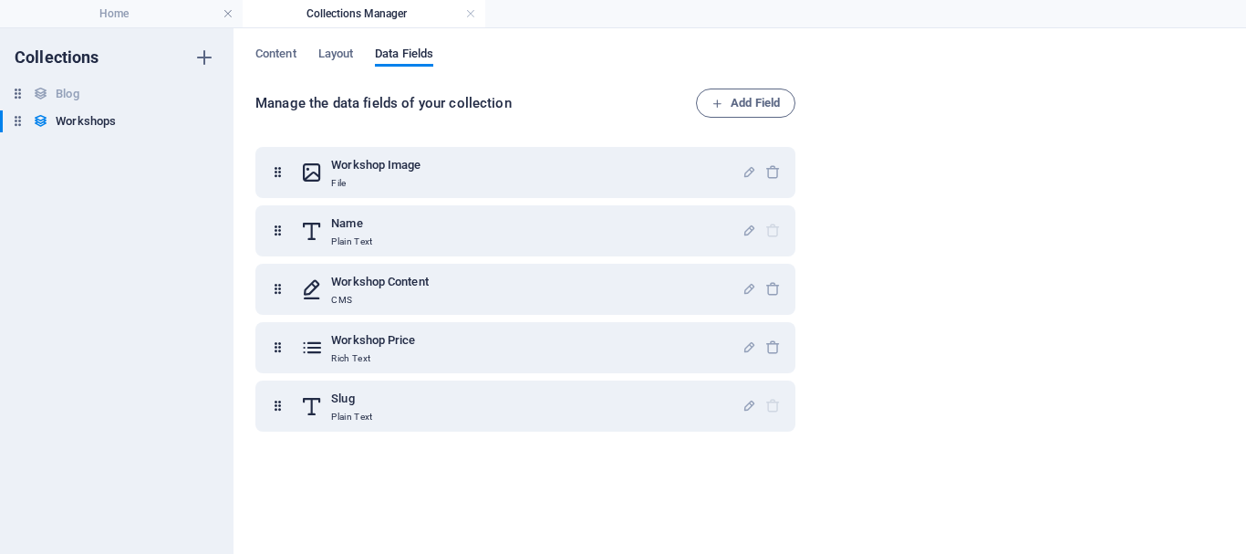
scroll to position [0, 0]
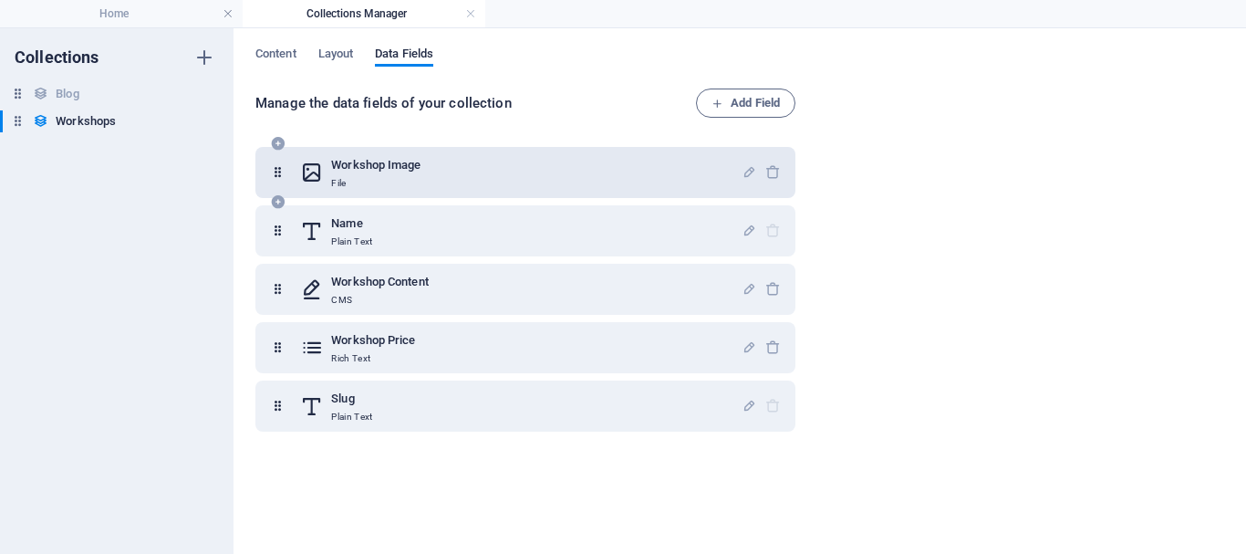
click at [374, 181] on p "File" at bounding box center [375, 183] width 89 height 15
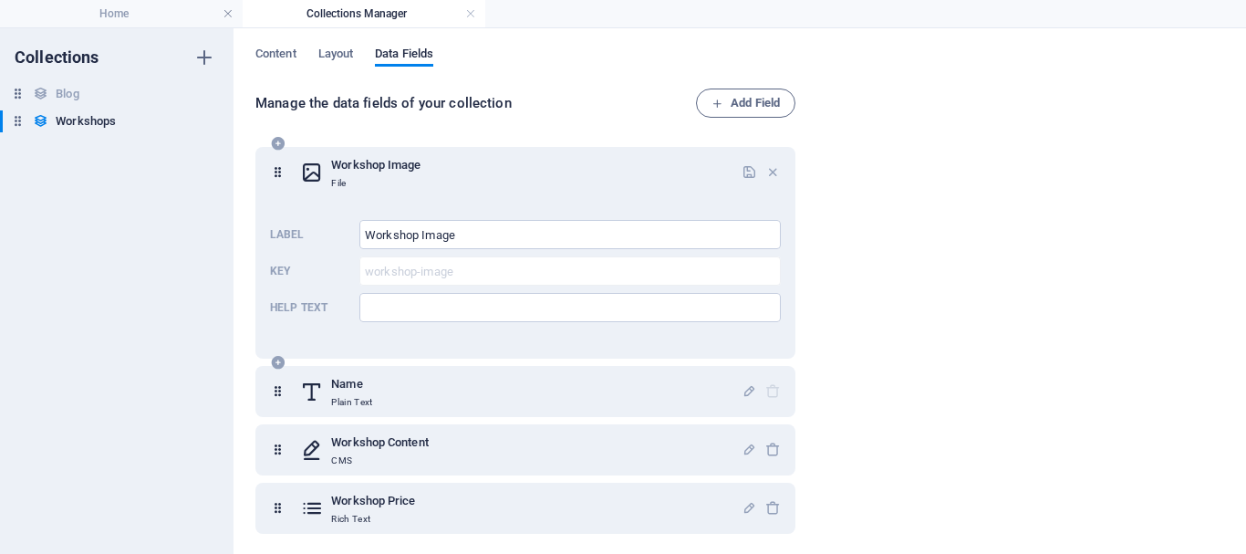
click at [390, 167] on h6 "Workshop Image" at bounding box center [375, 165] width 89 height 22
click at [287, 63] on span "Content" at bounding box center [275, 56] width 41 height 26
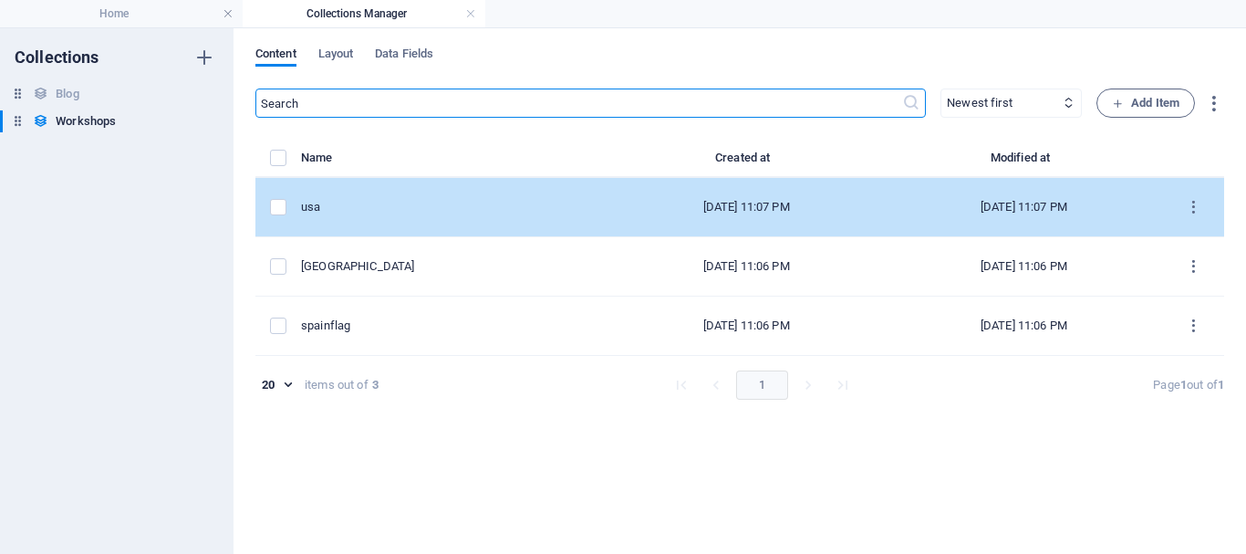
click at [376, 215] on td "usa" at bounding box center [454, 207] width 307 height 59
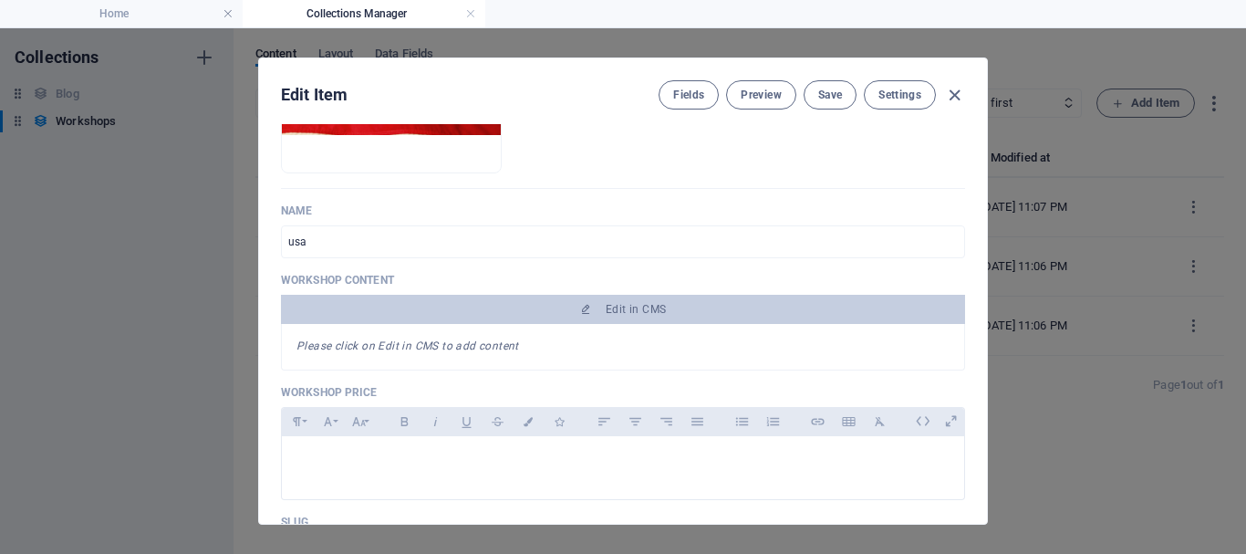
scroll to position [182, 0]
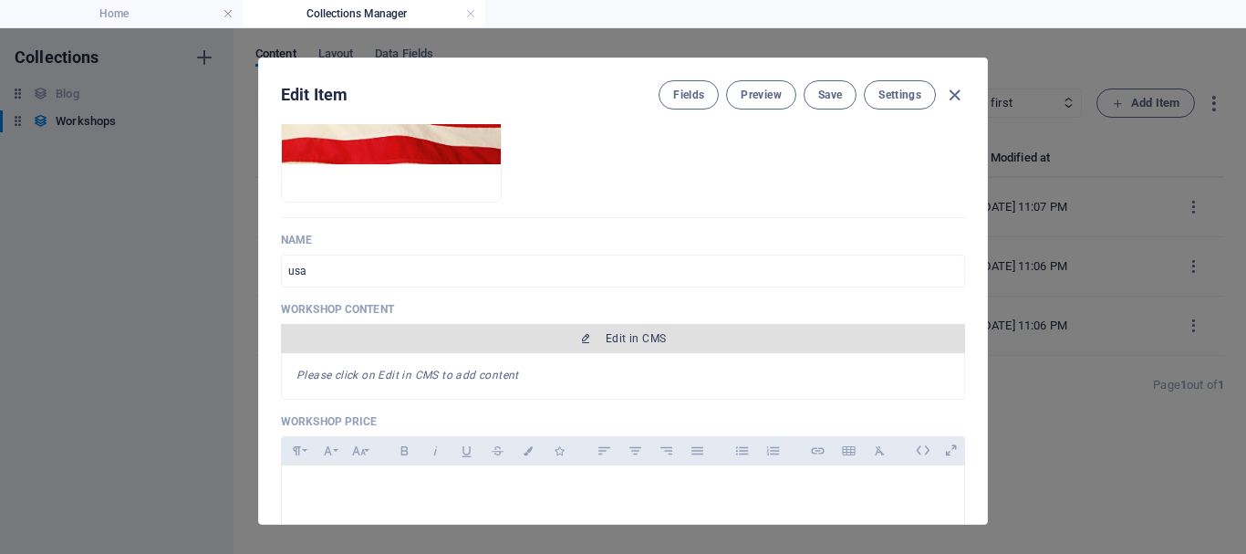
click at [633, 348] on button "Edit in CMS" at bounding box center [623, 338] width 684 height 29
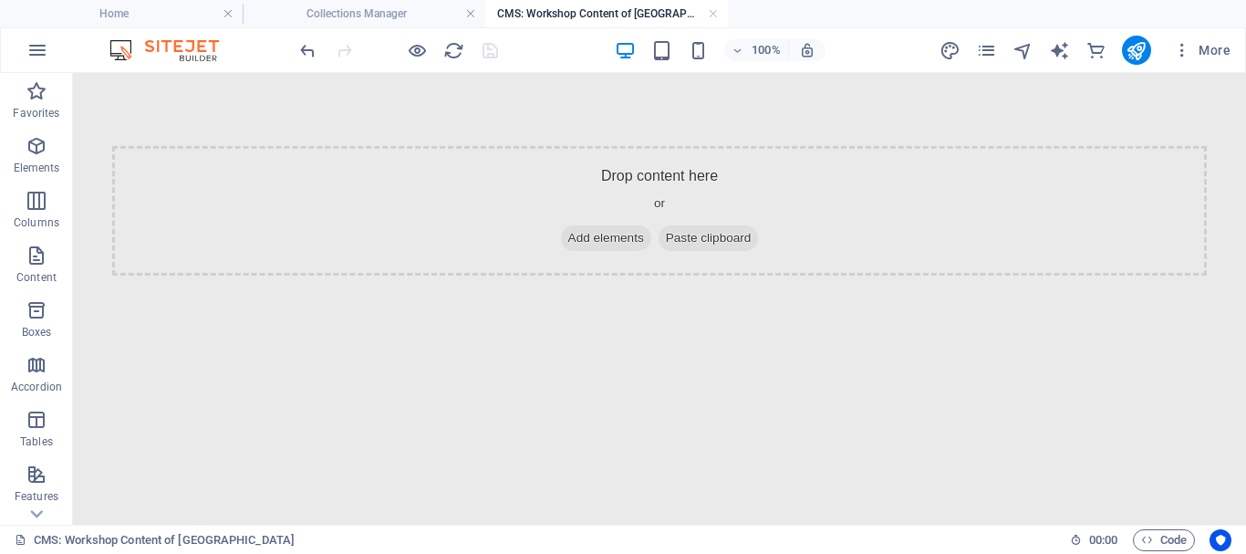
scroll to position [0, 0]
click at [708, 13] on link at bounding box center [713, 13] width 11 height 17
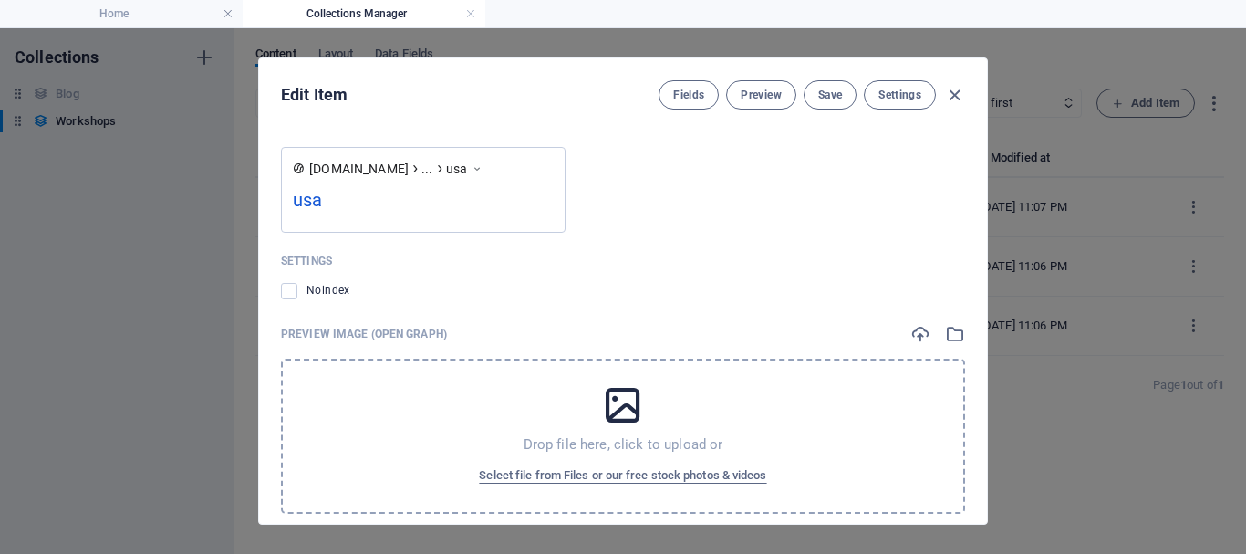
scroll to position [1373, 0]
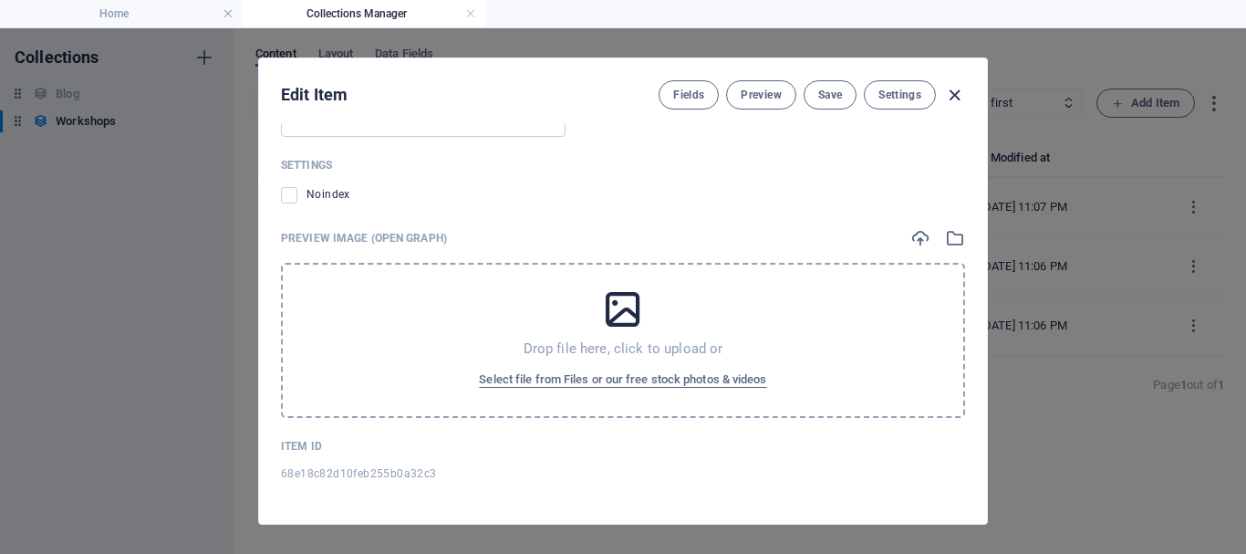
click at [957, 101] on icon "button" at bounding box center [954, 95] width 21 height 21
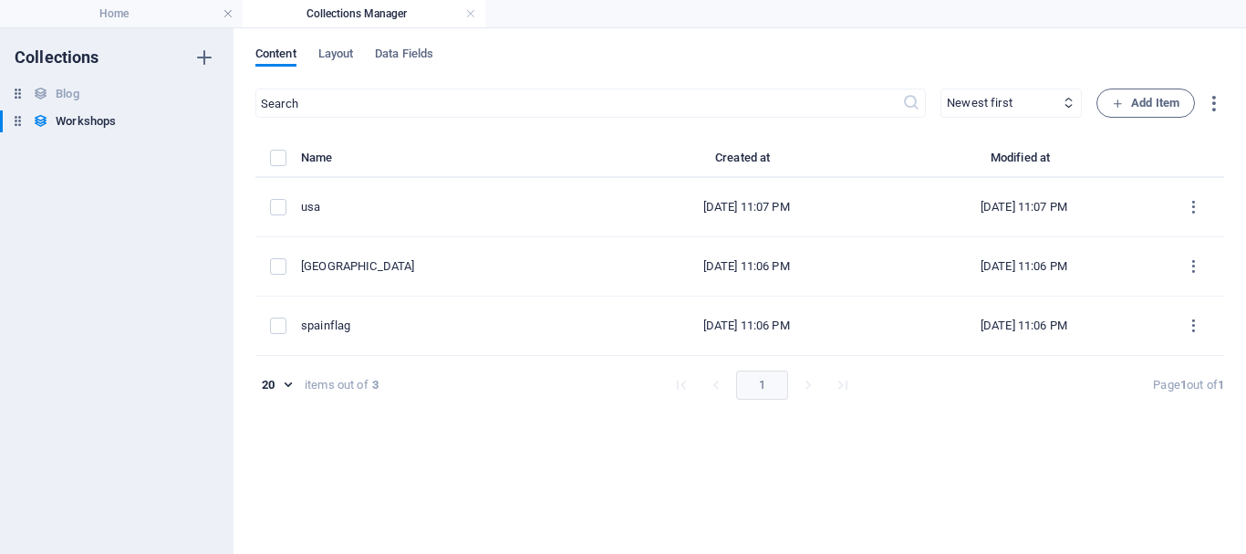
type input "usa"
click at [280, 162] on label "items list" at bounding box center [278, 158] width 16 height 16
click at [0, 0] on input "items list" at bounding box center [0, 0] width 0 height 0
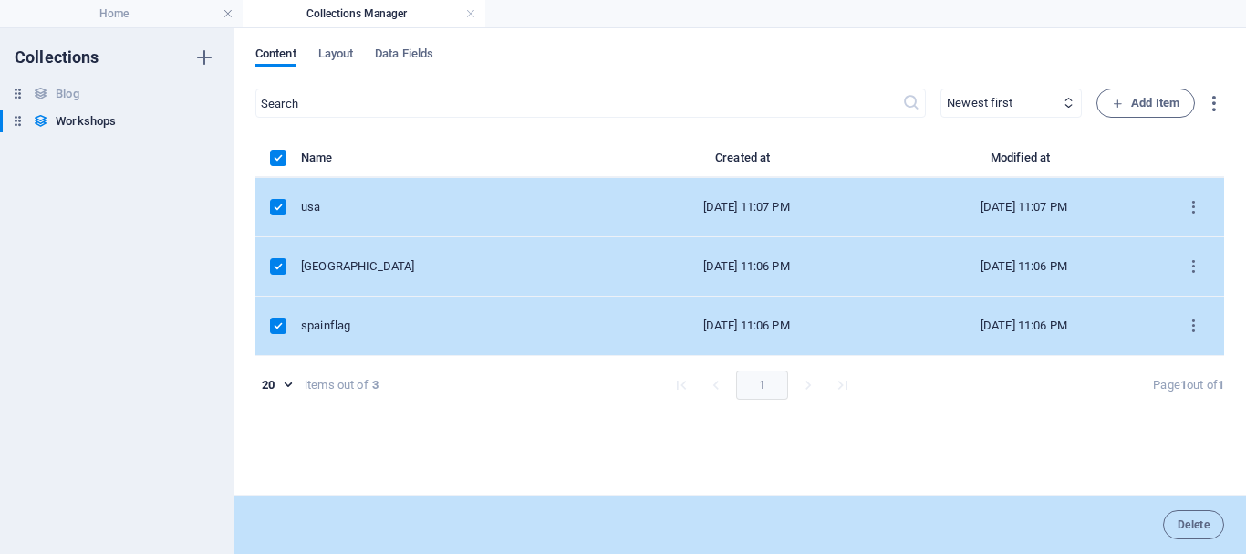
click at [282, 160] on label "items list" at bounding box center [278, 158] width 16 height 16
click at [0, 0] on input "items list" at bounding box center [0, 0] width 0 height 0
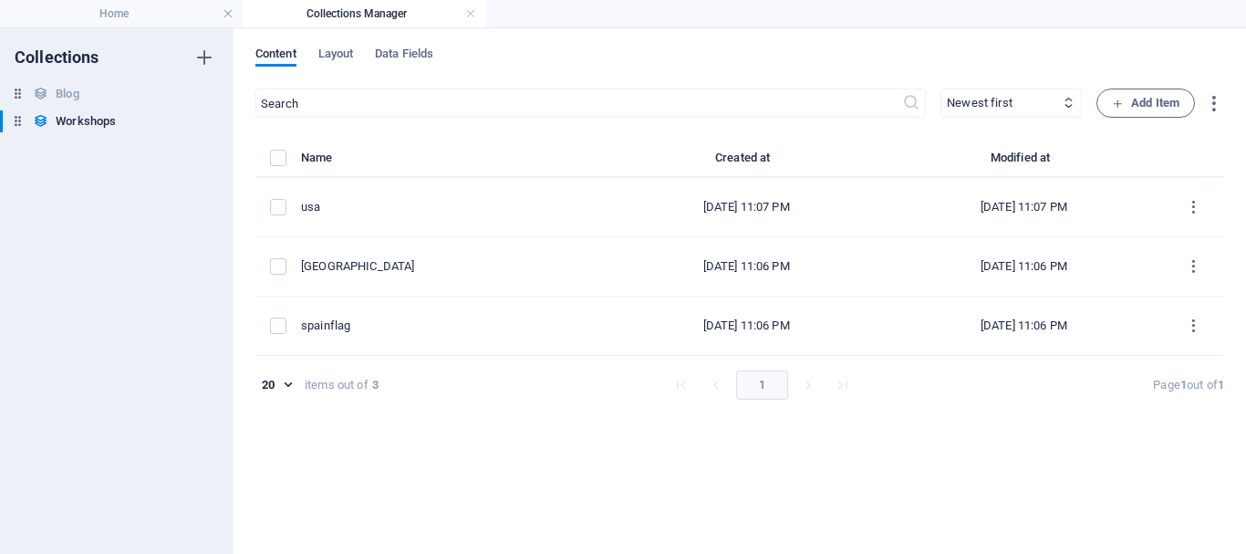
click at [323, 70] on div "Content Layout Data Fields" at bounding box center [739, 64] width 969 height 35
click at [328, 59] on span "Layout" at bounding box center [336, 56] width 36 height 26
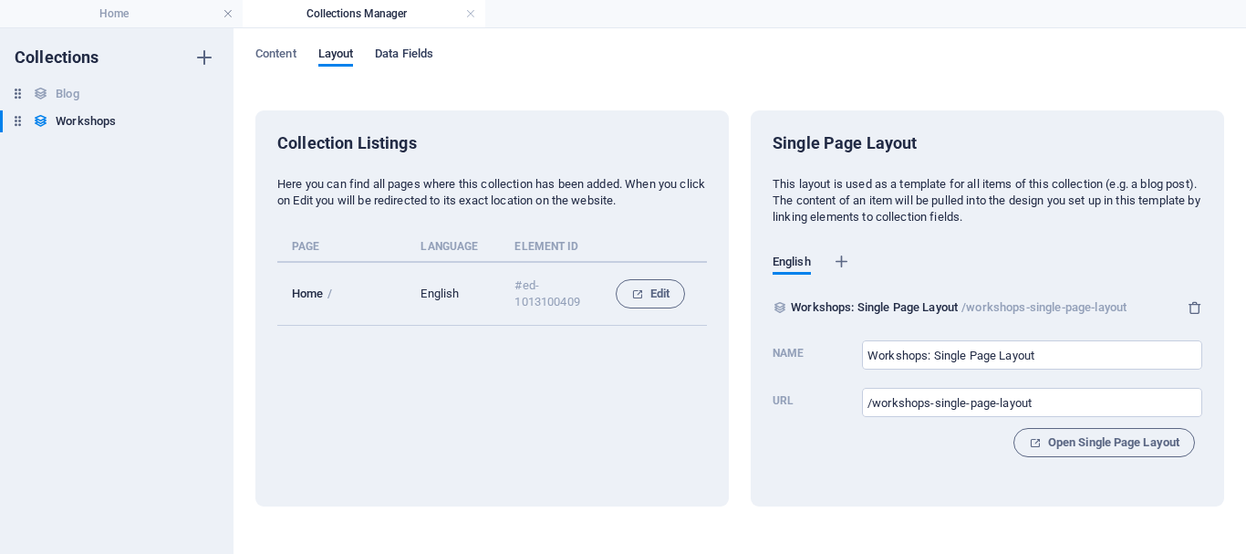
click at [410, 51] on span "Data Fields" at bounding box center [404, 56] width 58 height 26
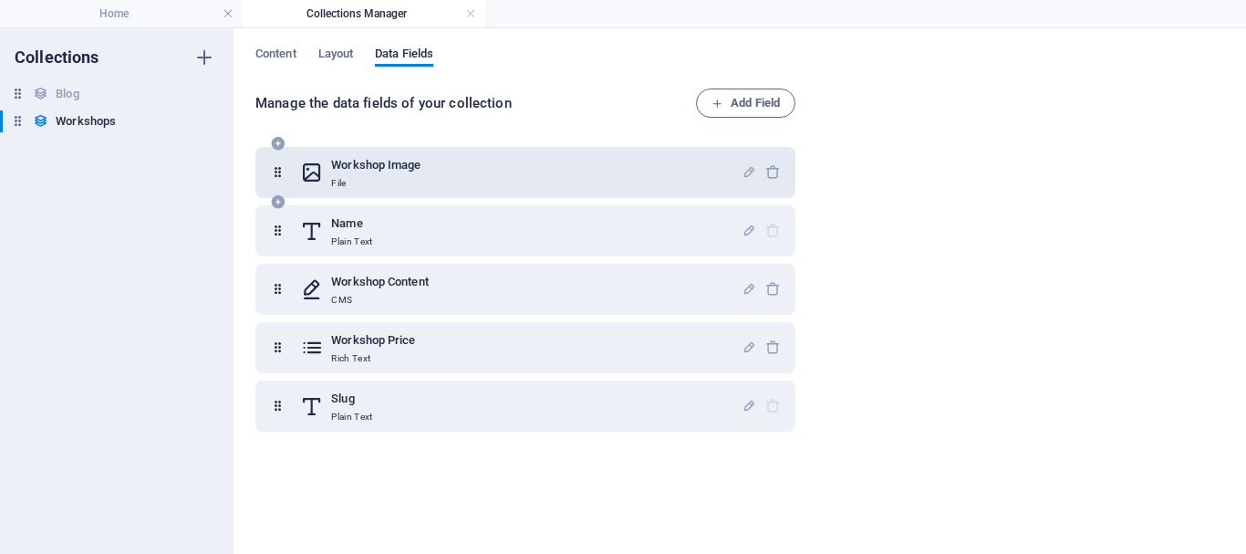
click at [337, 170] on h6 "Workshop Image" at bounding box center [375, 165] width 89 height 22
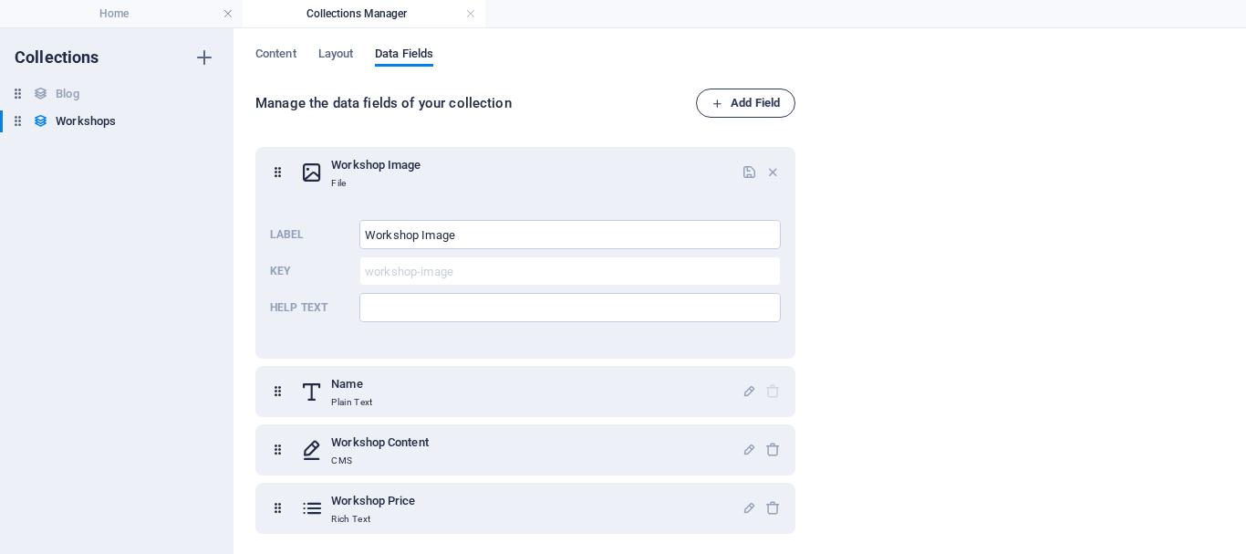
click at [727, 111] on span "Add Field" at bounding box center [746, 103] width 68 height 22
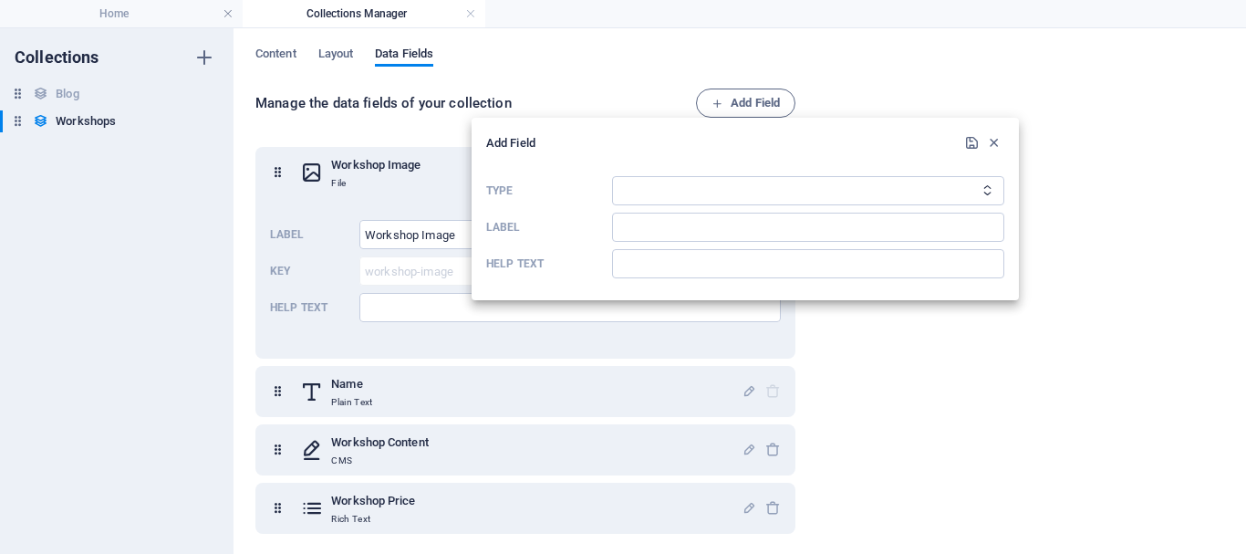
click at [994, 146] on icon "button" at bounding box center [994, 143] width 16 height 16
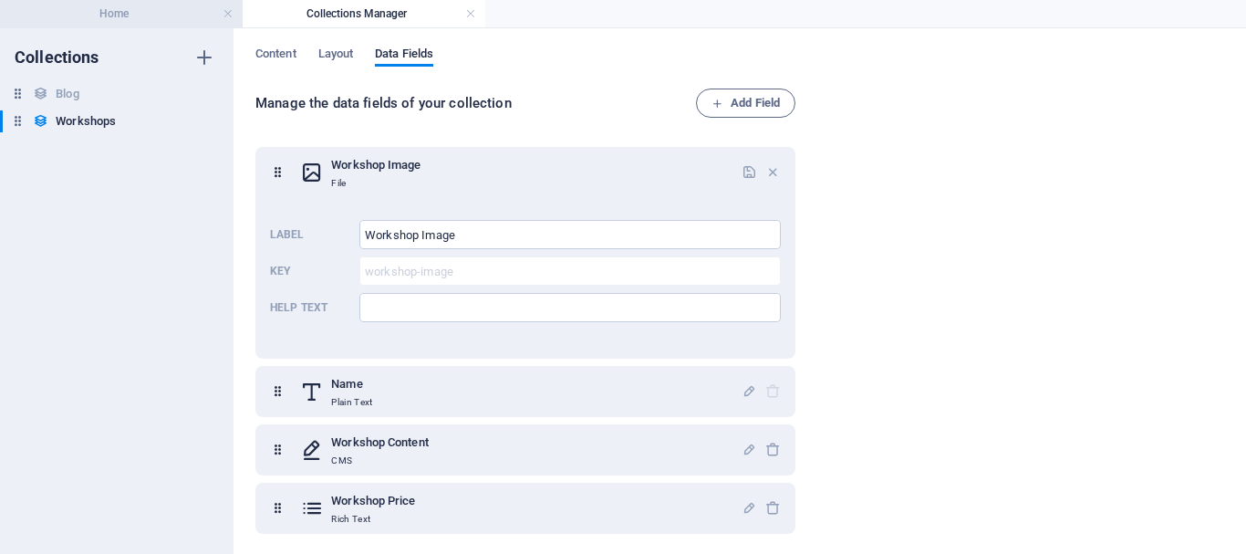
click at [159, 8] on h4 "Home" at bounding box center [121, 14] width 243 height 20
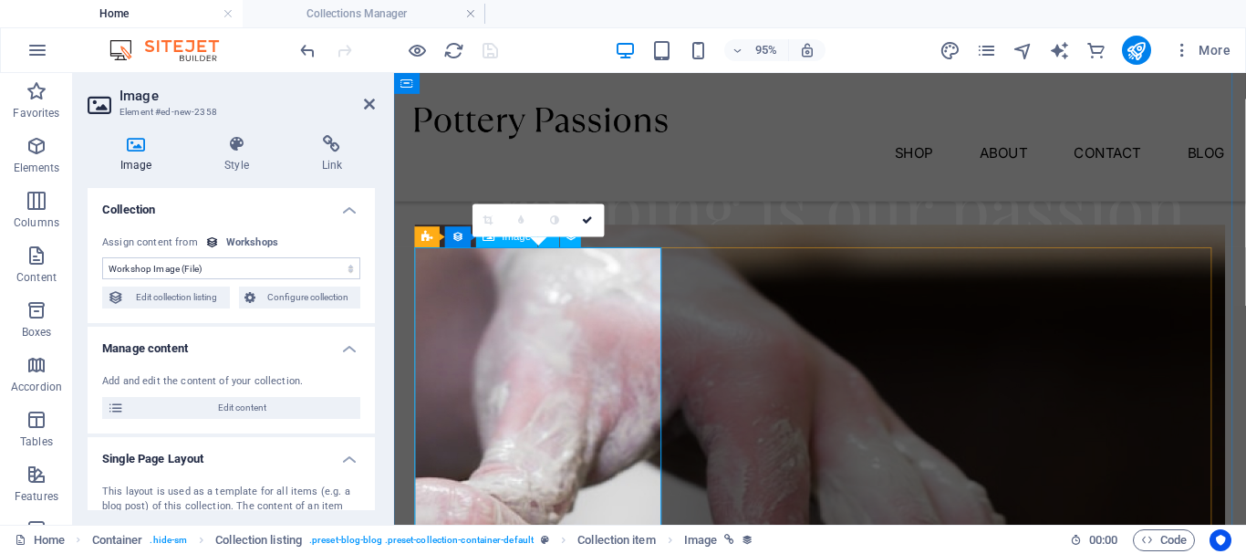
click at [285, 268] on select "No assignment, content remains static Created at (Date) Updated at (Date) Works…" at bounding box center [231, 268] width 258 height 22
click at [217, 493] on div "This layout is used as a template for all items (e.g. a blog post) of this coll…" at bounding box center [231, 514] width 258 height 60
click at [224, 393] on div "Add and edit the content of your collection. Edit content" at bounding box center [231, 396] width 287 height 74
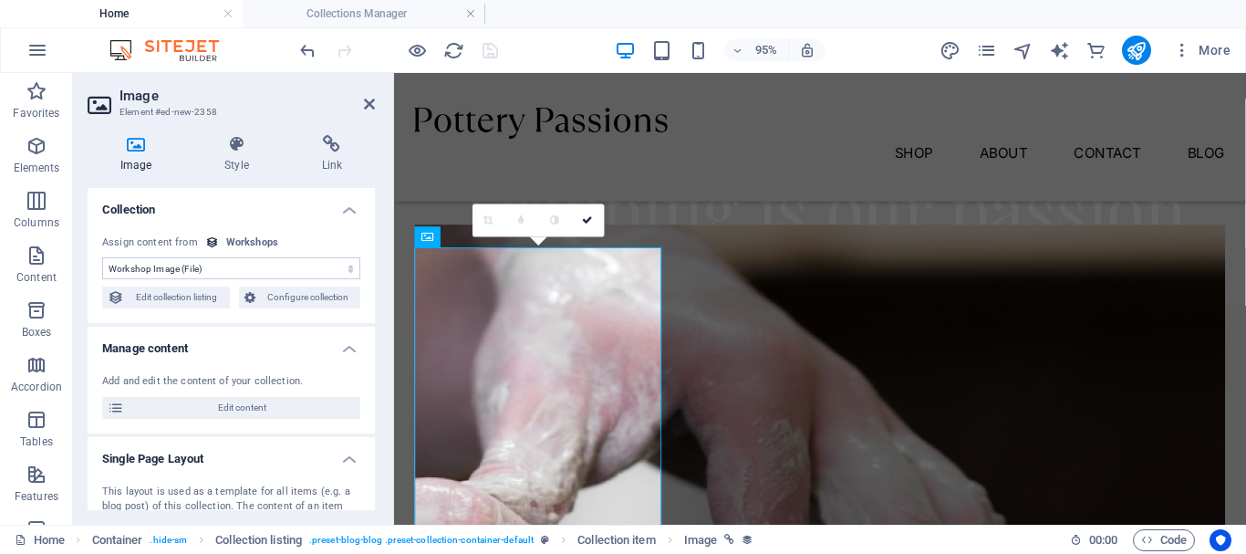
click at [226, 404] on span "Edit content" at bounding box center [242, 408] width 225 height 22
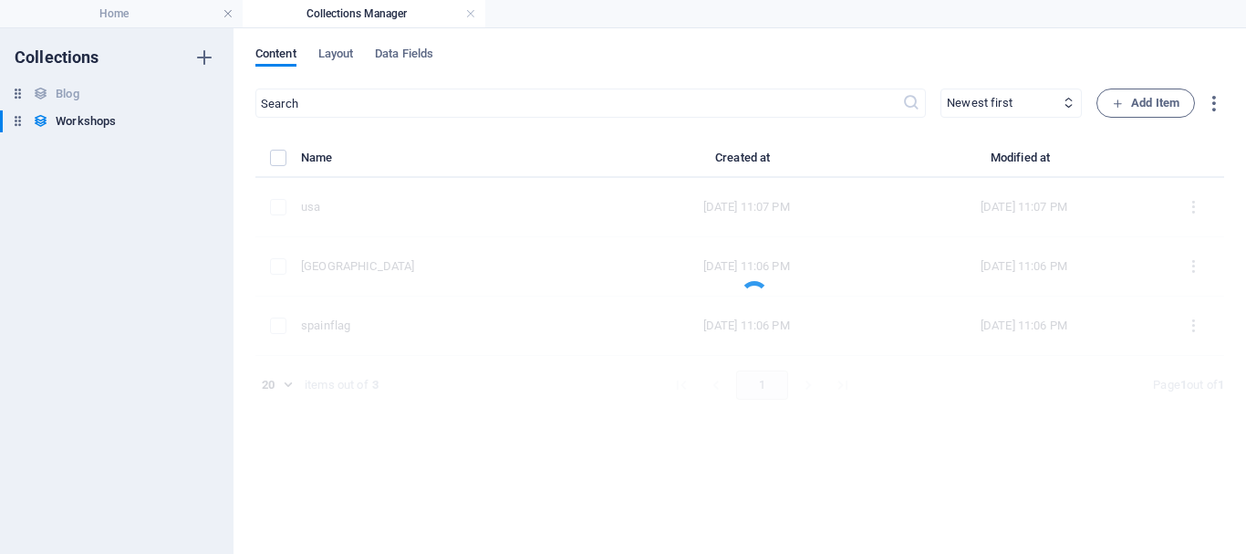
scroll to position [0, 0]
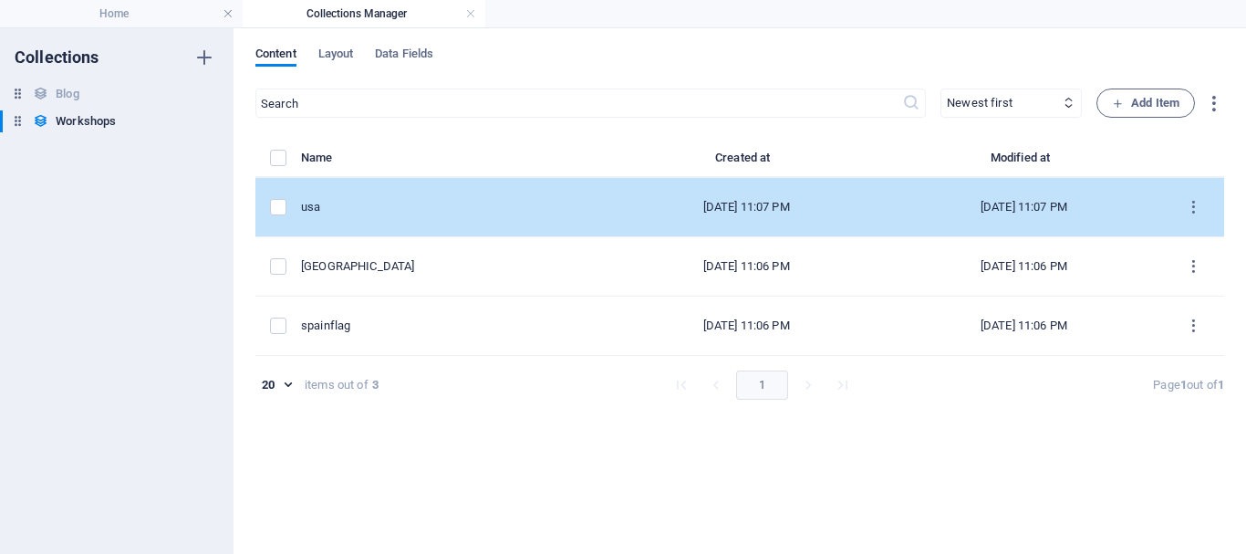
click at [385, 198] on td "usa" at bounding box center [454, 207] width 307 height 59
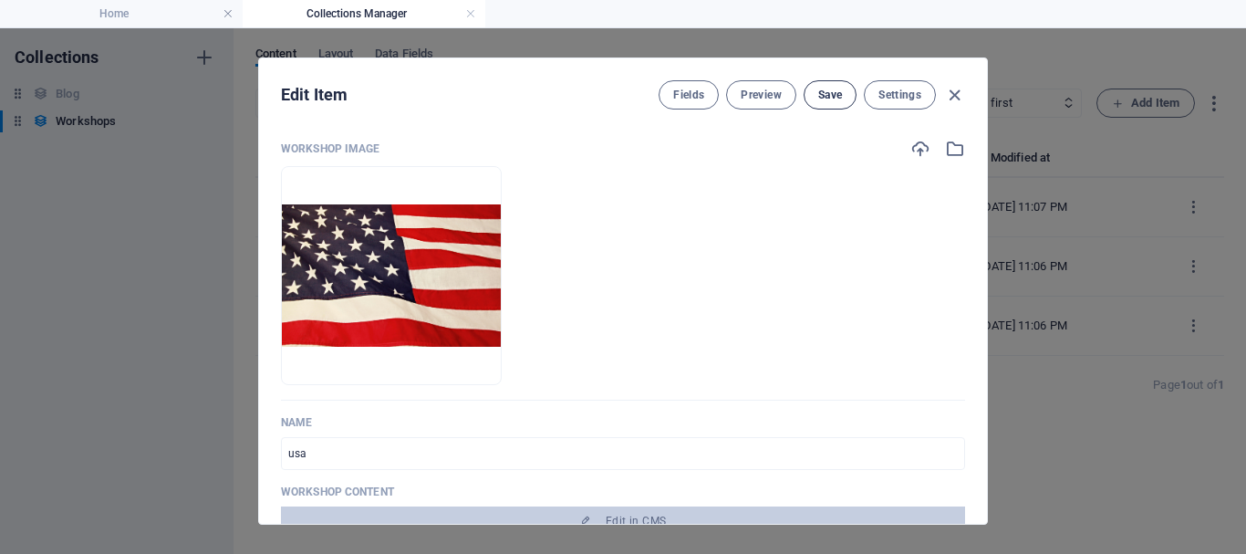
click at [832, 100] on span "Save" at bounding box center [830, 95] width 24 height 15
click at [926, 95] on button "Settings" at bounding box center [900, 94] width 72 height 29
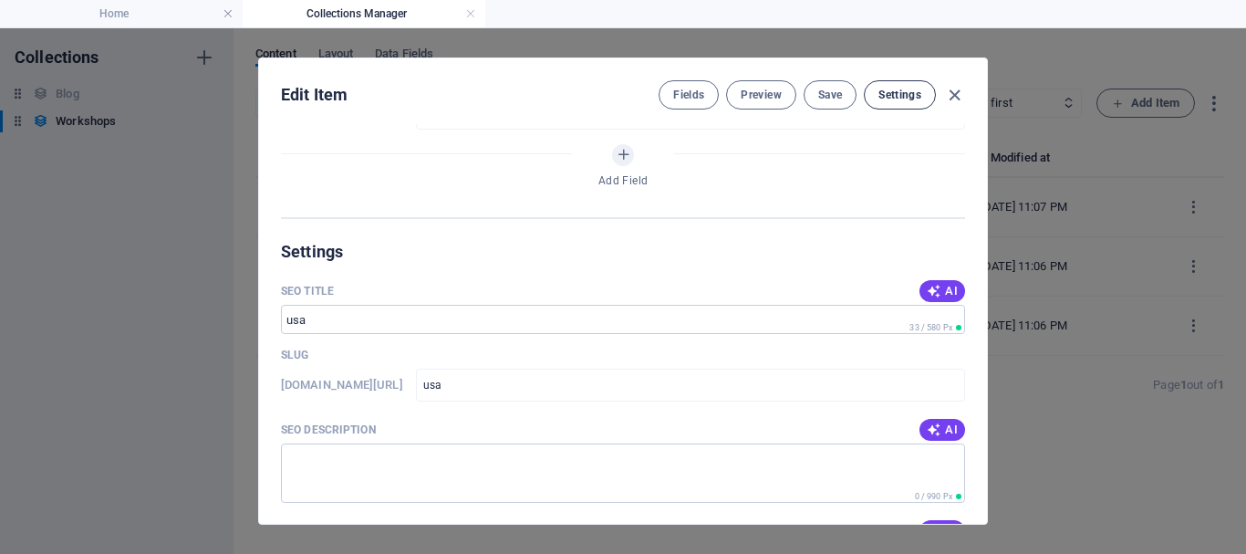
scroll to position [768, 0]
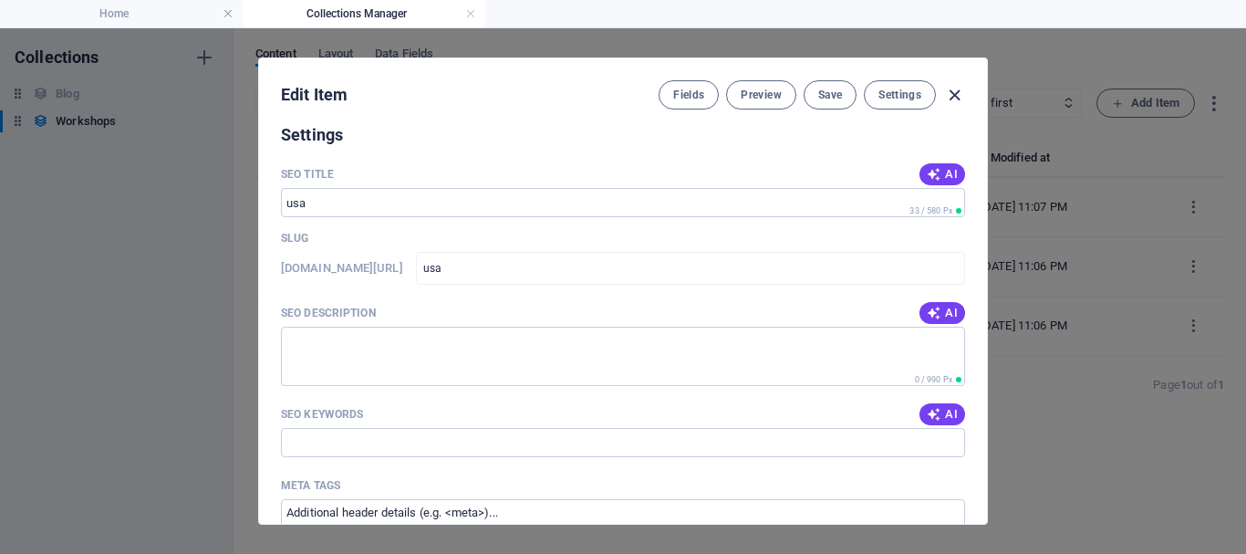
click at [958, 102] on icon "button" at bounding box center [954, 95] width 21 height 21
type input "usa"
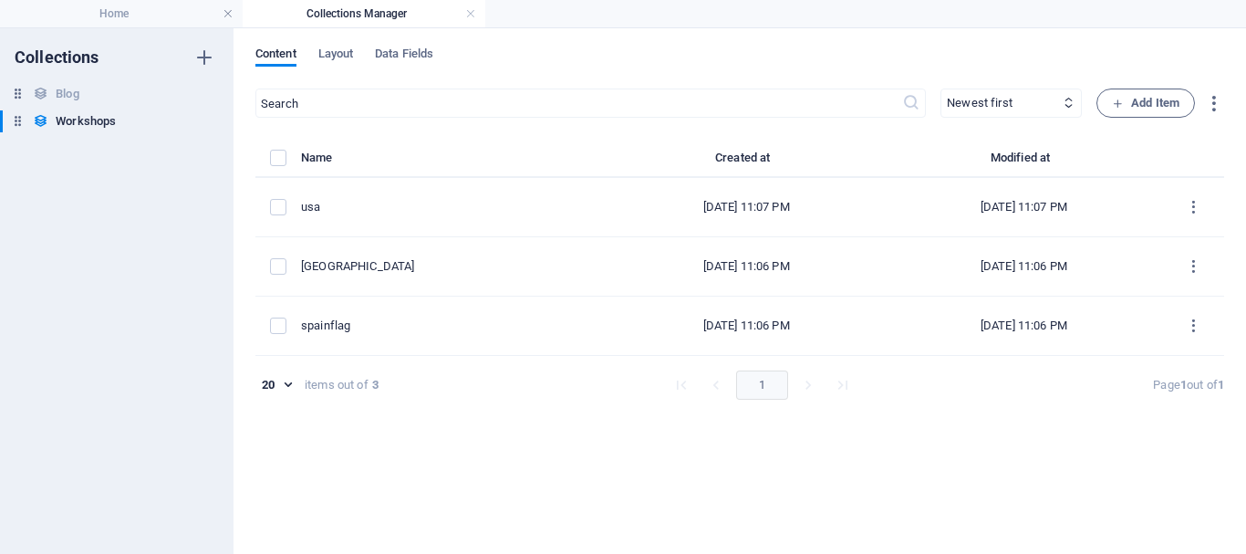
scroll to position [696, 0]
click at [94, 8] on h4 "Home" at bounding box center [121, 14] width 243 height 20
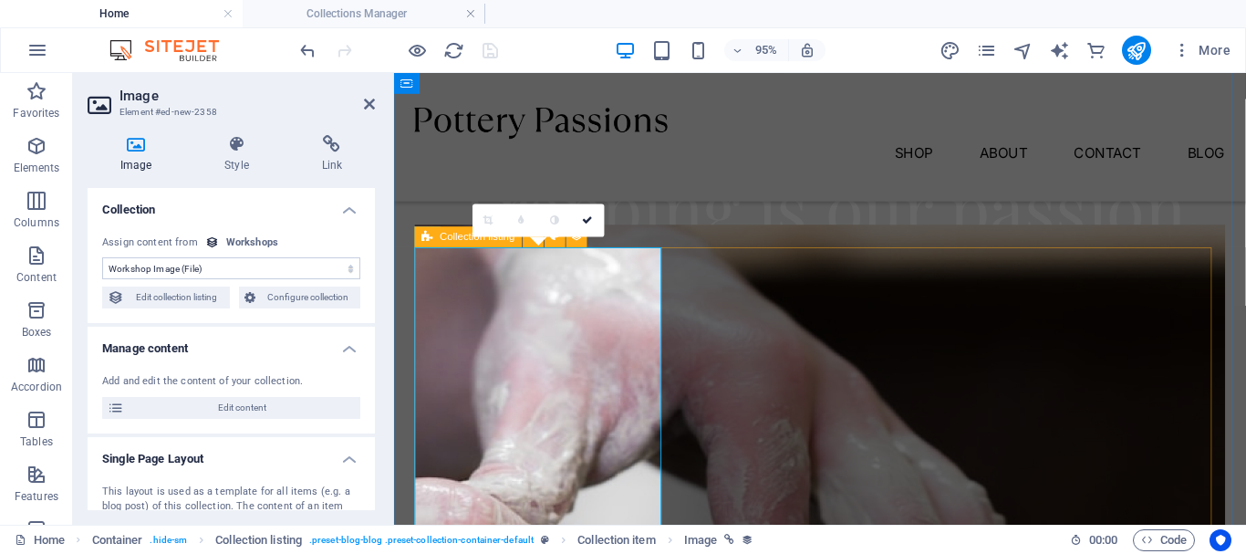
click at [436, 234] on div "Collection listing" at bounding box center [469, 236] width 108 height 21
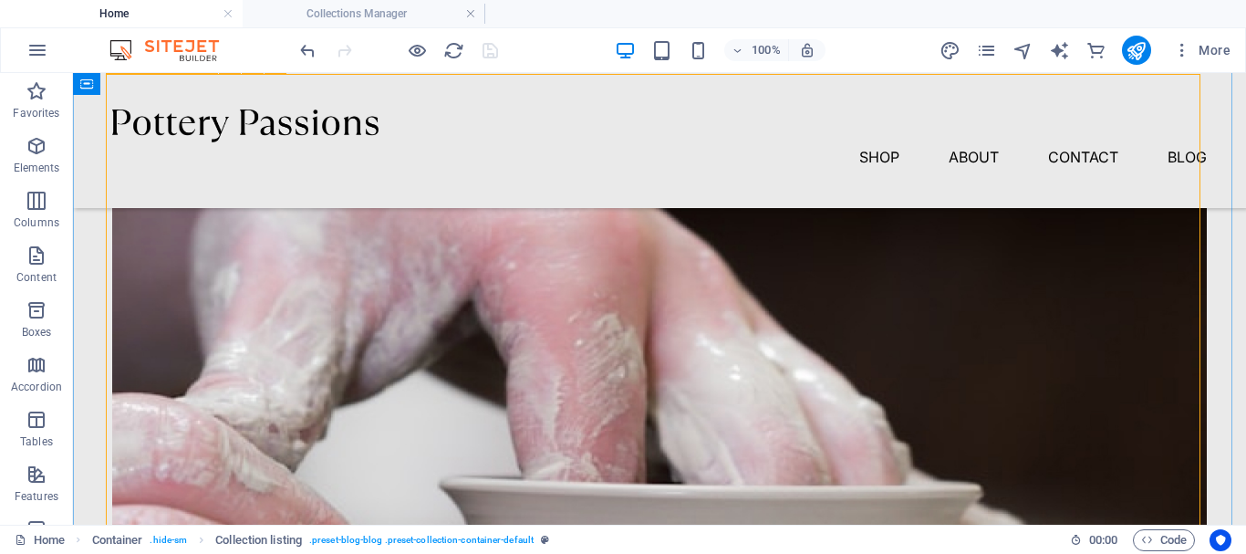
scroll to position [821, 0]
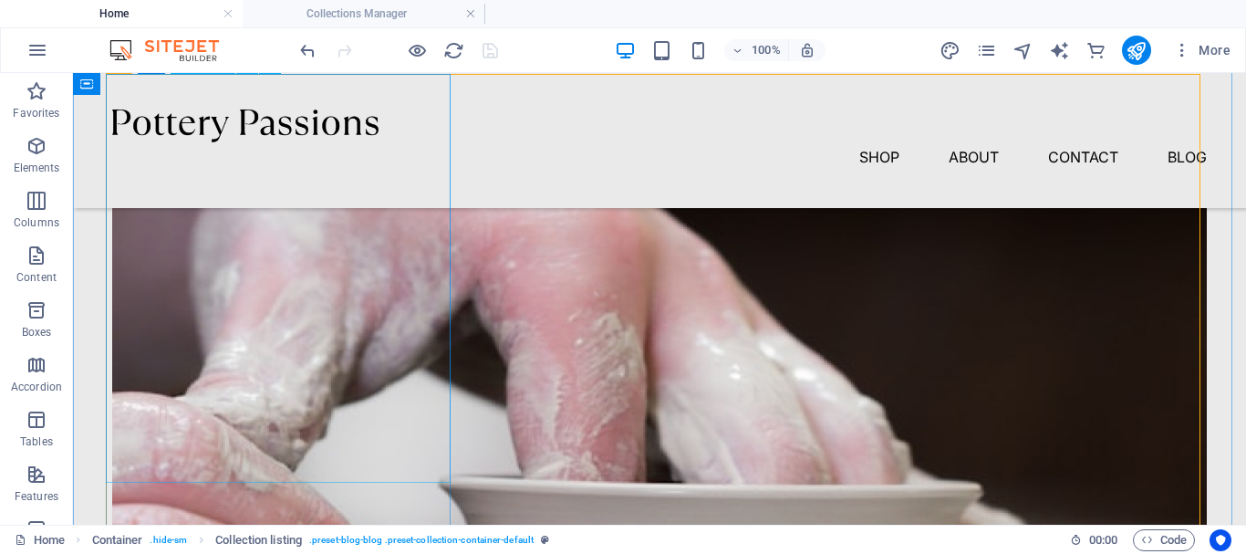
select select "workshop-image"
select select "%"
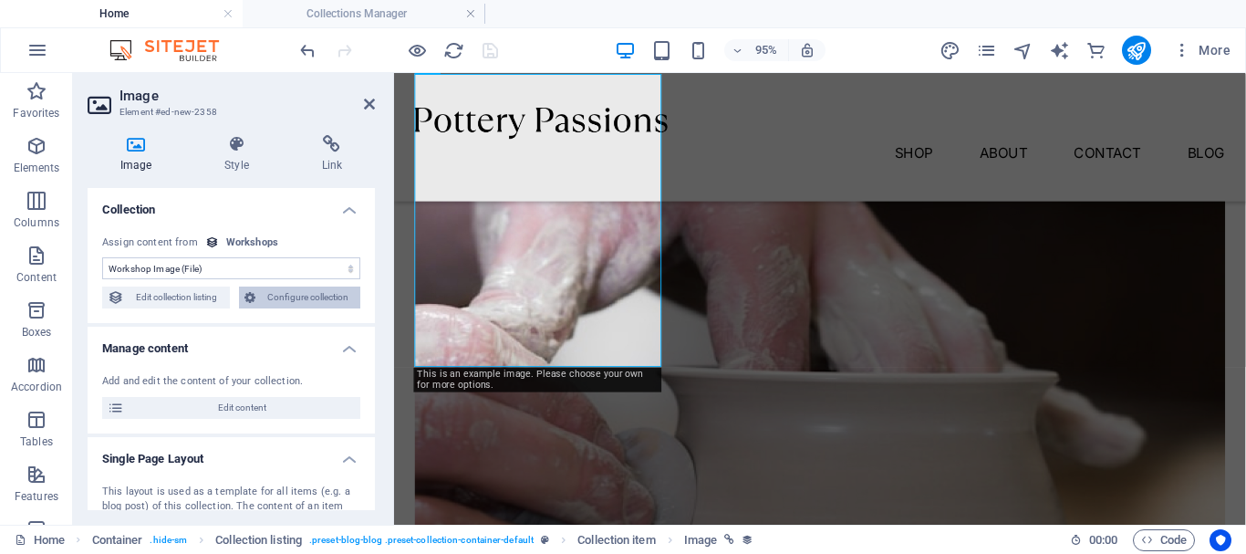
click at [289, 298] on span "Configure collection" at bounding box center [308, 297] width 95 height 22
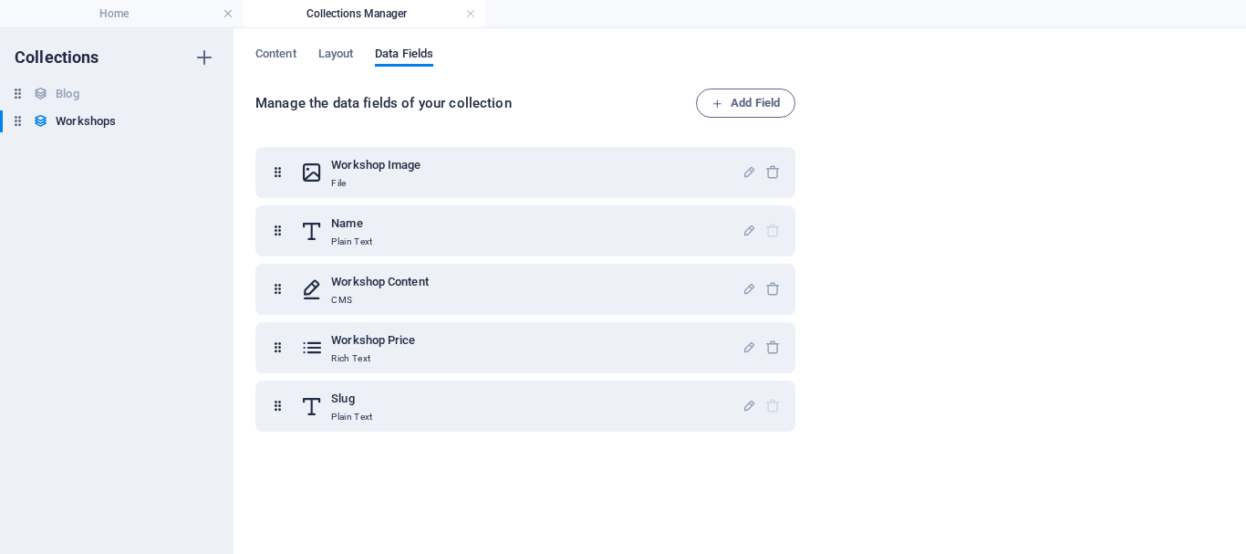
click at [895, 227] on div "Manage the data fields of your collection Add Field Workshop Image File Name Pl…" at bounding box center [739, 311] width 969 height 447
click at [105, 11] on h4 "Home" at bounding box center [121, 14] width 243 height 20
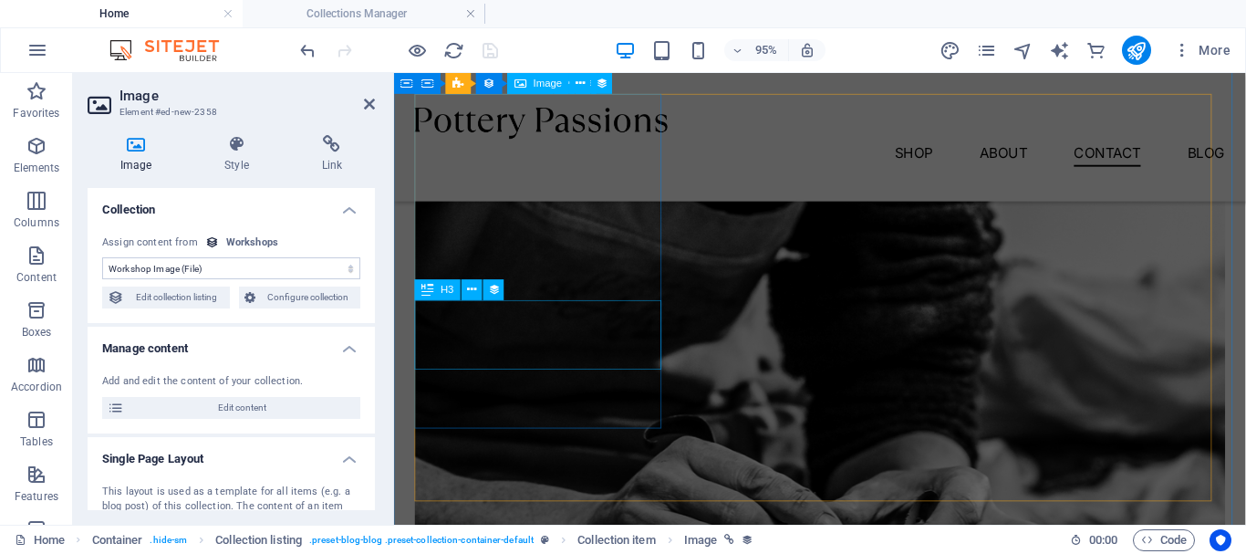
scroll to position [1825, 0]
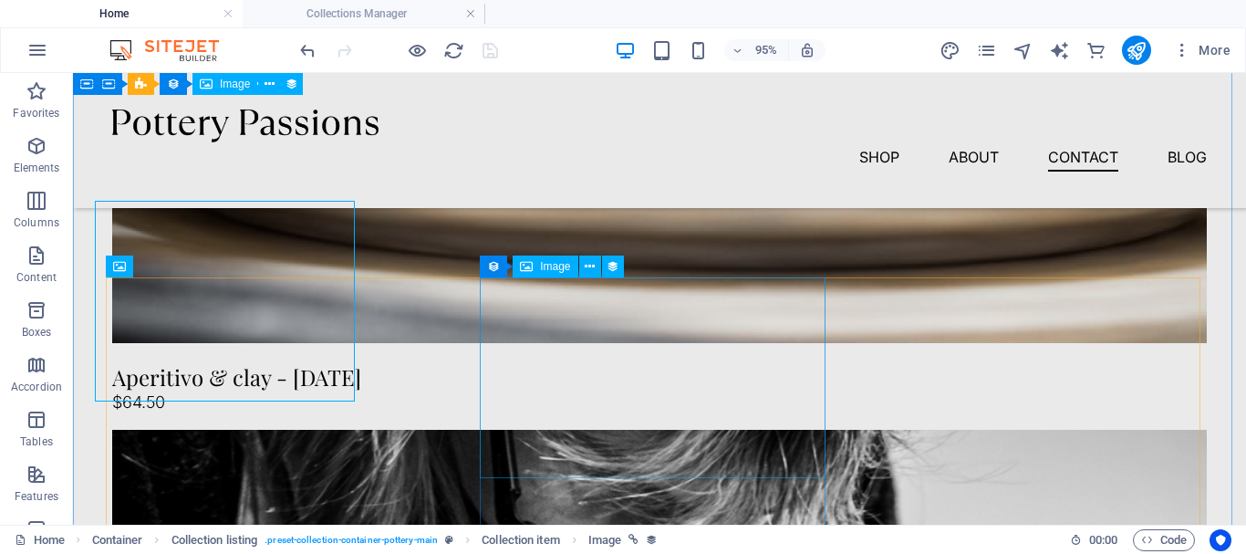
scroll to position [1901, 0]
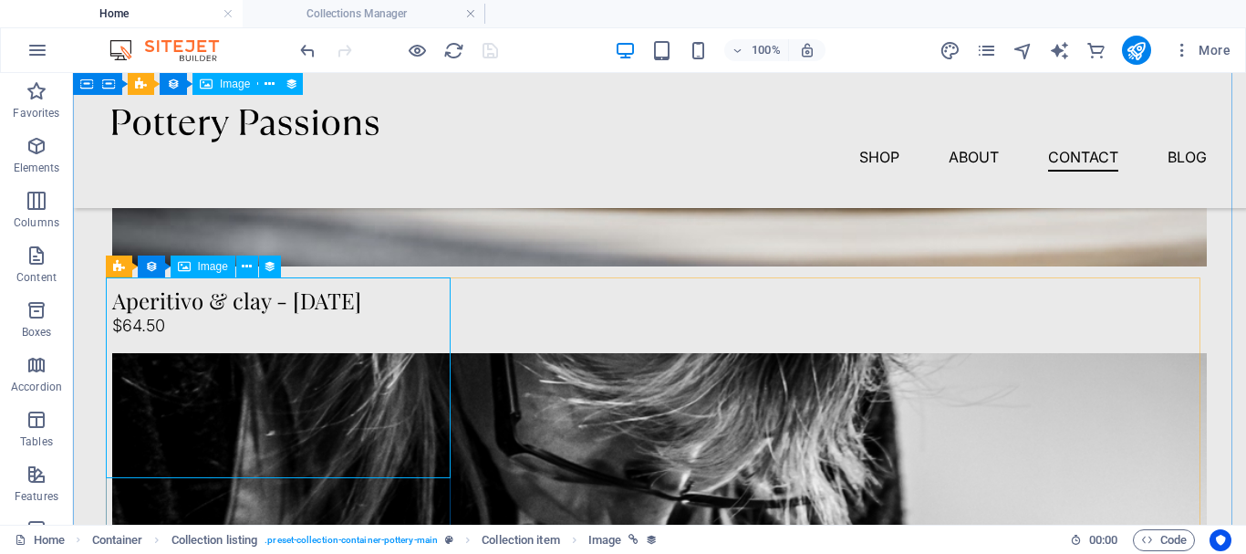
select select "image"
select select "vw"
select select "px"
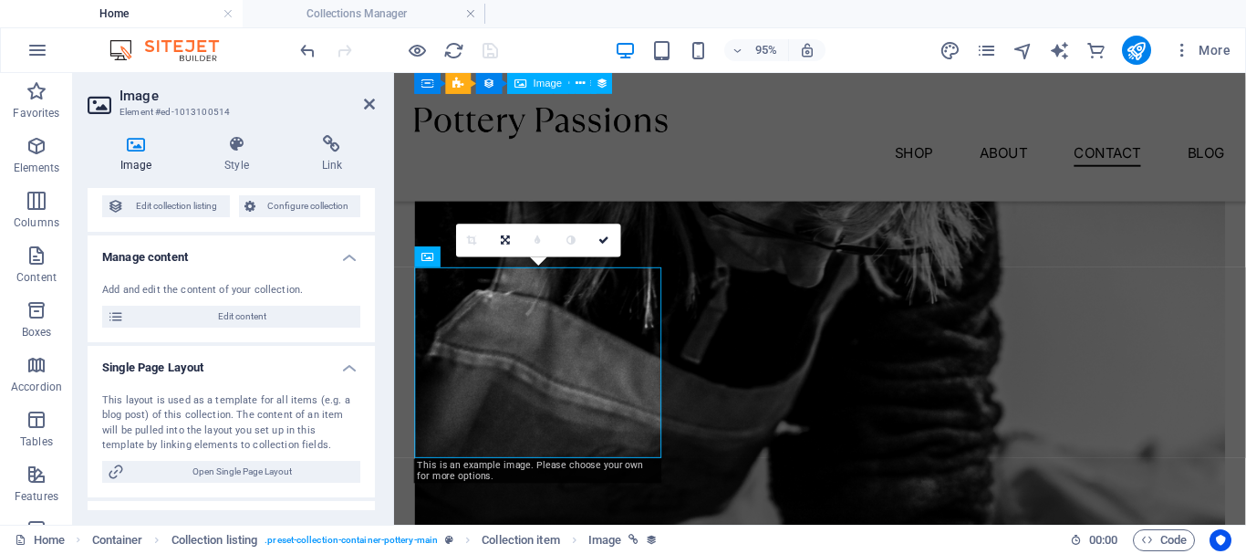
scroll to position [0, 0]
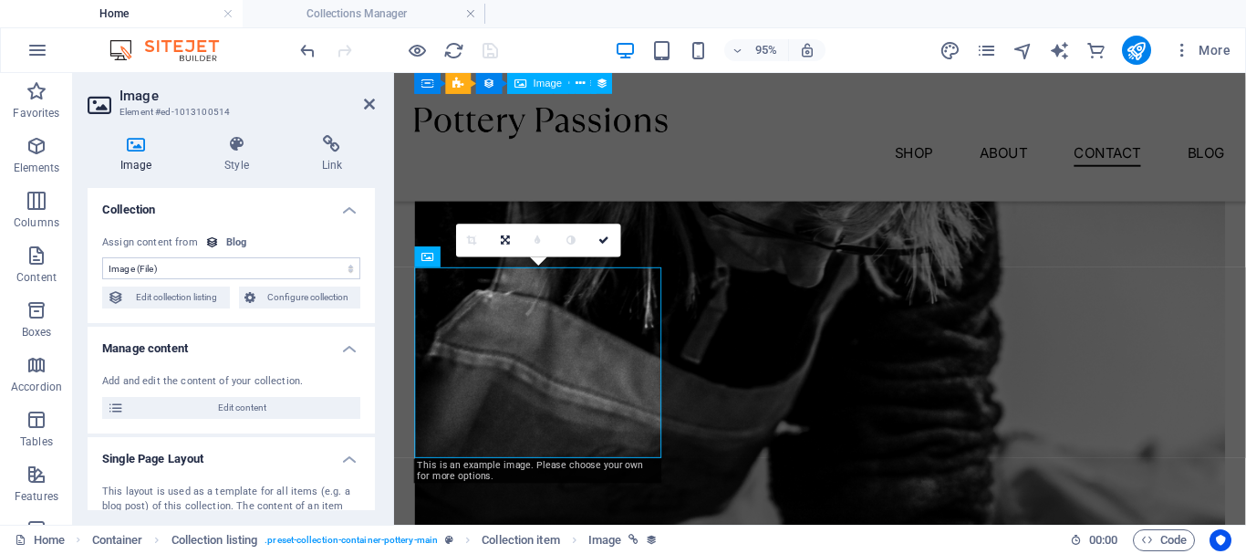
click at [275, 269] on select "No assignment, content remains static Created at (Date) Updated at (Date) Image…" at bounding box center [231, 268] width 258 height 22
click at [266, 329] on h4 "Manage content" at bounding box center [231, 343] width 287 height 33
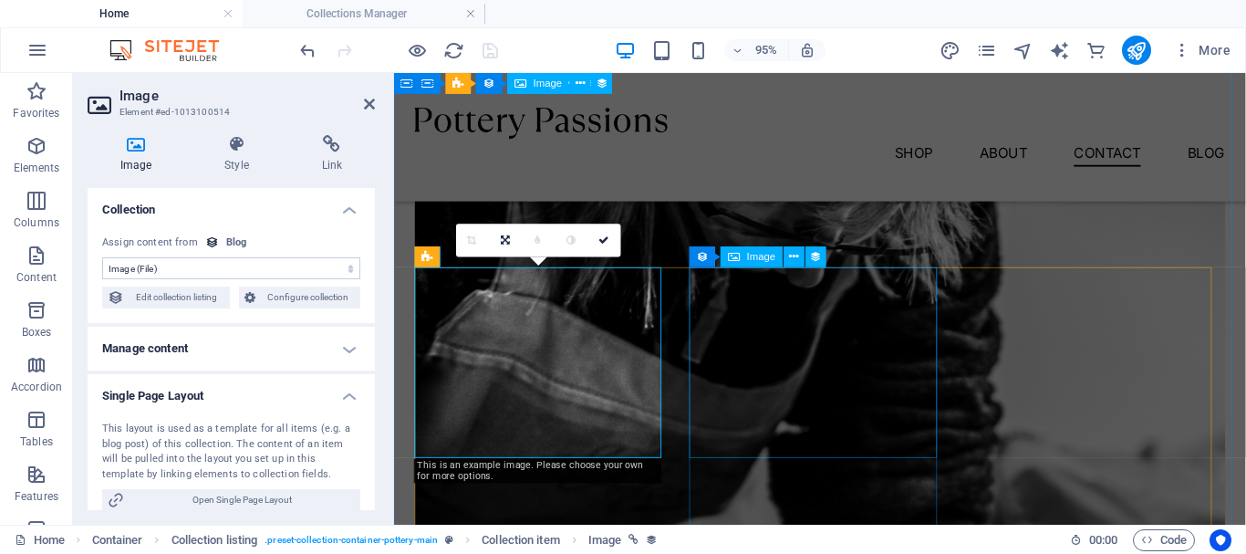
select select "image"
select select "vw"
select select "px"
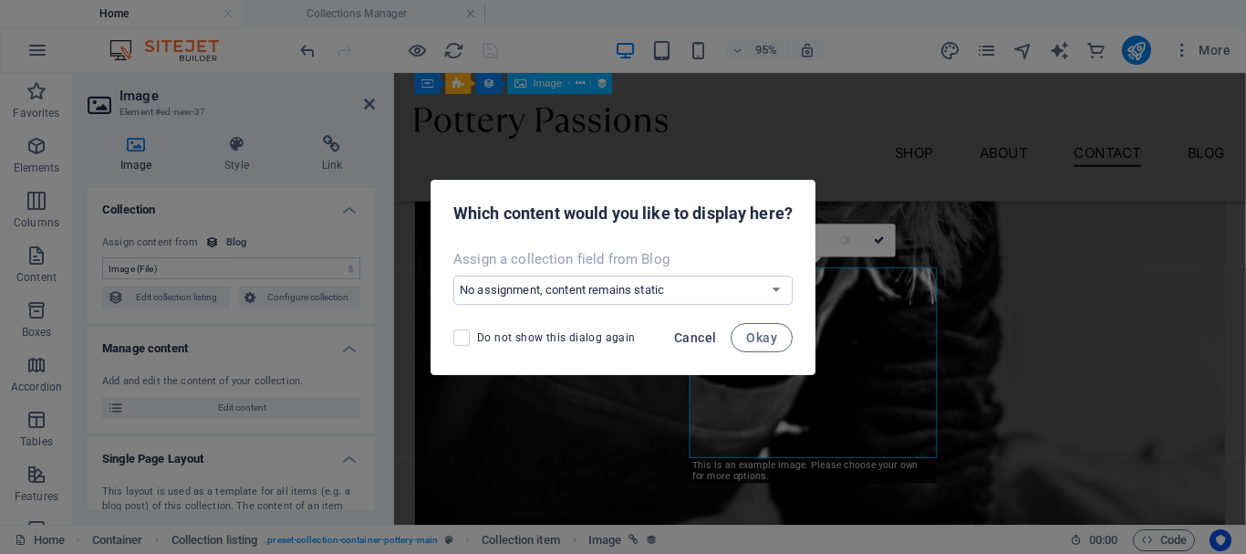
click at [699, 340] on span "Cancel" at bounding box center [695, 337] width 42 height 15
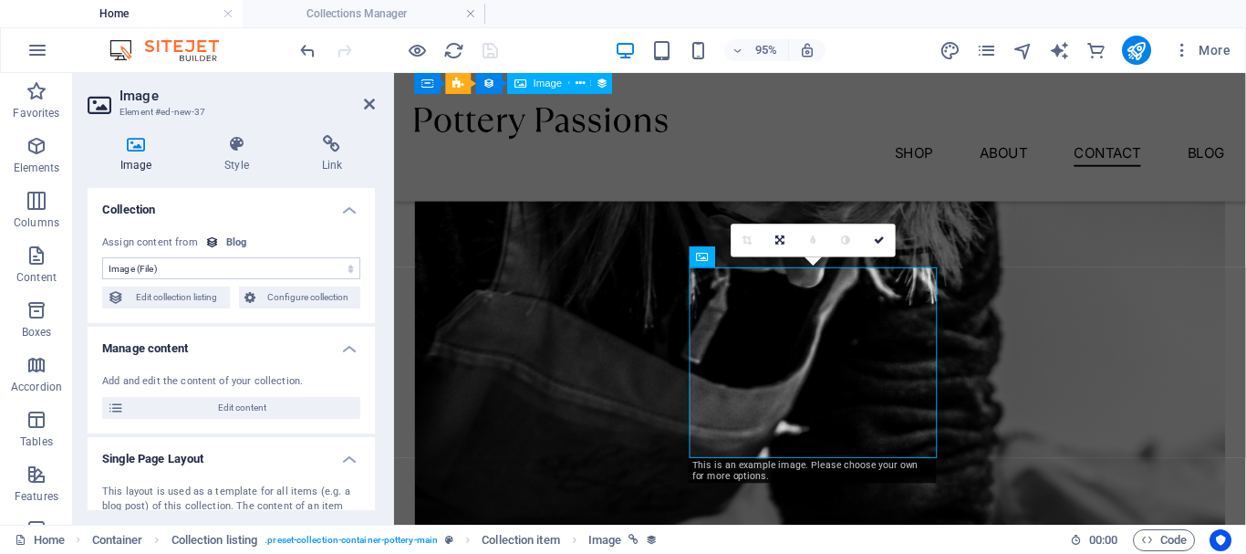
click at [281, 278] on select "No assignment, content remains static Created at (Date) Updated at (Date) Image…" at bounding box center [231, 268] width 258 height 22
click at [255, 348] on h4 "Manage content" at bounding box center [231, 343] width 287 height 33
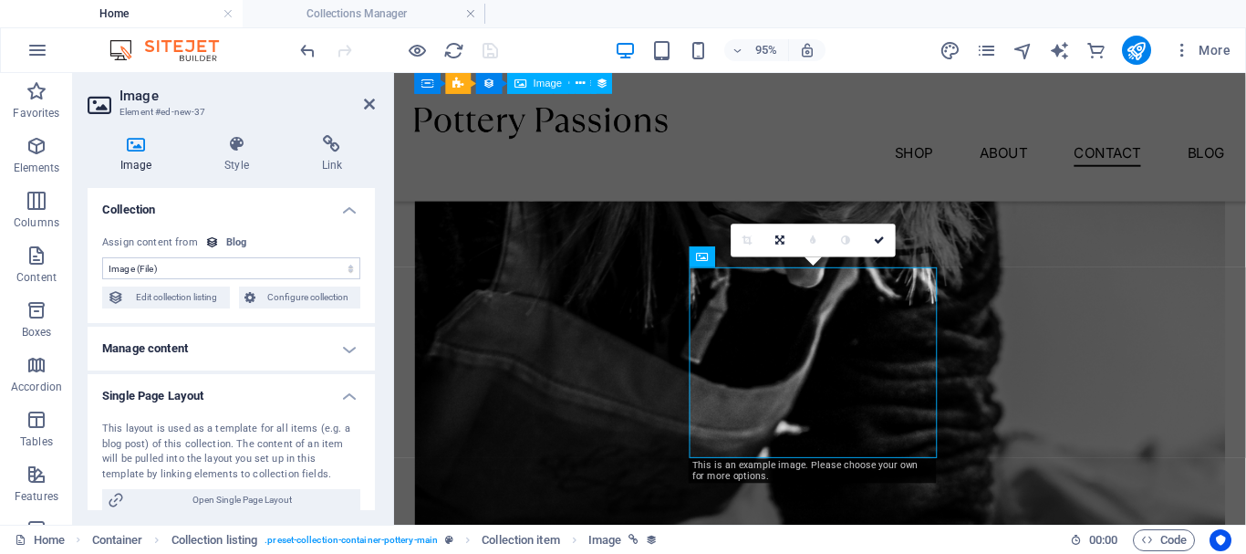
click at [249, 346] on h4 "Manage content" at bounding box center [231, 349] width 287 height 44
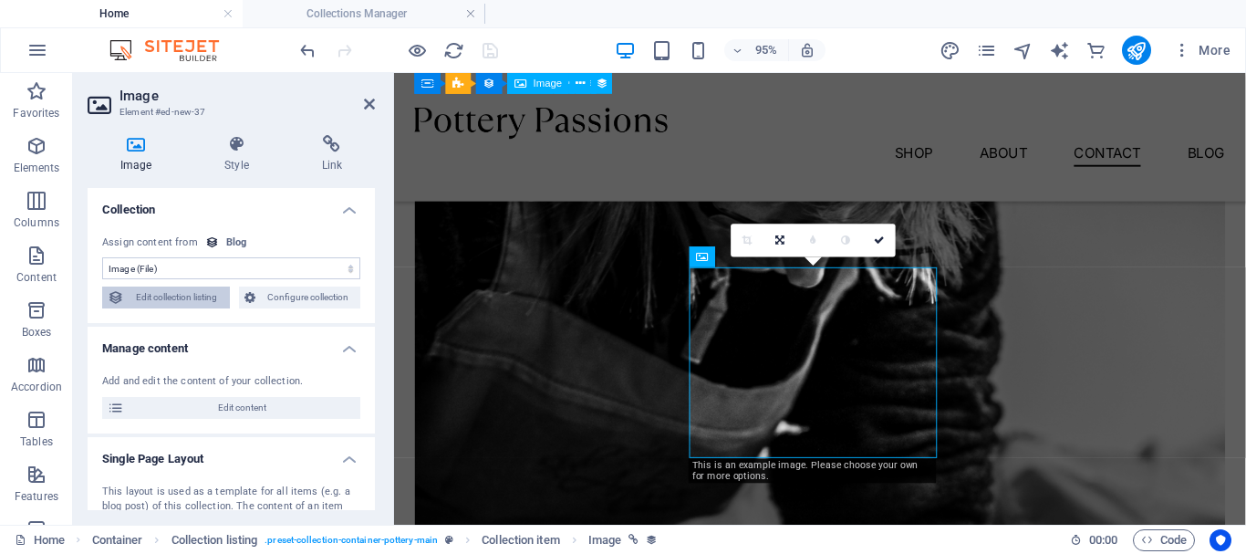
click at [221, 300] on span "Edit collection listing" at bounding box center [177, 297] width 95 height 22
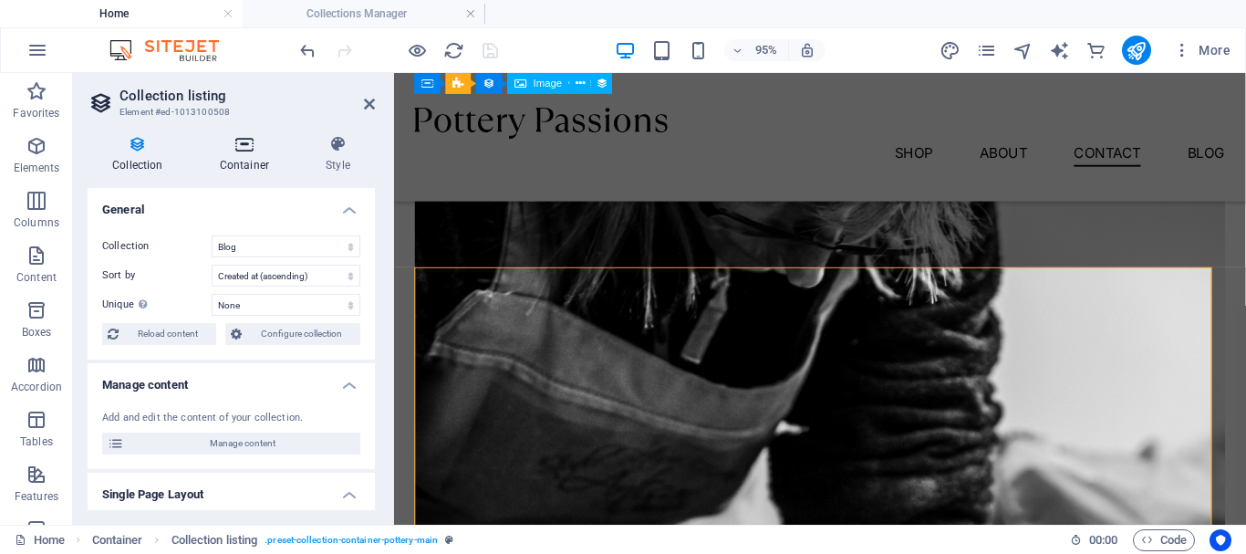
click at [268, 144] on icon at bounding box center [244, 144] width 99 height 18
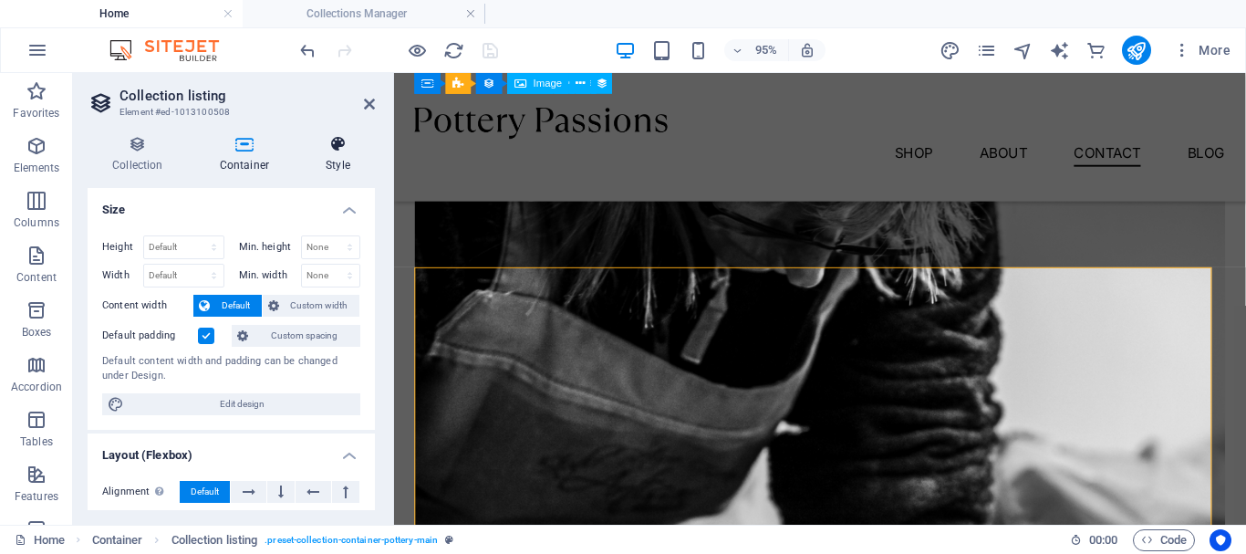
click at [349, 170] on h4 "Style" at bounding box center [338, 154] width 74 height 38
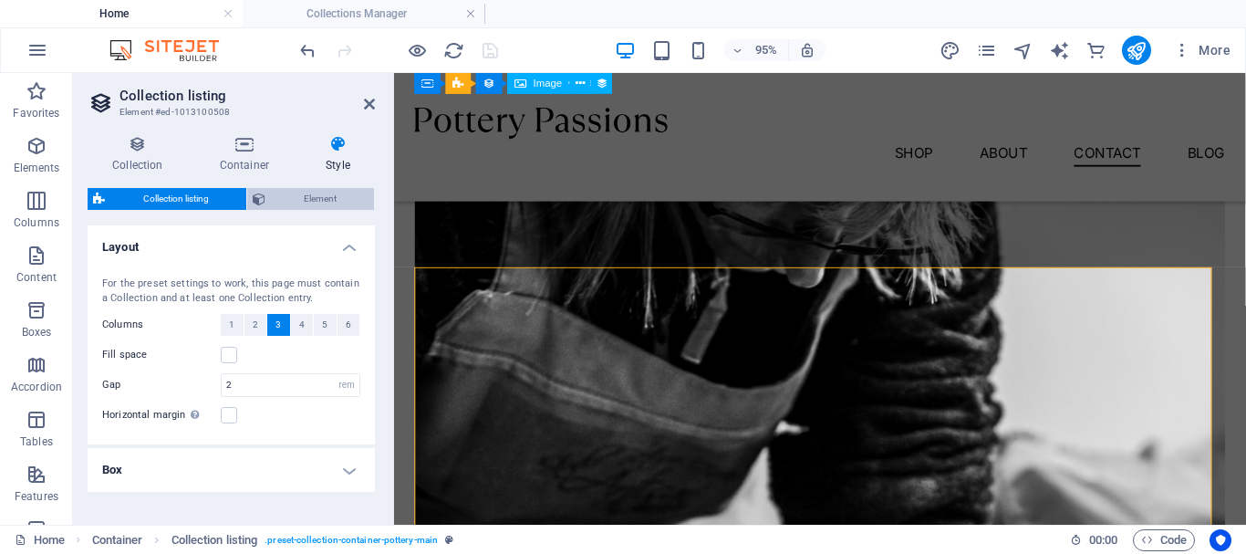
click at [312, 192] on span "Element" at bounding box center [320, 199] width 98 height 22
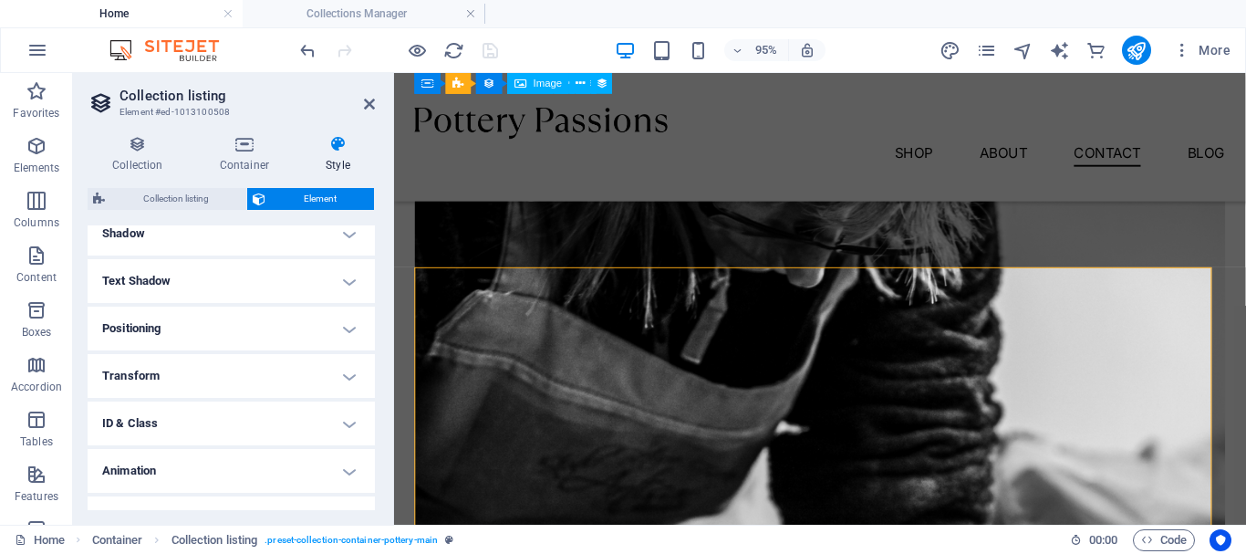
scroll to position [486, 0]
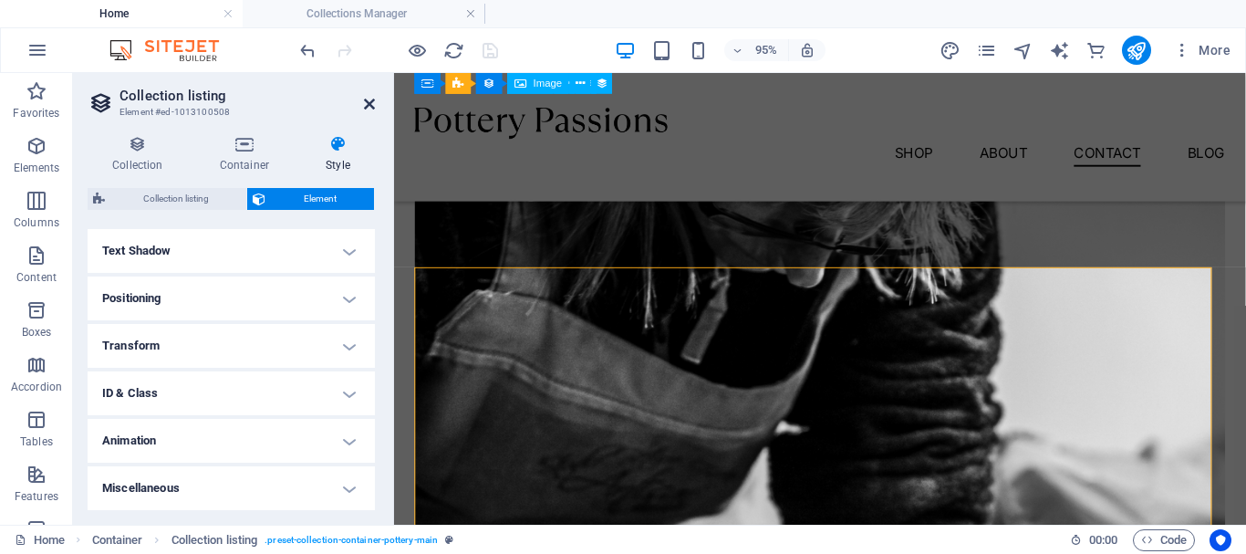
drag, startPoint x: 369, startPoint y: 102, endPoint x: 291, endPoint y: 31, distance: 105.9
click at [369, 102] on icon at bounding box center [369, 104] width 11 height 15
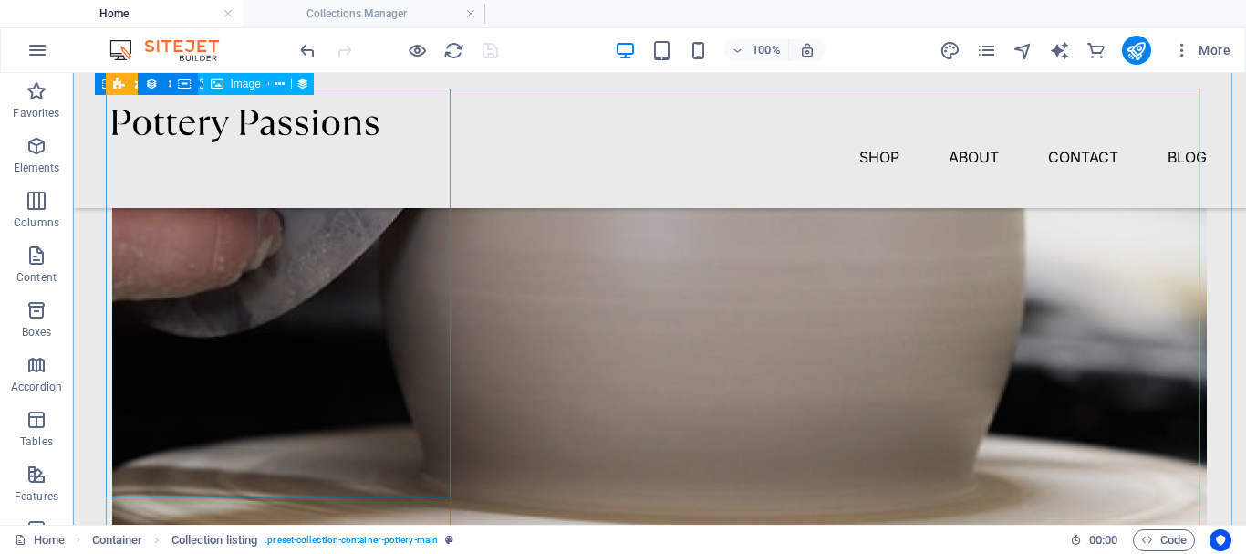
scroll to position [806, 0]
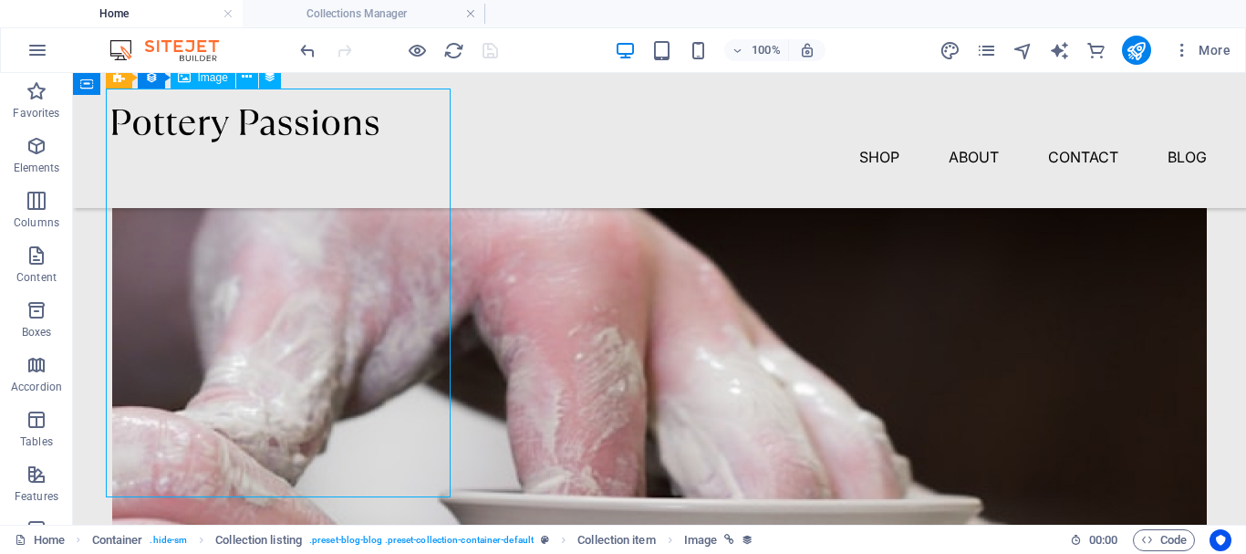
select select "workshop-image"
select select "%"
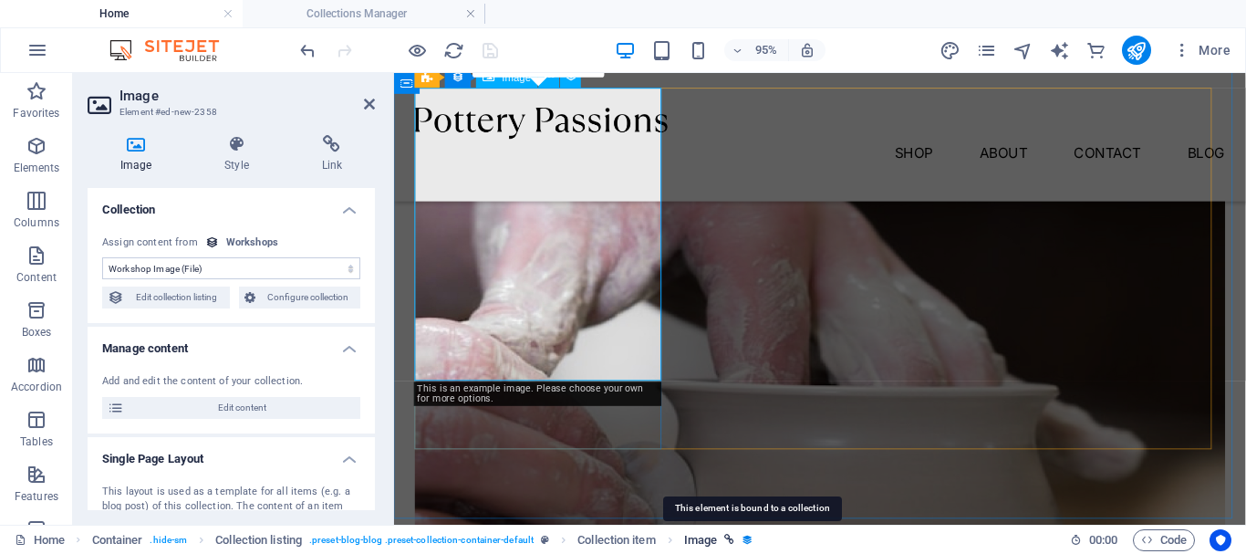
click at [752, 536] on icon "breadcrumb" at bounding box center [748, 540] width 12 height 12
click at [754, 542] on icon "breadcrumb" at bounding box center [748, 540] width 12 height 12
click at [746, 542] on link "Image" at bounding box center [719, 540] width 70 height 22
click at [750, 542] on icon "breadcrumb" at bounding box center [748, 540] width 12 height 12
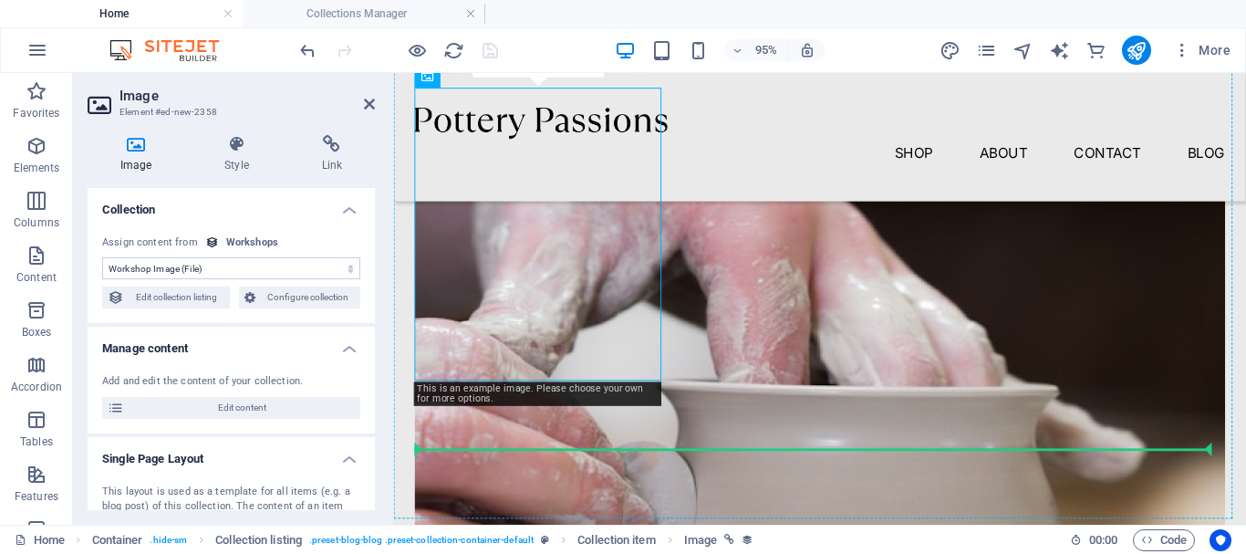
drag, startPoint x: 609, startPoint y: 295, endPoint x: 1046, endPoint y: 341, distance: 440.4
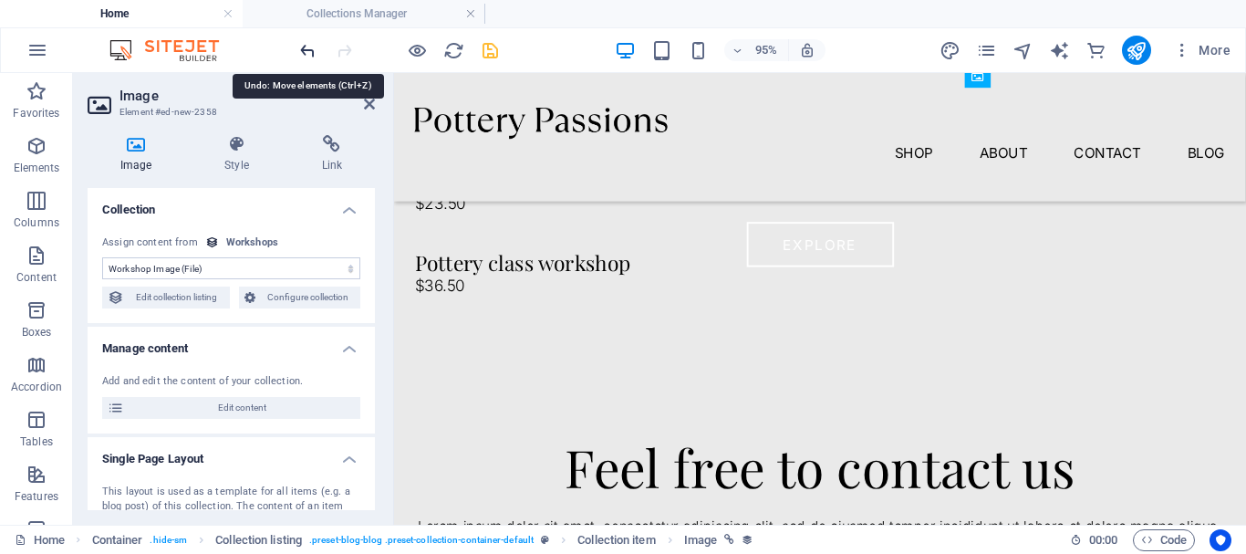
click at [310, 49] on icon "undo" at bounding box center [307, 50] width 21 height 21
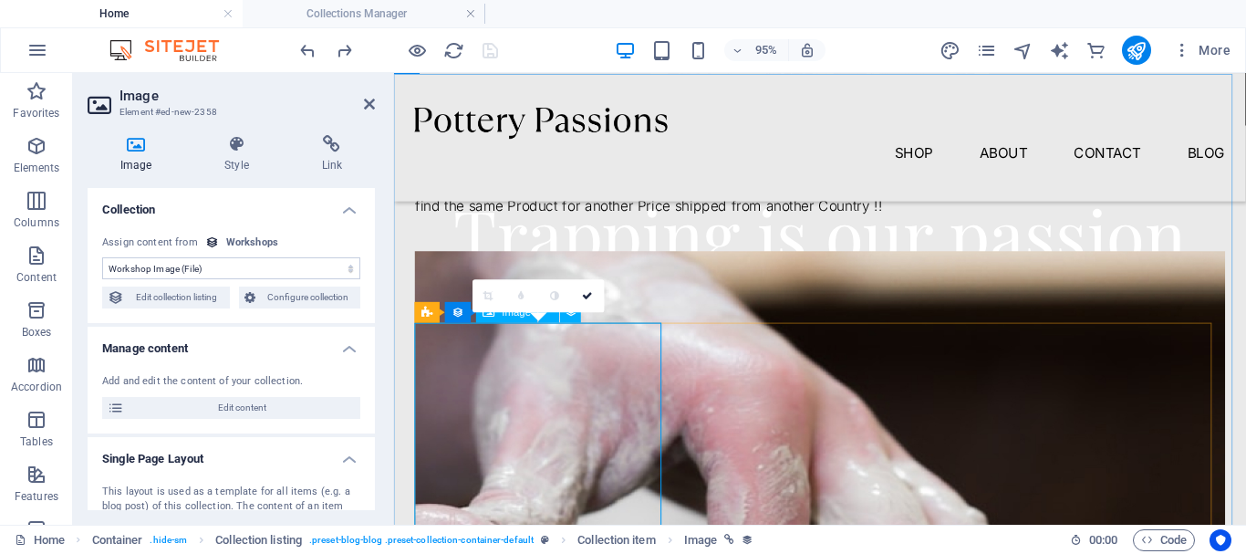
scroll to position [715, 0]
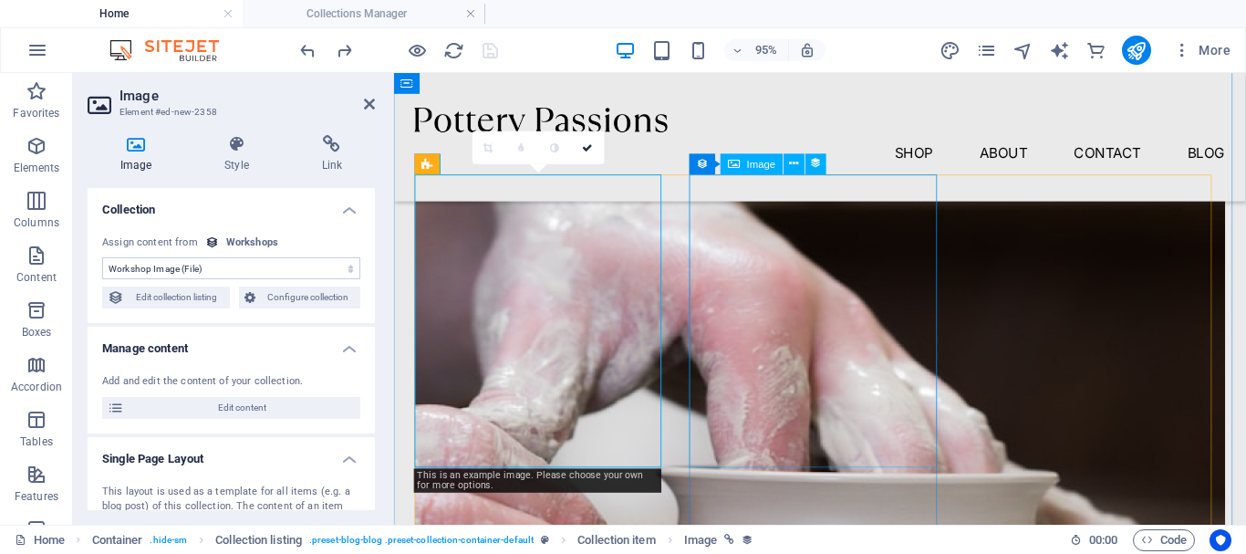
click at [767, 164] on span "Image" at bounding box center [761, 164] width 29 height 10
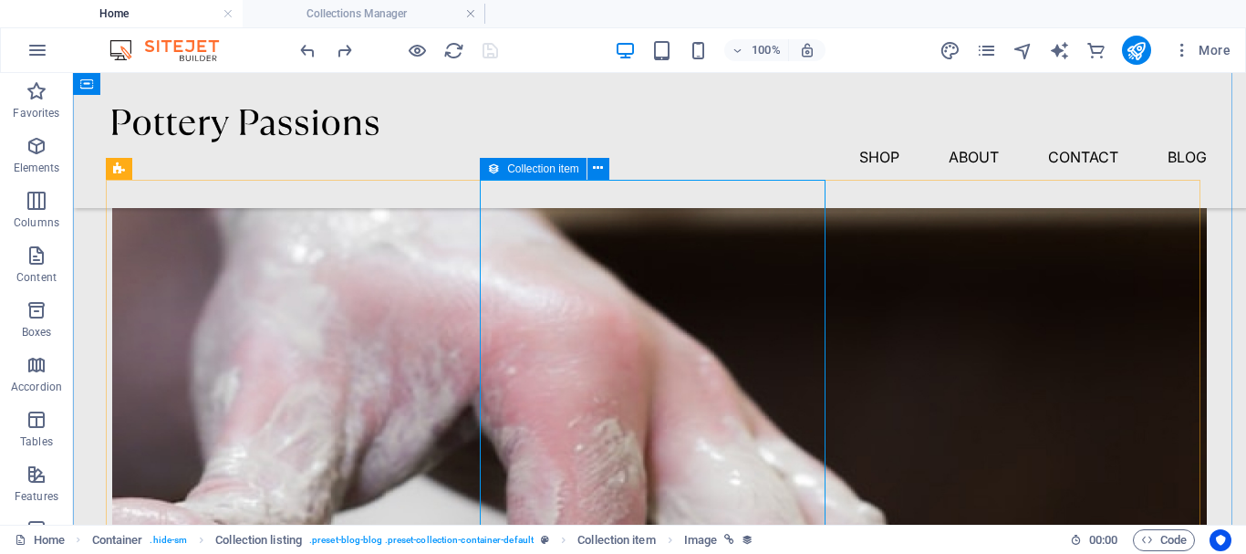
click at [494, 171] on icon at bounding box center [493, 169] width 13 height 22
click at [598, 167] on icon at bounding box center [598, 168] width 10 height 19
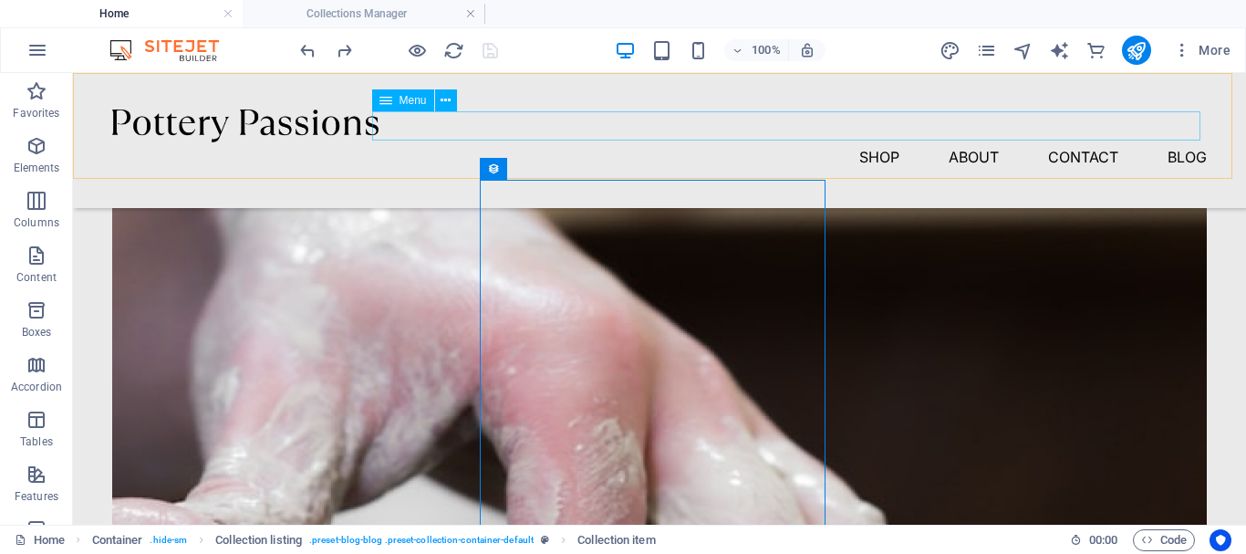
click at [522, 142] on nav "Shop About Contact Blog" at bounding box center [659, 156] width 1095 height 29
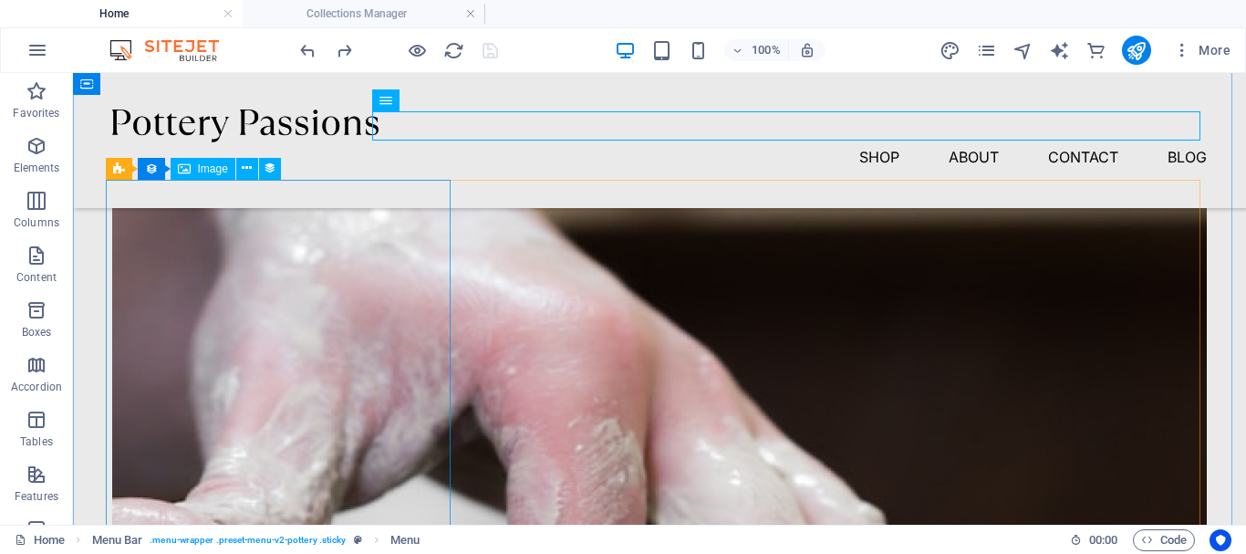
drag, startPoint x: 352, startPoint y: 240, endPoint x: 338, endPoint y: 234, distance: 15.6
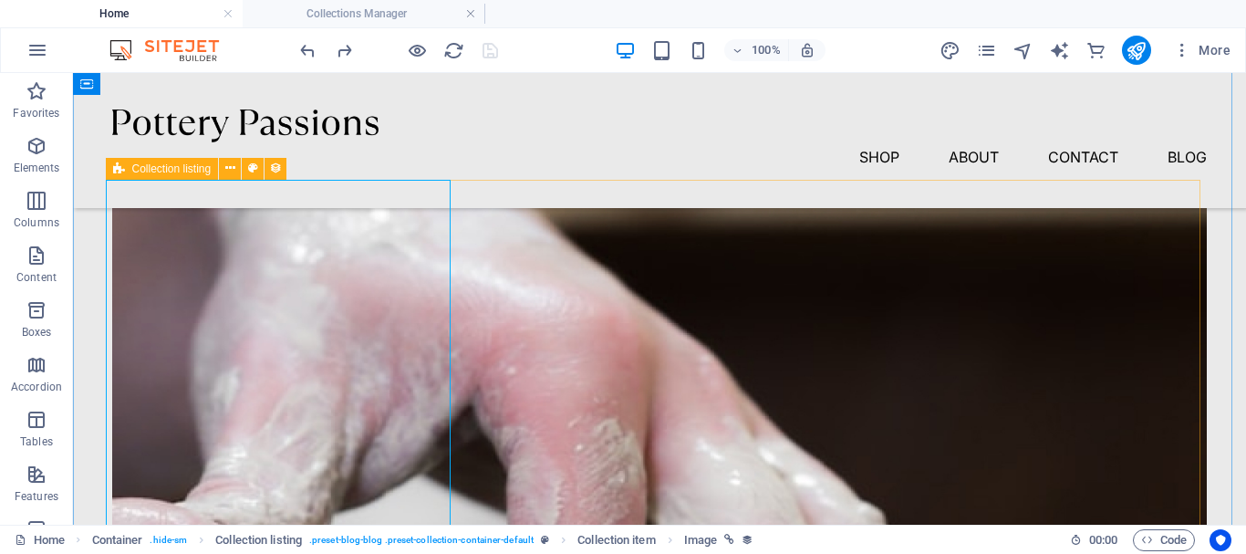
click at [123, 172] on icon at bounding box center [119, 169] width 12 height 22
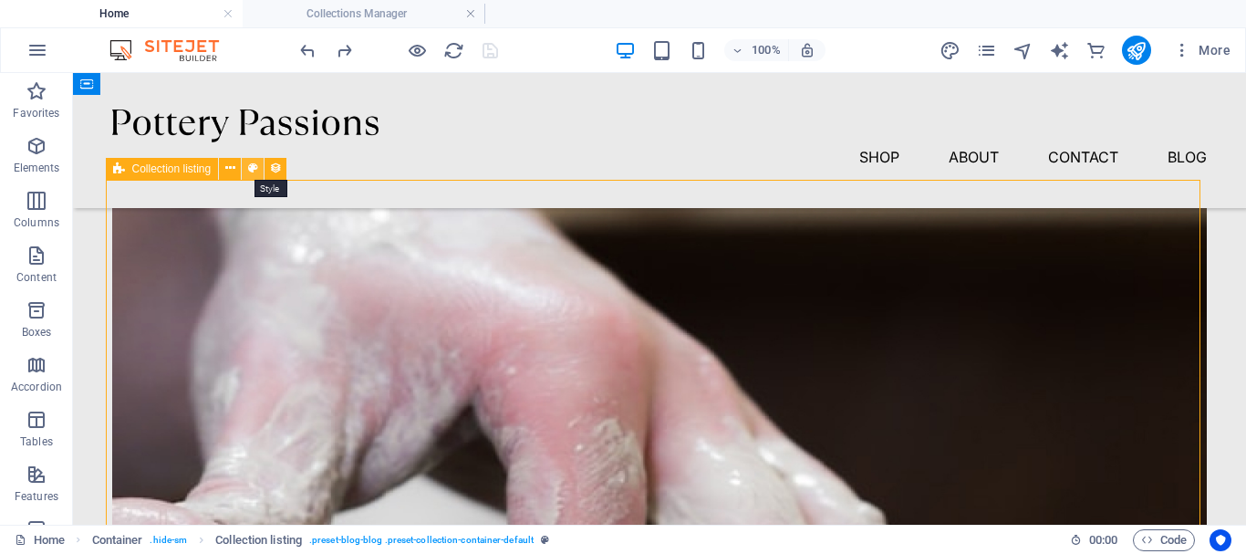
click at [257, 167] on icon at bounding box center [253, 168] width 10 height 19
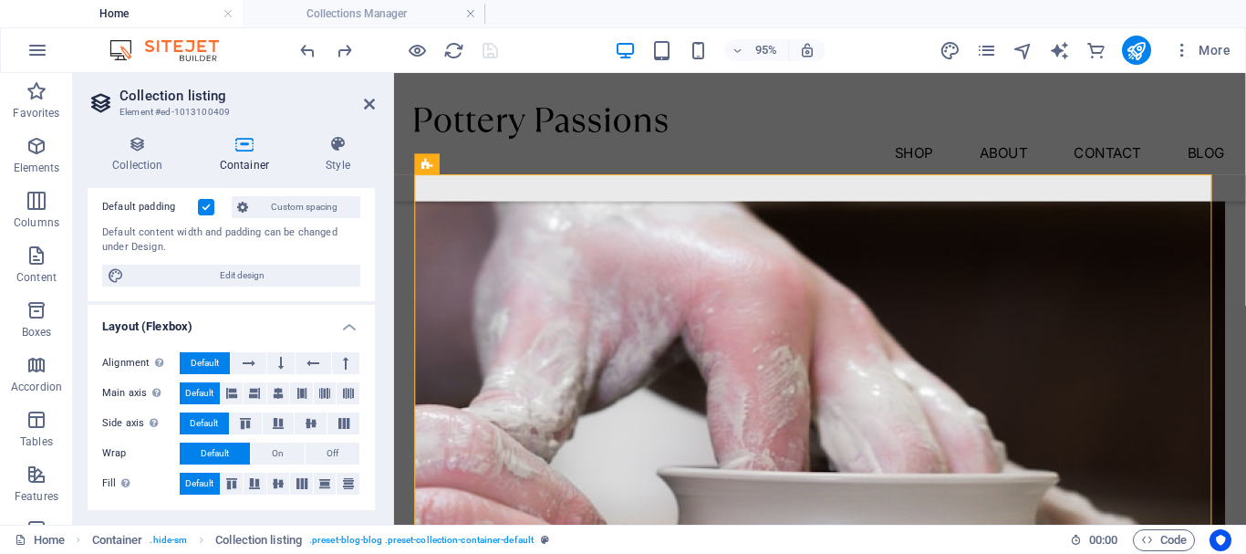
scroll to position [0, 0]
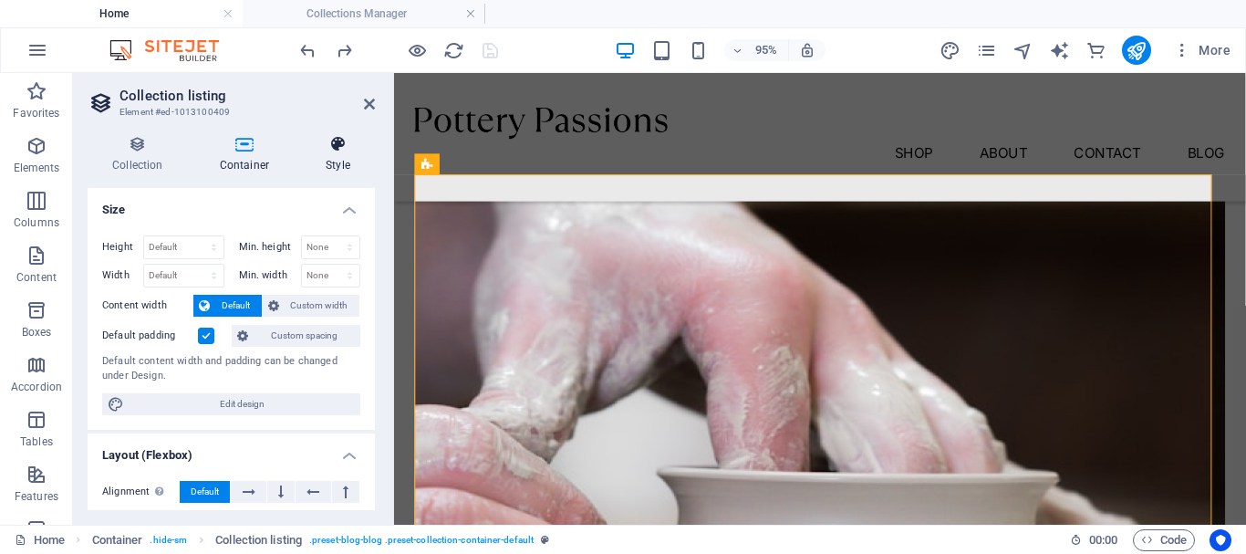
click at [334, 165] on h4 "Style" at bounding box center [338, 154] width 74 height 38
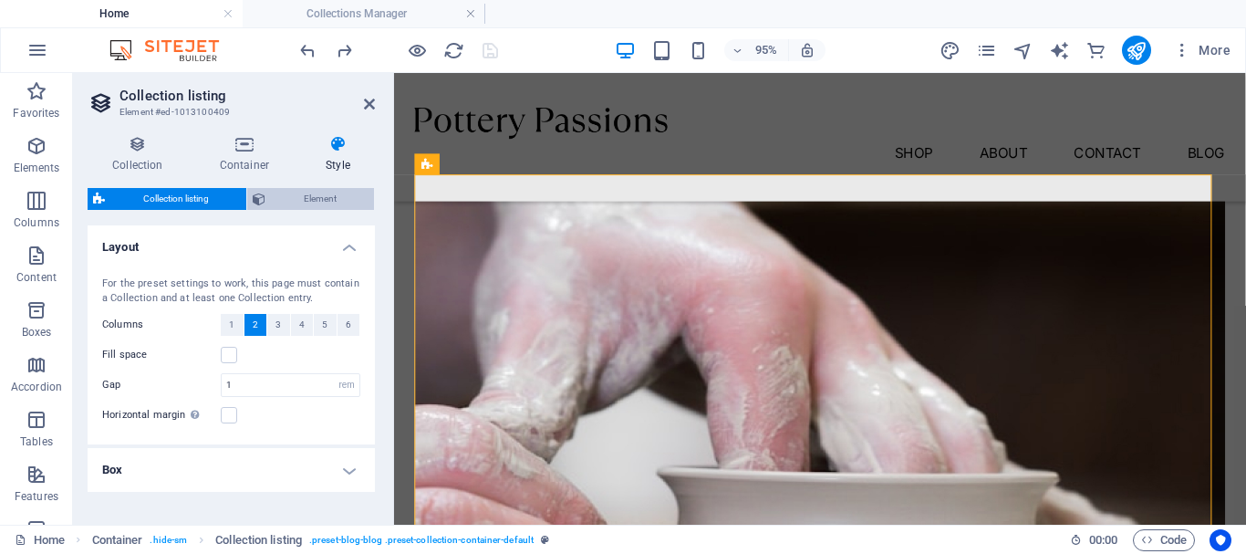
click at [279, 200] on span "Element" at bounding box center [320, 199] width 98 height 22
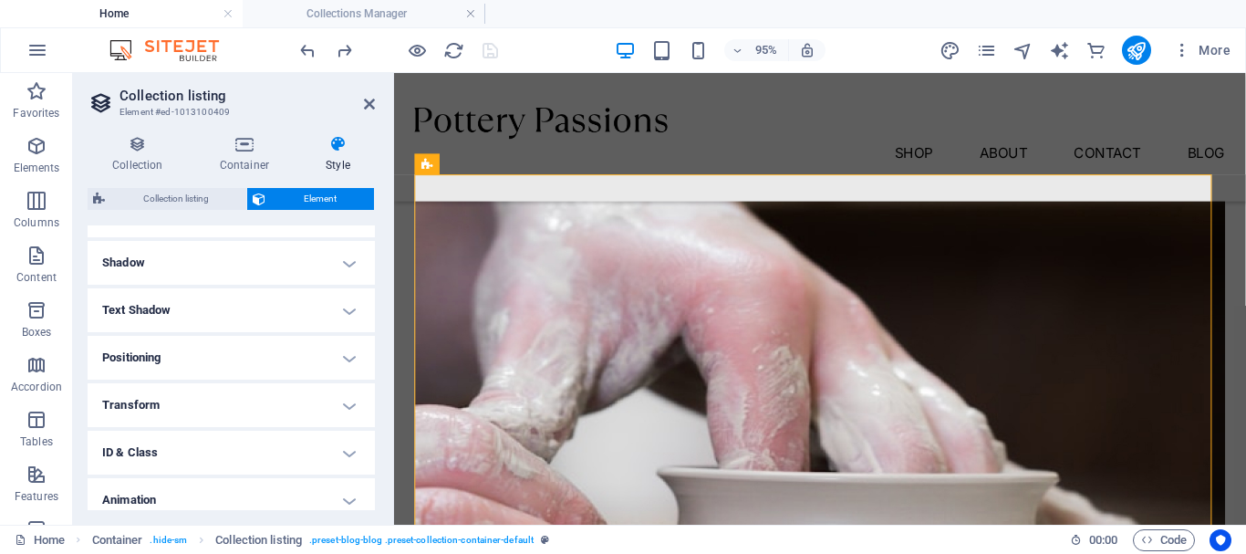
scroll to position [486, 0]
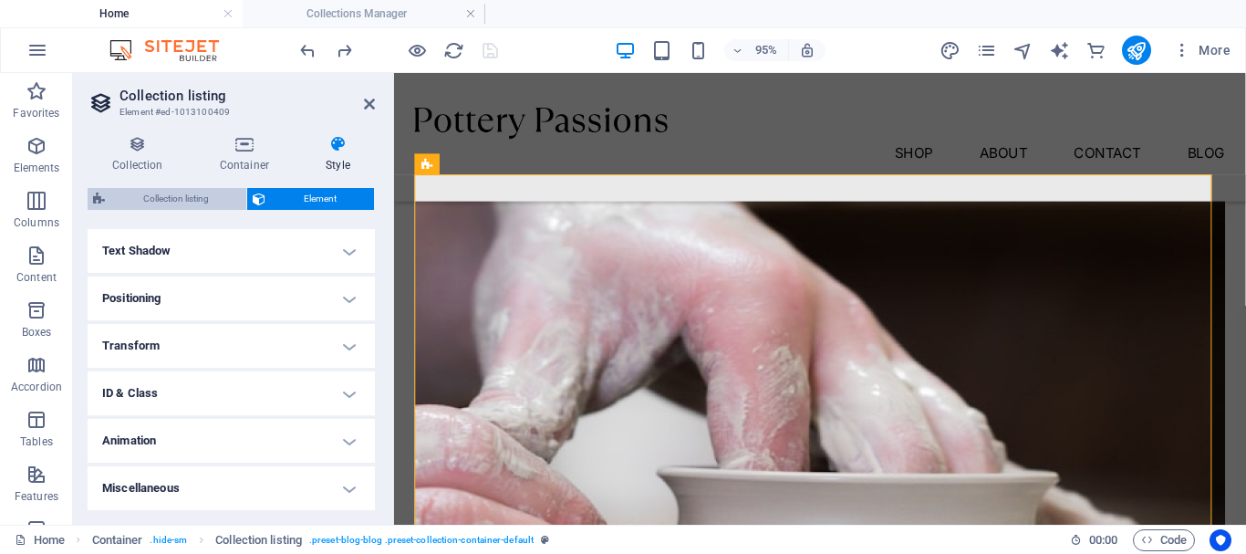
click at [197, 196] on span "Collection listing" at bounding box center [175, 199] width 130 height 22
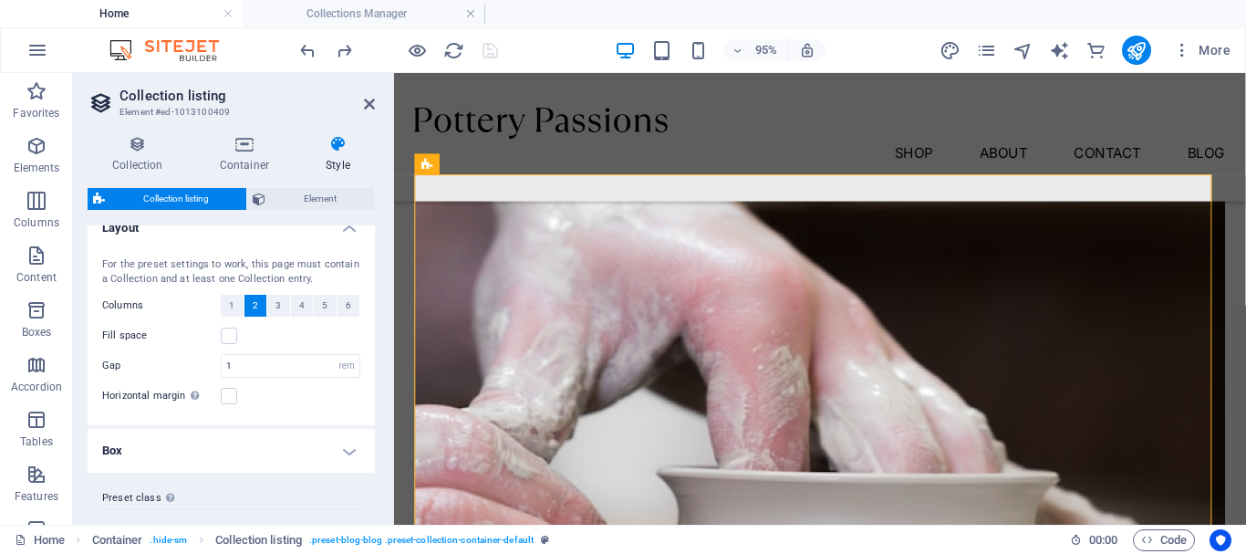
scroll to position [0, 0]
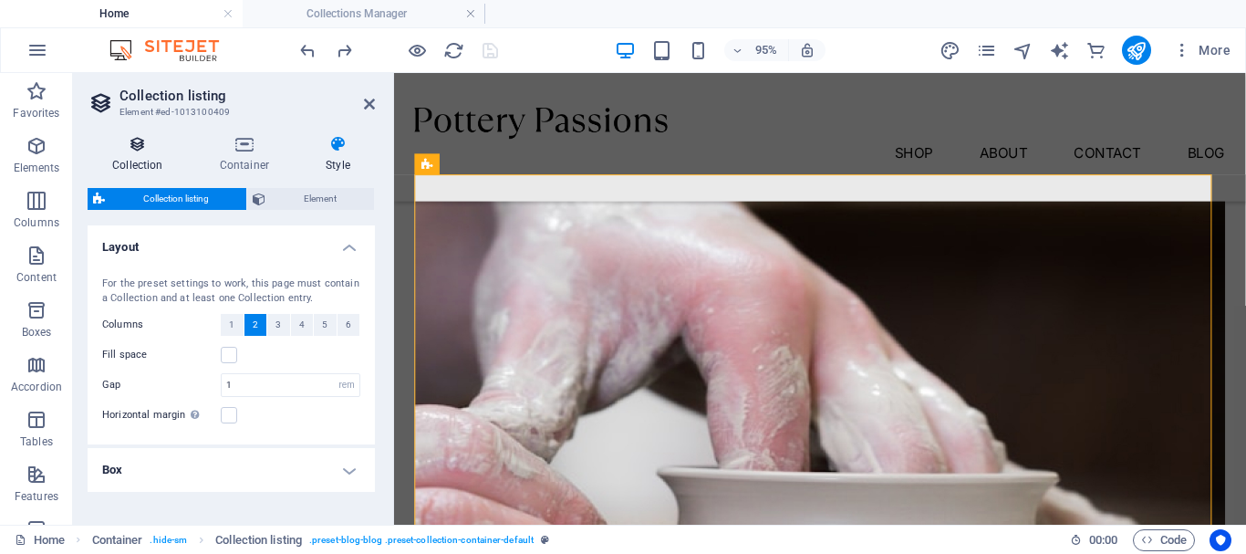
click at [139, 154] on h4 "Collection" at bounding box center [142, 154] width 108 height 38
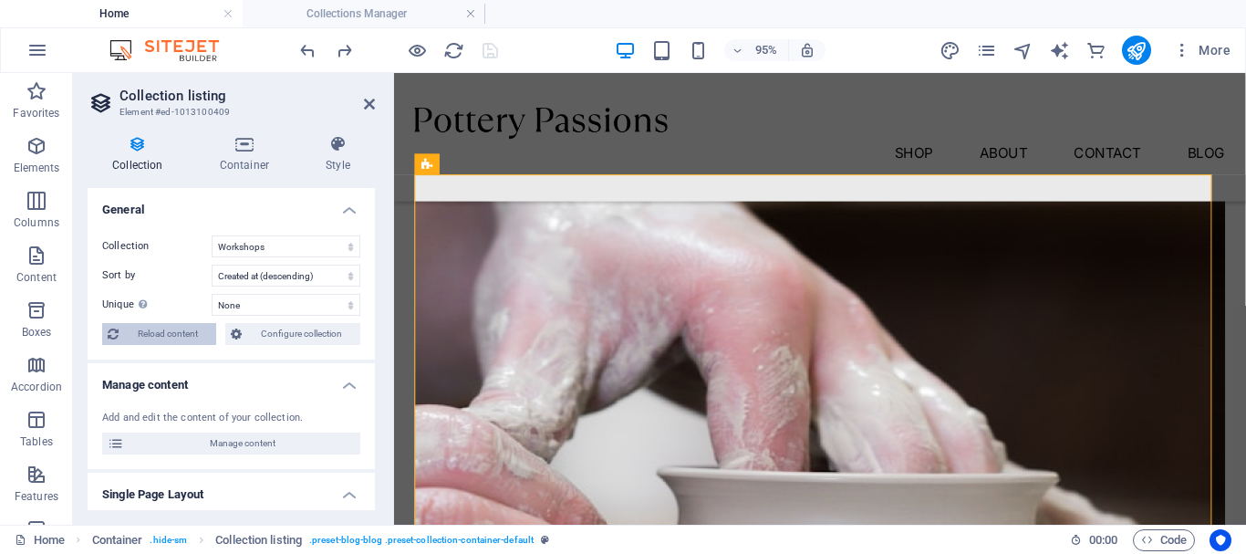
click at [172, 334] on span "Reload content" at bounding box center [167, 334] width 87 height 22
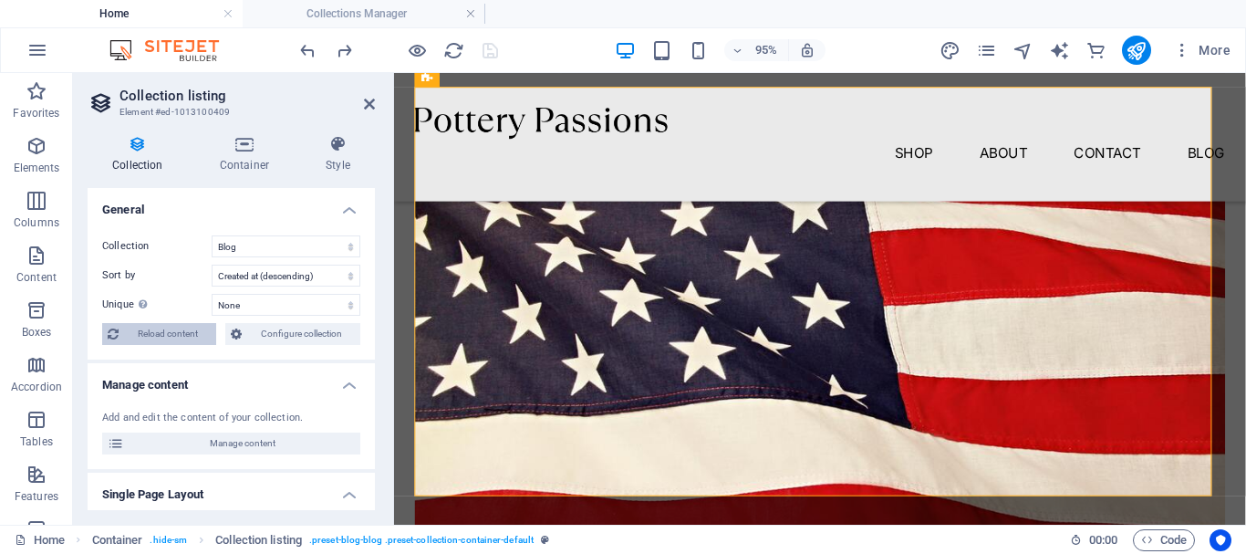
click at [174, 333] on span "Reload content" at bounding box center [167, 334] width 87 height 22
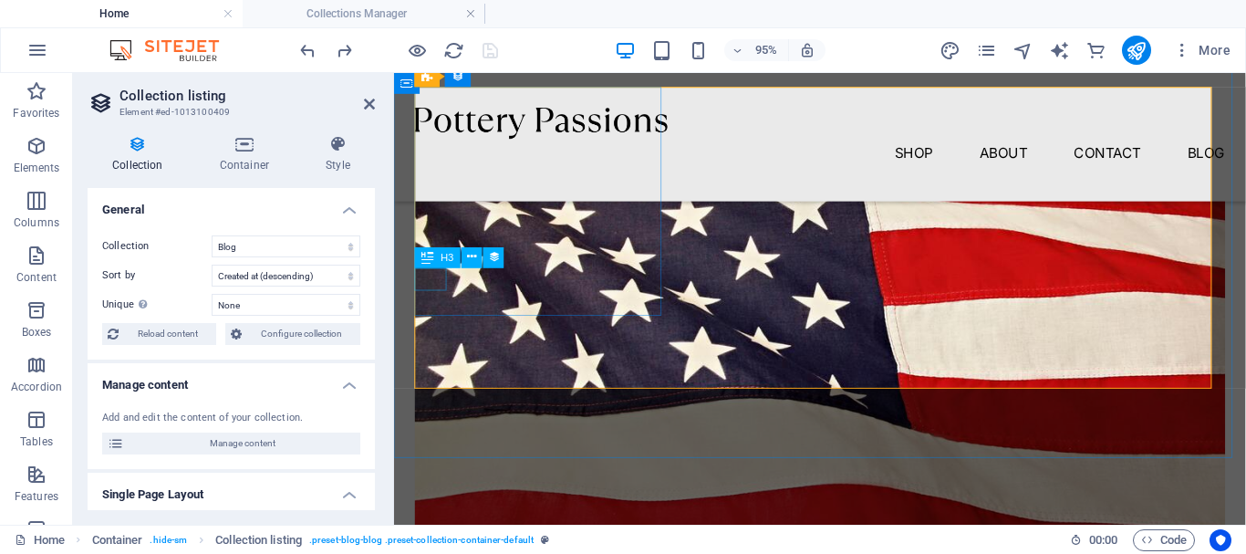
select select "name"
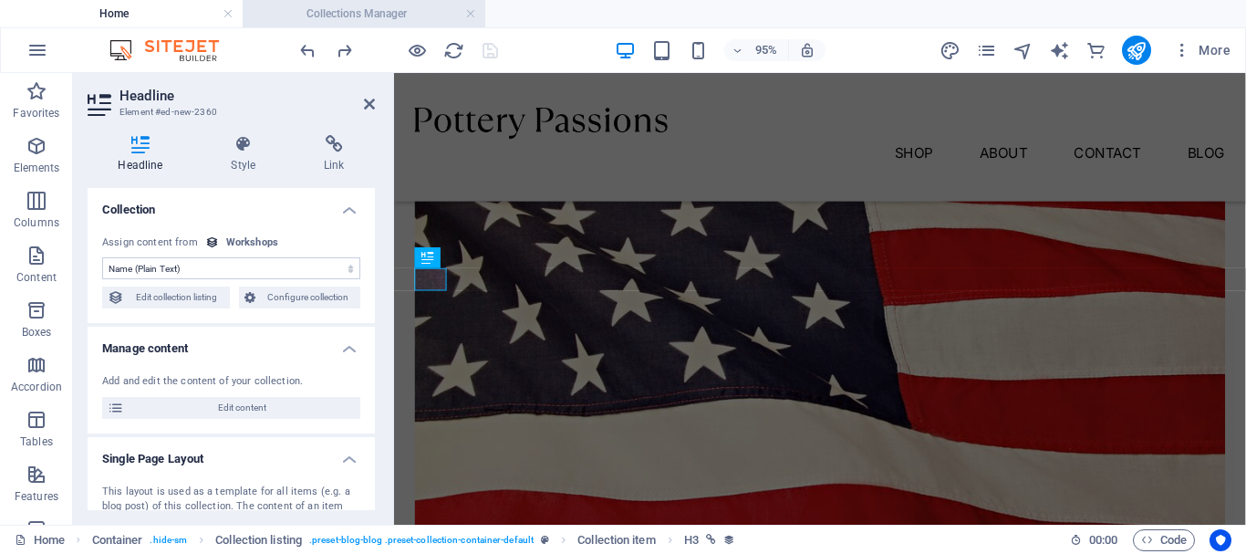
click at [389, 19] on h4 "Collections Manager" at bounding box center [364, 14] width 243 height 20
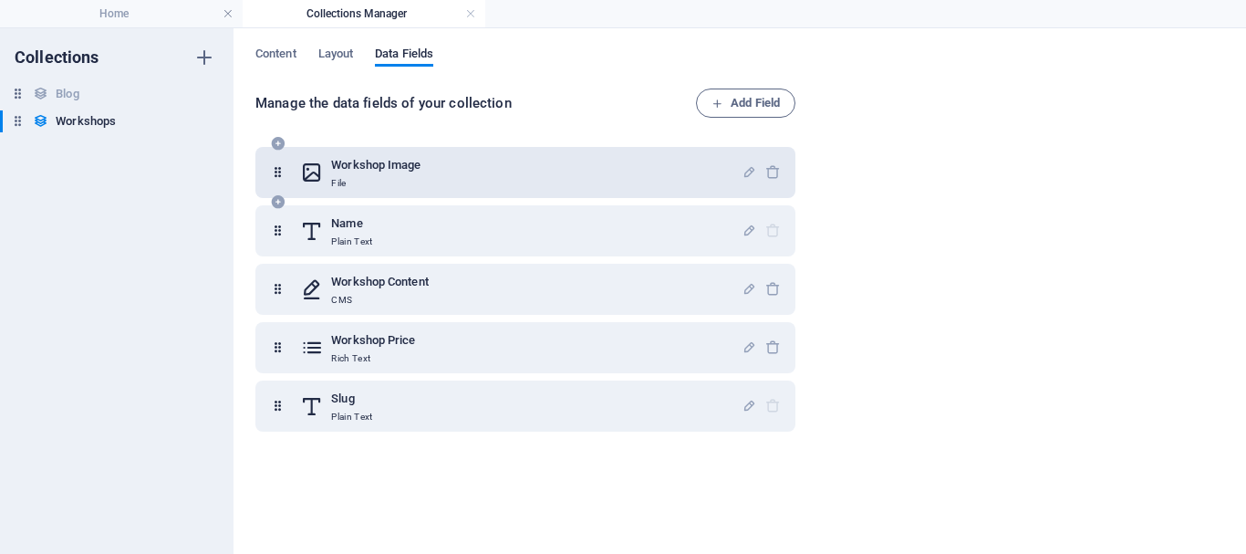
click at [421, 188] on p "File" at bounding box center [375, 183] width 89 height 15
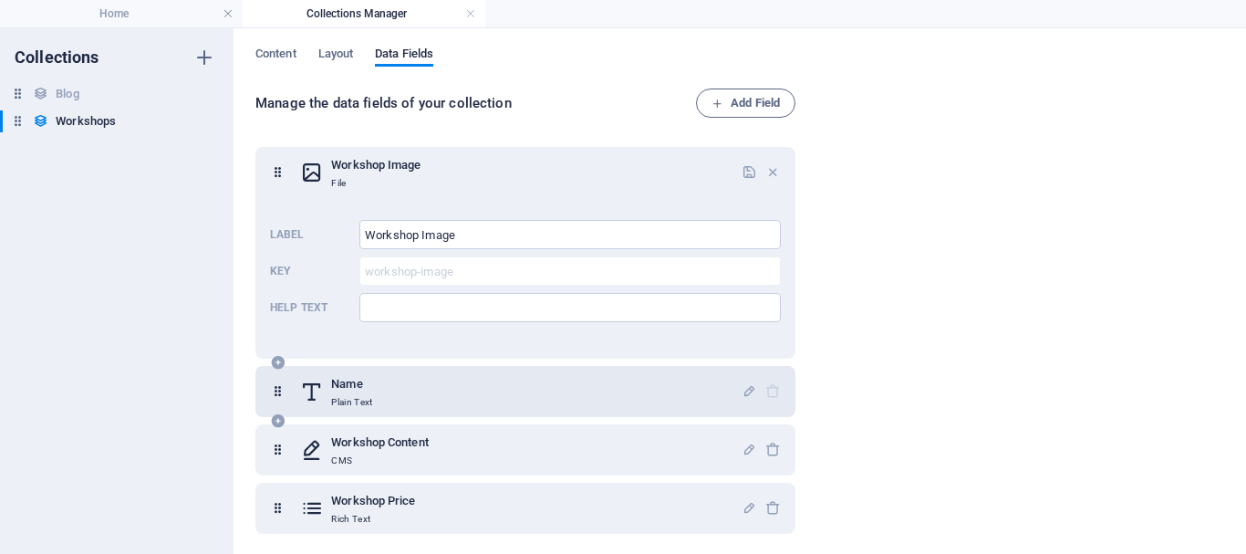
click at [413, 407] on div "Name Plain Text" at bounding box center [521, 391] width 442 height 36
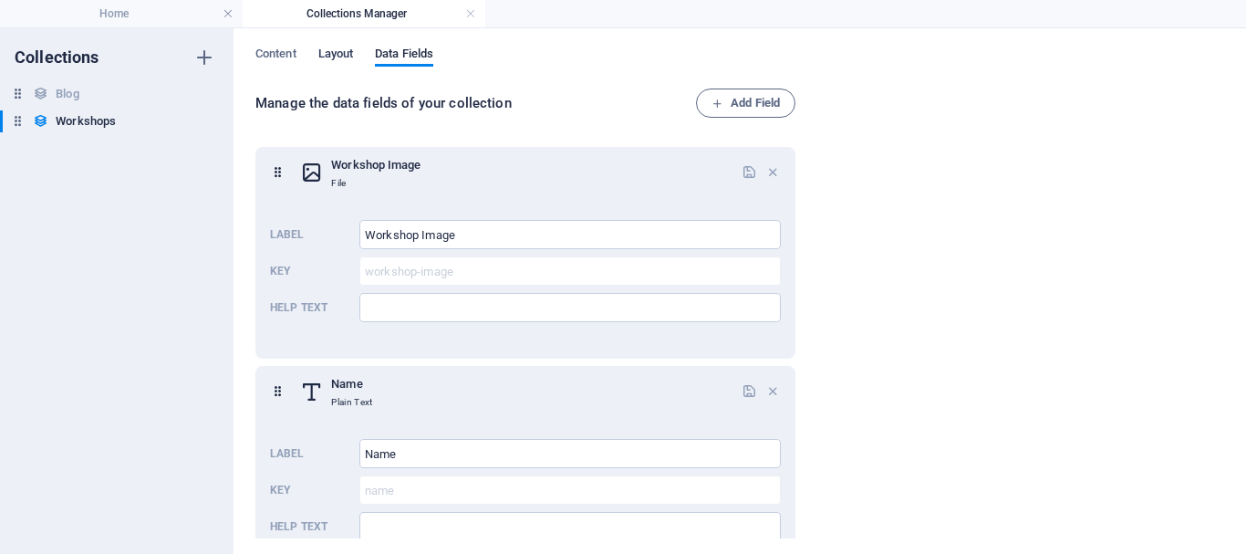
click at [338, 62] on span "Layout" at bounding box center [336, 56] width 36 height 26
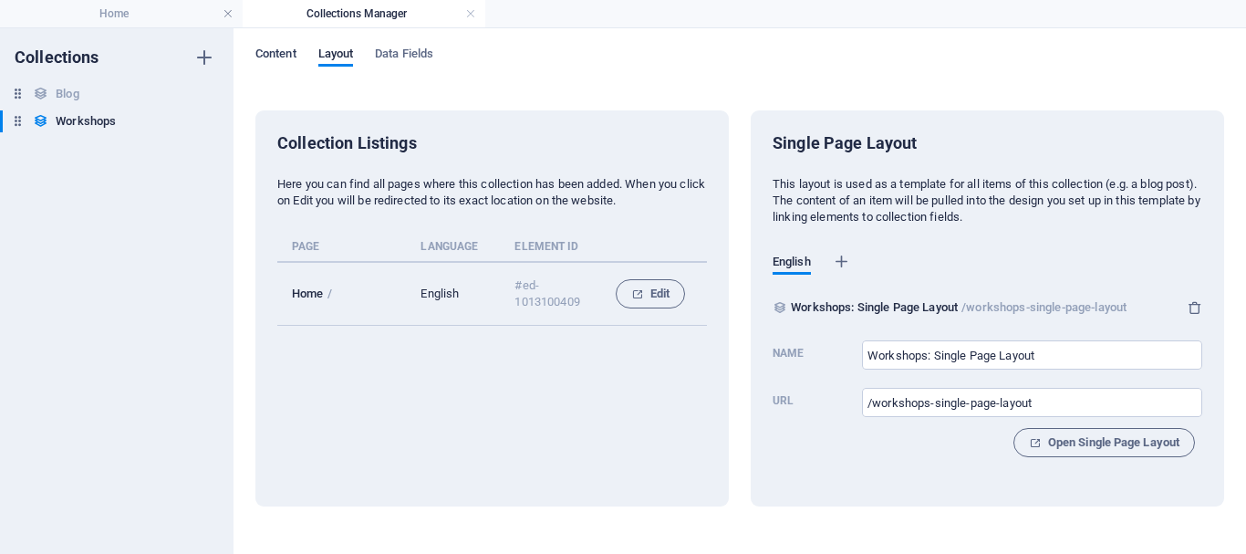
click at [288, 53] on span "Content" at bounding box center [275, 56] width 41 height 26
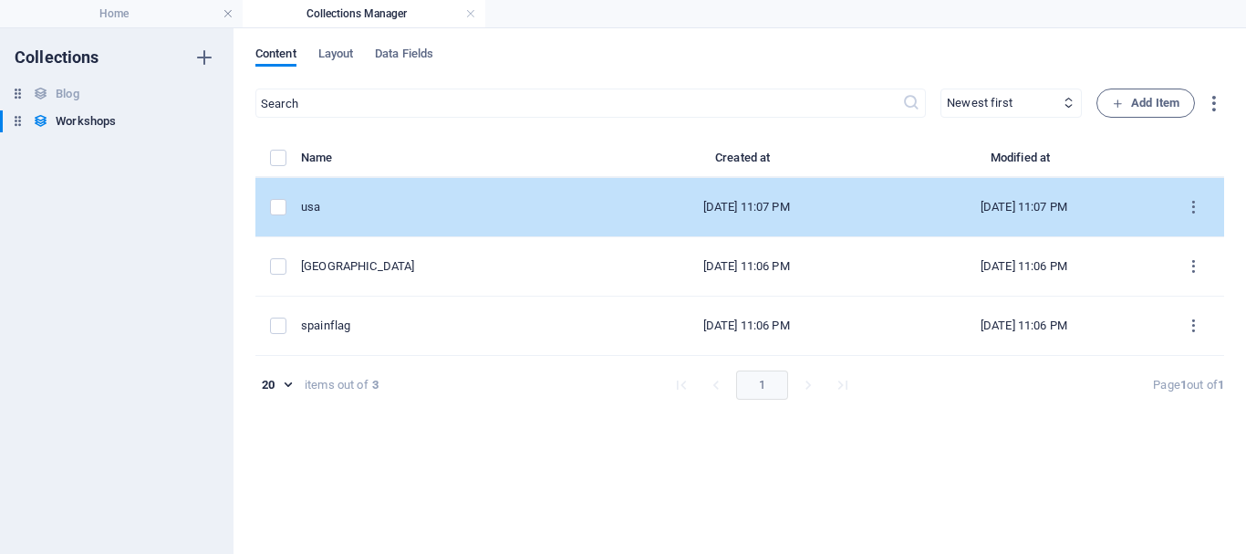
click at [388, 213] on div "usa" at bounding box center [447, 207] width 292 height 16
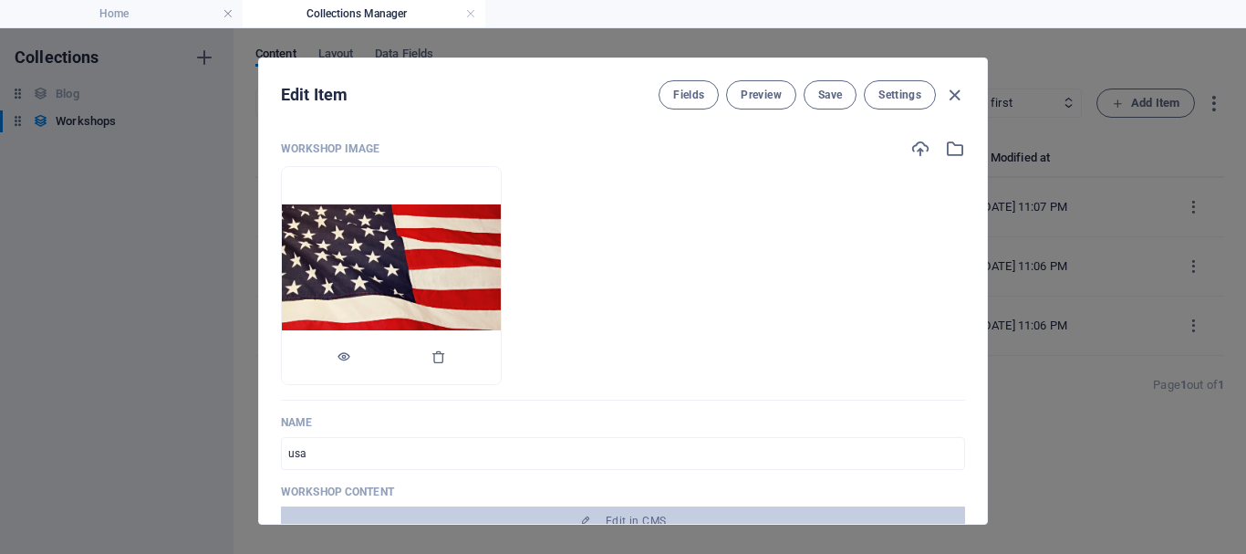
scroll to position [91, 0]
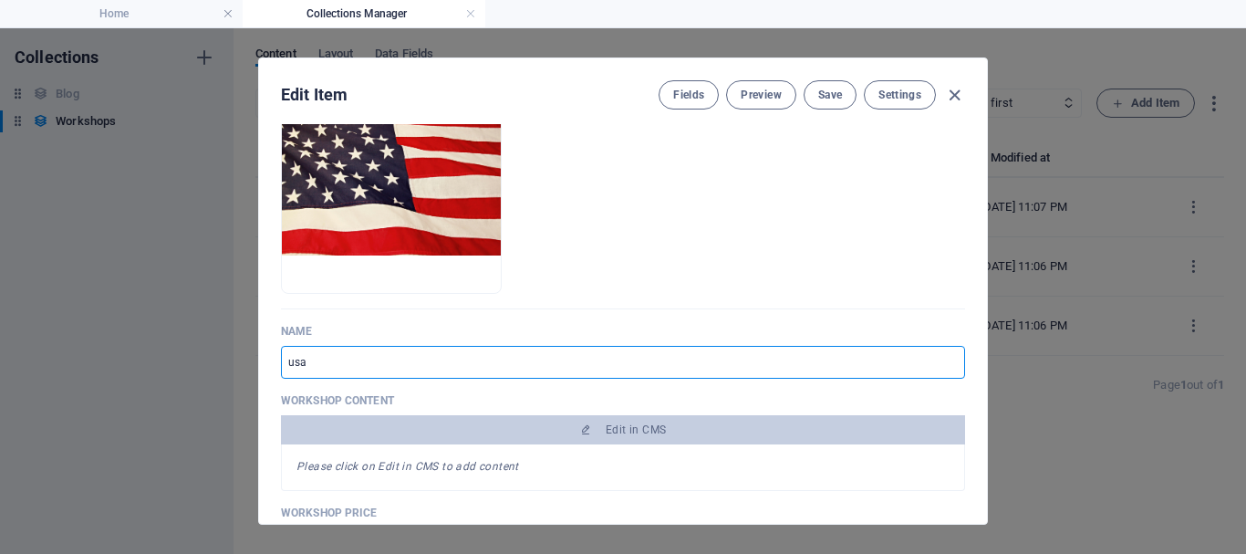
drag, startPoint x: 361, startPoint y: 358, endPoint x: 257, endPoint y: 355, distance: 104.0
click at [258, 356] on div "Edit Item Fields Preview Save Settings Workshop Image Drop files here to upload…" at bounding box center [623, 290] width 730 height 467
type input "S"
type input "s"
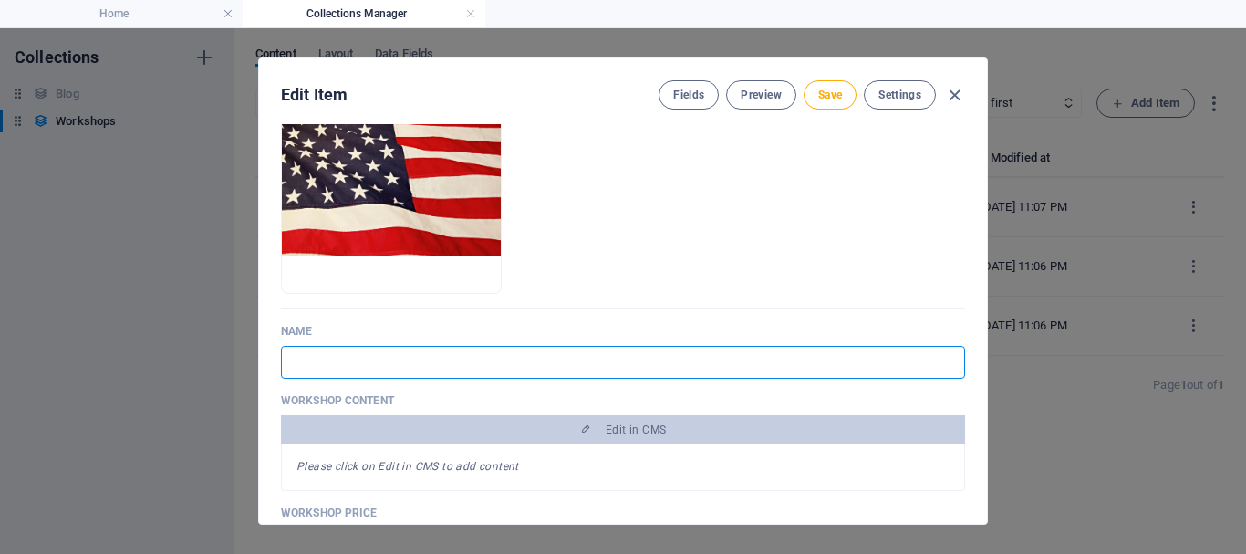
type input "S"
type input "s"
type input "Sh"
type input "sh"
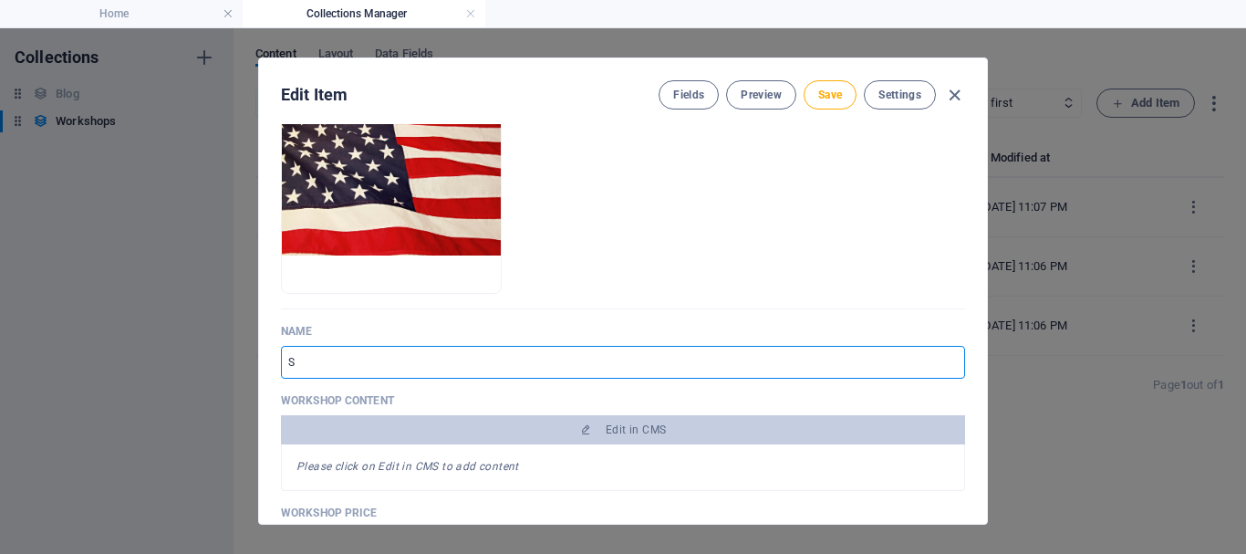
type input "sh"
type input "Shi"
type input "shi"
type input "Ship"
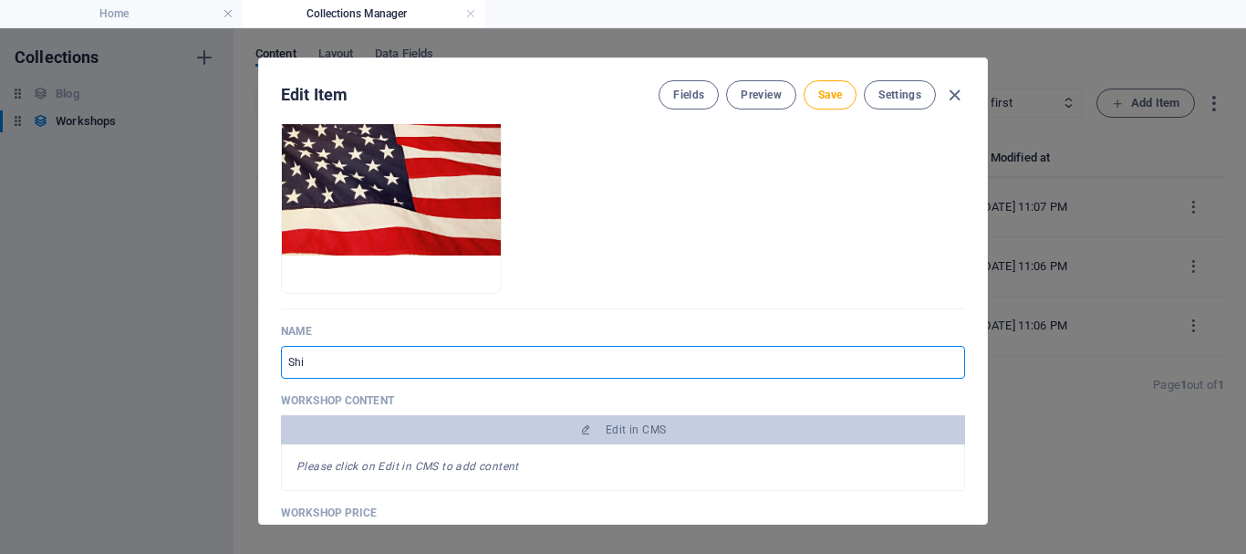
type input "ship"
type input "[PERSON_NAME]"
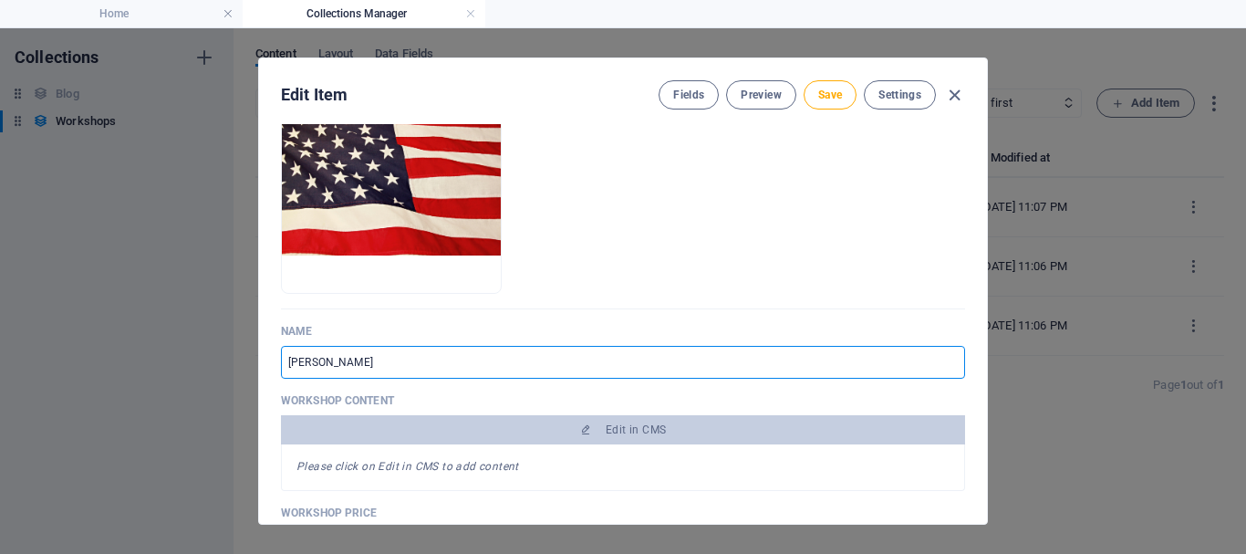
type input "Shippe"
type input "shippe"
type input "Shipped"
type input "shipped"
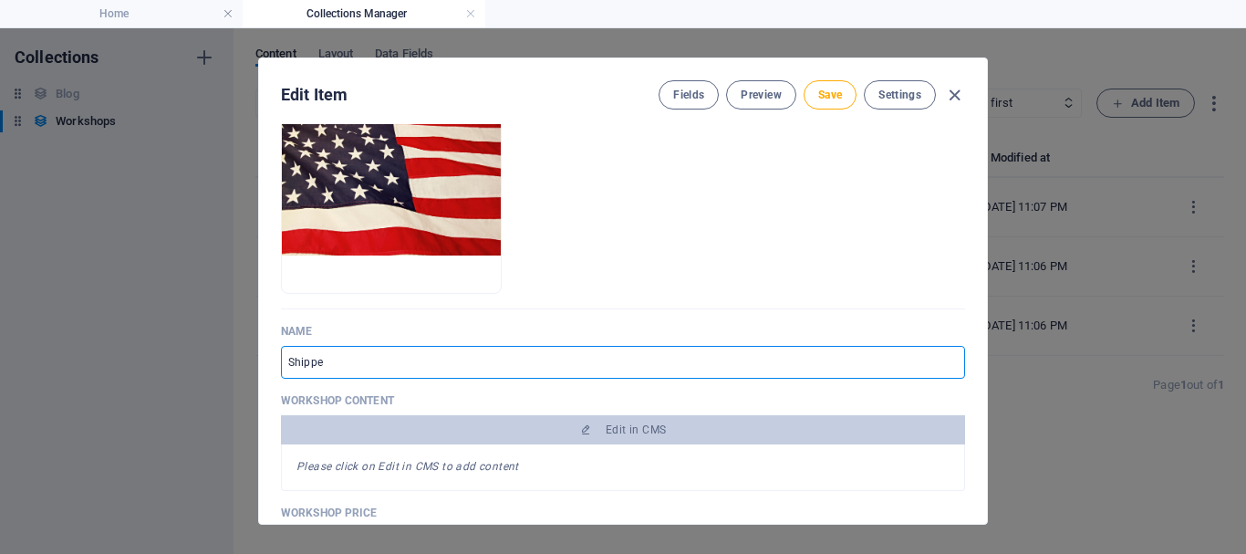
type input "shipped"
type input "Shipped f"
type input "shipped-f"
type input "Shipped fr"
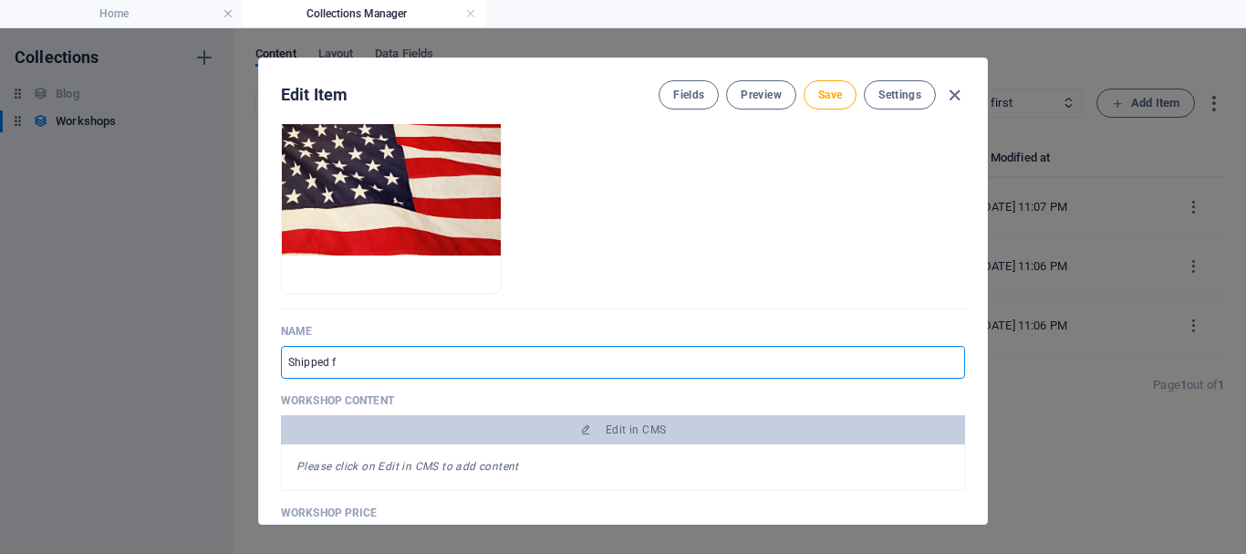
type input "shipped-fr"
type input "Shipped fro"
type input "shipped-fro"
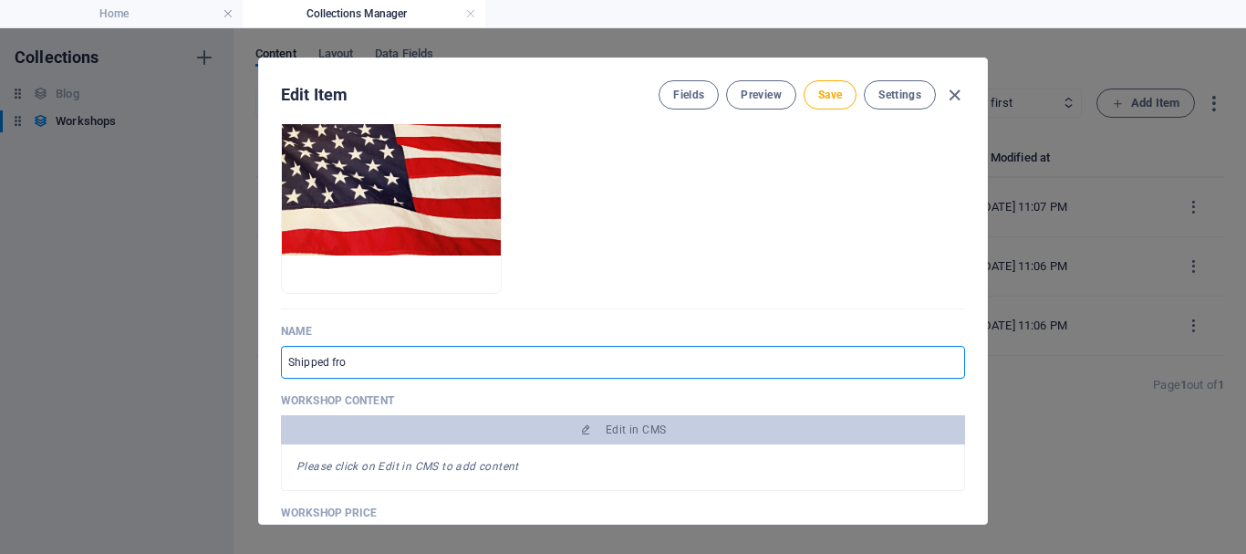
type input "Shipped from"
type input "shipped-from"
type input "Shipped from U"
type input "shipped-from-u"
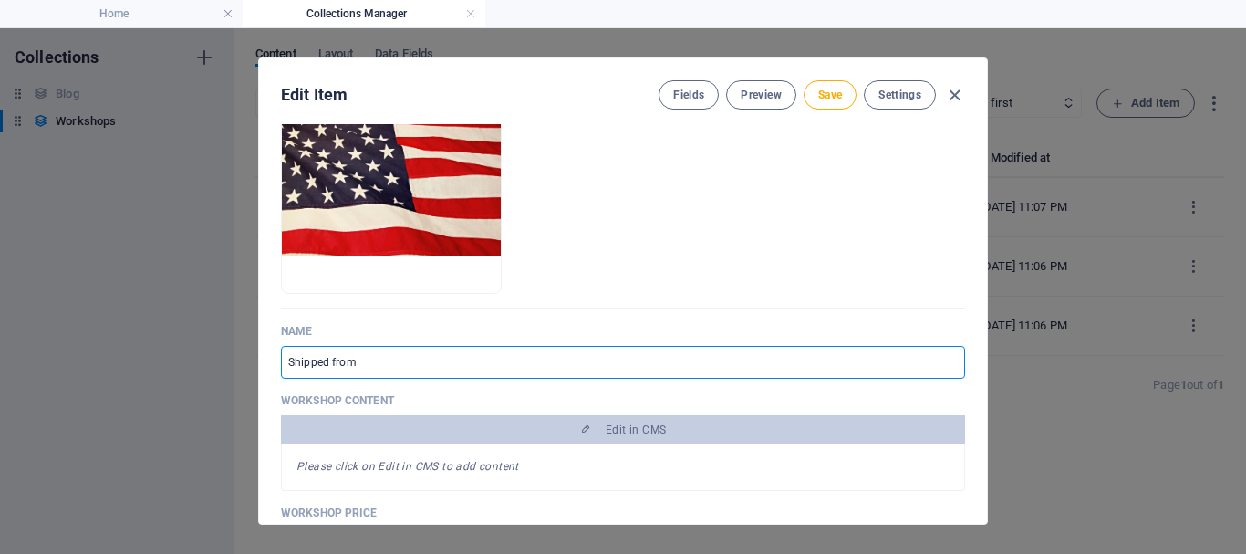
type input "shipped-from-u"
type input "Shipped from [GEOGRAPHIC_DATA]"
type input "shipped-from-[GEOGRAPHIC_DATA]"
type input "Shipped from [GEOGRAPHIC_DATA]"
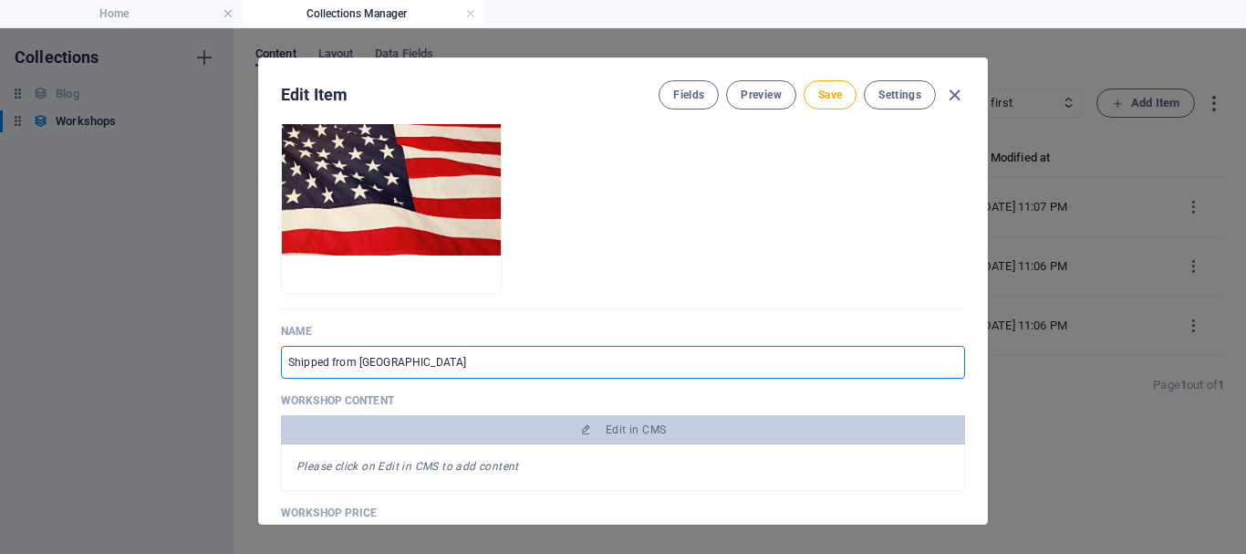
type input "shipped-from-[GEOGRAPHIC_DATA]"
type input "Shipped from [GEOGRAPHIC_DATA]"
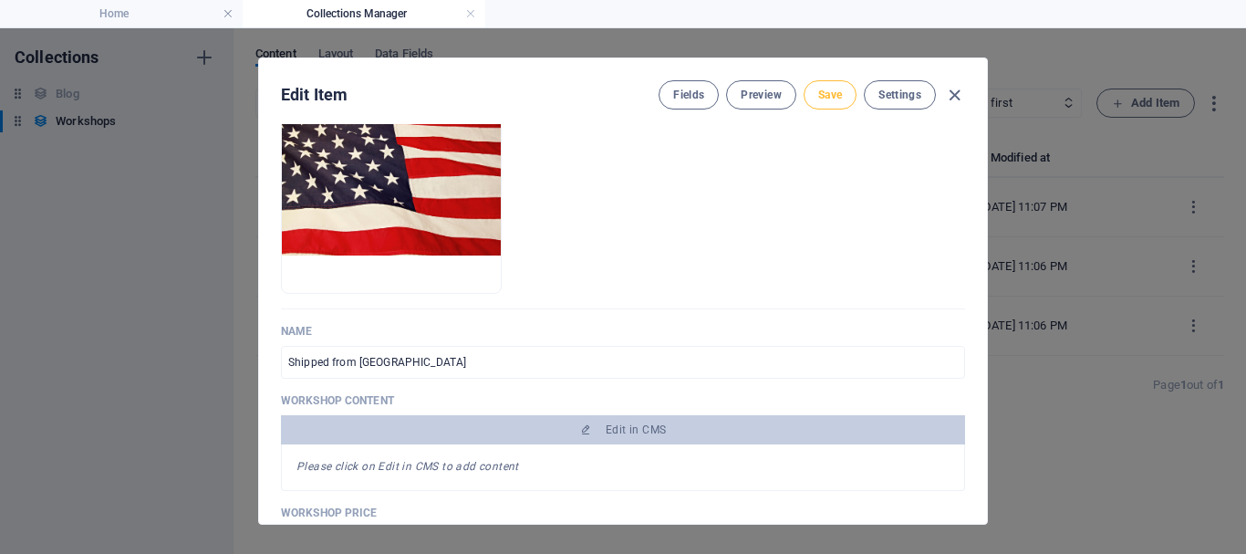
click at [825, 99] on span "Save" at bounding box center [830, 95] width 24 height 15
click at [948, 90] on icon "button" at bounding box center [954, 95] width 21 height 21
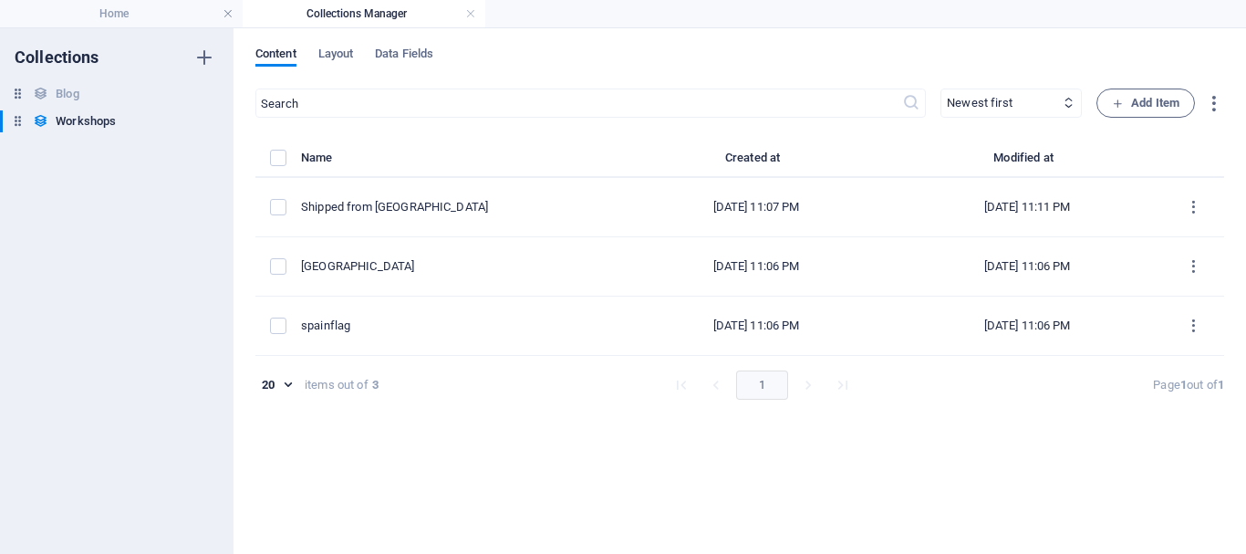
type input "shipped-from-[GEOGRAPHIC_DATA]"
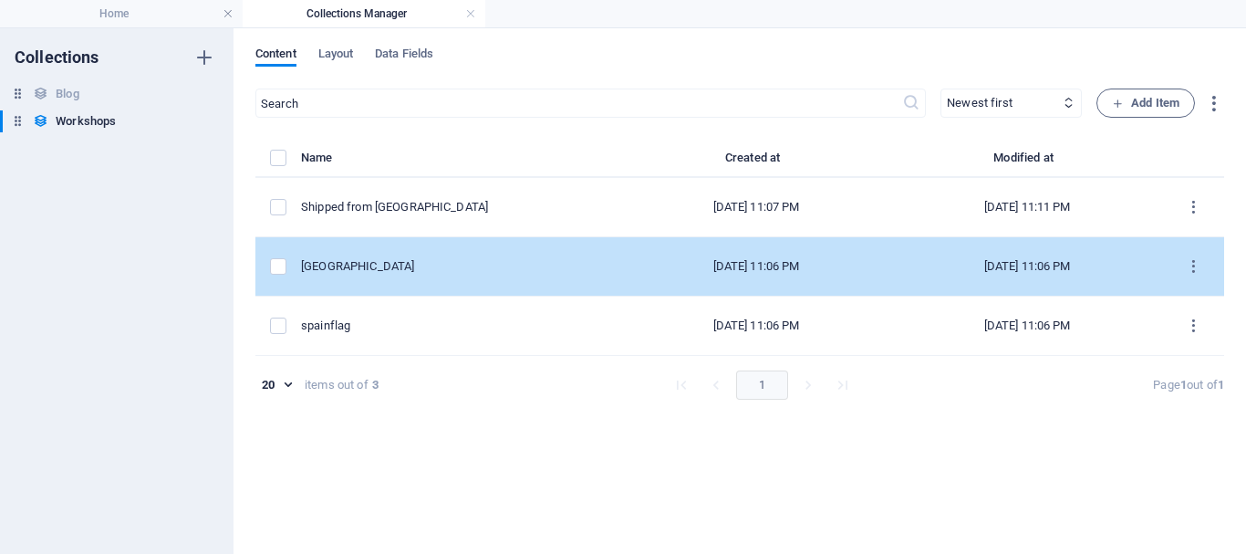
click at [286, 272] on div "items list" at bounding box center [278, 266] width 16 height 16
click at [387, 265] on div "[GEOGRAPHIC_DATA]" at bounding box center [454, 266] width 306 height 16
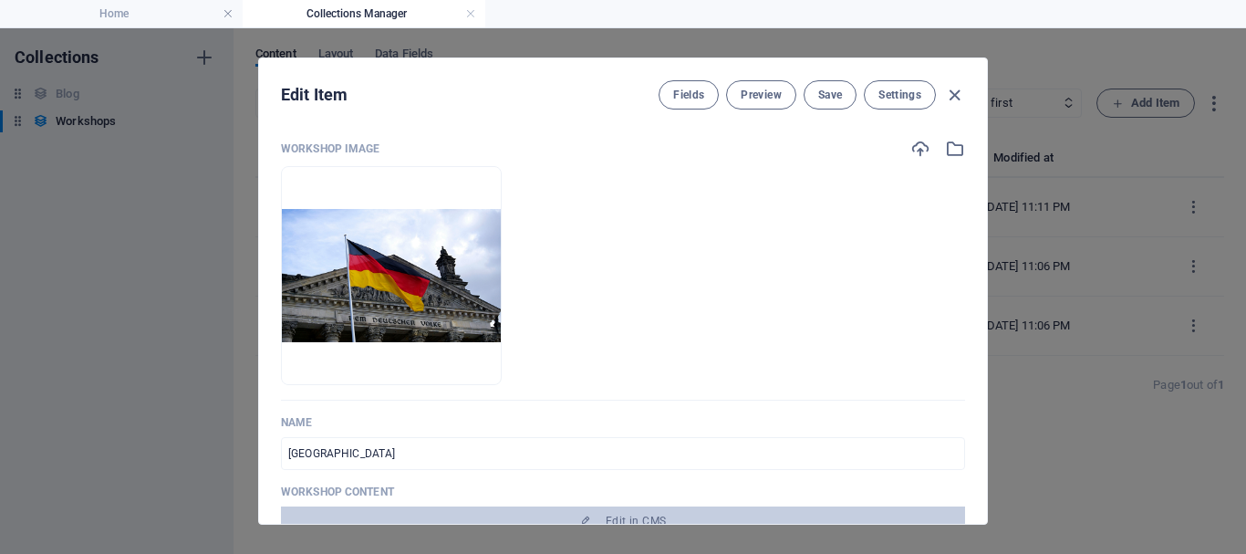
scroll to position [182, 0]
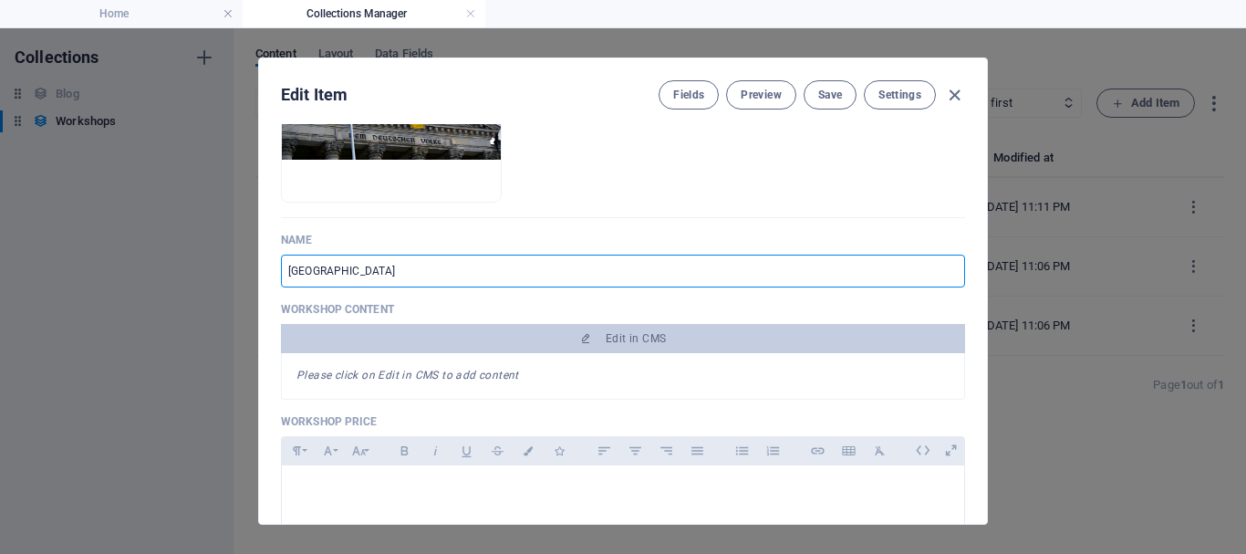
drag, startPoint x: 376, startPoint y: 276, endPoint x: 220, endPoint y: 256, distance: 157.3
click at [221, 256] on div "Edit Item Fields Preview Save Settings Workshop Image Drop files here to upload…" at bounding box center [623, 290] width 1246 height 525
type input "S"
type input "s"
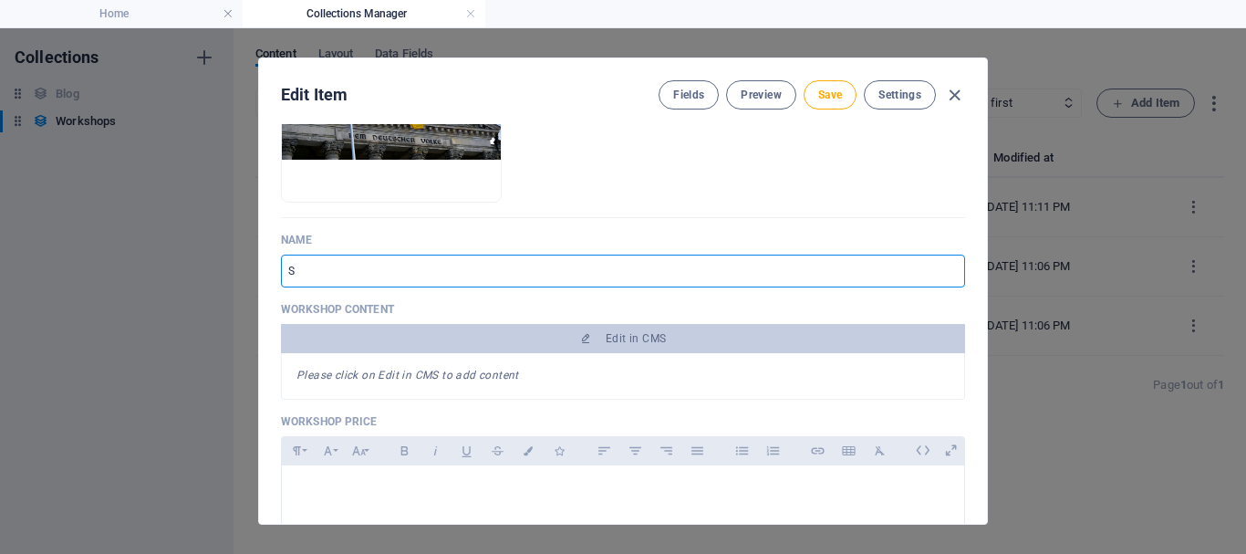
type input "Sh"
type input "sh"
type input "Shi"
type input "shi"
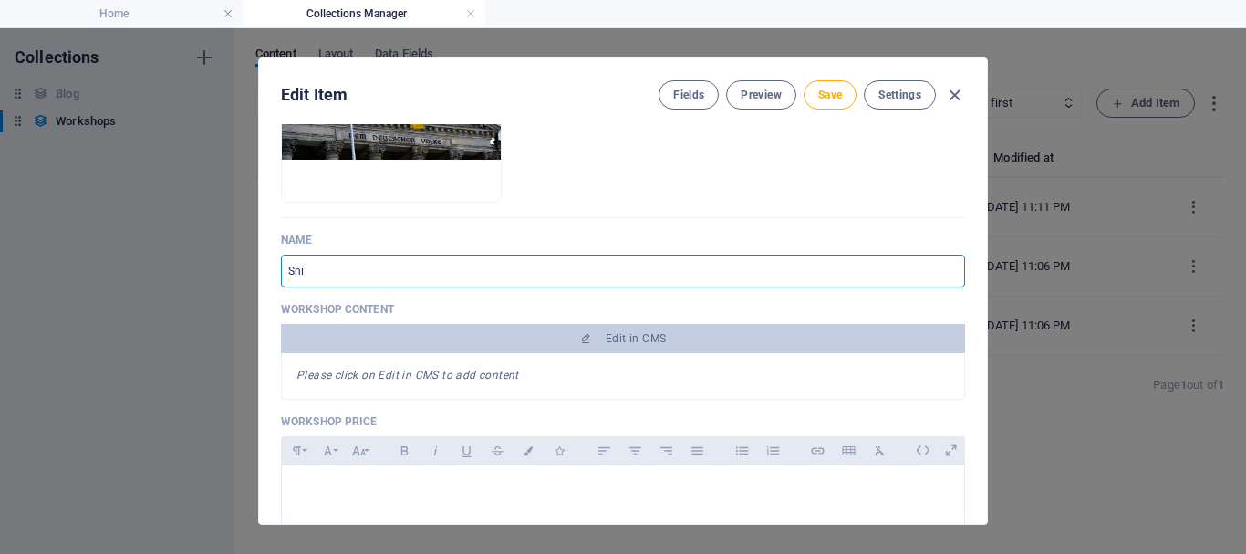
type input "shi"
type input "Ship"
type input "ship"
type input "[PERSON_NAME]"
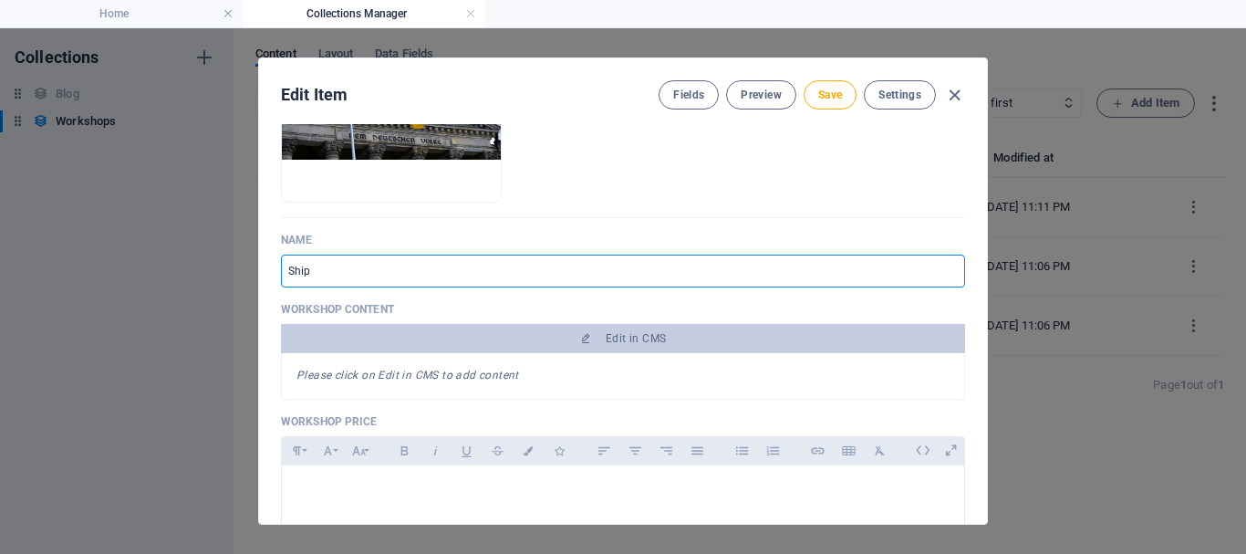
type input "[PERSON_NAME]"
type input "Shippe"
type input "shippe"
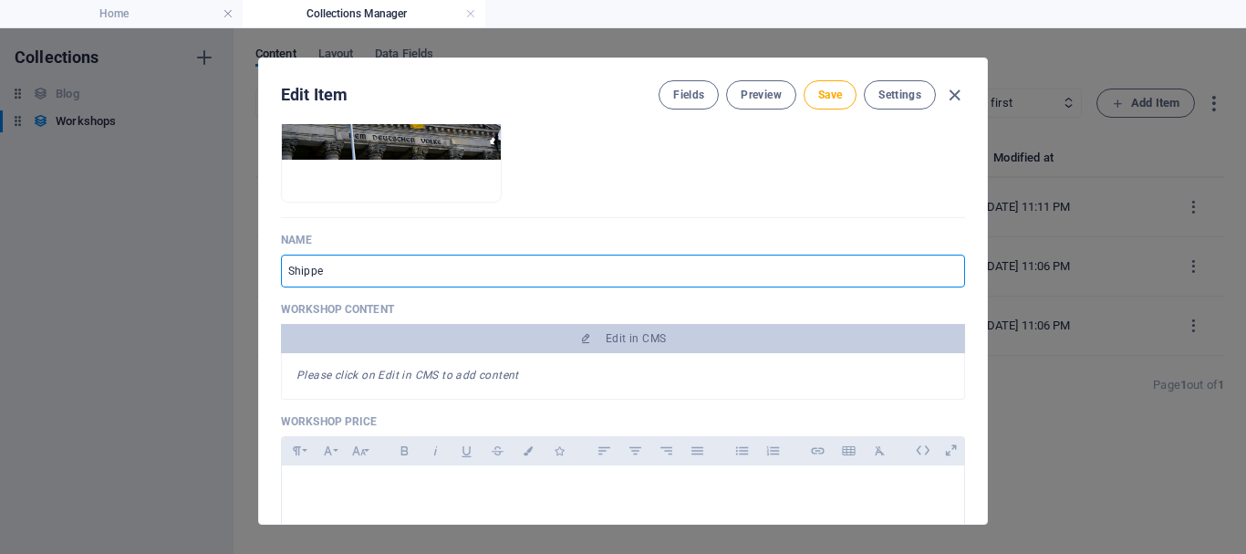
type input "Shipped"
type input "shipped"
click at [831, 99] on span "Save" at bounding box center [830, 95] width 24 height 15
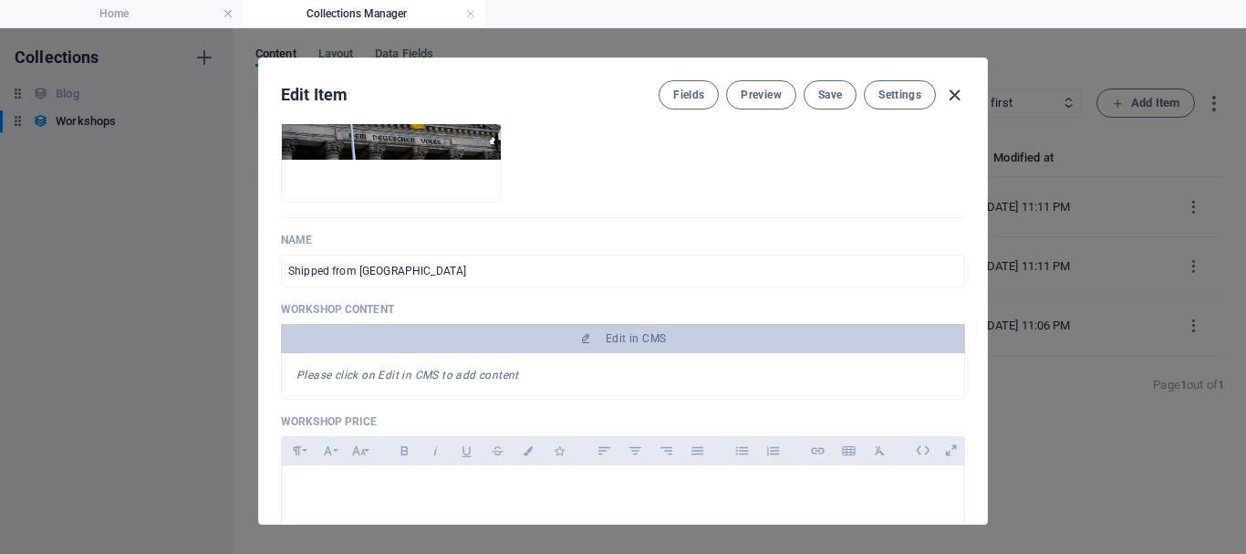
click at [957, 99] on icon "button" at bounding box center [954, 95] width 21 height 21
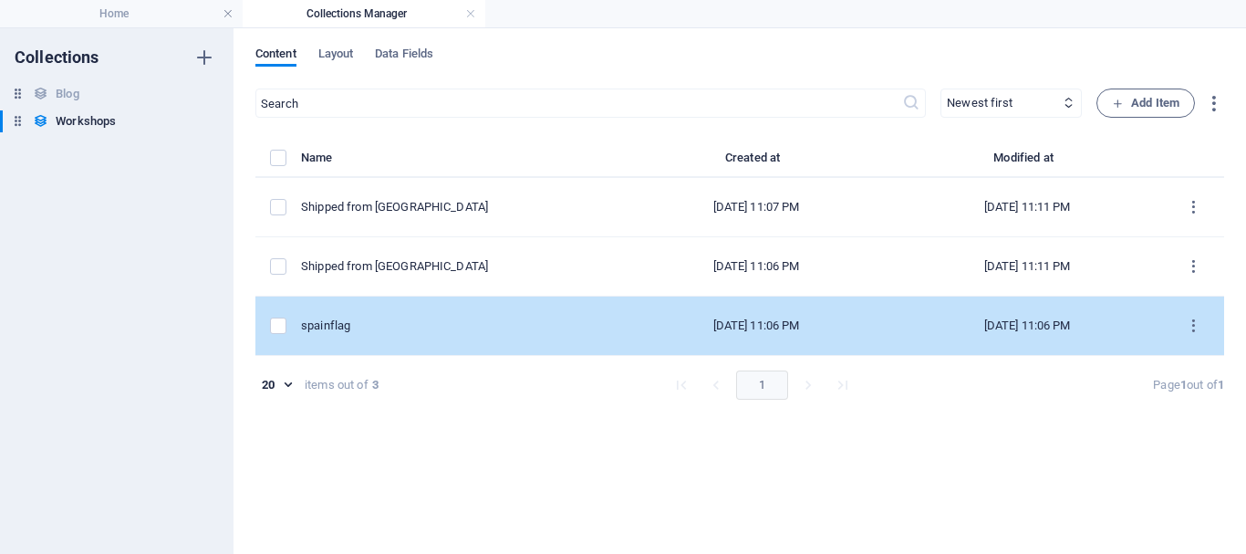
click at [408, 319] on div "spainflag" at bounding box center [454, 325] width 306 height 16
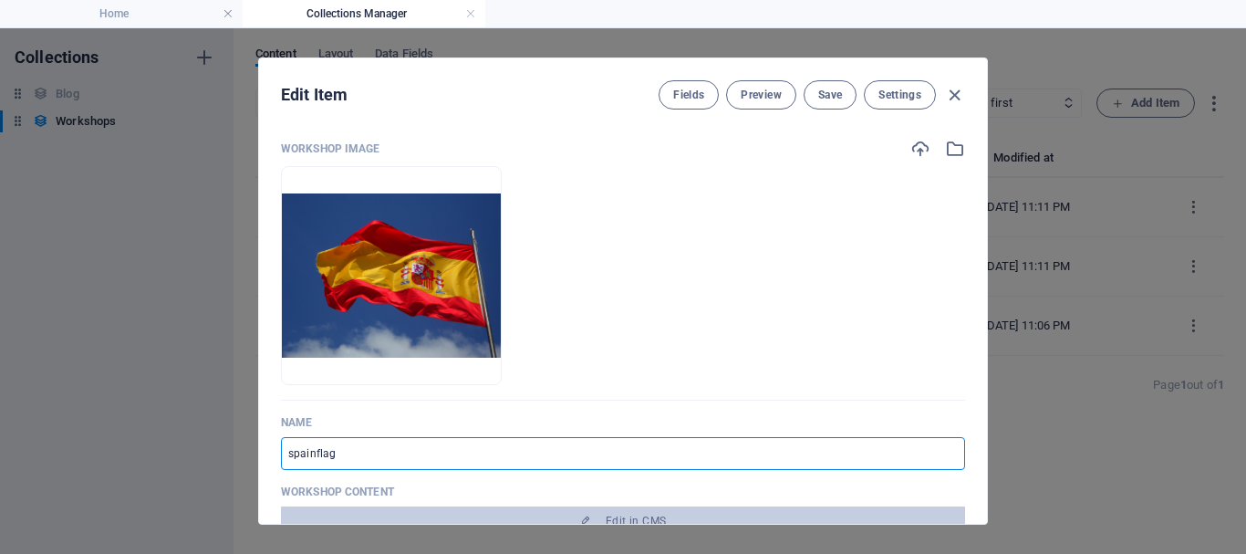
drag, startPoint x: 380, startPoint y: 455, endPoint x: 75, endPoint y: 411, distance: 307.8
click at [75, 411] on div "Edit Item Fields Preview Save Settings Workshop Image Drop files here to upload…" at bounding box center [623, 290] width 1246 height 525
click at [818, 100] on span "Save" at bounding box center [830, 95] width 24 height 15
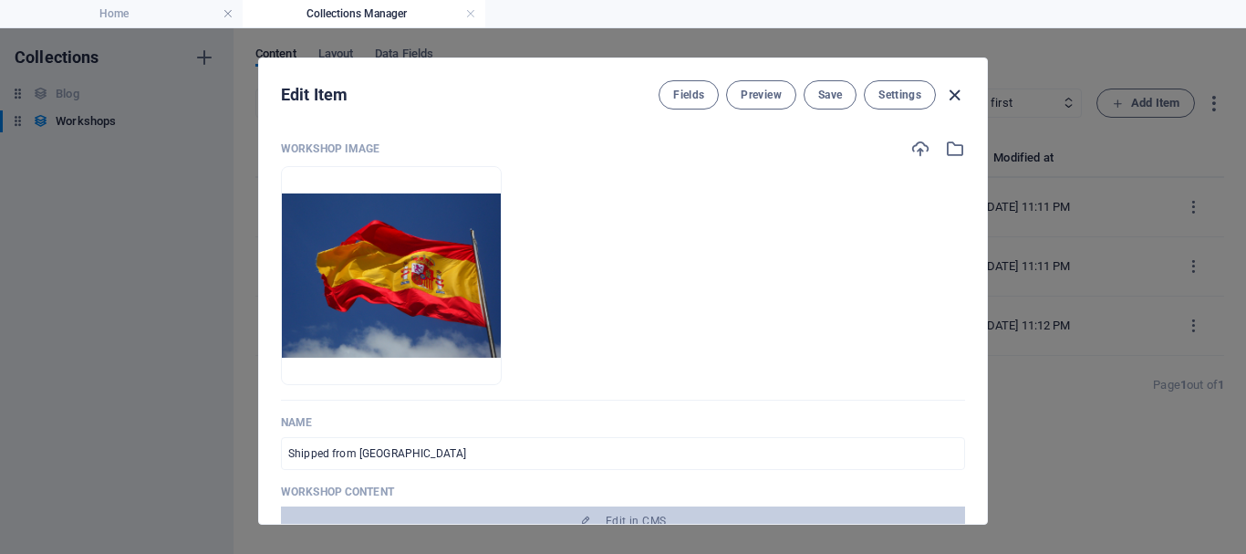
click at [948, 89] on icon "button" at bounding box center [954, 95] width 21 height 21
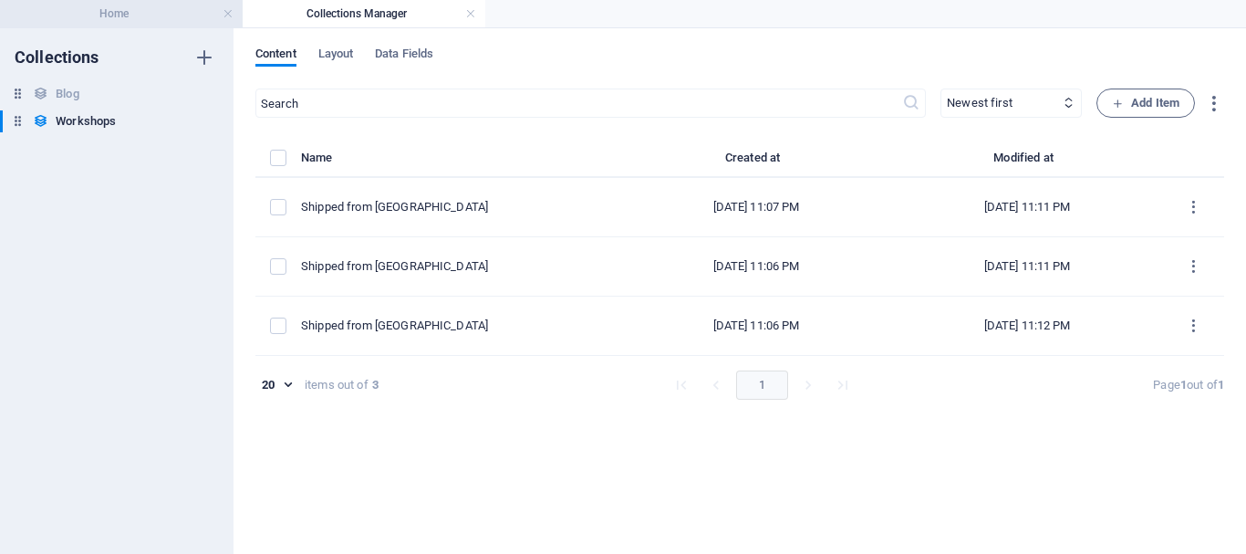
click at [138, 11] on h4 "Home" at bounding box center [121, 14] width 243 height 20
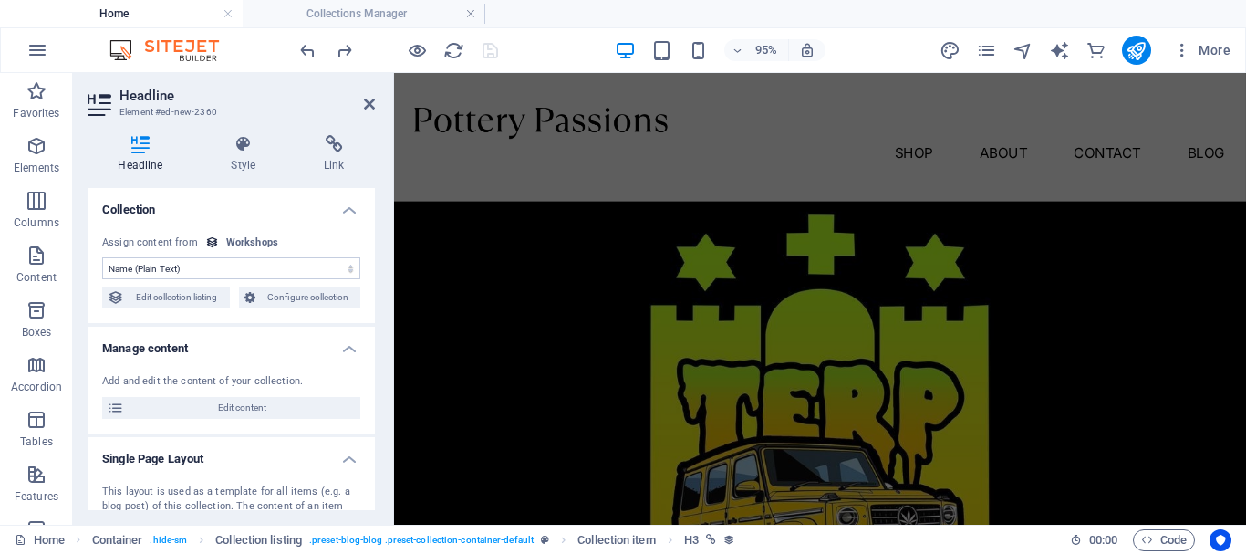
scroll to position [807, 0]
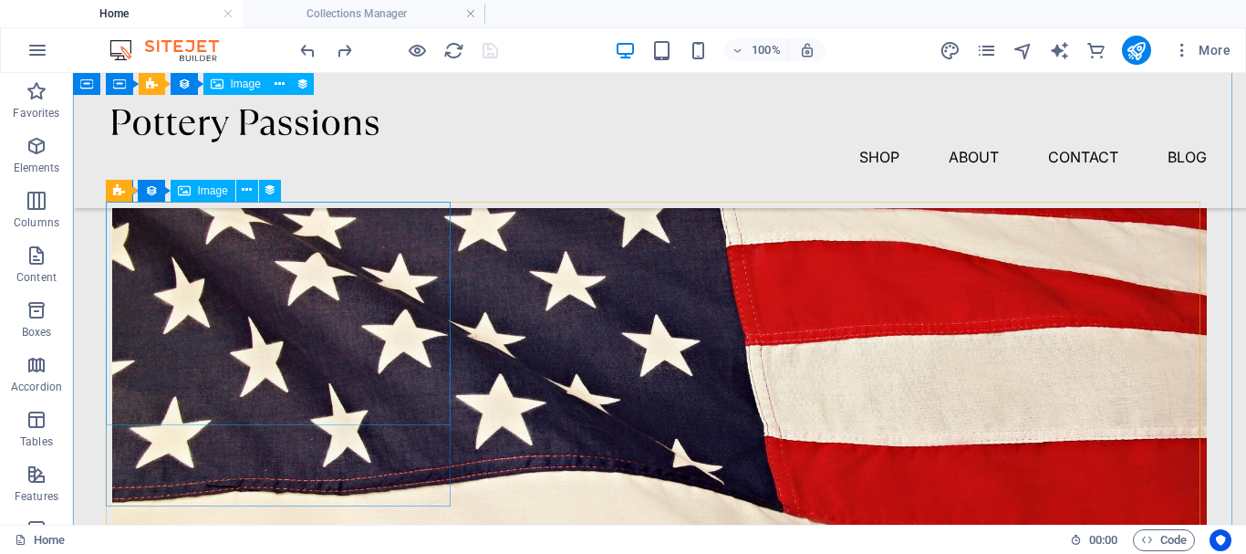
scroll to position [670, 0]
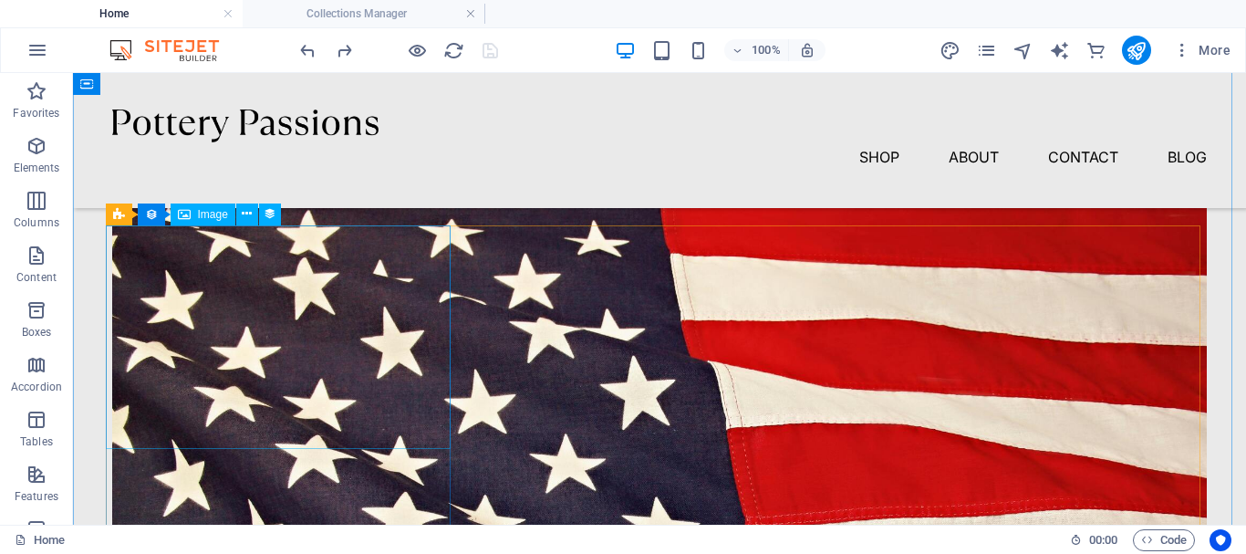
click at [265, 336] on figure "[DATE]" at bounding box center [659, 557] width 1095 height 710
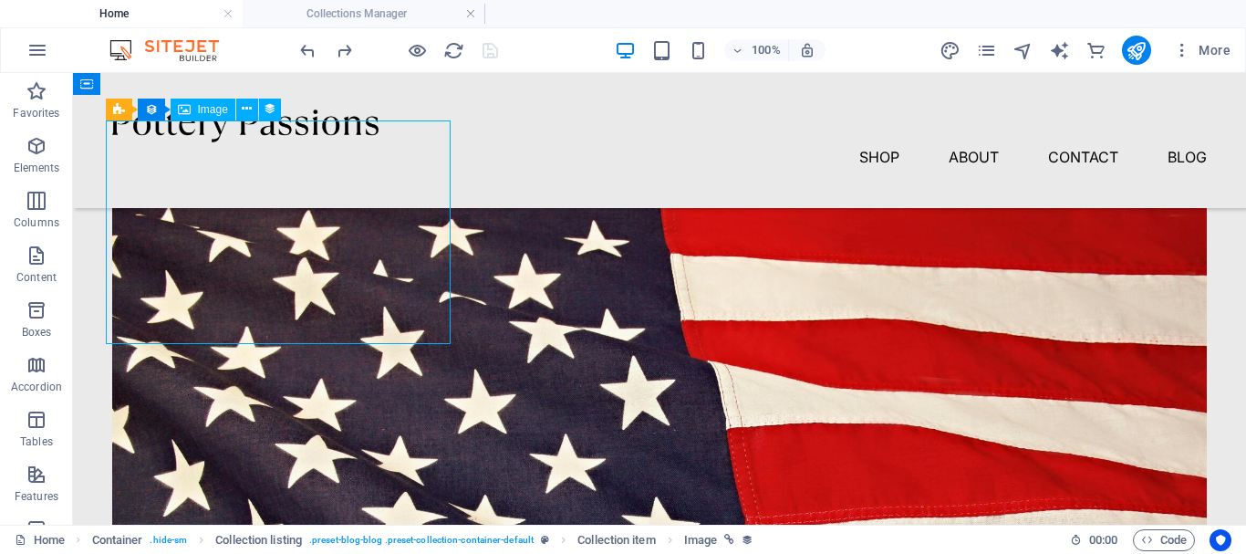
scroll to position [852, 0]
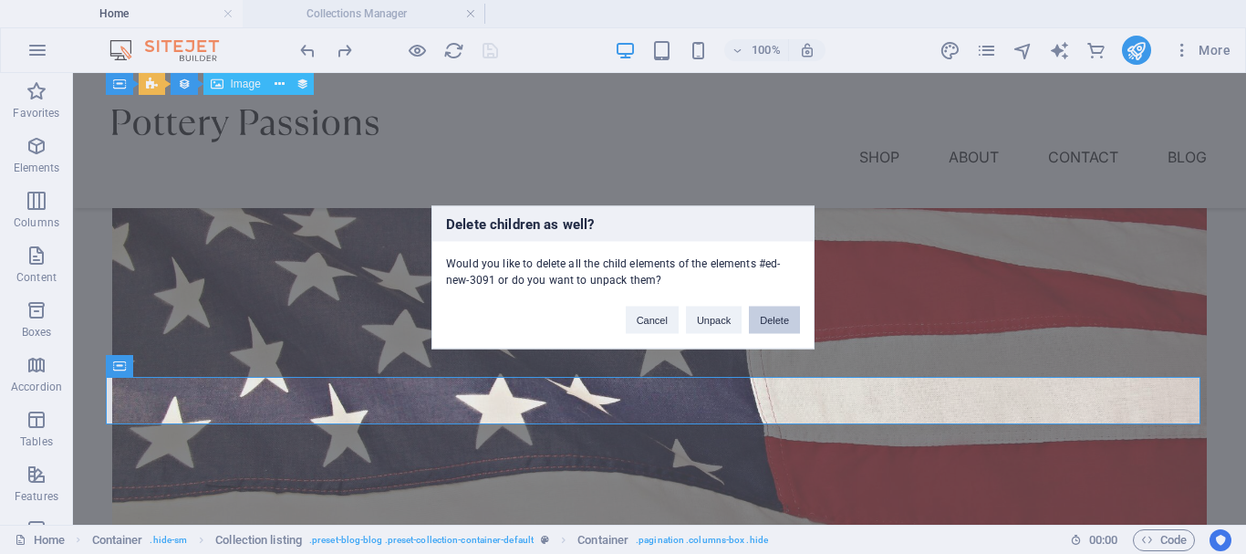
click at [779, 323] on button "Delete" at bounding box center [774, 319] width 51 height 27
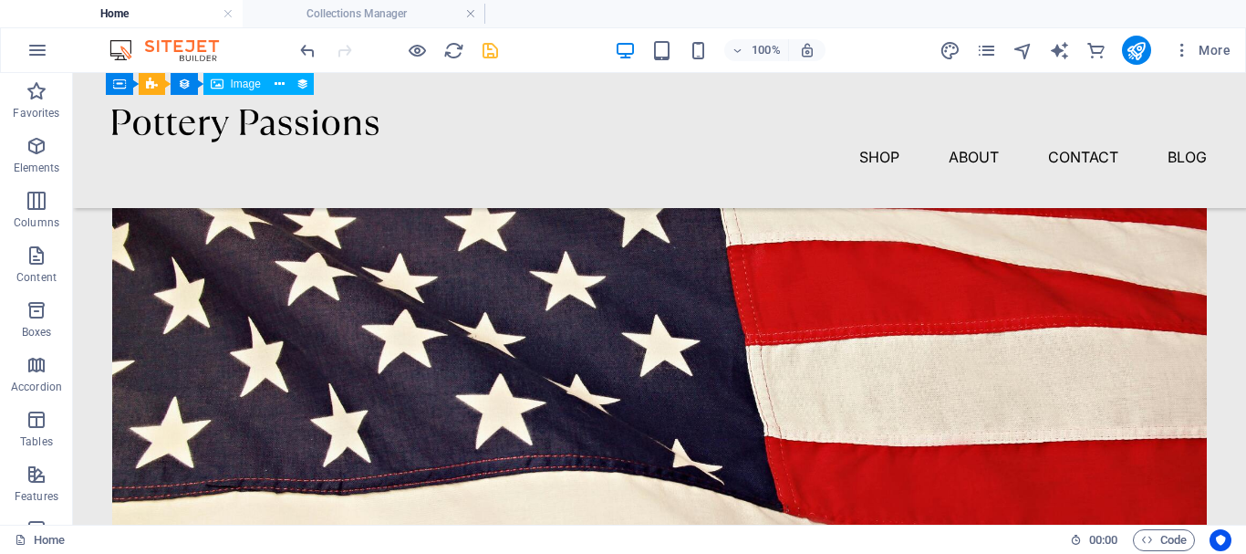
click at [493, 54] on icon "save" at bounding box center [490, 50] width 21 height 21
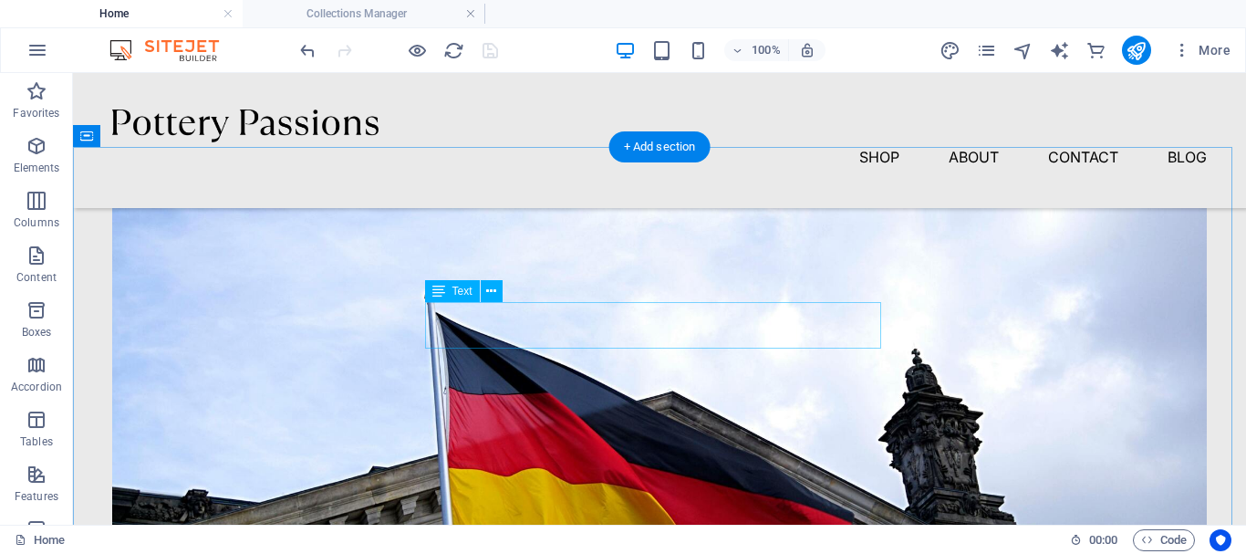
scroll to position [1126, 0]
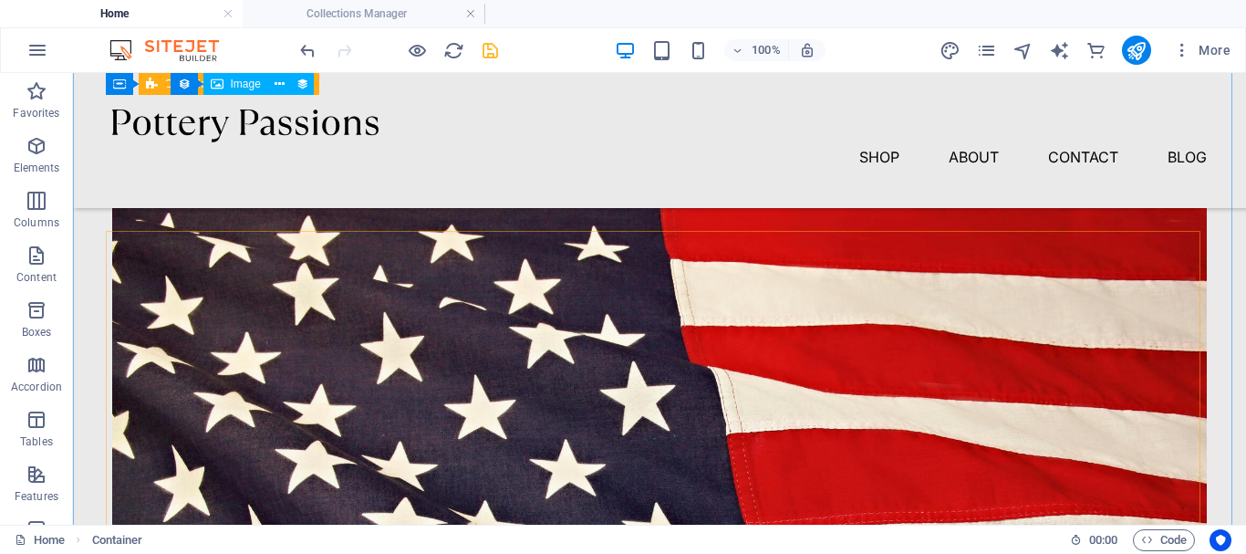
scroll to position [642, 0]
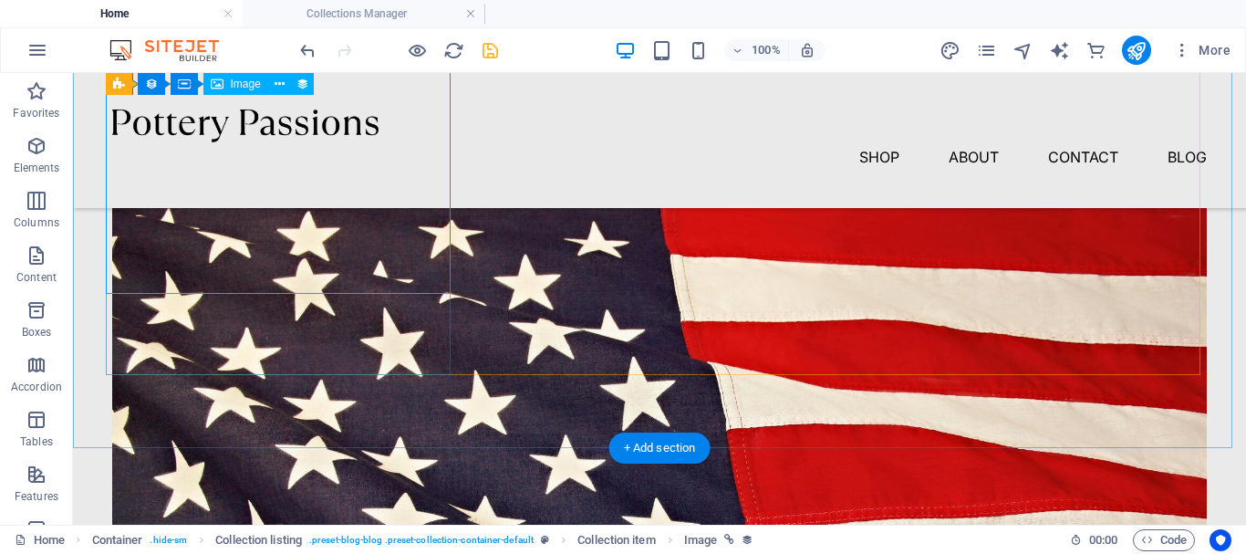
scroll to position [551, 0]
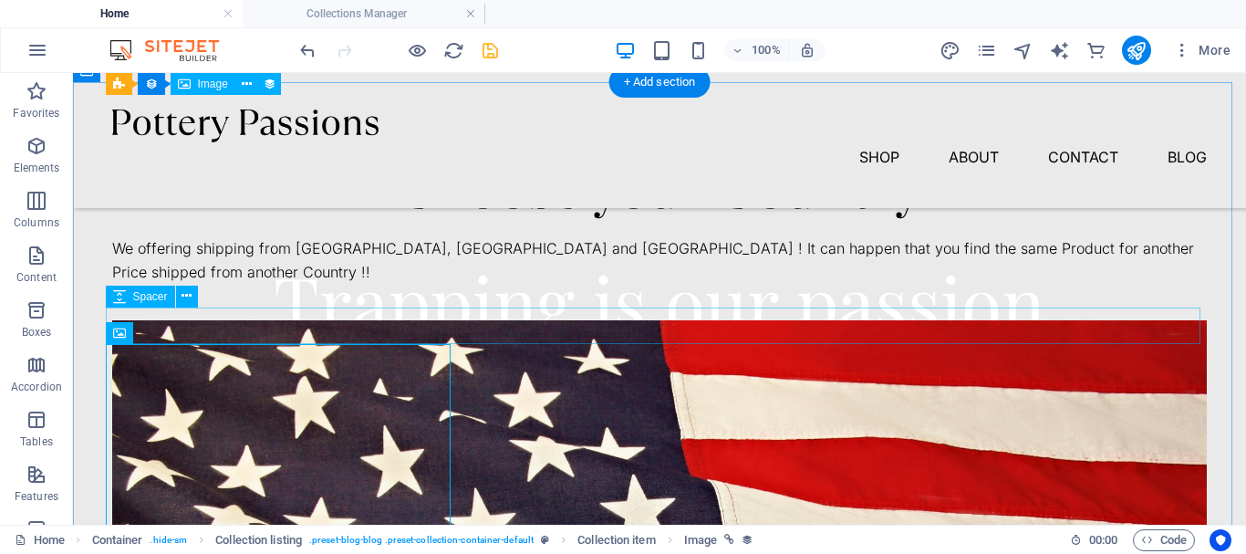
click at [442, 320] on div at bounding box center [659, 302] width 1095 height 36
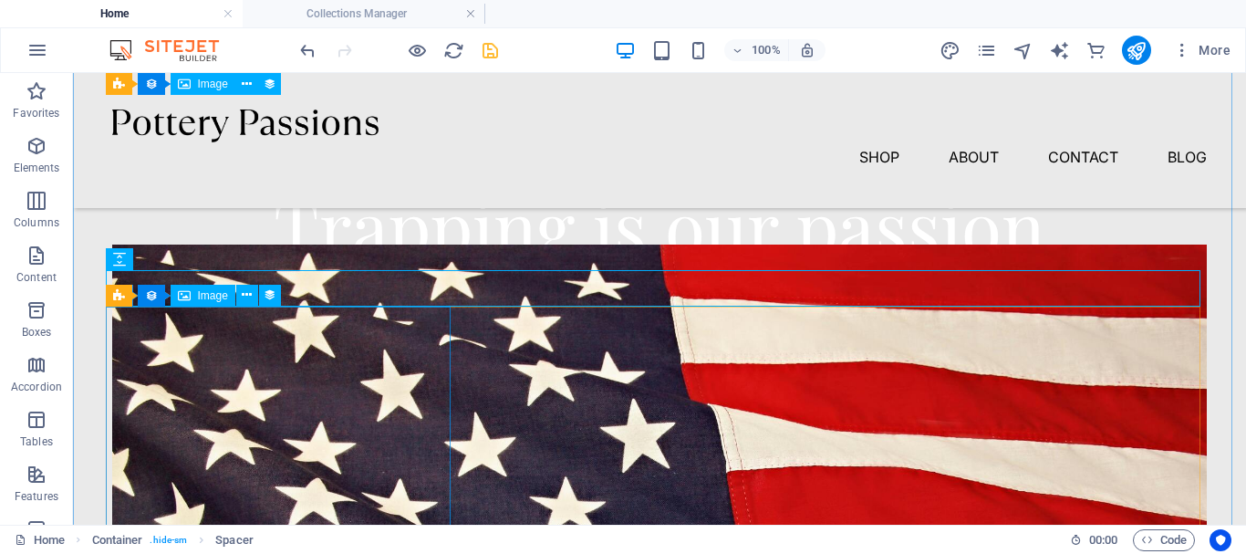
scroll to position [642, 0]
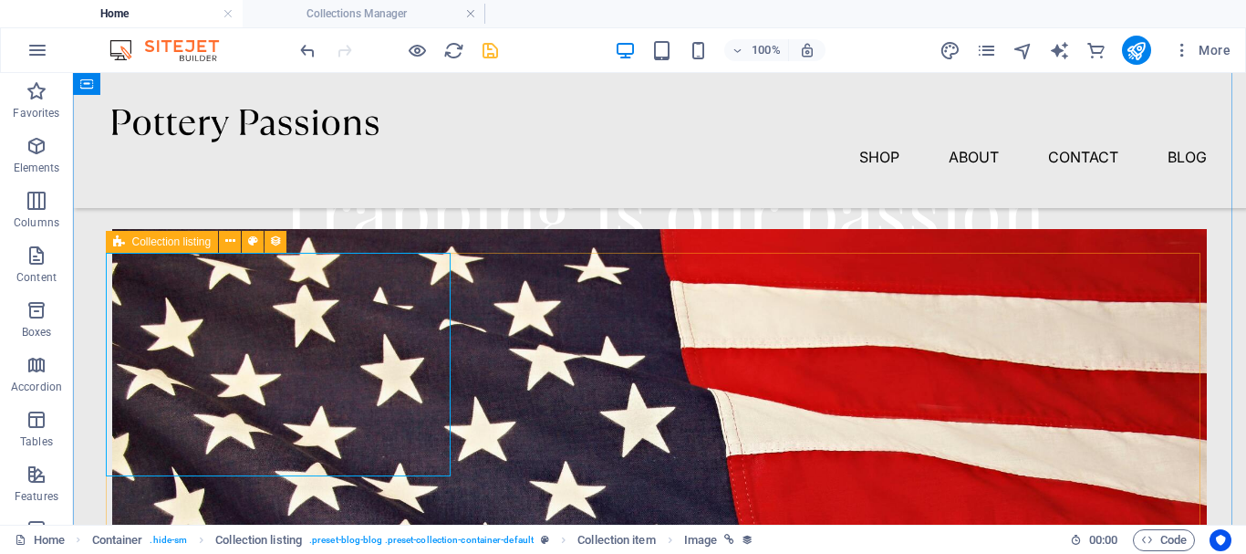
click at [127, 244] on div "Collection listing" at bounding box center [162, 242] width 113 height 22
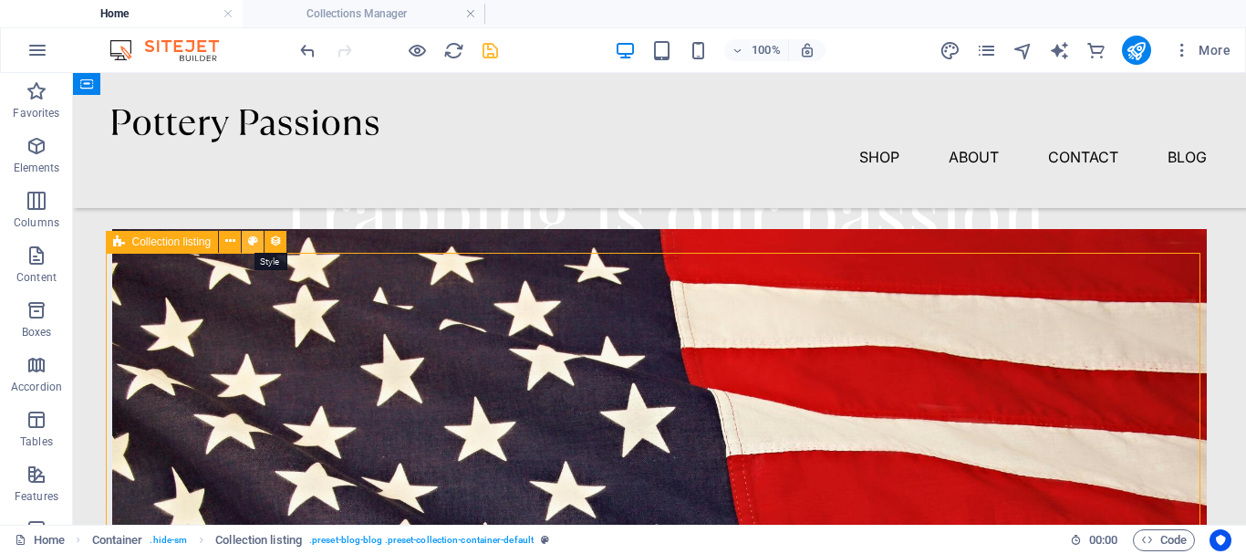
click at [251, 239] on icon at bounding box center [253, 241] width 10 height 19
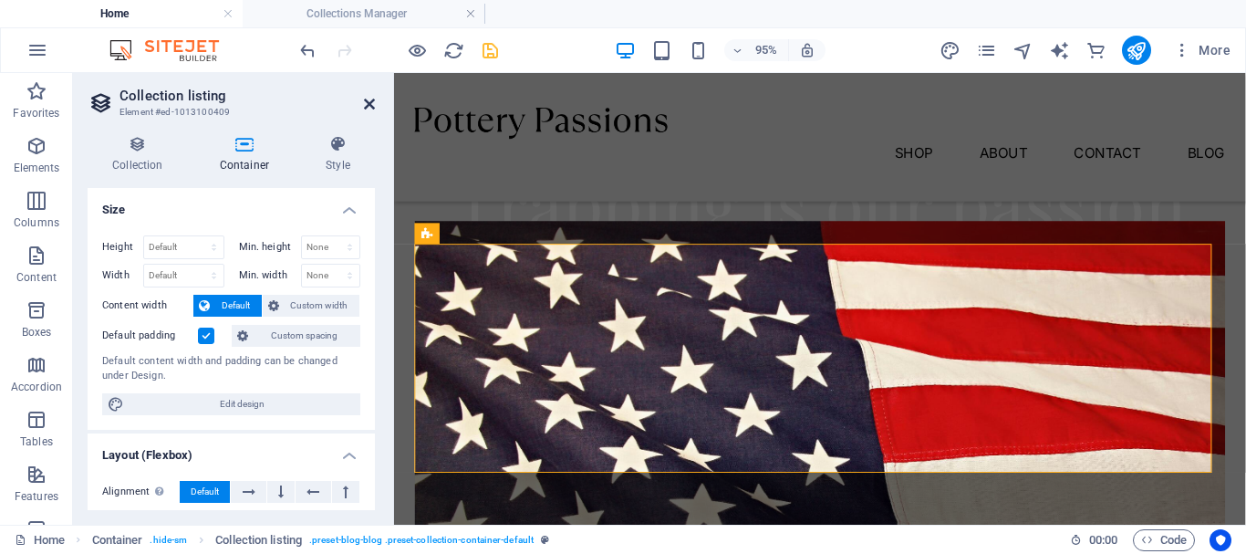
click at [367, 103] on icon at bounding box center [369, 104] width 11 height 15
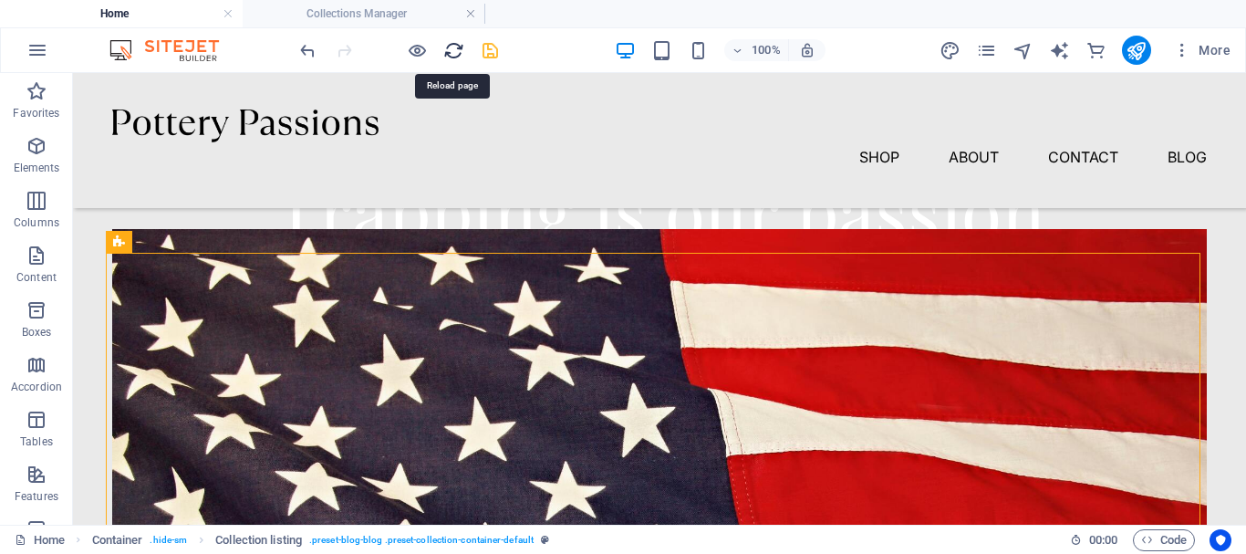
click at [460, 52] on icon "reload" at bounding box center [453, 50] width 21 height 21
click at [490, 51] on icon "save" at bounding box center [490, 50] width 21 height 21
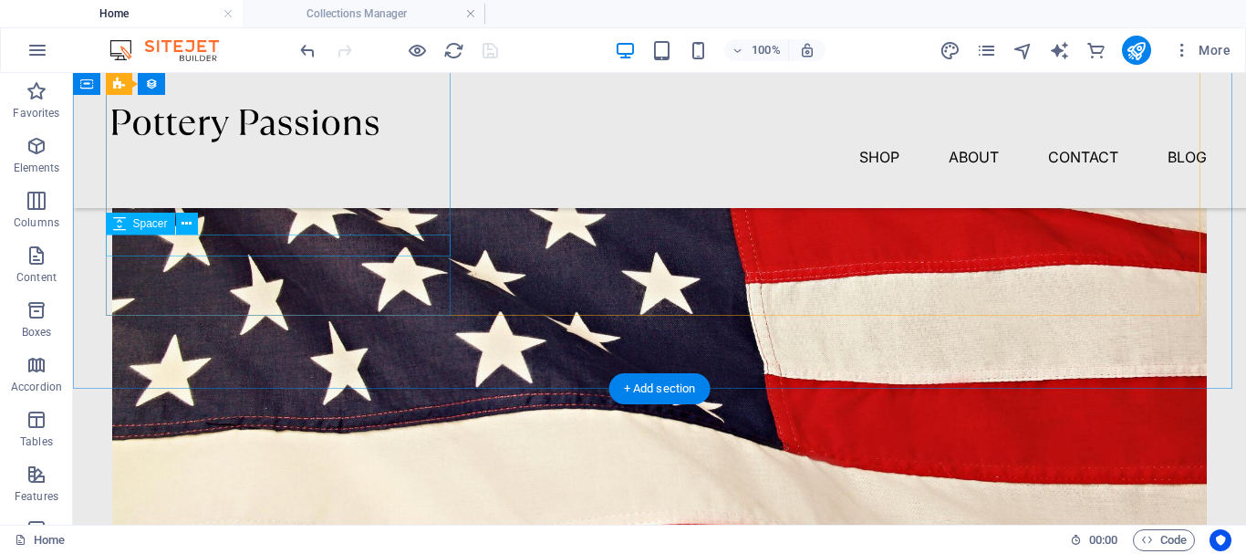
scroll to position [916, 0]
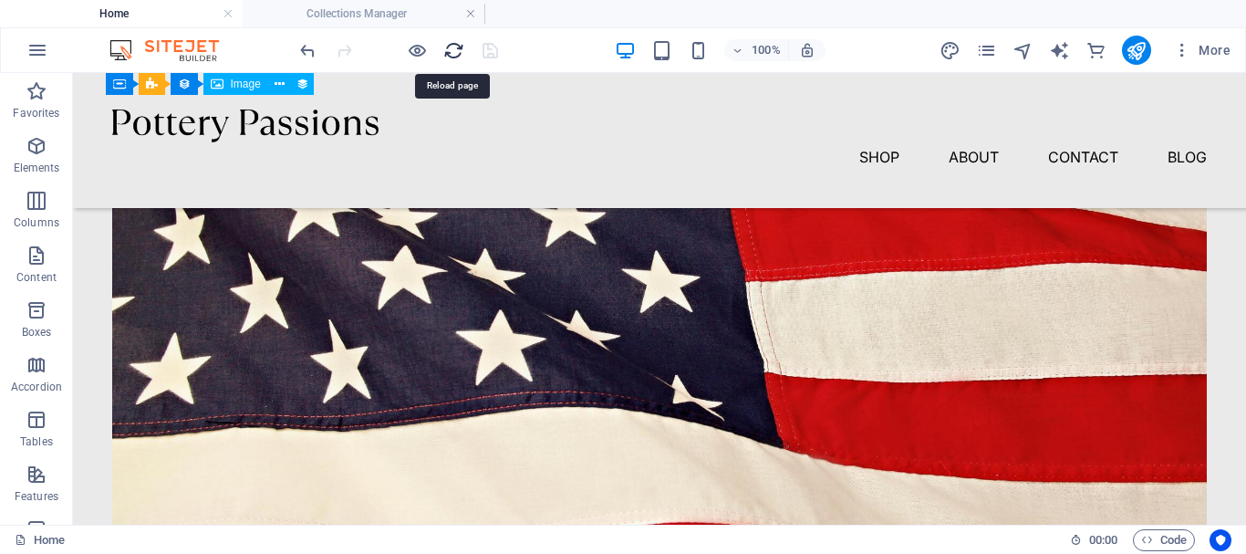
click at [451, 57] on icon "reload" at bounding box center [453, 50] width 21 height 21
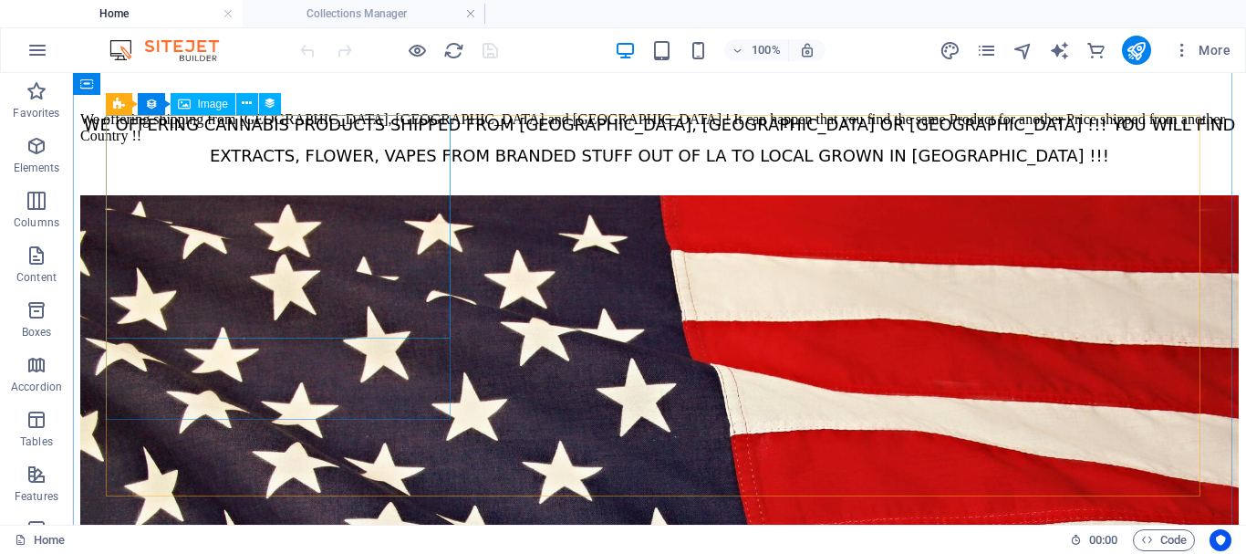
scroll to position [821, 0]
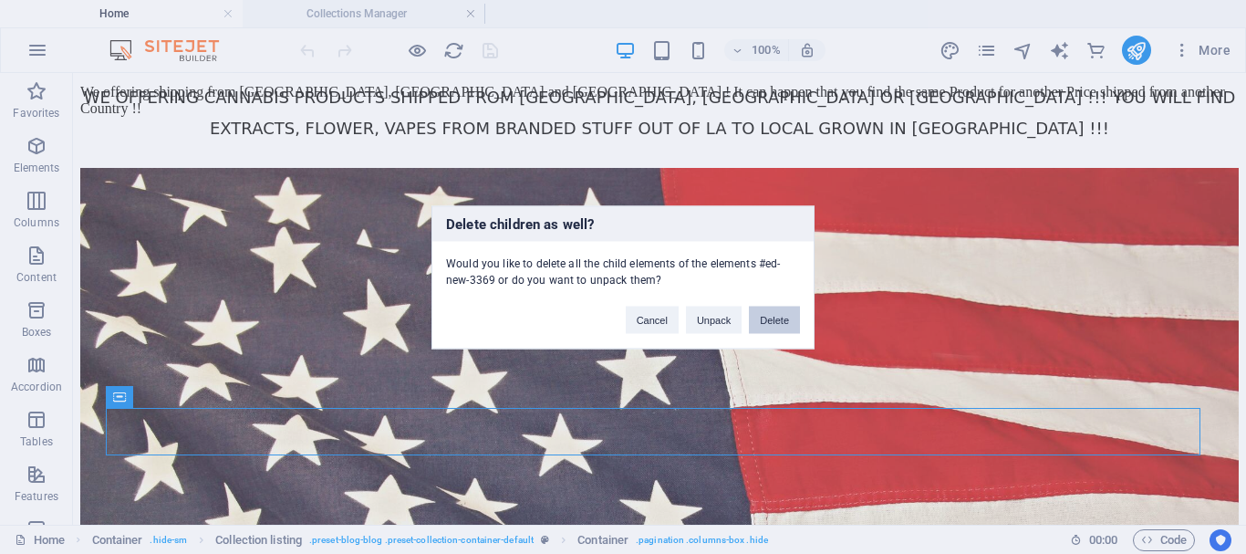
click at [789, 323] on button "Delete" at bounding box center [774, 319] width 51 height 27
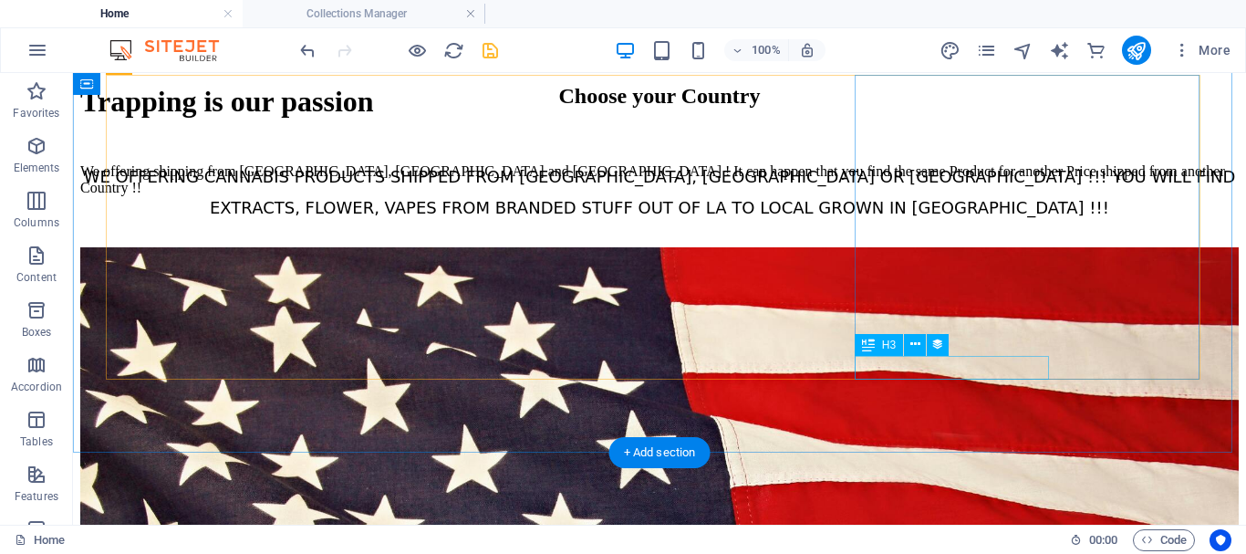
scroll to position [730, 0]
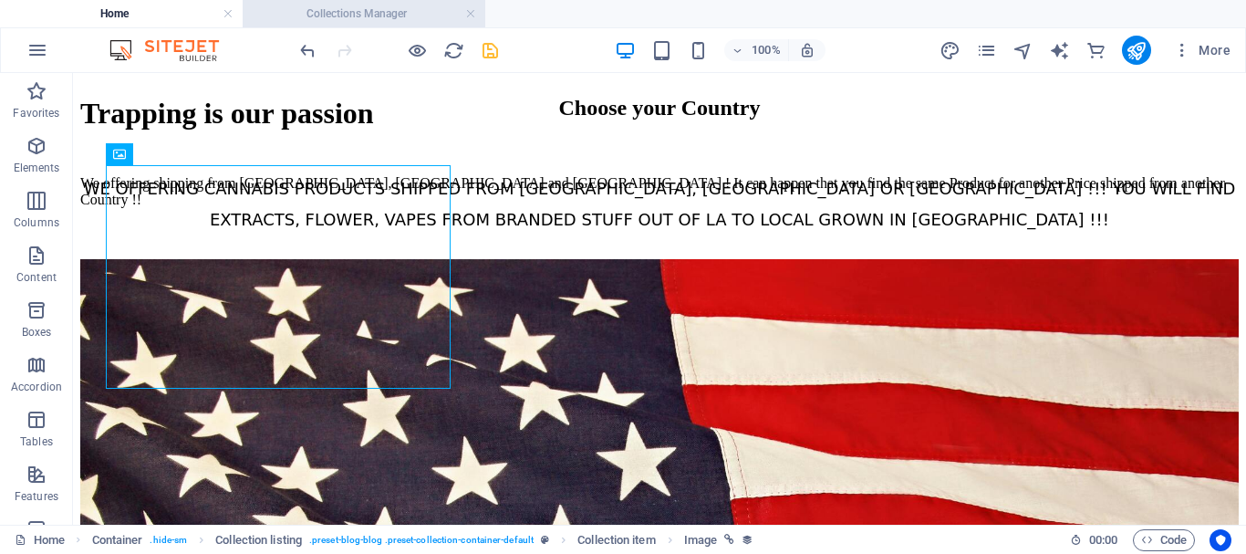
click at [362, 16] on h4 "Collections Manager" at bounding box center [364, 14] width 243 height 20
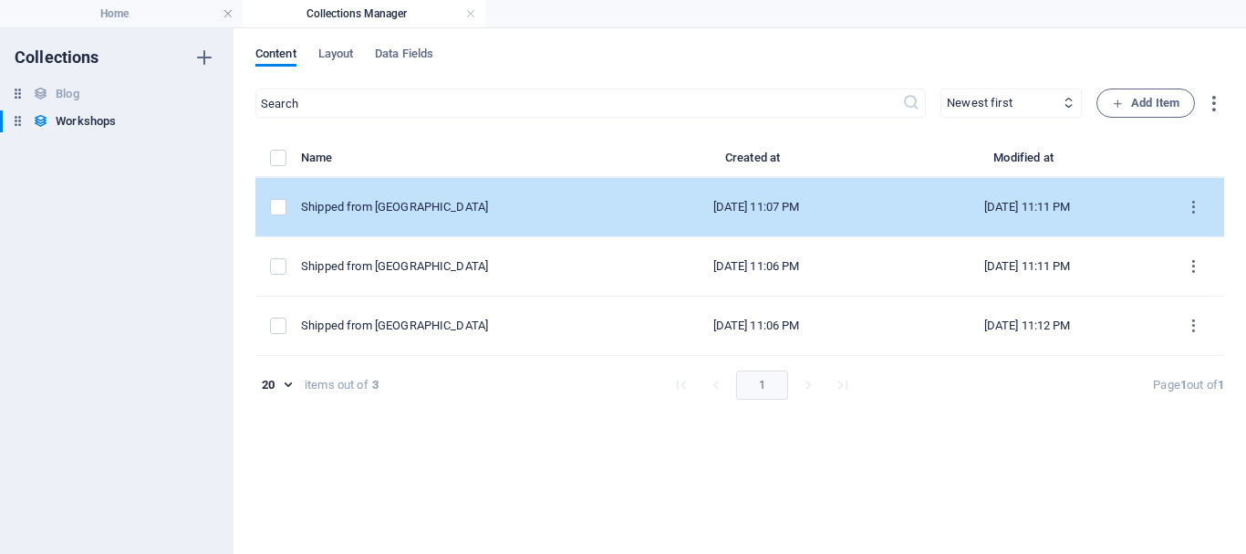
click at [407, 209] on div "Shipped from [GEOGRAPHIC_DATA]" at bounding box center [454, 207] width 306 height 16
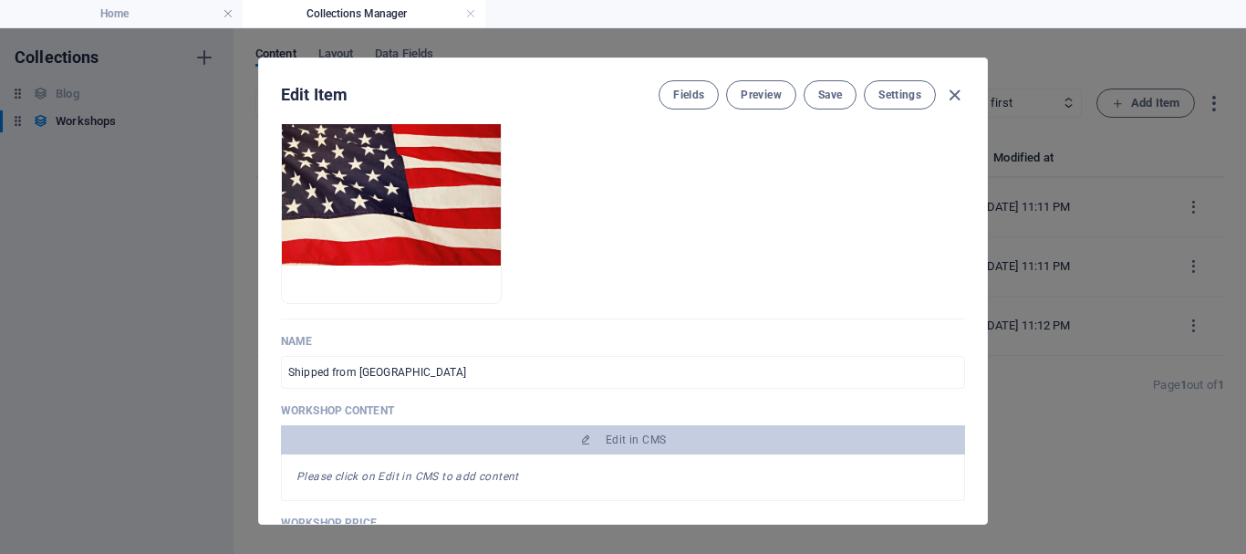
scroll to position [182, 0]
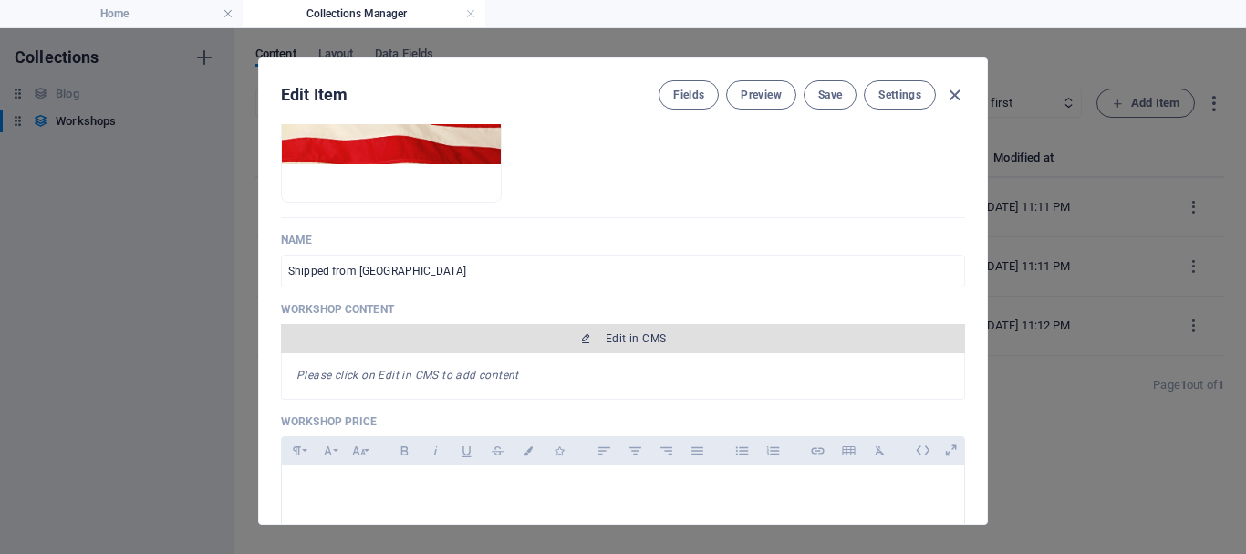
click at [655, 348] on button "Edit in CMS" at bounding box center [623, 338] width 684 height 29
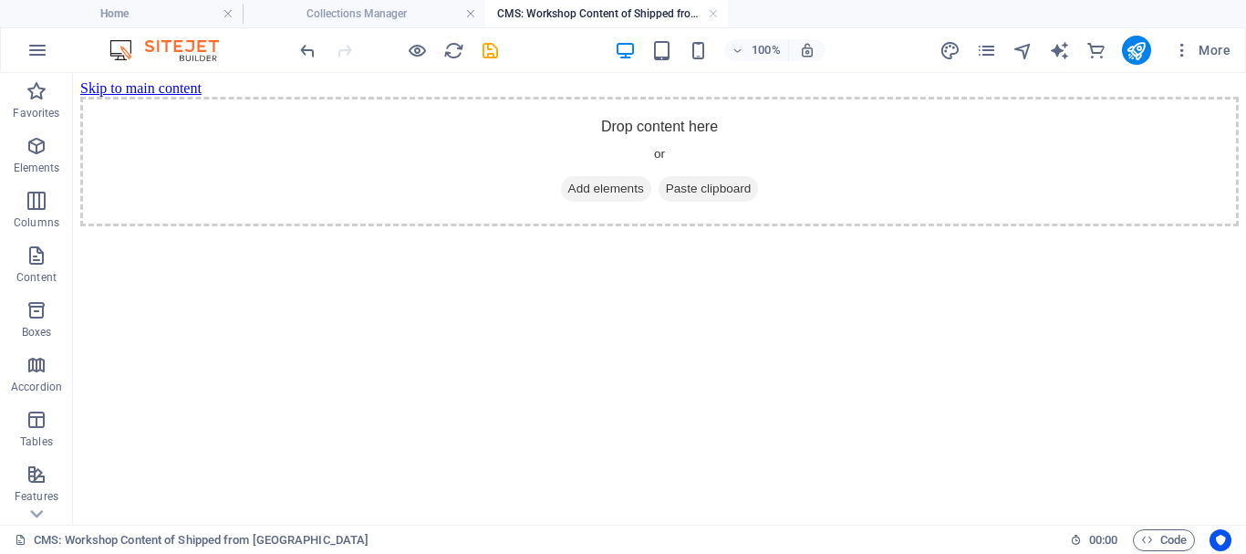
scroll to position [0, 0]
click at [350, 16] on h4 "Collections Manager" at bounding box center [364, 14] width 243 height 20
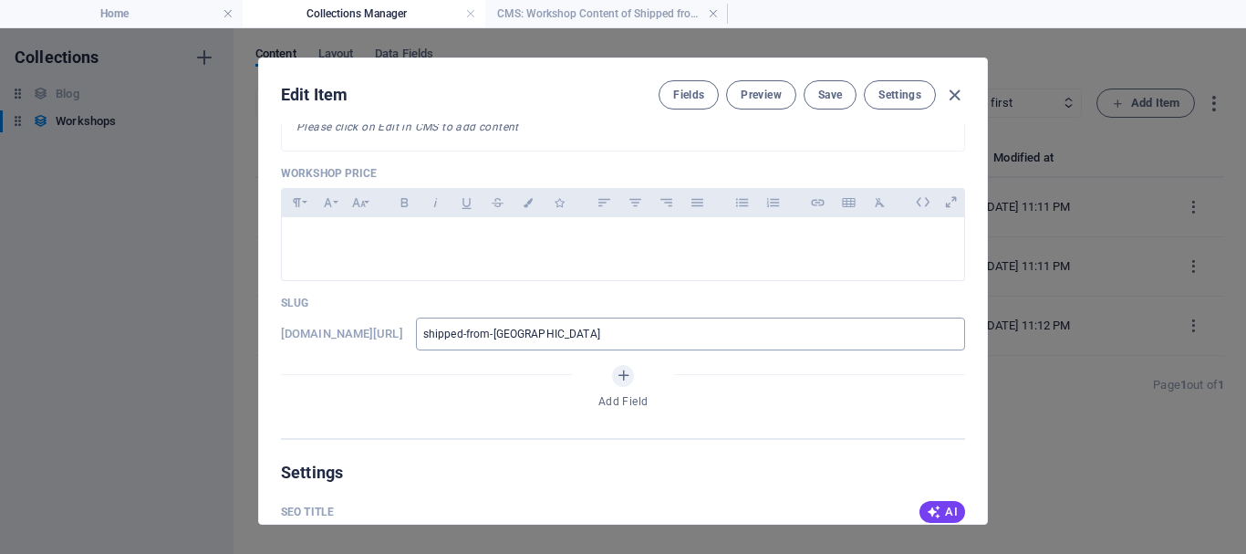
scroll to position [456, 0]
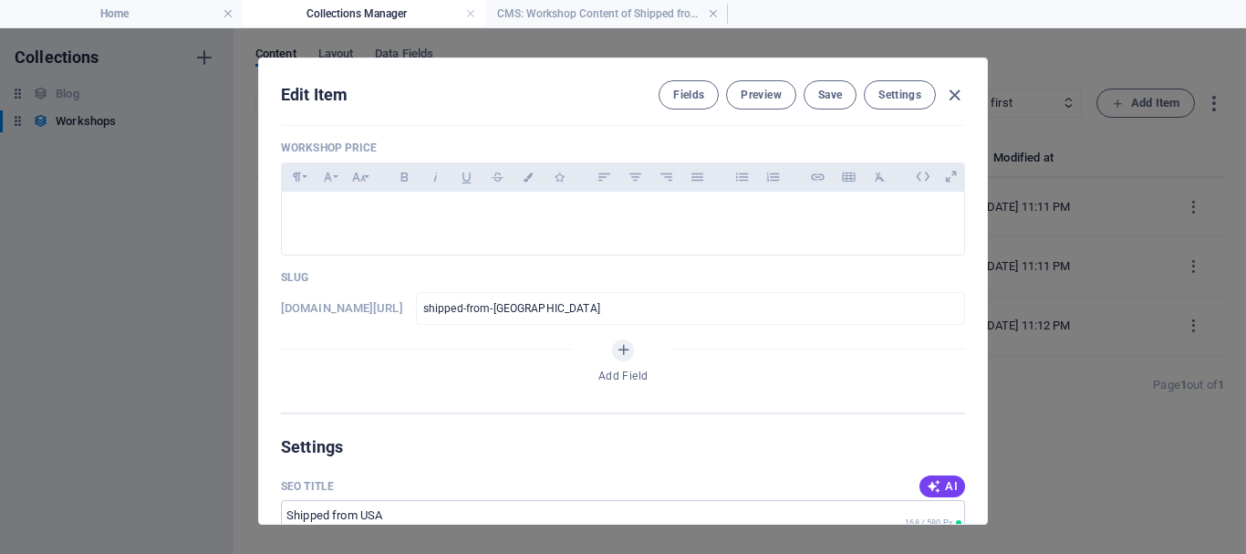
click at [630, 365] on div "Add Field" at bounding box center [623, 364] width 684 height 51
click at [621, 350] on icon "Add Field" at bounding box center [624, 350] width 16 height 16
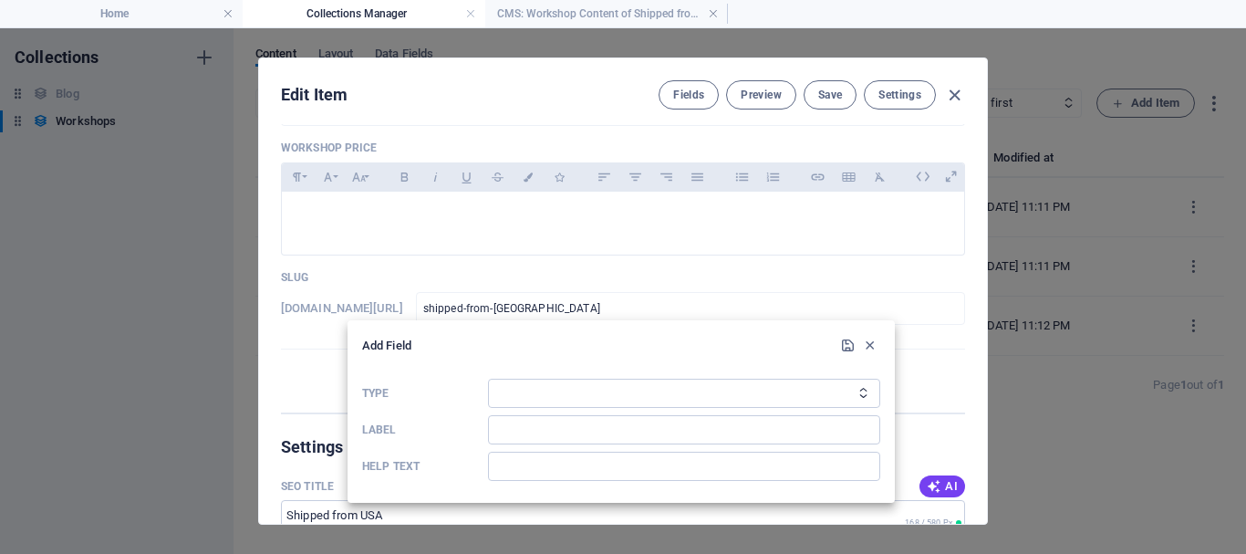
scroll to position [497, 0]
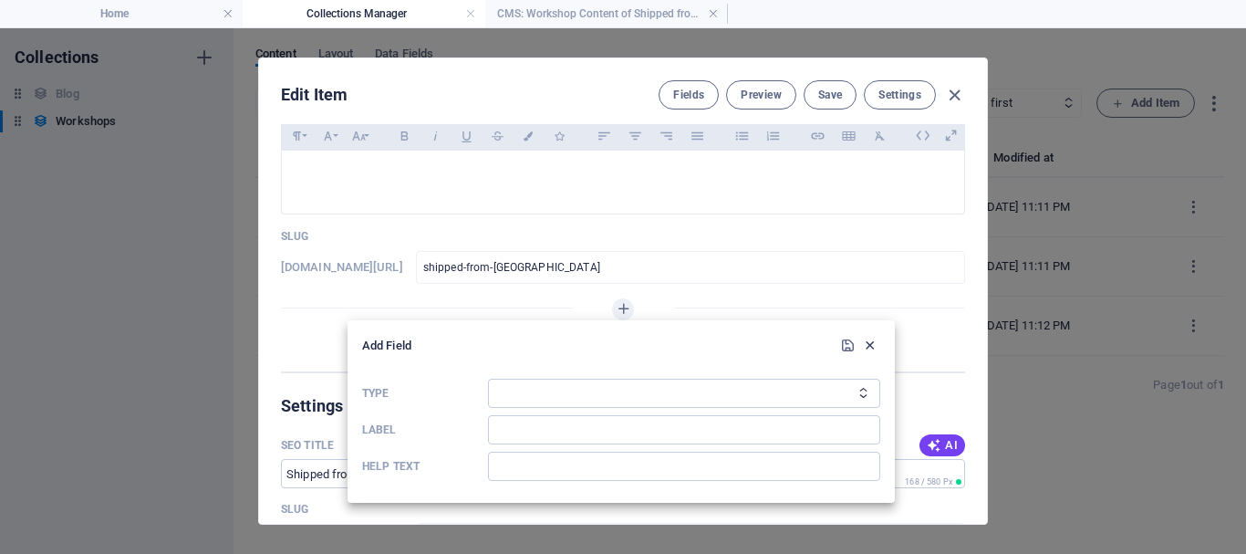
click at [873, 344] on icon "button" at bounding box center [870, 346] width 16 height 16
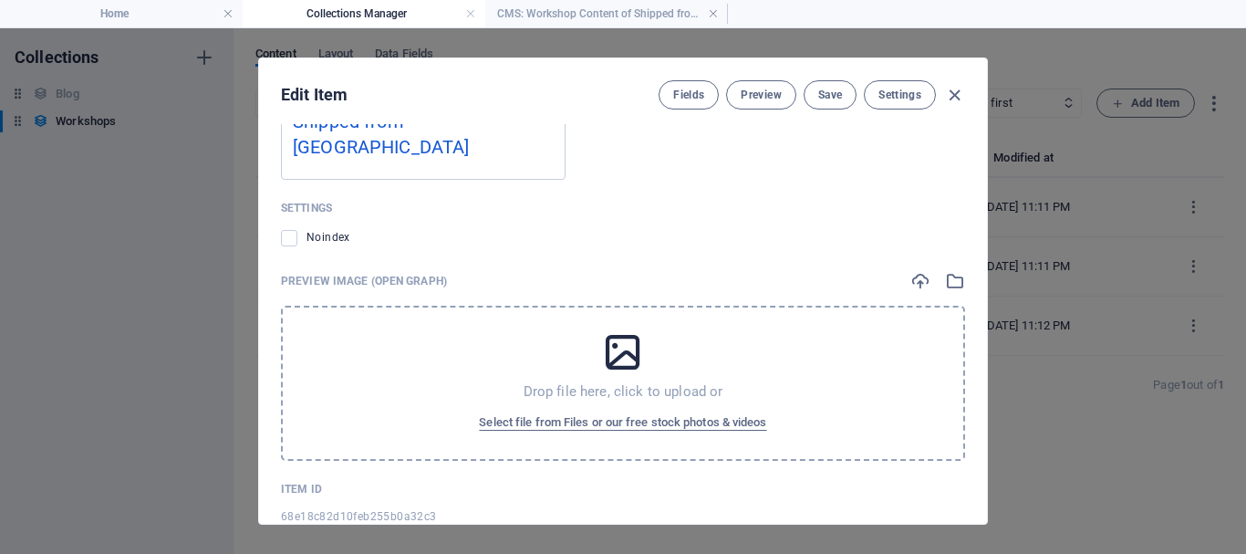
scroll to position [1373, 0]
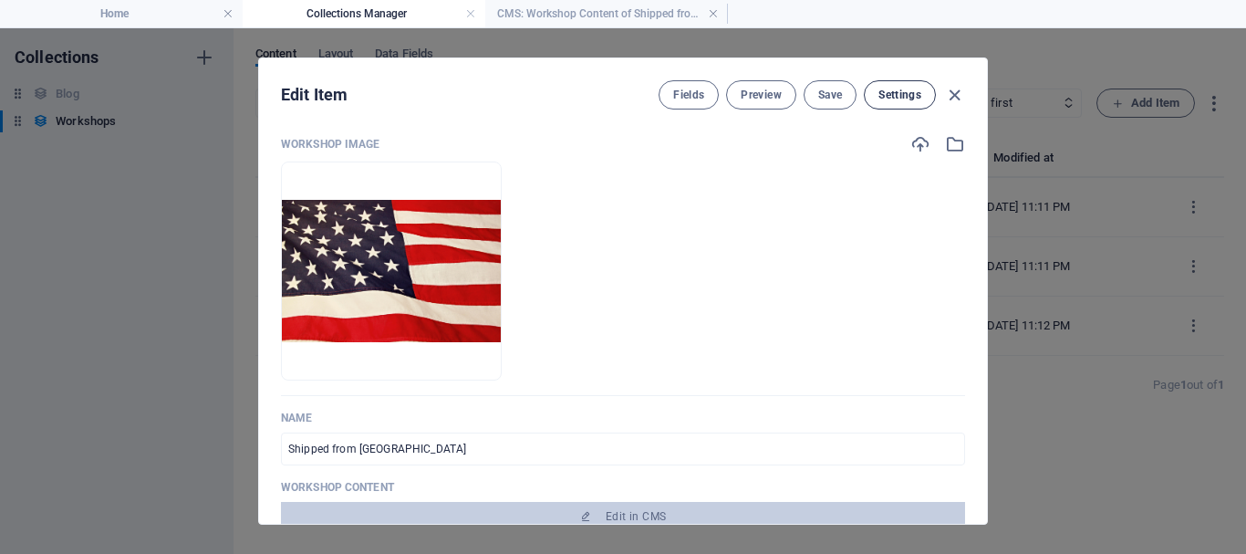
click at [907, 98] on span "Settings" at bounding box center [900, 95] width 43 height 15
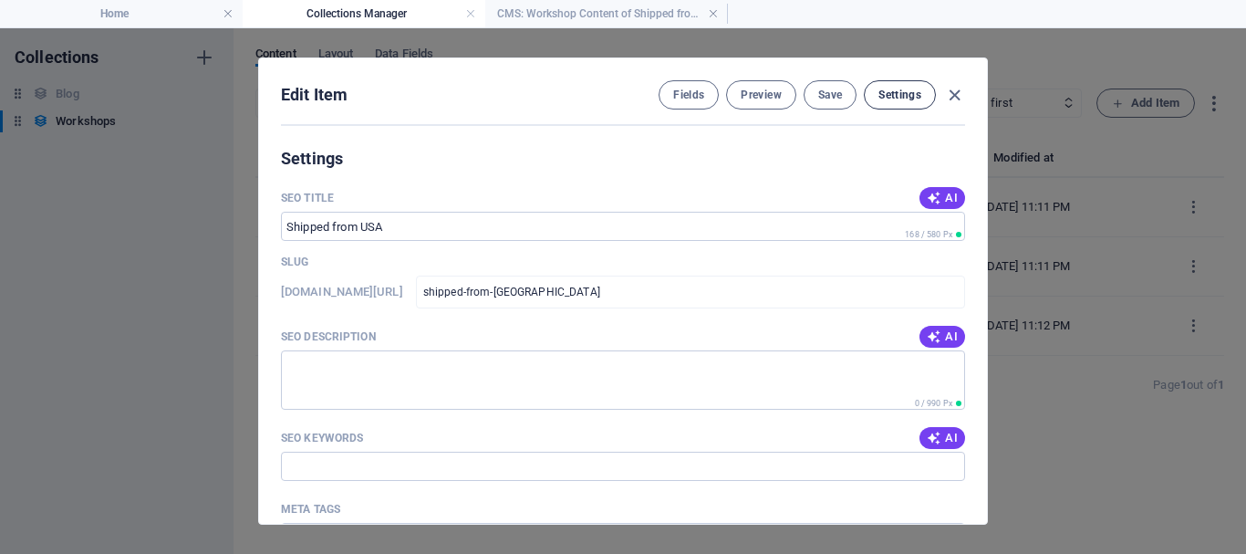
scroll to position [768, 0]
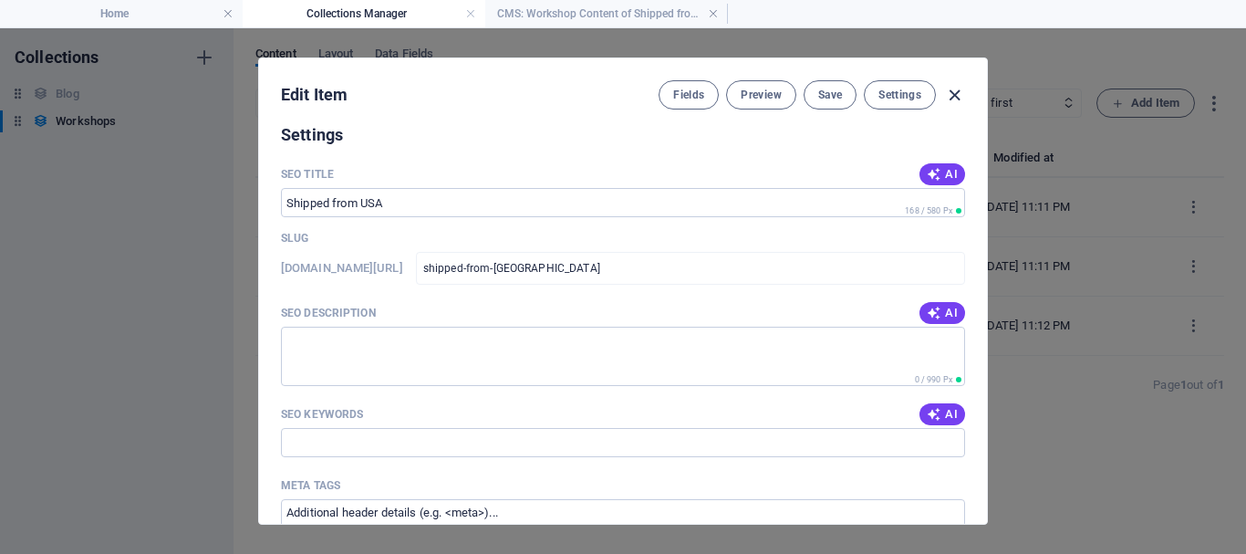
click at [952, 98] on icon "button" at bounding box center [954, 95] width 21 height 21
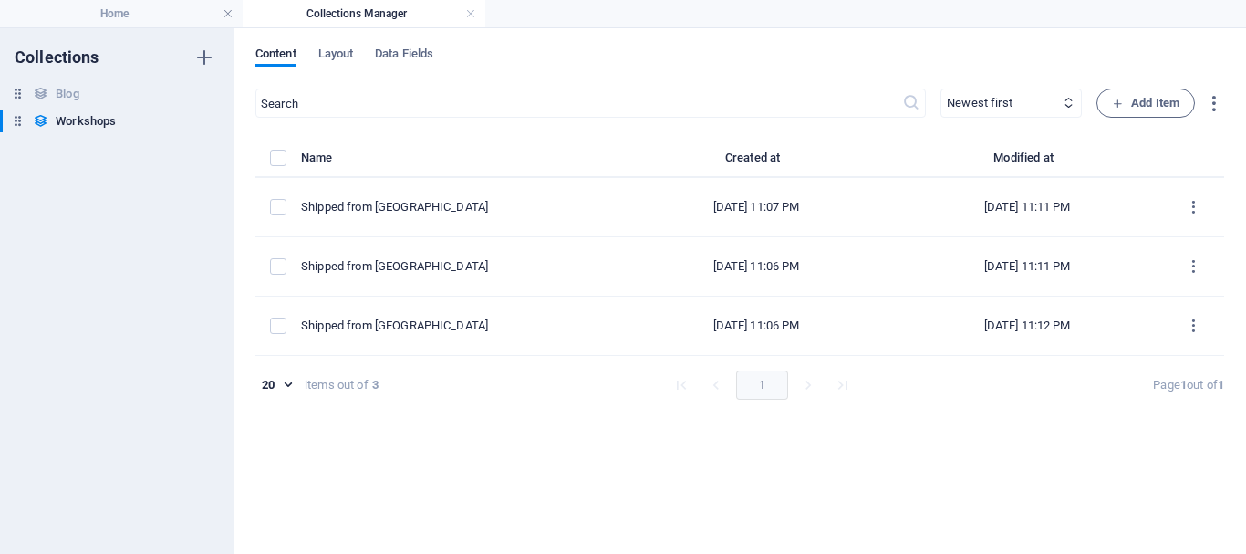
scroll to position [0, 0]
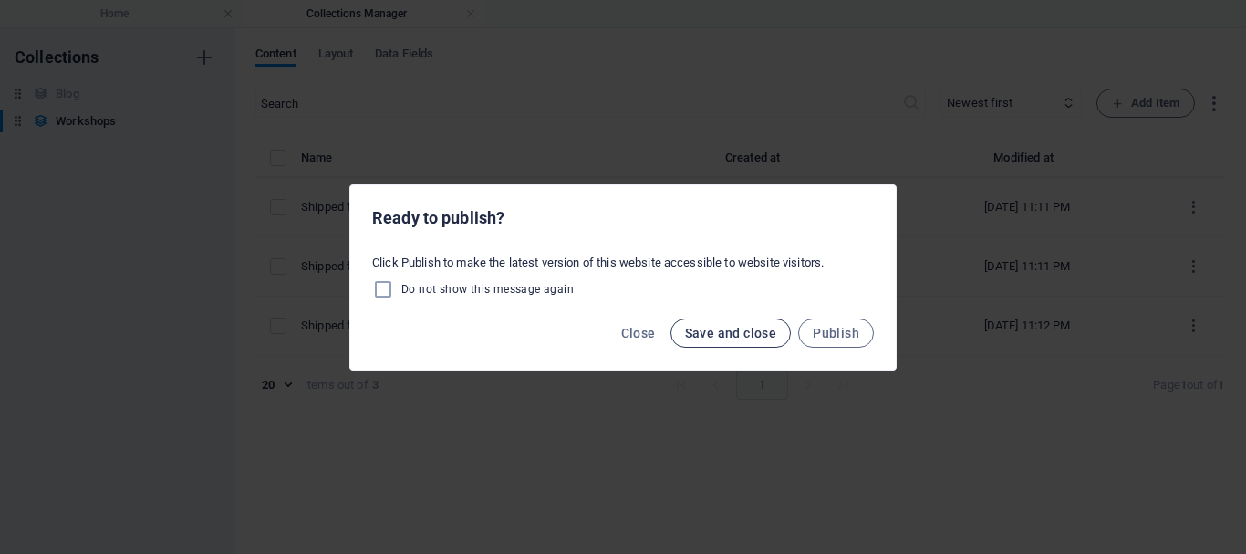
click at [705, 328] on span "Save and close" at bounding box center [731, 333] width 92 height 15
